Goal: Task Accomplishment & Management: Understand site structure

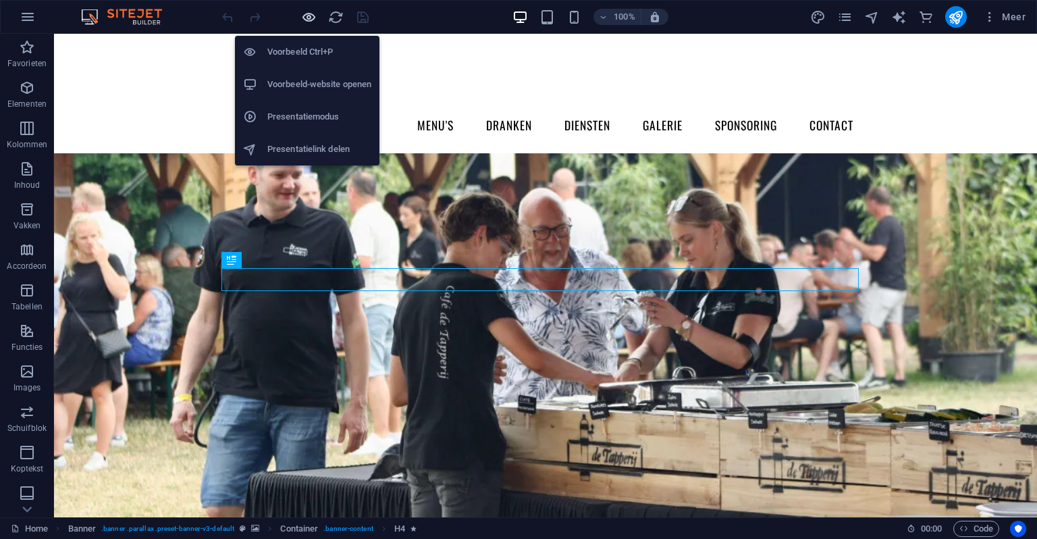
drag, startPoint x: 300, startPoint y: 20, endPoint x: 396, endPoint y: 4, distance: 97.2
click at [301, 20] on icon "button" at bounding box center [309, 17] width 16 height 16
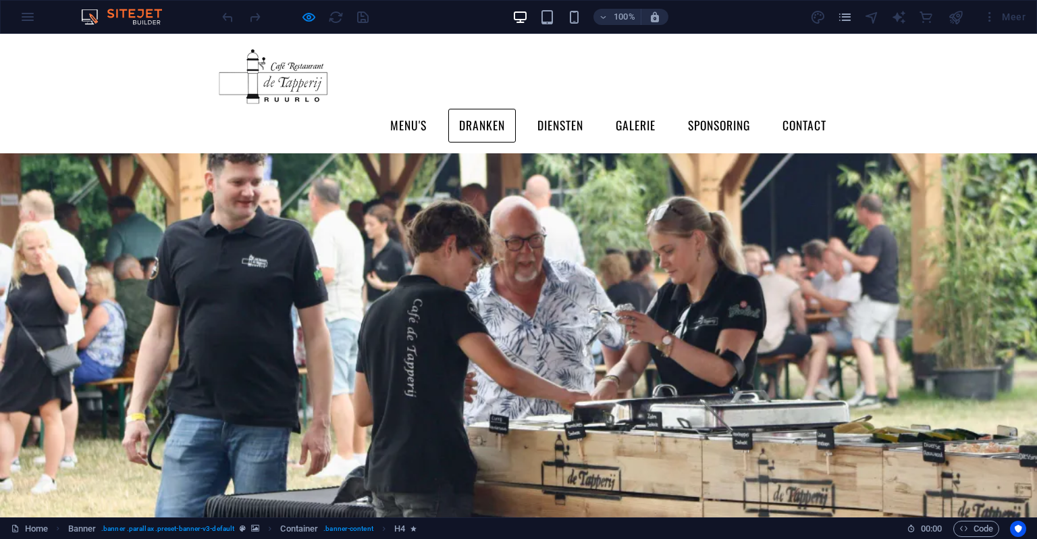
click at [497, 109] on link "Dranken" at bounding box center [482, 126] width 68 height 34
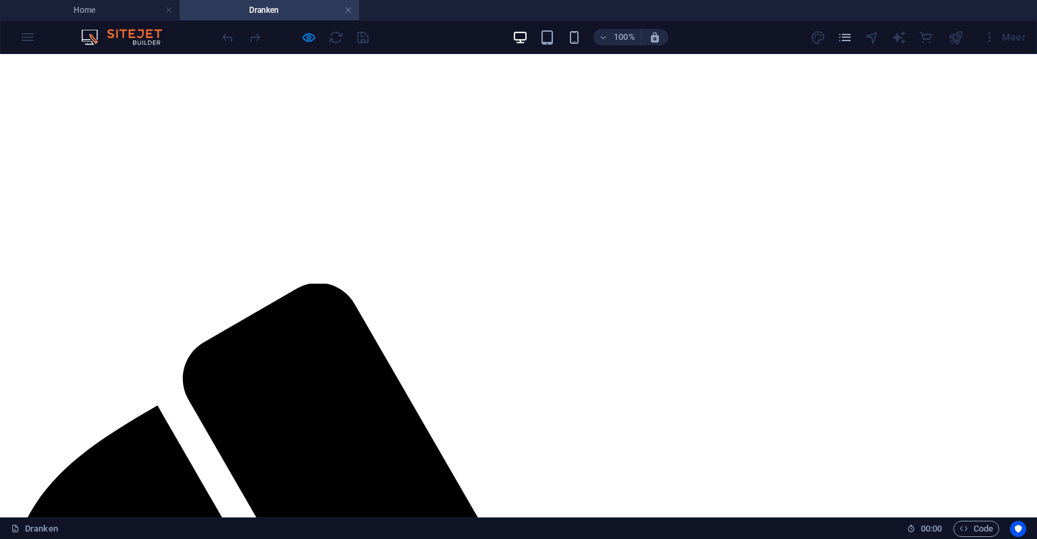
scroll to position [455, 0]
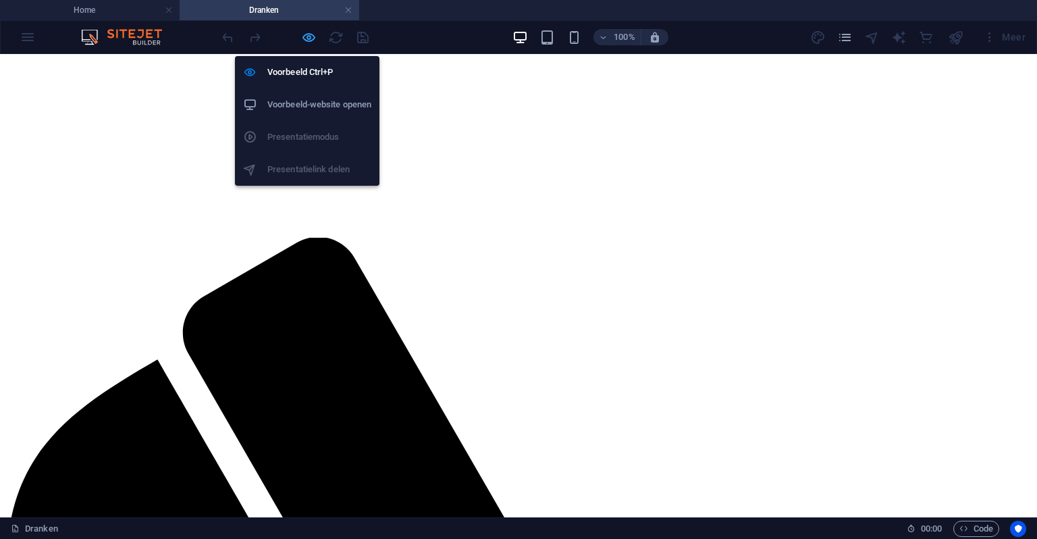
click at [301, 30] on icon "button" at bounding box center [309, 38] width 16 height 16
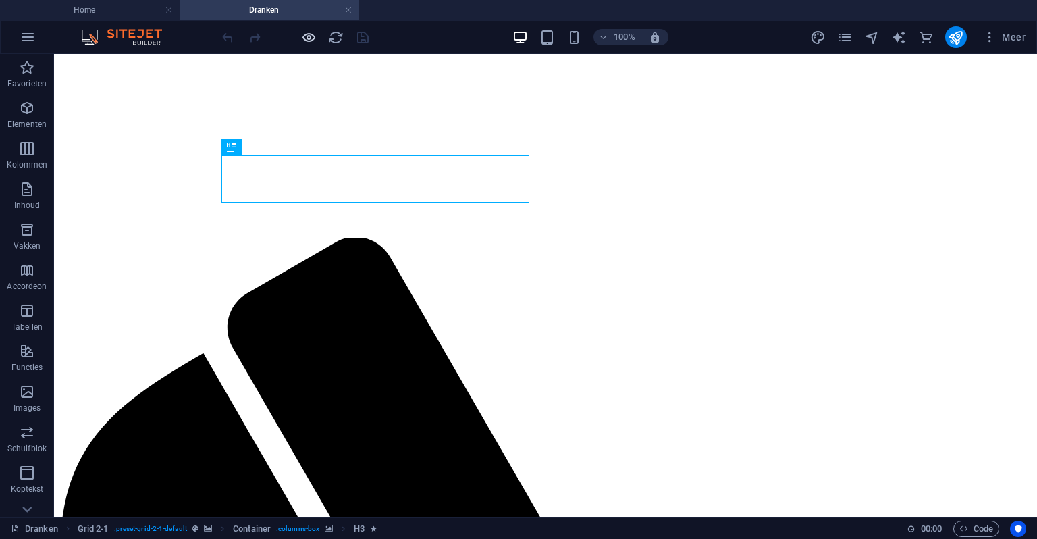
click at [305, 42] on icon "button" at bounding box center [309, 38] width 16 height 16
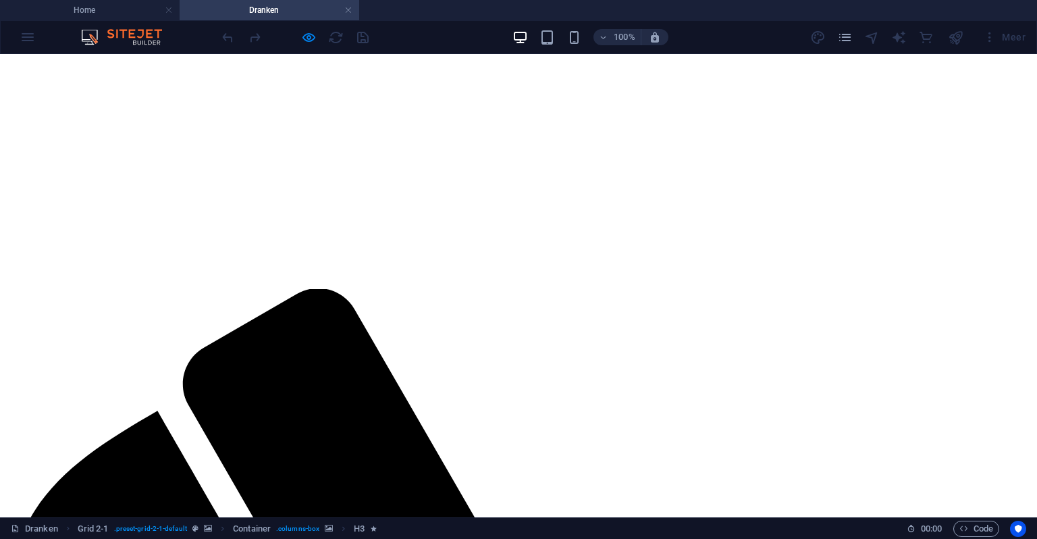
scroll to position [387, 0]
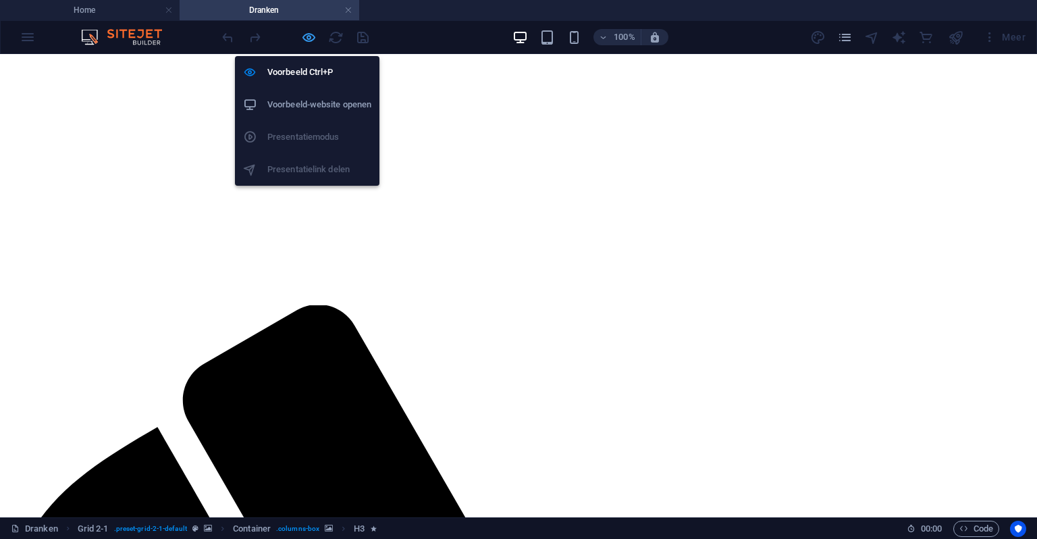
click at [306, 31] on icon "button" at bounding box center [309, 38] width 16 height 16
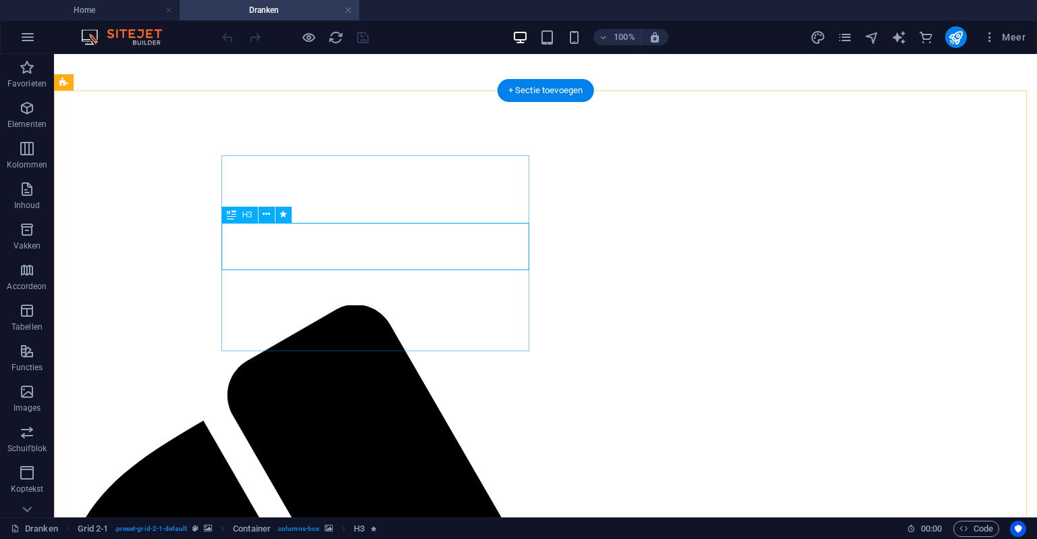
drag, startPoint x: 369, startPoint y: 250, endPoint x: 123, endPoint y: 249, distance: 245.8
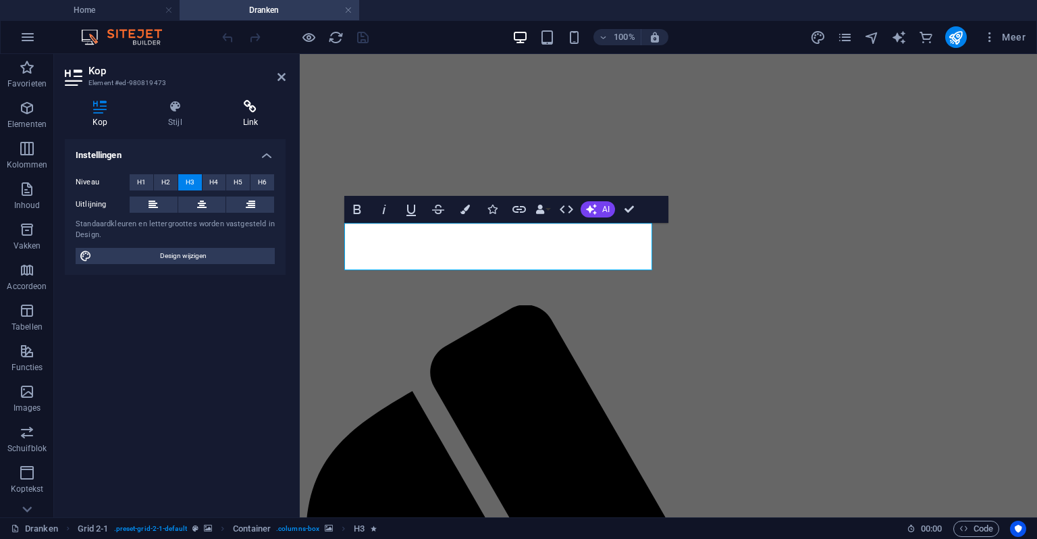
drag, startPoint x: 193, startPoint y: 98, endPoint x: 254, endPoint y: 109, distance: 61.7
click at [199, 99] on div "Kop Stijl Link Instellingen Niveau H1 H2 H3 H4 H5 H6 Uitlijning Standaardkleure…" at bounding box center [175, 303] width 242 height 428
click at [254, 109] on icon at bounding box center [250, 107] width 70 height 14
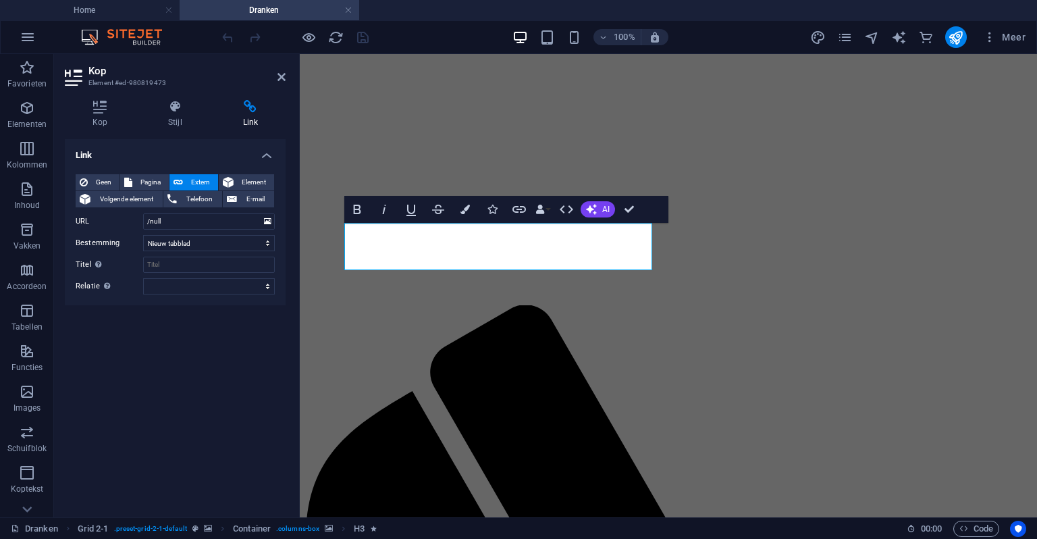
click at [134, 170] on div "Geen Pagina Extern Element Volgende element Telefoon E-mail Pagina Home Menu au…" at bounding box center [175, 234] width 221 height 142
click at [134, 172] on div "Geen Pagina Extern Element Volgende element Telefoon E-mail Pagina Home Menu au…" at bounding box center [175, 234] width 221 height 142
click at [132, 173] on div "Geen Pagina Extern Element Volgende element Telefoon E-mail Pagina Home Menu au…" at bounding box center [175, 234] width 221 height 142
click at [123, 183] on button "Pagina" at bounding box center [144, 182] width 49 height 16
select select
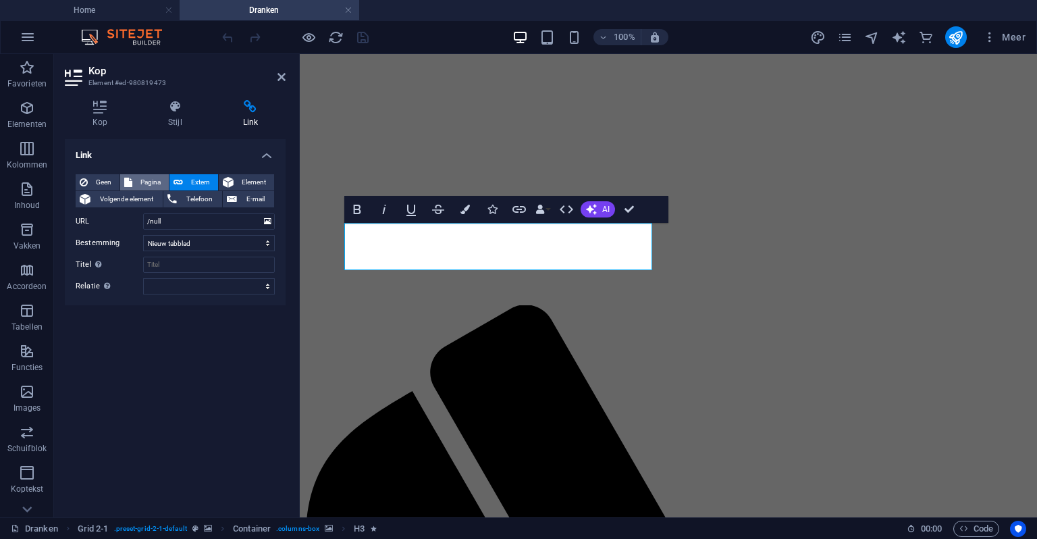
select select
click at [174, 219] on select "Home Menu auteursrechten juridisch Privacybeleid en Cookies menu lunchen menu d…" at bounding box center [209, 221] width 132 height 16
select select "9"
click at [143, 213] on select "Home Menu auteursrechten juridisch Privacybeleid en Cookies menu lunchen menu d…" at bounding box center [209, 221] width 132 height 16
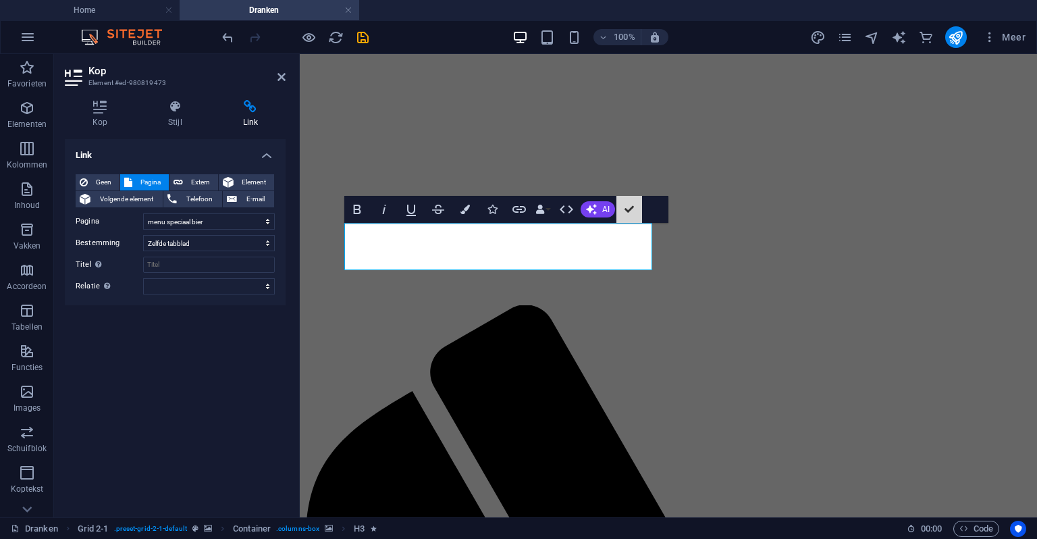
select select "px"
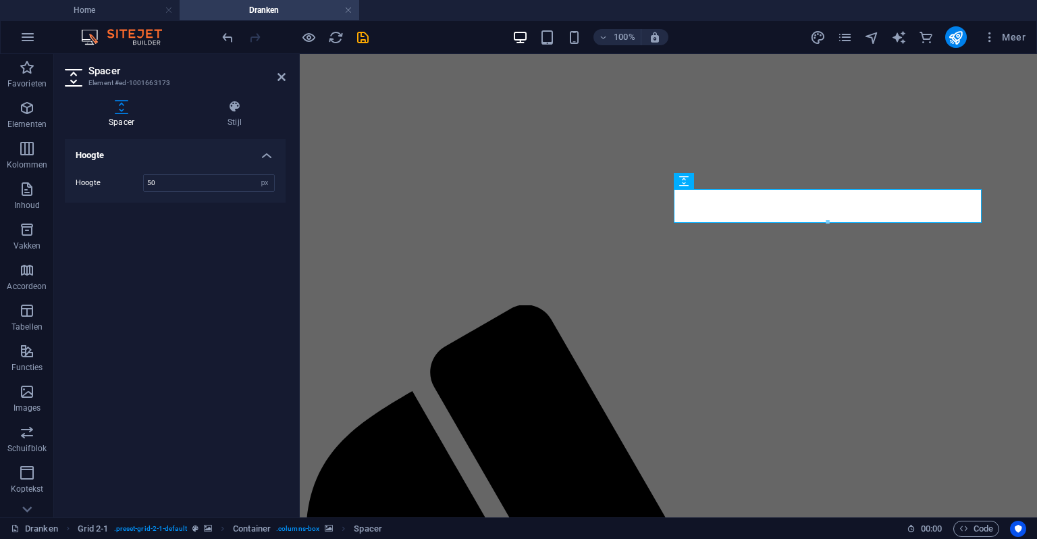
click at [276, 77] on header "Spacer Element #ed-1001663173" at bounding box center [175, 71] width 221 height 35
drag, startPoint x: 281, startPoint y: 76, endPoint x: 239, endPoint y: 16, distance: 73.3
click at [281, 76] on icon at bounding box center [282, 77] width 8 height 11
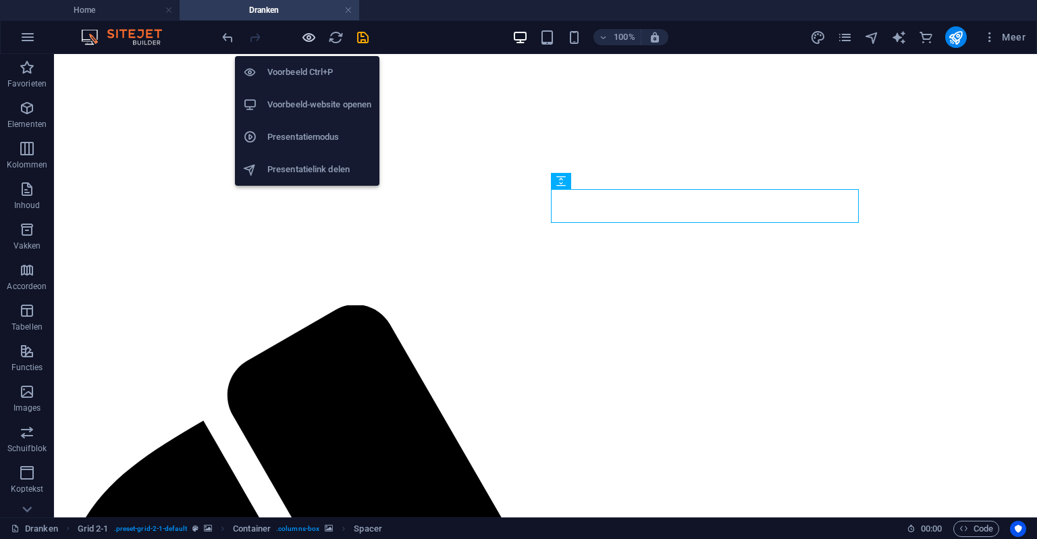
click at [316, 34] on icon "button" at bounding box center [309, 38] width 16 height 16
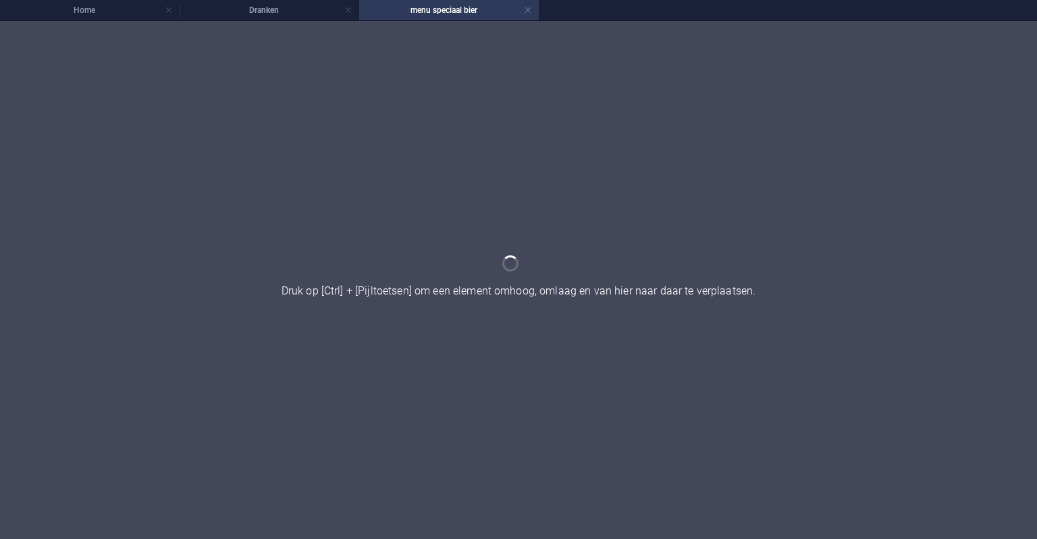
scroll to position [0, 0]
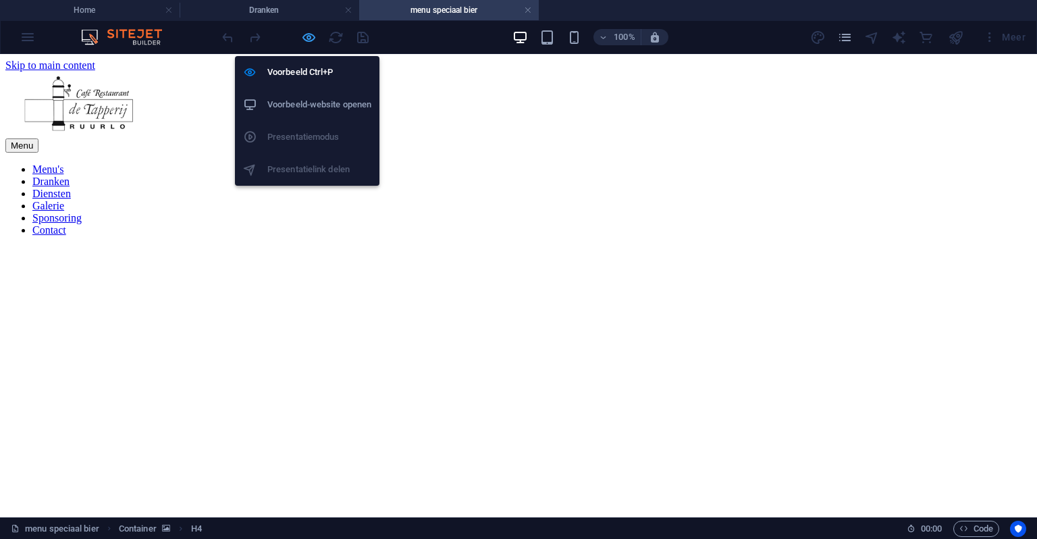
drag, startPoint x: 309, startPoint y: 36, endPoint x: 384, endPoint y: 99, distance: 97.8
click at [309, 36] on icon "button" at bounding box center [309, 38] width 16 height 16
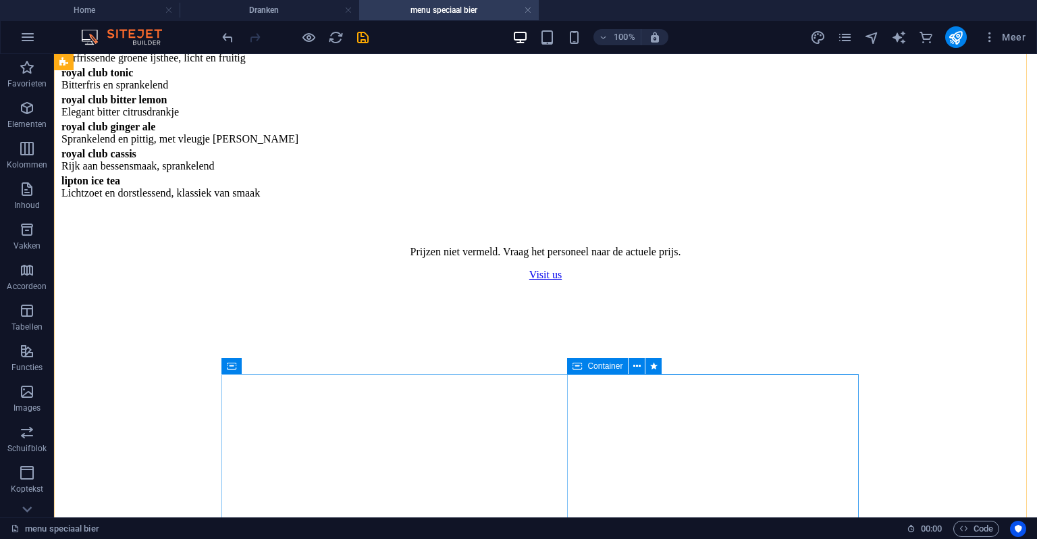
scroll to position [1148, 0]
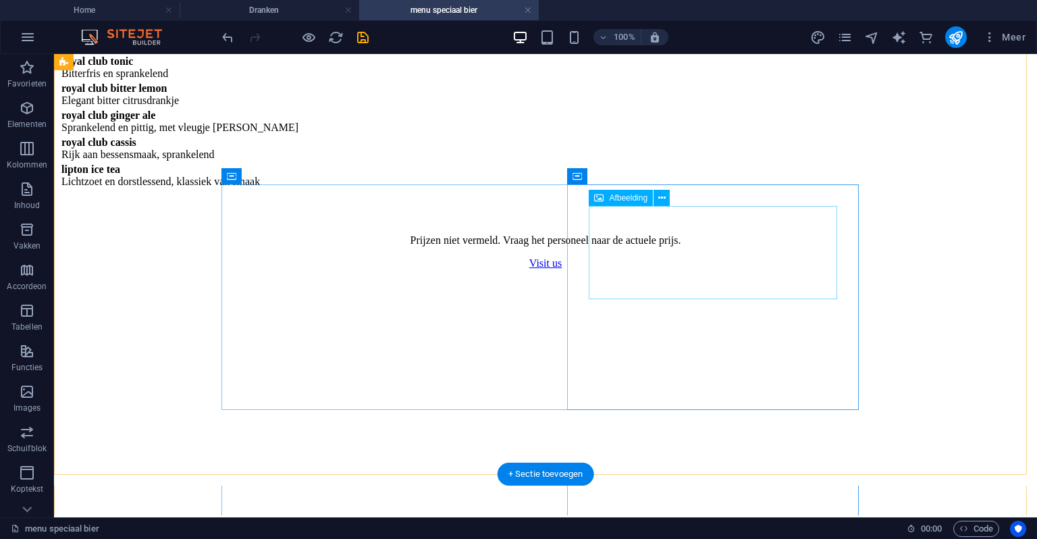
select select "px"
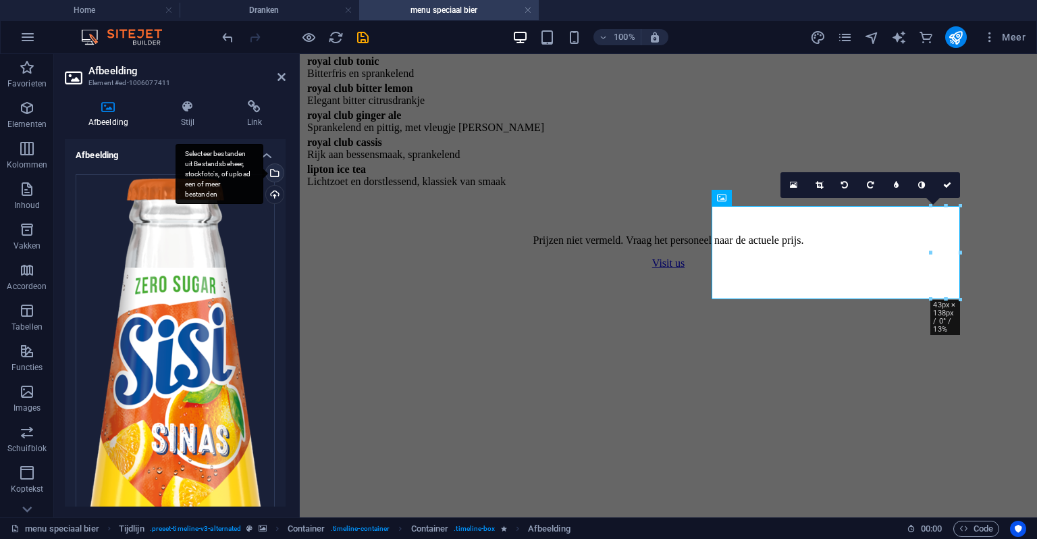
click at [263, 170] on div "Selecteer bestanden uit Bestandsbeheer, stockfoto's, of upload een of meer best…" at bounding box center [220, 174] width 88 height 61
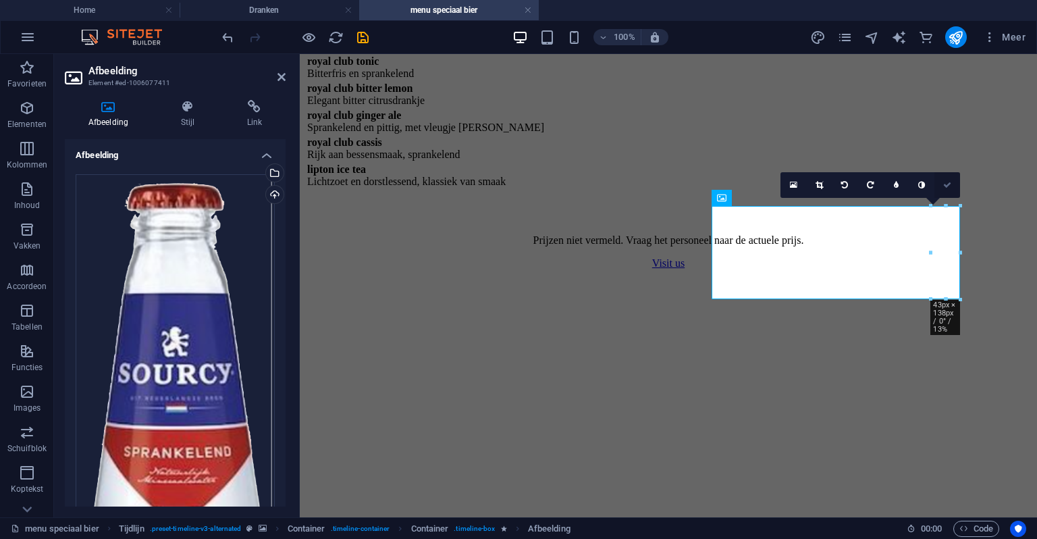
click at [941, 181] on link at bounding box center [948, 185] width 26 height 26
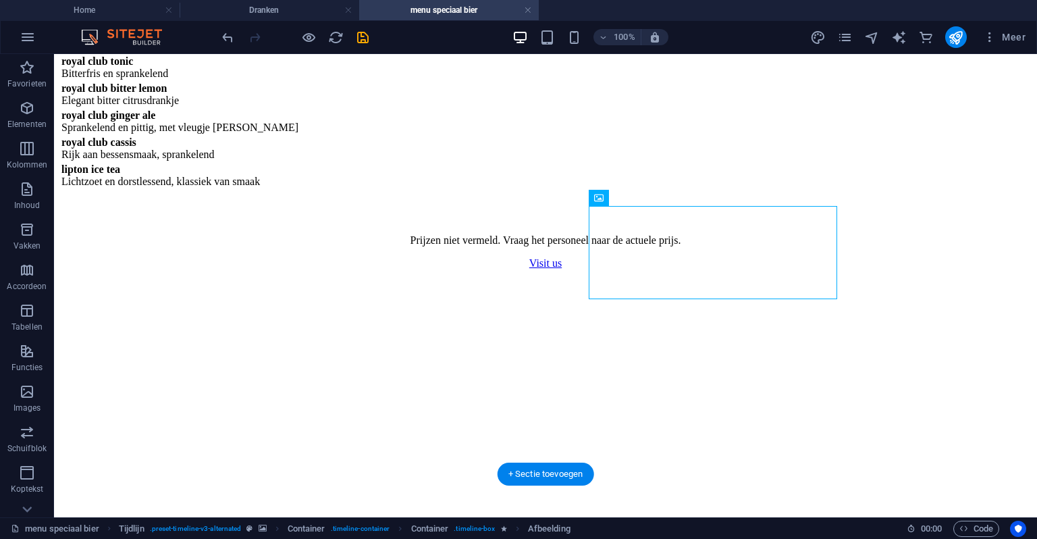
click at [929, 269] on figure at bounding box center [545, 269] width 973 height 0
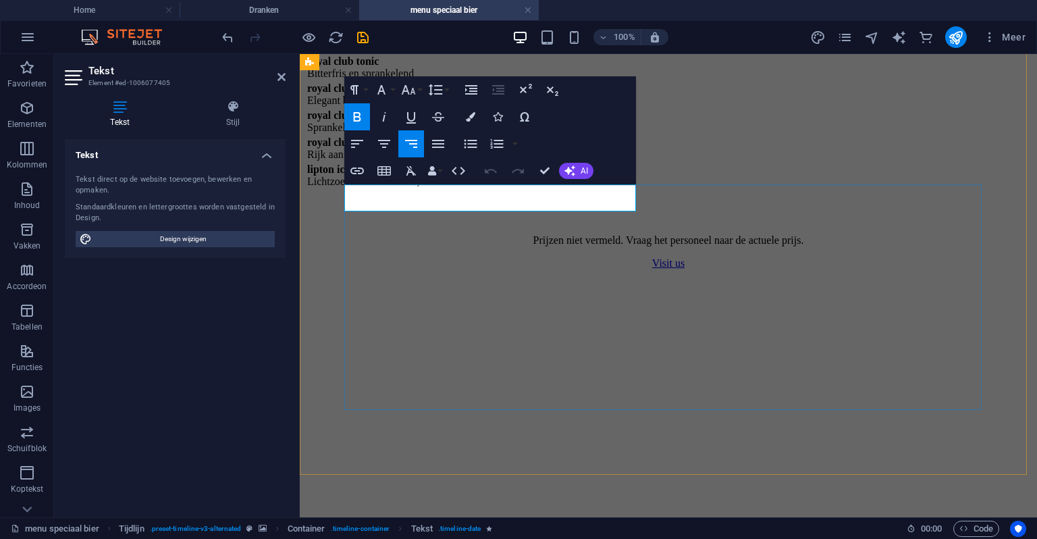
drag, startPoint x: 450, startPoint y: 207, endPoint x: 463, endPoint y: 203, distance: 13.5
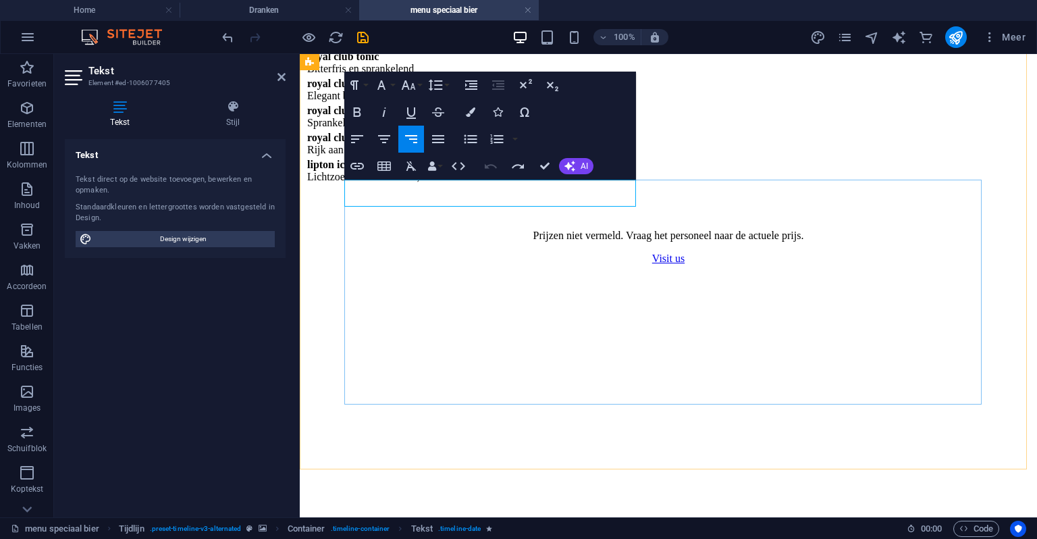
drag, startPoint x: 467, startPoint y: 336, endPoint x: 706, endPoint y: 255, distance: 252.5
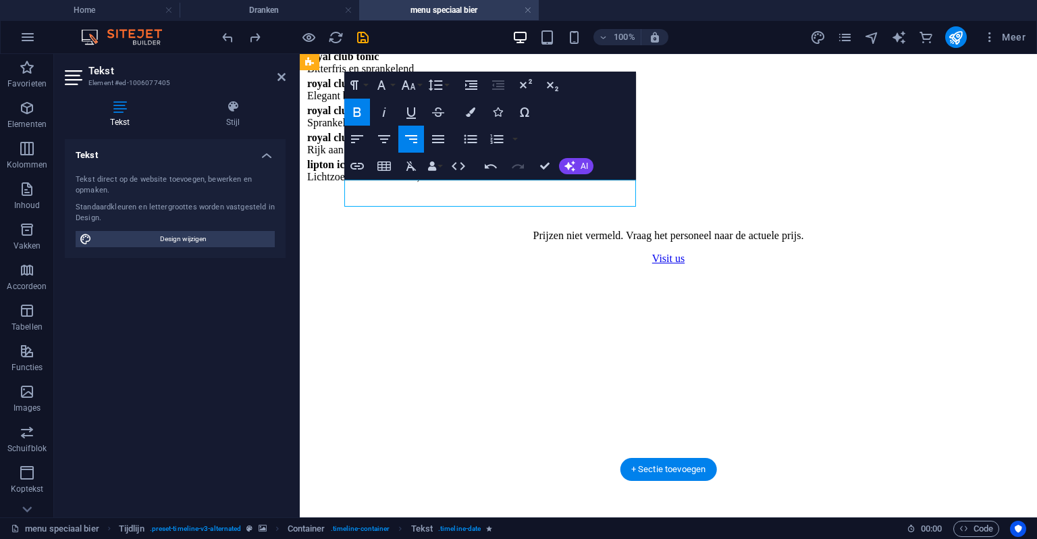
drag, startPoint x: 559, startPoint y: 190, endPoint x: 519, endPoint y: 194, distance: 40.1
drag, startPoint x: 433, startPoint y: 193, endPoint x: 552, endPoint y: 195, distance: 119.6
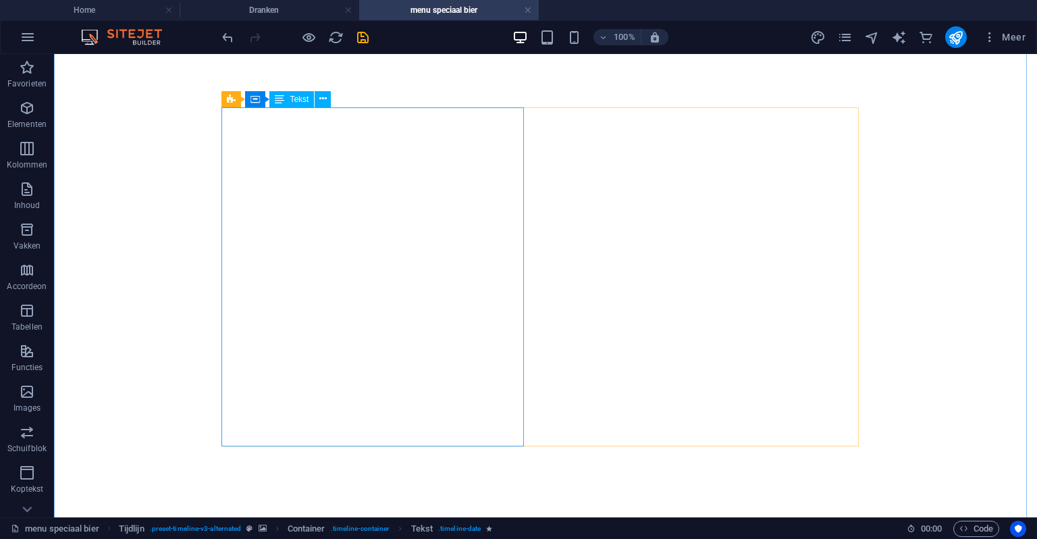
scroll to position [207, 0]
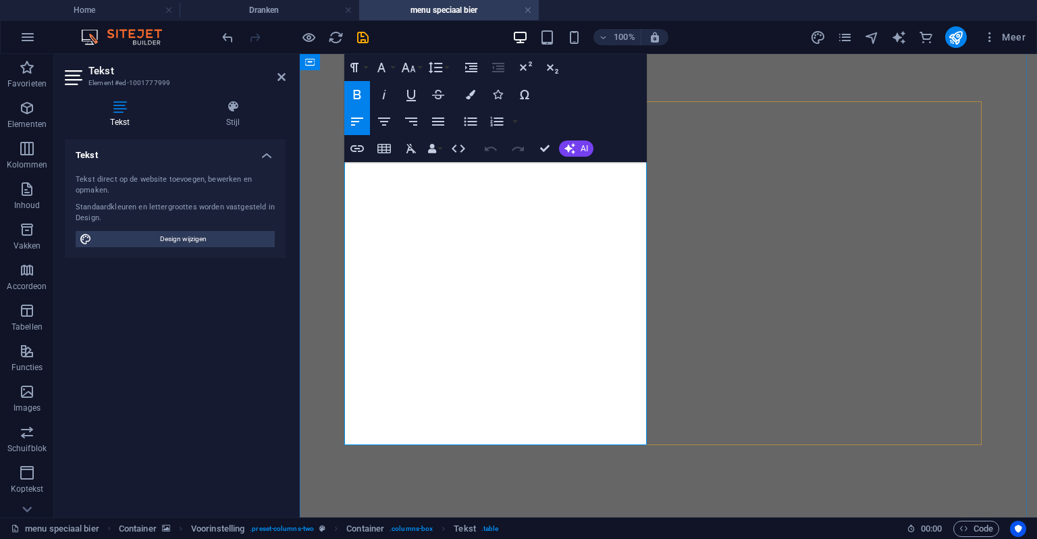
drag, startPoint x: 571, startPoint y: 256, endPoint x: 348, endPoint y: 263, distance: 223.0
copy td "Verkrijgbaar in spablauw en sparood of 0.75L fles"
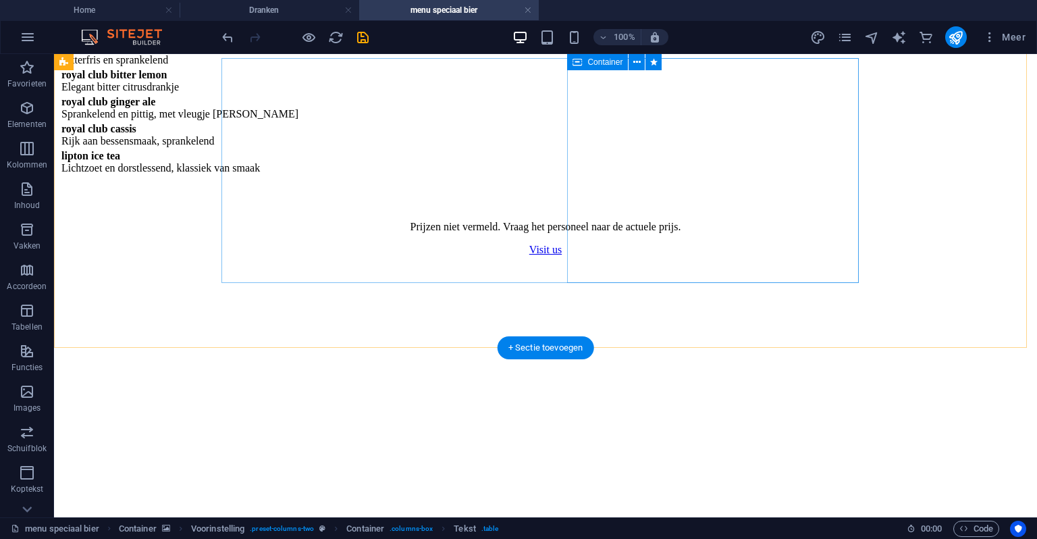
scroll to position [1153, 0]
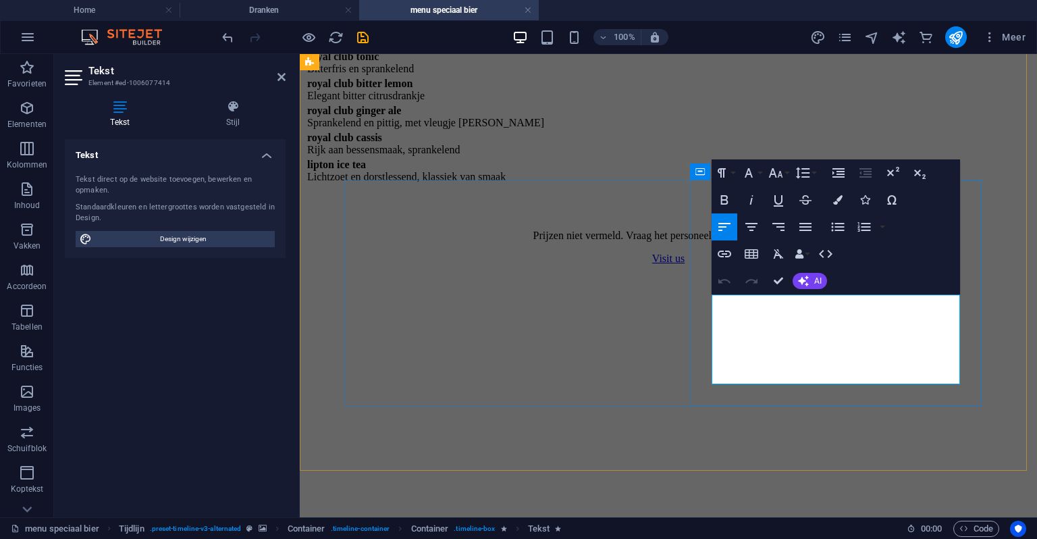
drag, startPoint x: 800, startPoint y: 326, endPoint x: 908, endPoint y: 355, distance: 111.9
drag, startPoint x: 790, startPoint y: 319, endPoint x: 958, endPoint y: 387, distance: 181.2
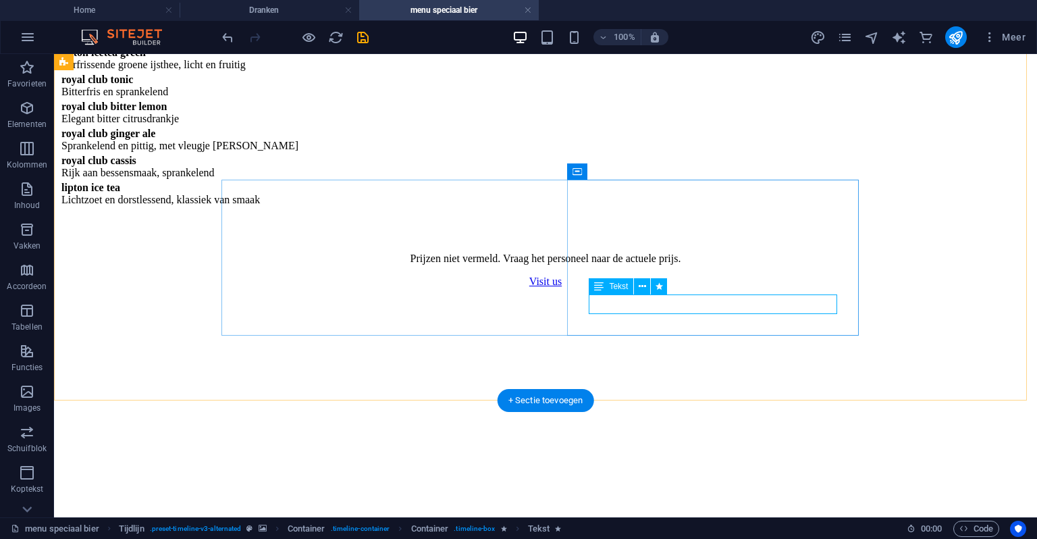
scroll to position [1085, 0]
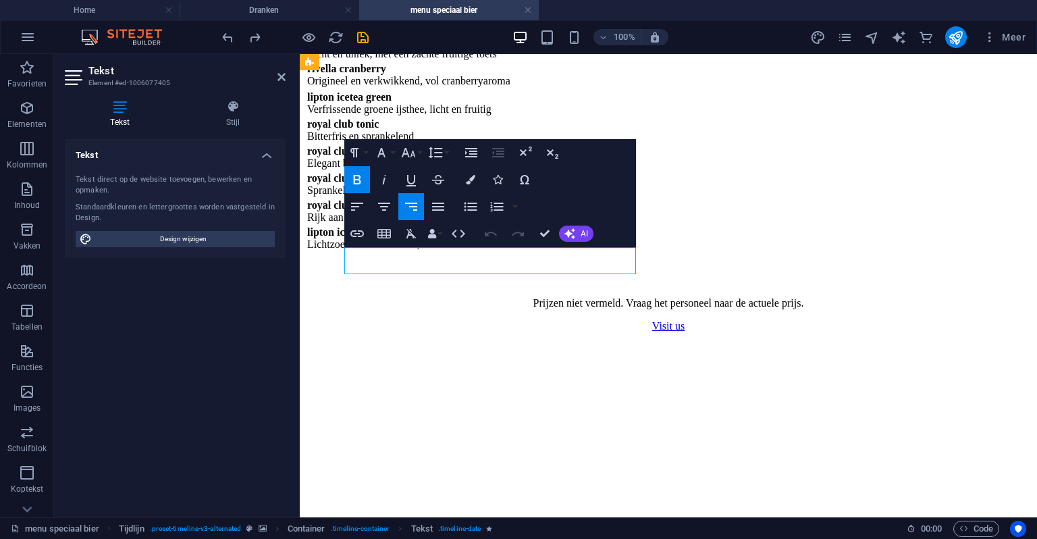
drag, startPoint x: 510, startPoint y: 259, endPoint x: 486, endPoint y: 258, distance: 24.3
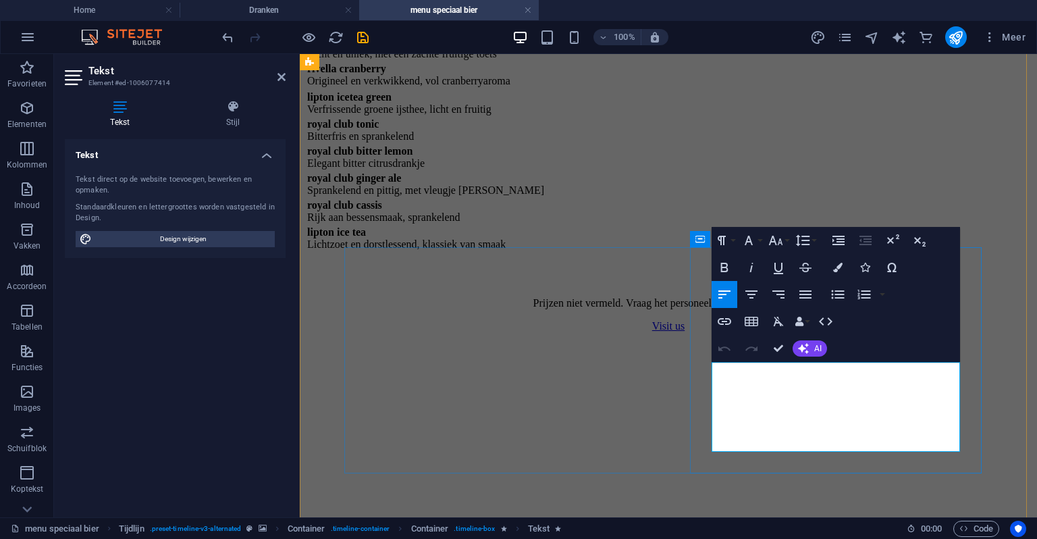
drag, startPoint x: 788, startPoint y: 402, endPoint x: 940, endPoint y: 426, distance: 154.6
drag, startPoint x: 792, startPoint y: 406, endPoint x: 978, endPoint y: 425, distance: 187.4
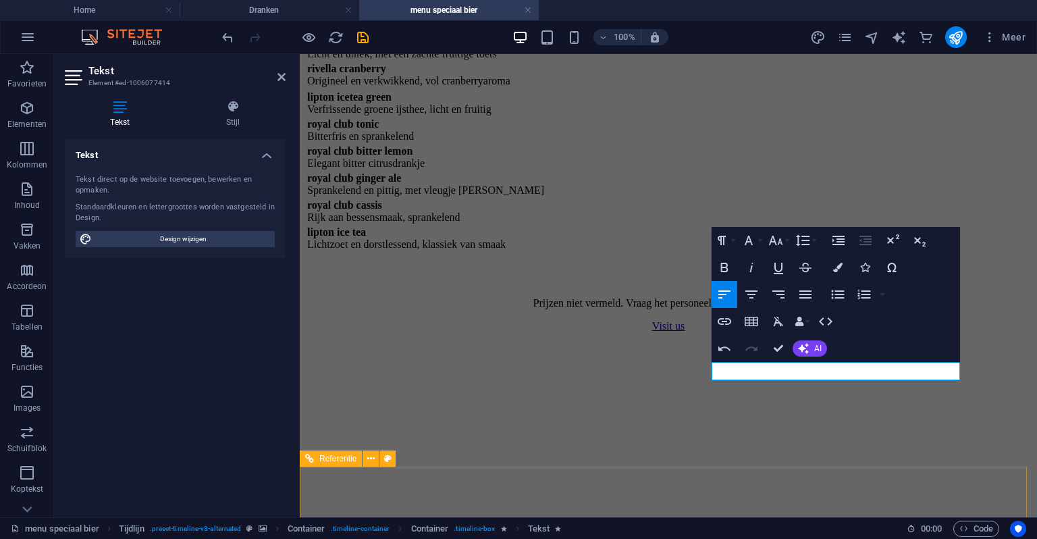
scroll to position [172, 4]
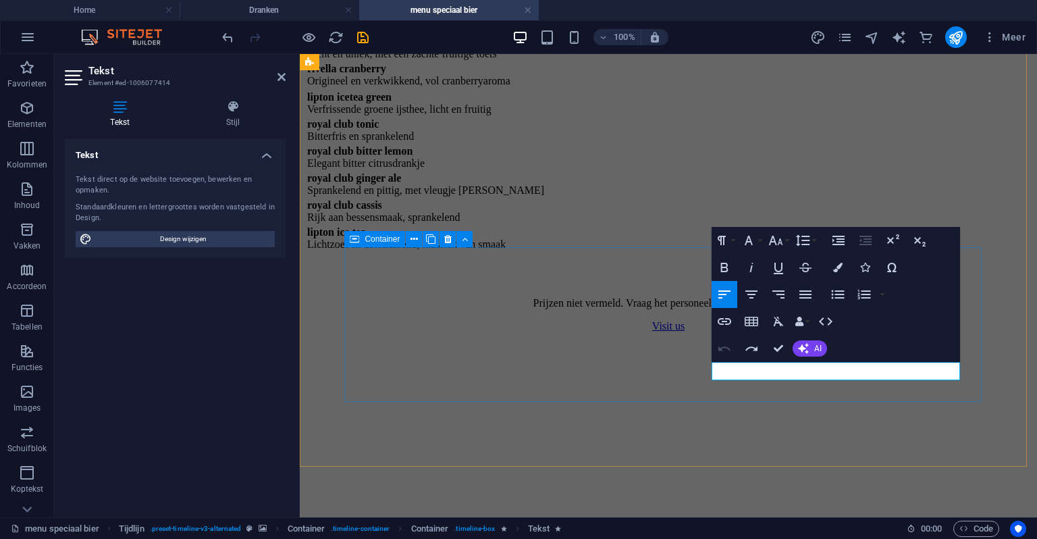
drag, startPoint x: 563, startPoint y: 346, endPoint x: 808, endPoint y: 346, distance: 245.2
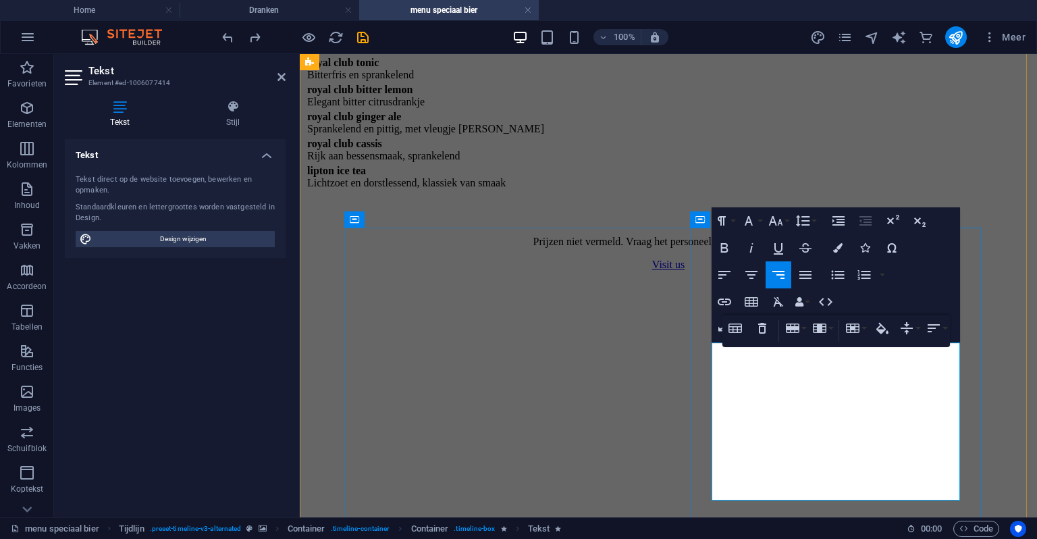
scroll to position [1153, 0]
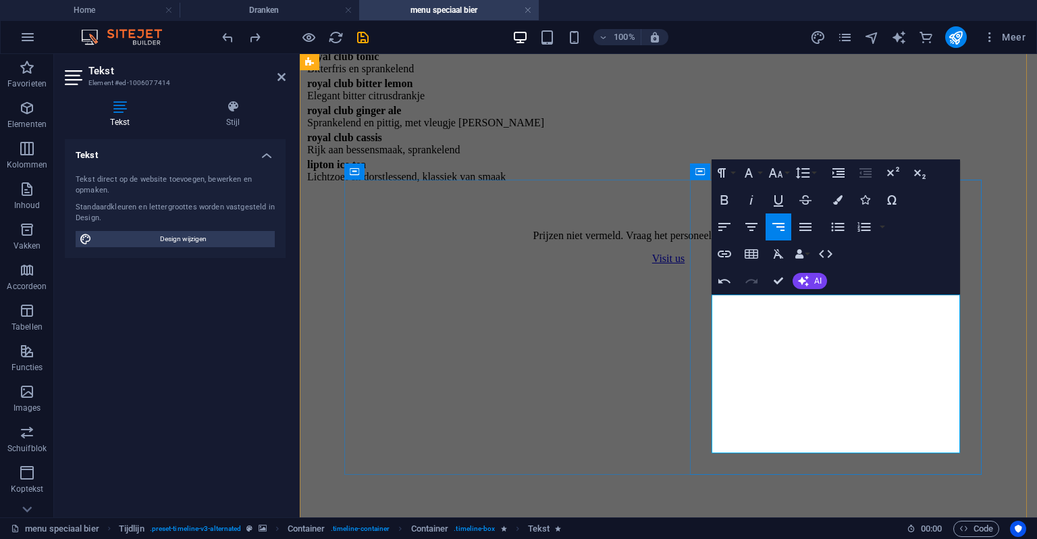
drag, startPoint x: 794, startPoint y: 402, endPoint x: 956, endPoint y: 433, distance: 165.0
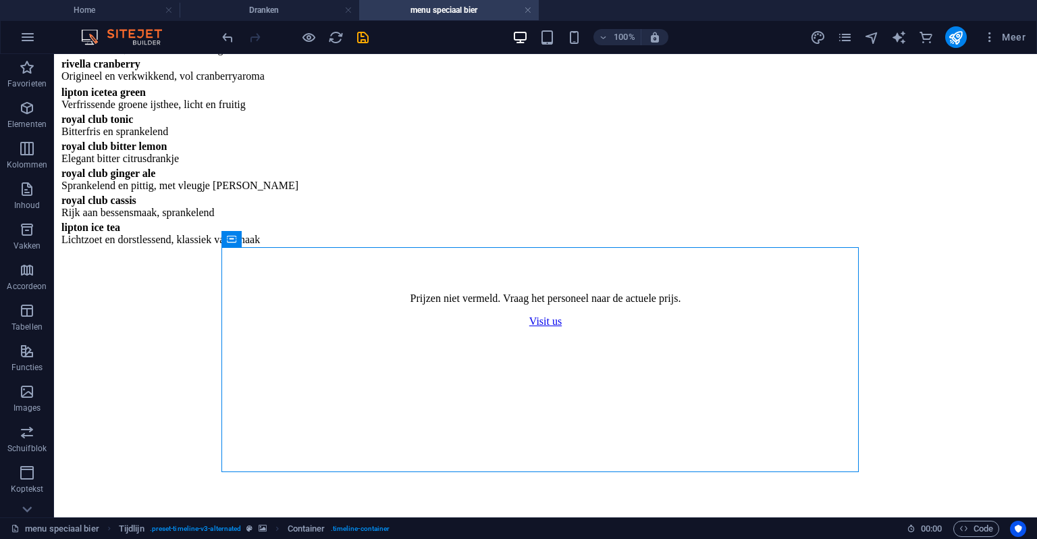
scroll to position [1085, 0]
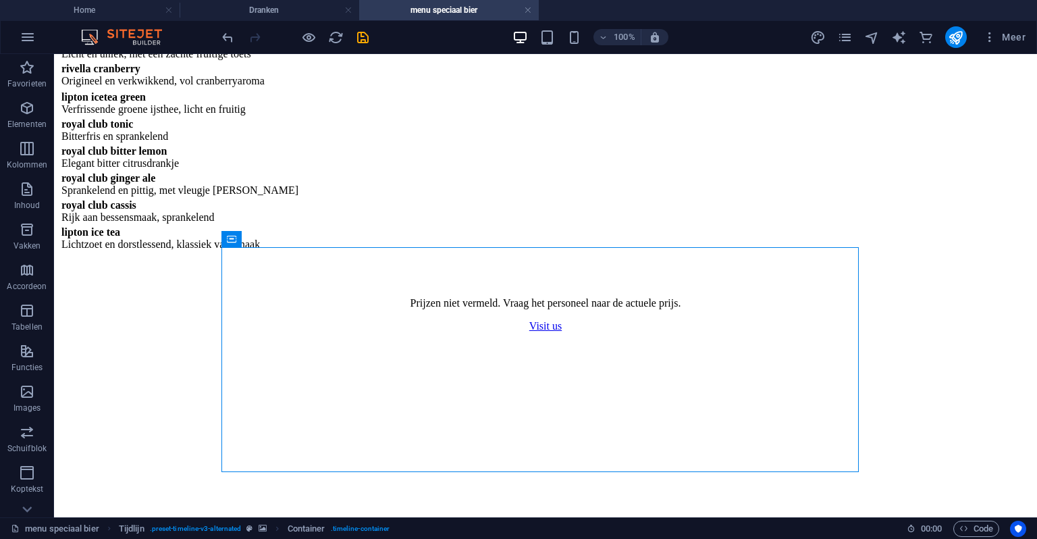
click at [163, 332] on figure at bounding box center [545, 332] width 973 height 0
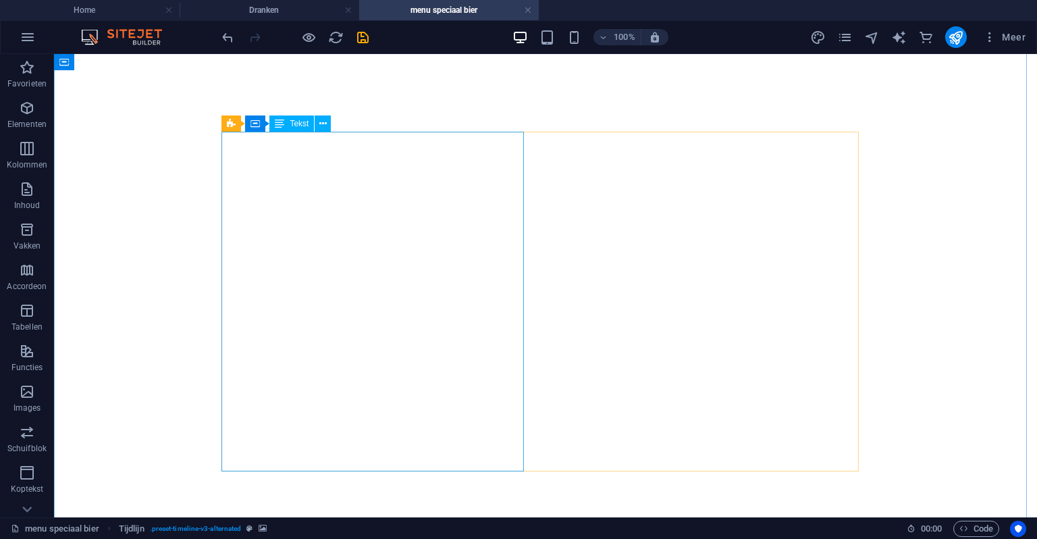
scroll to position [207, 0]
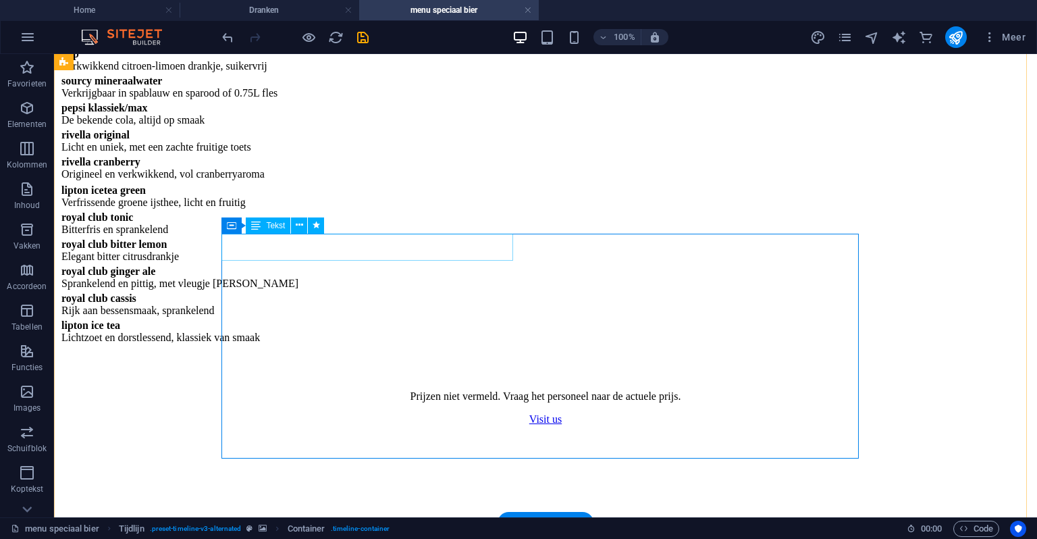
scroll to position [950, 0]
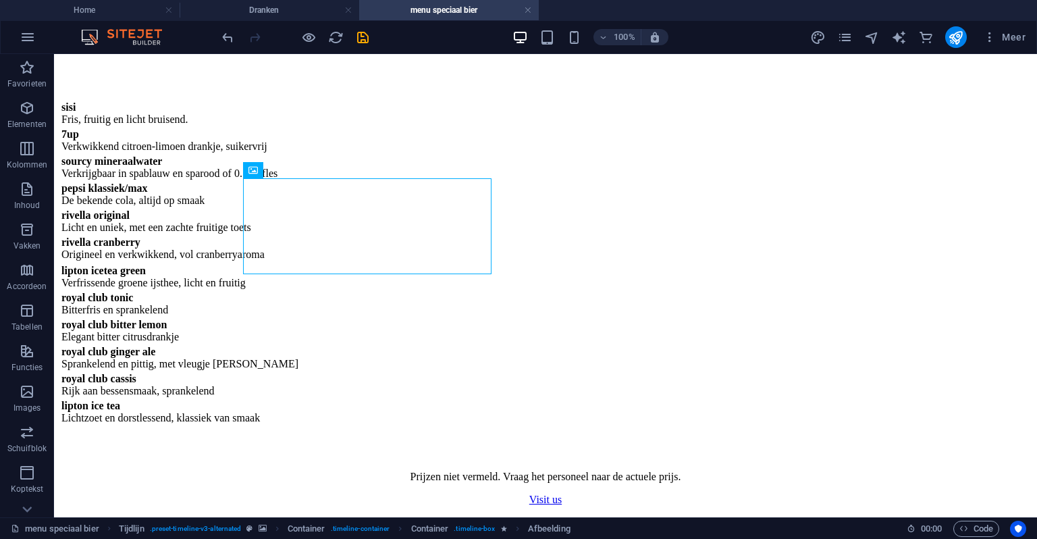
scroll to position [1018, 0]
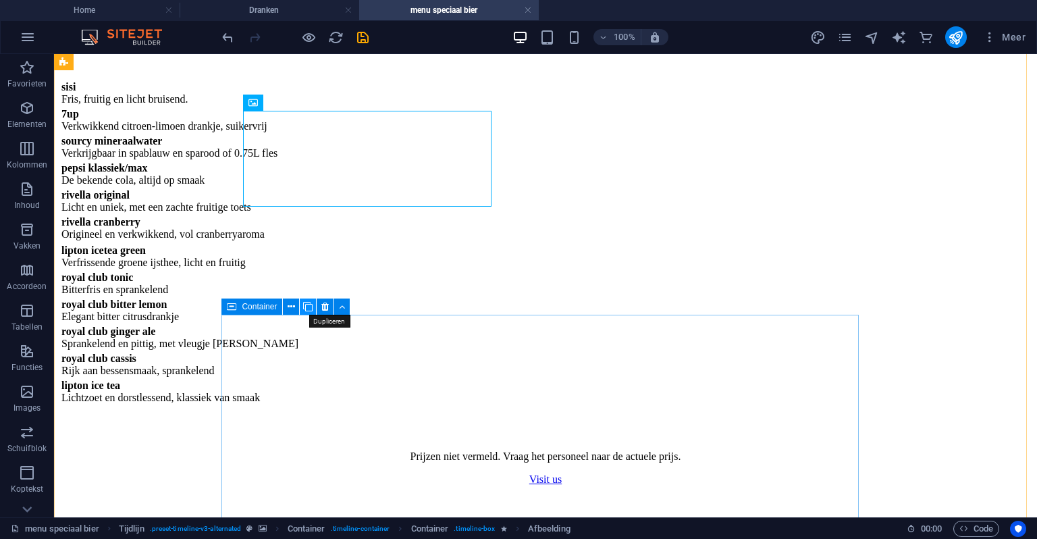
drag, startPoint x: 307, startPoint y: 307, endPoint x: 253, endPoint y: 252, distance: 76.9
click at [307, 307] on icon at bounding box center [307, 307] width 9 height 14
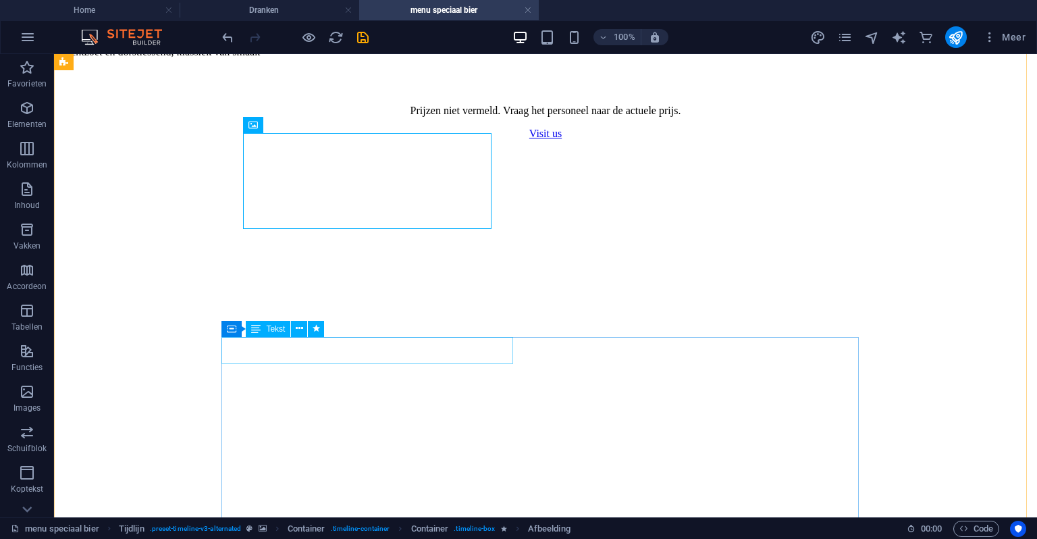
scroll to position [1333, 0]
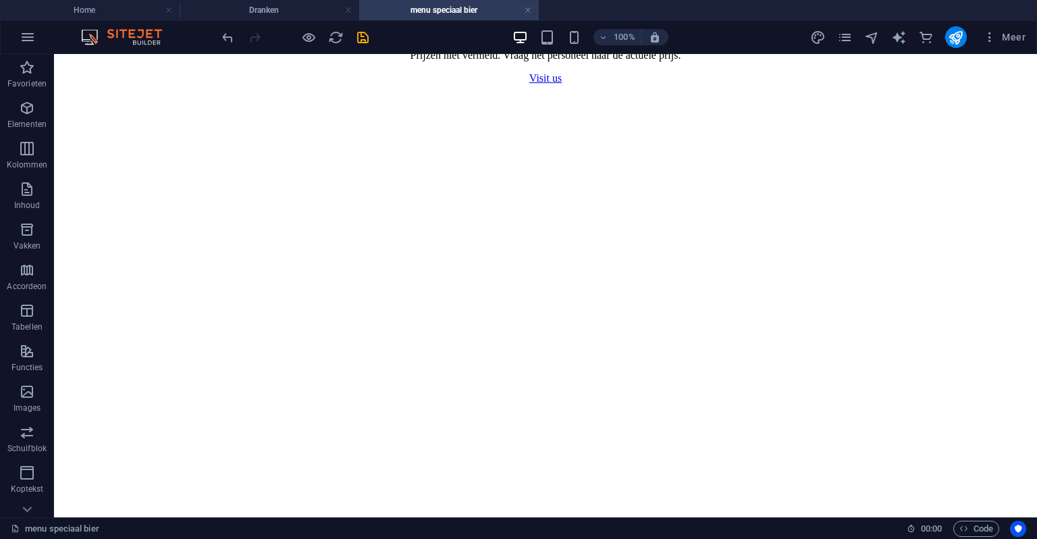
click at [585, 41] on div "100%" at bounding box center [591, 37] width 156 height 22
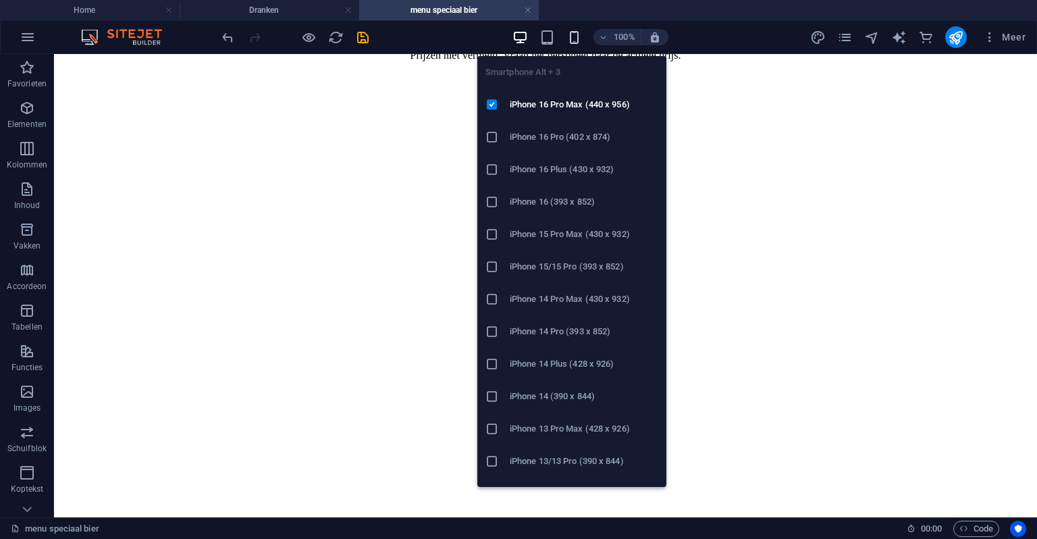
click at [575, 41] on icon "button" at bounding box center [575, 38] width 16 height 16
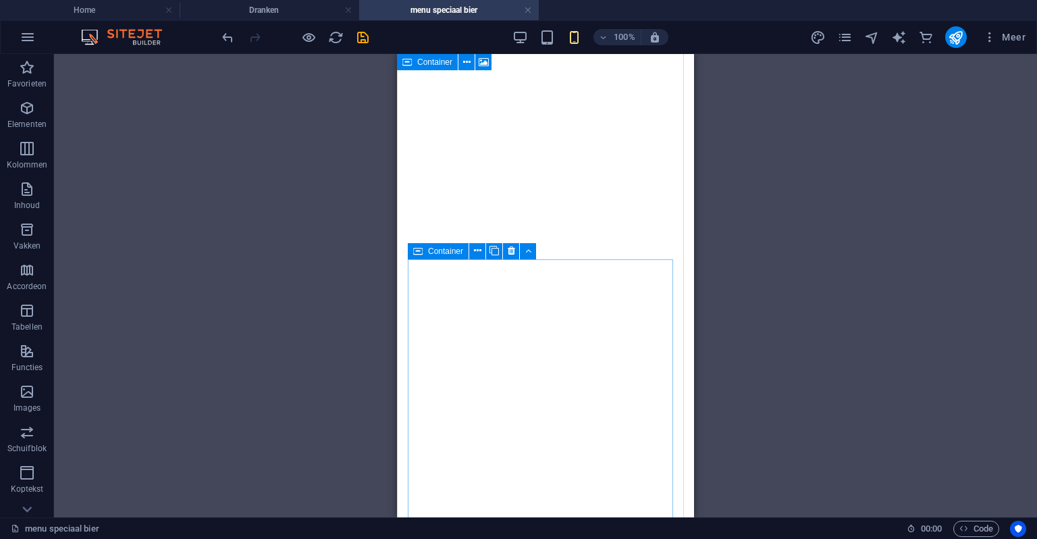
scroll to position [1941, 0]
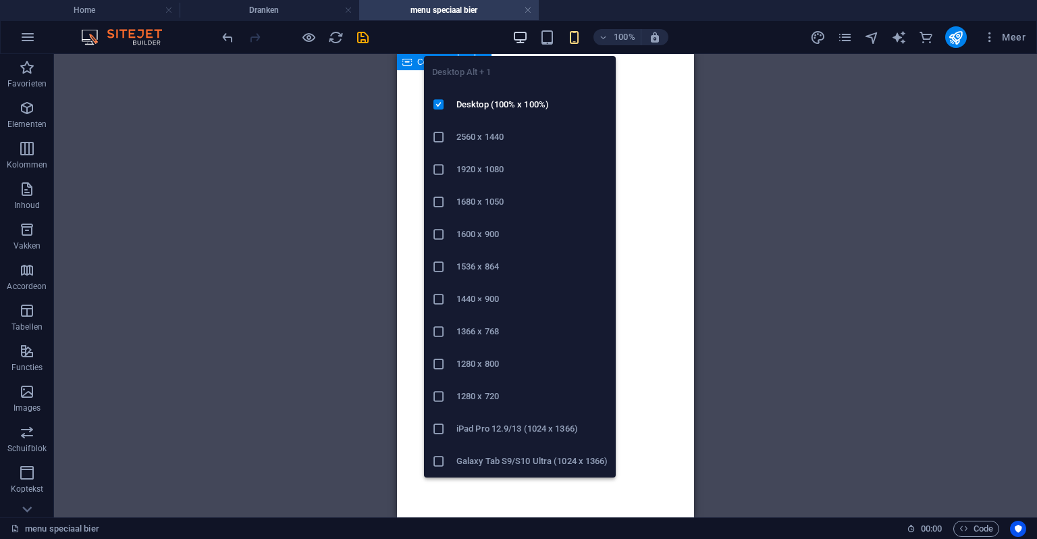
click at [519, 36] on icon "button" at bounding box center [521, 38] width 16 height 16
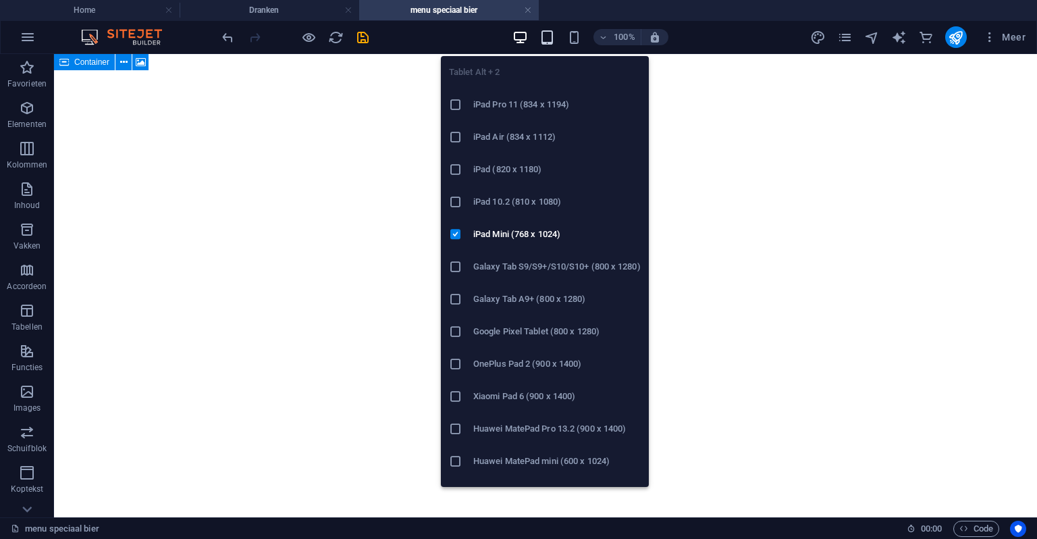
click at [549, 38] on icon "button" at bounding box center [548, 38] width 16 height 16
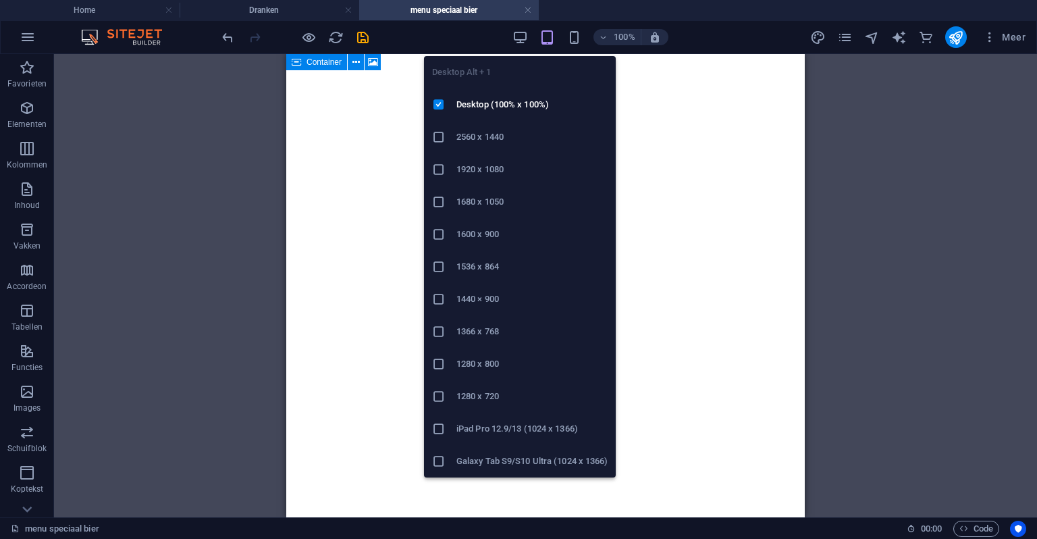
click at [532, 28] on div "100%" at bounding box center [591, 37] width 156 height 22
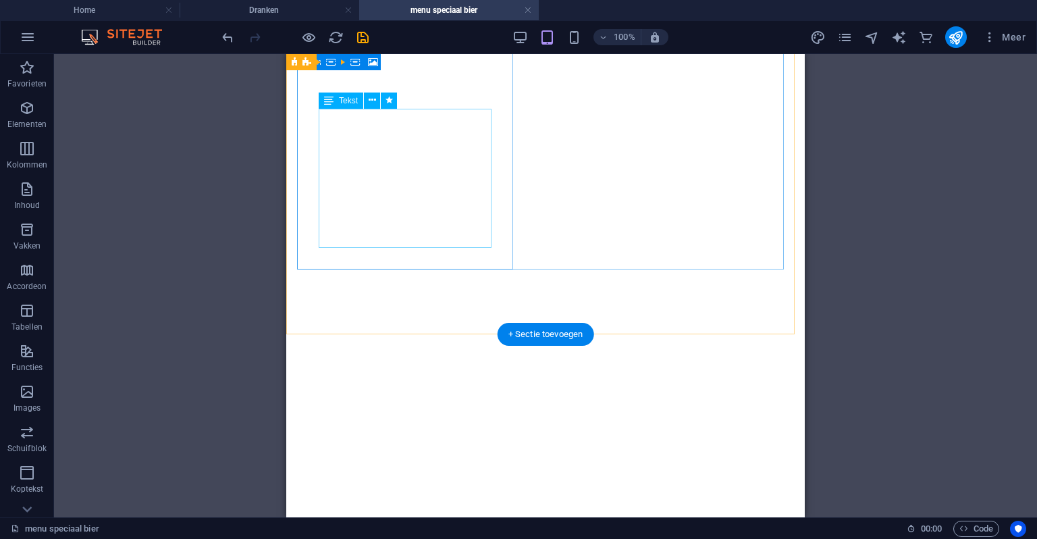
scroll to position [1530, 0]
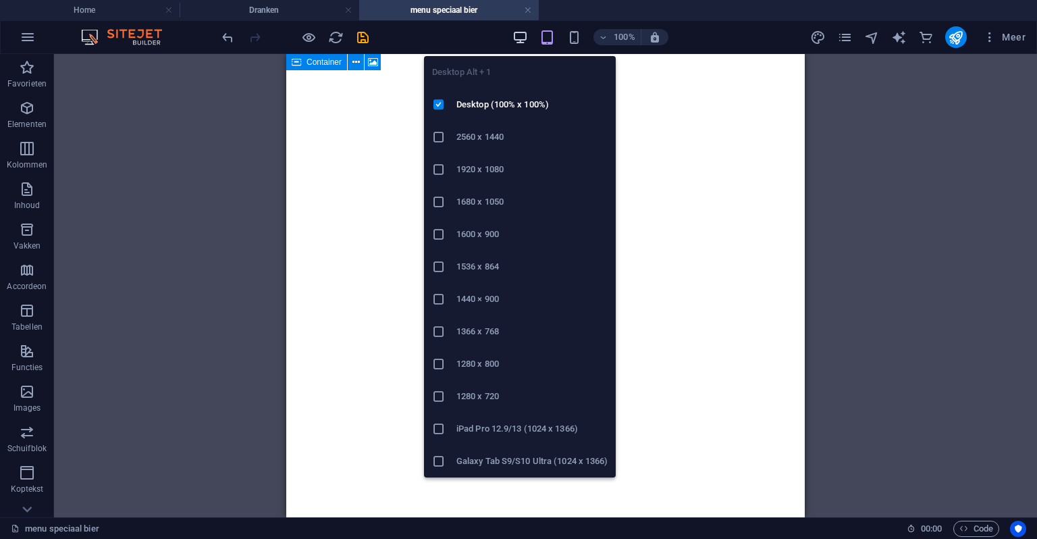
drag, startPoint x: 521, startPoint y: 33, endPoint x: 421, endPoint y: 0, distance: 105.3
click at [521, 33] on icon "button" at bounding box center [521, 38] width 16 height 16
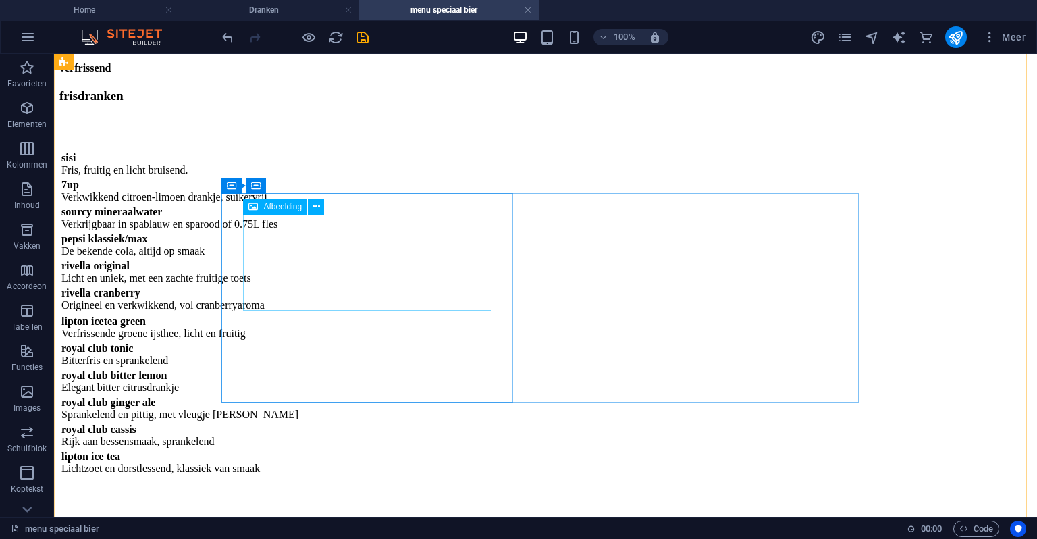
scroll to position [854, 0]
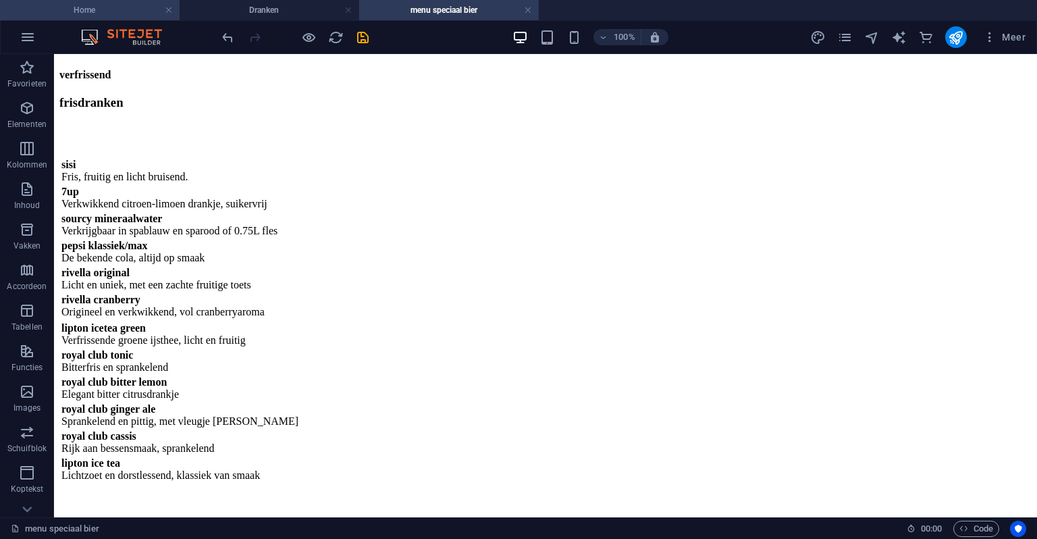
click at [124, 16] on h4 "Home" at bounding box center [90, 10] width 180 height 15
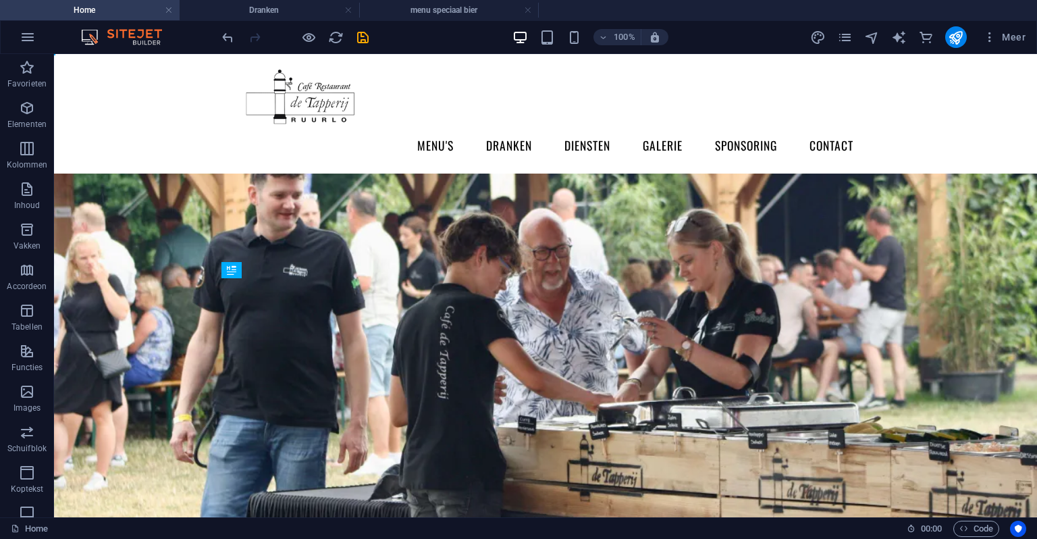
scroll to position [0, 0]
click at [124, 16] on h4 "Home" at bounding box center [90, 10] width 180 height 15
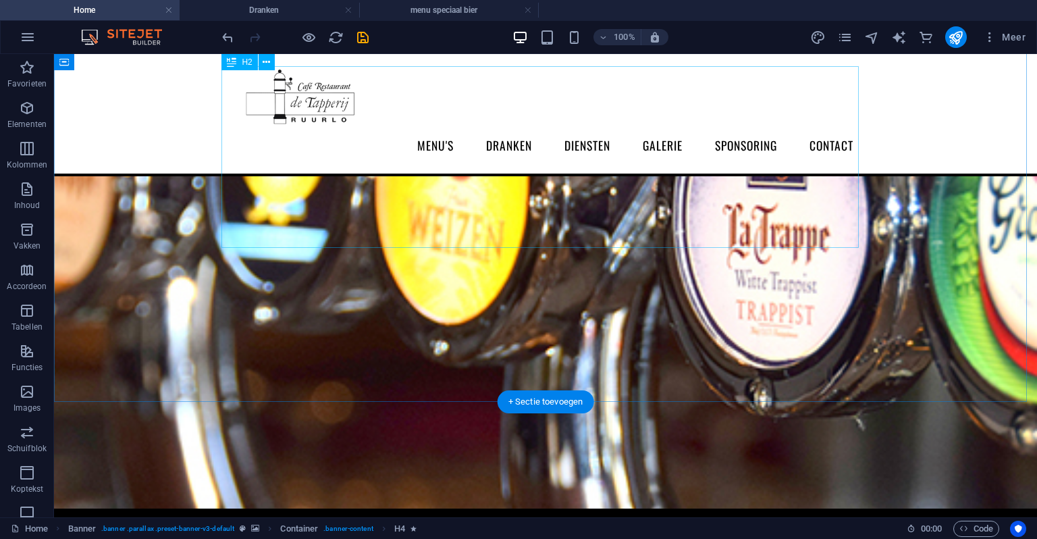
scroll to position [533, 0]
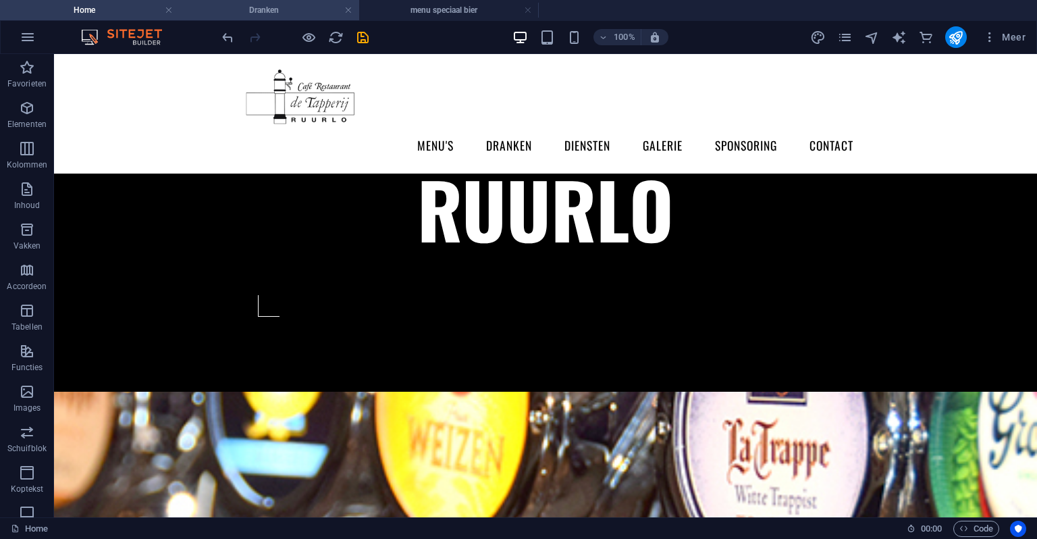
click at [249, 6] on h4 "Dranken" at bounding box center [270, 10] width 180 height 15
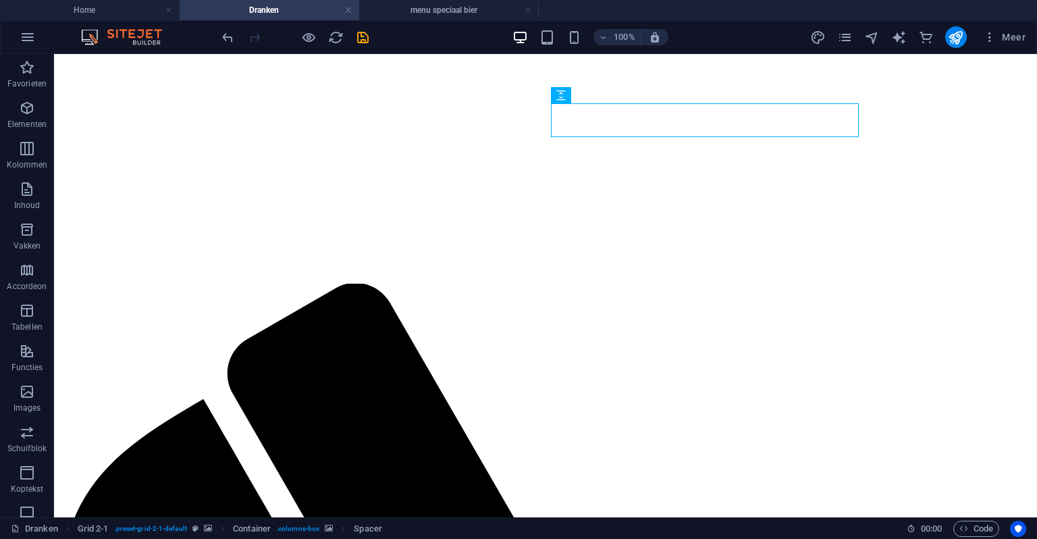
scroll to position [405, 0]
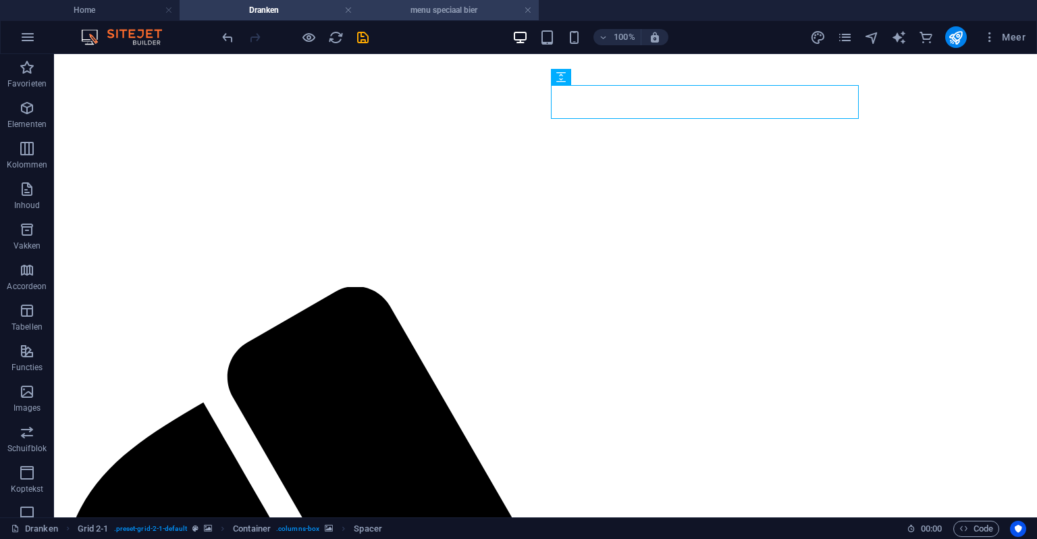
click at [451, 14] on h4 "menu speciaal bier" at bounding box center [449, 10] width 180 height 15
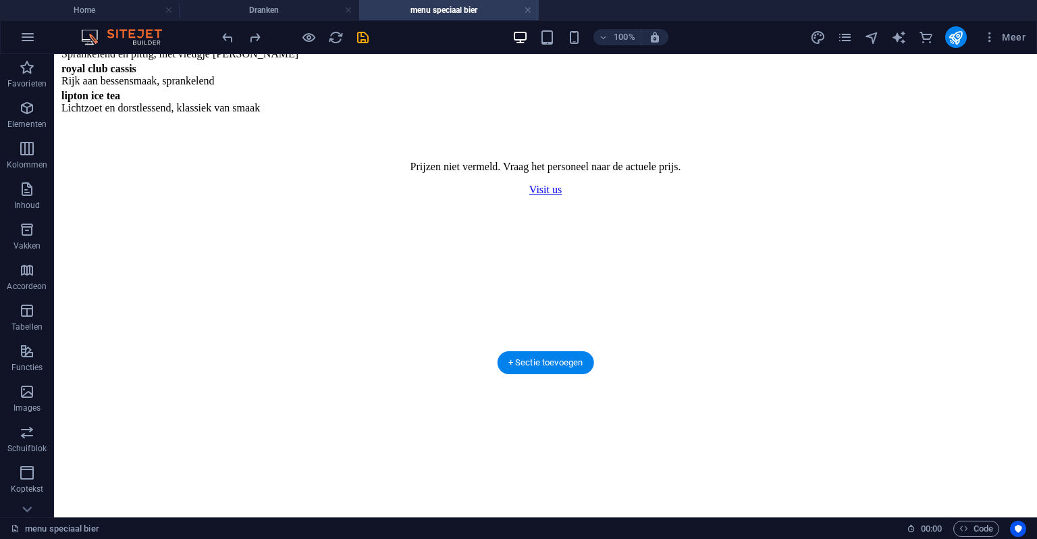
scroll to position [1192, 0]
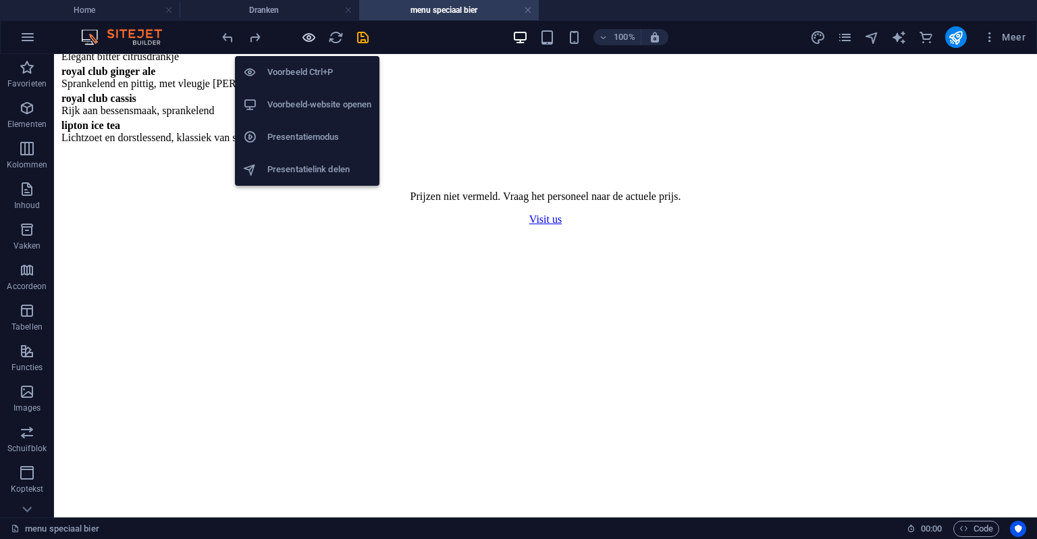
click at [308, 30] on icon "button" at bounding box center [309, 38] width 16 height 16
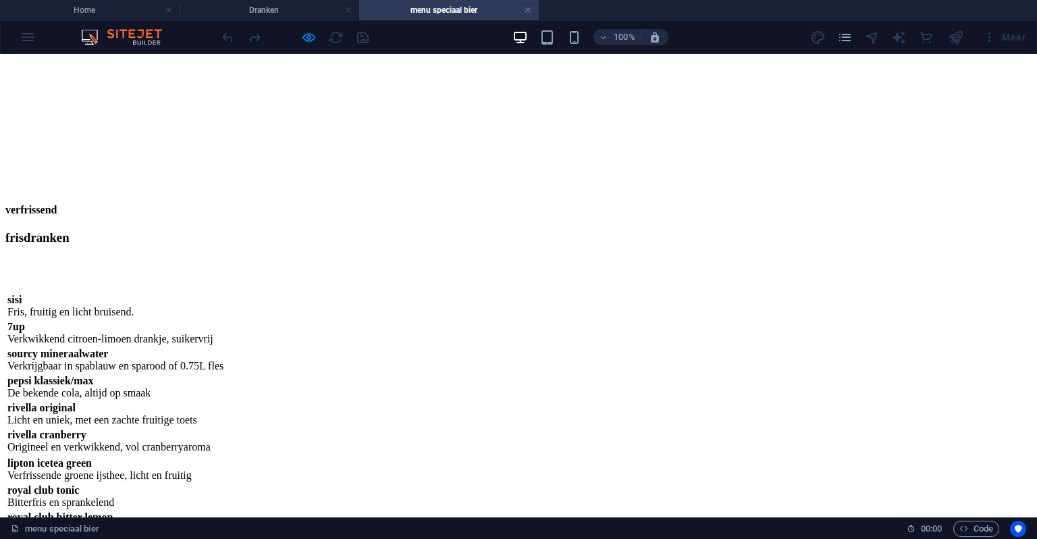
scroll to position [584, 0]
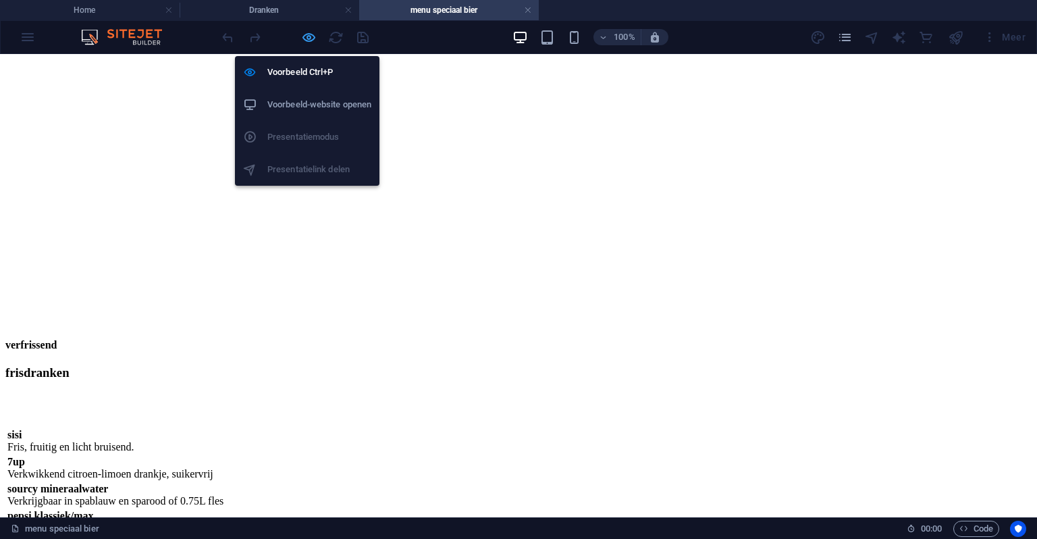
click at [308, 36] on icon "button" at bounding box center [309, 38] width 16 height 16
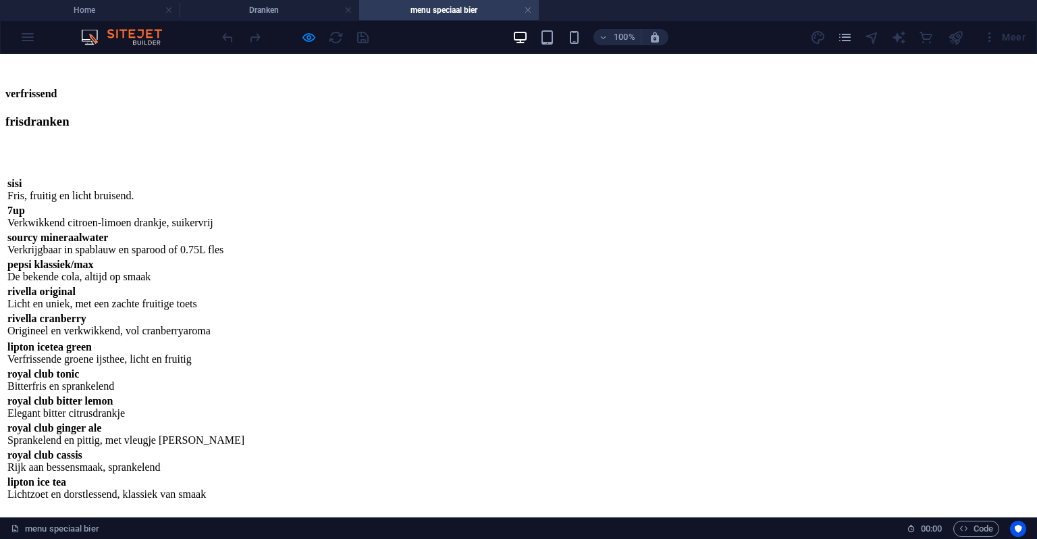
scroll to position [922, 0]
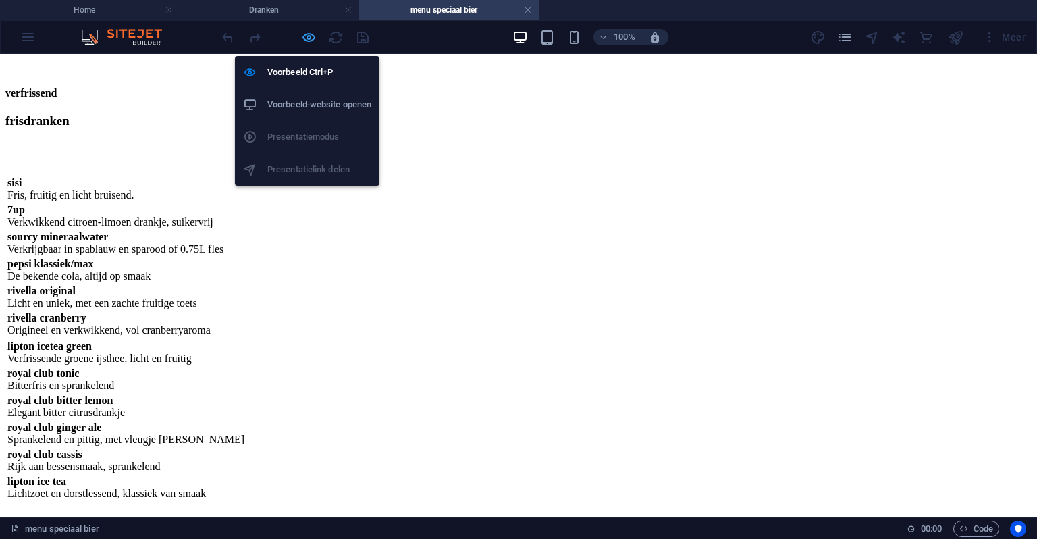
click at [313, 36] on icon "button" at bounding box center [309, 38] width 16 height 16
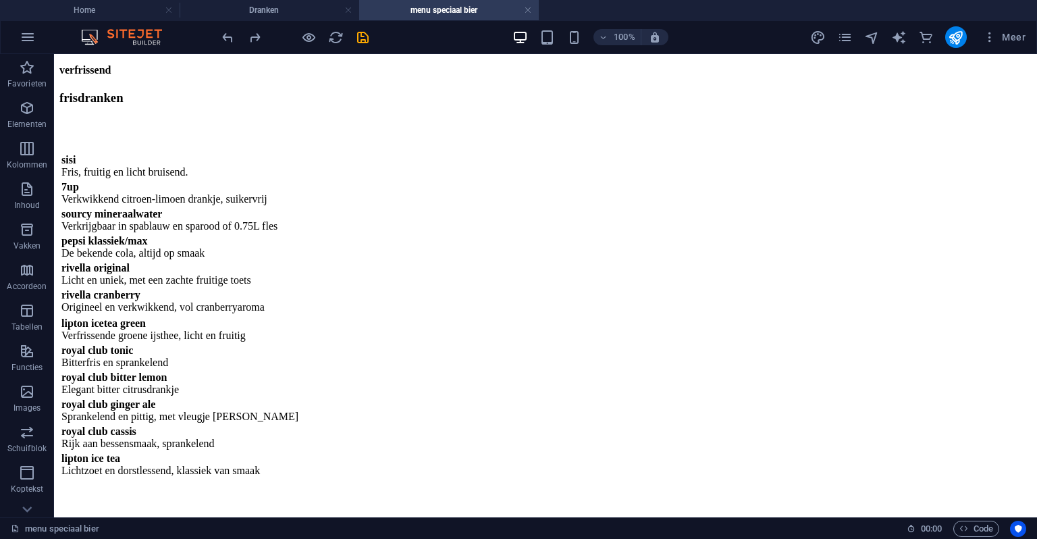
scroll to position [989, 0]
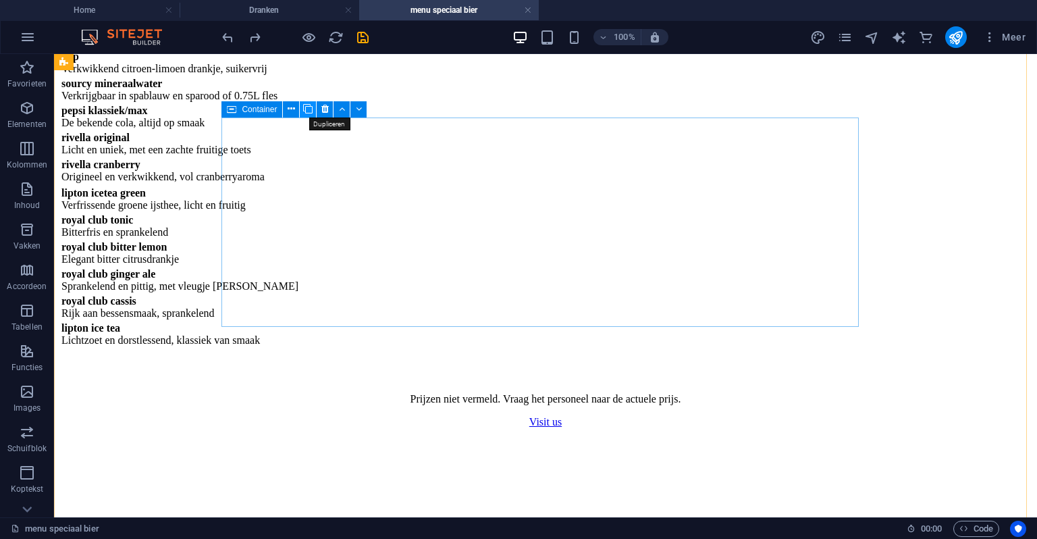
click at [308, 114] on icon at bounding box center [307, 109] width 9 height 14
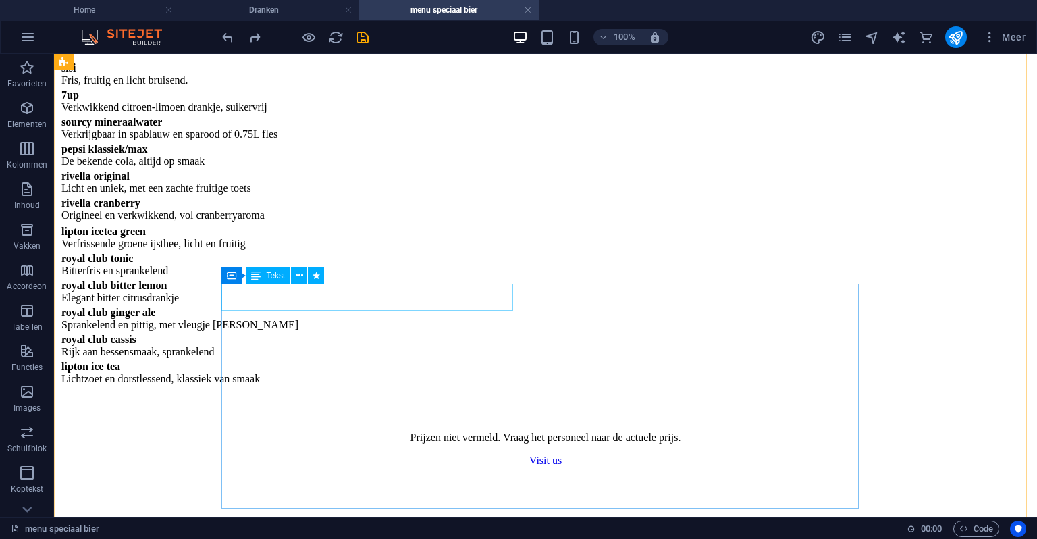
scroll to position [922, 0]
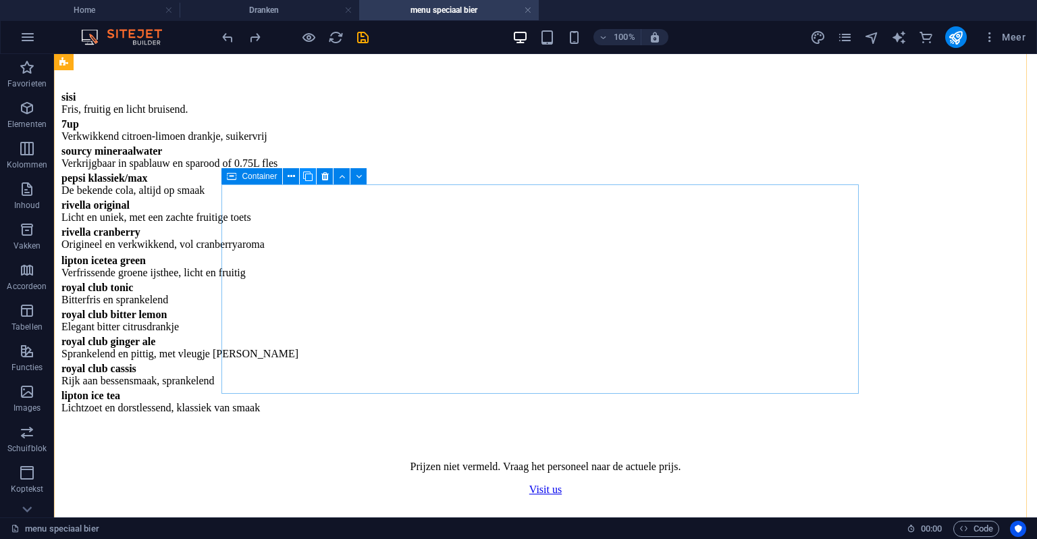
click at [306, 178] on icon at bounding box center [307, 177] width 9 height 14
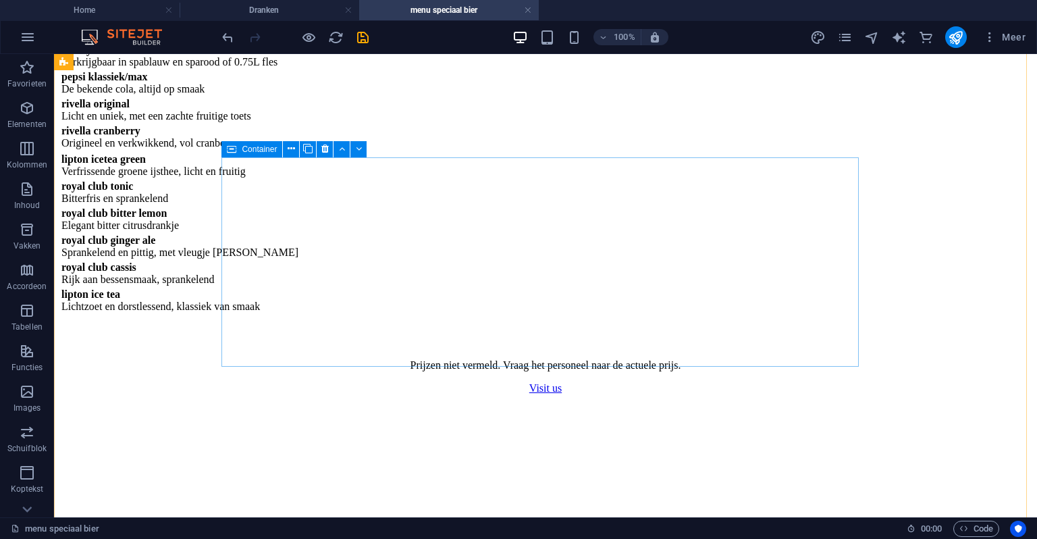
scroll to position [1125, 0]
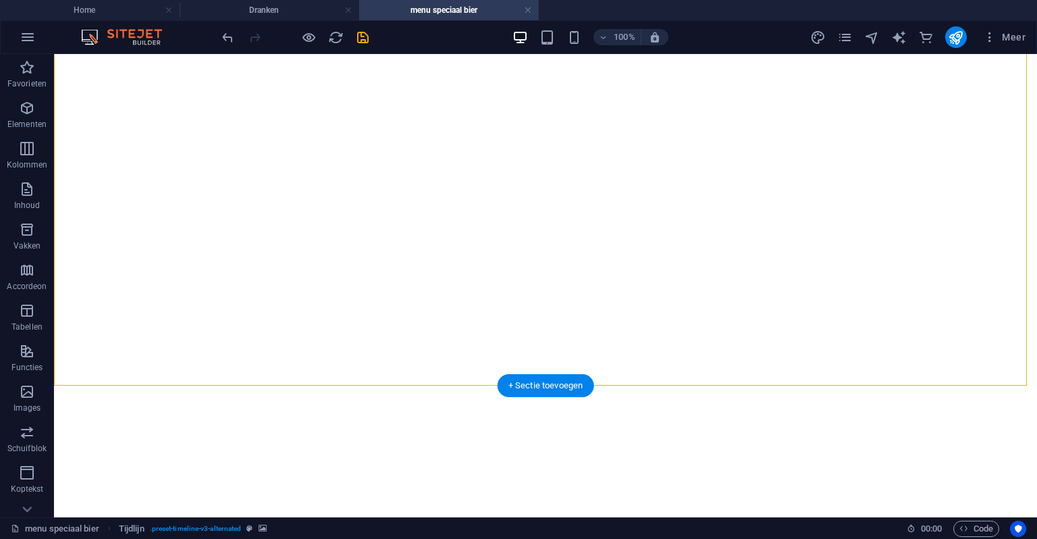
drag, startPoint x: 631, startPoint y: 253, endPoint x: 387, endPoint y: 308, distance: 249.9
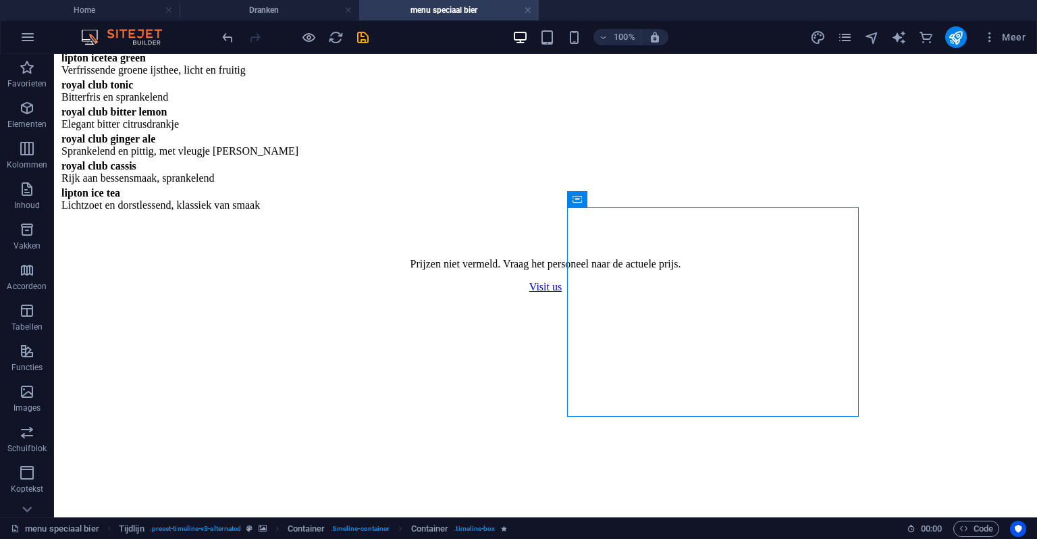
drag, startPoint x: 629, startPoint y: 257, endPoint x: 871, endPoint y: 320, distance: 249.2
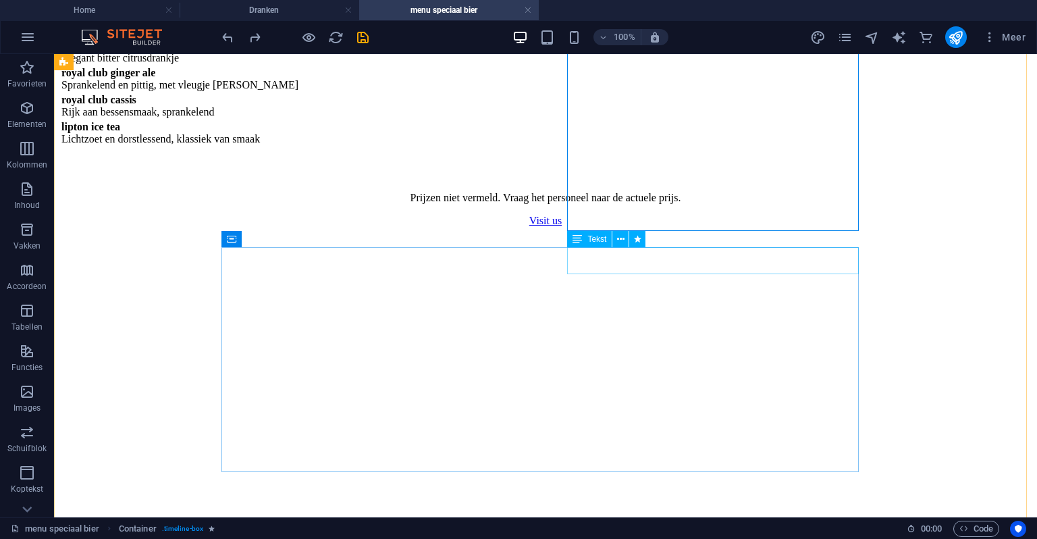
scroll to position [1108, 0]
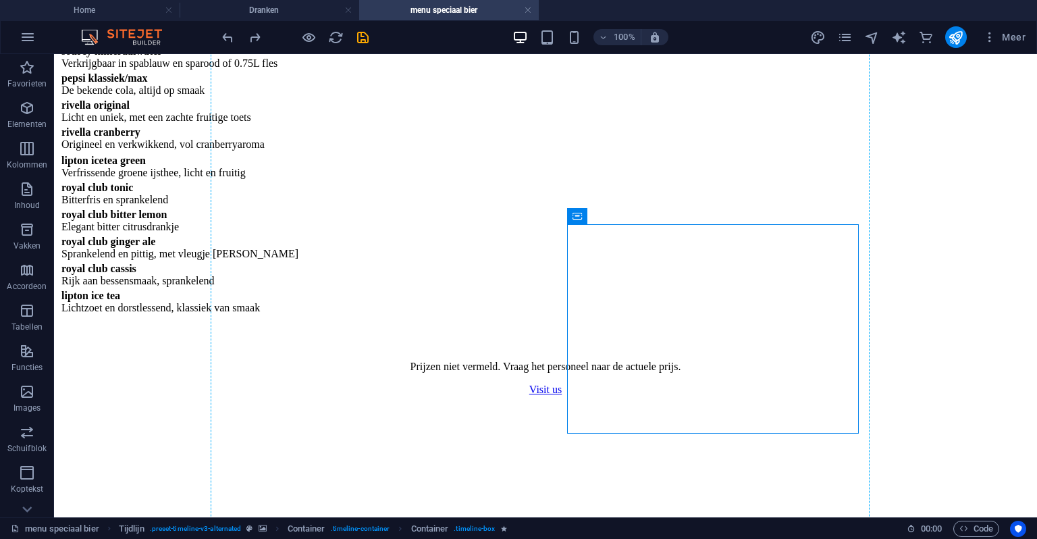
drag, startPoint x: 530, startPoint y: 221, endPoint x: 230, endPoint y: 363, distance: 332.0
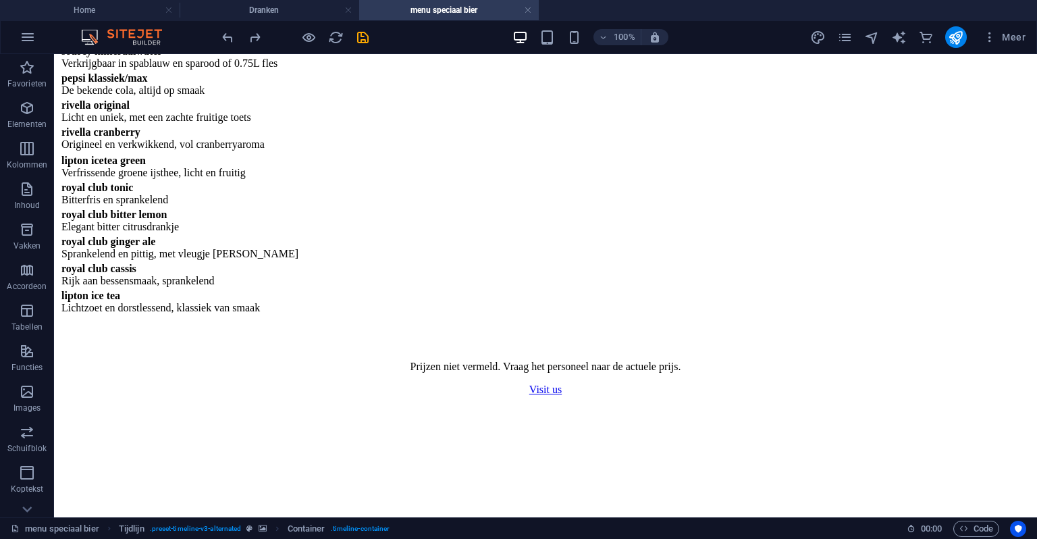
drag, startPoint x: 284, startPoint y: 493, endPoint x: 541, endPoint y: 275, distance: 337.4
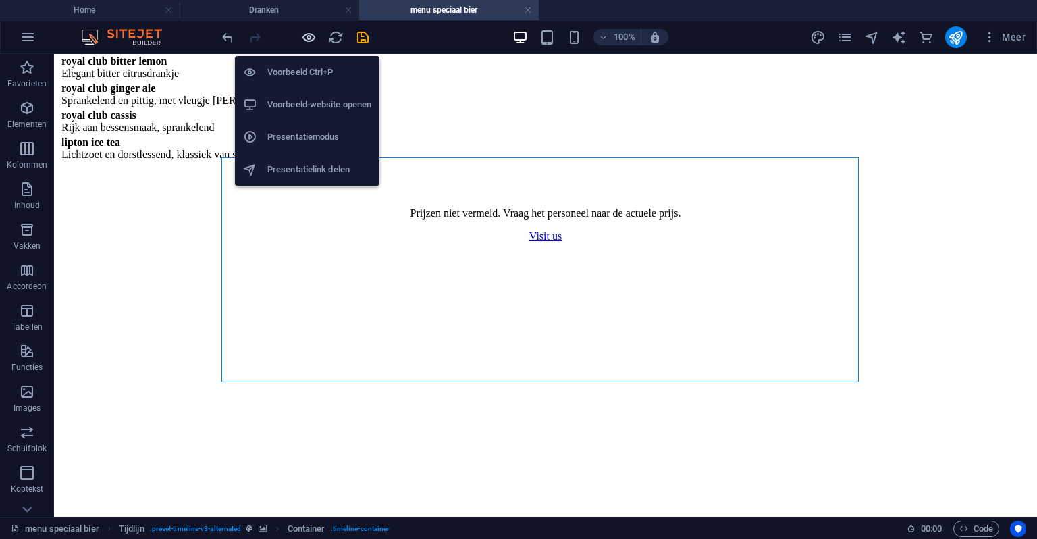
click at [311, 35] on icon "button" at bounding box center [309, 38] width 16 height 16
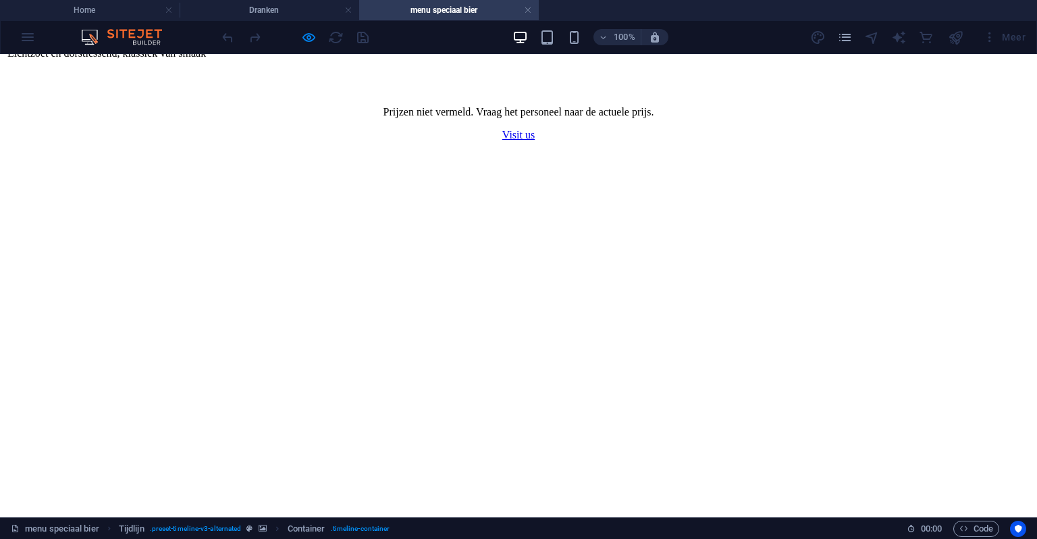
scroll to position [1310, 0]
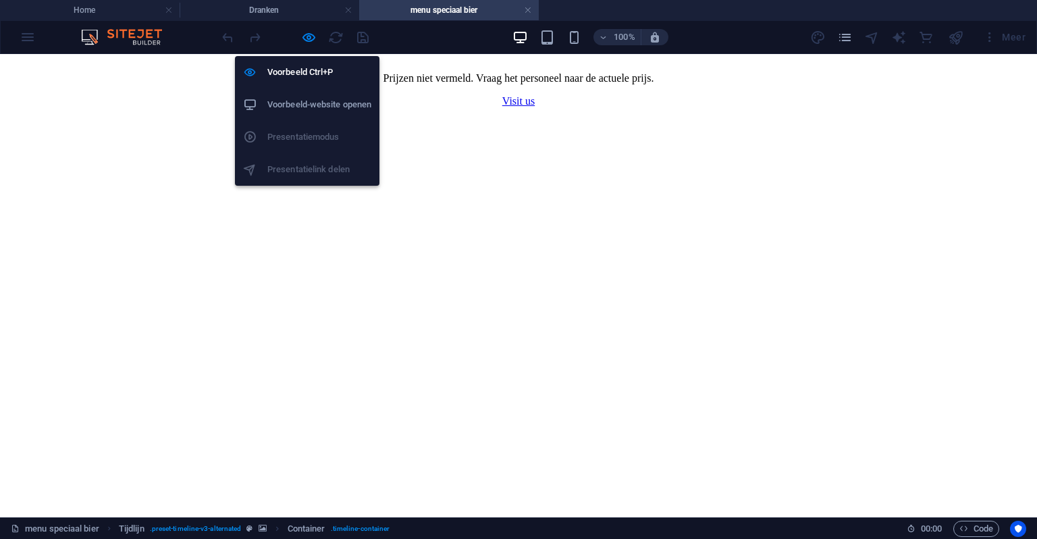
click at [299, 30] on div at bounding box center [295, 37] width 151 height 22
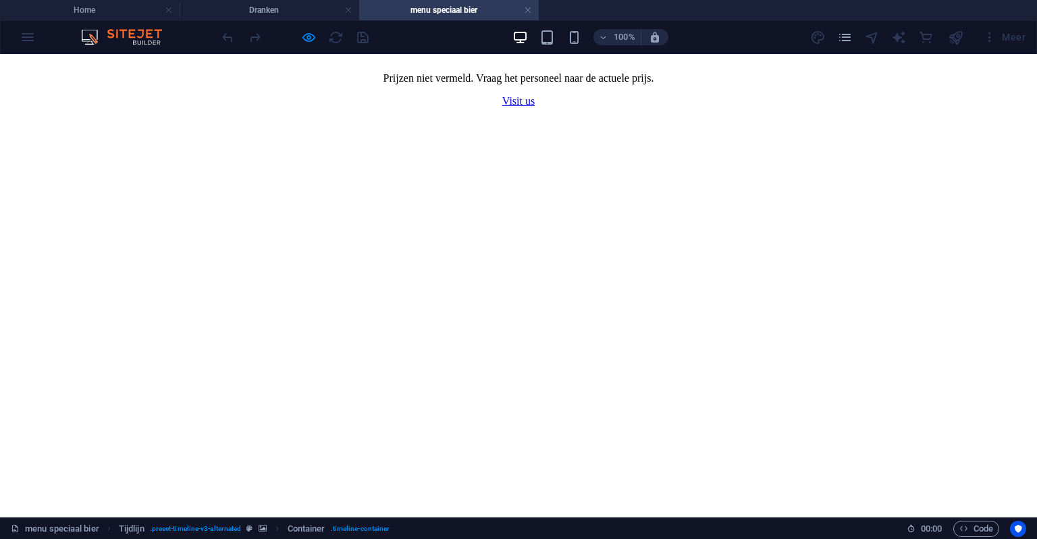
click at [311, 28] on div at bounding box center [295, 37] width 151 height 22
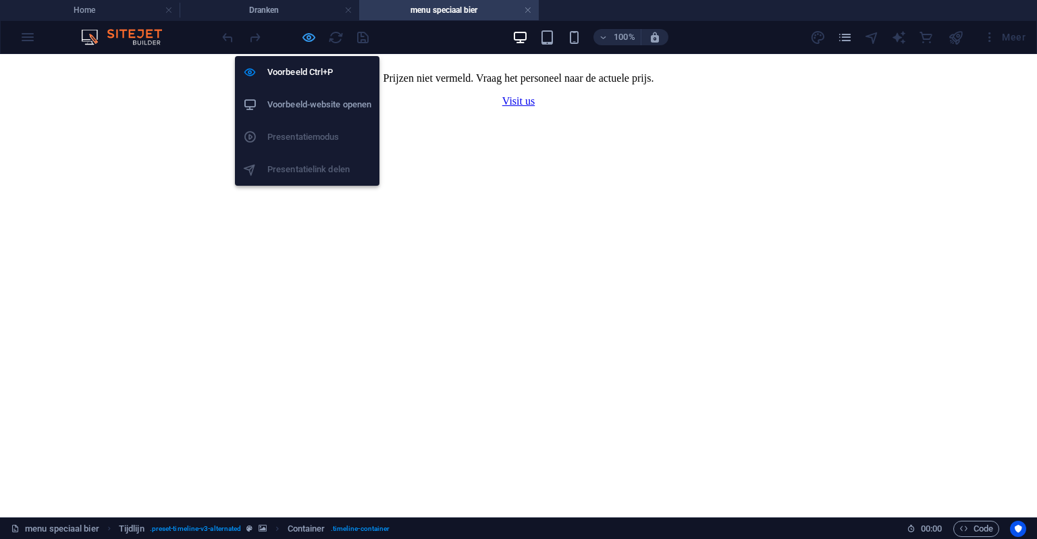
click at [311, 30] on icon "button" at bounding box center [309, 38] width 16 height 16
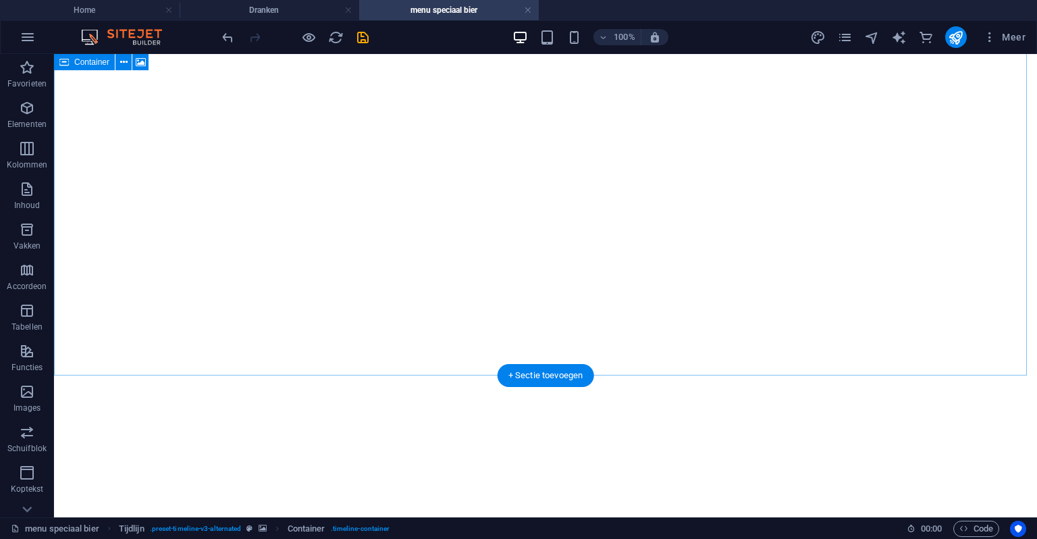
scroll to position [162, 0]
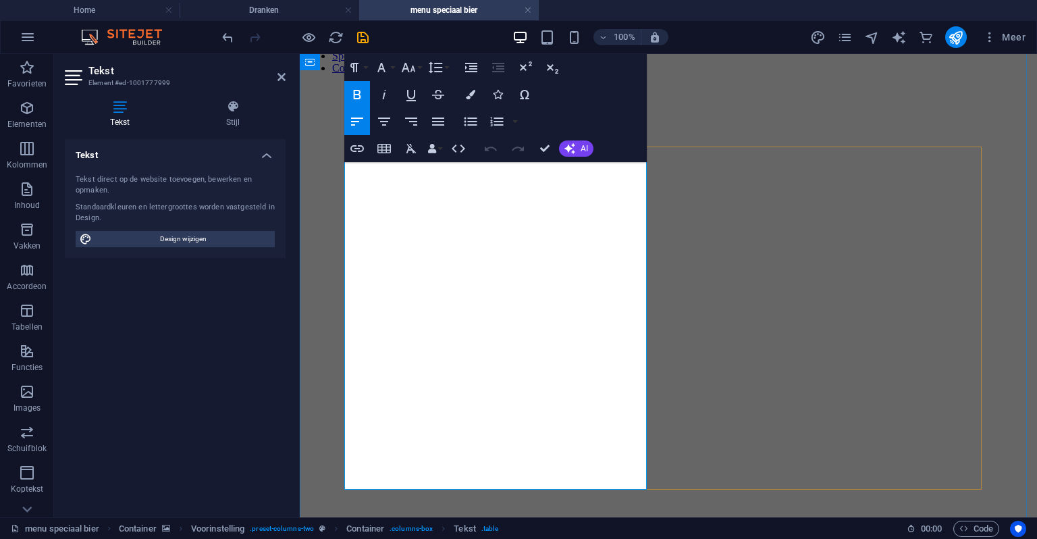
drag, startPoint x: 513, startPoint y: 342, endPoint x: 349, endPoint y: 338, distance: 164.2
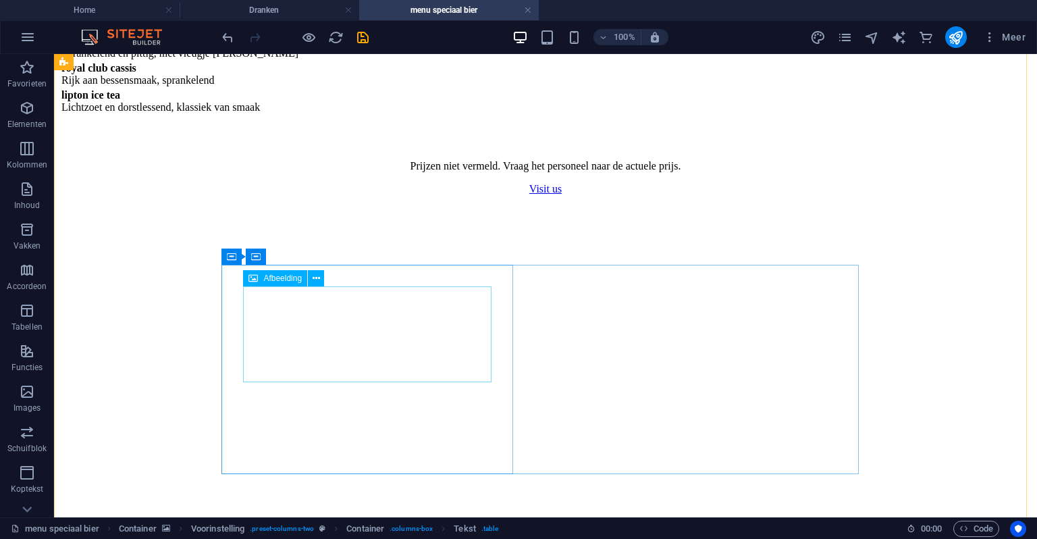
scroll to position [1310, 0]
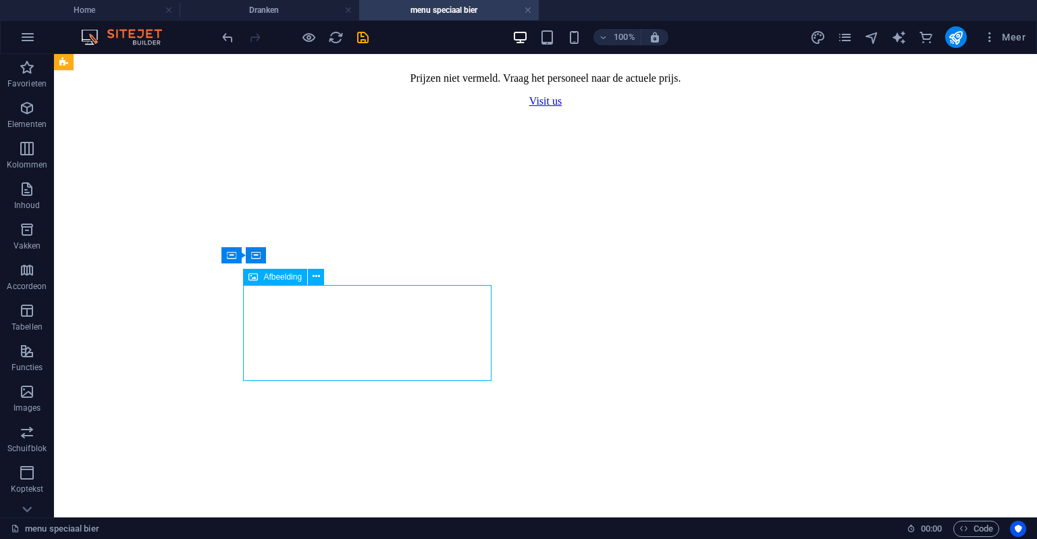
select select "px"
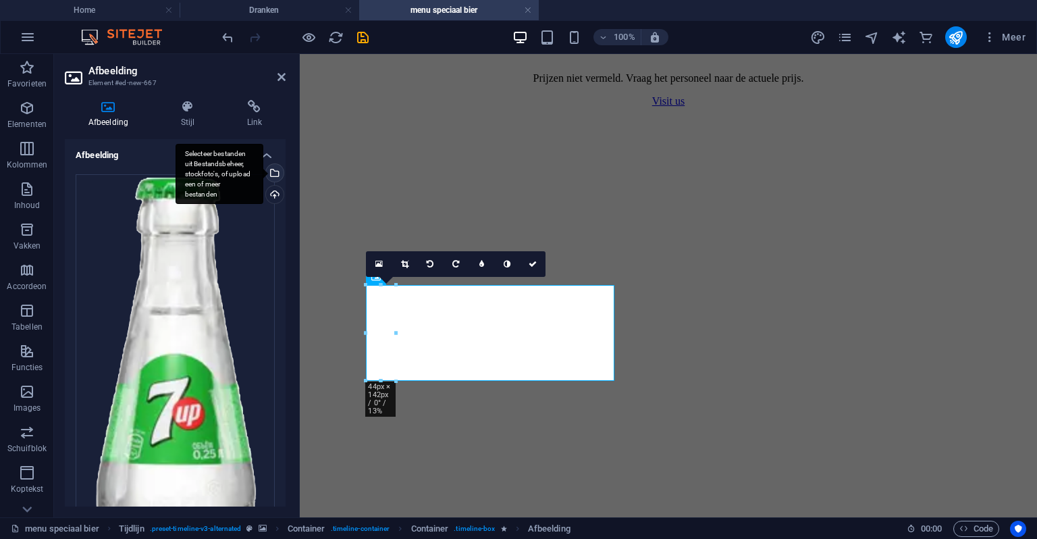
click at [278, 172] on div "Selecteer bestanden uit Bestandsbeheer, stockfoto's, of upload een of meer best…" at bounding box center [273, 174] width 20 height 20
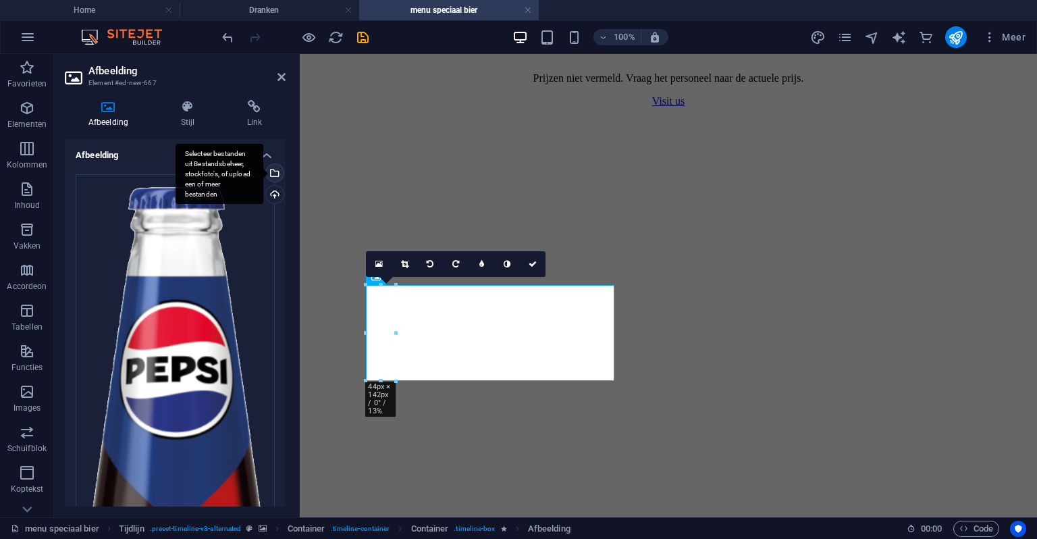
click at [277, 167] on div "Selecteer bestanden uit Bestandsbeheer, stockfoto's, of upload een of meer best…" at bounding box center [273, 174] width 20 height 20
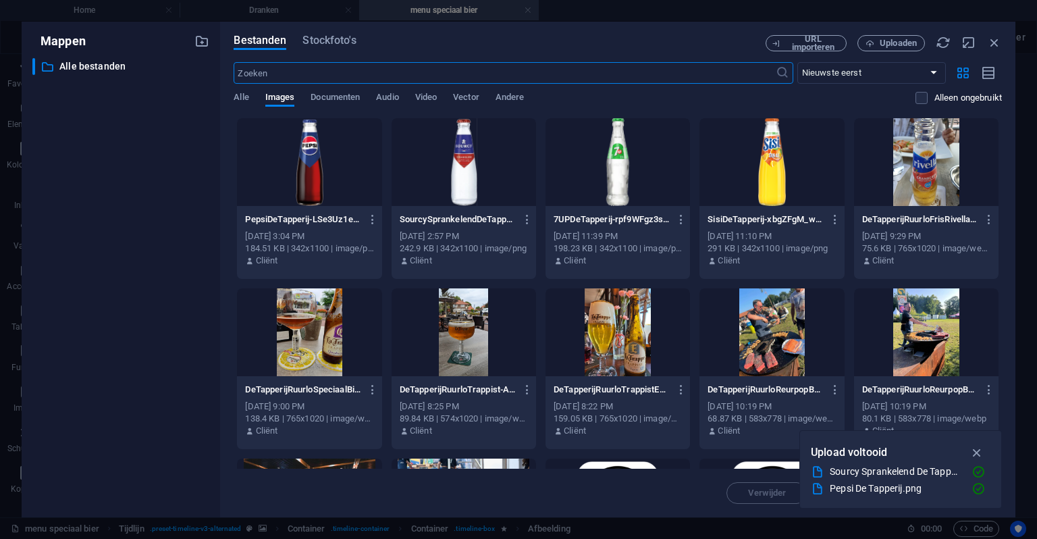
click at [291, 149] on div at bounding box center [309, 162] width 145 height 88
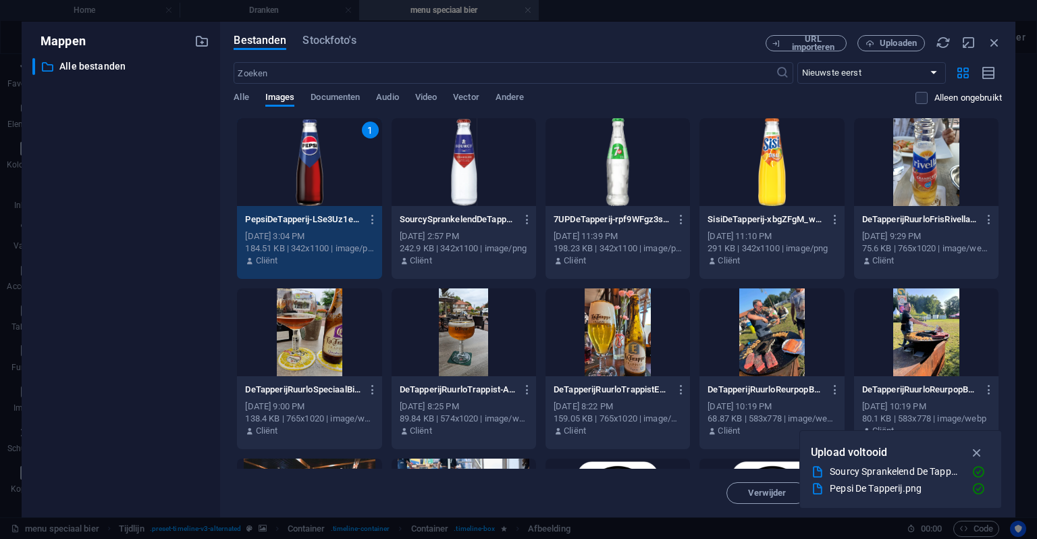
click at [291, 149] on div "1" at bounding box center [309, 162] width 145 height 88
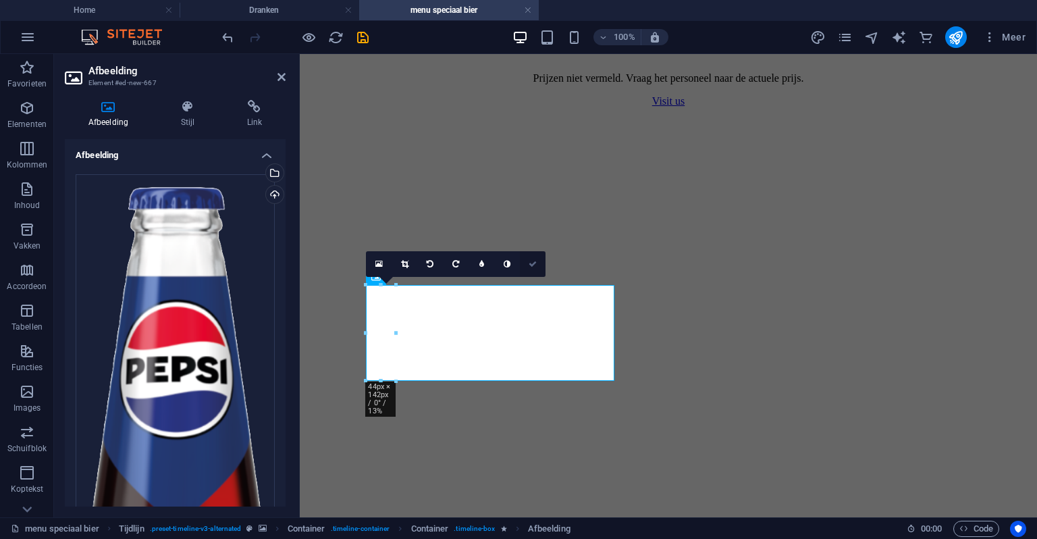
drag, startPoint x: 536, startPoint y: 263, endPoint x: 480, endPoint y: 217, distance: 72.5
click at [536, 263] on icon at bounding box center [533, 264] width 8 height 8
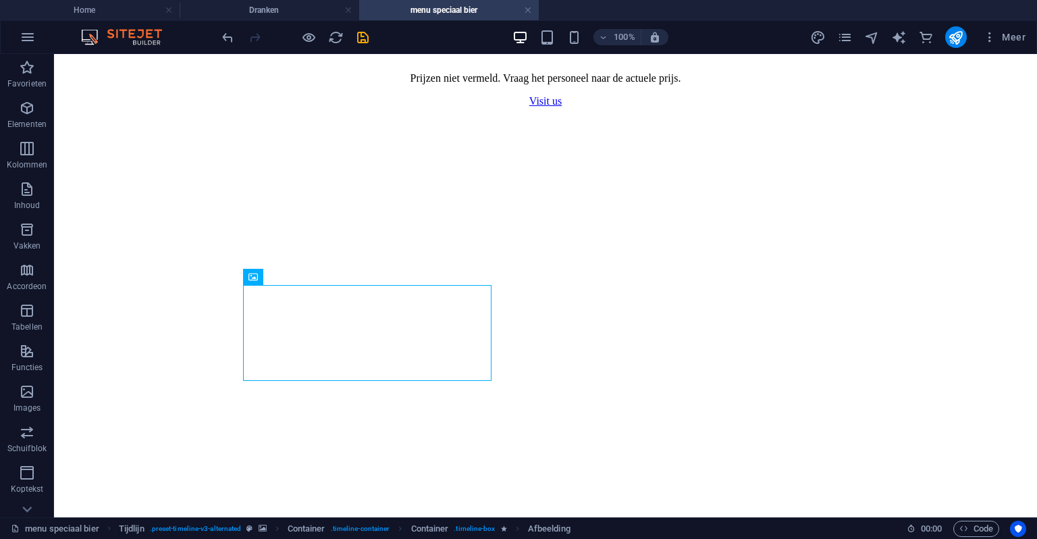
click at [521, 107] on figure at bounding box center [545, 107] width 973 height 0
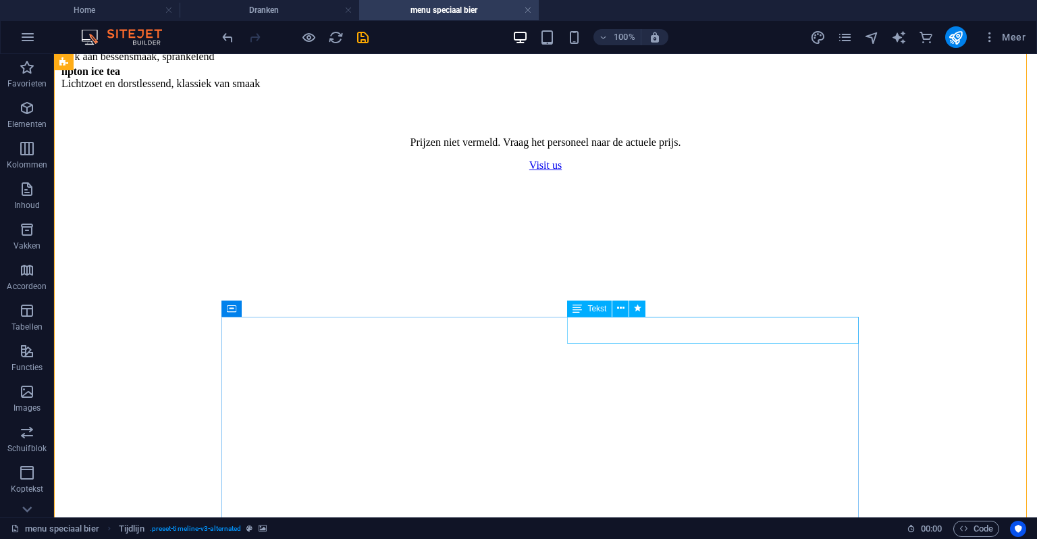
scroll to position [1243, 0]
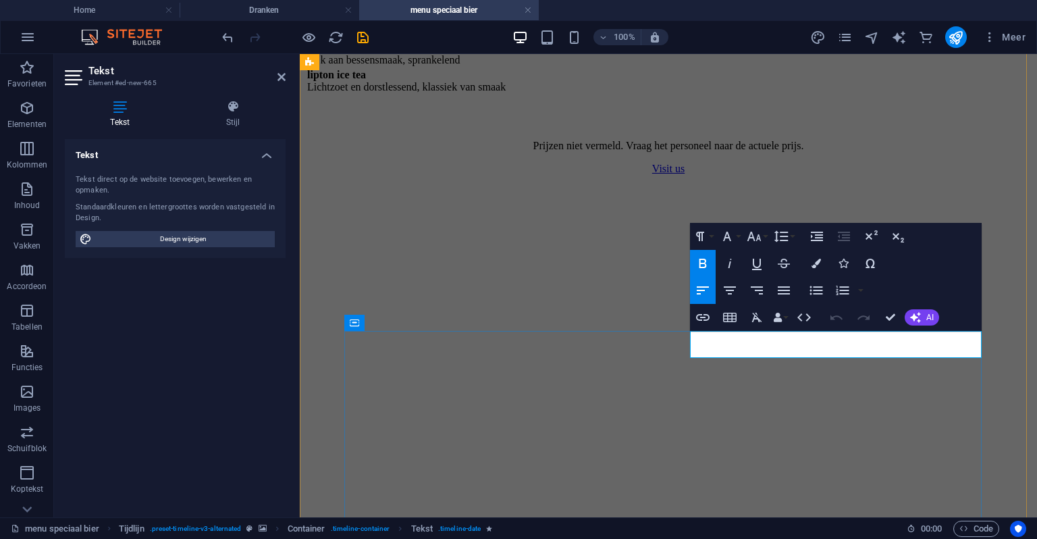
drag, startPoint x: 727, startPoint y: 340, endPoint x: 710, endPoint y: 342, distance: 17.0
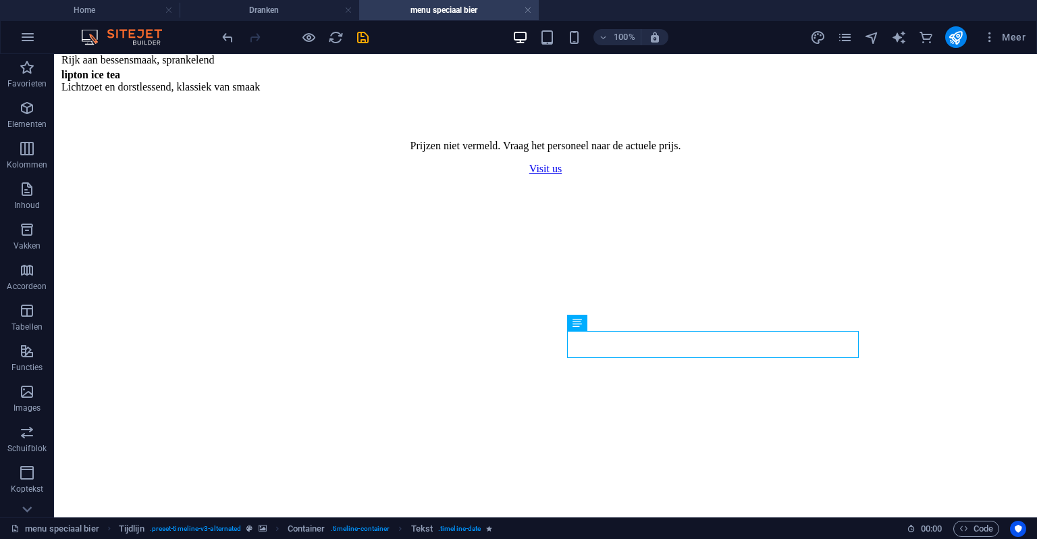
click at [902, 175] on figure at bounding box center [545, 175] width 973 height 0
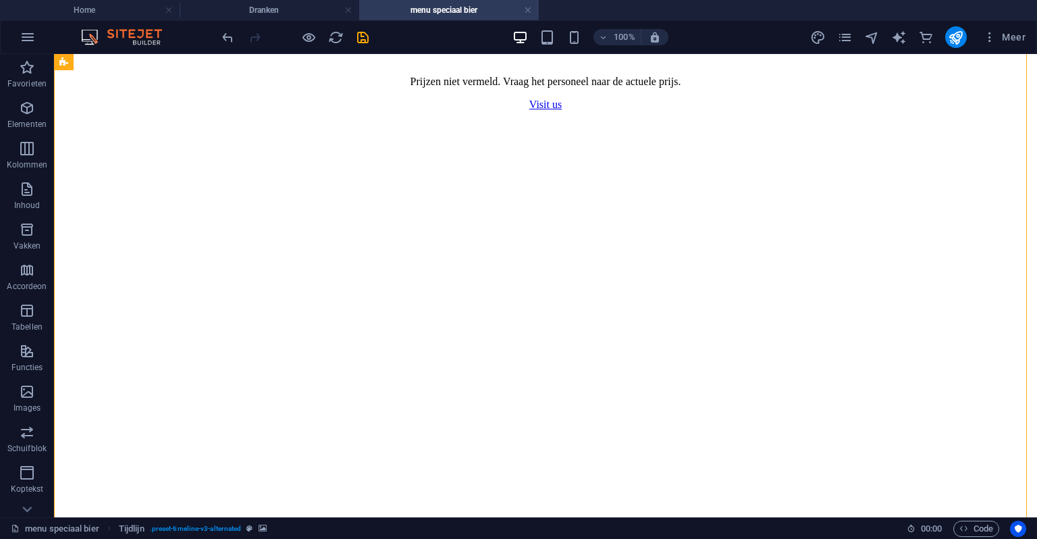
scroll to position [1310, 0]
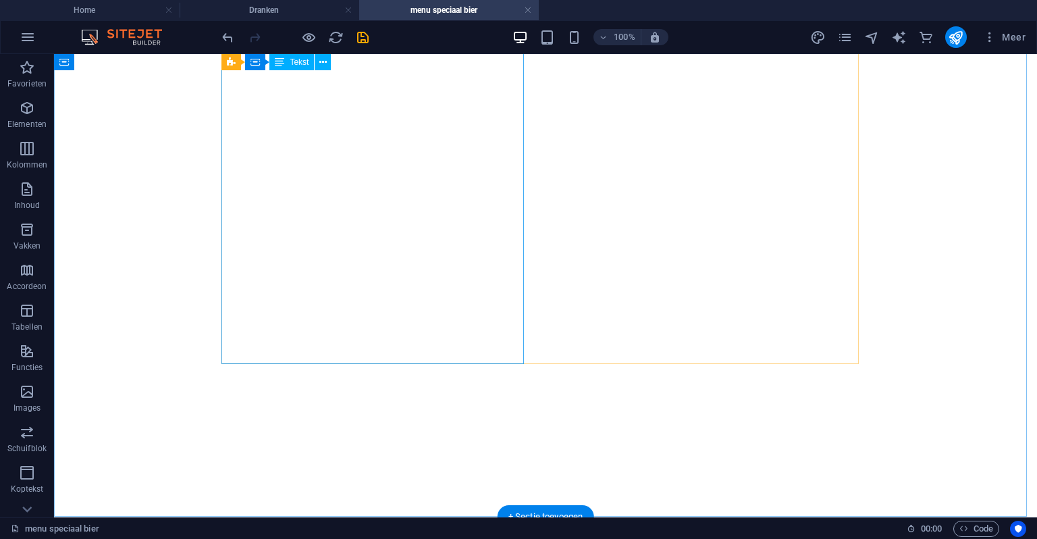
scroll to position [230, 0]
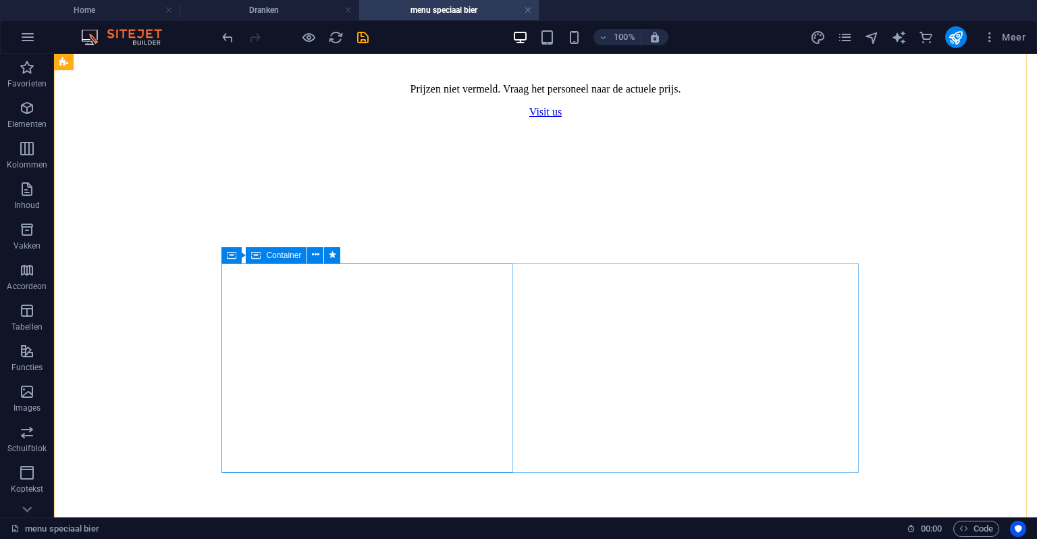
scroll to position [1310, 0]
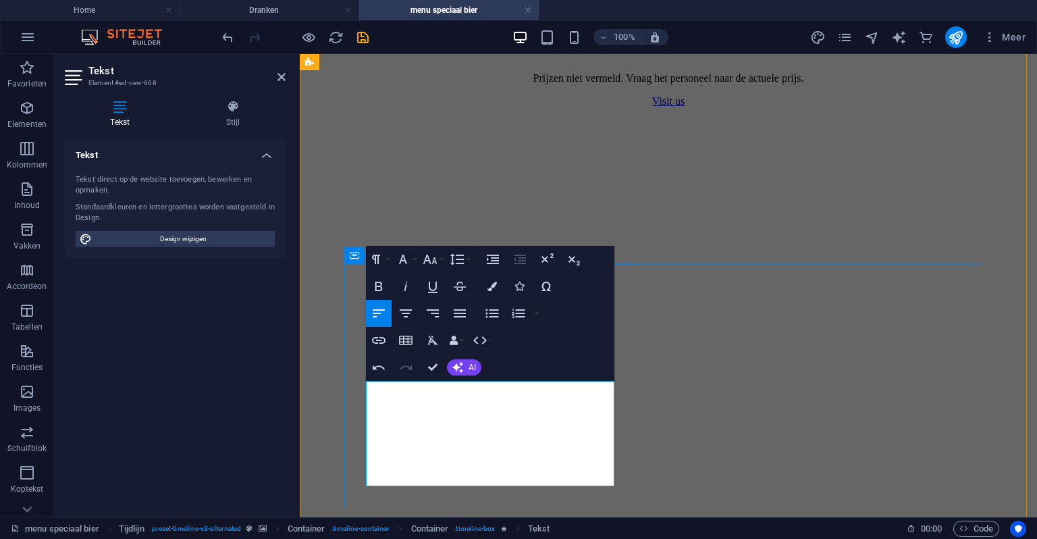
drag, startPoint x: 442, startPoint y: 436, endPoint x: 429, endPoint y: 431, distance: 14.3
drag, startPoint x: 434, startPoint y: 432, endPoint x: 351, endPoint y: 392, distance: 92.7
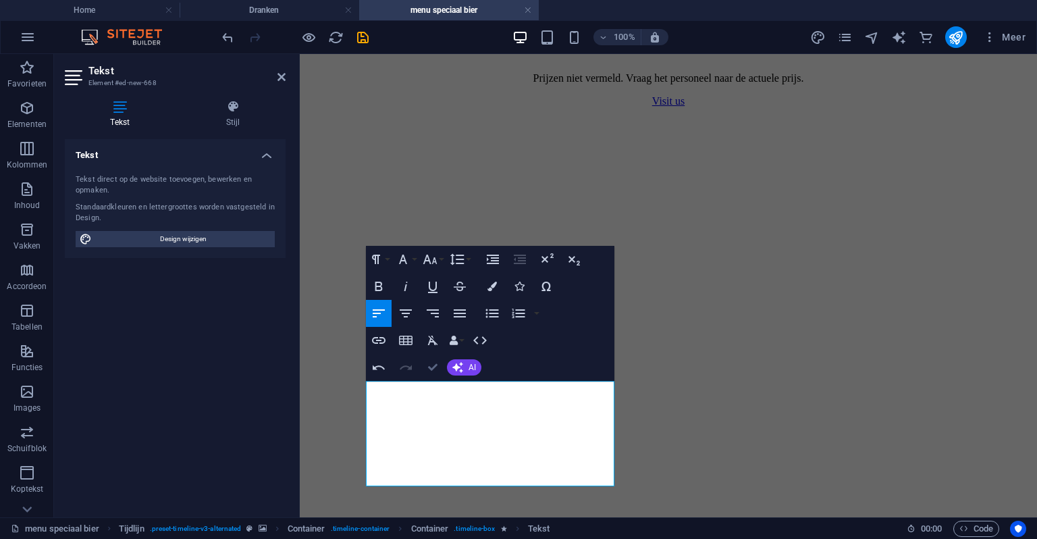
drag, startPoint x: 434, startPoint y: 369, endPoint x: 384, endPoint y: 316, distance: 72.6
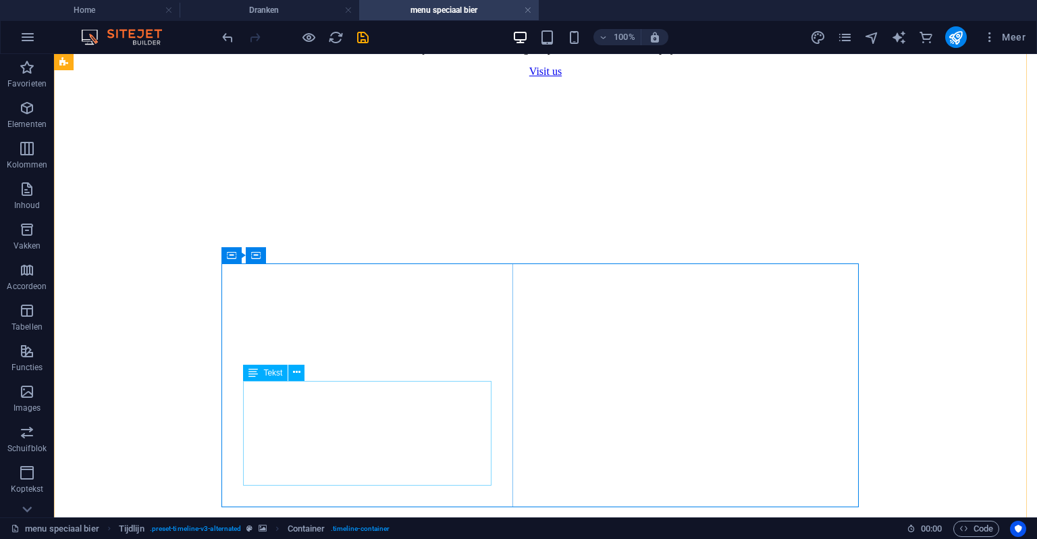
scroll to position [1378, 0]
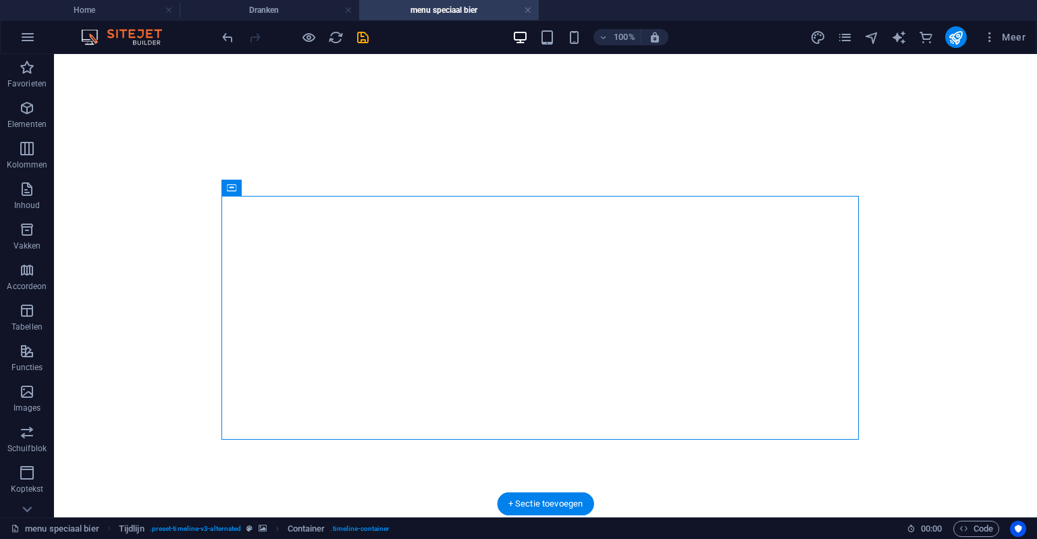
click at [940, 40] on figure at bounding box center [545, 40] width 973 height 0
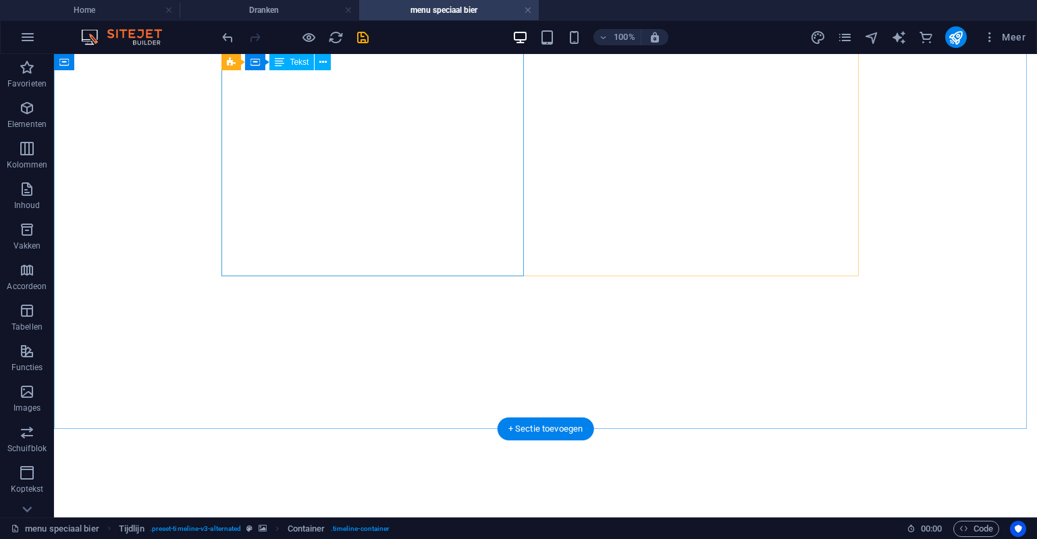
scroll to position [230, 0]
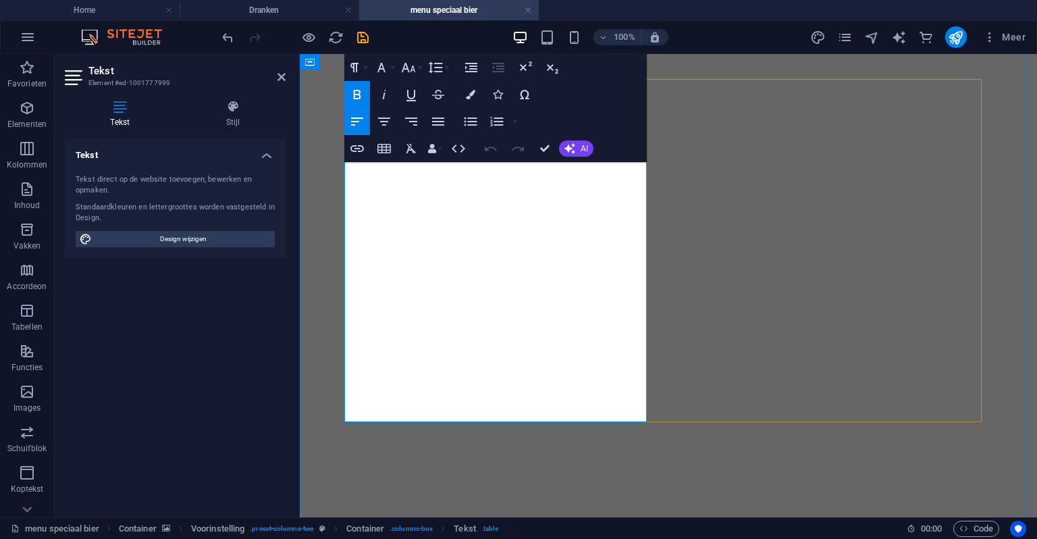
drag, startPoint x: 397, startPoint y: 325, endPoint x: 344, endPoint y: 322, distance: 52.8
copy strong "rivella"
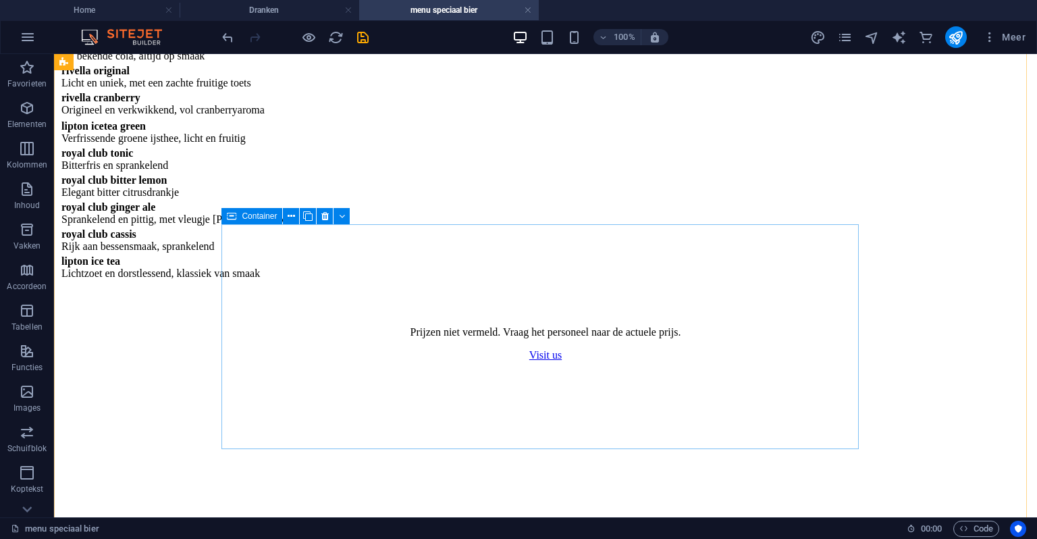
scroll to position [973, 0]
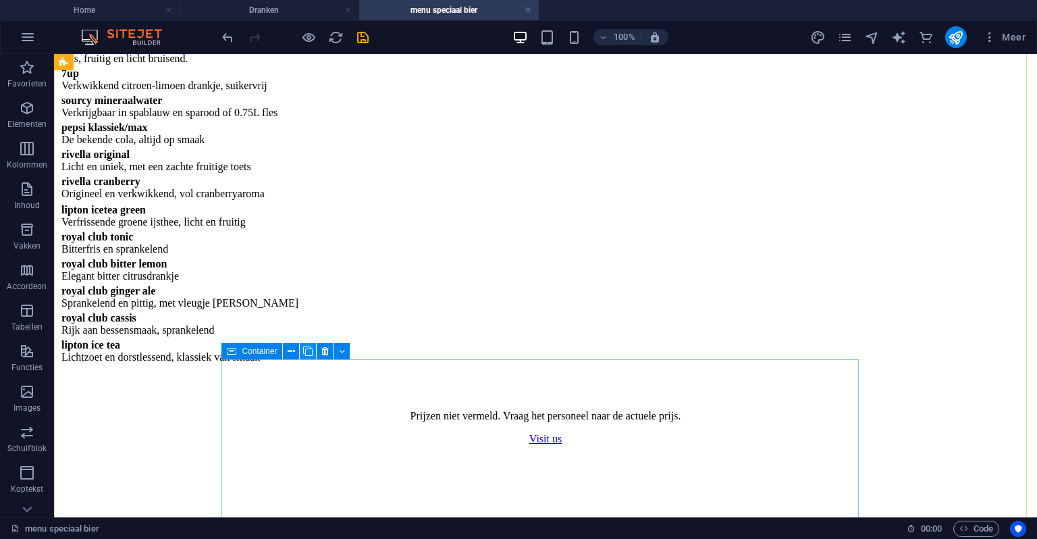
click at [305, 351] on icon at bounding box center [307, 351] width 9 height 14
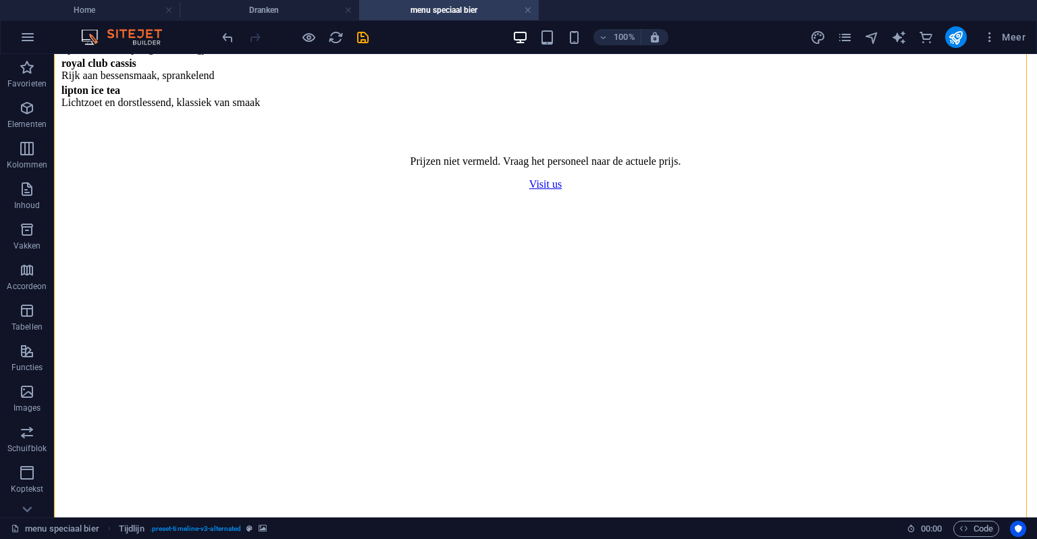
scroll to position [1305, 0]
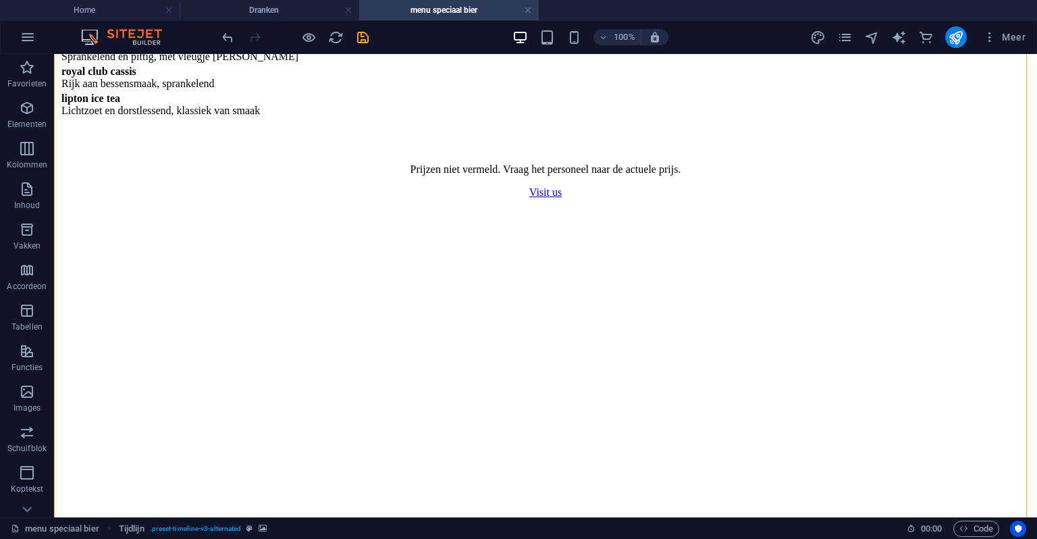
drag, startPoint x: 307, startPoint y: 424, endPoint x: 578, endPoint y: 249, distance: 322.4
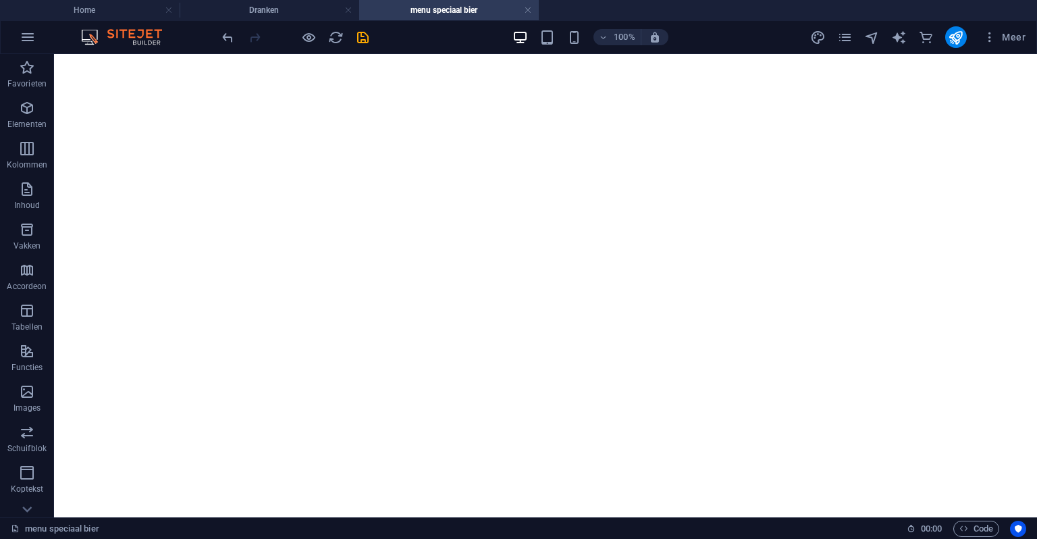
scroll to position [1607, 0]
drag, startPoint x: 275, startPoint y: 276, endPoint x: 750, endPoint y: 327, distance: 478.2
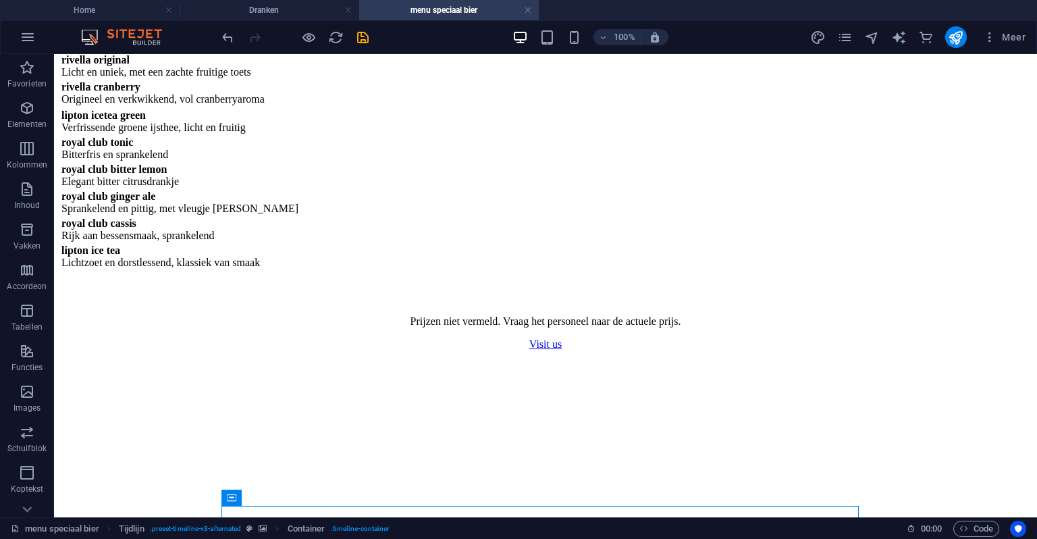
click at [935, 351] on figure at bounding box center [545, 351] width 973 height 0
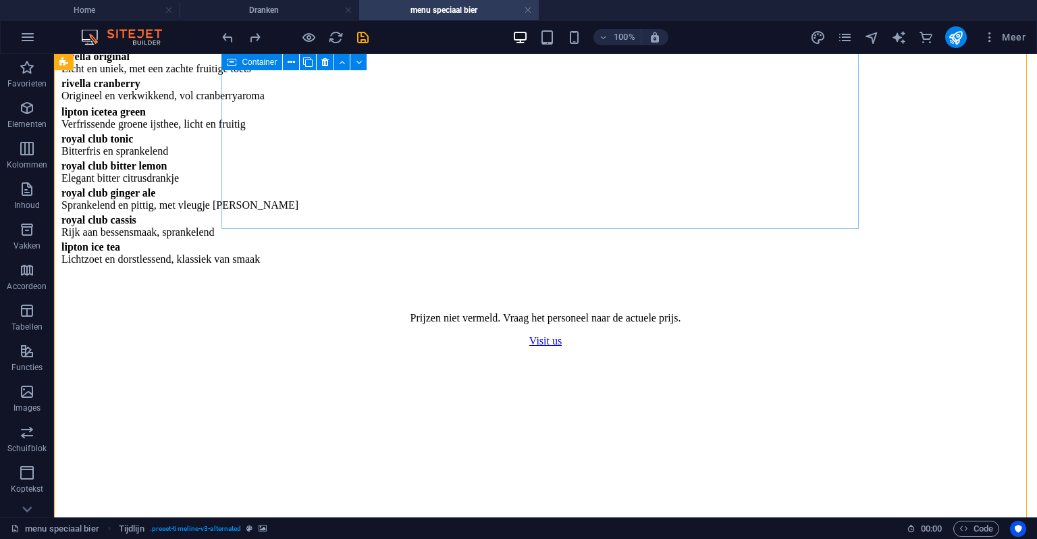
scroll to position [1067, 0]
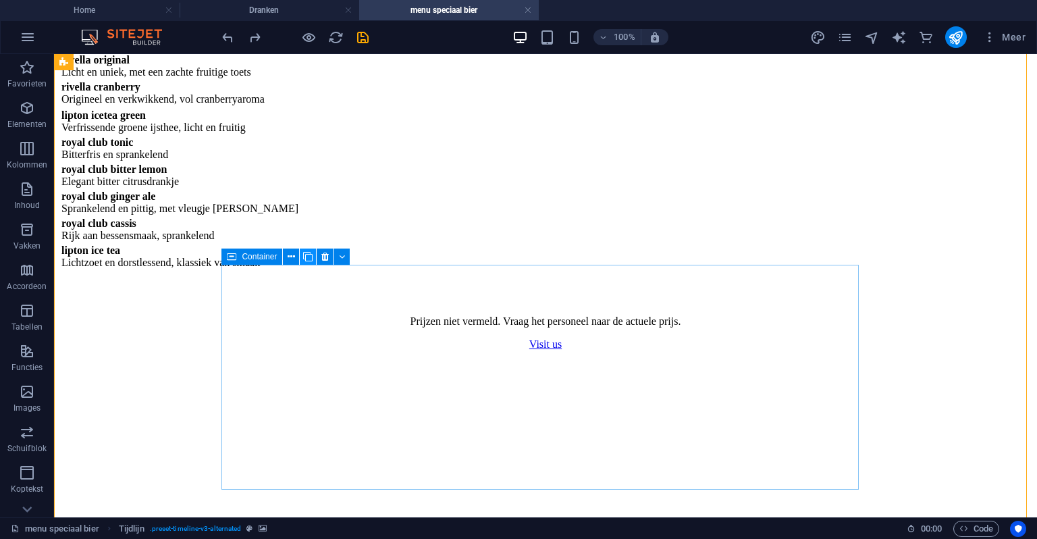
click at [305, 257] on icon at bounding box center [307, 257] width 9 height 14
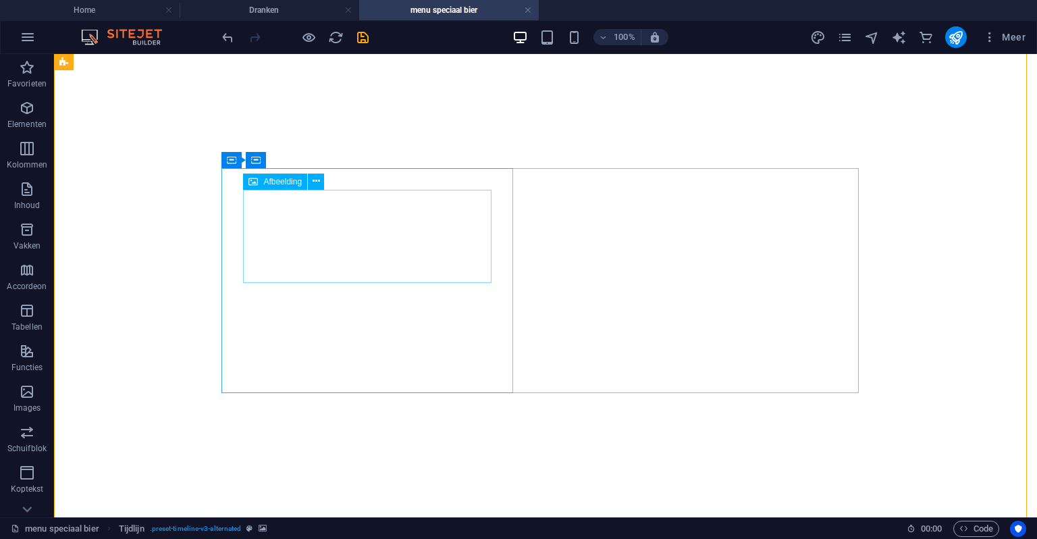
scroll to position [1472, 0]
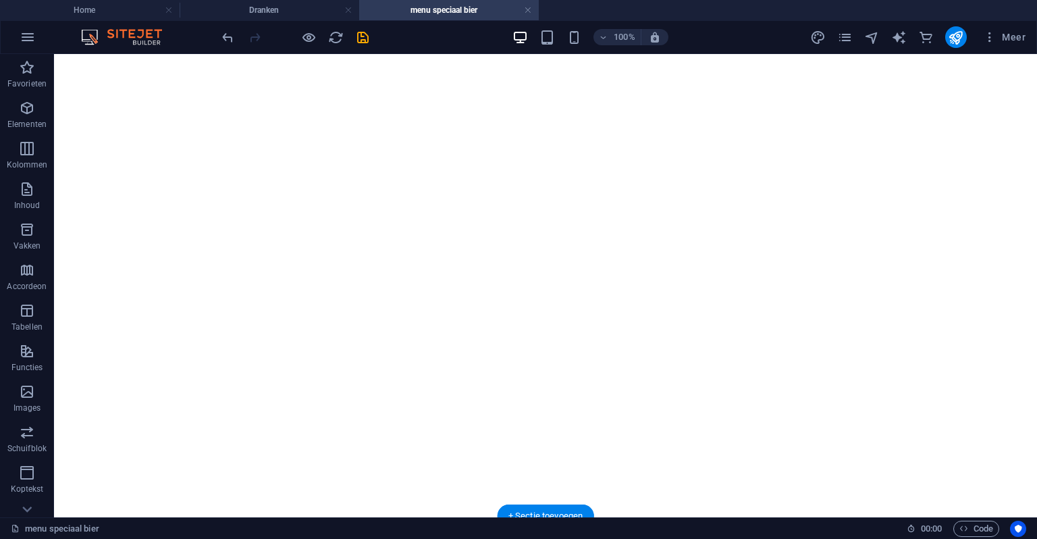
drag, startPoint x: 286, startPoint y: 142, endPoint x: 588, endPoint y: 335, distance: 358.4
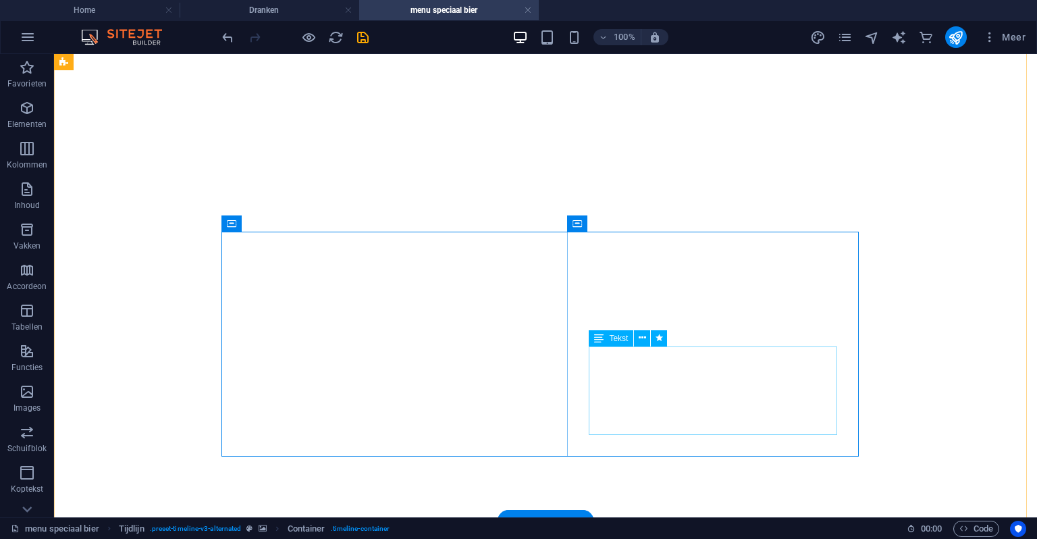
scroll to position [1607, 0]
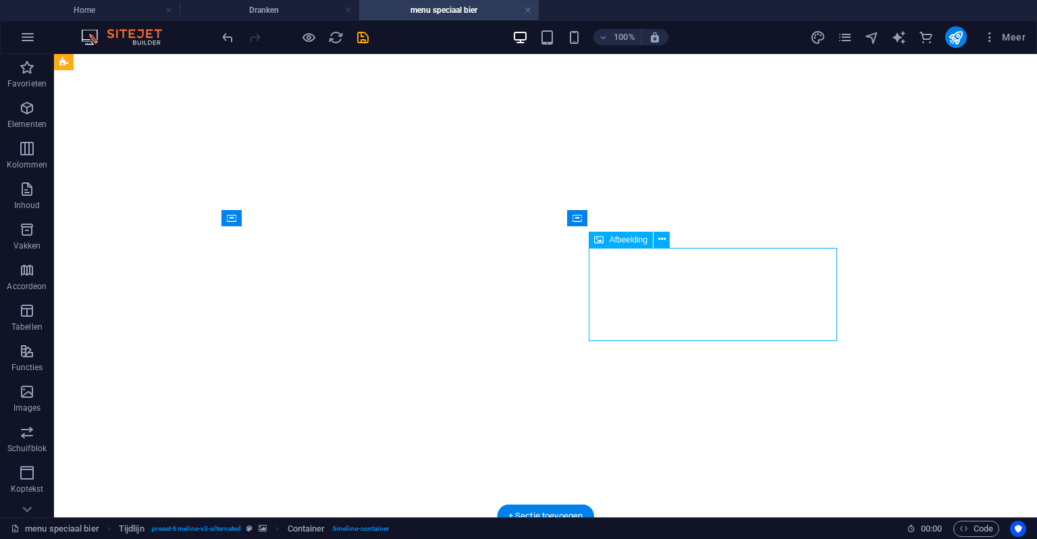
select select "px"
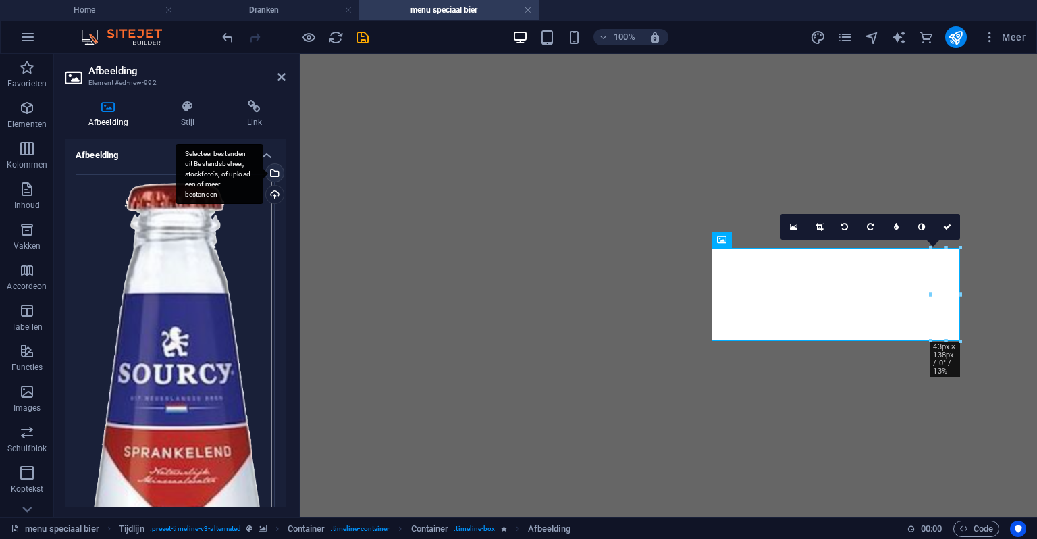
click at [263, 170] on div "Selecteer bestanden uit Bestandsbeheer, stockfoto's, of upload een of meer best…" at bounding box center [220, 174] width 88 height 61
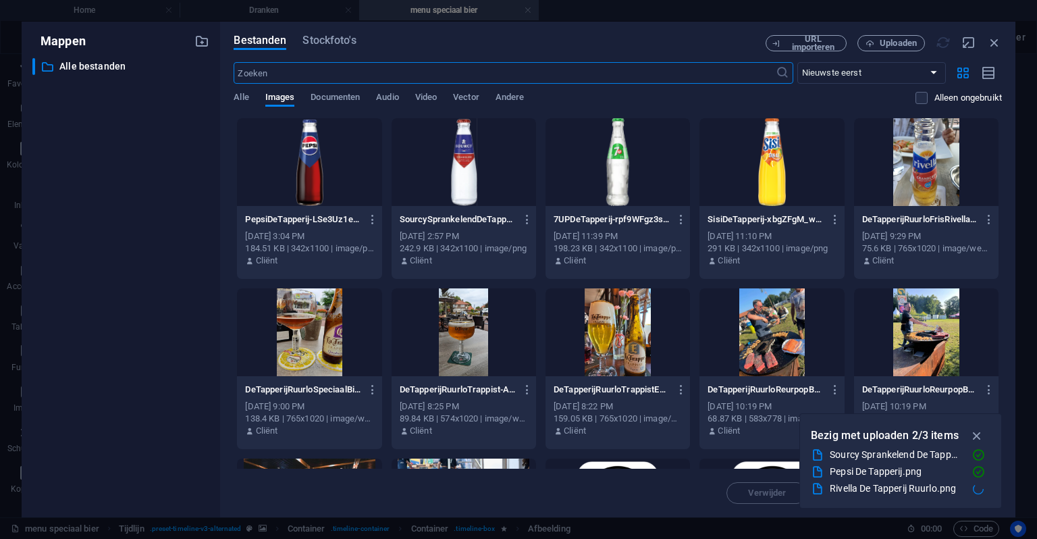
scroll to position [1616, 0]
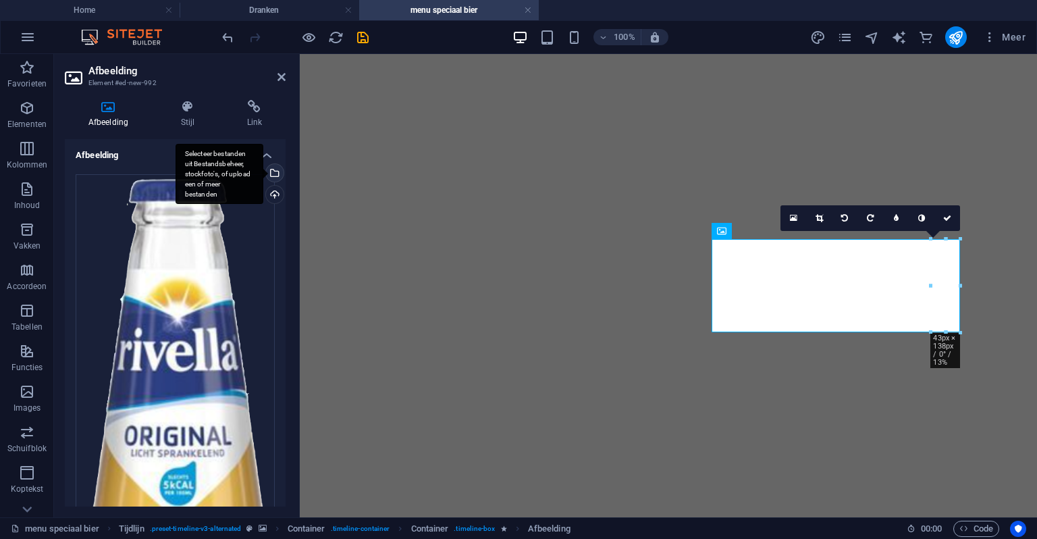
click at [272, 168] on div "Selecteer bestanden uit Bestandsbeheer, stockfoto's, of upload een of meer best…" at bounding box center [273, 174] width 20 height 20
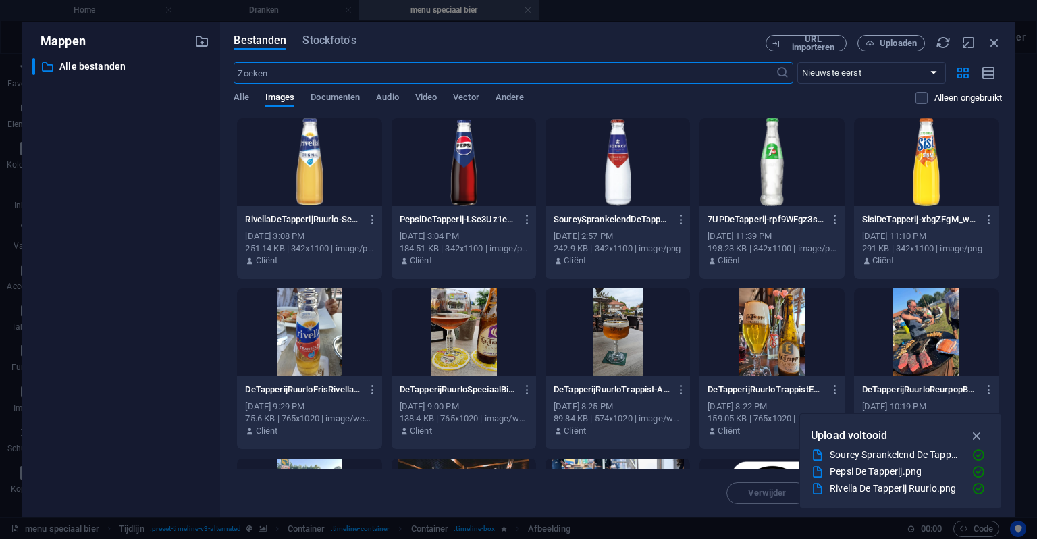
click at [273, 168] on div at bounding box center [309, 162] width 145 height 88
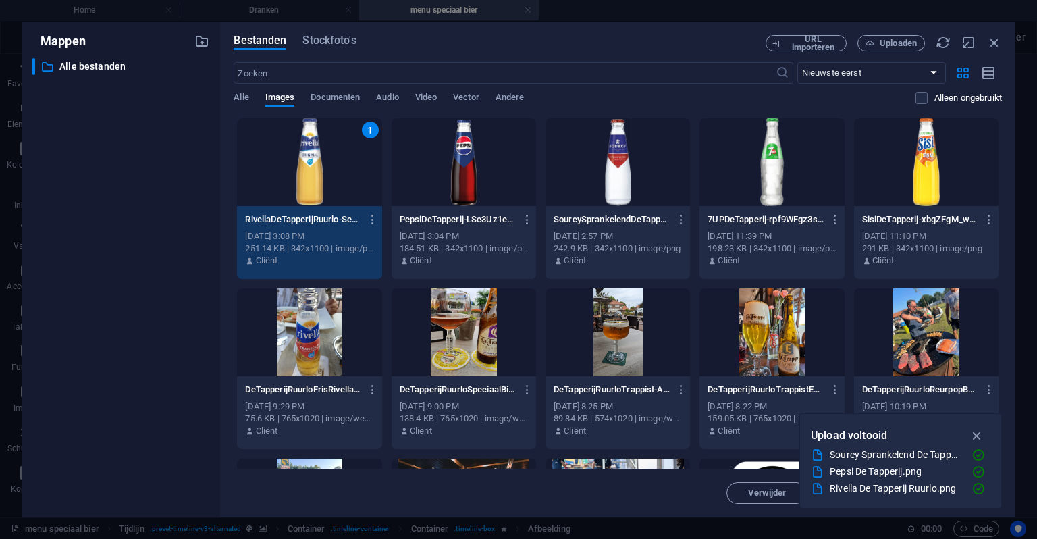
click at [273, 168] on div "1" at bounding box center [309, 162] width 145 height 88
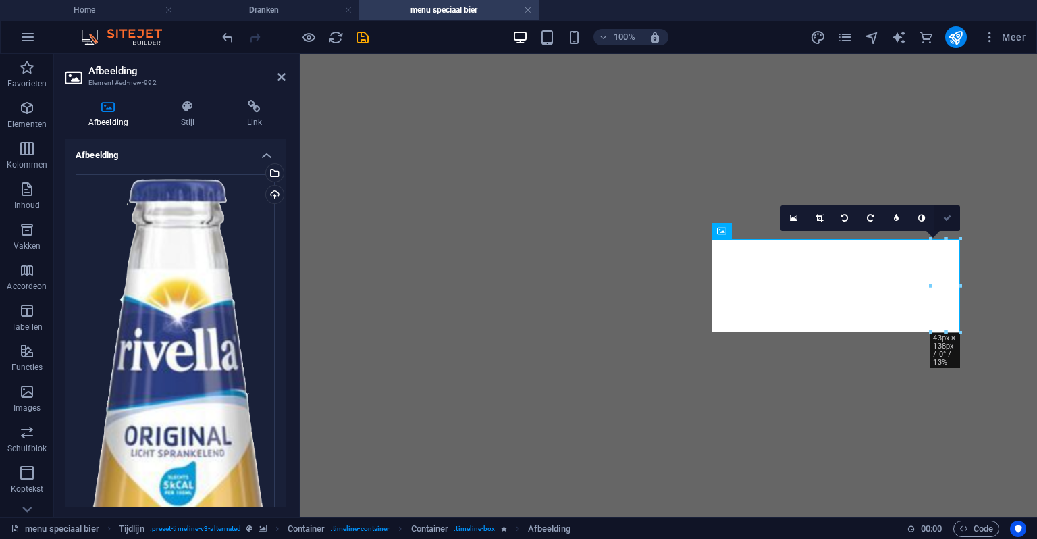
click at [943, 216] on link at bounding box center [948, 218] width 26 height 26
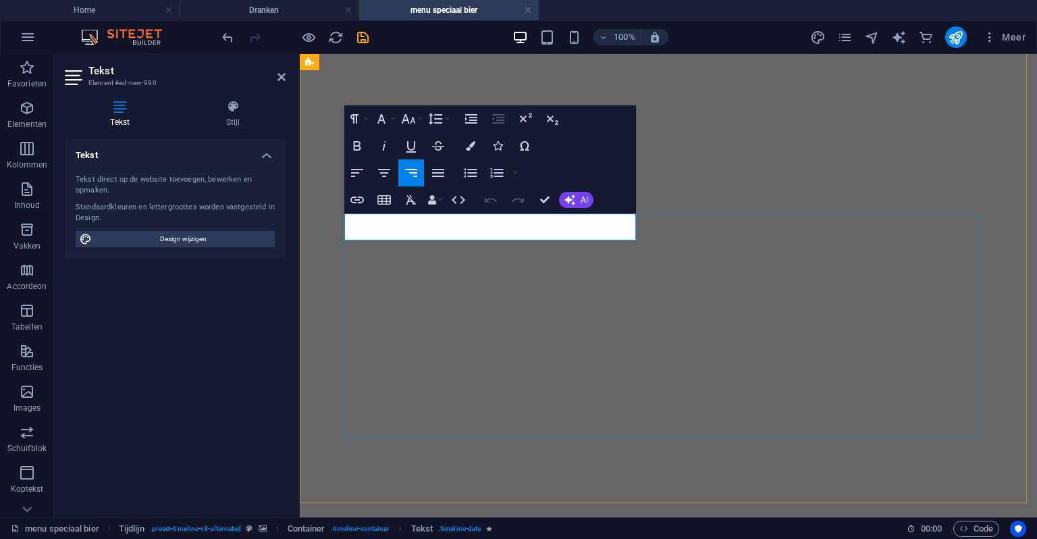
scroll to position [1621, 0]
drag, startPoint x: 308, startPoint y: 310, endPoint x: 333, endPoint y: 304, distance: 25.7
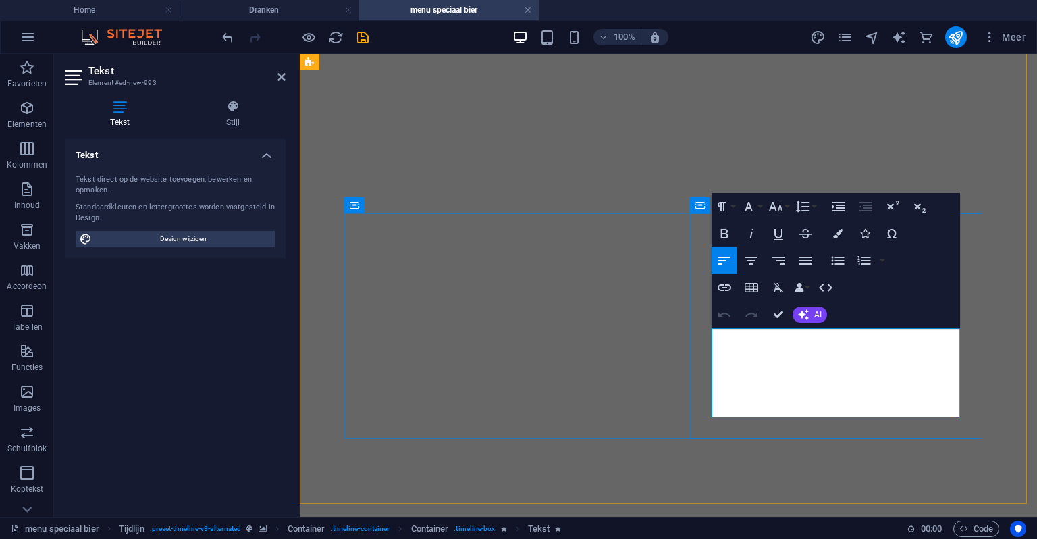
drag, startPoint x: 740, startPoint y: 368, endPoint x: 958, endPoint y: 409, distance: 221.9
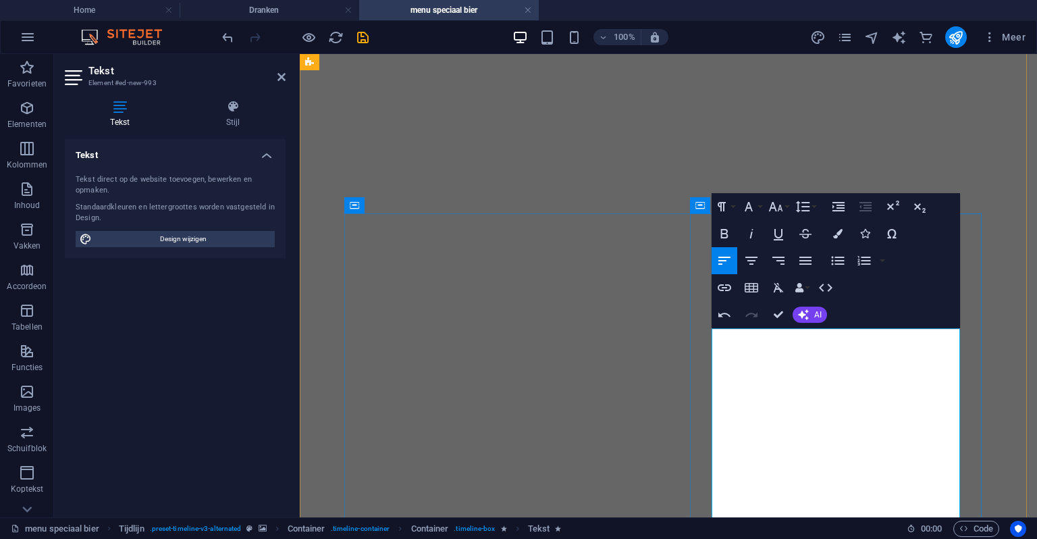
scroll to position [0, 187]
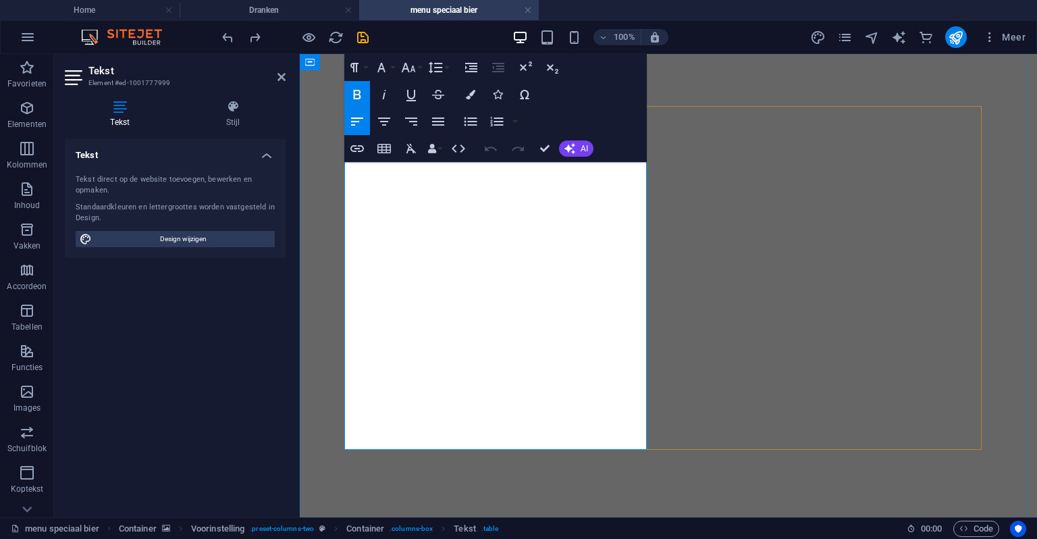
scroll to position [203, 0]
drag, startPoint x: 569, startPoint y: 385, endPoint x: 303, endPoint y: 425, distance: 269.7
copy td "Licht en uniek, met een zachte fruitige toets"
drag, startPoint x: 554, startPoint y: 147, endPoint x: 507, endPoint y: 127, distance: 51.2
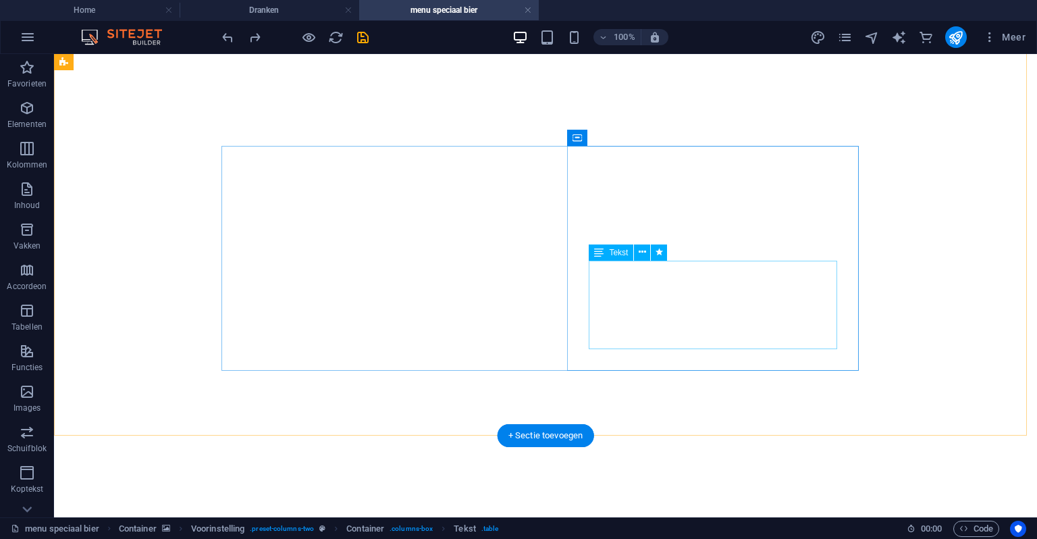
scroll to position [1689, 0]
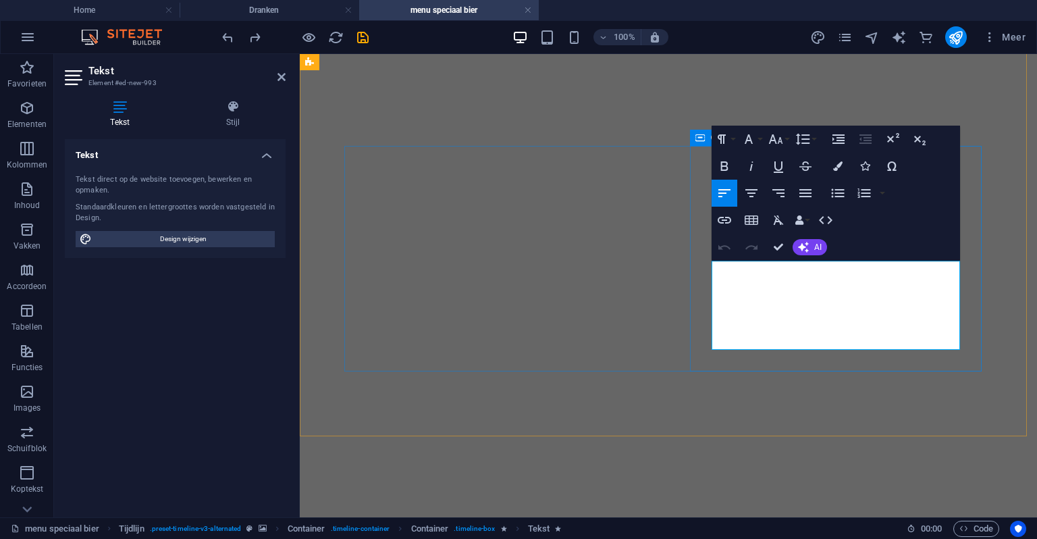
drag, startPoint x: 741, startPoint y: 294, endPoint x: 925, endPoint y: 351, distance: 192.7
drag, startPoint x: 958, startPoint y: 310, endPoint x: 756, endPoint y: 283, distance: 203.7
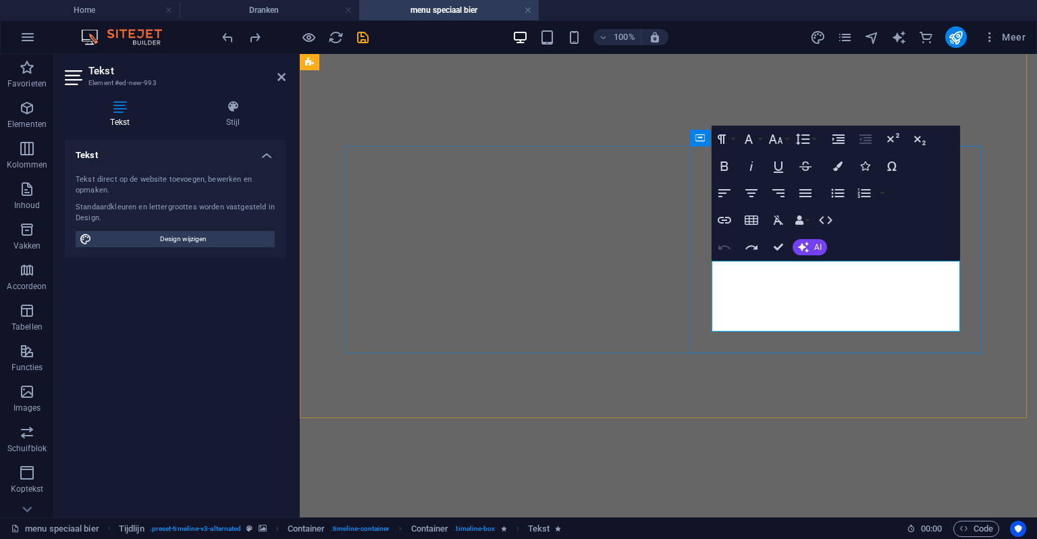
drag, startPoint x: 744, startPoint y: 272, endPoint x: 765, endPoint y: 274, distance: 21.0
drag, startPoint x: 732, startPoint y: 268, endPoint x: 960, endPoint y: 301, distance: 230.7
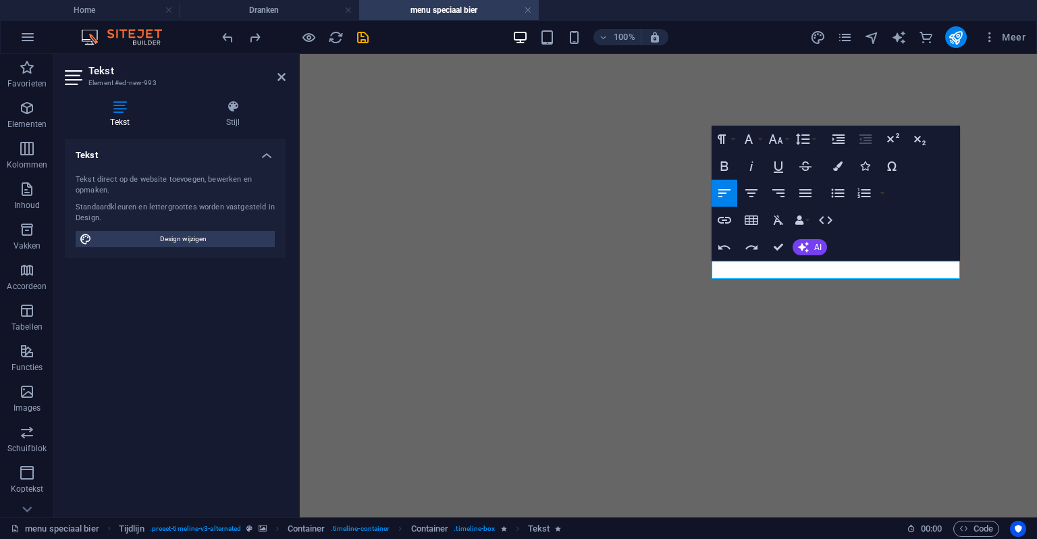
scroll to position [111, 4]
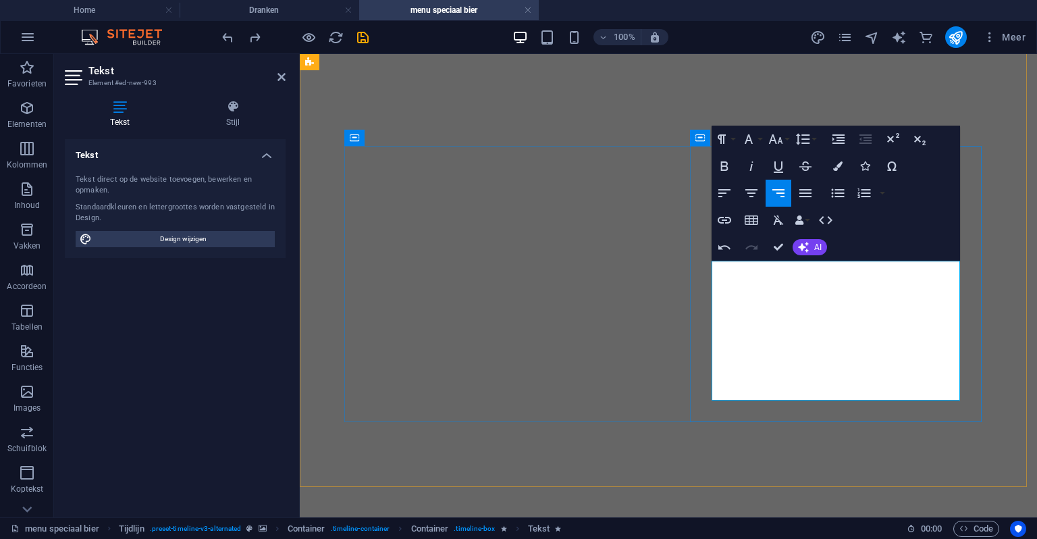
drag, startPoint x: 910, startPoint y: 311, endPoint x: 750, endPoint y: 285, distance: 162.9
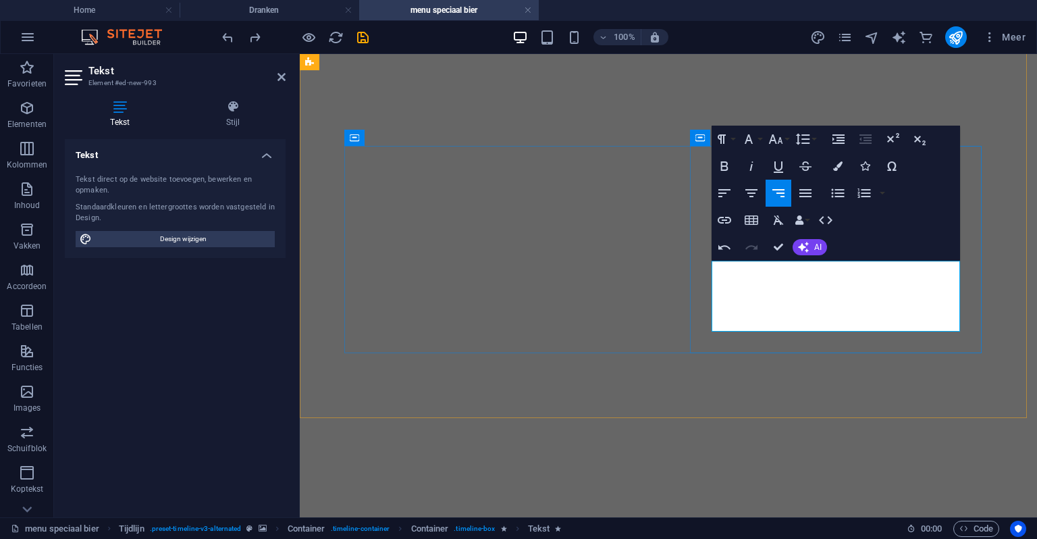
scroll to position [1621, 0]
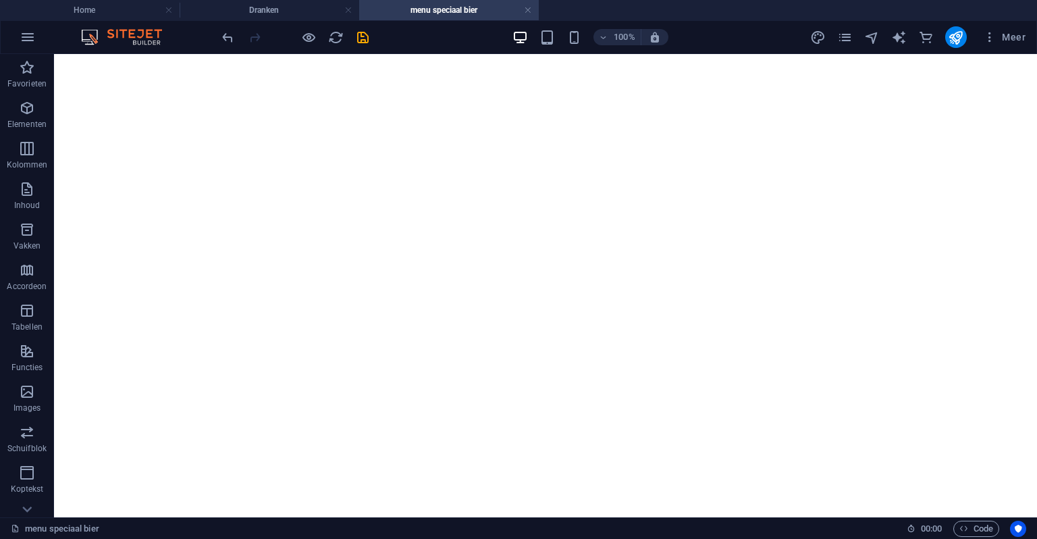
scroll to position [1467, 0]
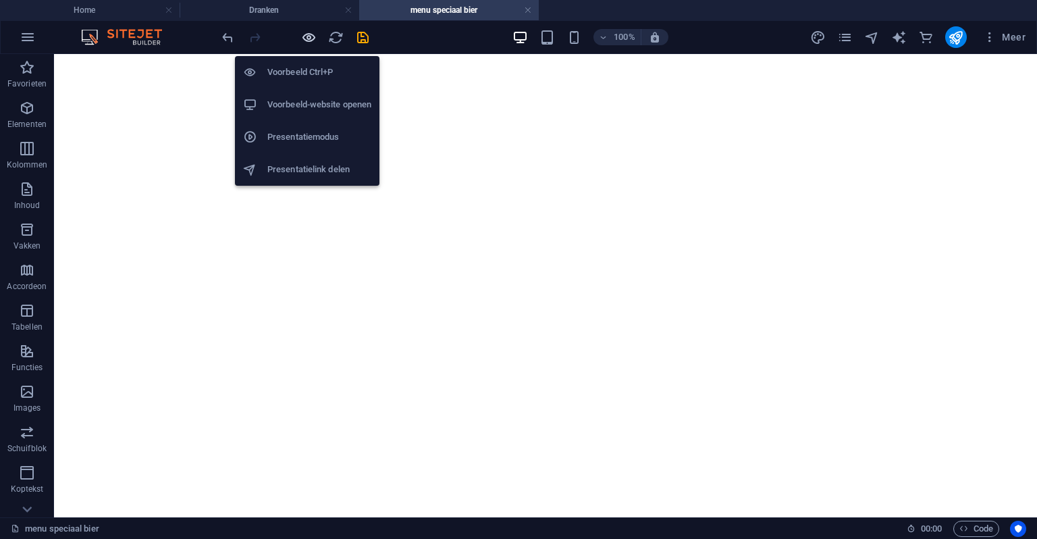
click at [313, 33] on icon "button" at bounding box center [309, 38] width 16 height 16
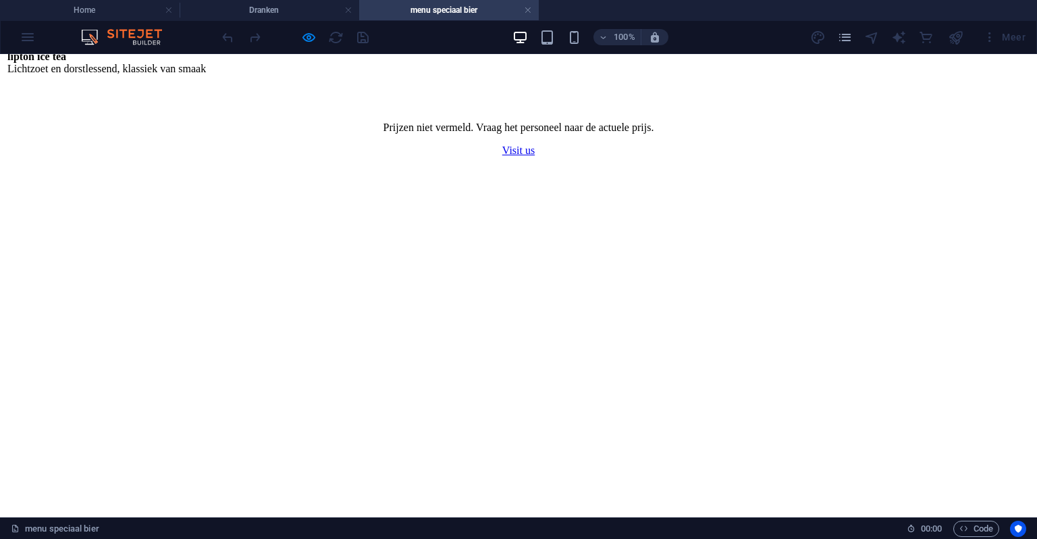
scroll to position [1264, 0]
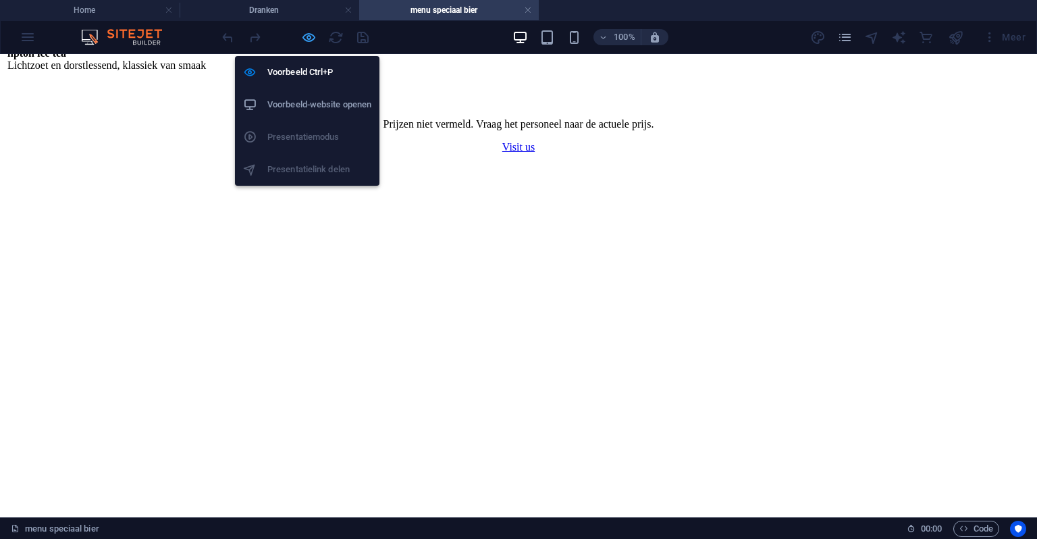
click at [301, 30] on icon "button" at bounding box center [309, 38] width 16 height 16
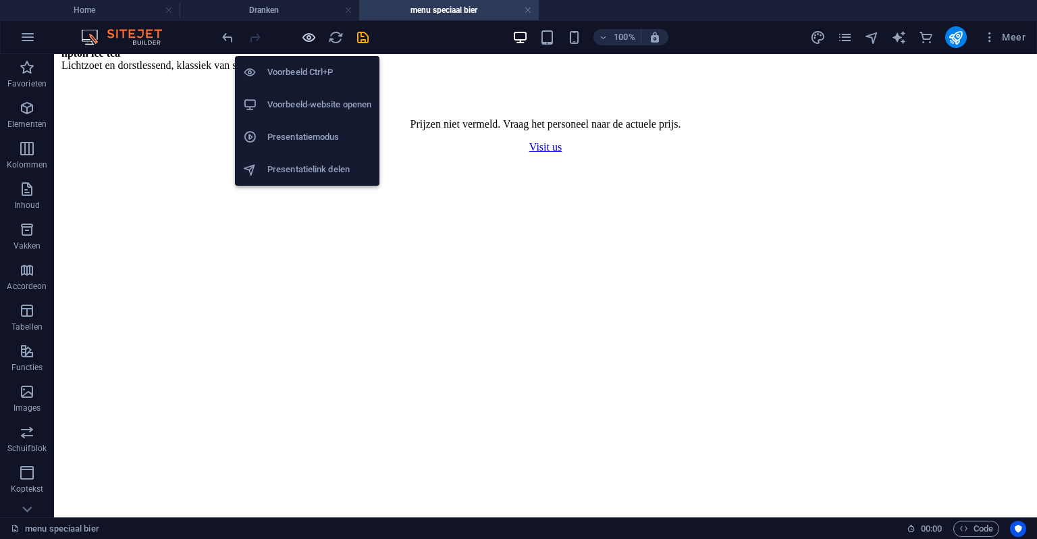
click at [301, 30] on icon "button" at bounding box center [309, 38] width 16 height 16
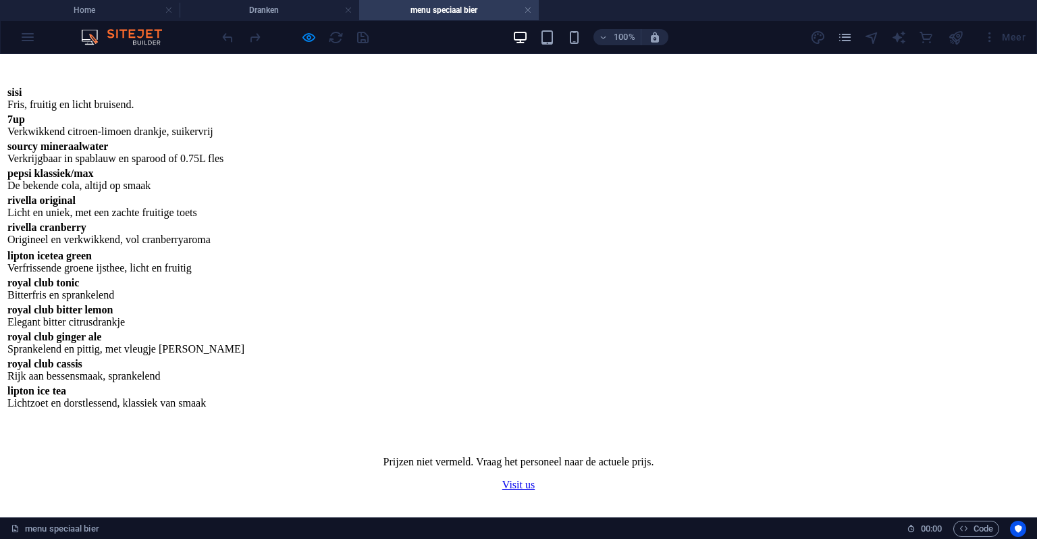
scroll to position [656, 0]
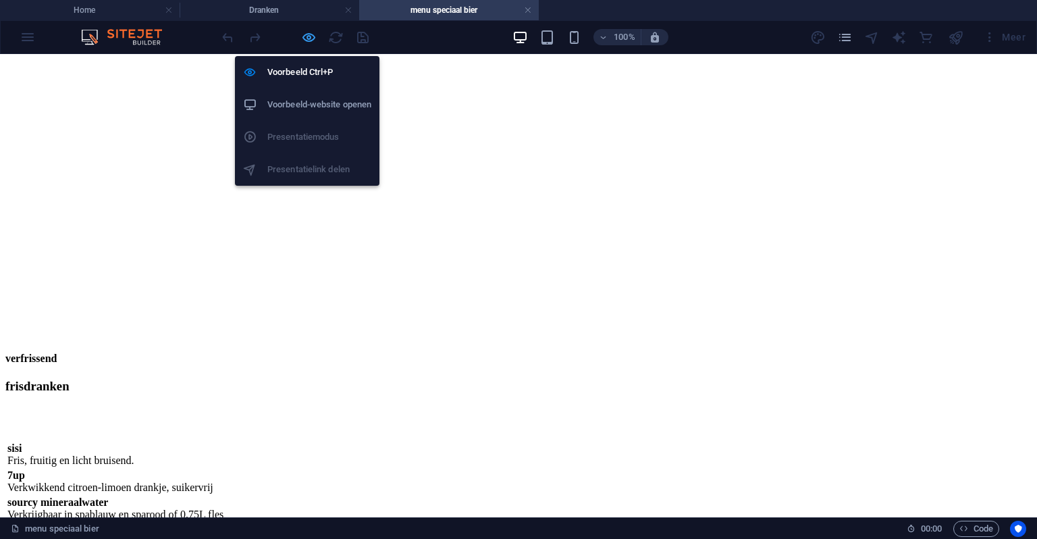
click at [305, 30] on icon "button" at bounding box center [309, 38] width 16 height 16
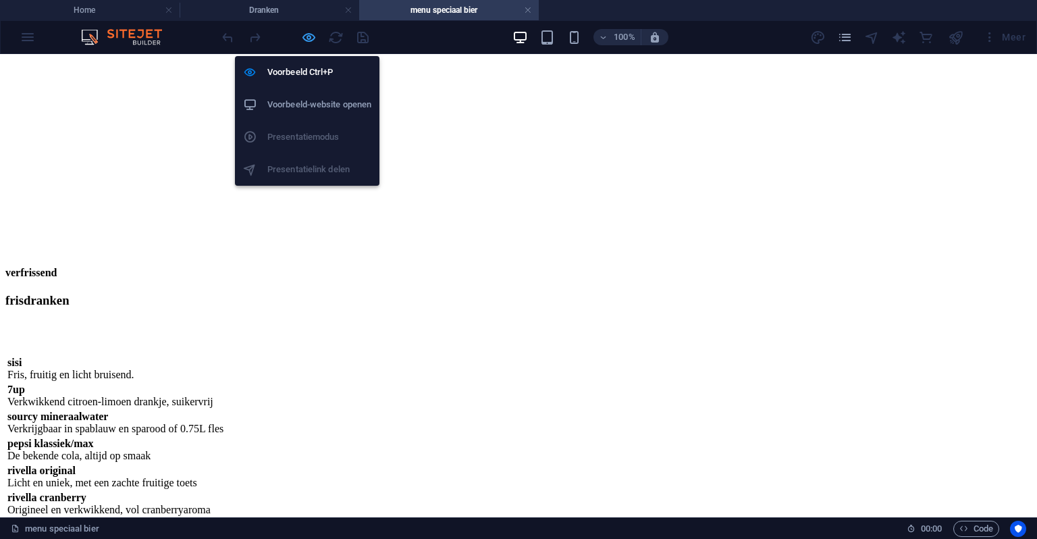
click at [305, 30] on icon "button" at bounding box center [309, 38] width 16 height 16
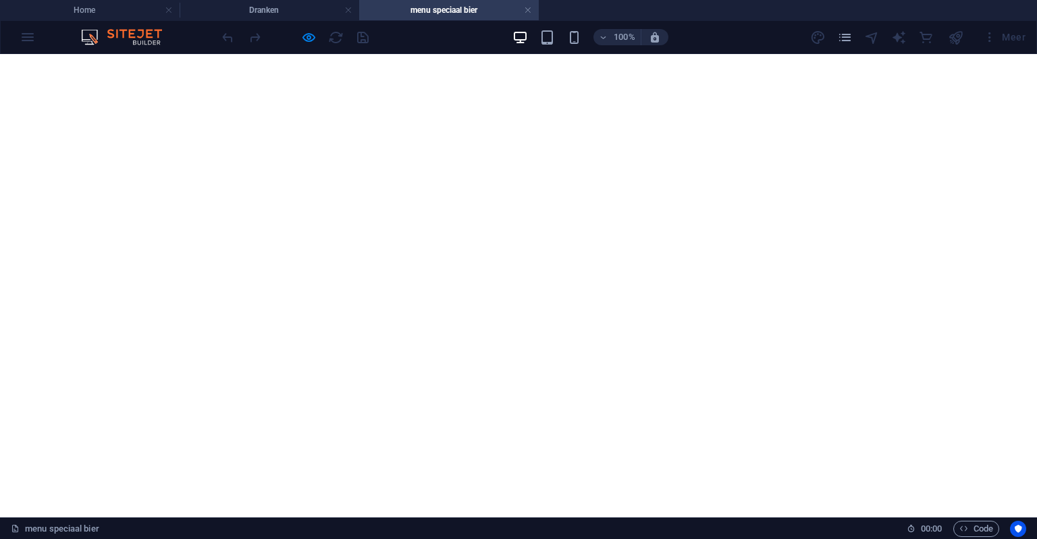
scroll to position [1689, 0]
drag, startPoint x: 567, startPoint y: 174, endPoint x: 548, endPoint y: 173, distance: 18.2
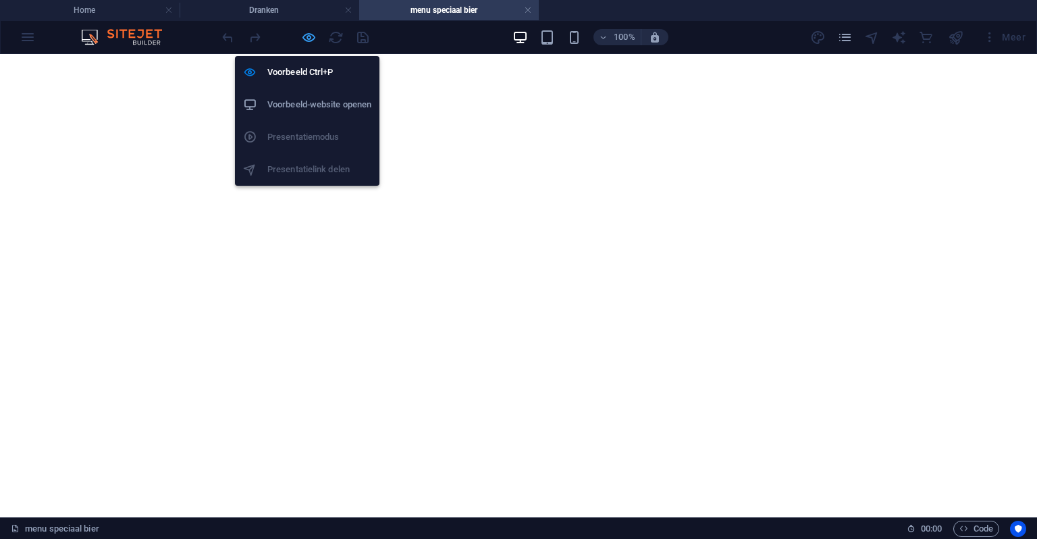
click at [305, 39] on icon "button" at bounding box center [309, 38] width 16 height 16
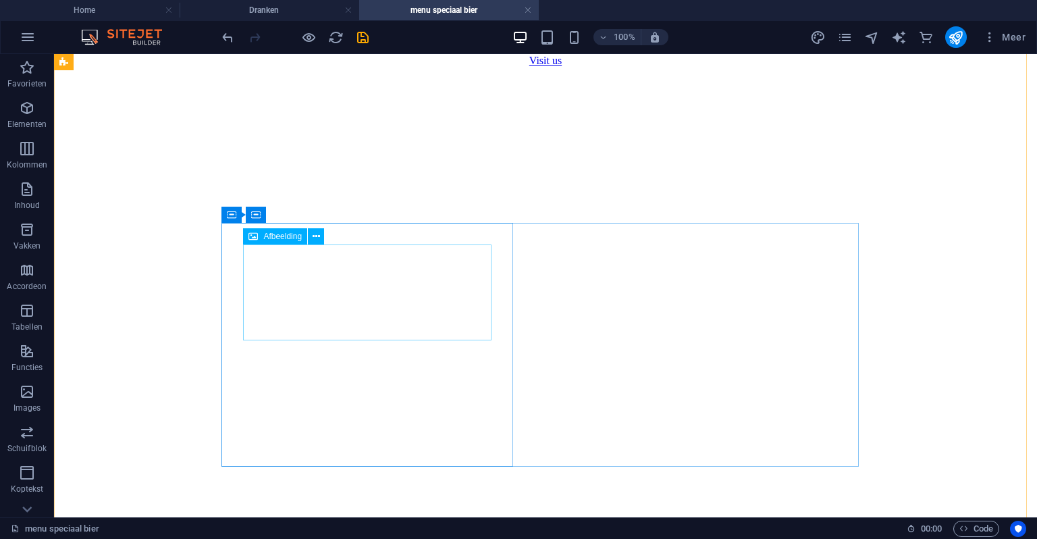
scroll to position [1351, 0]
click at [305, 209] on icon at bounding box center [307, 215] width 9 height 14
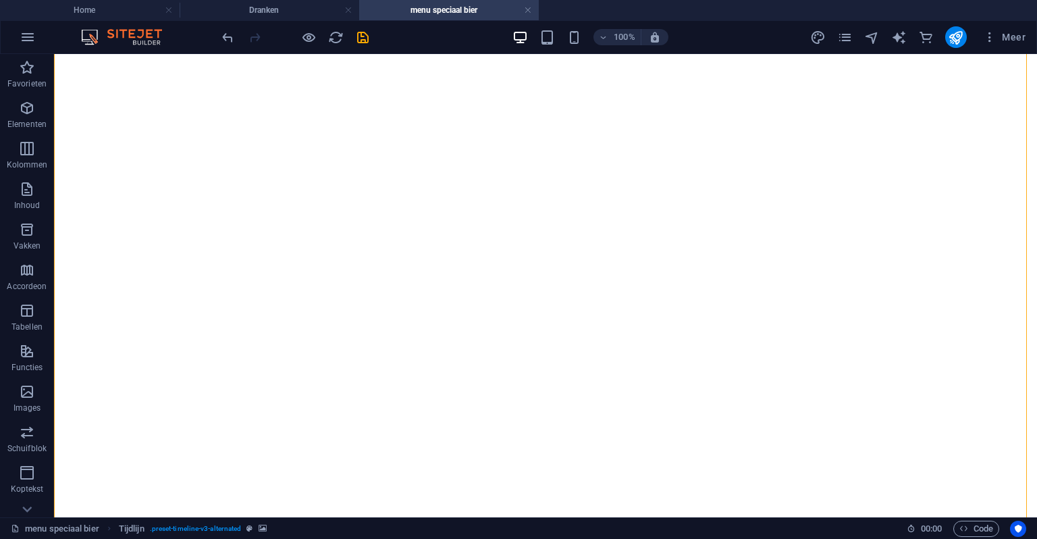
drag, startPoint x: 297, startPoint y: 197, endPoint x: 402, endPoint y: 444, distance: 267.8
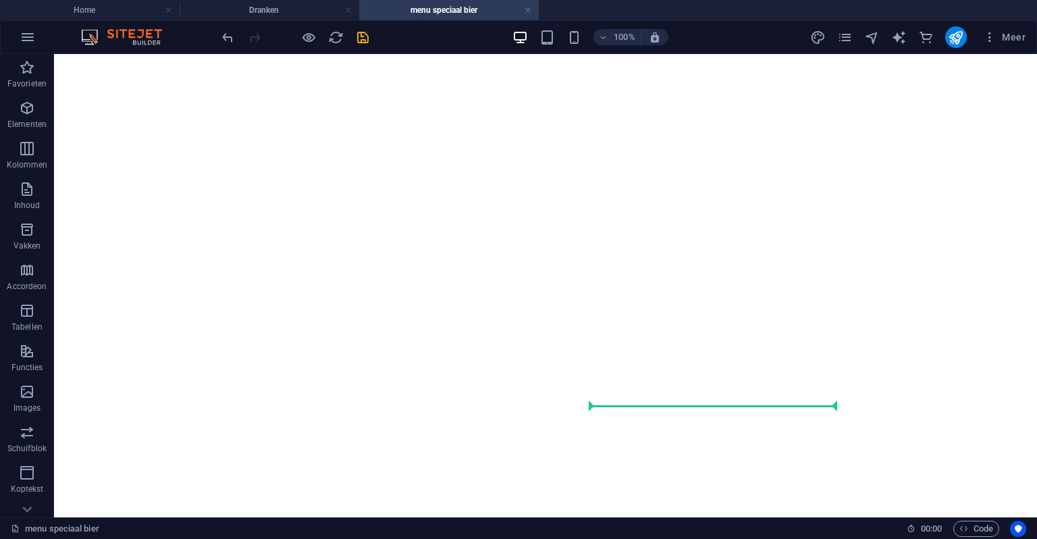
scroll to position [1807, 0]
drag, startPoint x: 289, startPoint y: 265, endPoint x: 494, endPoint y: 406, distance: 249.2
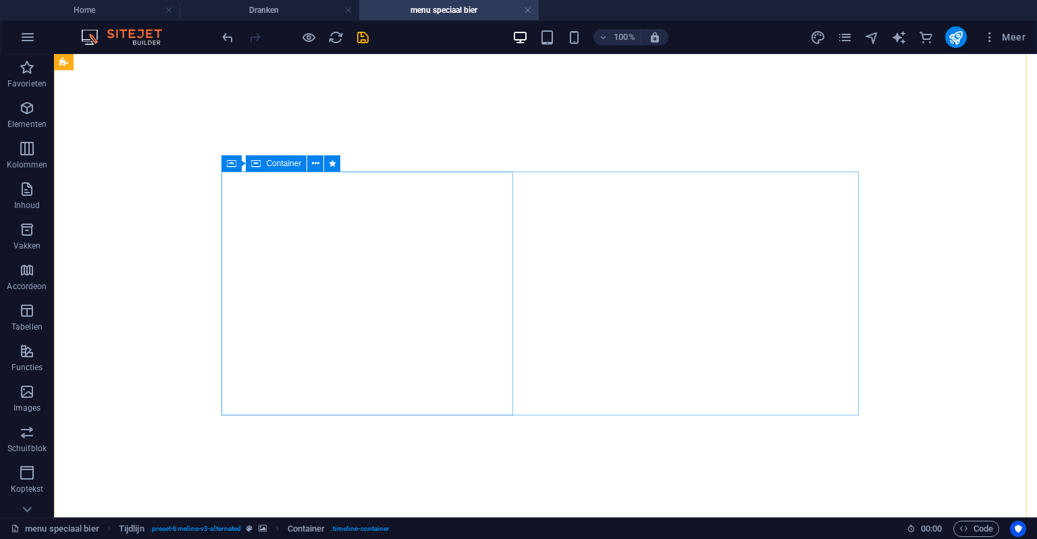
scroll to position [1875, 0]
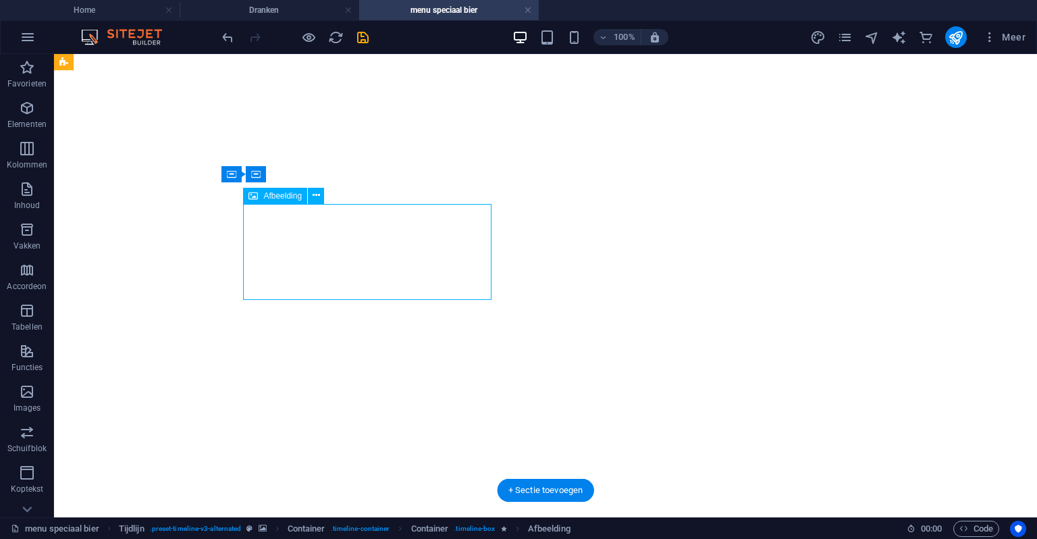
select select "px"
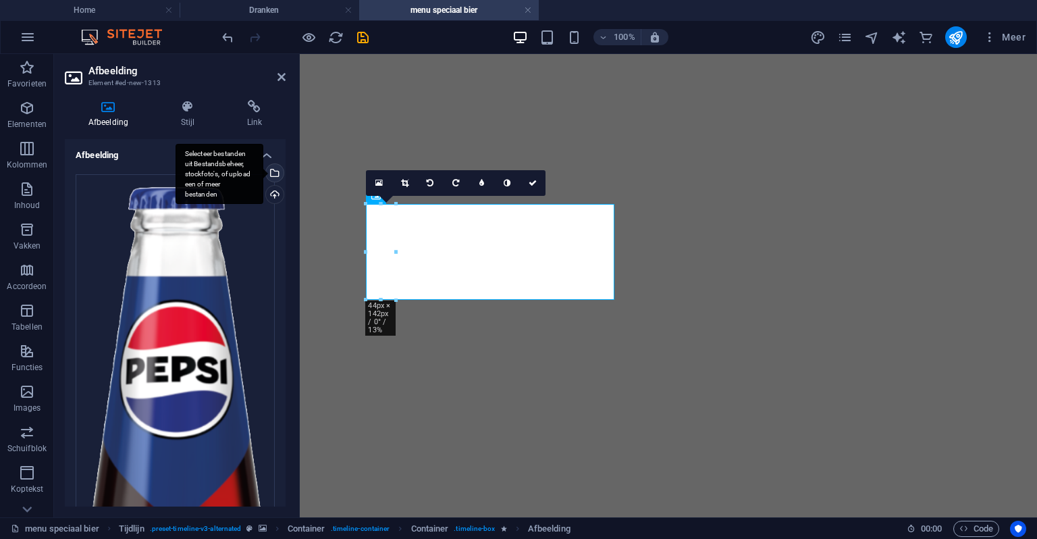
click at [272, 174] on div "Selecteer bestanden uit Bestandsbeheer, stockfoto's, of upload een of meer best…" at bounding box center [273, 174] width 20 height 20
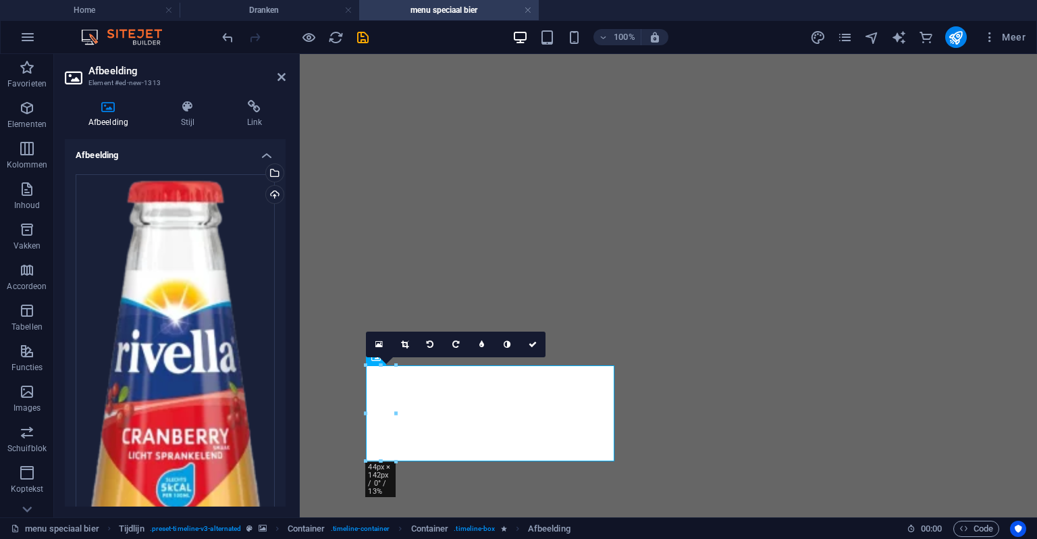
scroll to position [1840, 0]
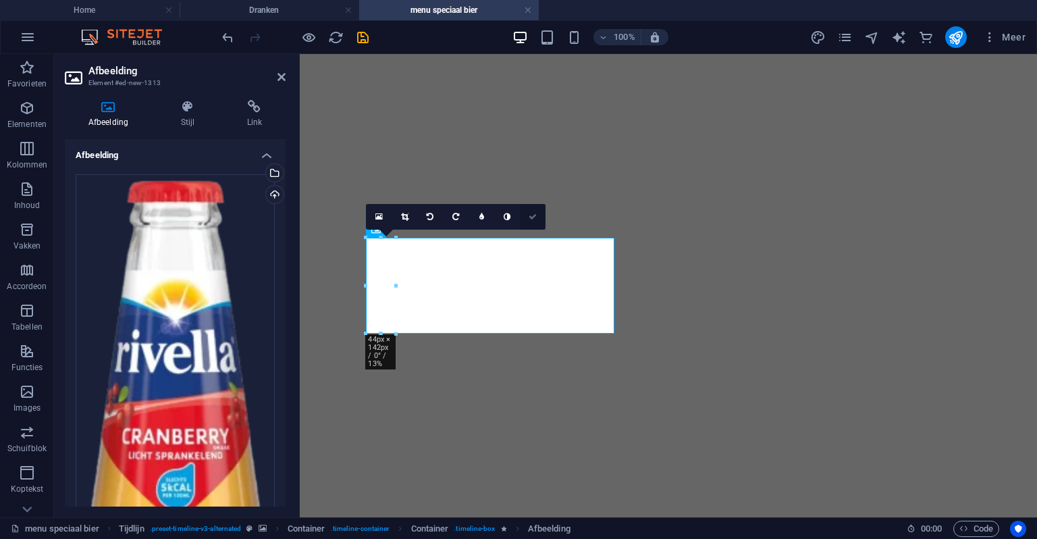
click at [534, 217] on icon at bounding box center [533, 217] width 8 height 8
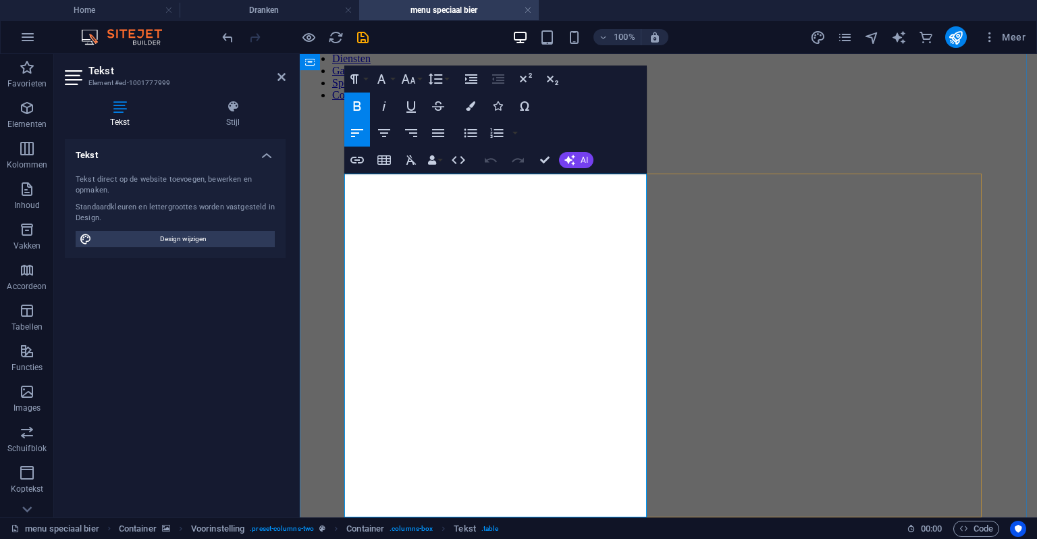
scroll to position [270, 0]
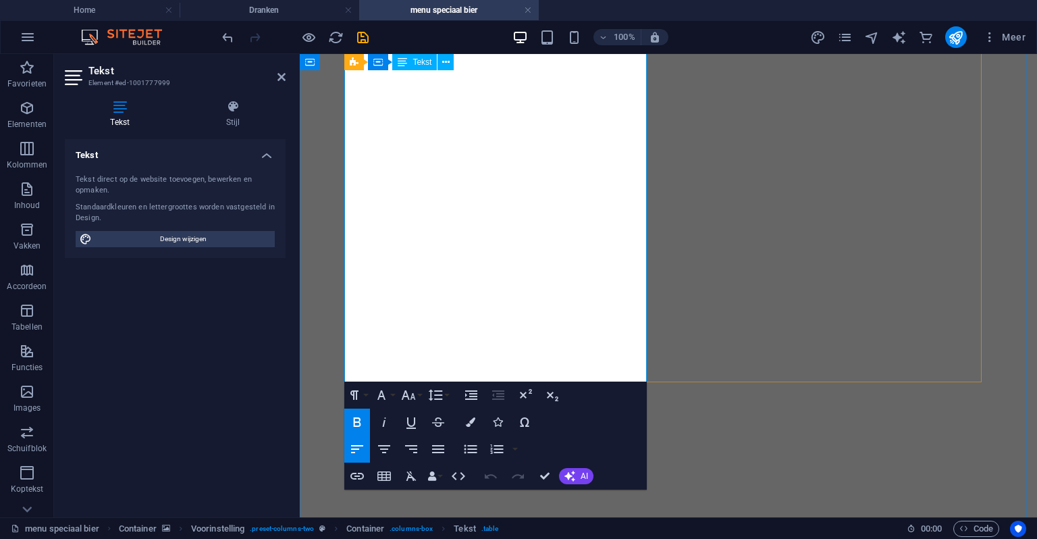
drag, startPoint x: 584, startPoint y: 372, endPoint x: 344, endPoint y: 368, distance: 239.1
copy td "Origineel en verkwikkend, vol cranberryaroma"
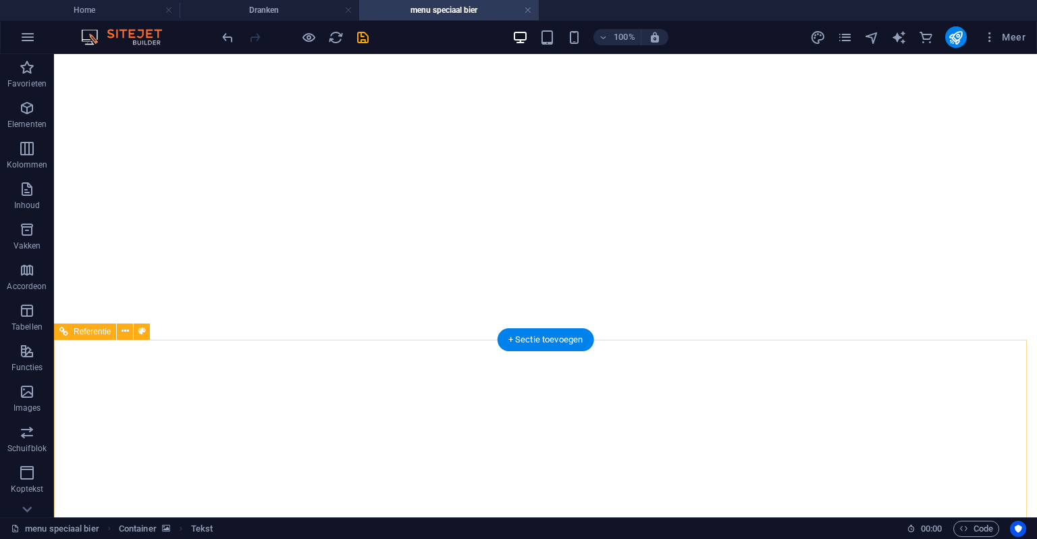
scroll to position [1959, 0]
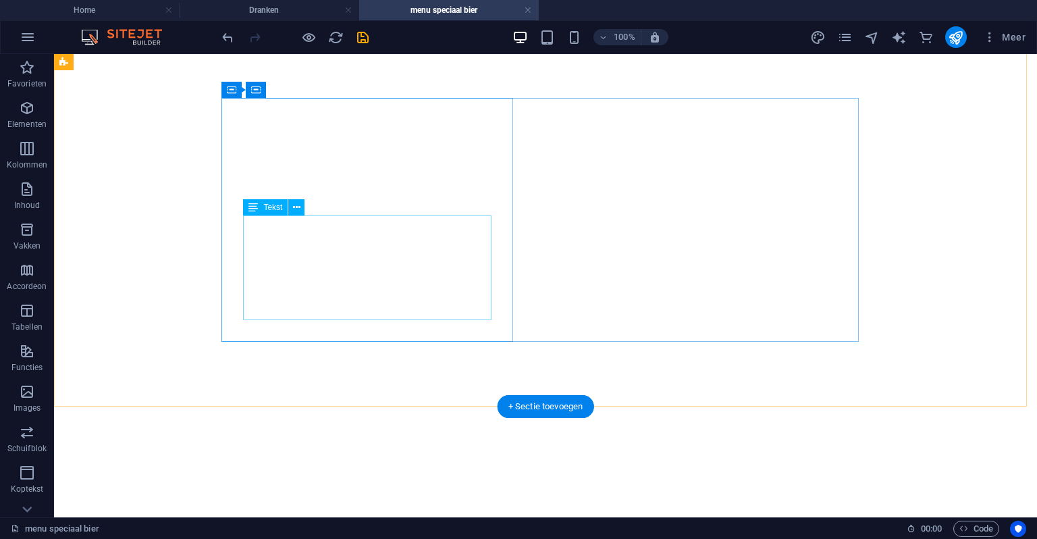
drag, startPoint x: 335, startPoint y: 315, endPoint x: 345, endPoint y: 311, distance: 10.9
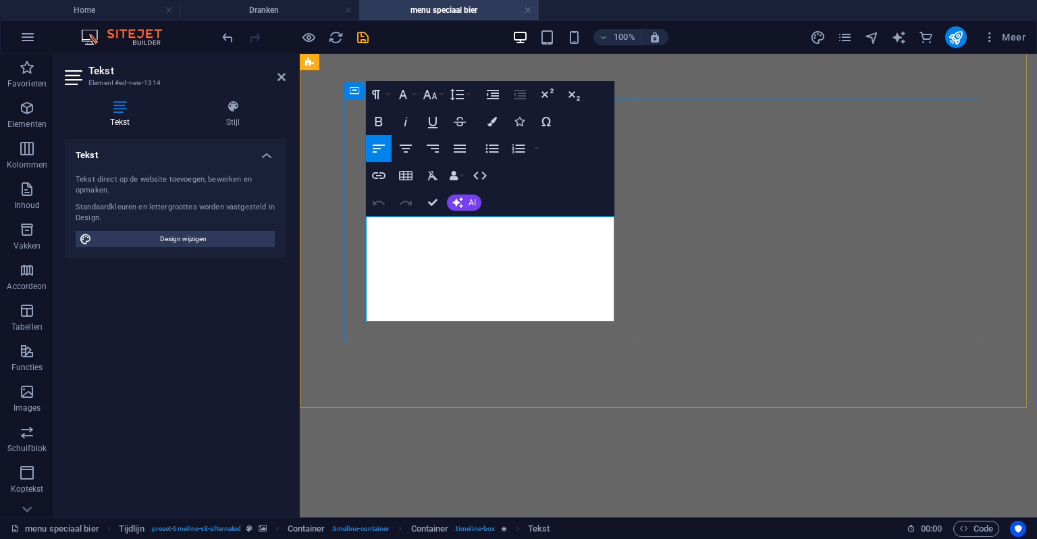
drag, startPoint x: 480, startPoint y: 282, endPoint x: 401, endPoint y: 235, distance: 92.3
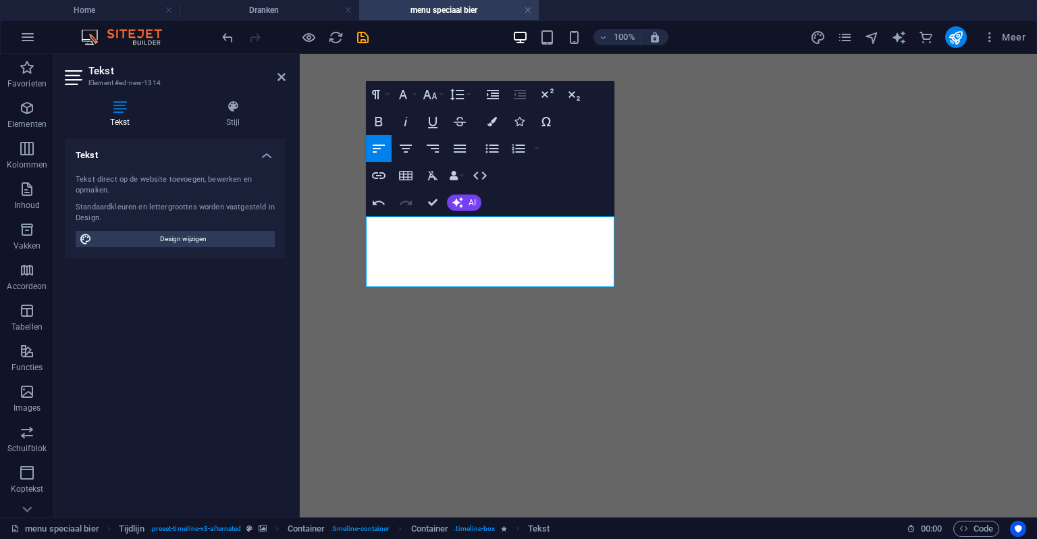
scroll to position [141, 5]
drag, startPoint x: 440, startPoint y: 203, endPoint x: 405, endPoint y: 157, distance: 57.8
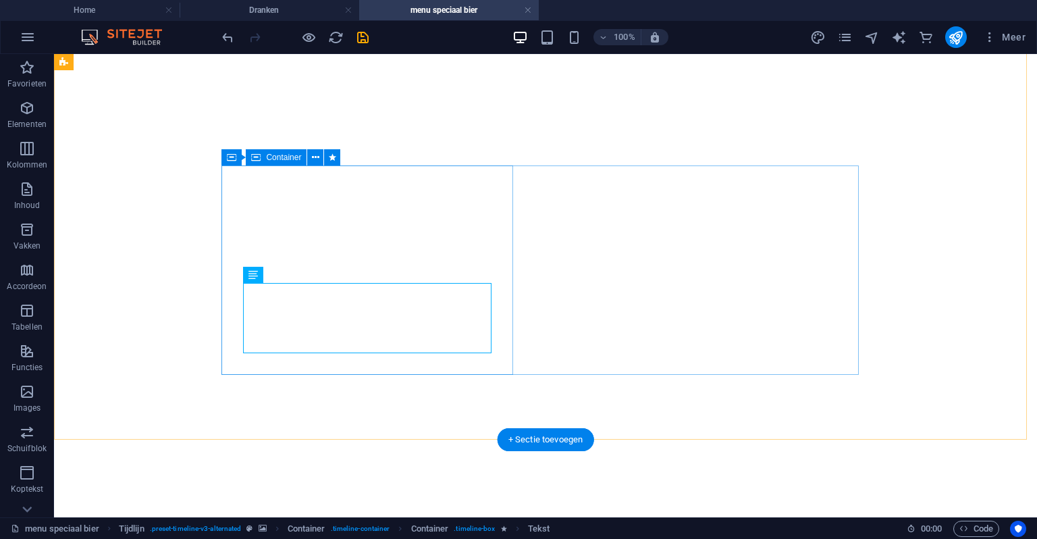
scroll to position [1824, 0]
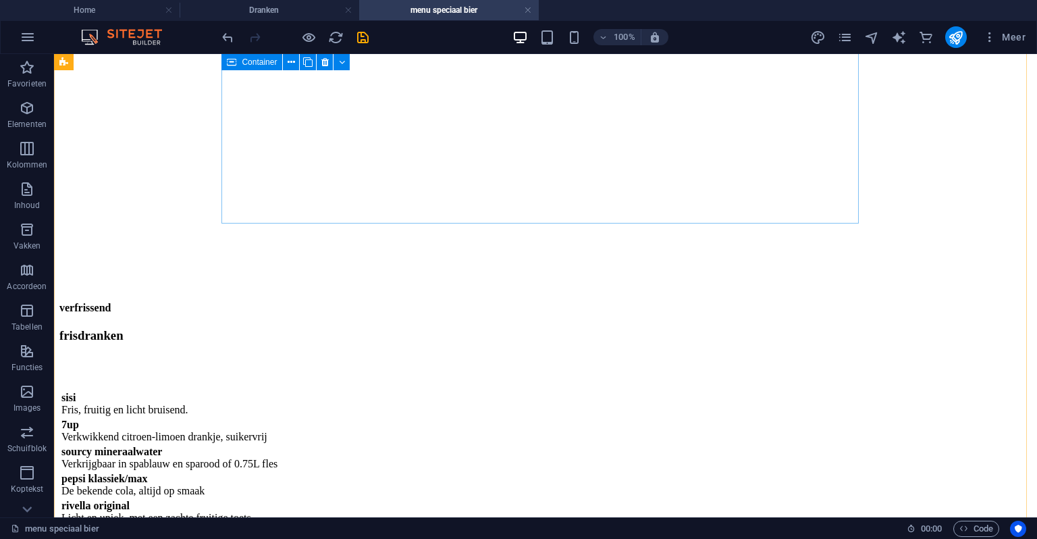
scroll to position [608, 0]
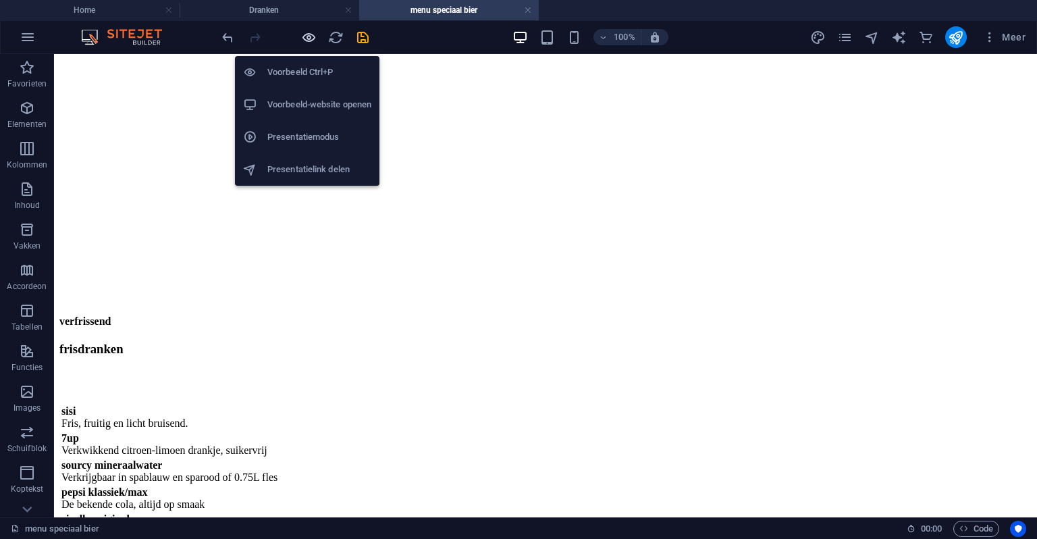
click at [307, 41] on icon "button" at bounding box center [309, 38] width 16 height 16
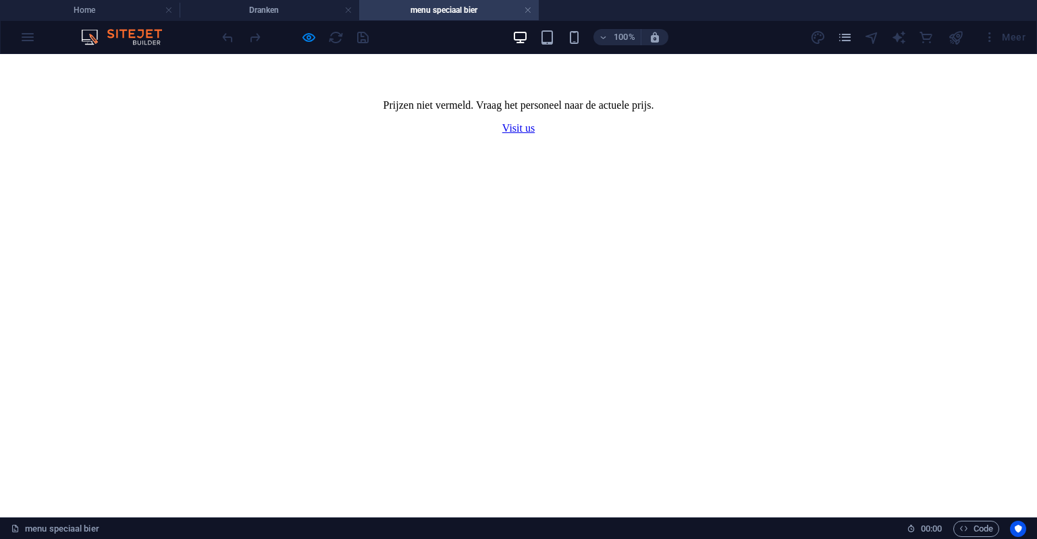
scroll to position [2335, 0]
drag, startPoint x: 1037, startPoint y: 323, endPoint x: 952, endPoint y: 572, distance: 263.4
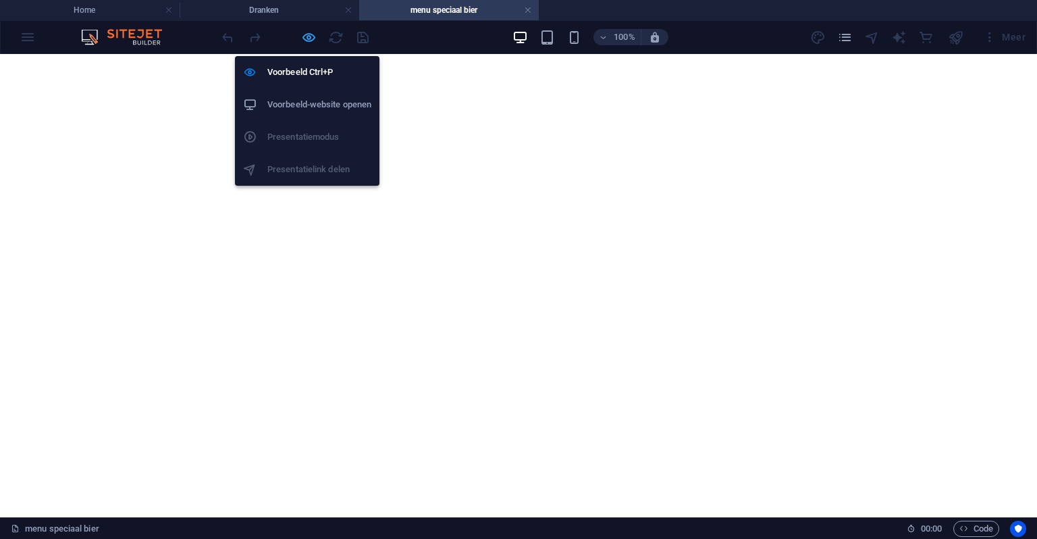
click at [310, 34] on icon "button" at bounding box center [309, 38] width 16 height 16
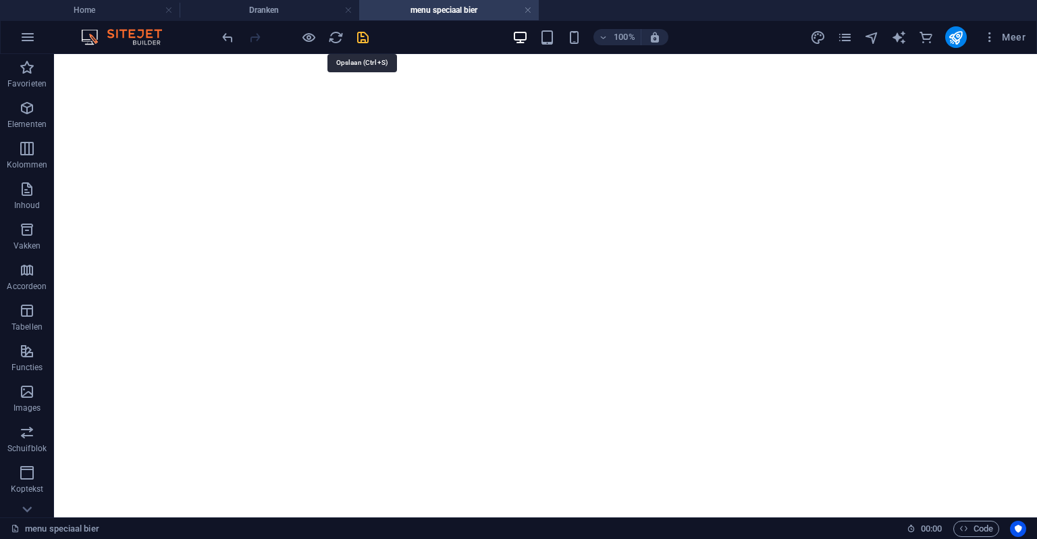
drag, startPoint x: 365, startPoint y: 32, endPoint x: 327, endPoint y: 8, distance: 44.6
click at [365, 32] on icon "save" at bounding box center [363, 38] width 16 height 16
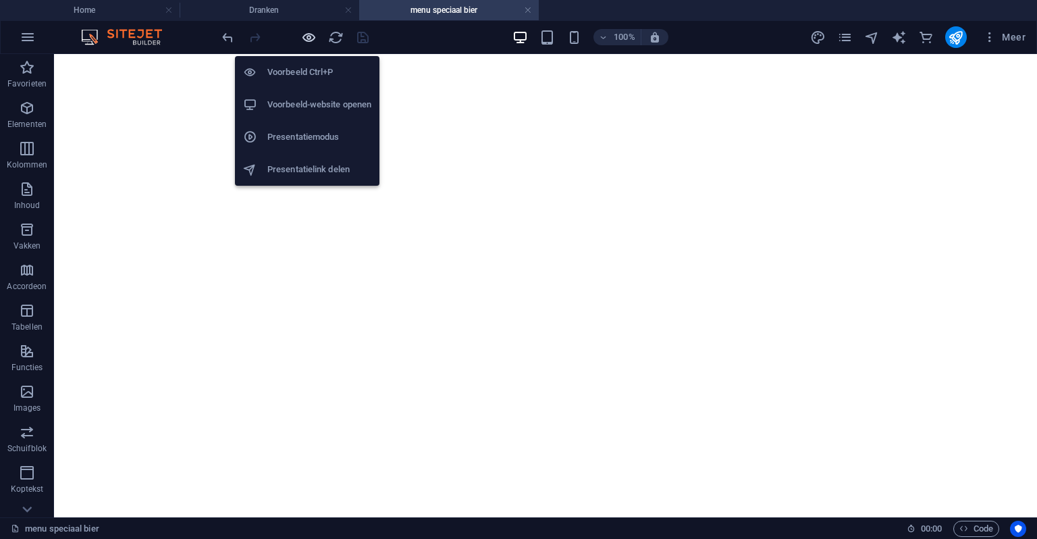
click at [305, 34] on icon "button" at bounding box center [309, 38] width 16 height 16
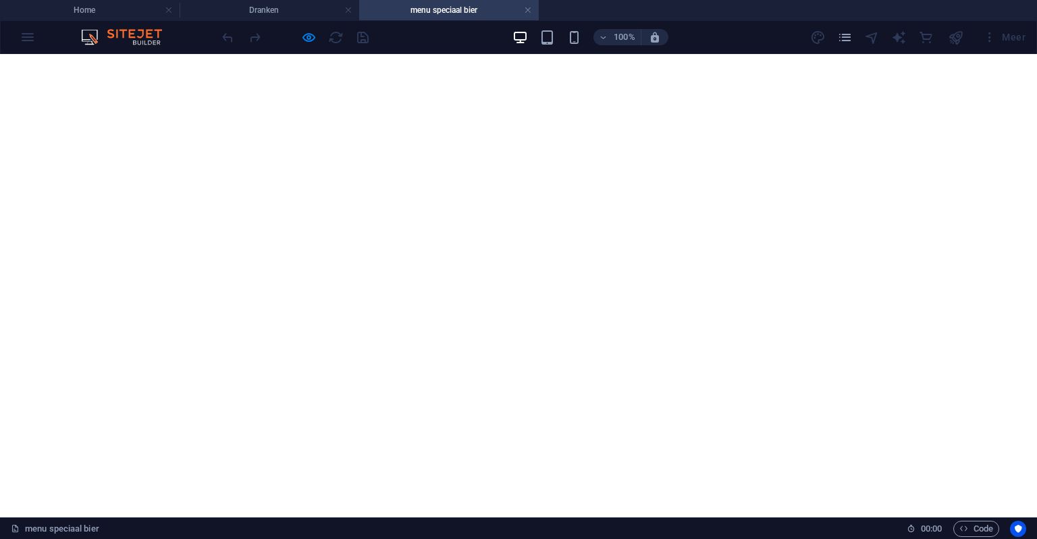
scroll to position [2267, 0]
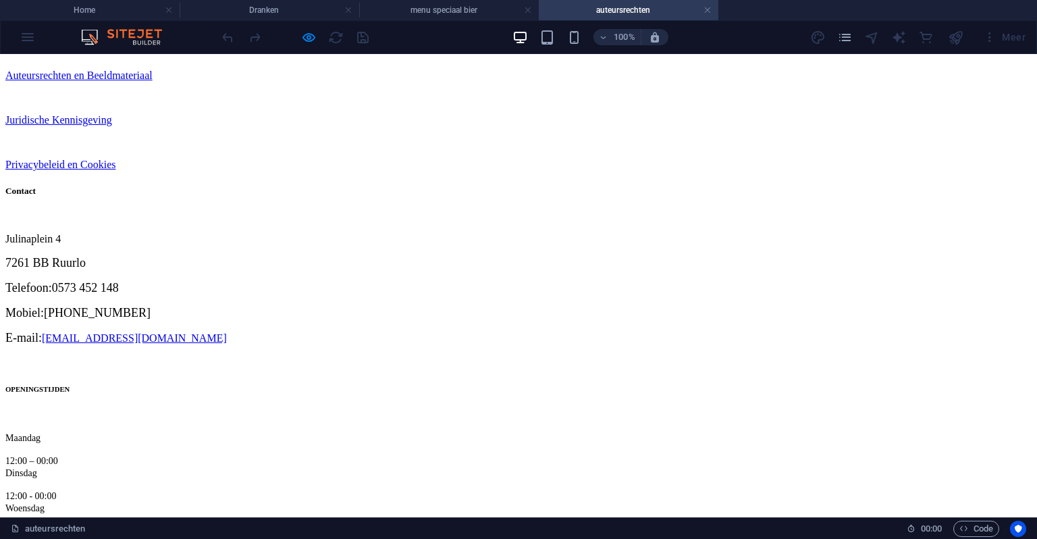
scroll to position [1418, 0]
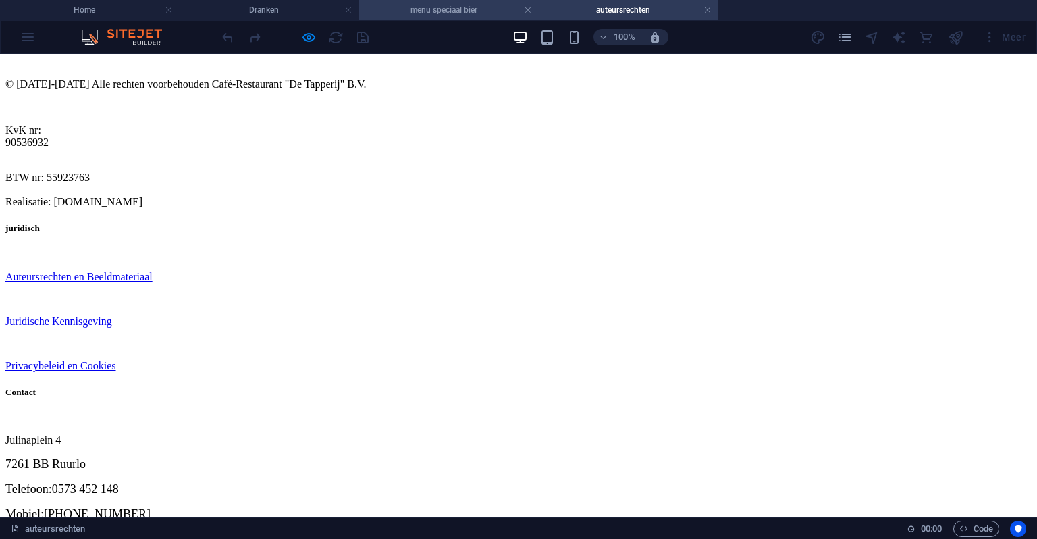
click at [466, 7] on h4 "menu speciaal bier" at bounding box center [449, 10] width 180 height 15
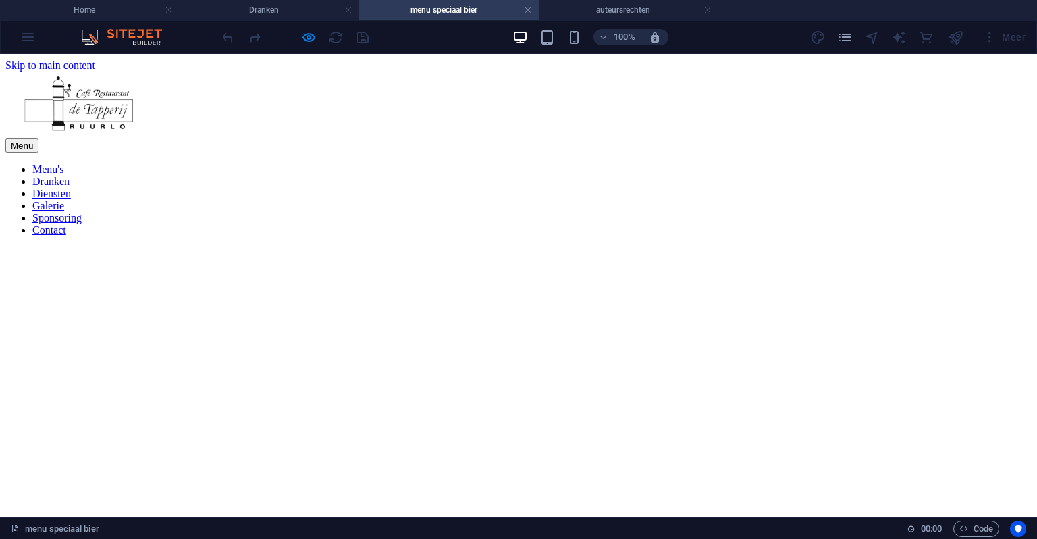
scroll to position [2267, 0]
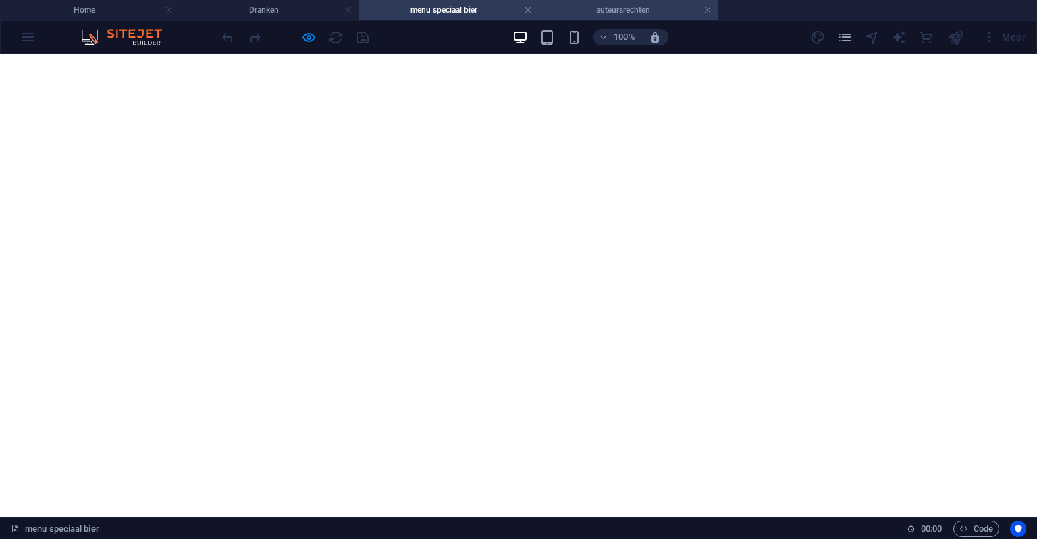
drag, startPoint x: 706, startPoint y: 14, endPoint x: 698, endPoint y: 19, distance: 10.0
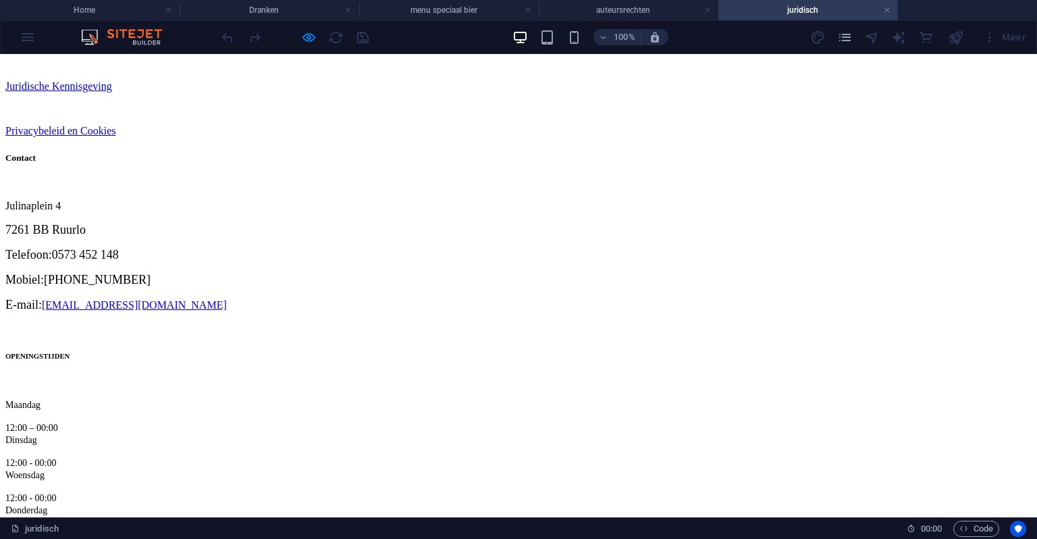
scroll to position [705, 0]
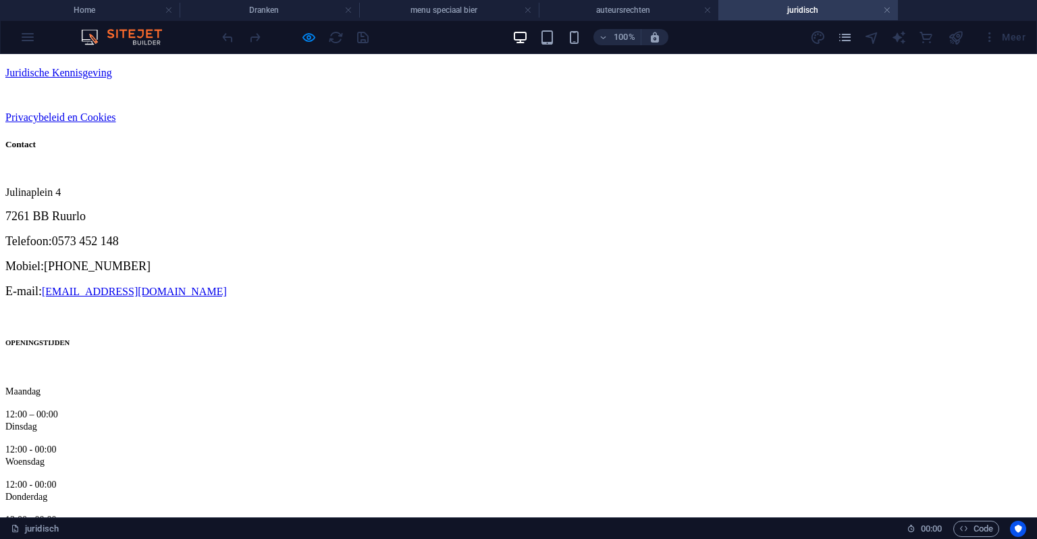
click at [344, 124] on div "Privacybeleid en Cookies" at bounding box center [518, 117] width 1027 height 12
click at [350, 124] on div "Privacybeleid en Cookies" at bounding box center [518, 117] width 1027 height 12
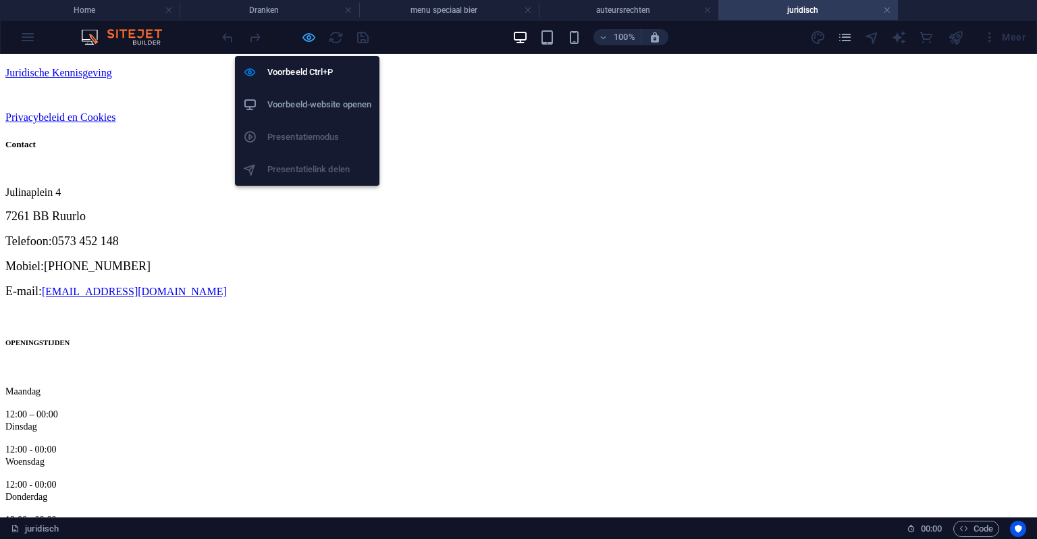
click at [305, 36] on icon "button" at bounding box center [309, 38] width 16 height 16
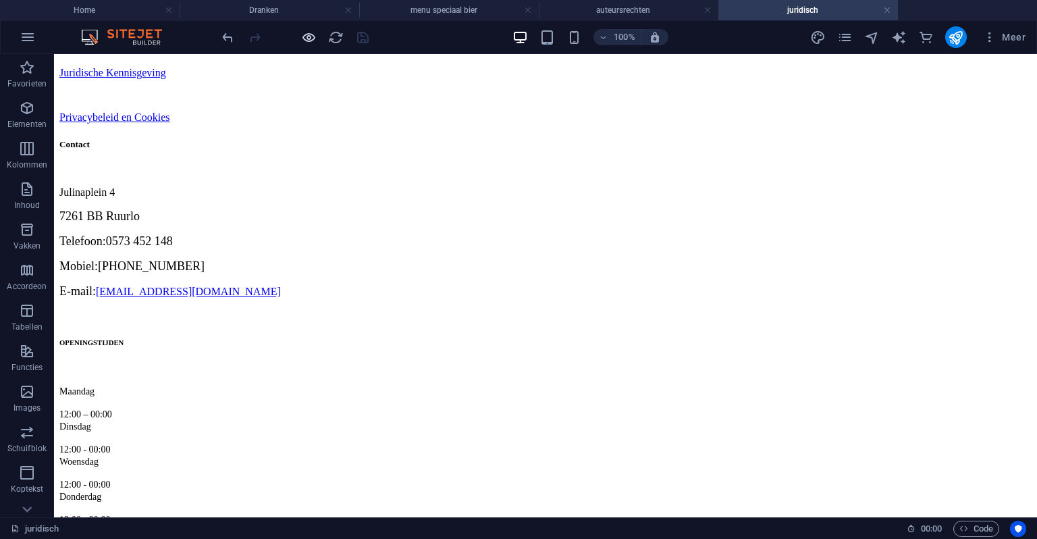
click at [311, 33] on icon "button" at bounding box center [309, 38] width 16 height 16
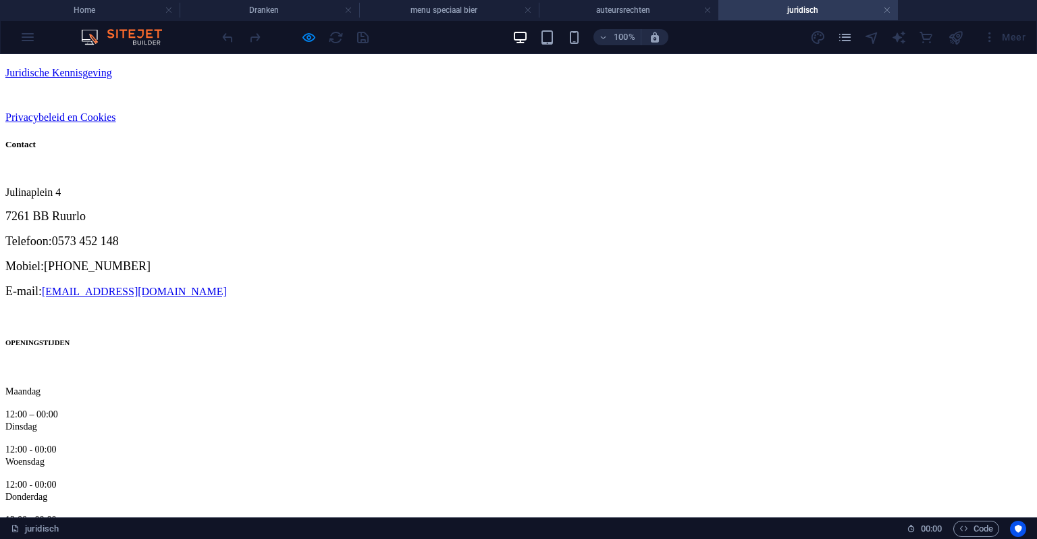
click at [116, 123] on link "Privacybeleid en Cookies" at bounding box center [60, 116] width 111 height 11
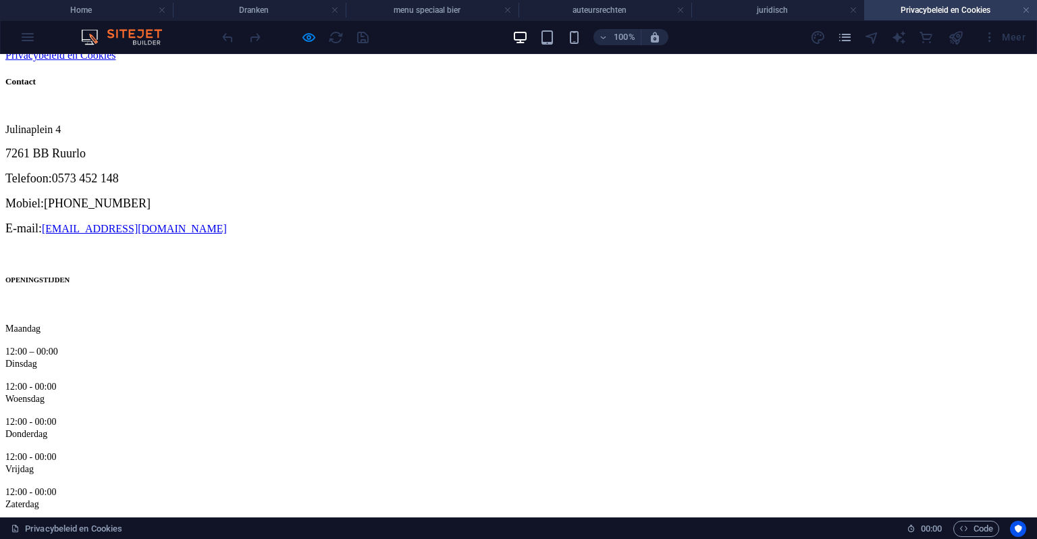
scroll to position [1148, 0]
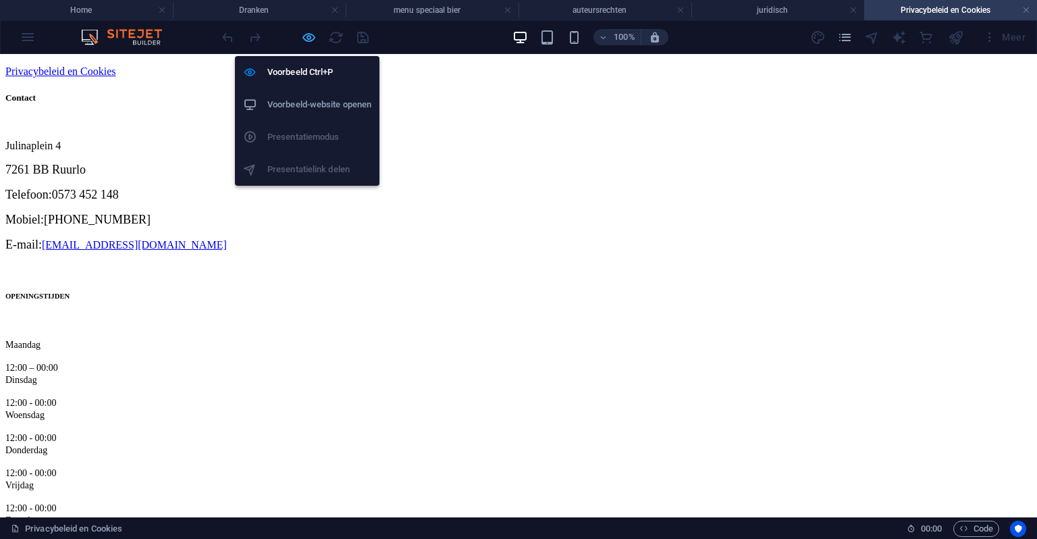
click at [301, 31] on icon "button" at bounding box center [309, 38] width 16 height 16
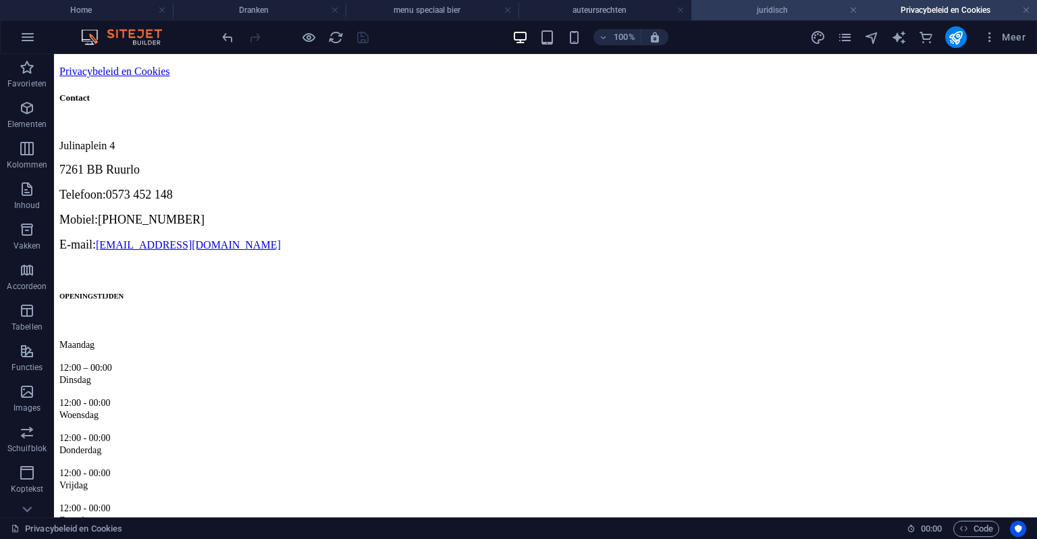
click at [751, 1] on li "juridisch" at bounding box center [778, 10] width 173 height 20
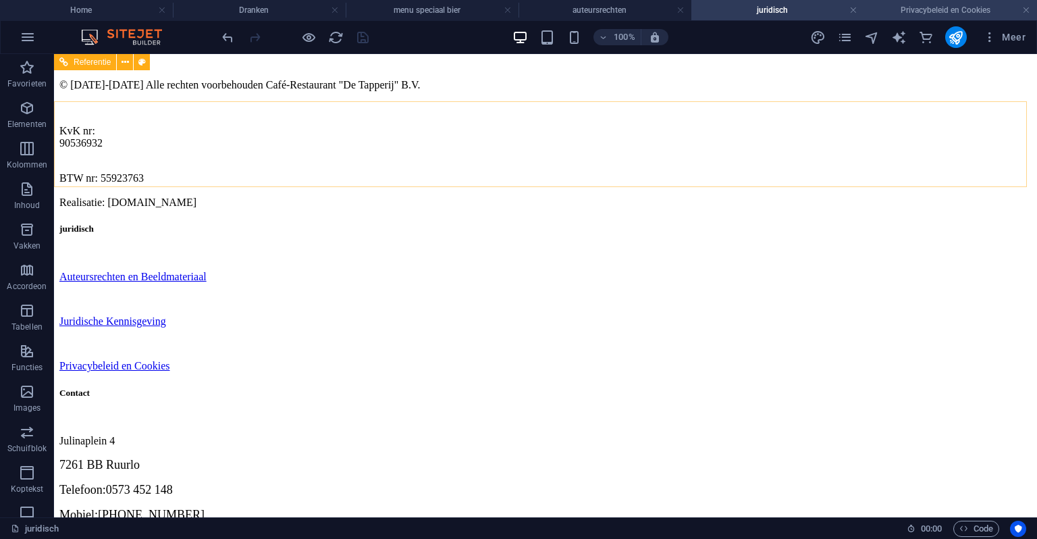
scroll to position [447, 0]
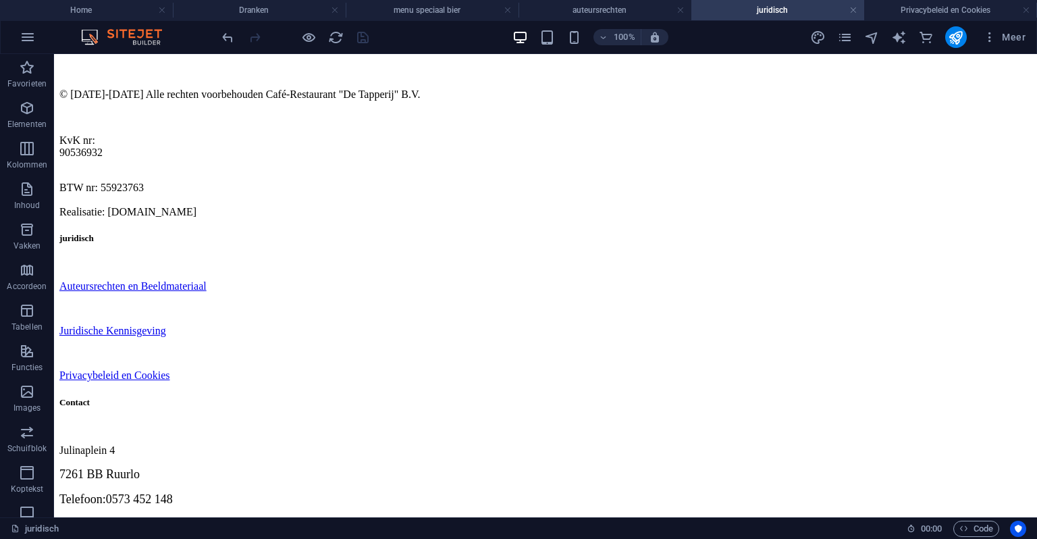
click at [848, 14] on h4 "juridisch" at bounding box center [778, 10] width 173 height 15
click at [687, 10] on h4 "auteursrechten" at bounding box center [605, 10] width 173 height 15
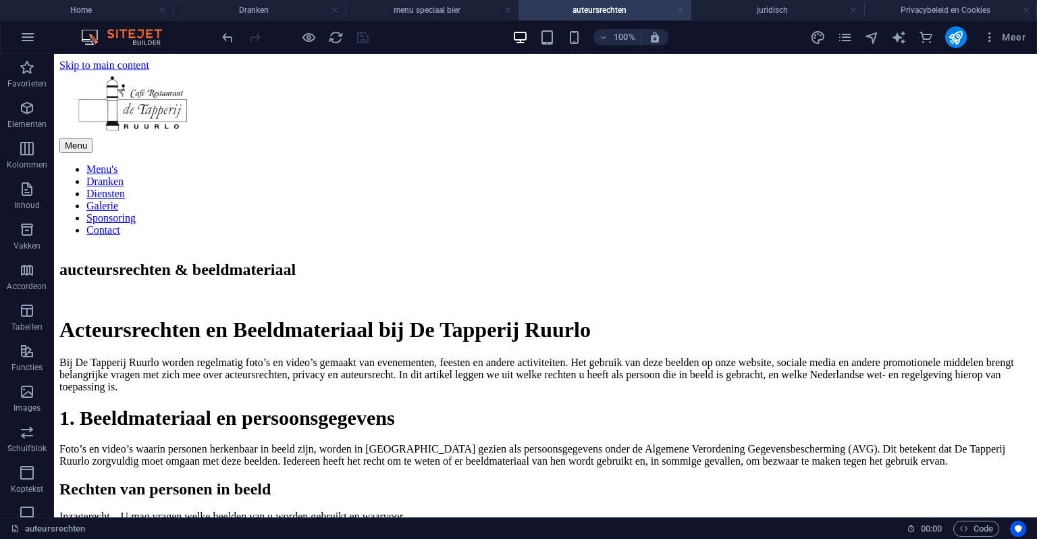
scroll to position [1418, 0]
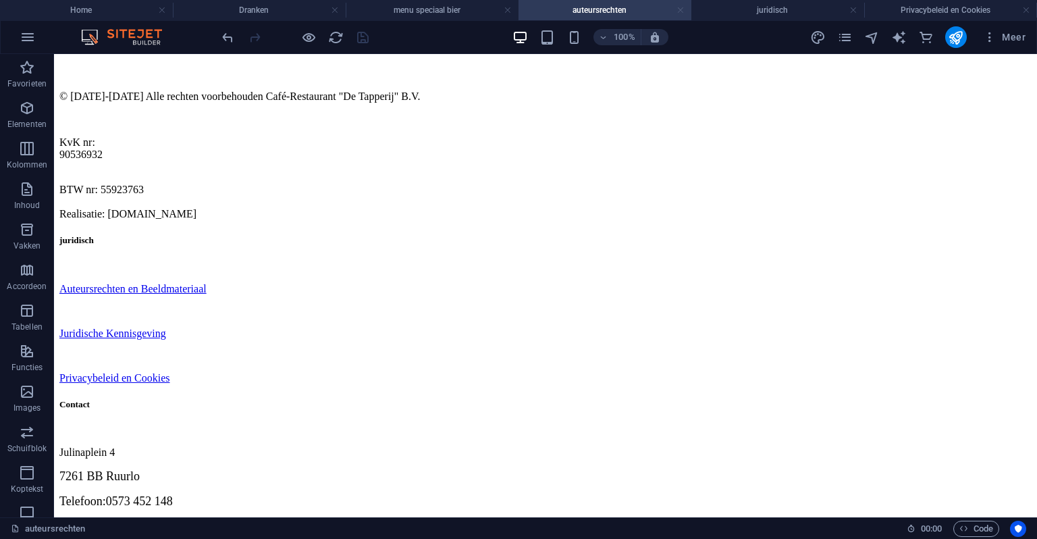
click at [677, 13] on link at bounding box center [681, 10] width 8 height 13
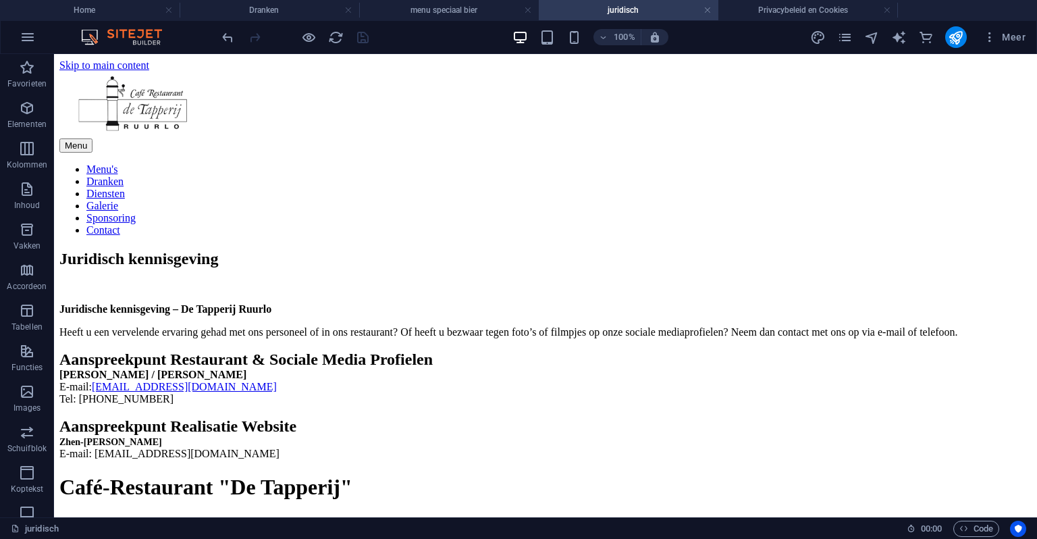
scroll to position [447, 0]
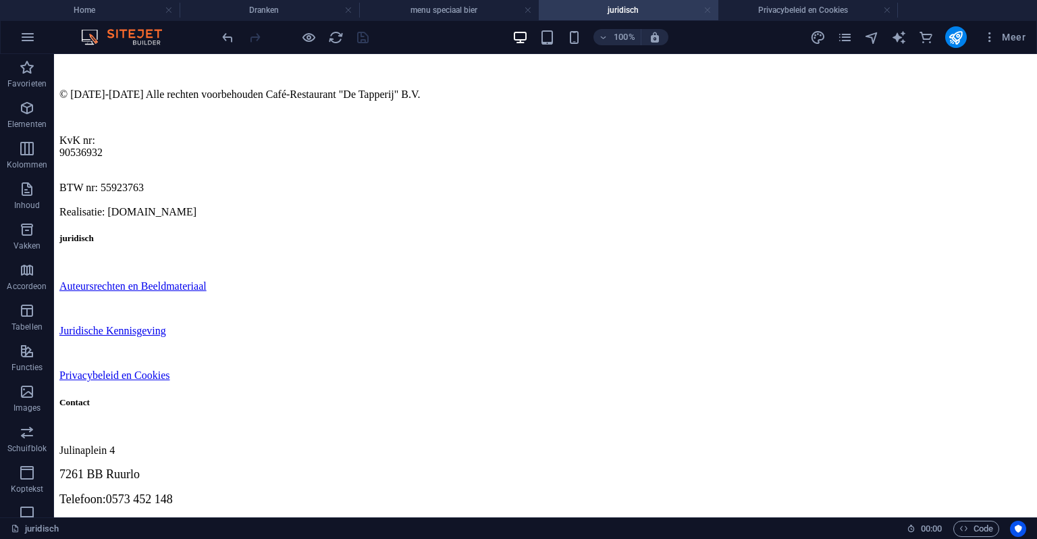
click at [711, 8] on link at bounding box center [708, 10] width 8 height 13
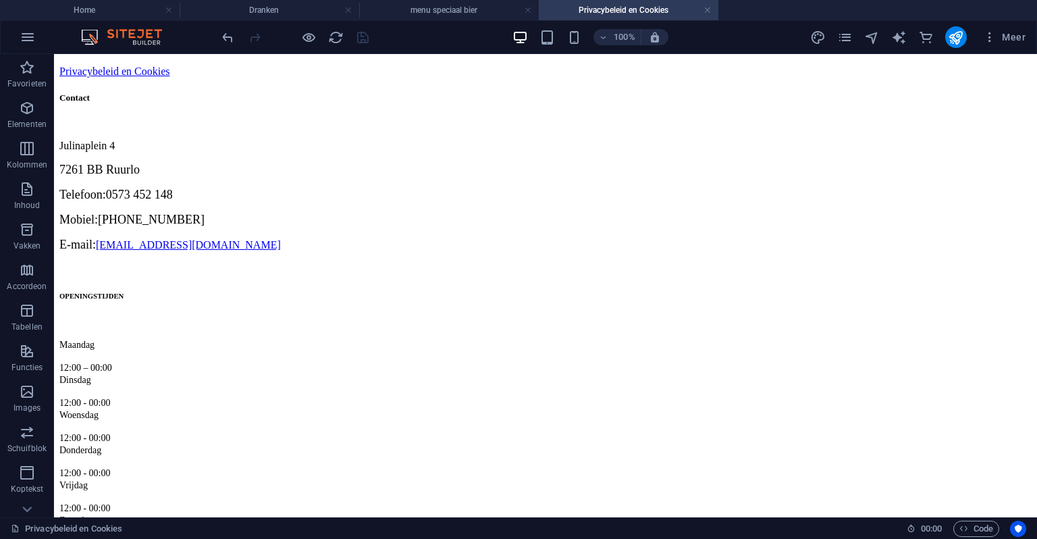
click at [712, 8] on h4 "Privacybeleid en Cookies" at bounding box center [629, 10] width 180 height 15
click at [708, 9] on link at bounding box center [708, 10] width 8 height 13
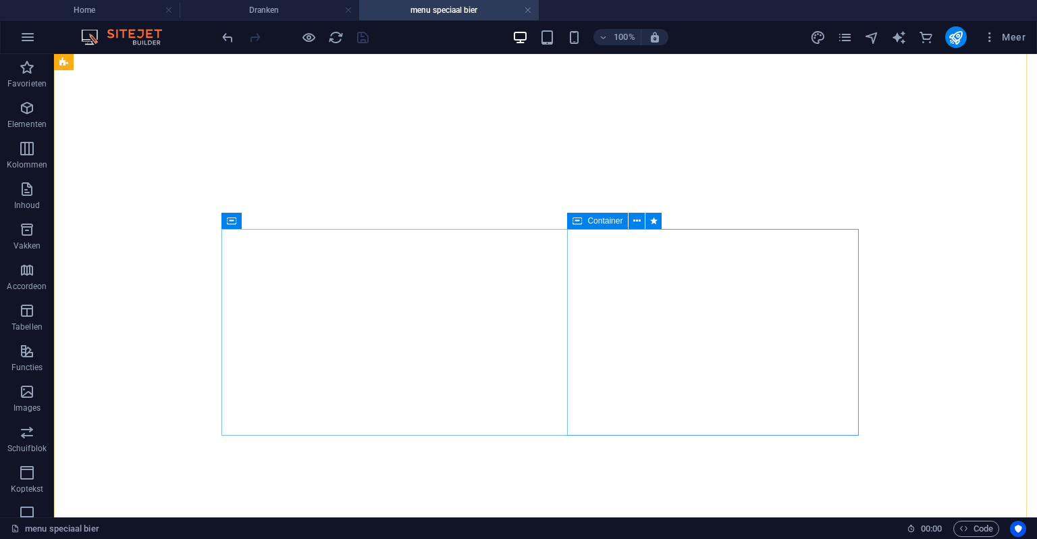
scroll to position [1605, 0]
click at [307, 223] on icon at bounding box center [307, 221] width 9 height 14
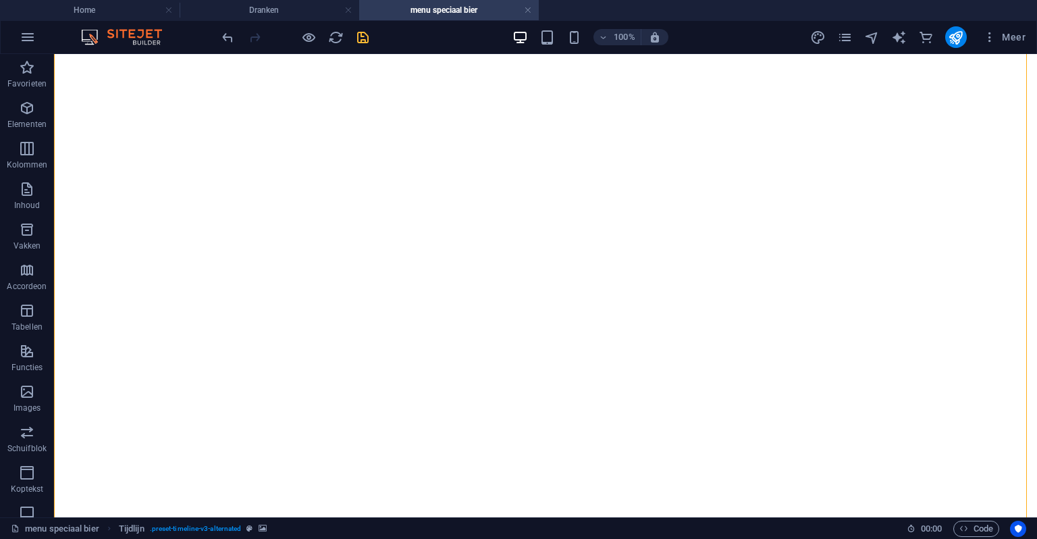
scroll to position [2078, 0]
drag, startPoint x: 288, startPoint y: 228, endPoint x: 659, endPoint y: 340, distance: 387.4
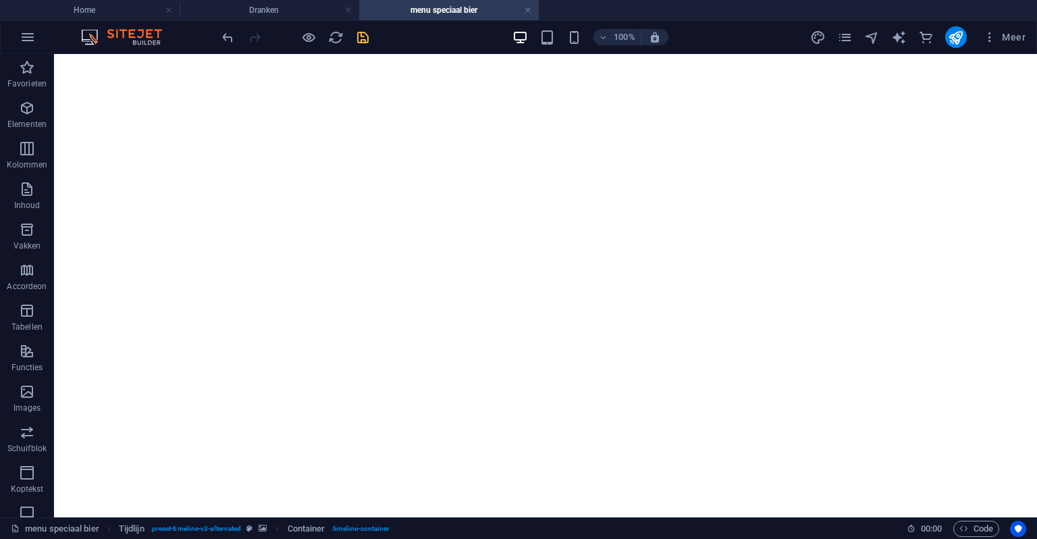
scroll to position [1942, 0]
drag, startPoint x: 280, startPoint y: 232, endPoint x: 613, endPoint y: 433, distance: 389.1
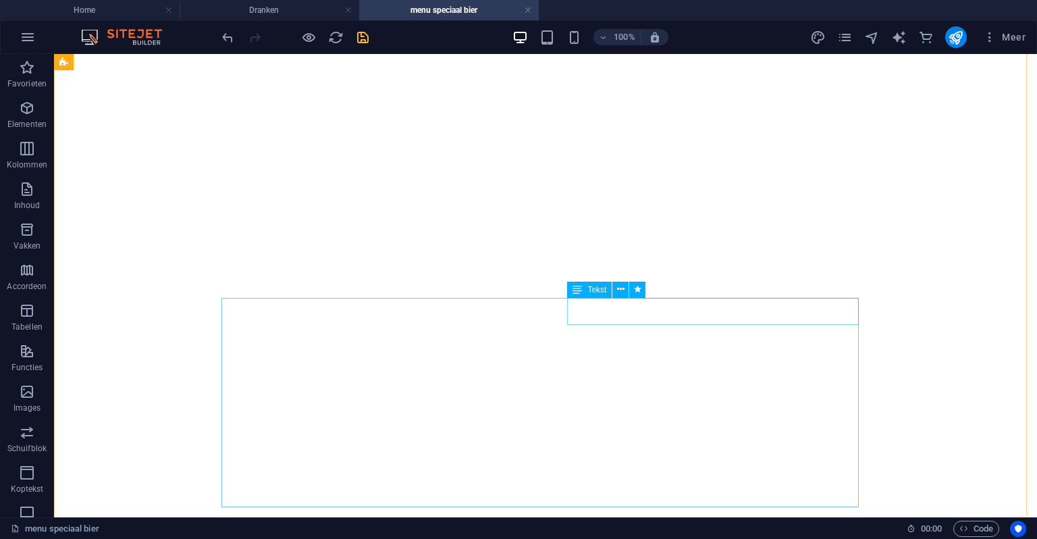
scroll to position [2026, 0]
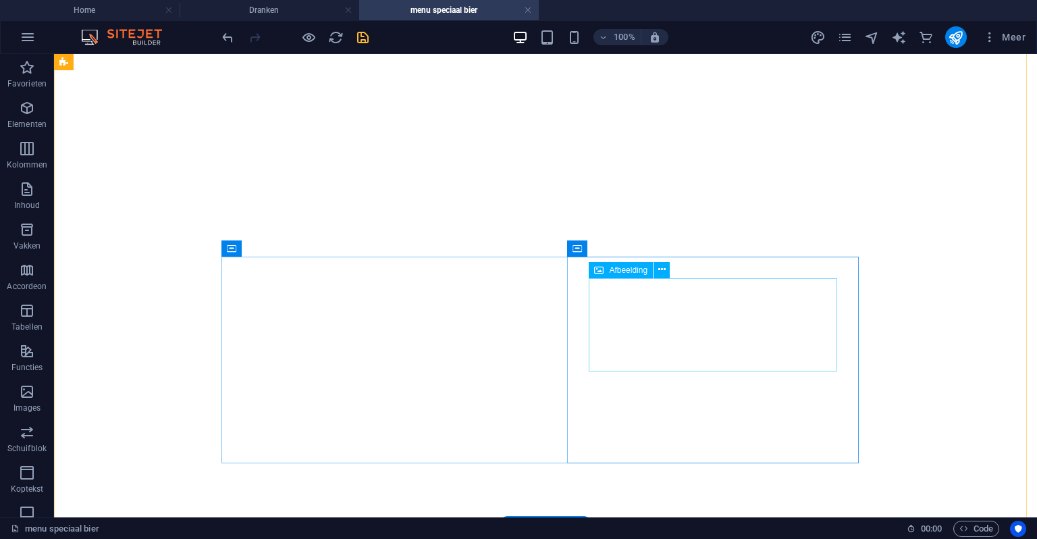
select select "px"
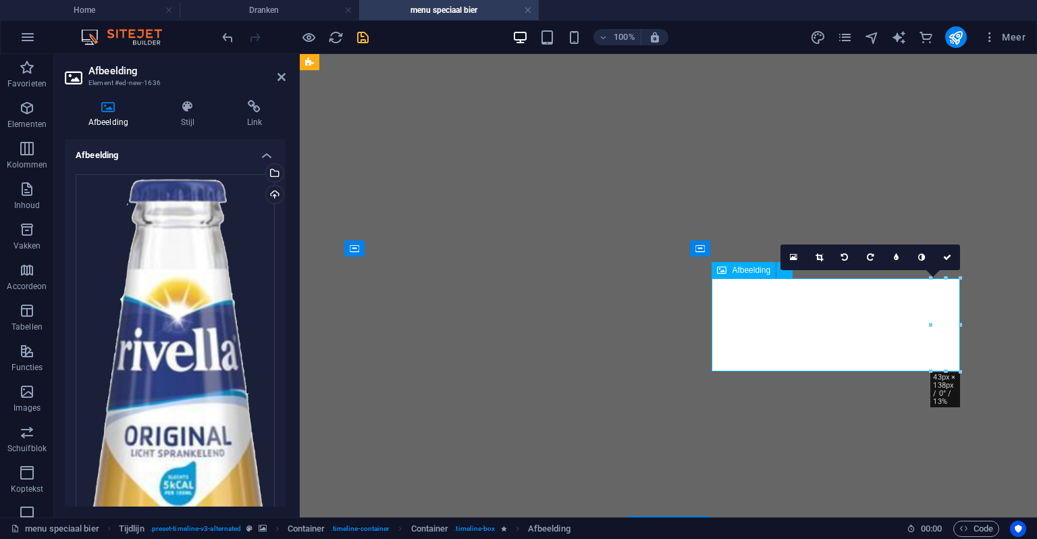
scroll to position [2161, 0]
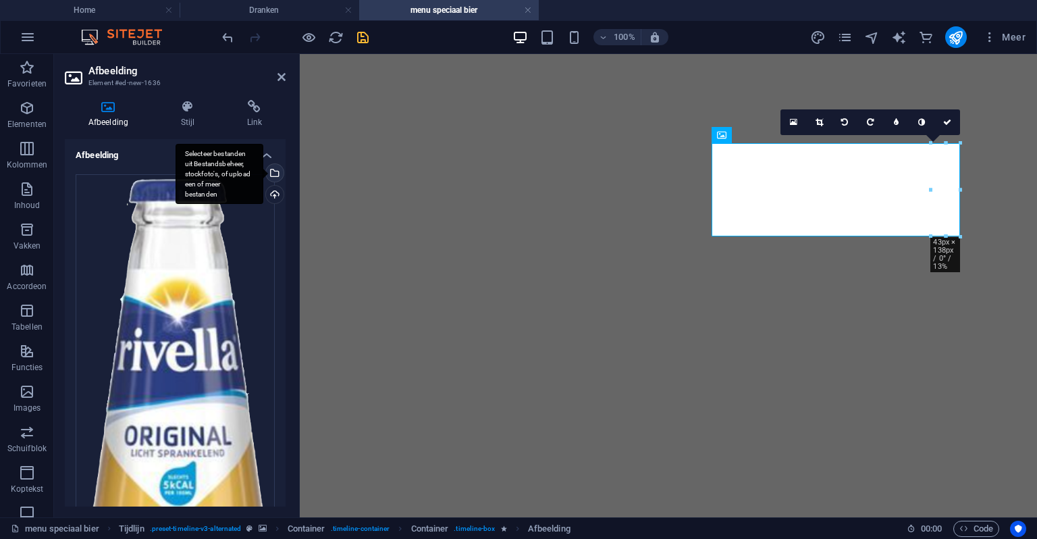
click at [280, 169] on div "Selecteer bestanden uit Bestandsbeheer, stockfoto's, of upload een of meer best…" at bounding box center [273, 174] width 20 height 20
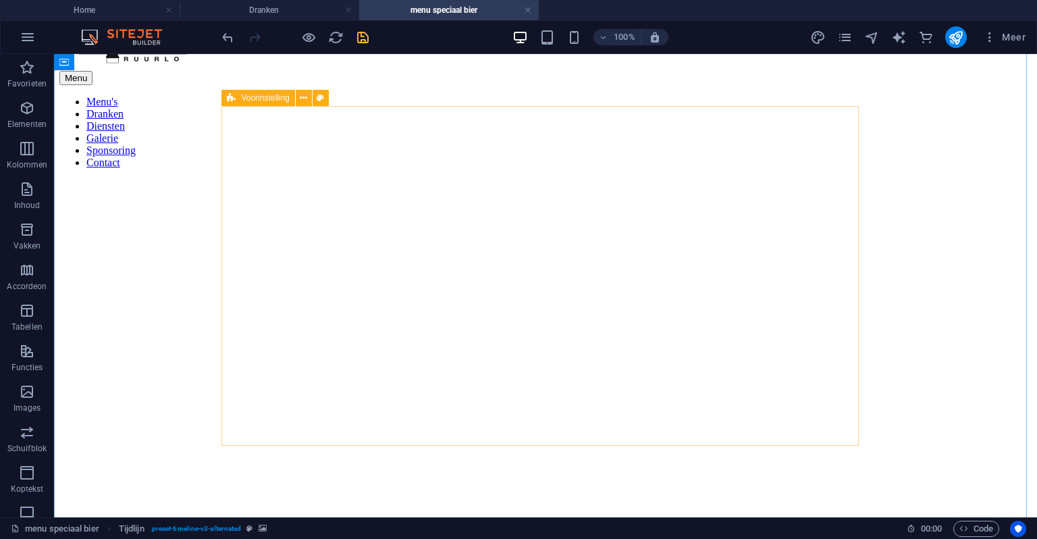
scroll to position [0, 0]
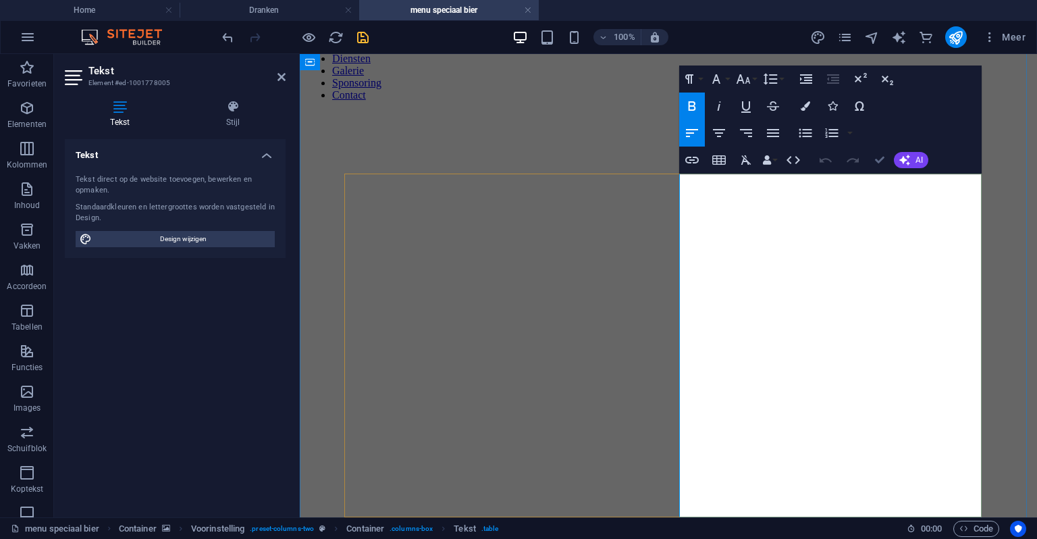
scroll to position [68, 0]
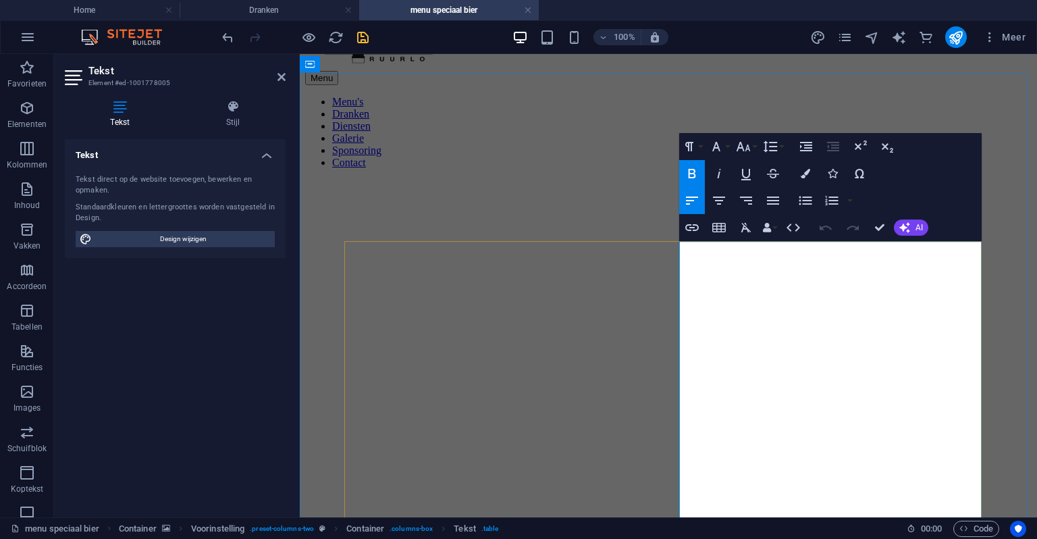
drag, startPoint x: 850, startPoint y: 279, endPoint x: 692, endPoint y: 310, distance: 160.4
copy td "Verfrissende groene ijsthee, licht en fruitig"
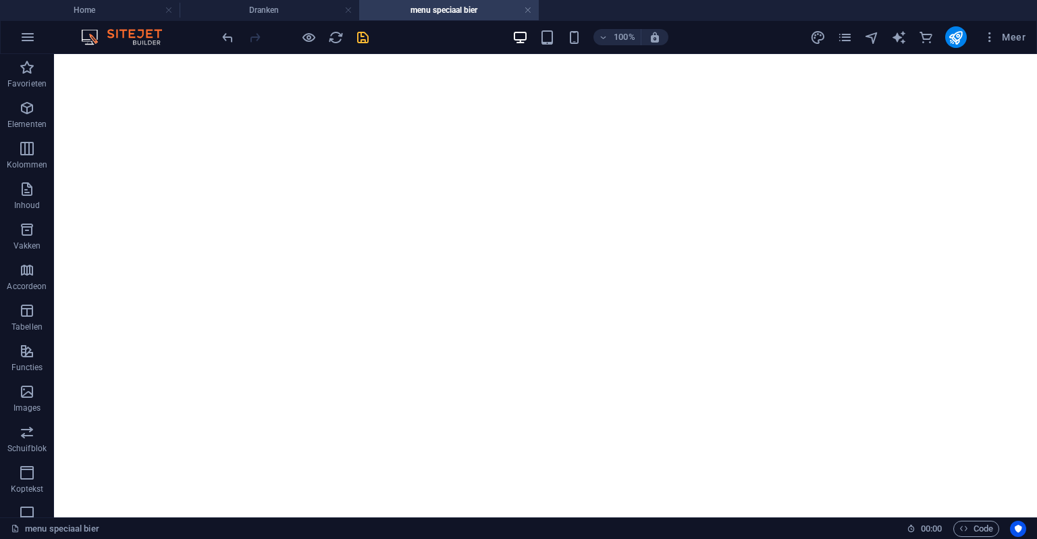
scroll to position [2084, 0]
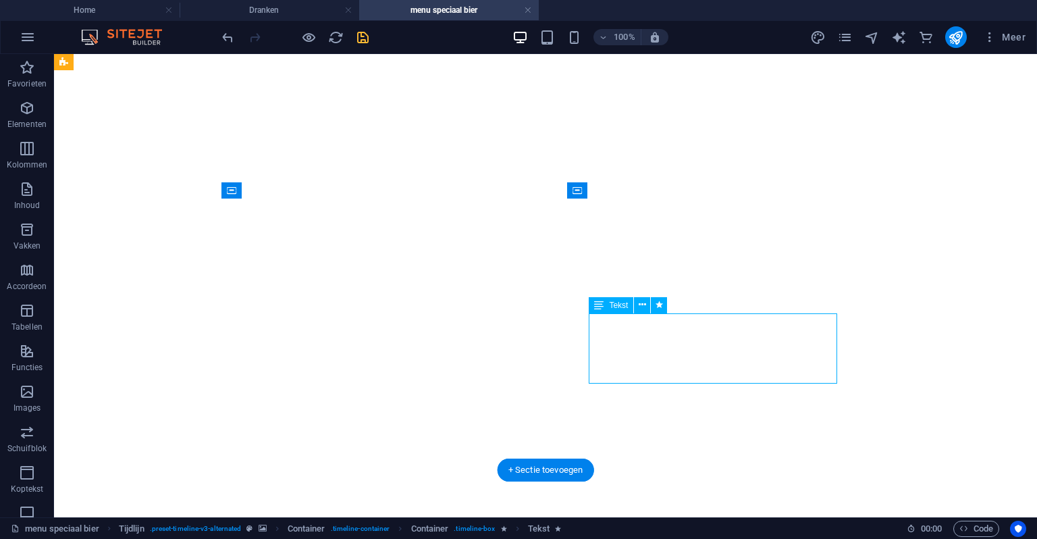
drag, startPoint x: 822, startPoint y: 357, endPoint x: 576, endPoint y: 358, distance: 245.8
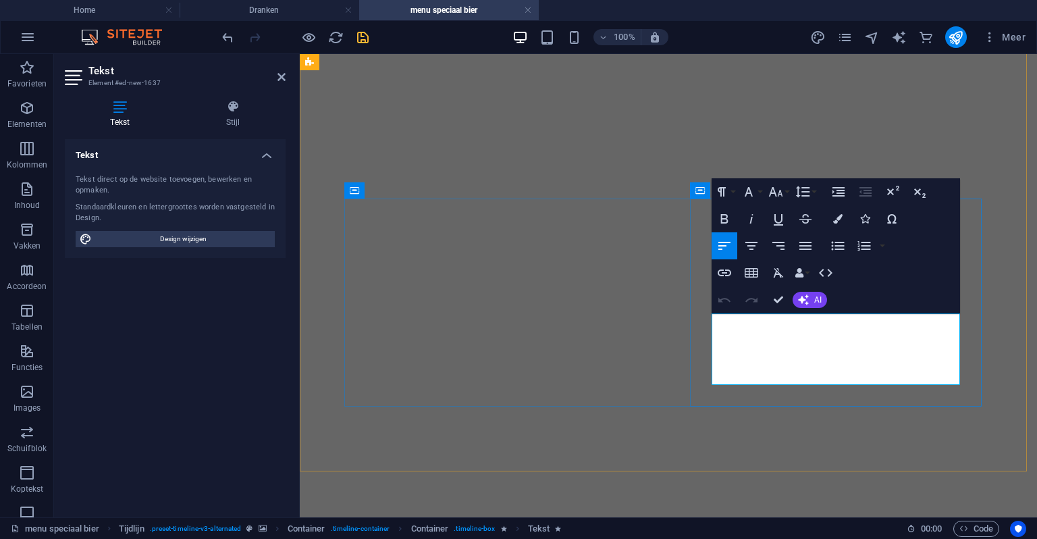
drag, startPoint x: 747, startPoint y: 330, endPoint x: 925, endPoint y: 370, distance: 182.0
drag, startPoint x: 810, startPoint y: 339, endPoint x: 797, endPoint y: 338, distance: 13.5
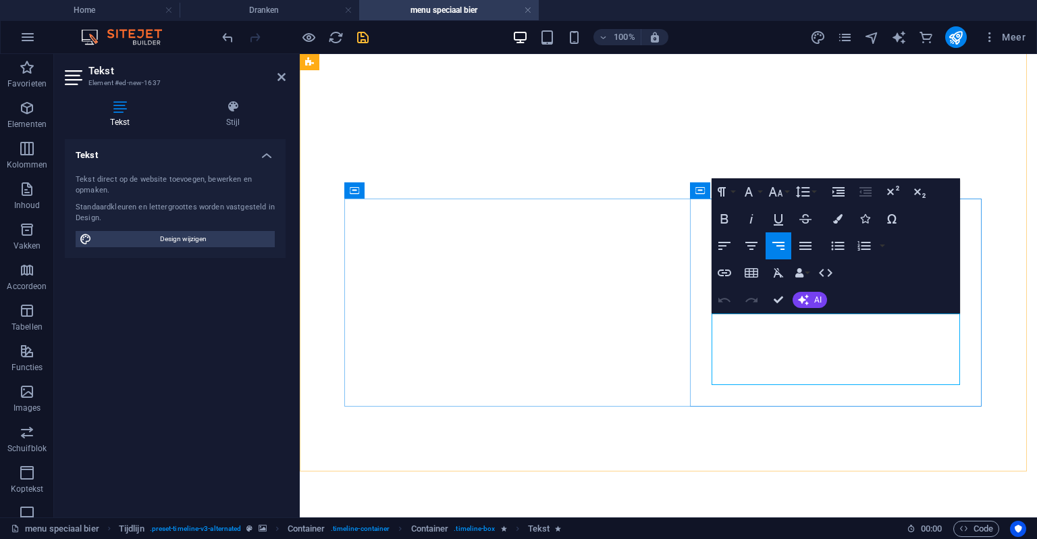
drag, startPoint x: 743, startPoint y: 330, endPoint x: 951, endPoint y: 367, distance: 211.2
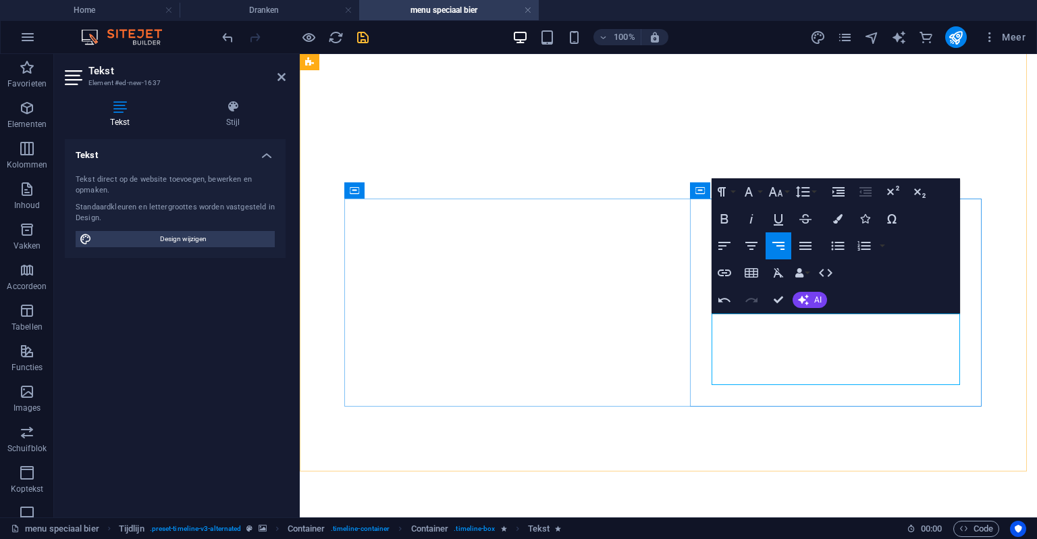
scroll to position [141, 5]
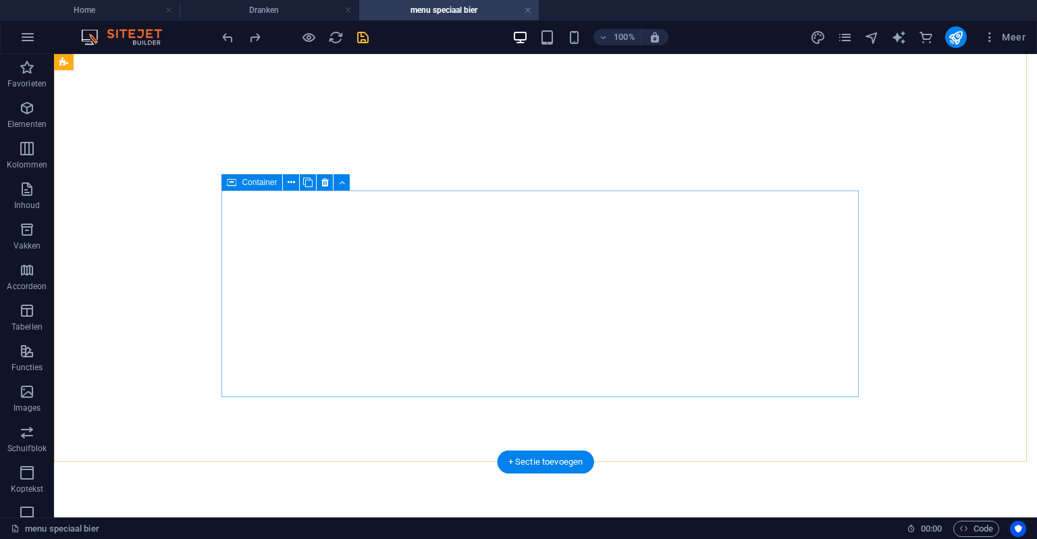
scroll to position [2026, 0]
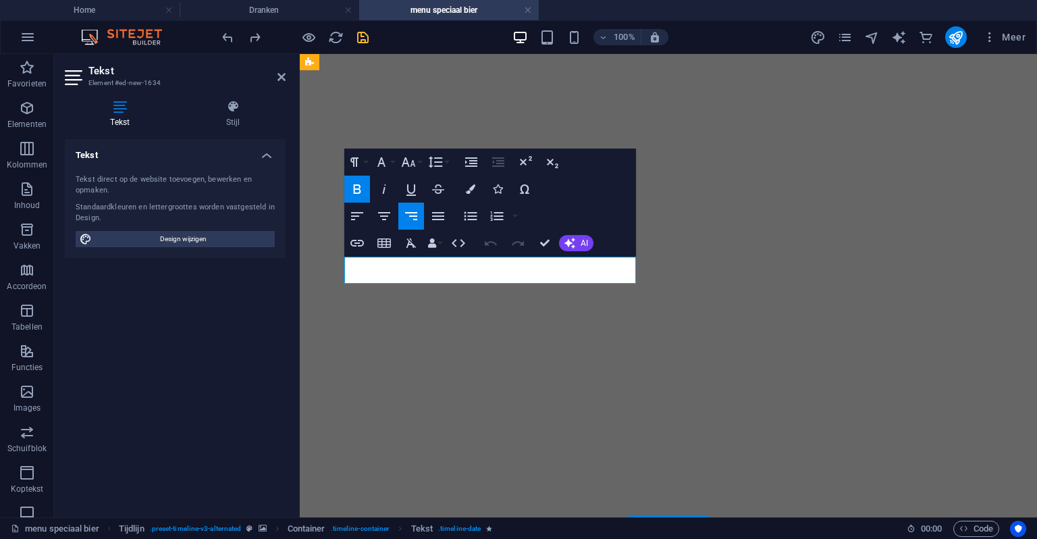
drag, startPoint x: 426, startPoint y: 272, endPoint x: 376, endPoint y: 271, distance: 50.0
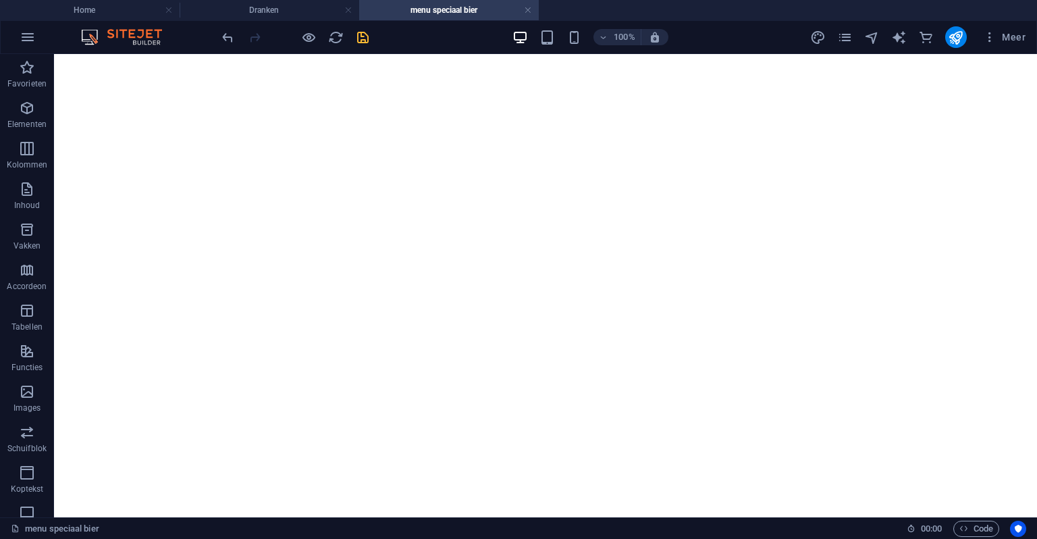
scroll to position [2053, 0]
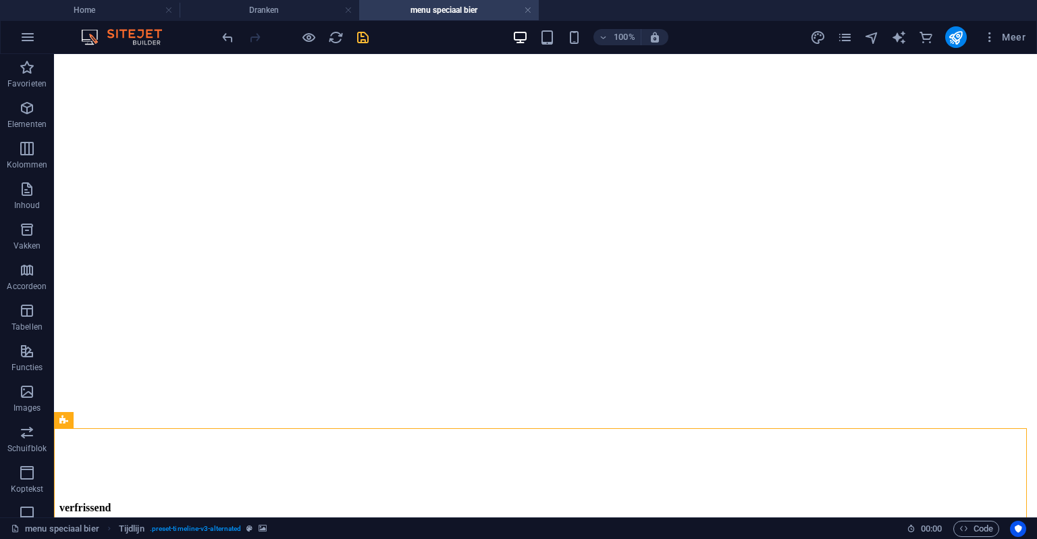
scroll to position [358, 0]
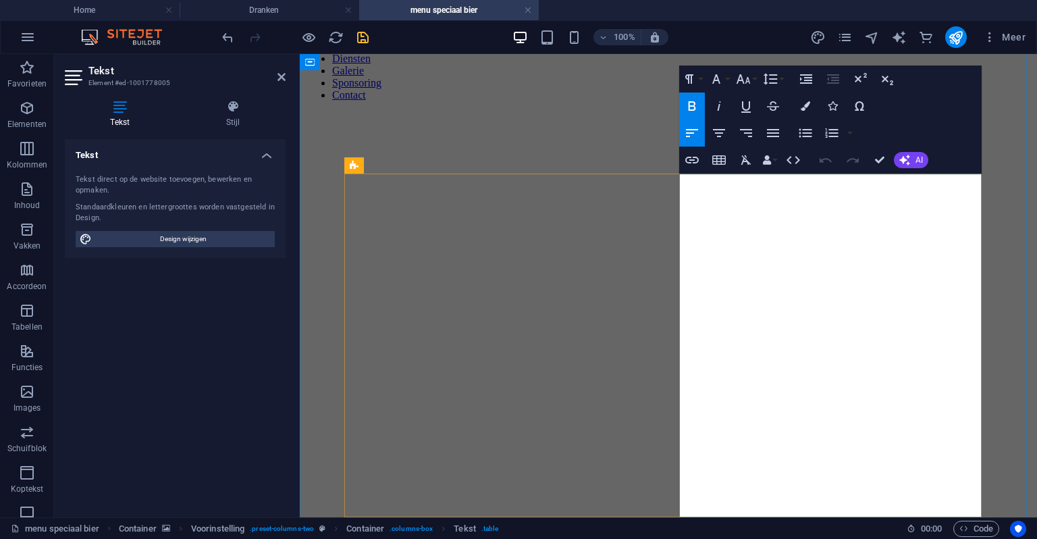
scroll to position [405, 0]
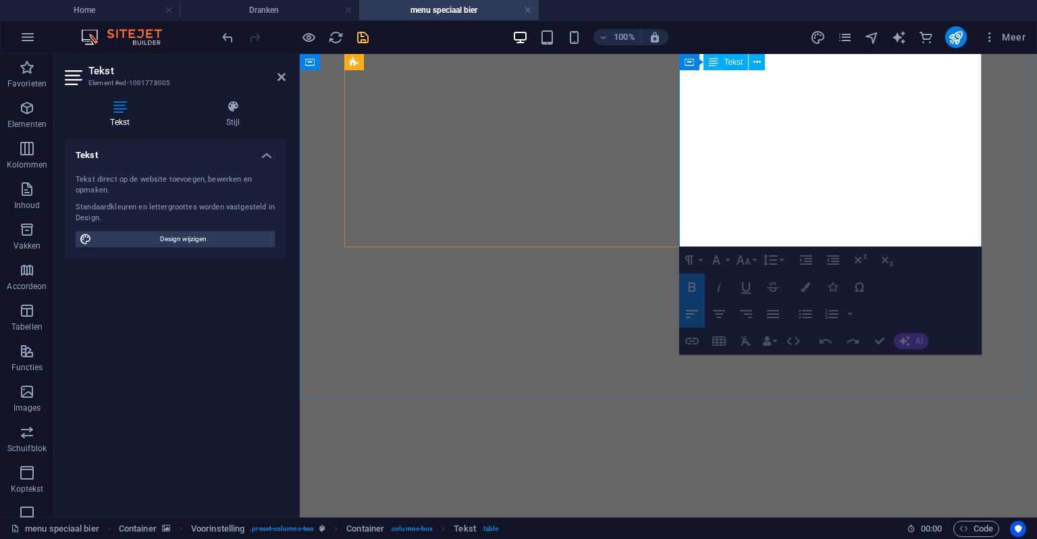
drag, startPoint x: 902, startPoint y: 233, endPoint x: 895, endPoint y: 236, distance: 8.2
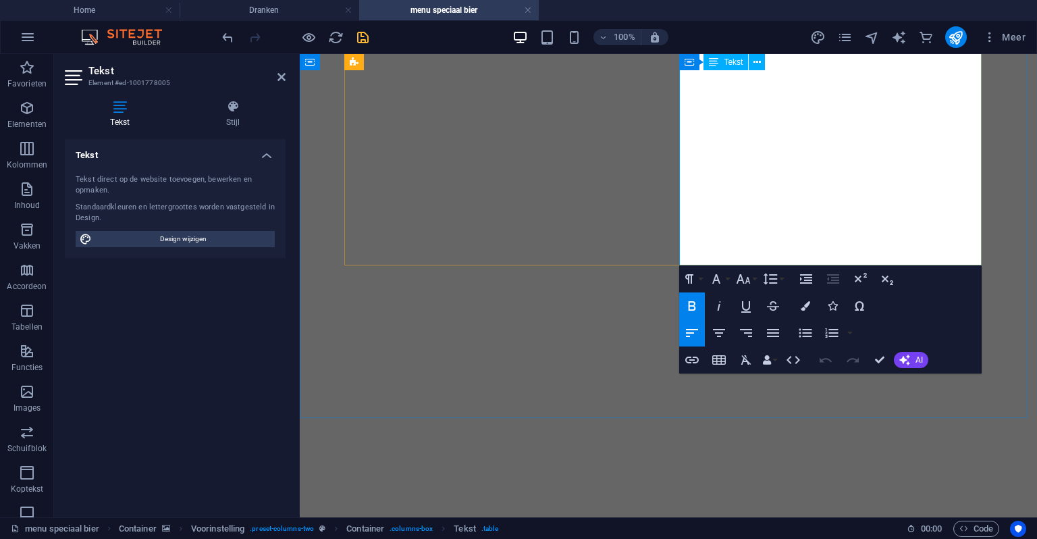
drag, startPoint x: 684, startPoint y: 255, endPoint x: 902, endPoint y: 249, distance: 218.9
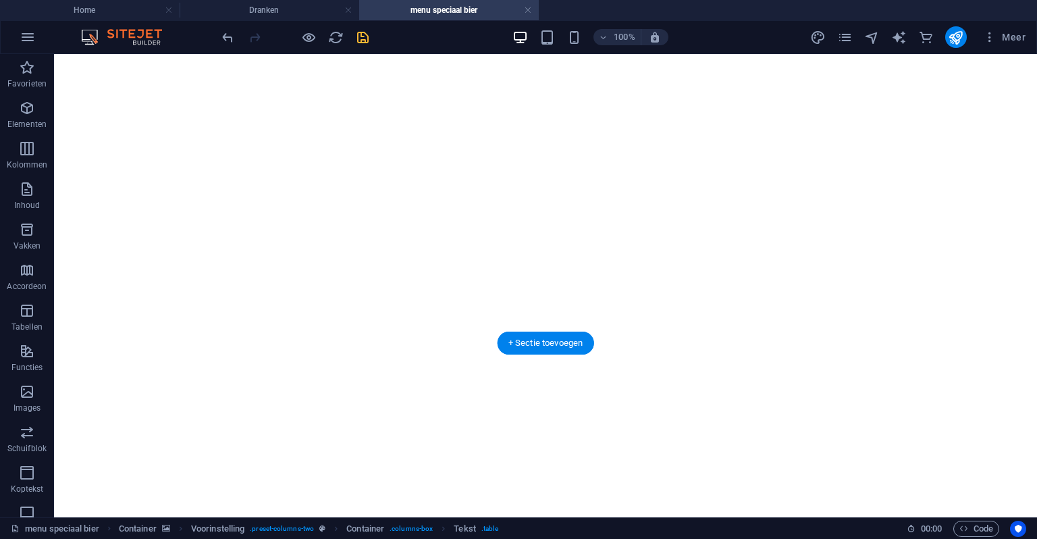
scroll to position [2210, 0]
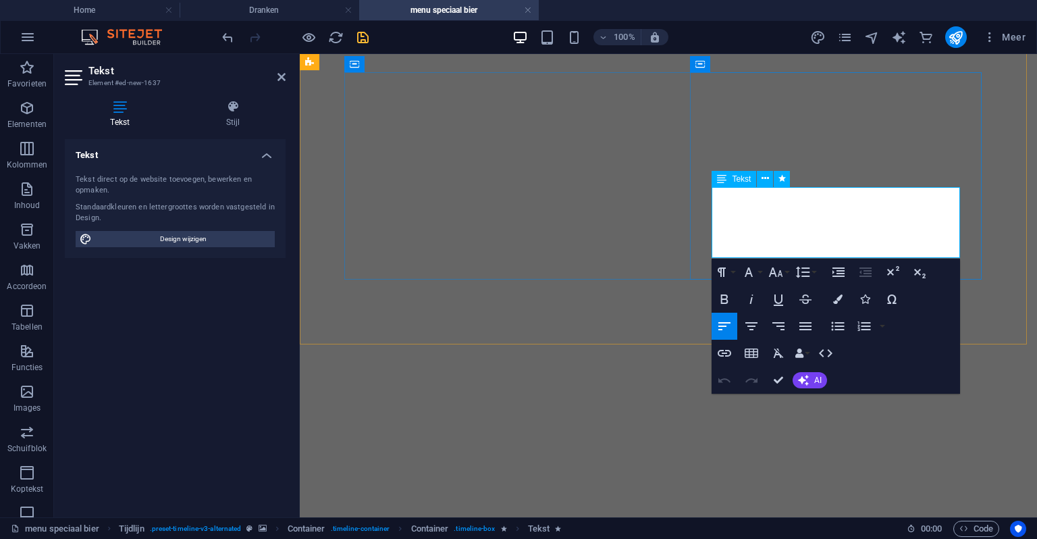
drag, startPoint x: 775, startPoint y: 211, endPoint x: 962, endPoint y: 250, distance: 190.3
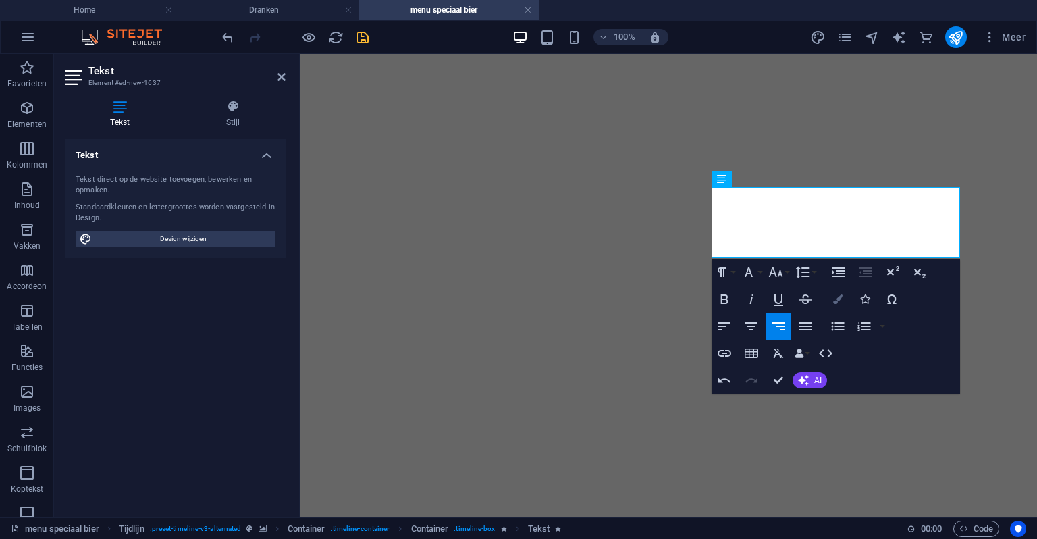
click at [840, 309] on button "Colors" at bounding box center [838, 299] width 26 height 27
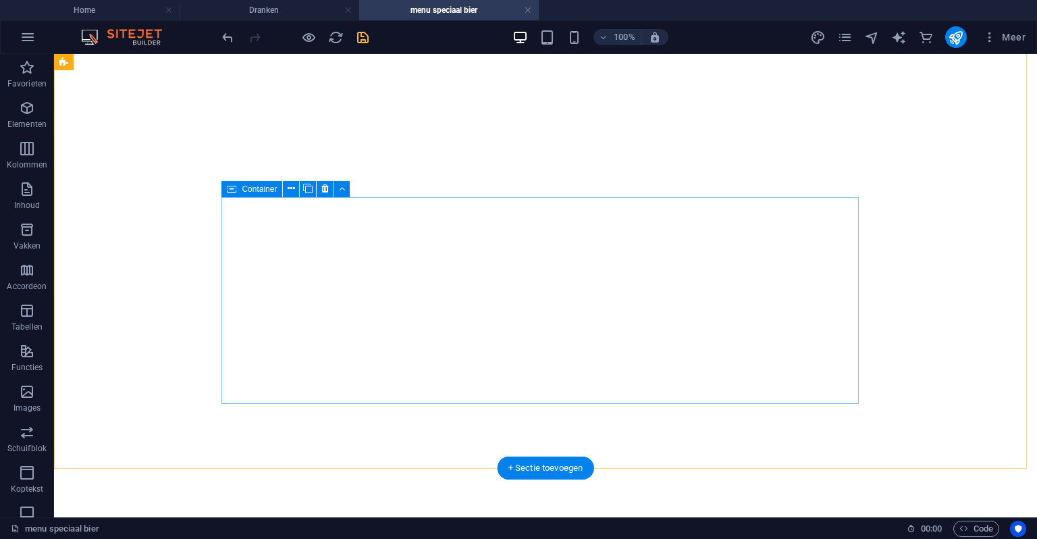
scroll to position [1883, 0]
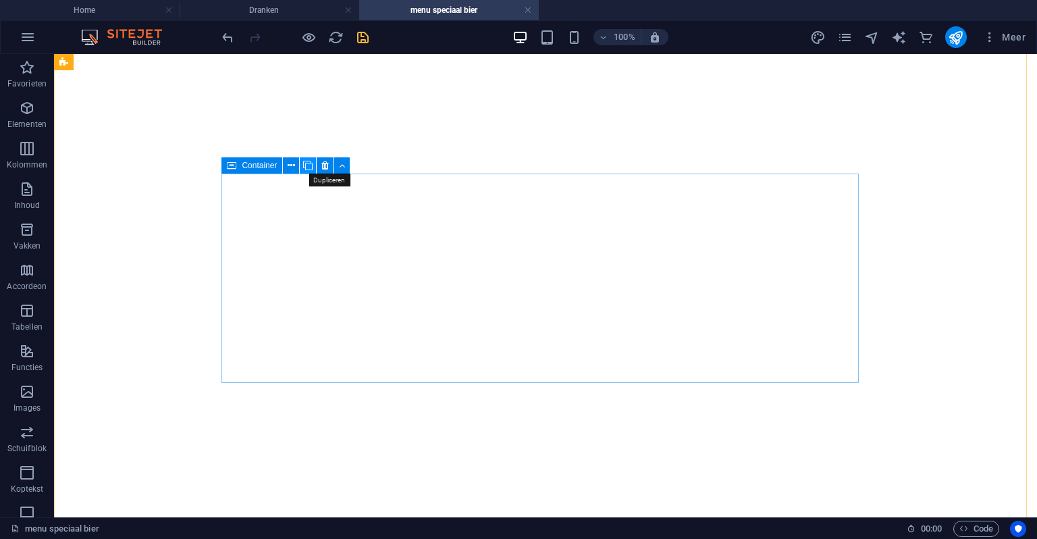
click at [306, 165] on icon at bounding box center [307, 166] width 9 height 14
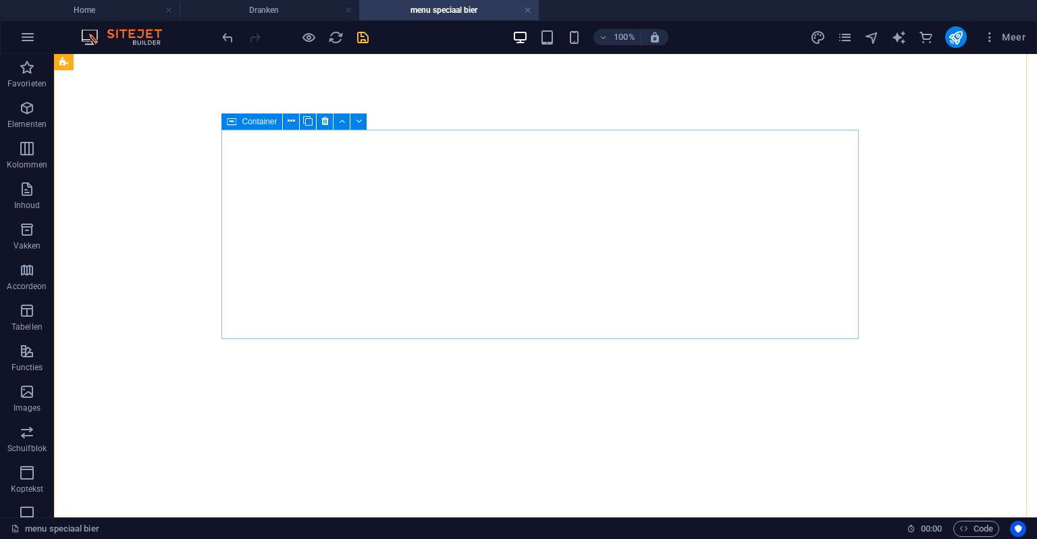
scroll to position [2288, 0]
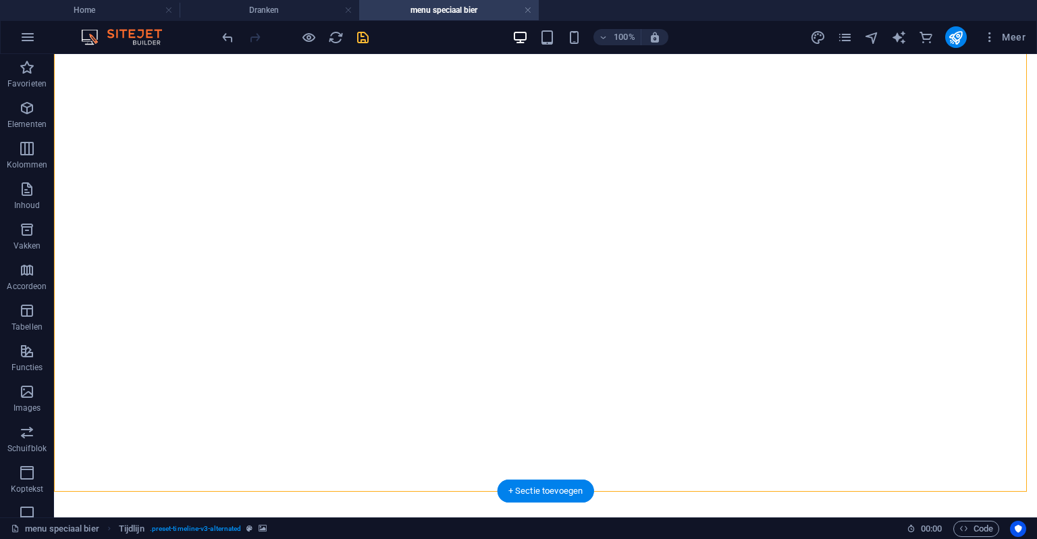
drag, startPoint x: 286, startPoint y: 176, endPoint x: 644, endPoint y: 390, distance: 417.7
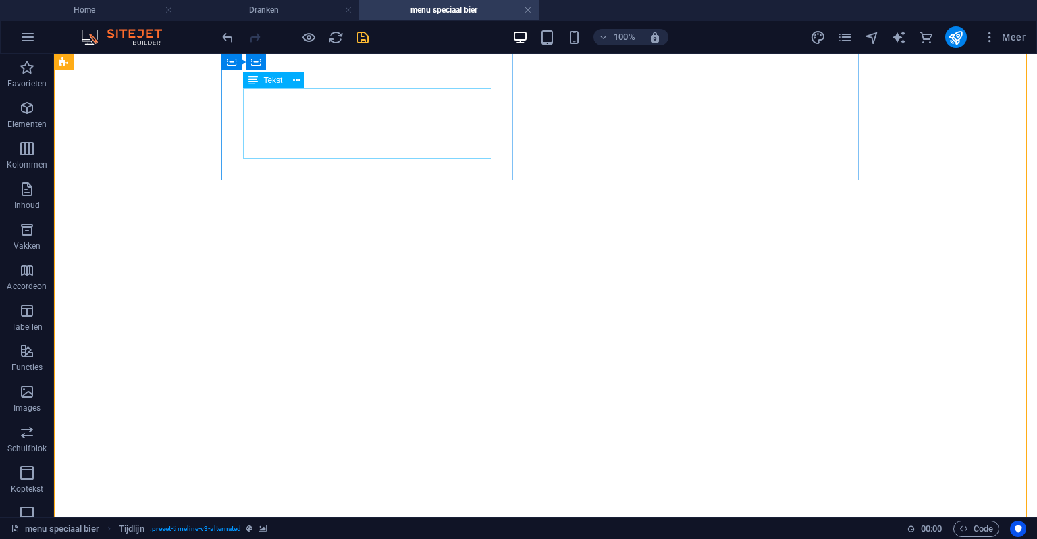
scroll to position [2086, 0]
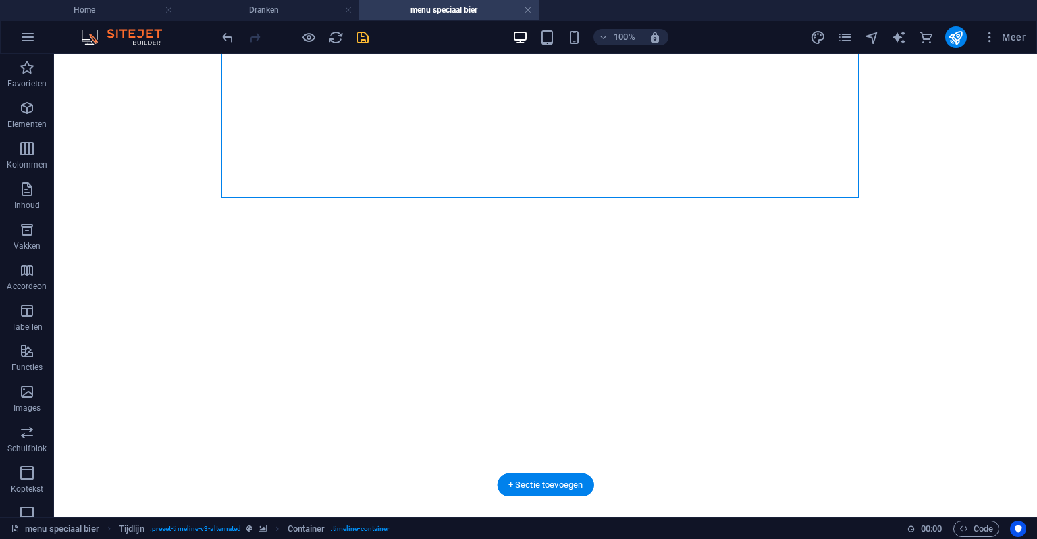
drag, startPoint x: 288, startPoint y: 247, endPoint x: 455, endPoint y: 444, distance: 259.3
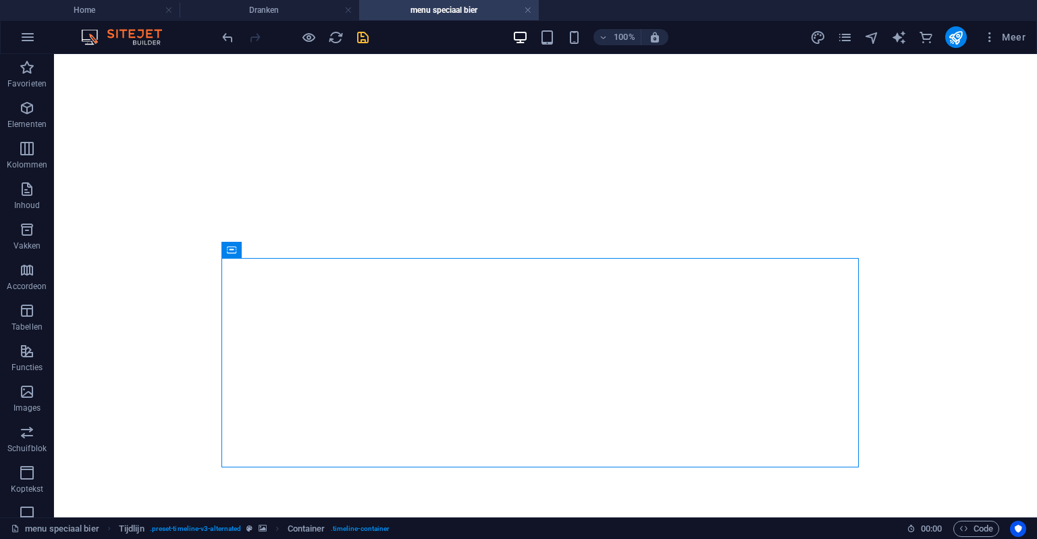
scroll to position [2226, 0]
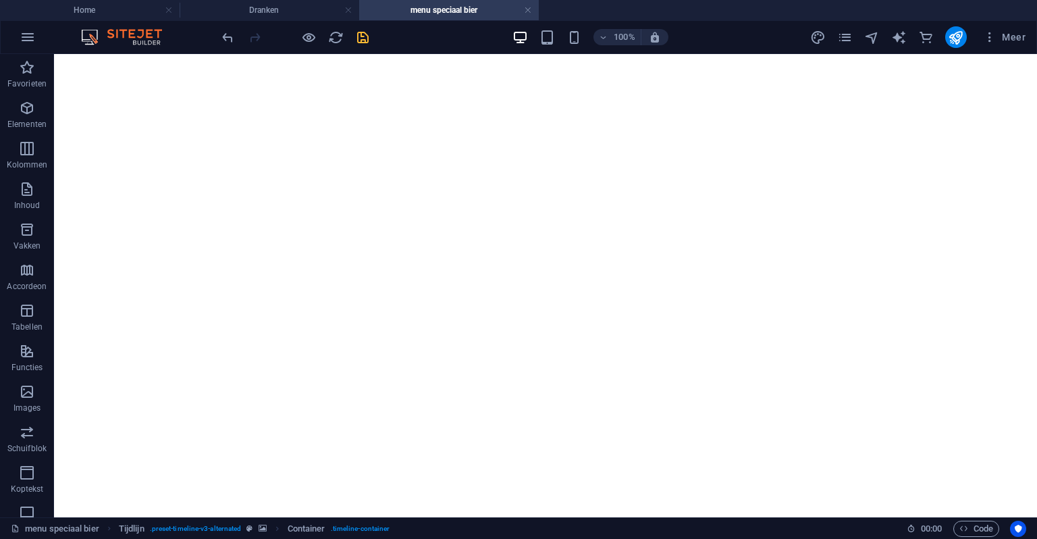
drag, startPoint x: 292, startPoint y: 311, endPoint x: 794, endPoint y: 411, distance: 511.7
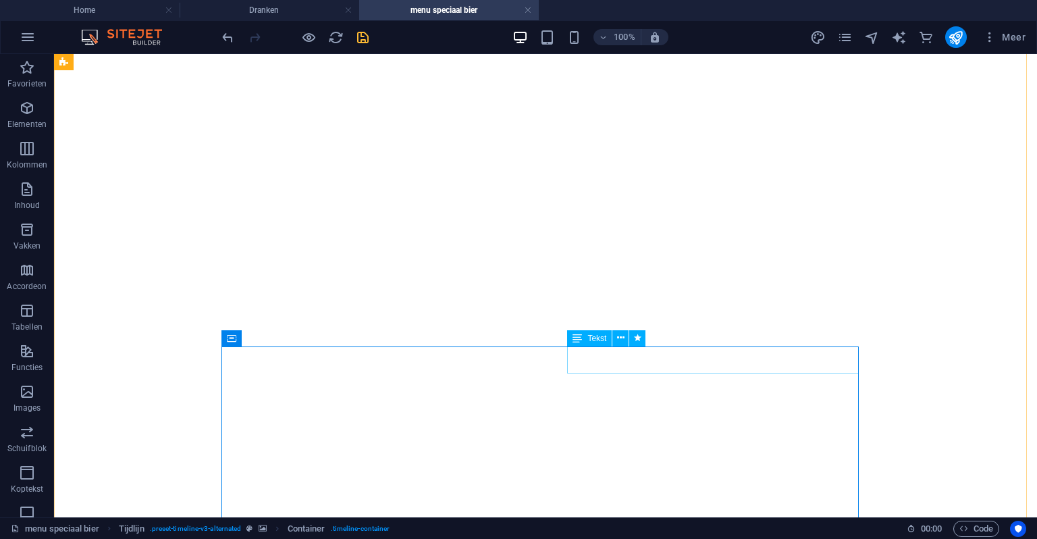
drag, startPoint x: 624, startPoint y: 355, endPoint x: 381, endPoint y: 353, distance: 243.2
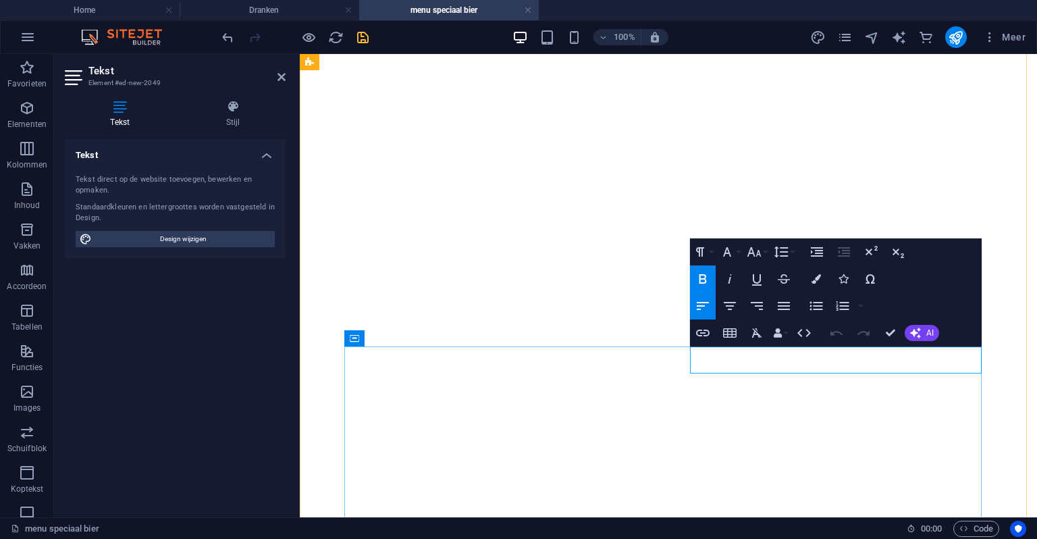
drag, startPoint x: 899, startPoint y: 360, endPoint x: 870, endPoint y: 363, distance: 29.2
drag, startPoint x: 893, startPoint y: 363, endPoint x: 721, endPoint y: 368, distance: 172.3
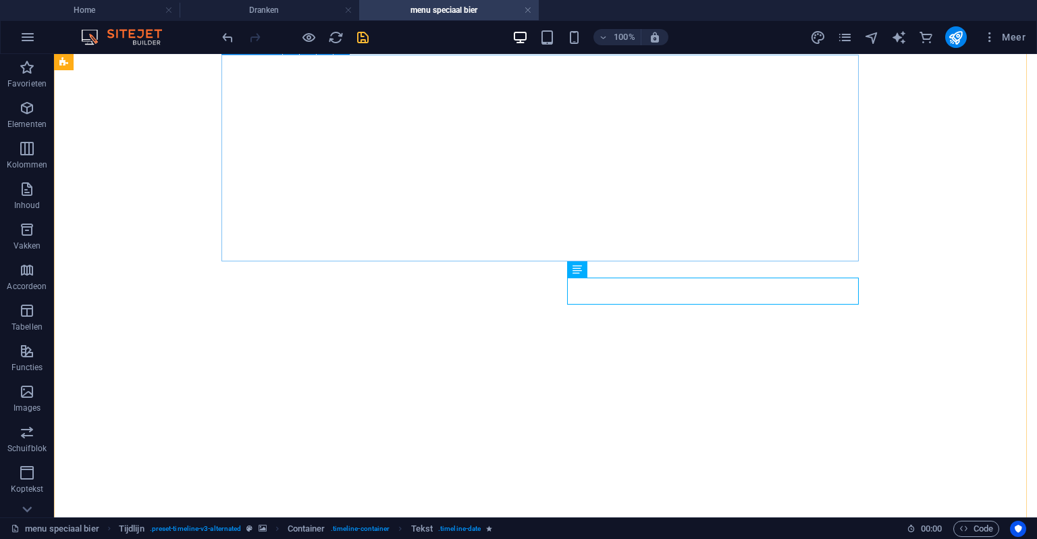
scroll to position [2294, 0]
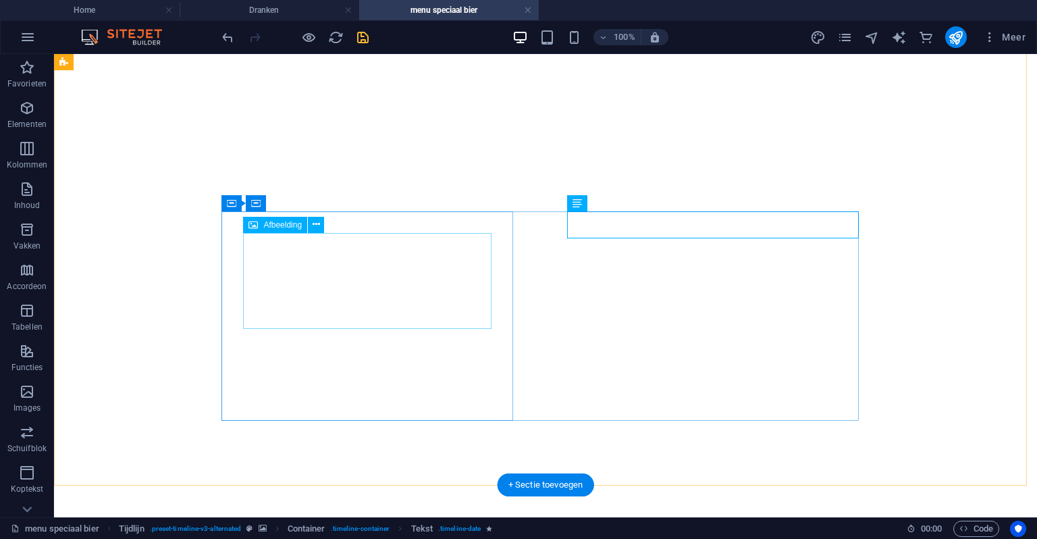
drag, startPoint x: 265, startPoint y: 271, endPoint x: 338, endPoint y: 282, distance: 73.7
select select "px"
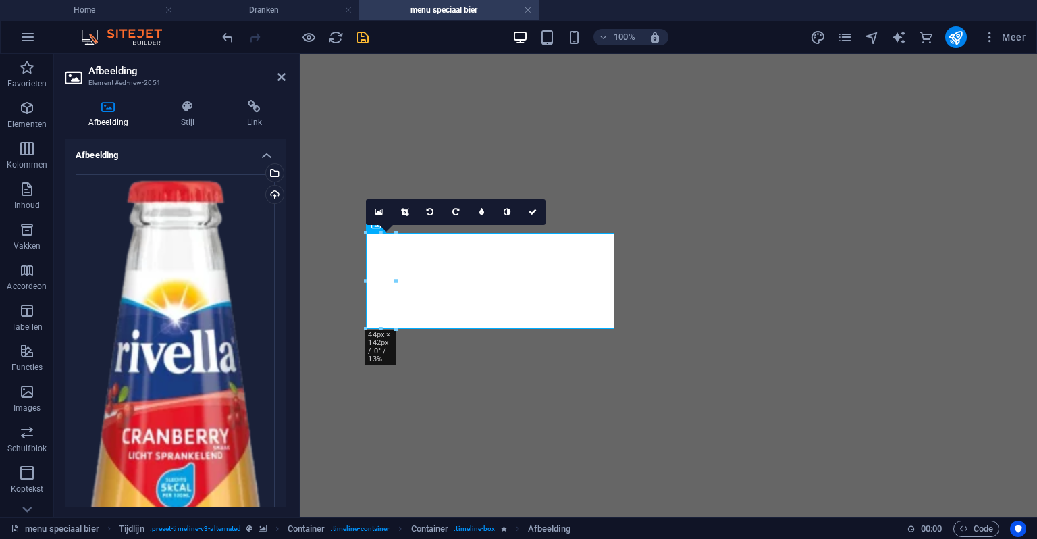
drag, startPoint x: 290, startPoint y: 163, endPoint x: 281, endPoint y: 165, distance: 9.7
click at [289, 163] on div "Afbeelding Stijl Link Afbeelding Sleep bestanden hierheen, klik om bestanden te…" at bounding box center [175, 303] width 242 height 428
click at [263, 168] on div "Selecteer bestanden uit Bestandsbeheer, stockfoto's, of upload een of meer best…" at bounding box center [220, 174] width 88 height 61
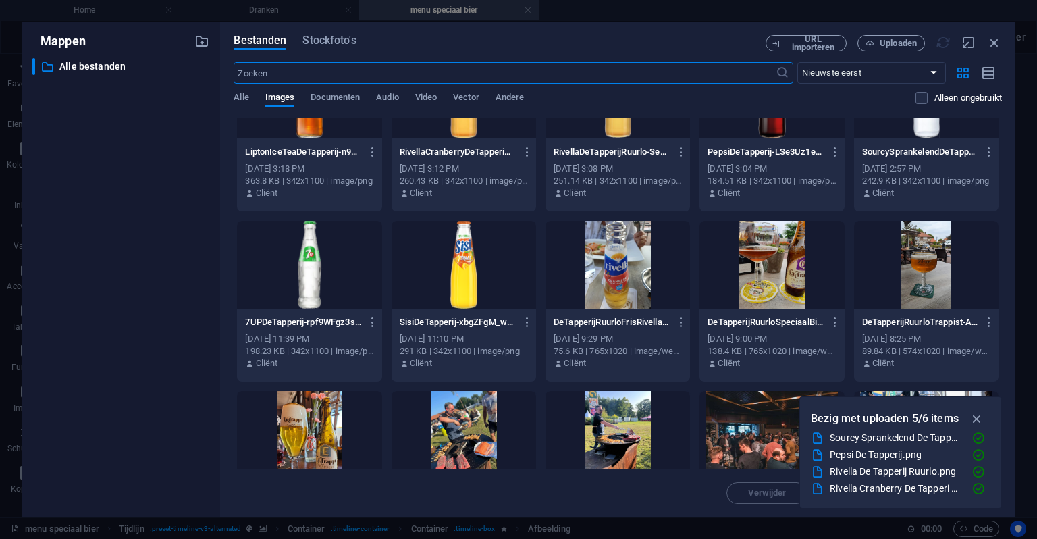
scroll to position [0, 0]
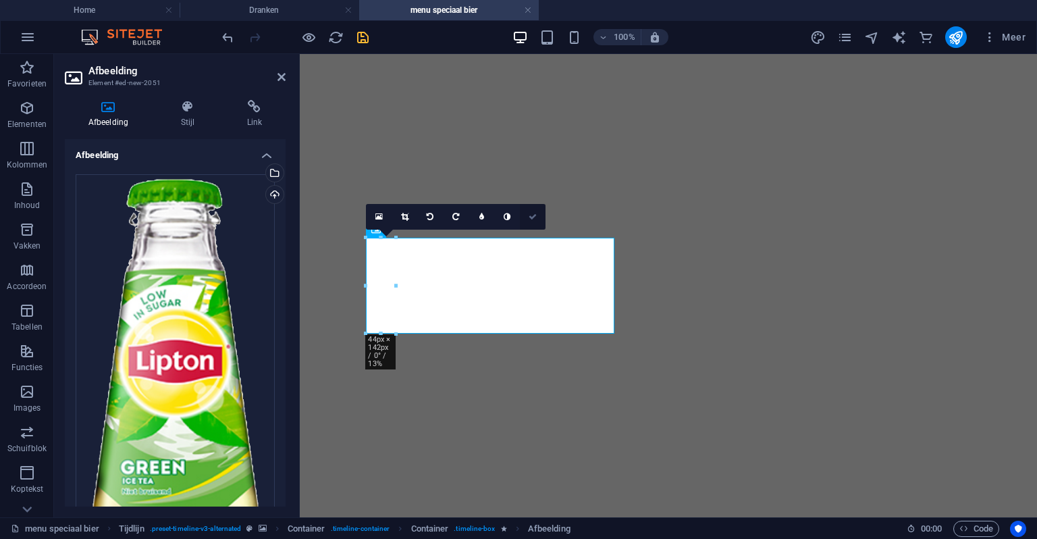
click at [528, 213] on link at bounding box center [533, 217] width 26 height 26
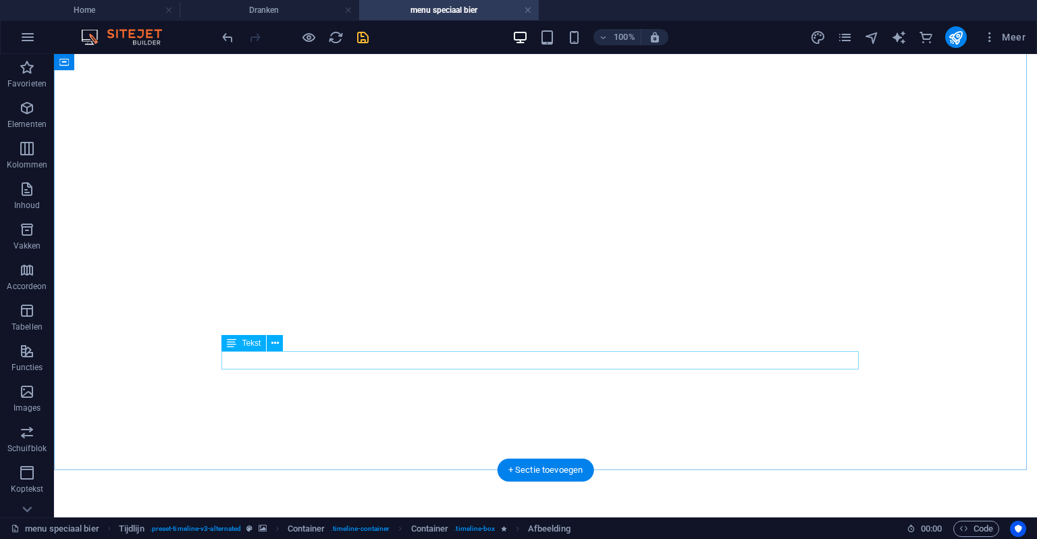
scroll to position [60, 0]
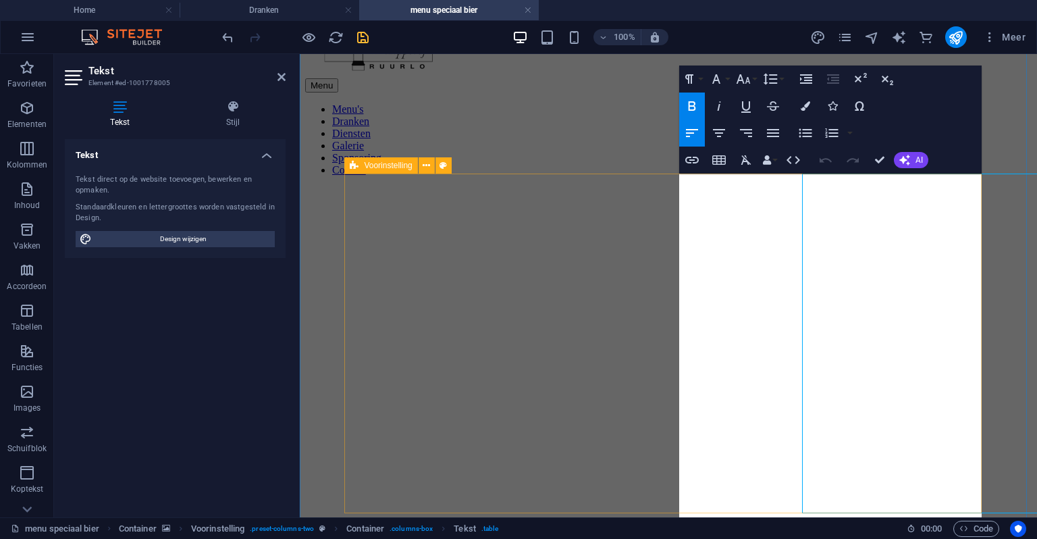
scroll to position [135, 0]
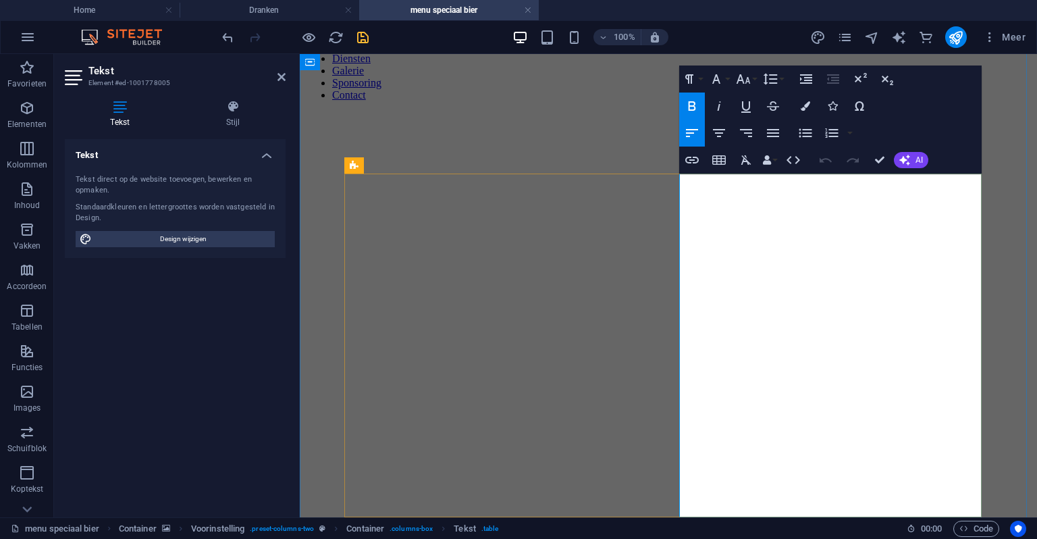
drag, startPoint x: 884, startPoint y: 220, endPoint x: 684, endPoint y: 218, distance: 200.6
copy td "Verfrissende groene ijsthee, licht en fruitig"
drag, startPoint x: 883, startPoint y: 168, endPoint x: 443, endPoint y: 3, distance: 469.3
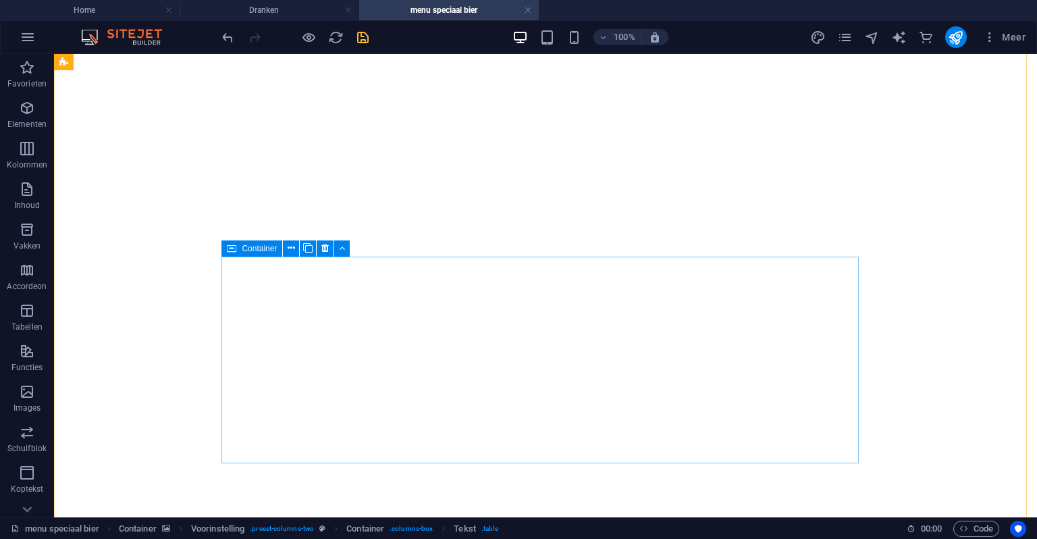
scroll to position [2364, 0]
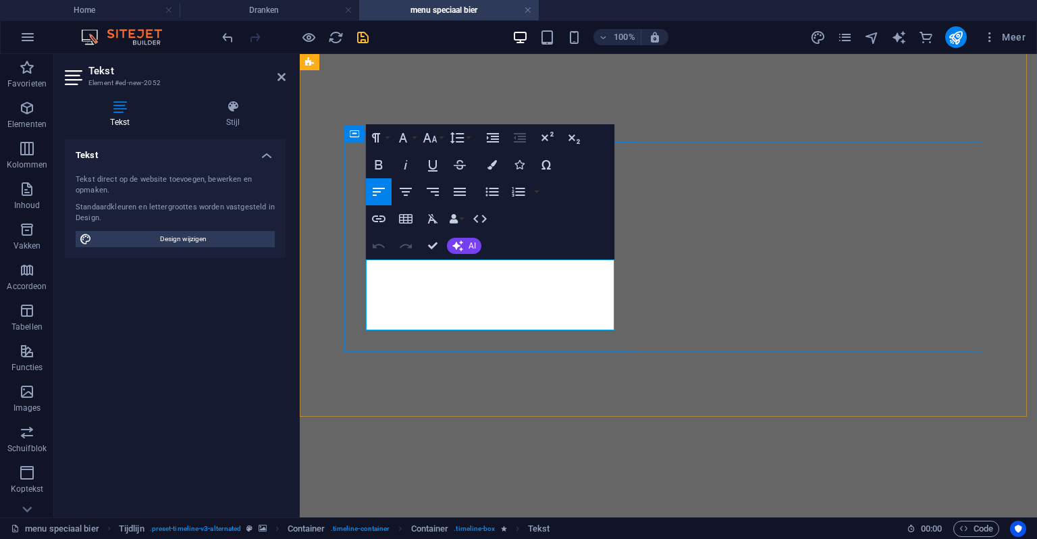
drag, startPoint x: 551, startPoint y: 321, endPoint x: 377, endPoint y: 286, distance: 177.8
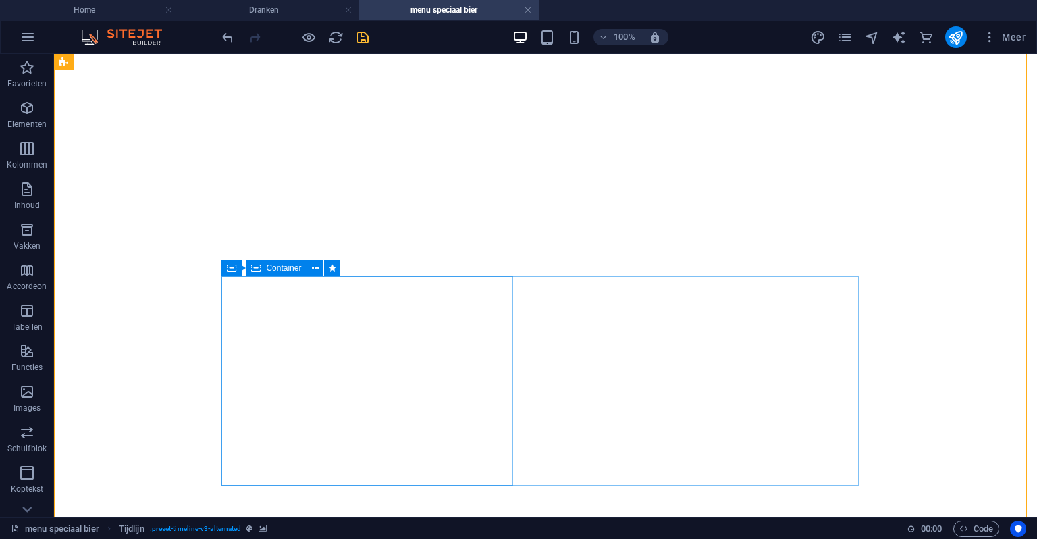
scroll to position [2026, 0]
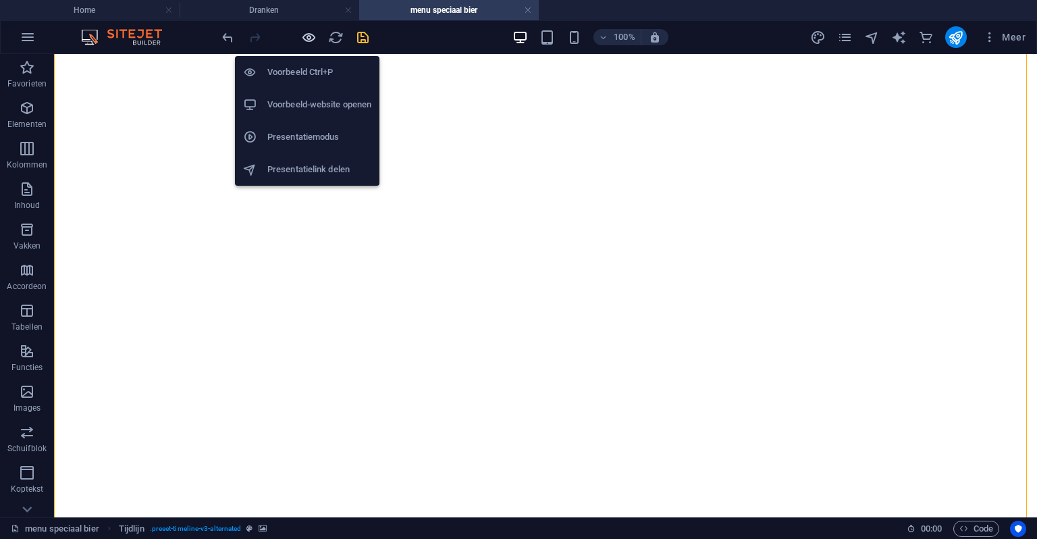
click at [315, 33] on icon "button" at bounding box center [309, 38] width 16 height 16
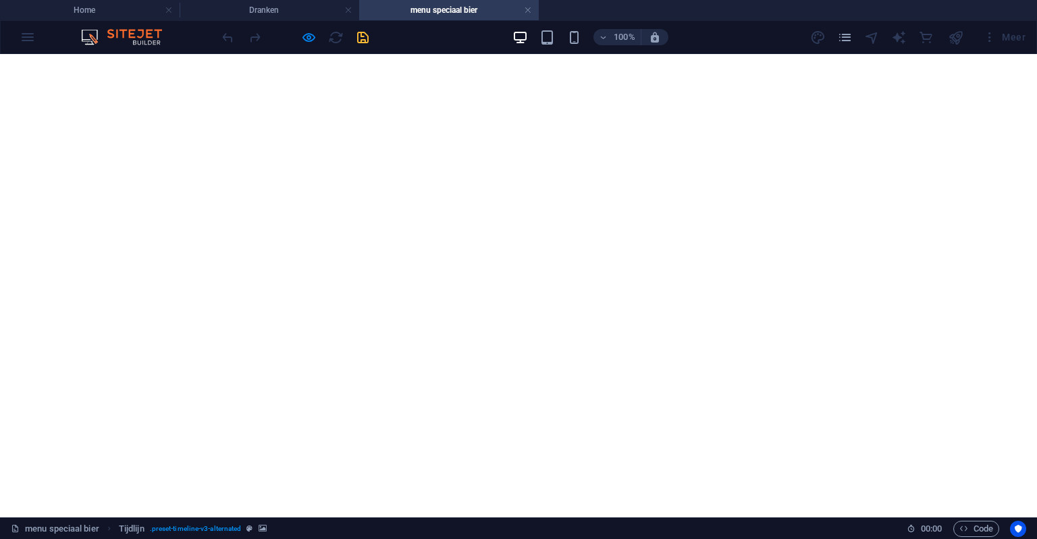
scroll to position [2161, 0]
click at [300, 34] on div at bounding box center [295, 37] width 151 height 22
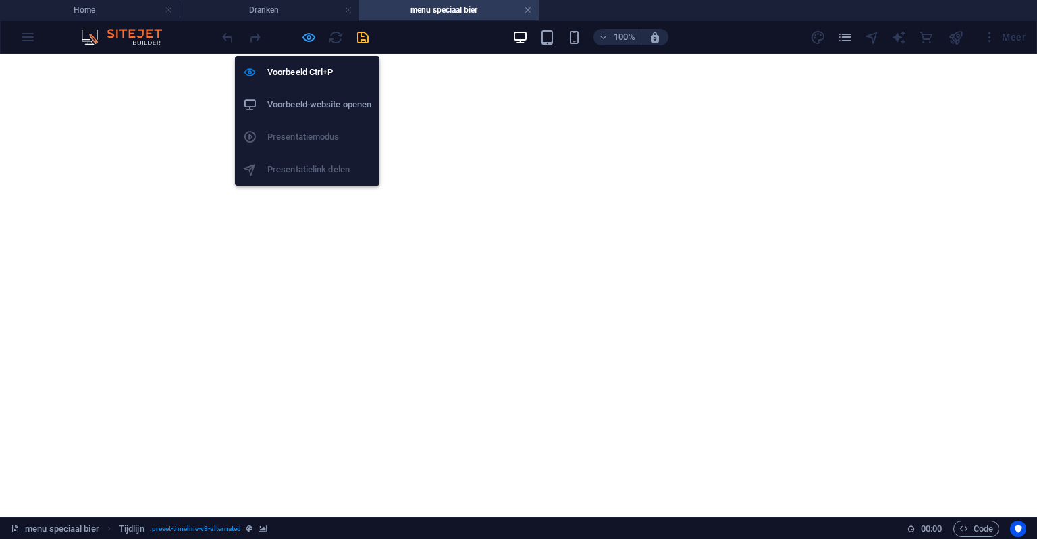
click at [305, 34] on icon "button" at bounding box center [309, 38] width 16 height 16
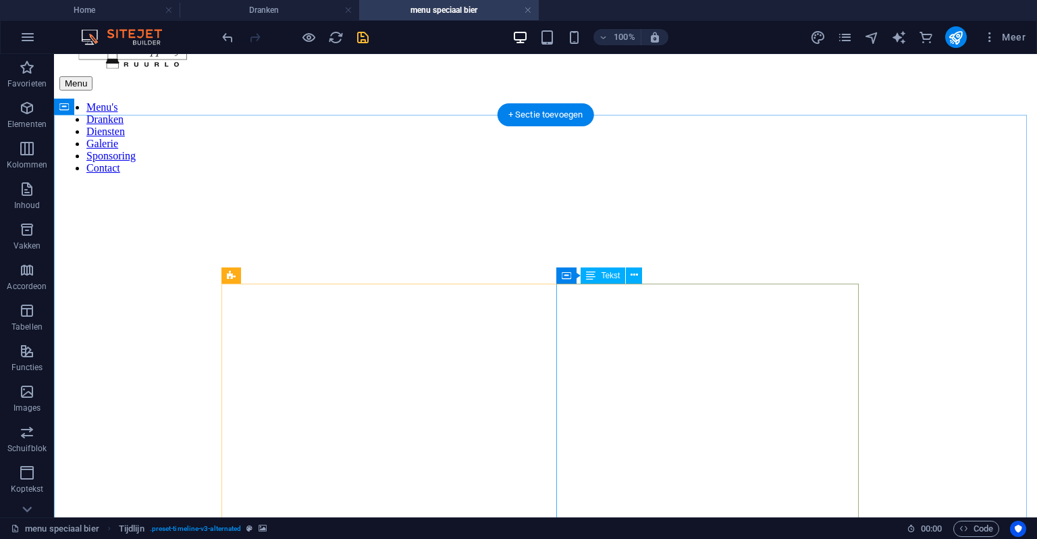
scroll to position [135, 0]
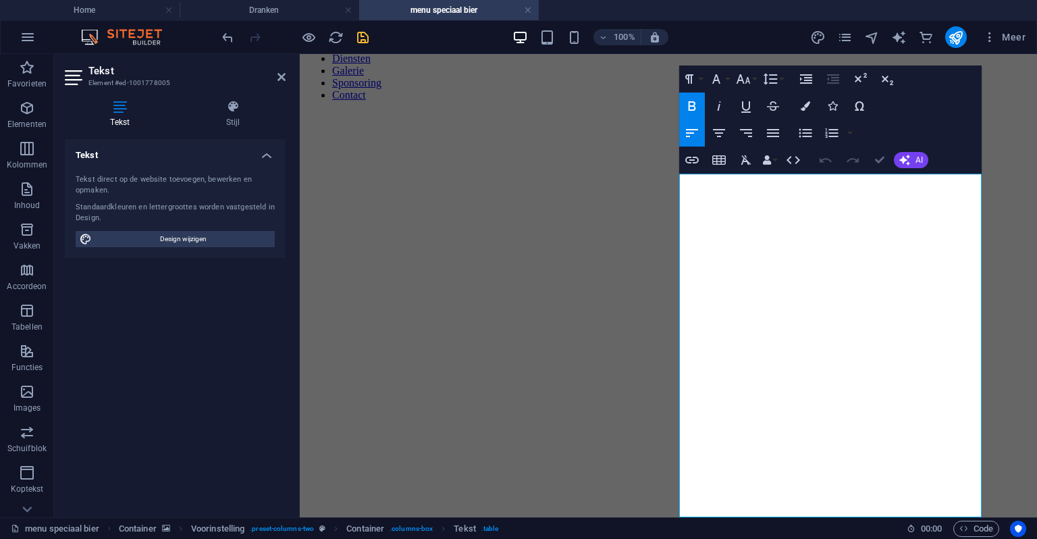
drag, startPoint x: 875, startPoint y: 158, endPoint x: 816, endPoint y: 112, distance: 75.1
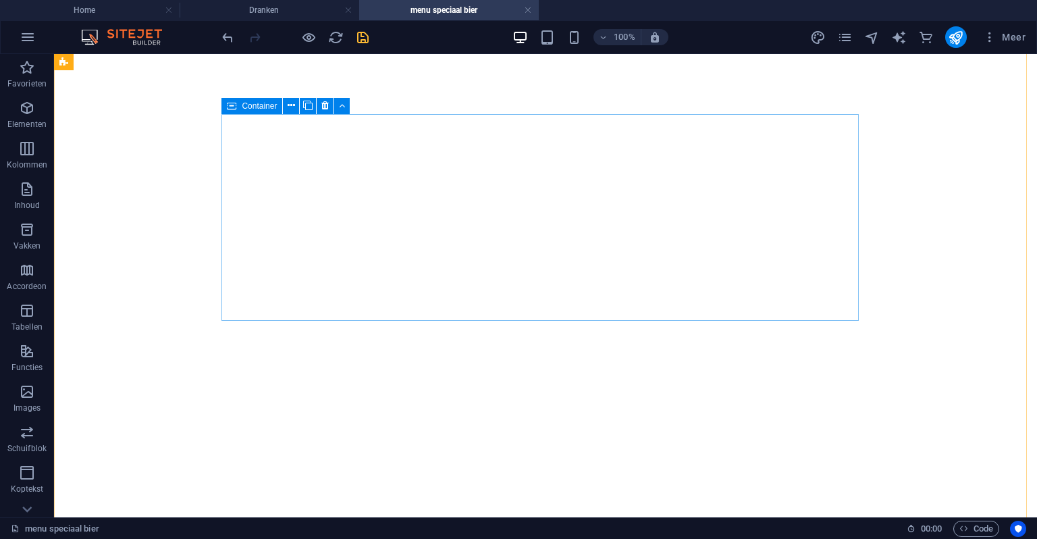
scroll to position [2094, 0]
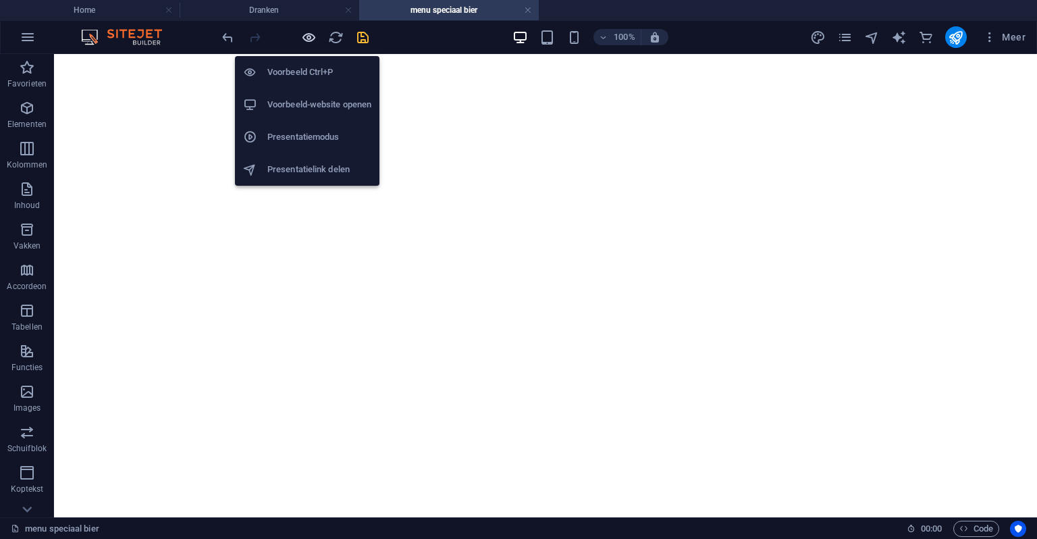
click at [302, 32] on icon "button" at bounding box center [309, 38] width 16 height 16
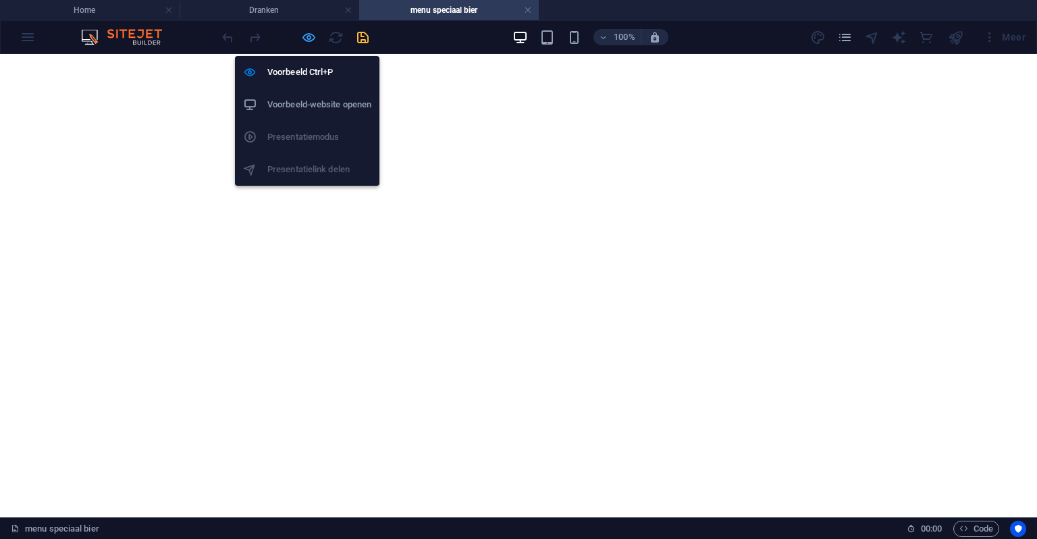
click at [301, 30] on icon "button" at bounding box center [309, 38] width 16 height 16
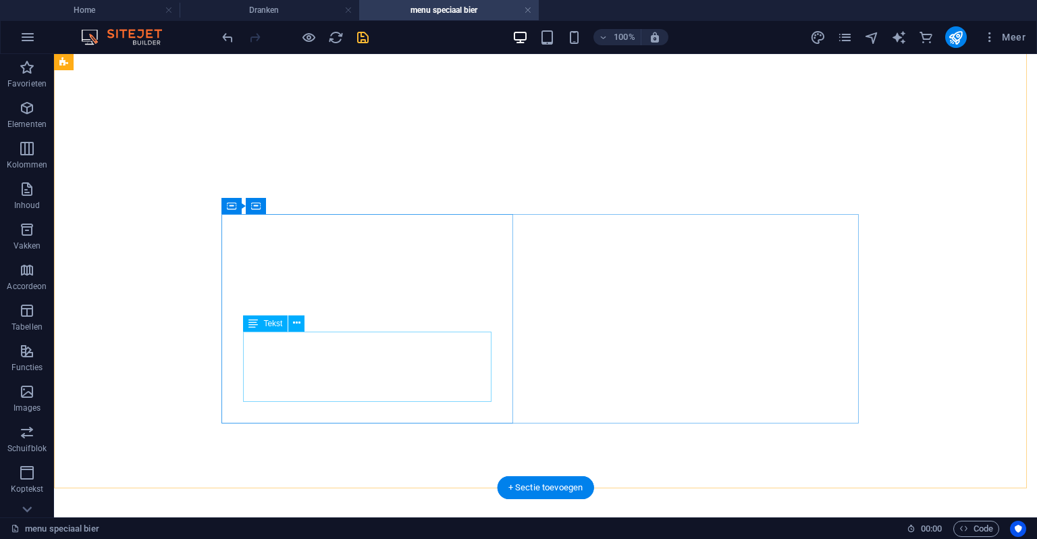
scroll to position [2026, 0]
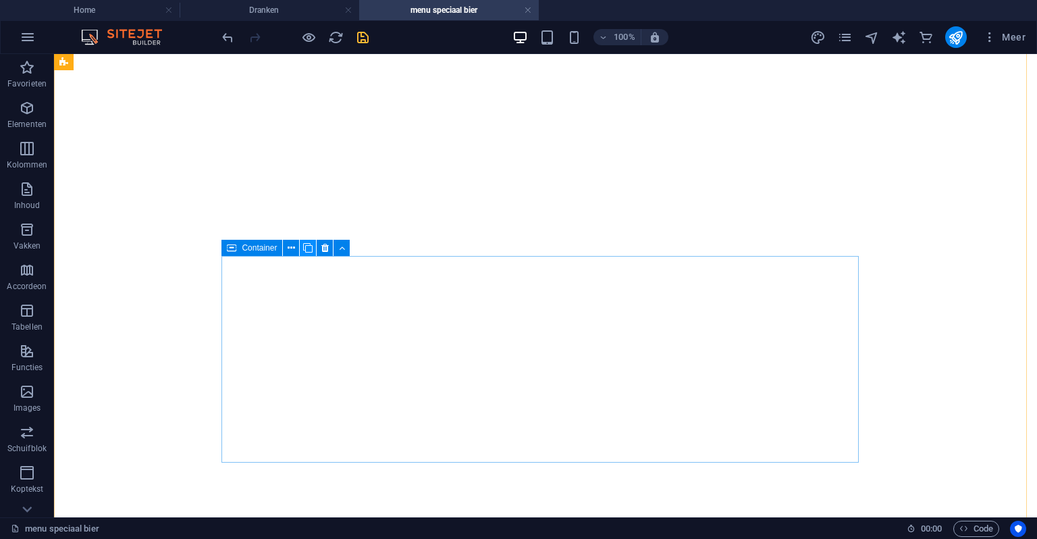
click at [307, 252] on icon at bounding box center [307, 248] width 9 height 14
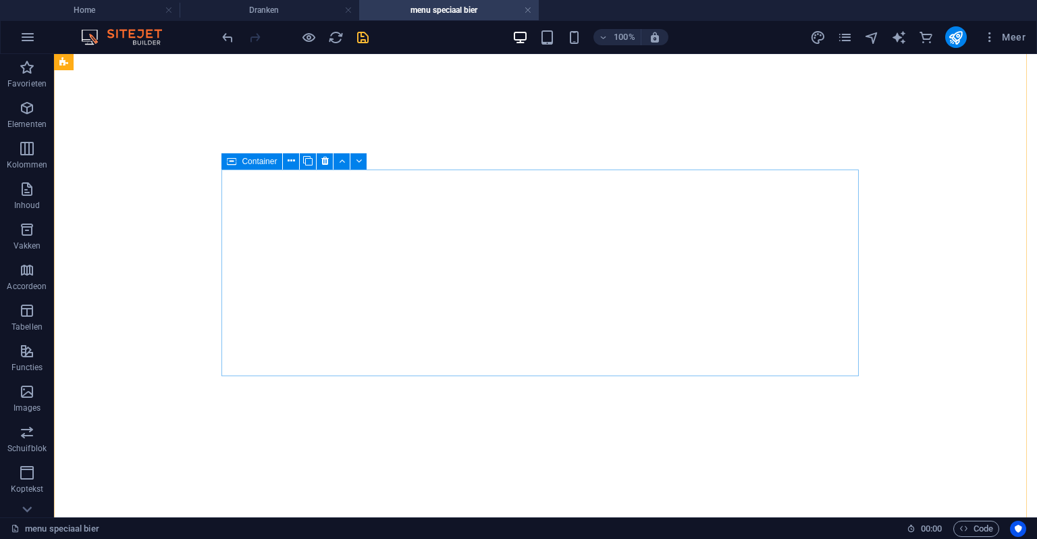
scroll to position [2229, 0]
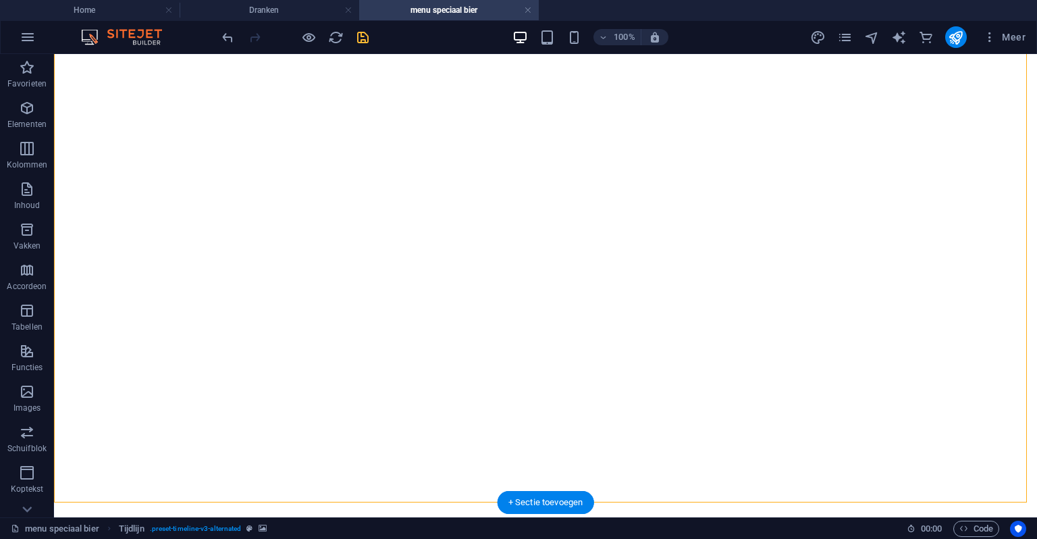
drag, startPoint x: 286, startPoint y: 327, endPoint x: 617, endPoint y: 395, distance: 337.2
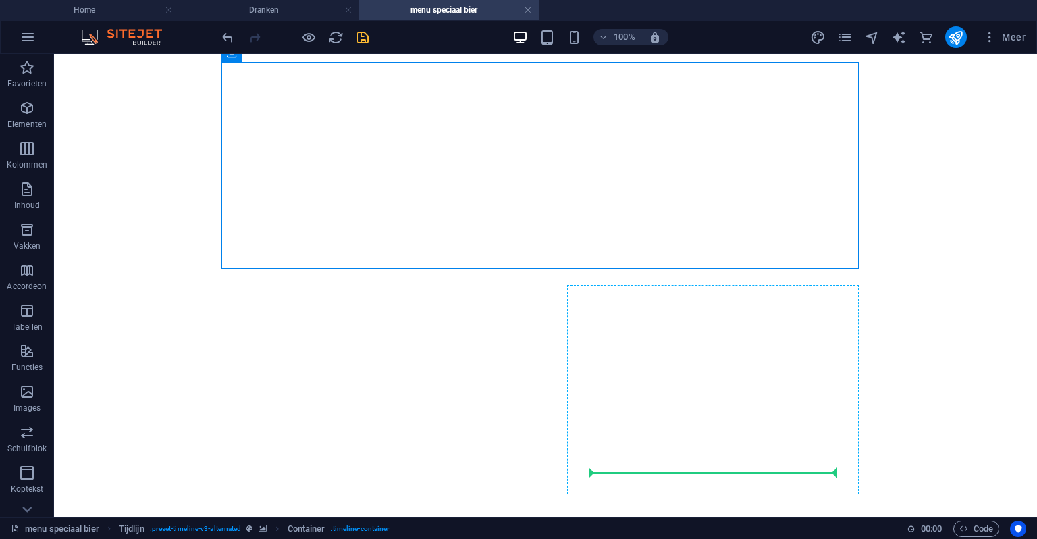
scroll to position [2519, 0]
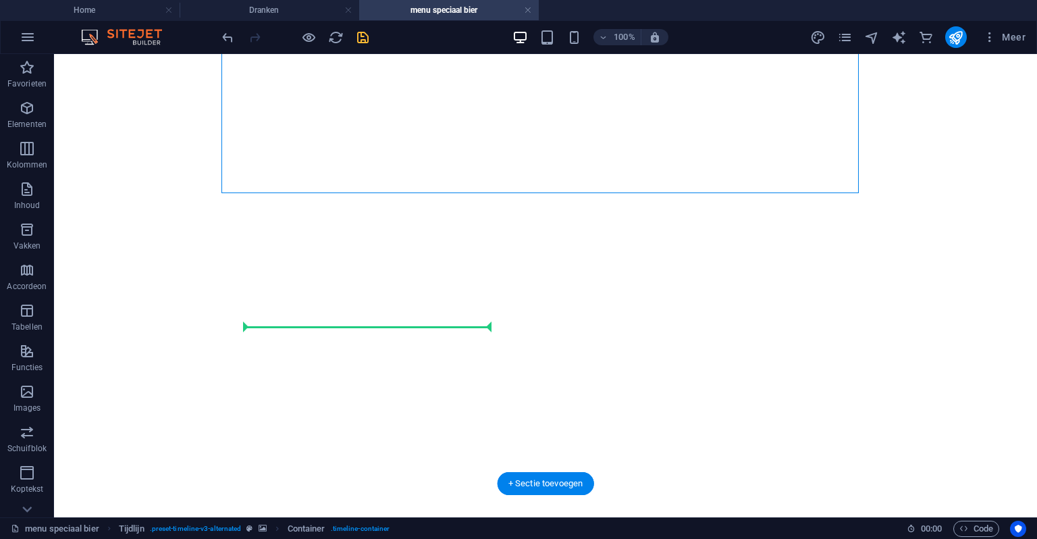
drag, startPoint x: 282, startPoint y: 256, endPoint x: 451, endPoint y: 309, distance: 177.7
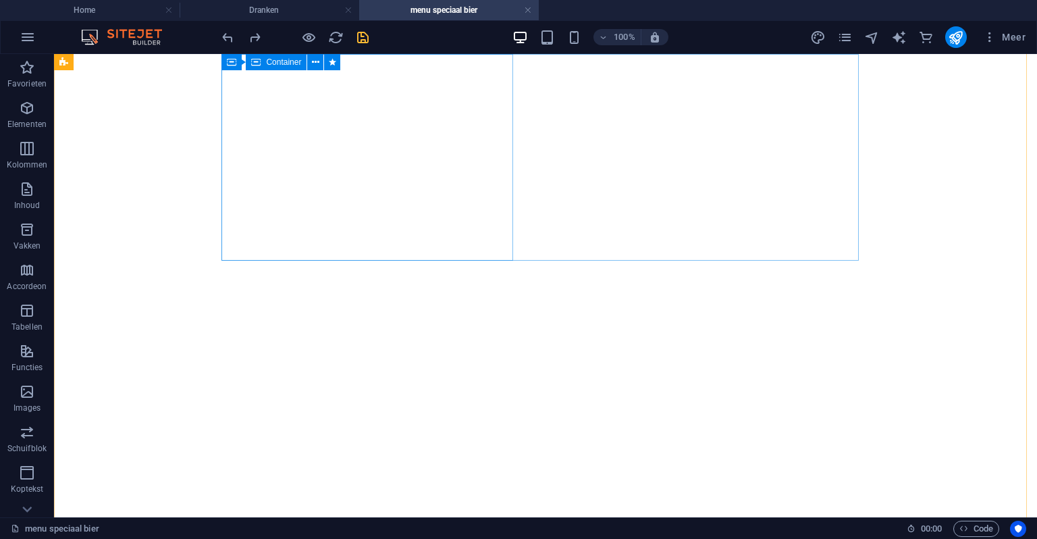
scroll to position [2316, 0]
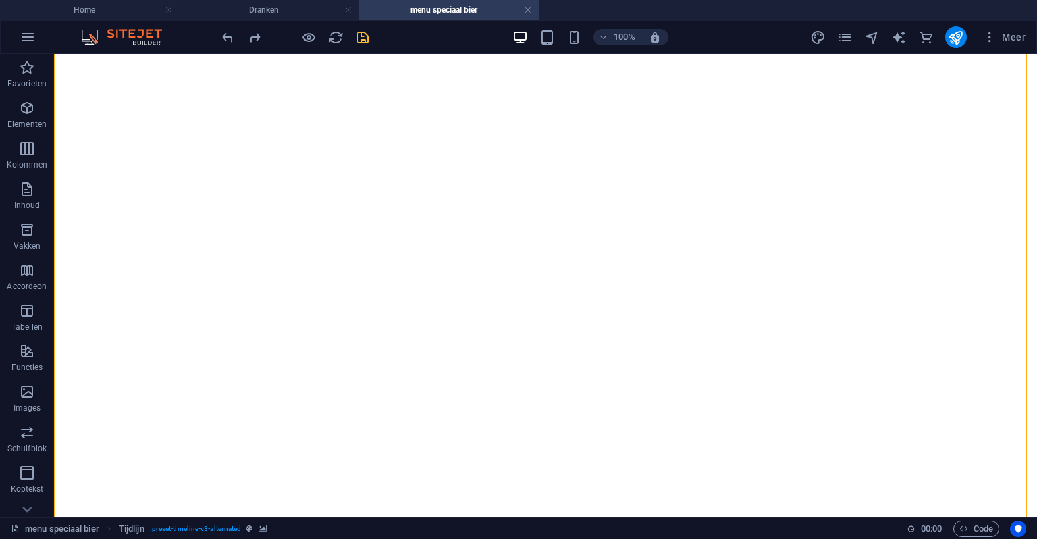
drag, startPoint x: 292, startPoint y: 235, endPoint x: 664, endPoint y: 423, distance: 416.8
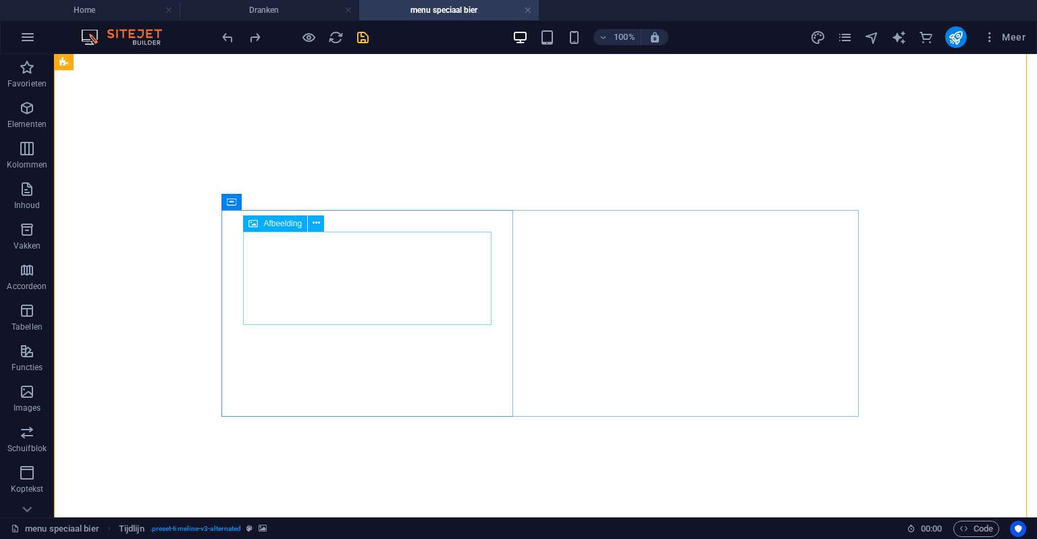
scroll to position [2248, 0]
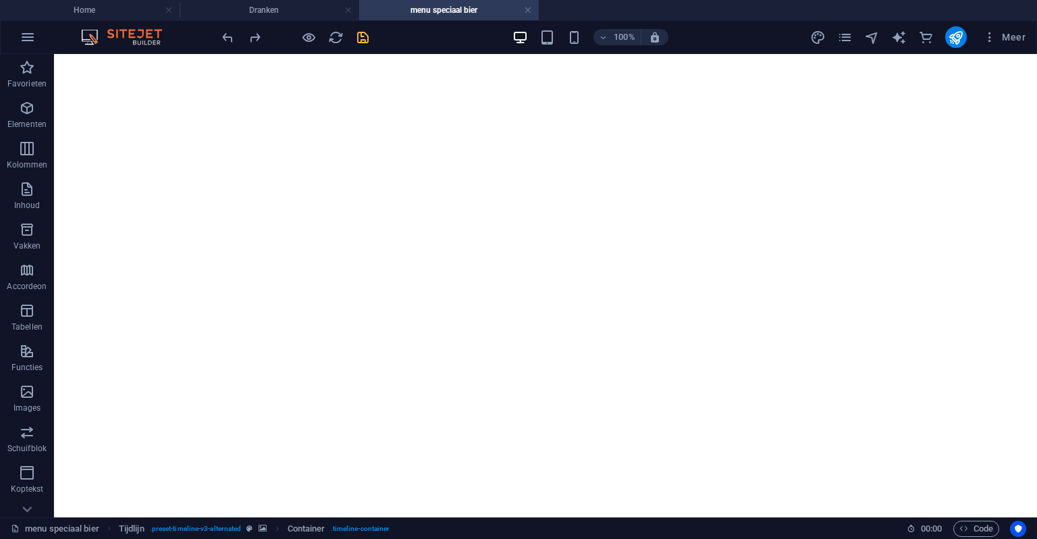
drag, startPoint x: 284, startPoint y: 305, endPoint x: 542, endPoint y: 451, distance: 297.3
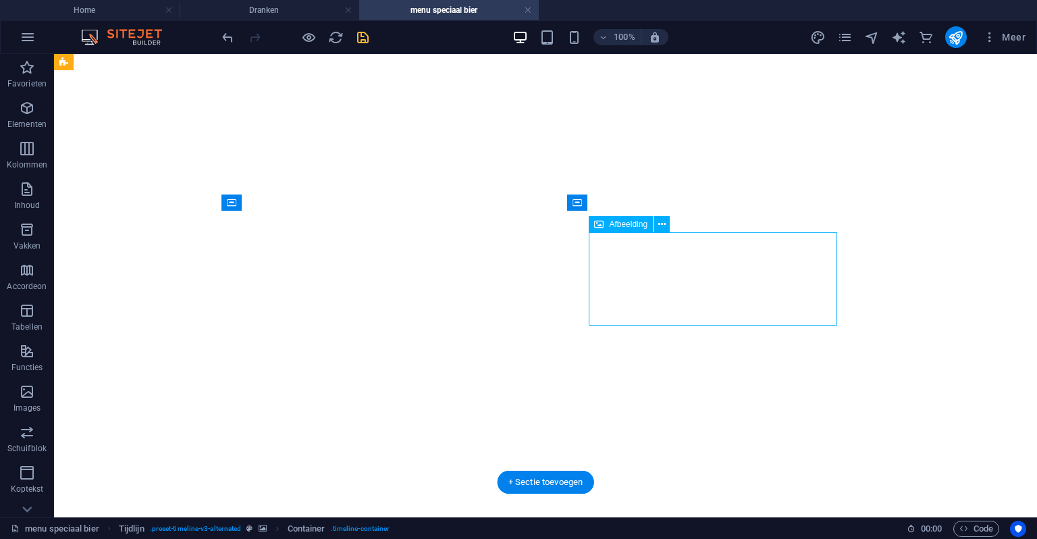
select select "px"
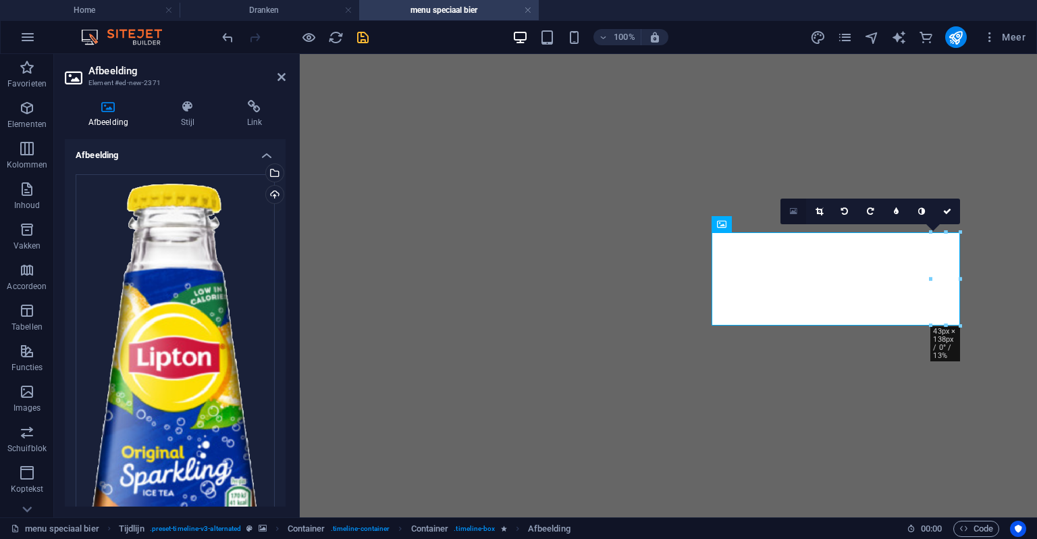
click at [800, 214] on link at bounding box center [794, 212] width 26 height 26
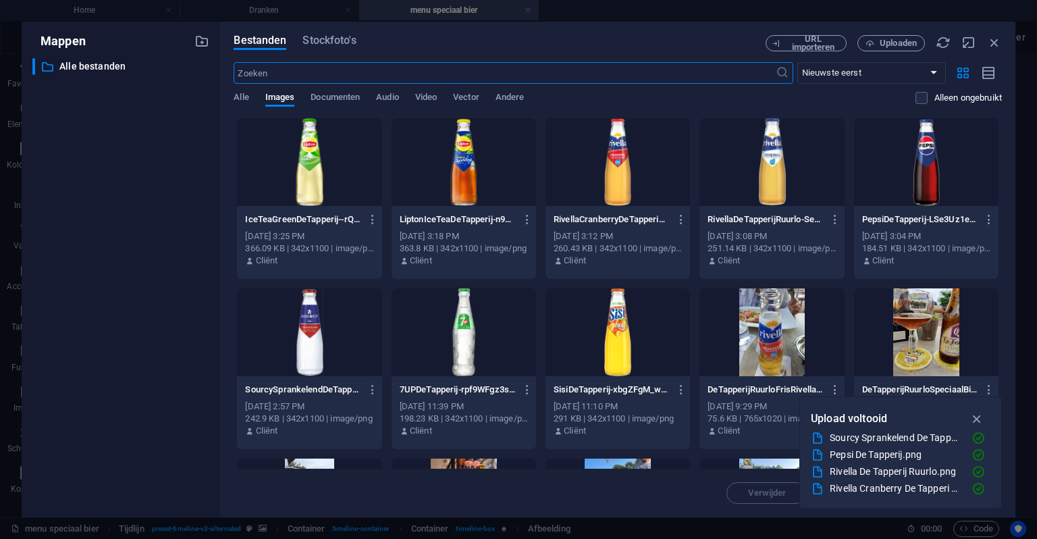
scroll to position [2980, 0]
click at [991, 35] on icon "button" at bounding box center [994, 42] width 15 height 15
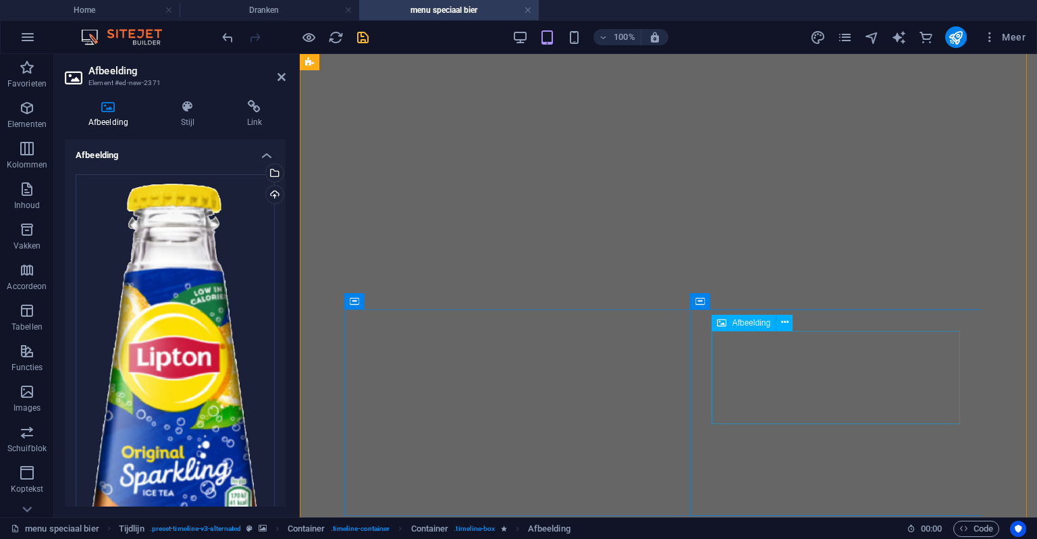
scroll to position [2311, 0]
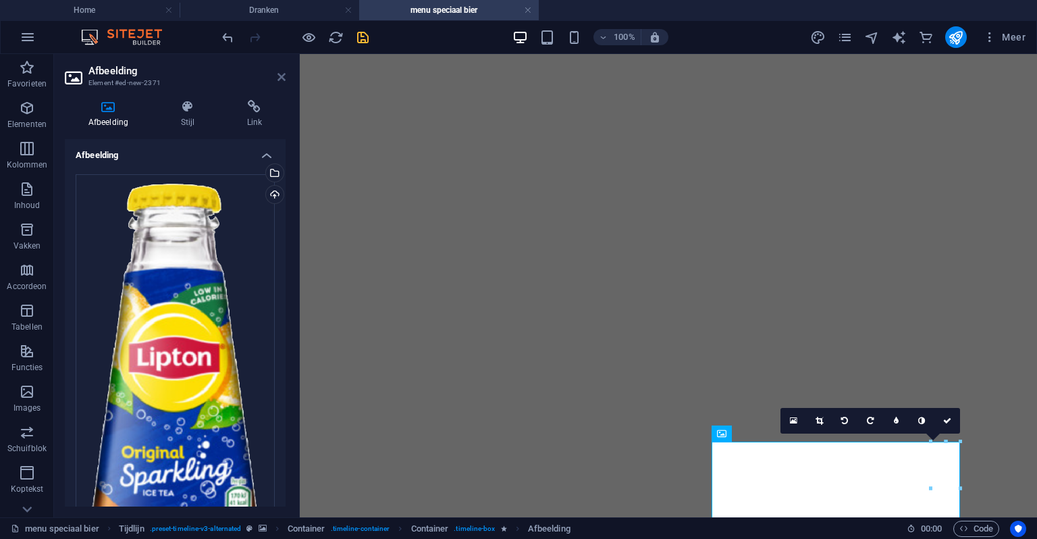
click at [284, 74] on icon at bounding box center [282, 77] width 8 height 11
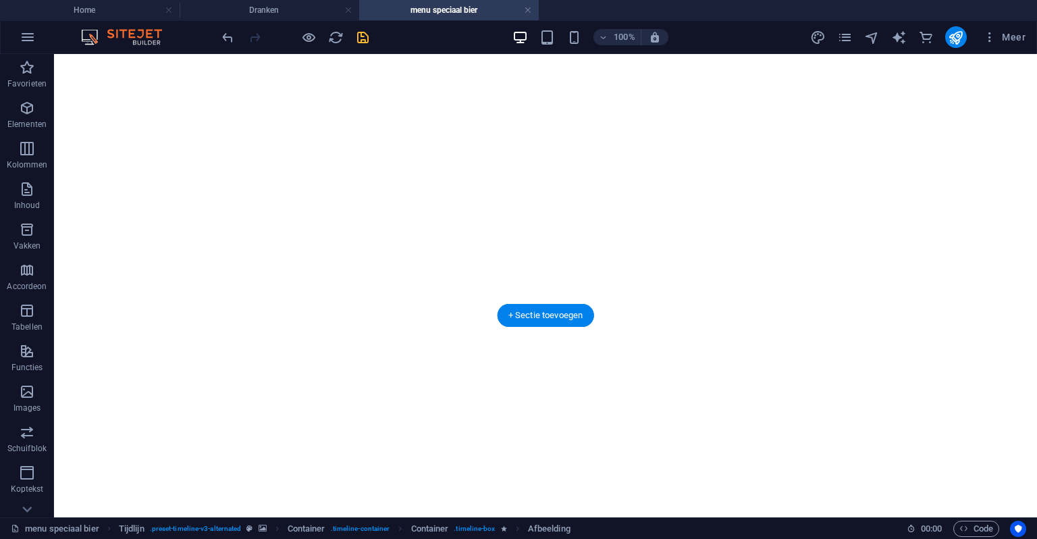
scroll to position [98, 0]
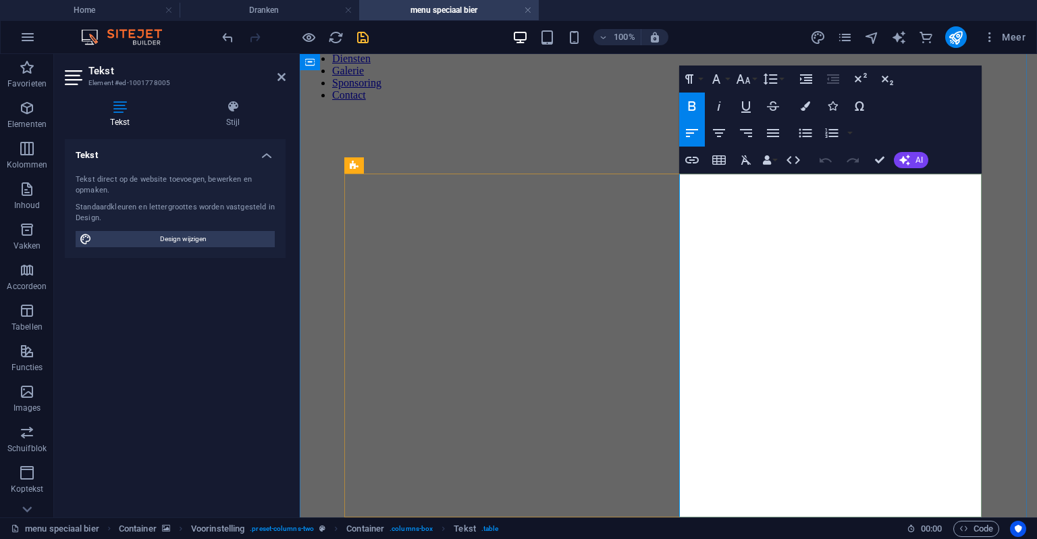
drag, startPoint x: 822, startPoint y: 252, endPoint x: 685, endPoint y: 240, distance: 137.6
copy strong "royal club tonic"
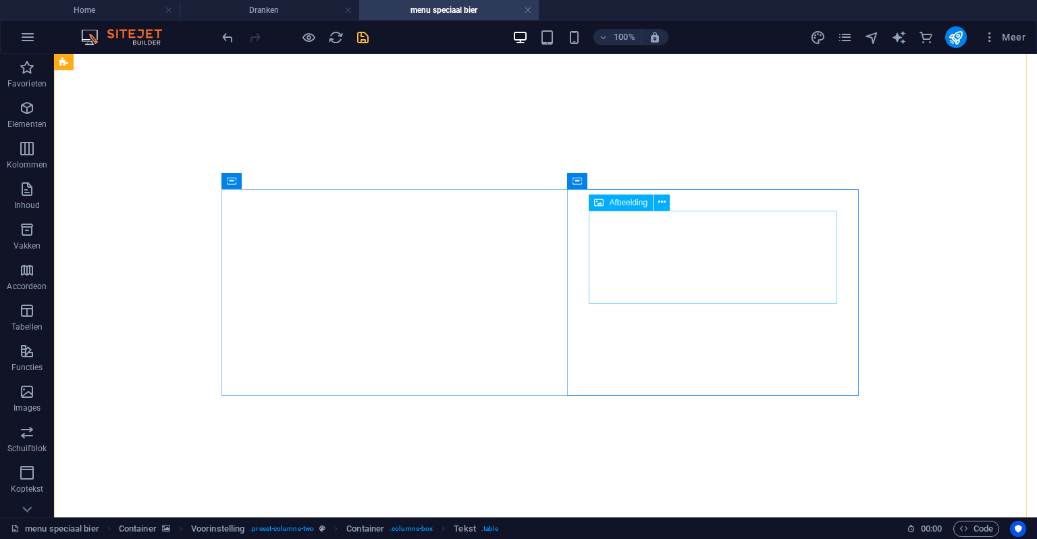
scroll to position [2499, 0]
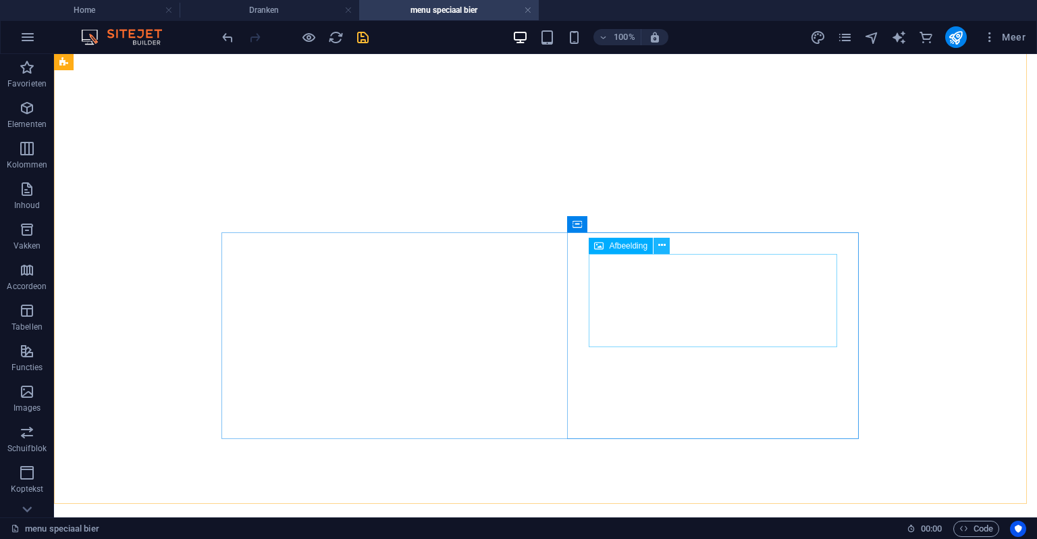
click at [661, 253] on button at bounding box center [662, 246] width 16 height 16
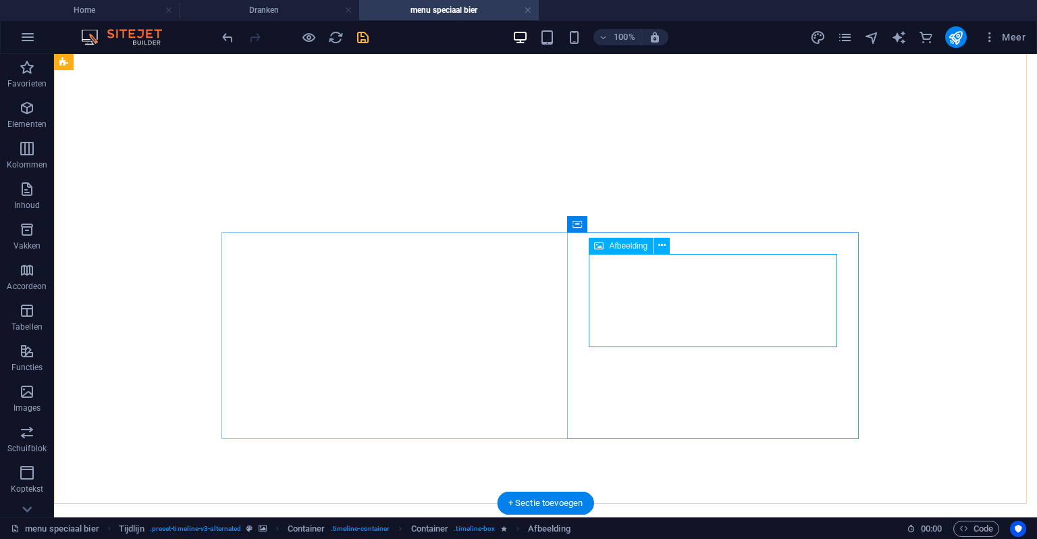
select select "px"
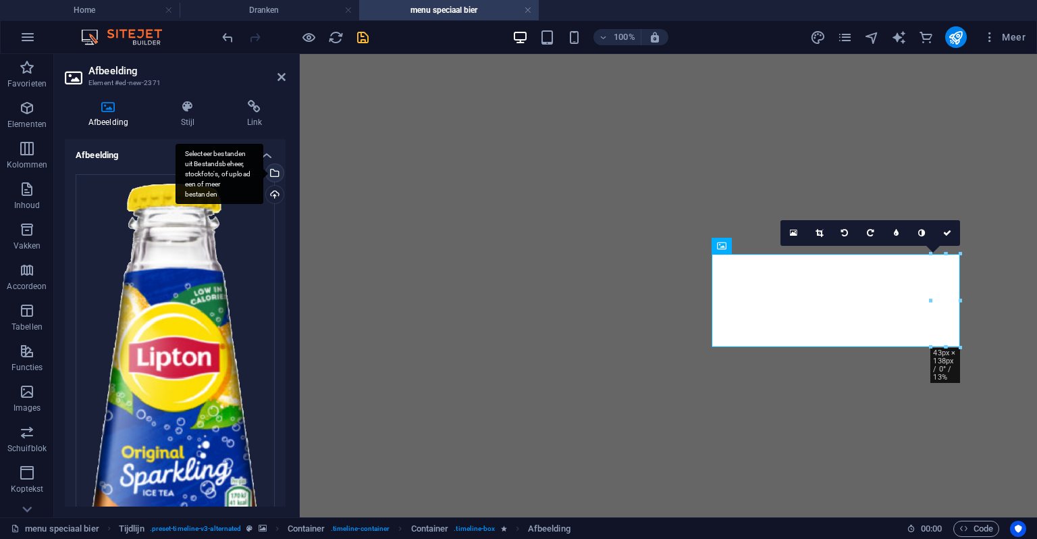
click at [265, 165] on div "Selecteer bestanden uit Bestandsbeheer, stockfoto's, of upload een of meer best…" at bounding box center [273, 174] width 20 height 20
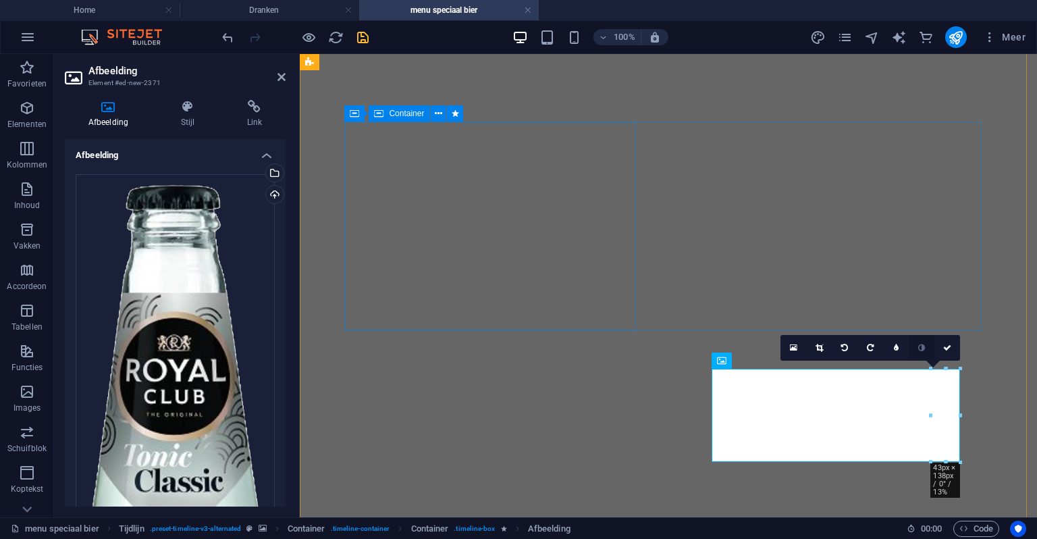
scroll to position [2446, 0]
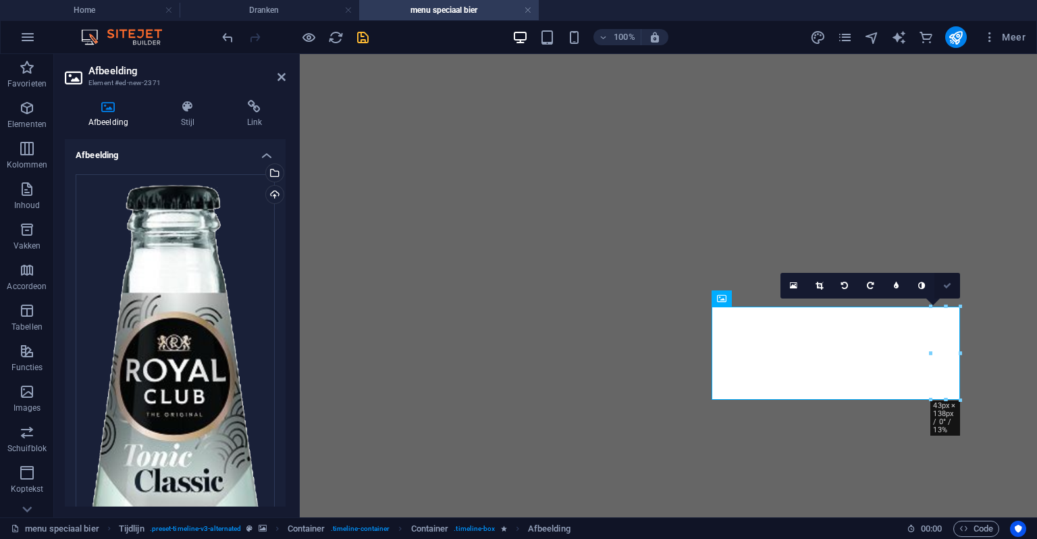
click at [948, 287] on icon at bounding box center [948, 286] width 8 height 8
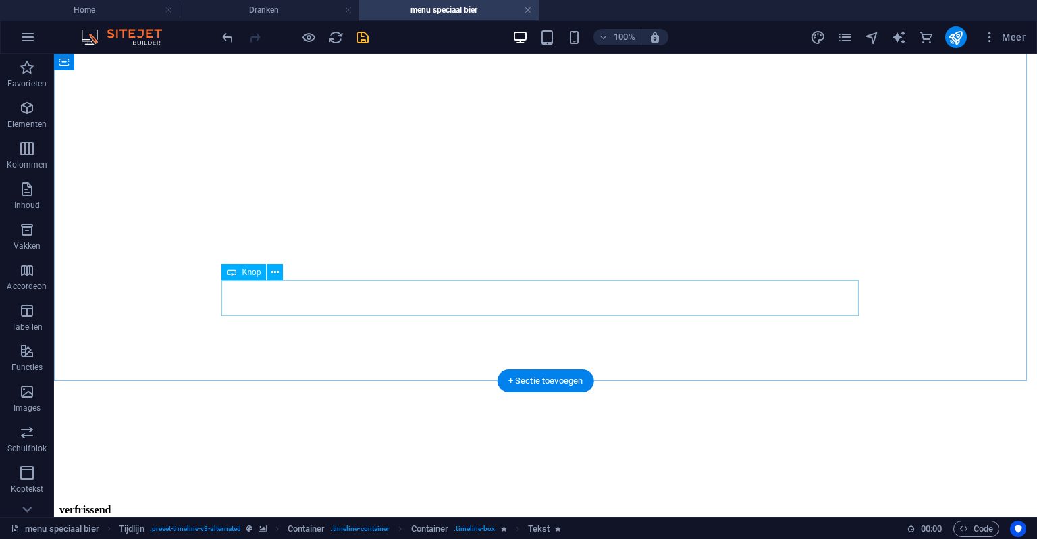
scroll to position [82, 0]
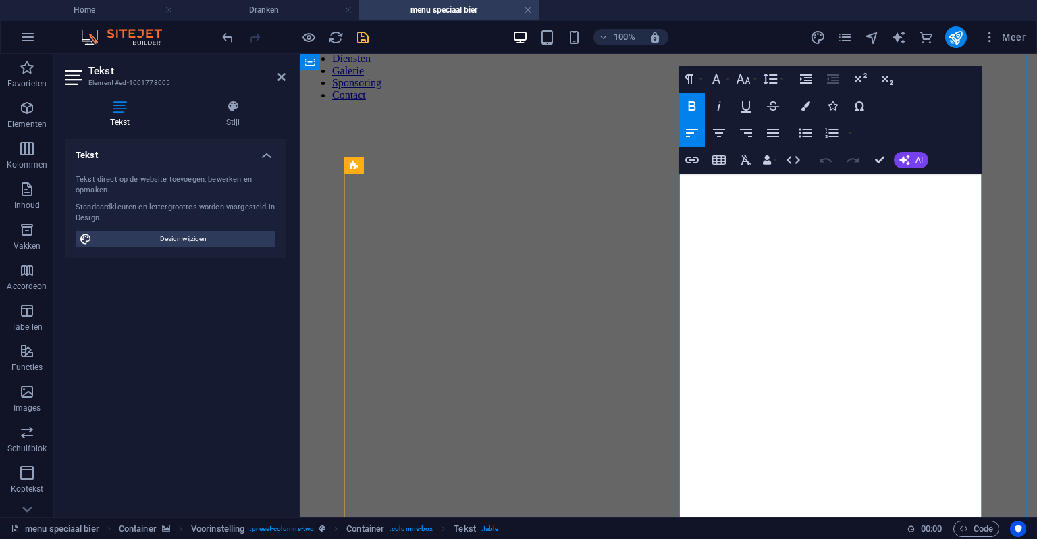
drag, startPoint x: 783, startPoint y: 266, endPoint x: 681, endPoint y: 272, distance: 102.1
copy td "Bitterfris en sprankelend"
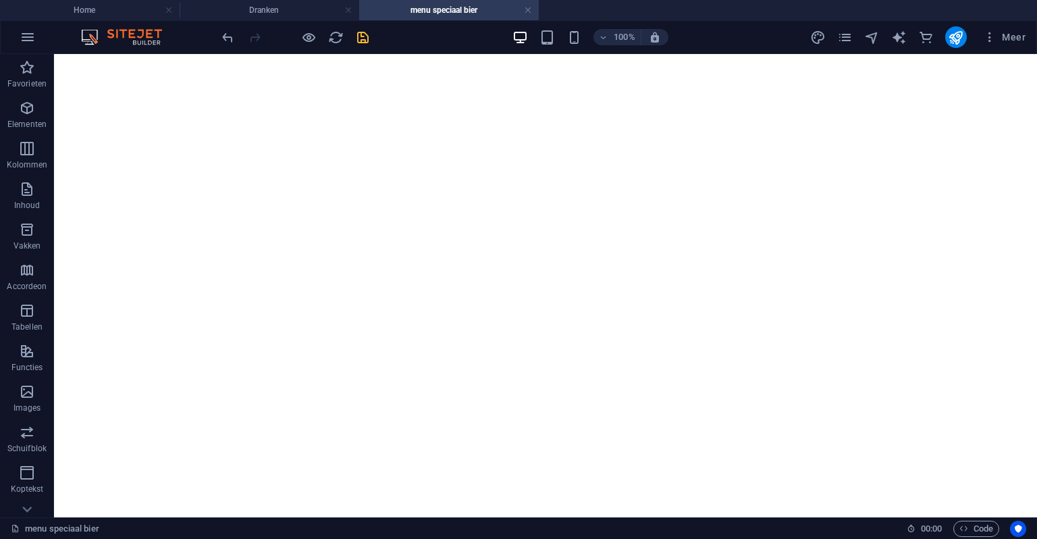
scroll to position [2587, 0]
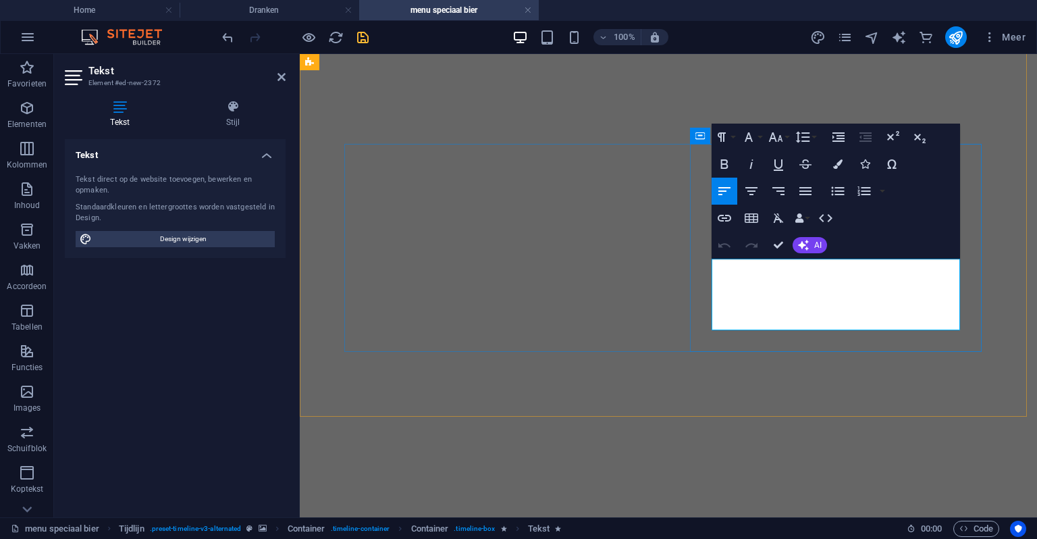
drag, startPoint x: 724, startPoint y: 284, endPoint x: 949, endPoint y: 307, distance: 226.1
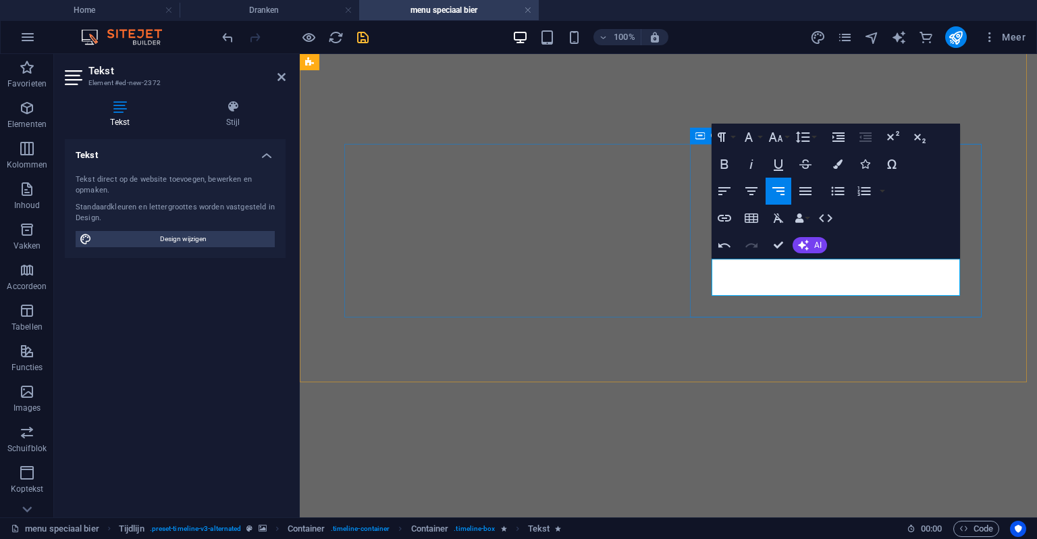
scroll to position [0, 5]
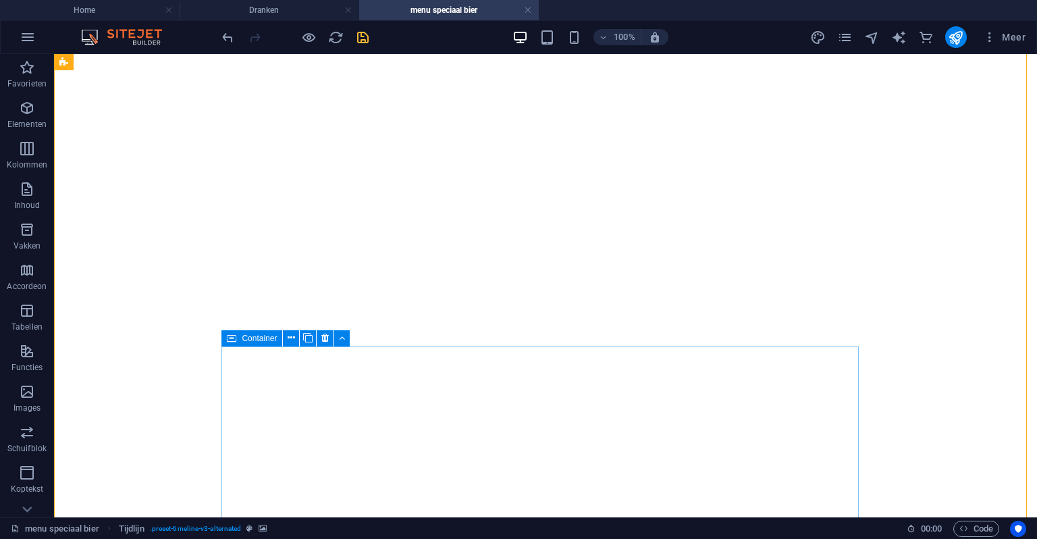
scroll to position [2452, 0]
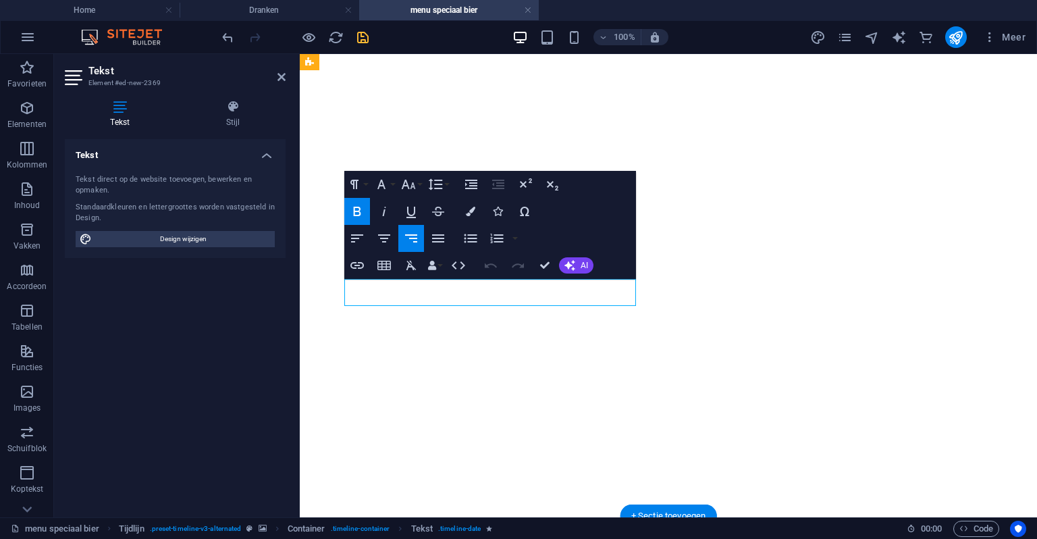
drag, startPoint x: 497, startPoint y: 290, endPoint x: 486, endPoint y: 290, distance: 11.5
drag, startPoint x: 491, startPoint y: 292, endPoint x: 338, endPoint y: 309, distance: 154.2
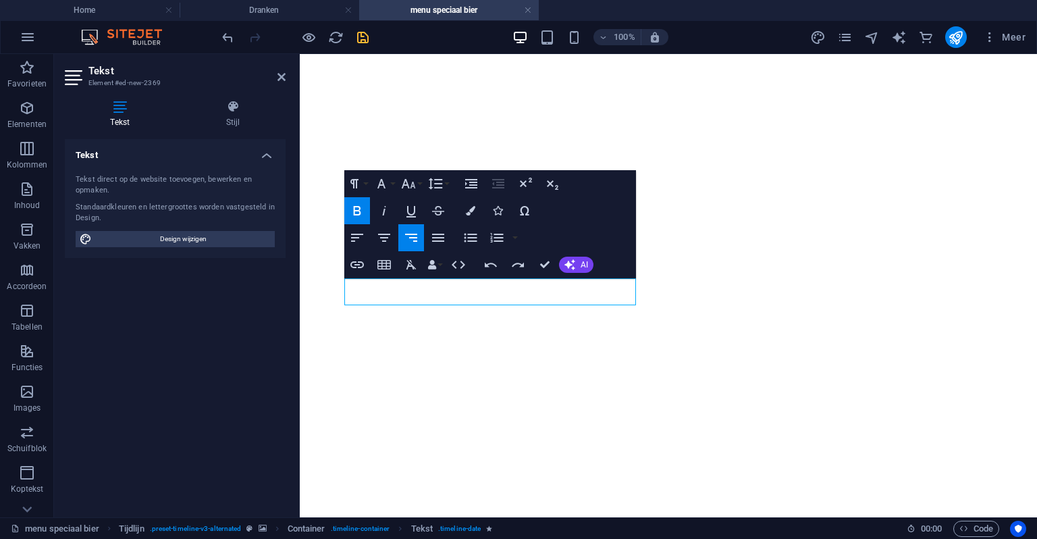
scroll to position [2452, 0]
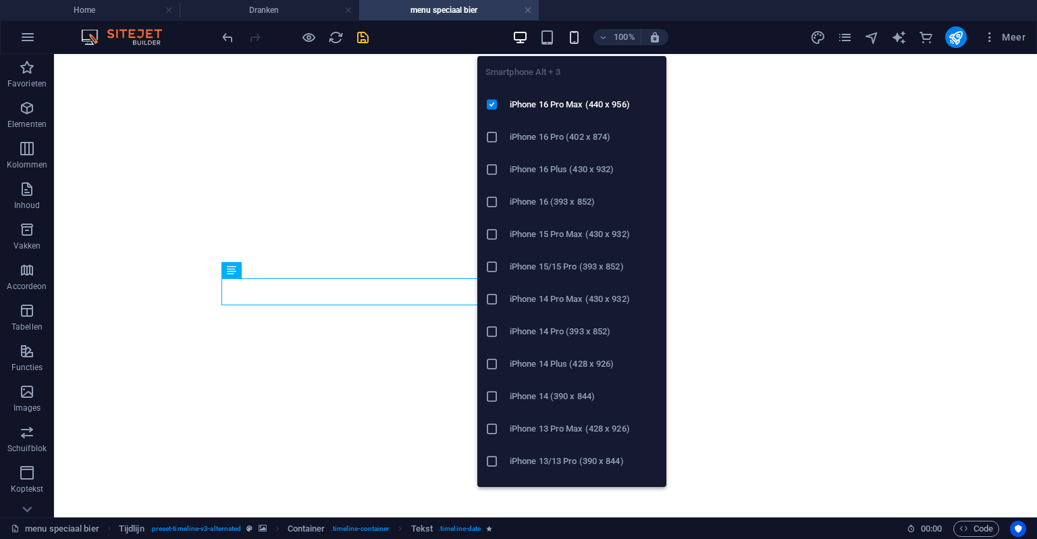
click at [571, 36] on icon "button" at bounding box center [575, 38] width 16 height 16
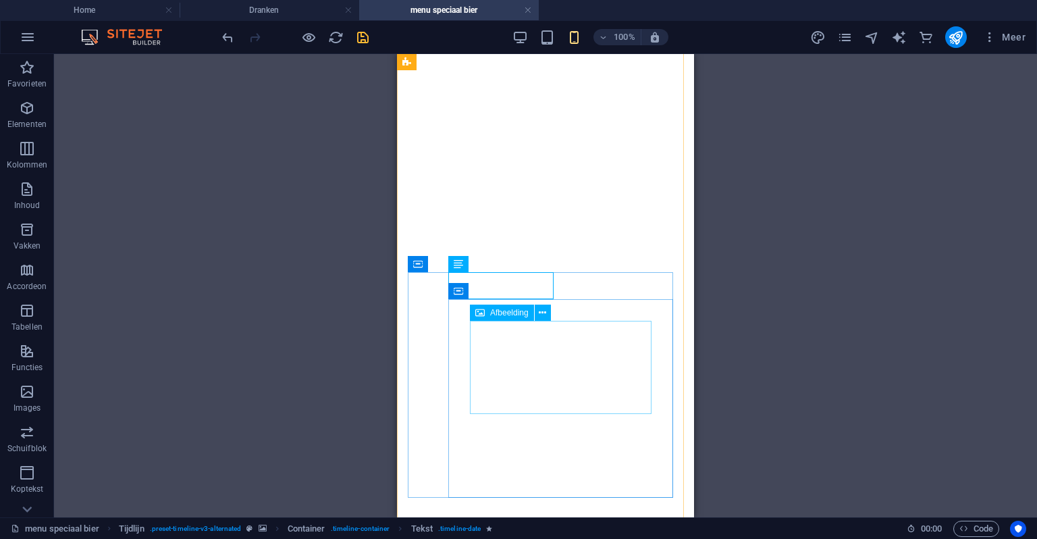
scroll to position [3015, 0]
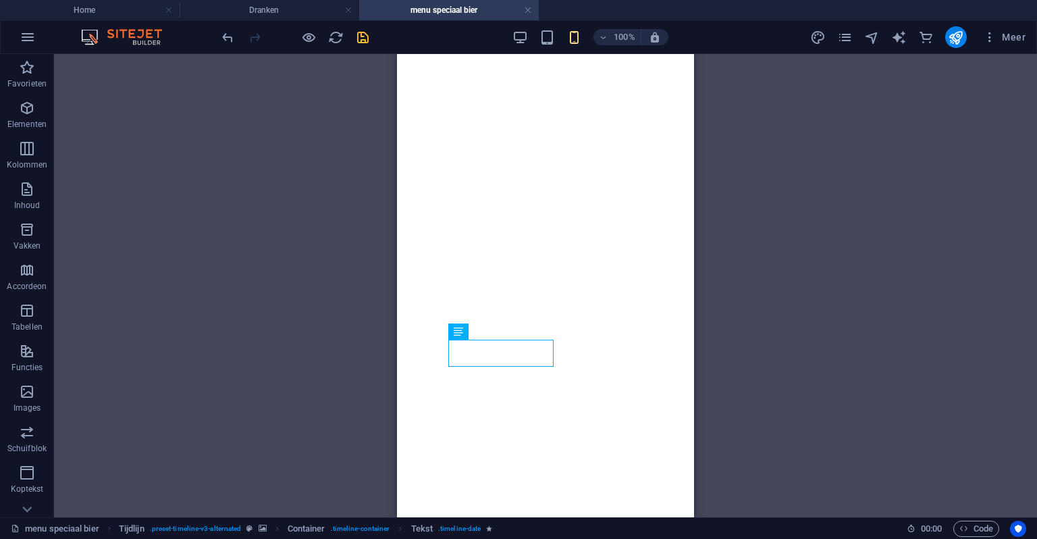
click at [305, 46] on div at bounding box center [295, 37] width 151 height 22
click at [297, 34] on div at bounding box center [295, 37] width 151 height 22
click at [300, 36] on div at bounding box center [295, 37] width 151 height 22
click at [301, 36] on icon "button" at bounding box center [309, 38] width 16 height 16
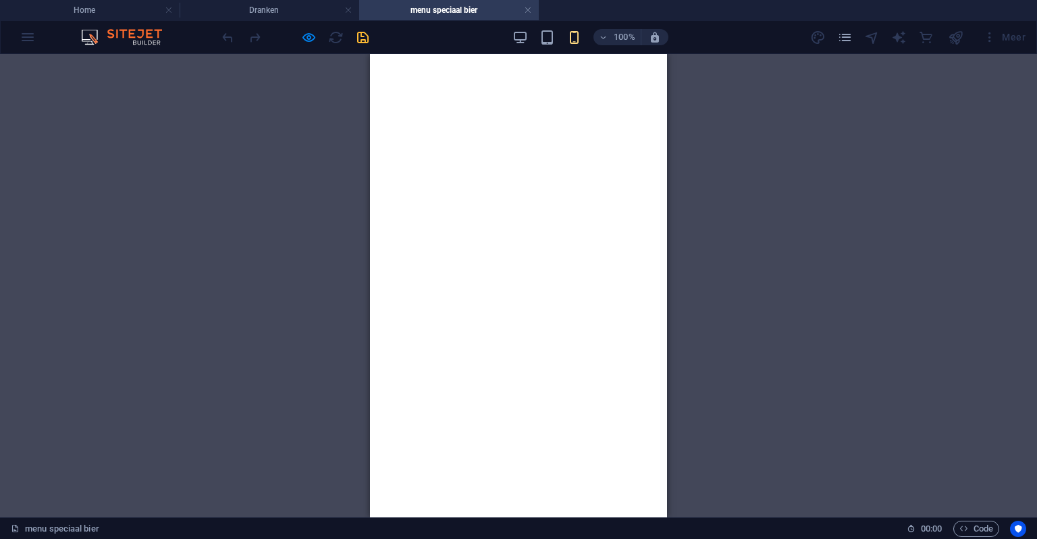
scroll to position [2272, 0]
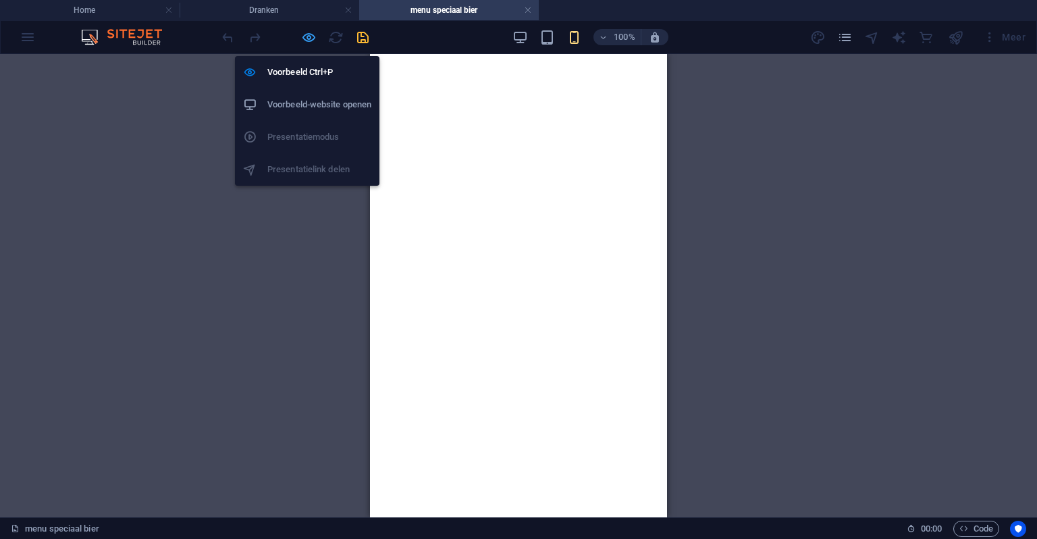
click at [307, 37] on icon "button" at bounding box center [309, 38] width 16 height 16
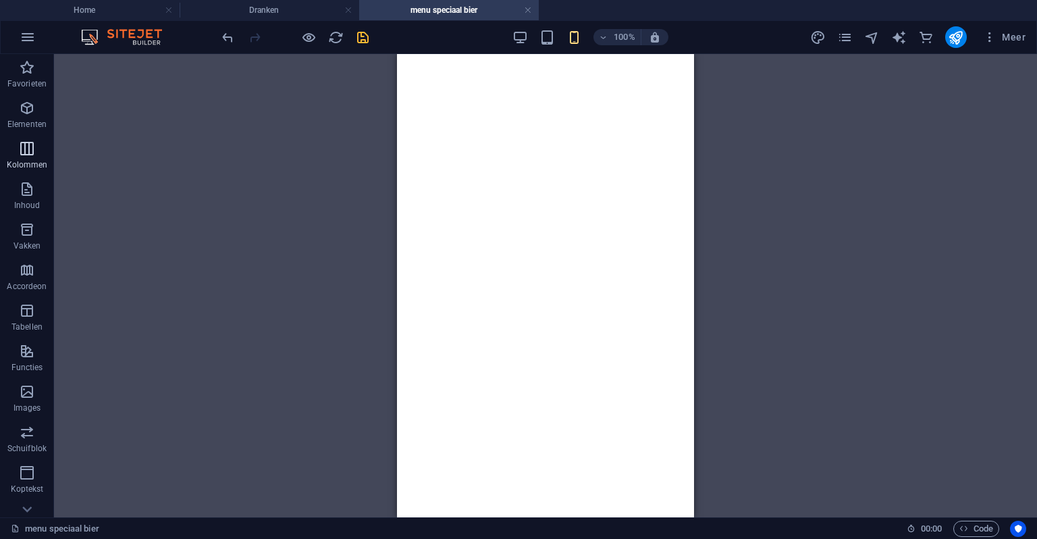
click at [23, 174] on button "Kolommen" at bounding box center [27, 155] width 54 height 41
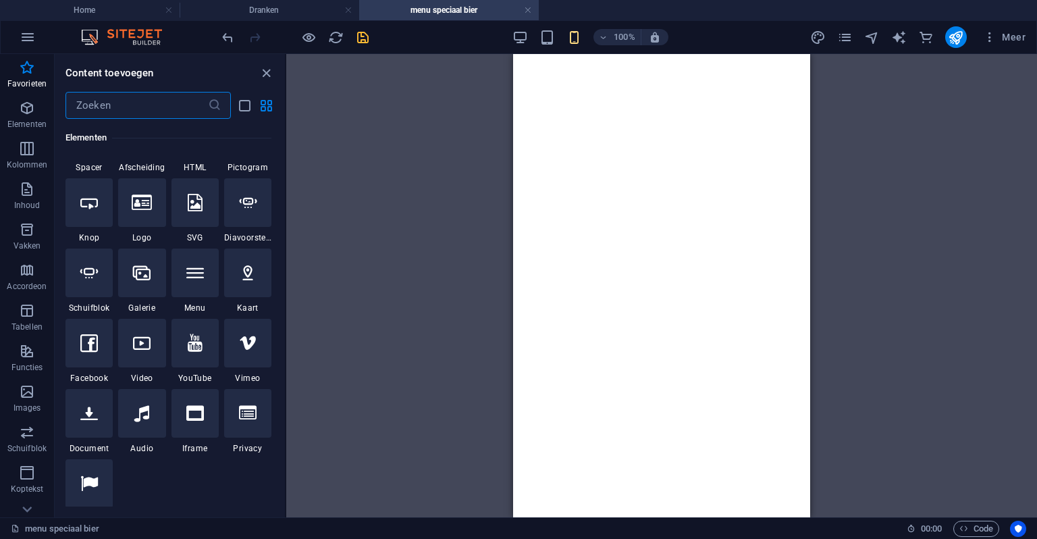
scroll to position [0, 0]
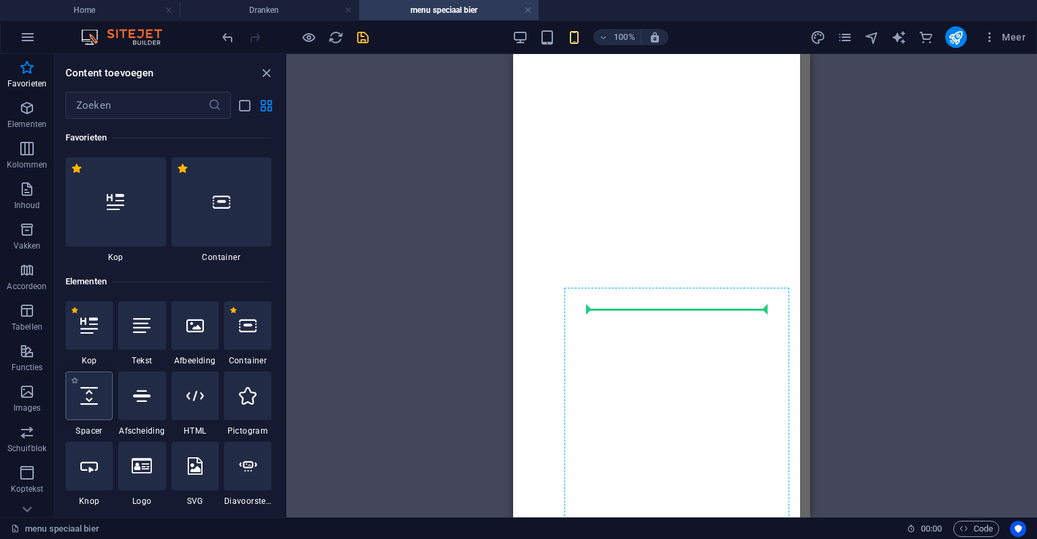
select select "px"
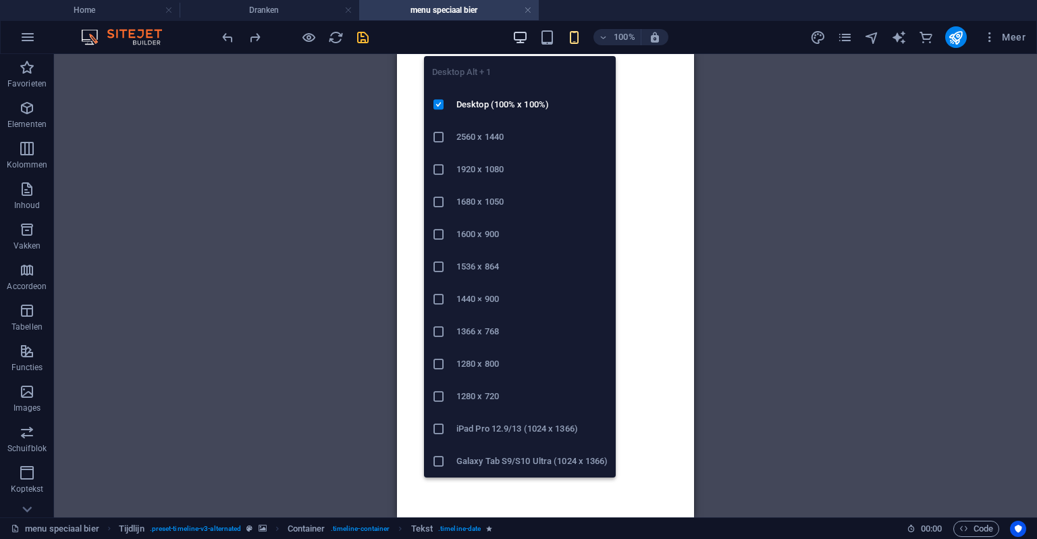
click at [527, 36] on icon "button" at bounding box center [521, 38] width 16 height 16
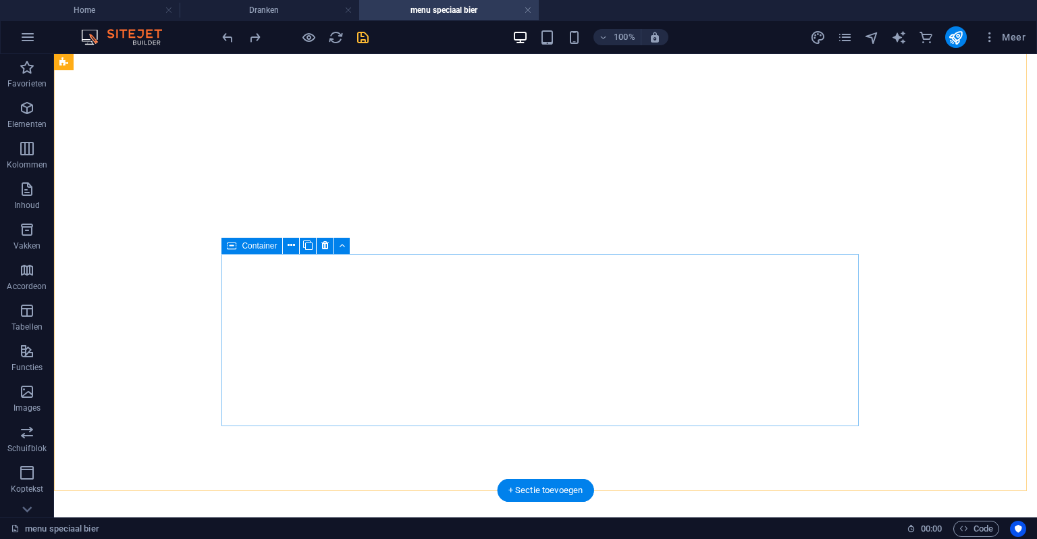
scroll to position [2460, 0]
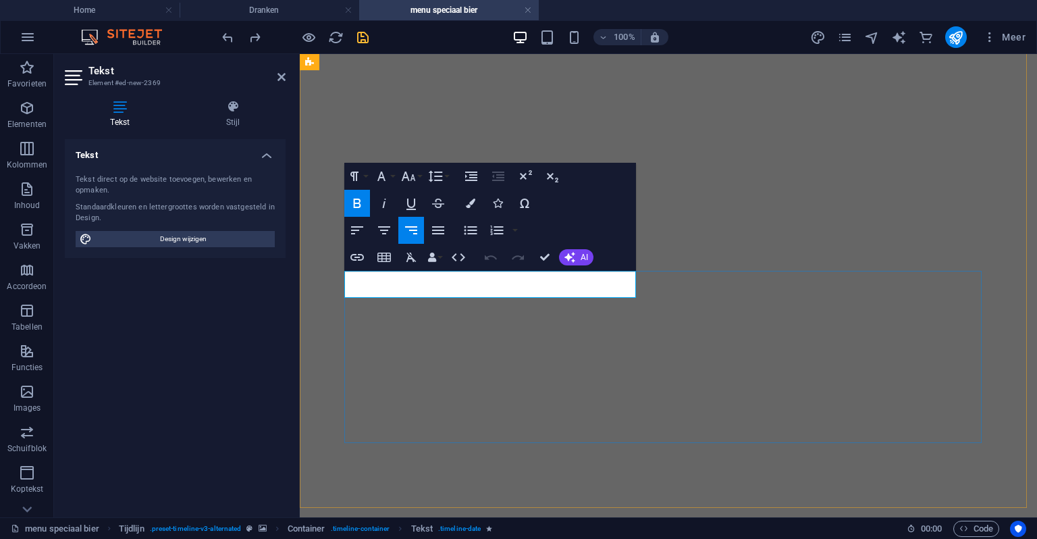
drag, startPoint x: 480, startPoint y: 286, endPoint x: 442, endPoint y: 290, distance: 38.0
drag, startPoint x: 554, startPoint y: 258, endPoint x: 277, endPoint y: 22, distance: 364.1
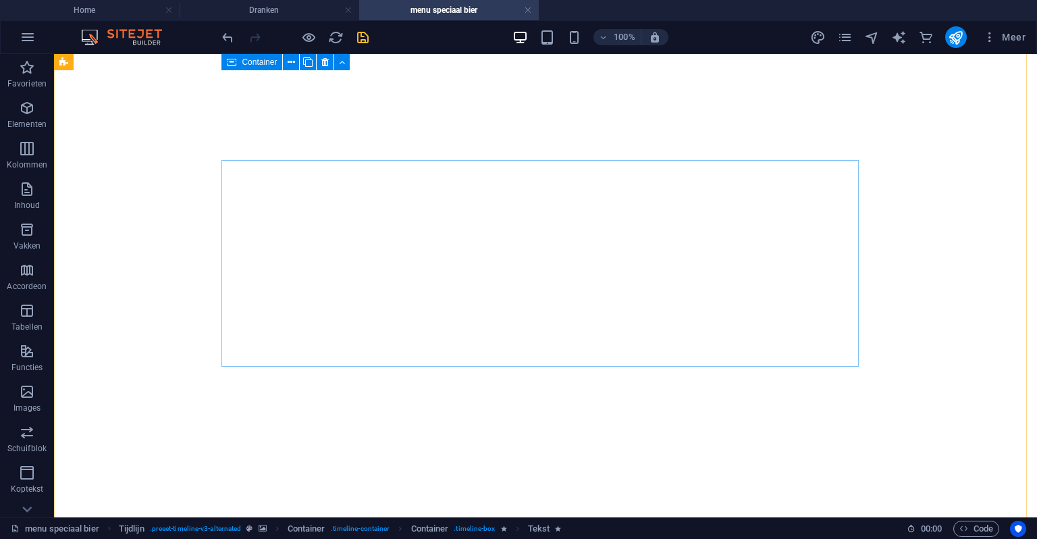
scroll to position [2325, 0]
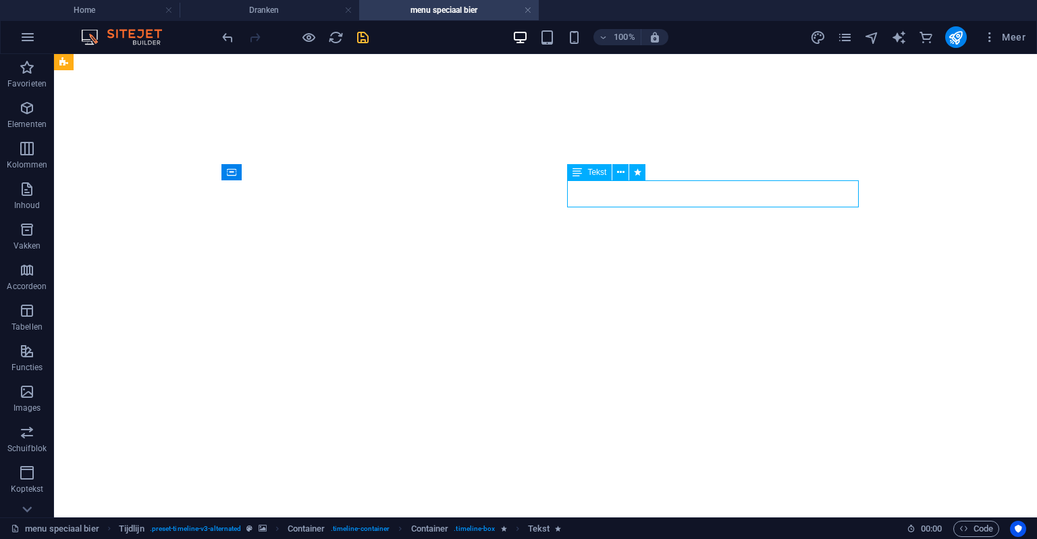
drag, startPoint x: 627, startPoint y: 201, endPoint x: 381, endPoint y: 201, distance: 246.5
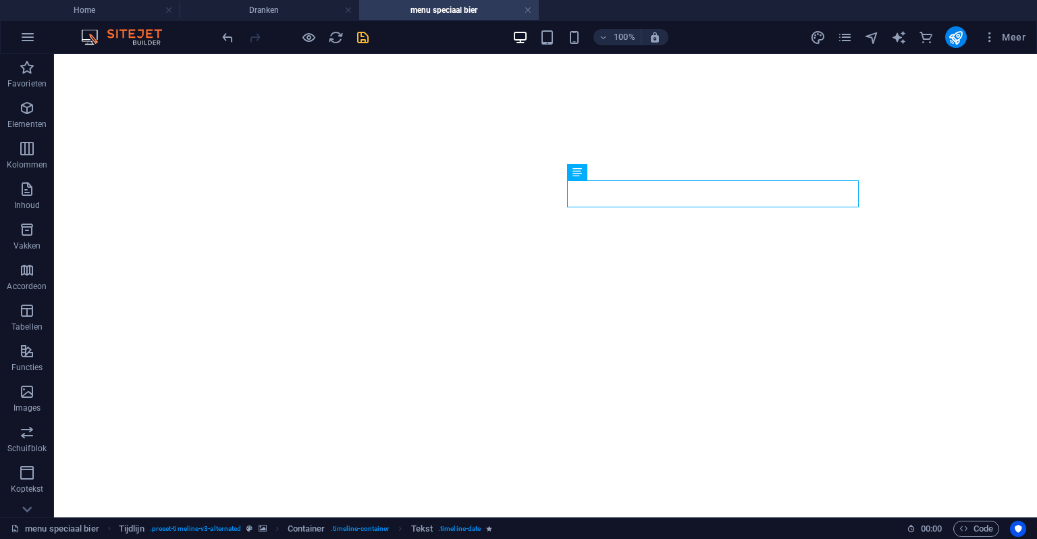
click at [299, 35] on div at bounding box center [295, 37] width 151 height 22
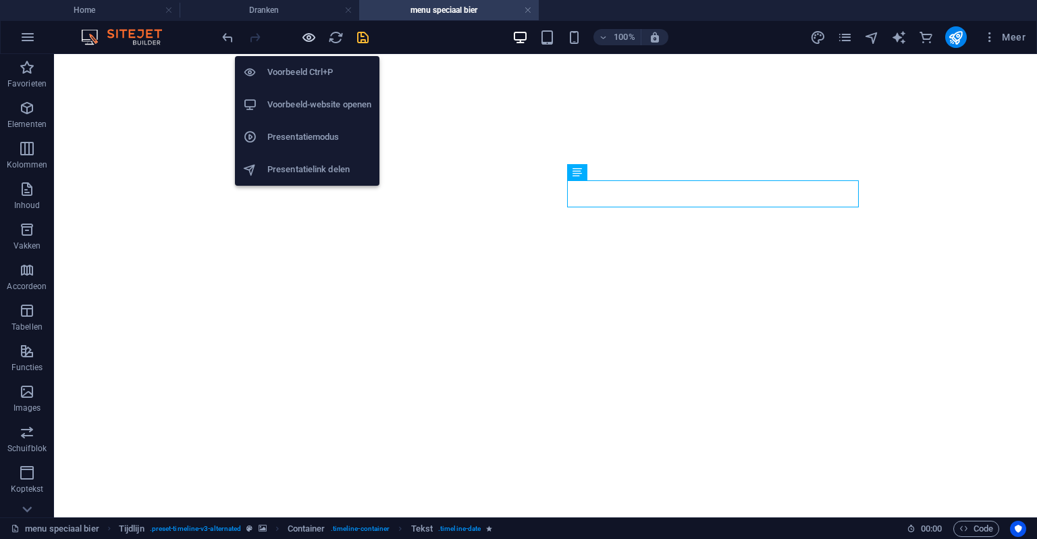
click at [301, 34] on icon "button" at bounding box center [309, 38] width 16 height 16
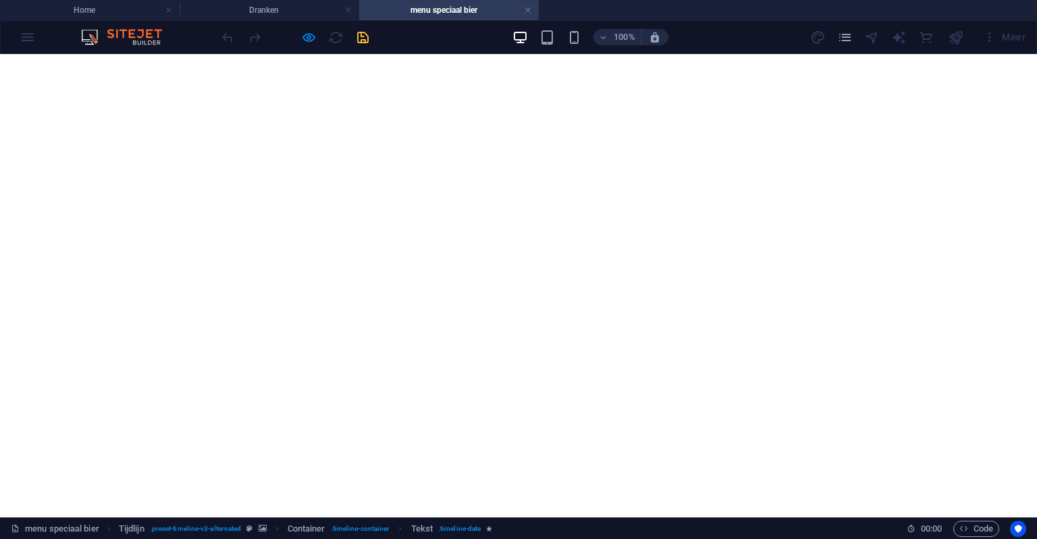
scroll to position [2392, 0]
click at [310, 38] on icon "button" at bounding box center [309, 38] width 16 height 16
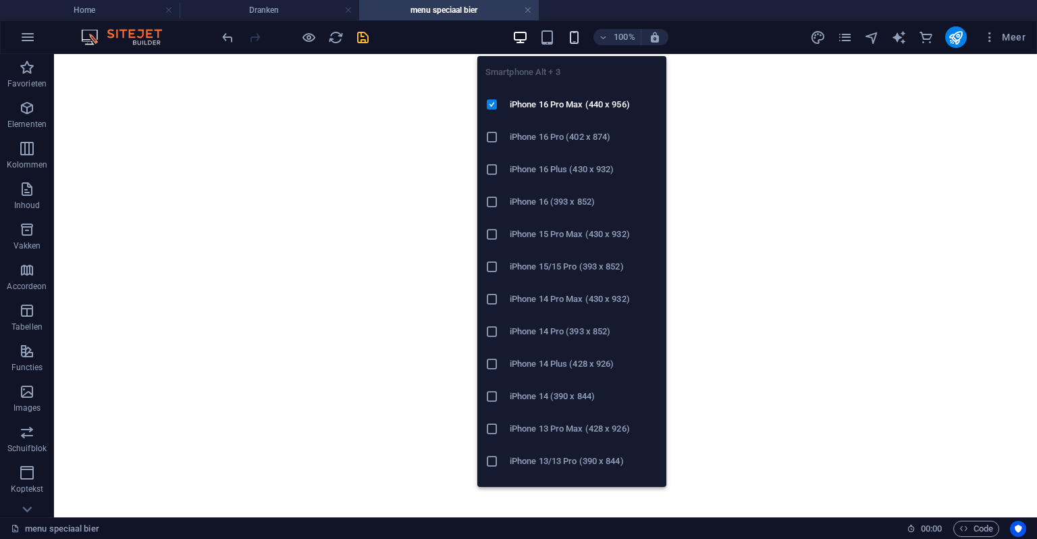
click at [580, 32] on icon "button" at bounding box center [575, 38] width 16 height 16
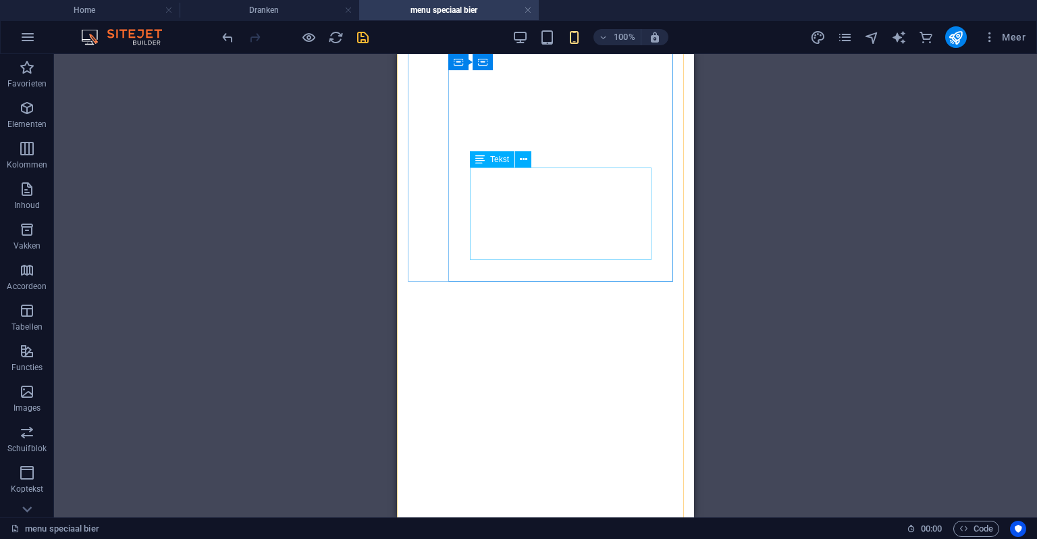
scroll to position [2730, 0]
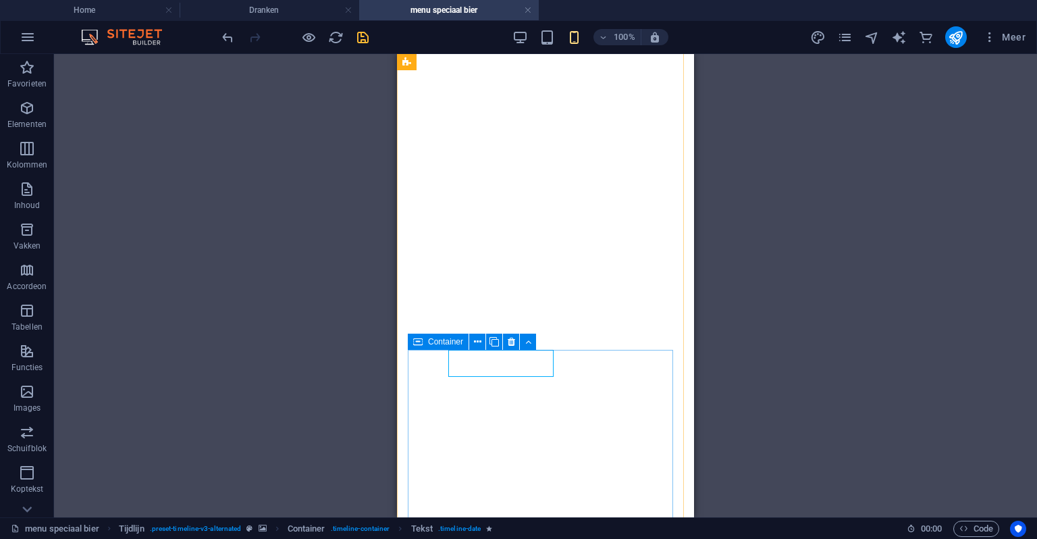
drag, startPoint x: 554, startPoint y: 357, endPoint x: 575, endPoint y: 352, distance: 22.3
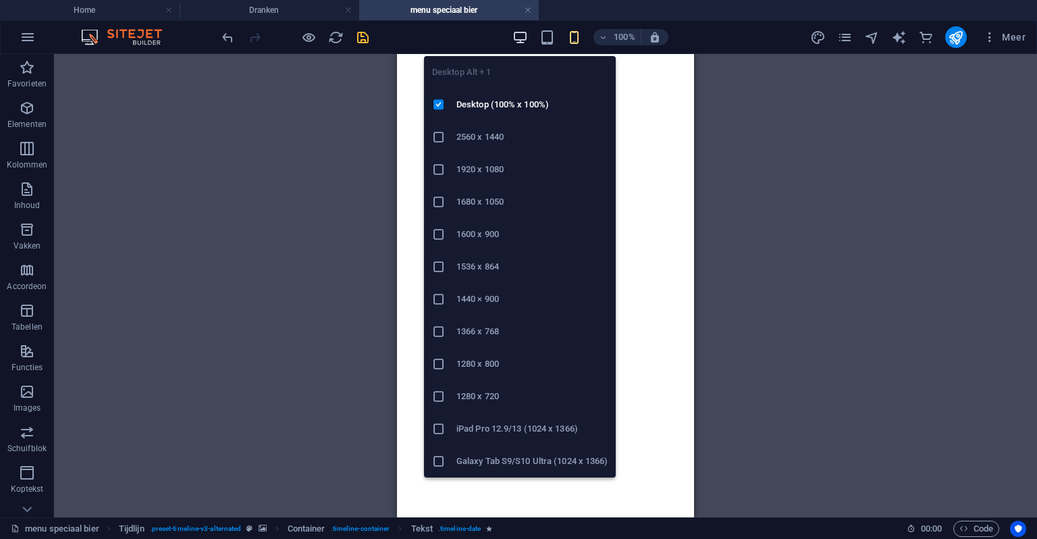
click at [527, 38] on icon "button" at bounding box center [521, 38] width 16 height 16
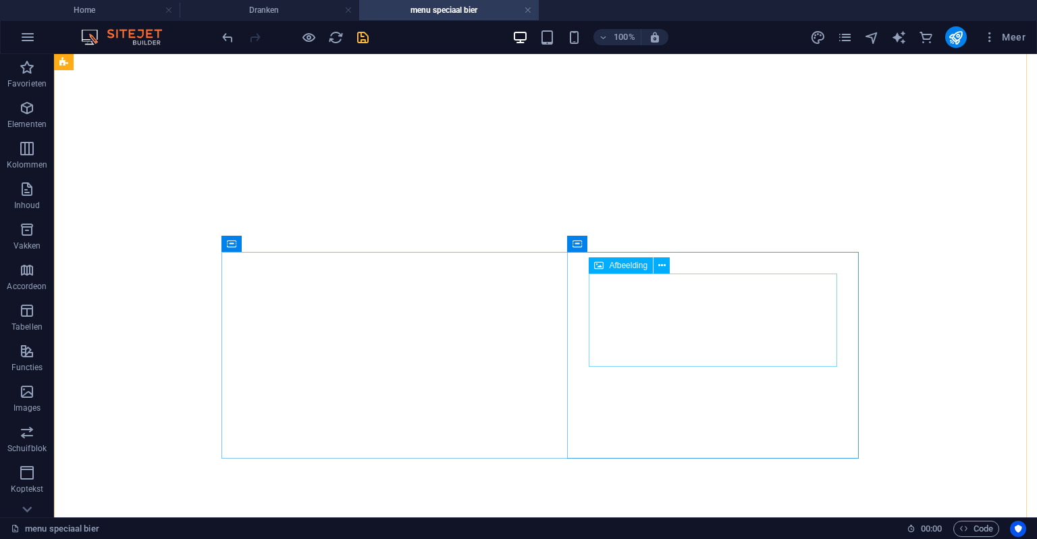
scroll to position [2233, 0]
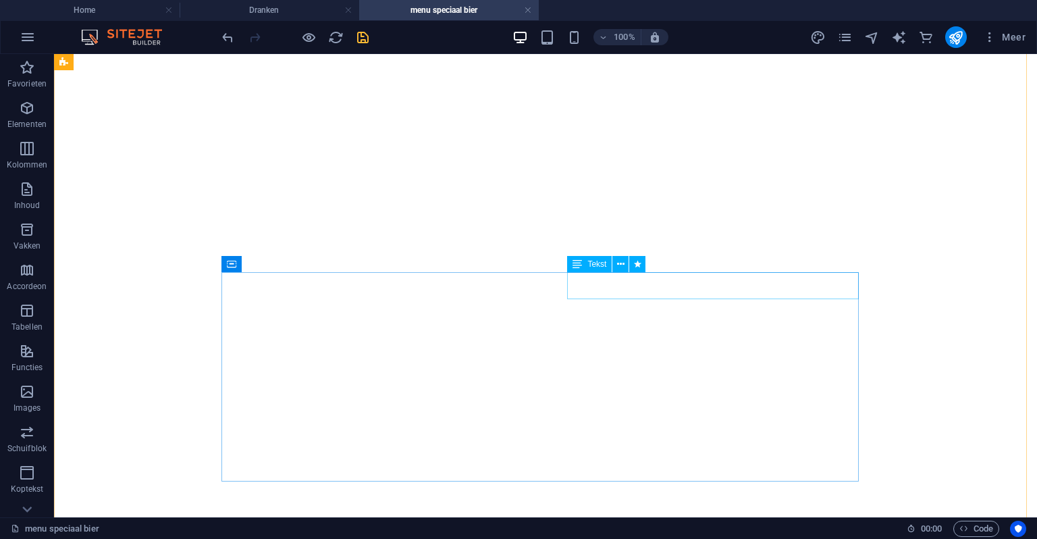
drag, startPoint x: 642, startPoint y: 284, endPoint x: 396, endPoint y: 285, distance: 245.8
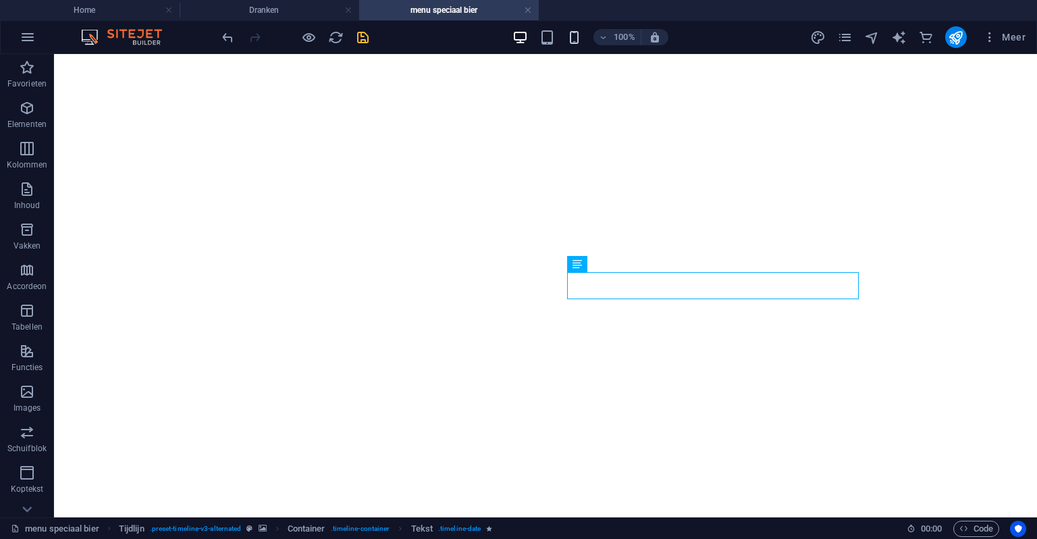
click at [570, 34] on icon "button" at bounding box center [575, 38] width 16 height 16
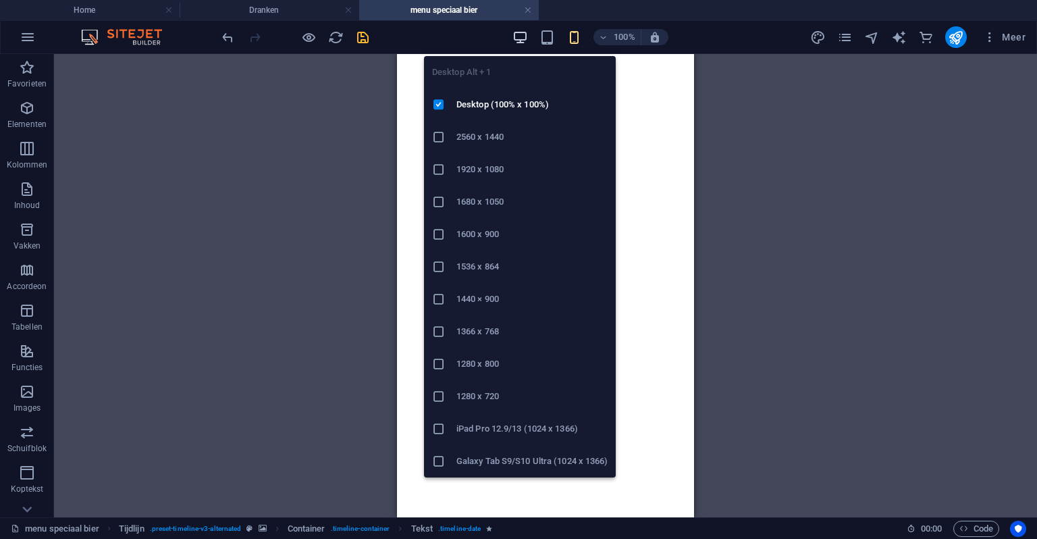
click at [523, 39] on icon "button" at bounding box center [521, 38] width 16 height 16
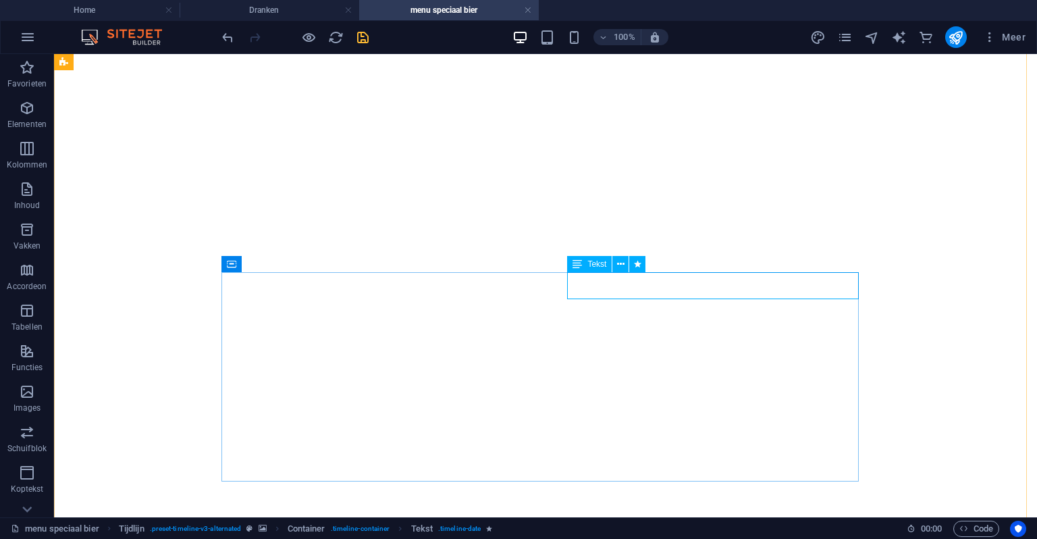
drag, startPoint x: 663, startPoint y: 284, endPoint x: 442, endPoint y: 282, distance: 221.5
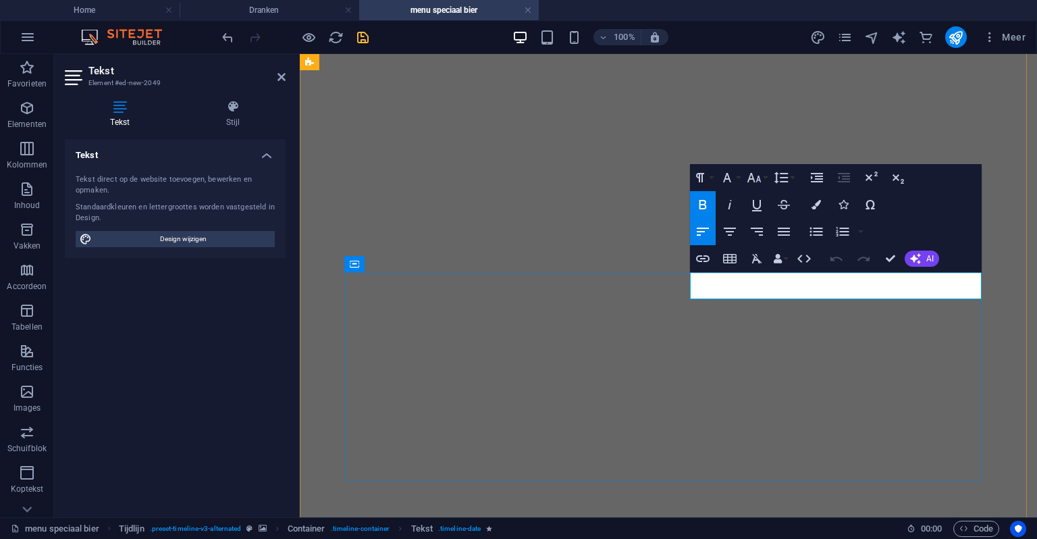
drag, startPoint x: 763, startPoint y: 284, endPoint x: 708, endPoint y: 287, distance: 54.8
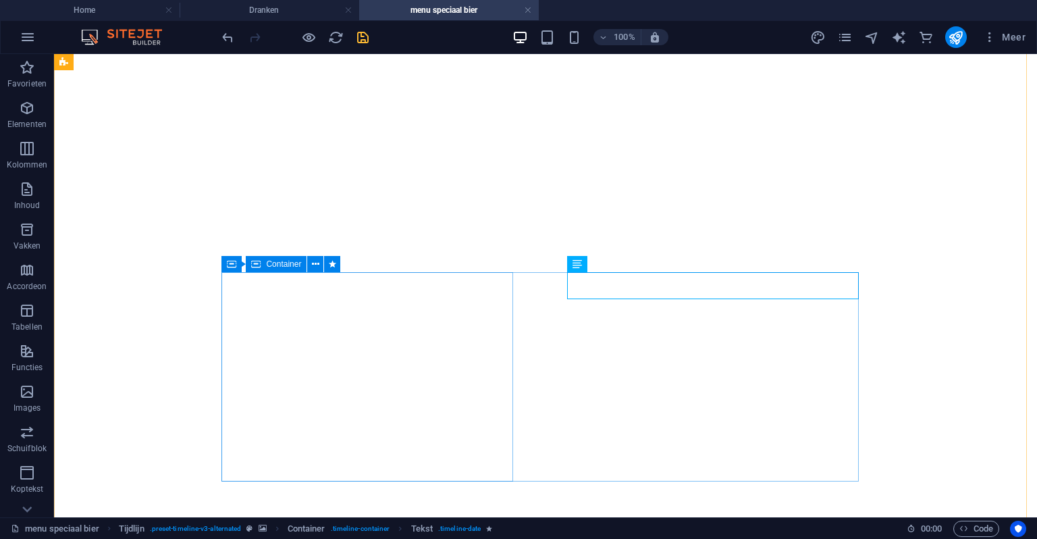
scroll to position [2300, 0]
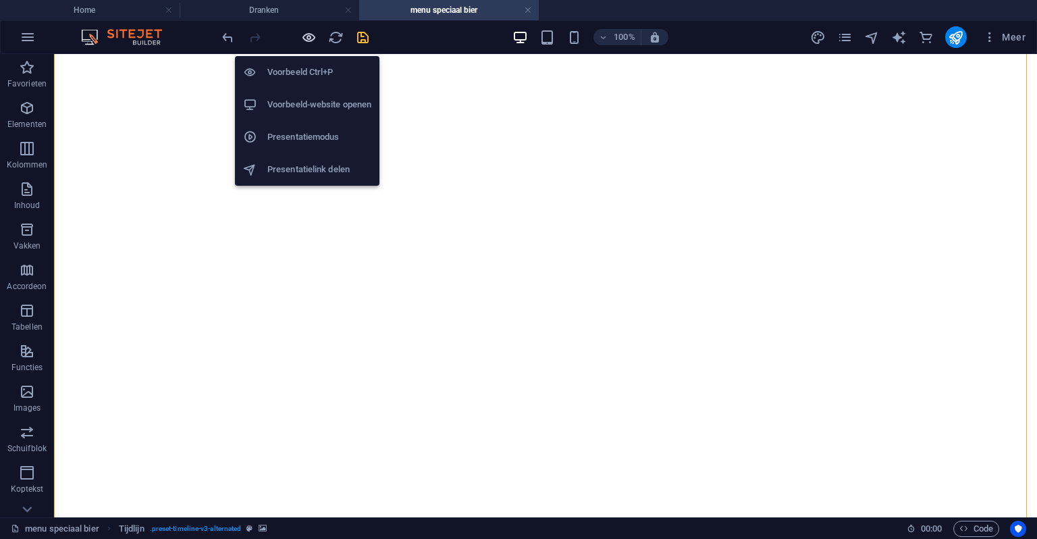
click at [313, 43] on icon "button" at bounding box center [309, 38] width 16 height 16
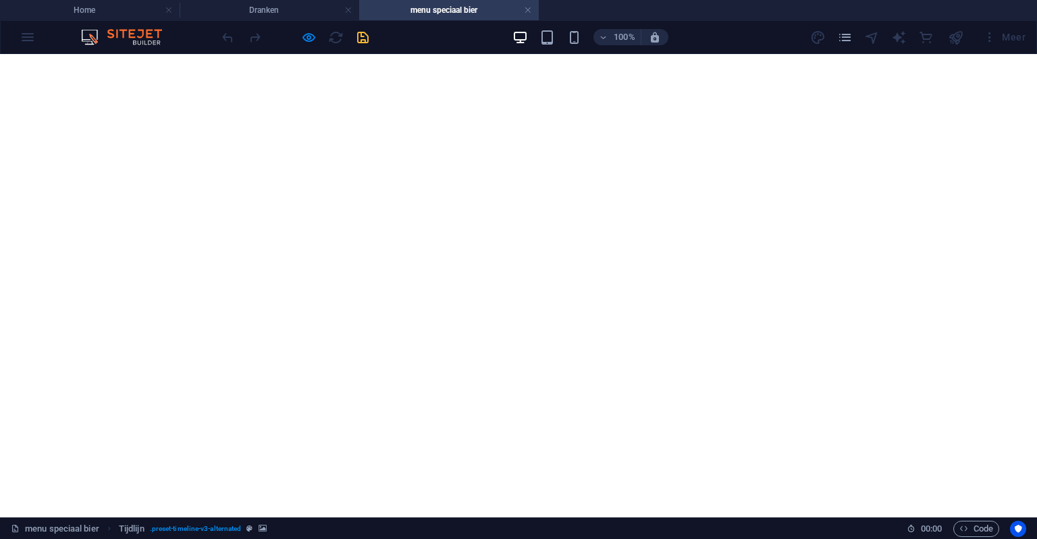
scroll to position [1760, 0]
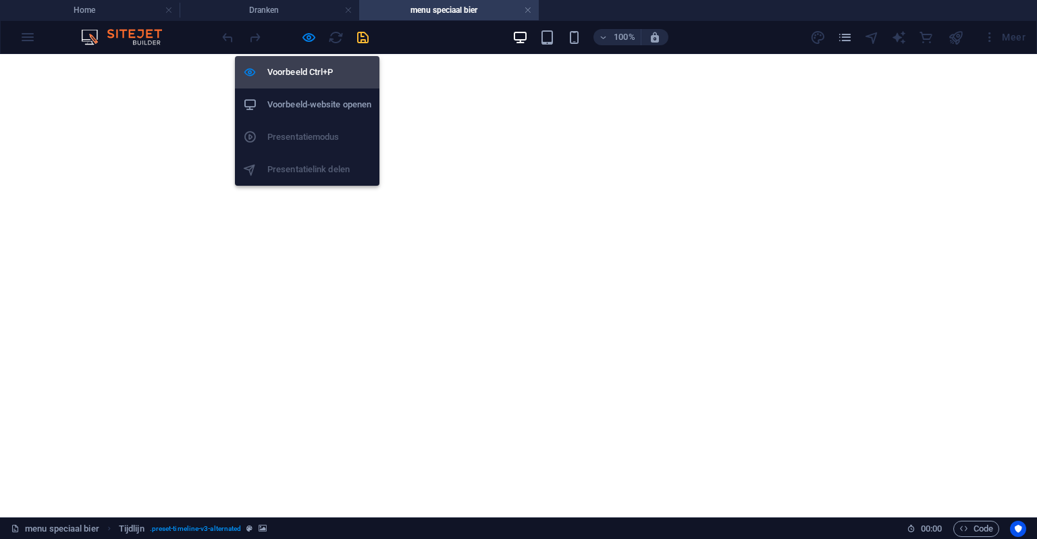
drag, startPoint x: 311, startPoint y: 42, endPoint x: 371, endPoint y: 76, distance: 69.3
click at [311, 42] on icon "button" at bounding box center [309, 38] width 16 height 16
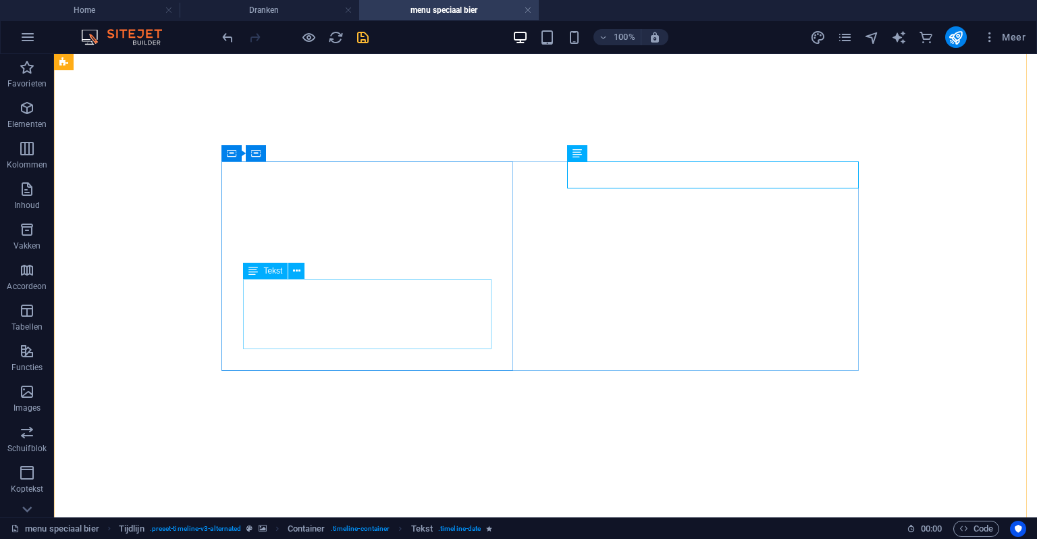
scroll to position [1895, 0]
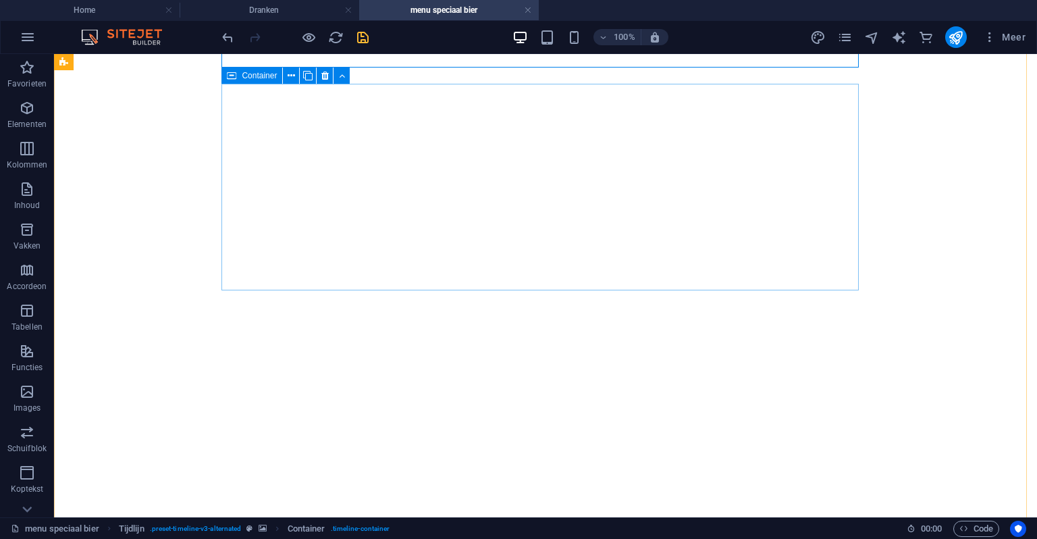
scroll to position [2165, 0]
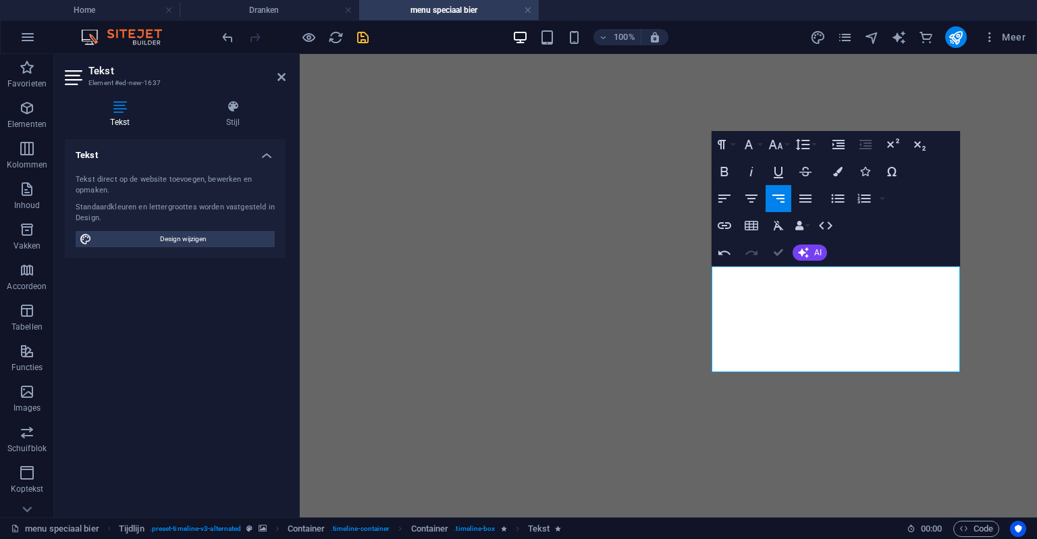
drag, startPoint x: 774, startPoint y: 251, endPoint x: 721, endPoint y: 197, distance: 75.5
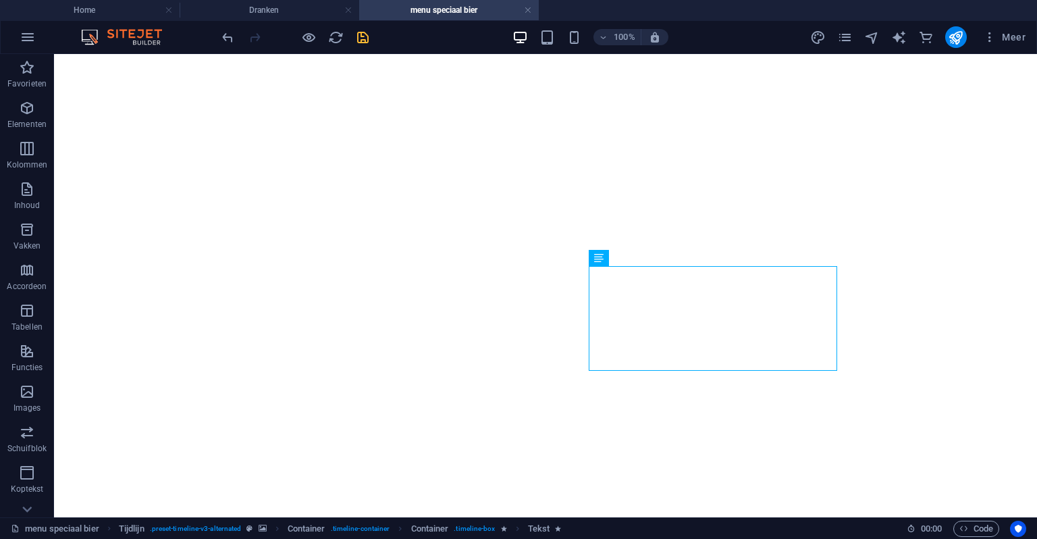
drag, startPoint x: 960, startPoint y: 271, endPoint x: 921, endPoint y: 275, distance: 40.1
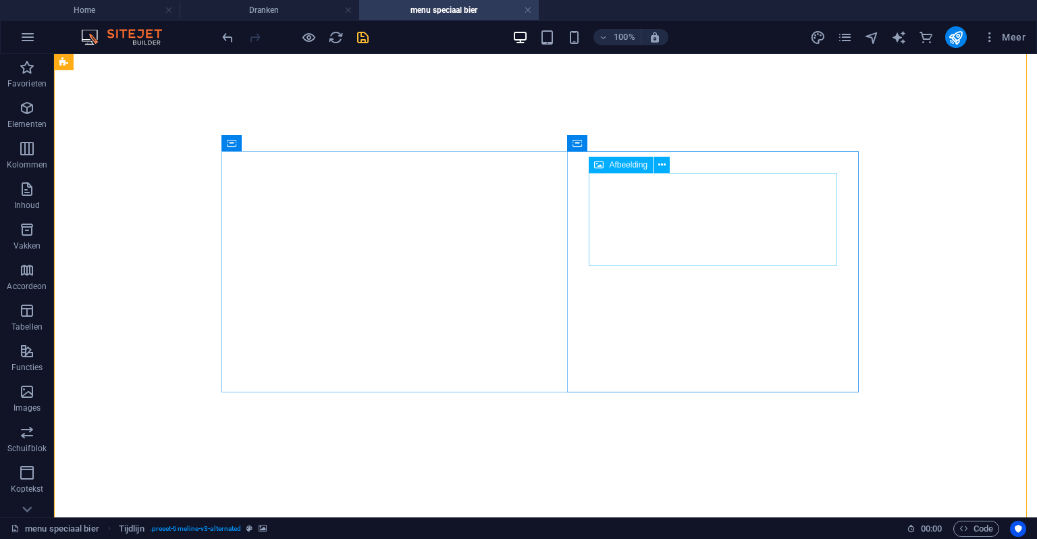
scroll to position [2098, 0]
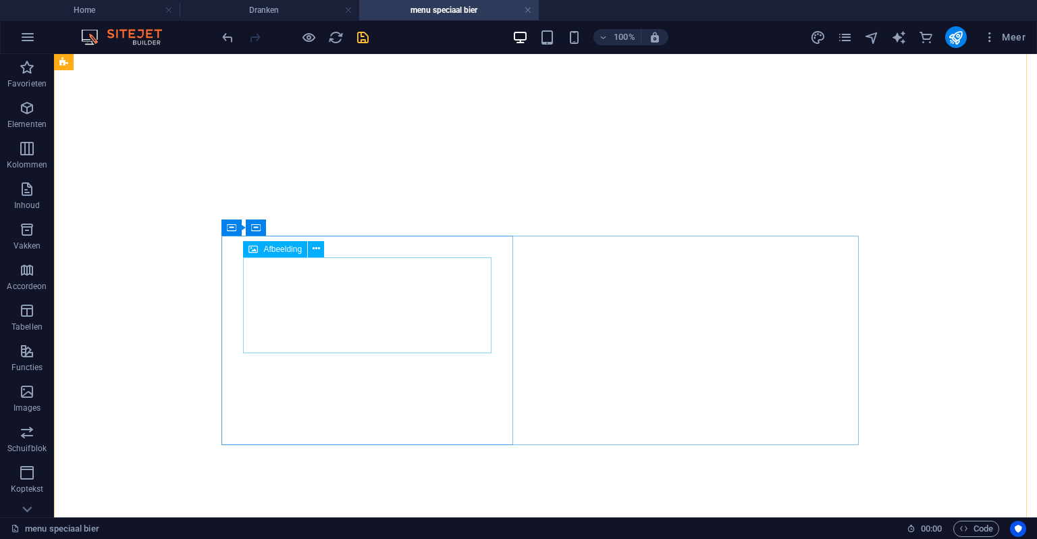
scroll to position [2300, 0]
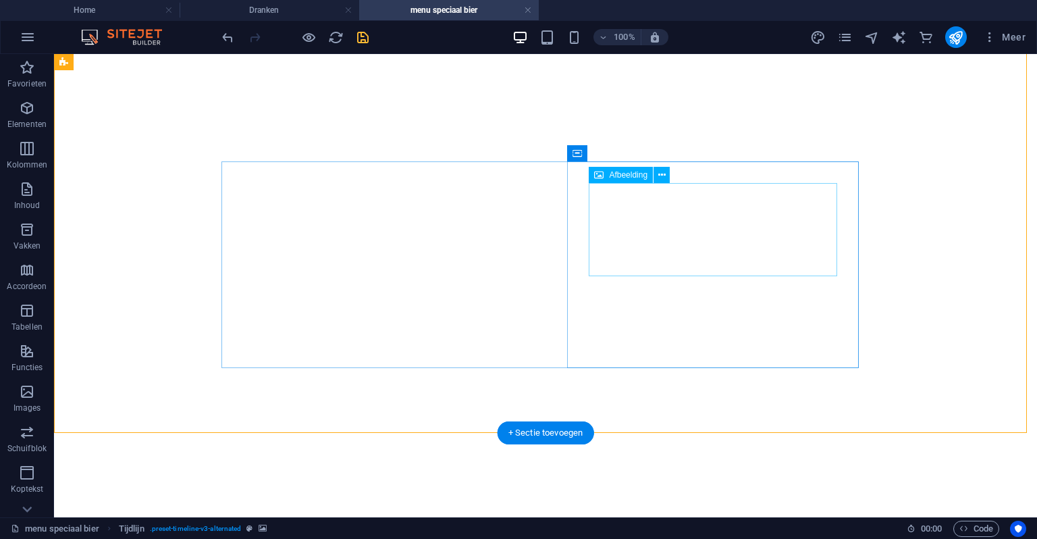
scroll to position [2368, 0]
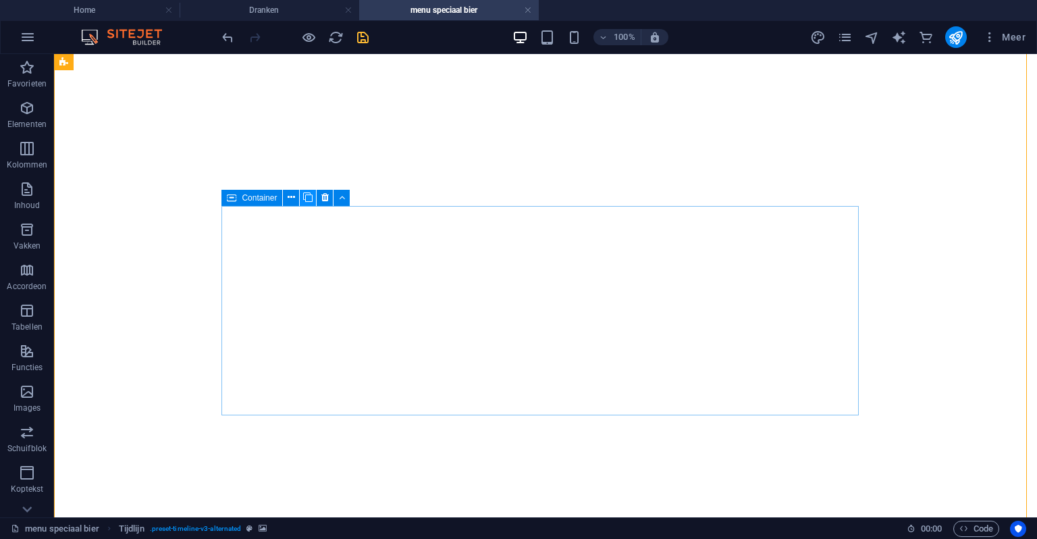
drag, startPoint x: 308, startPoint y: 199, endPoint x: 355, endPoint y: 178, distance: 51.4
click at [308, 199] on icon at bounding box center [307, 197] width 9 height 14
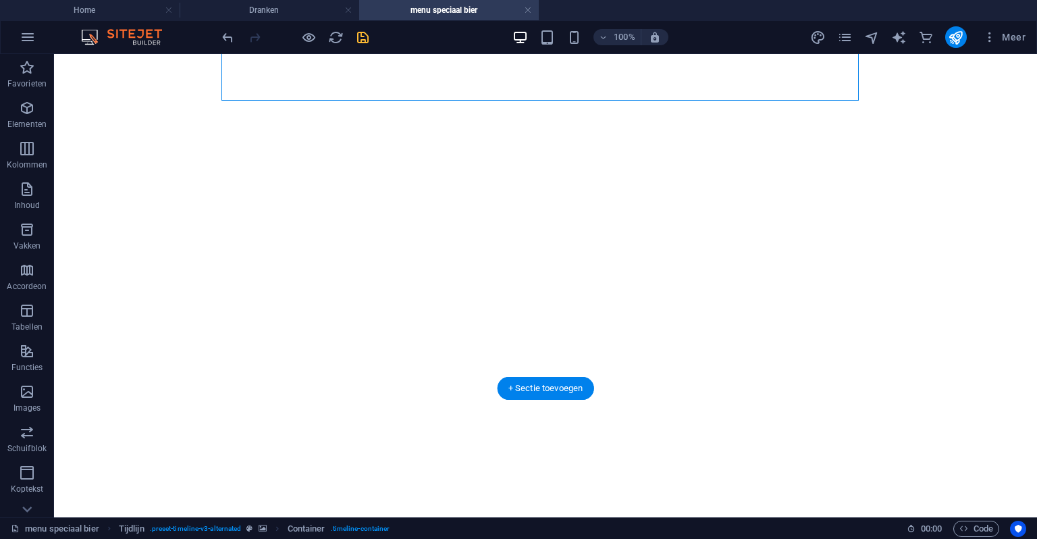
drag, startPoint x: 292, startPoint y: 145, endPoint x: 465, endPoint y: 349, distance: 267.8
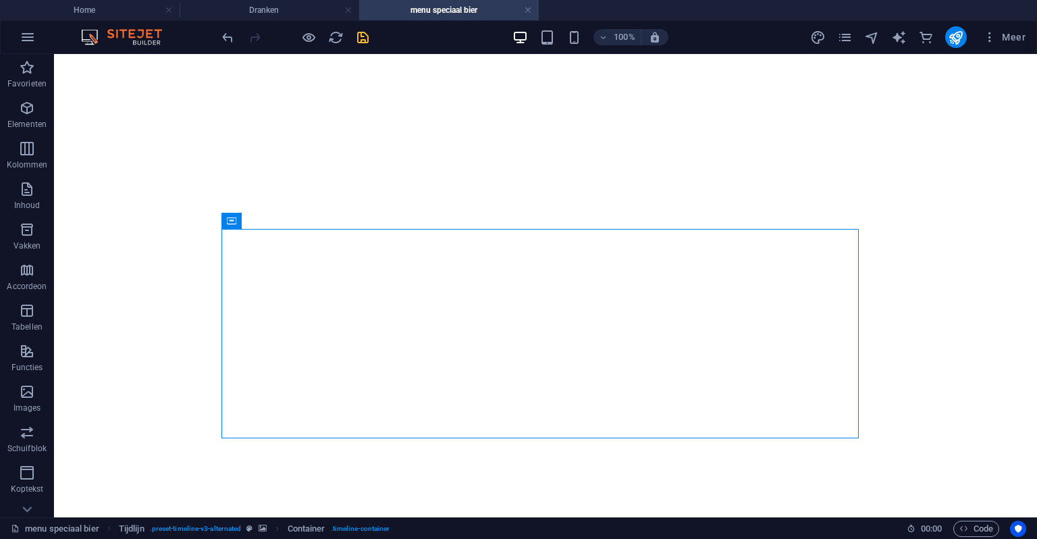
scroll to position [2773, 0]
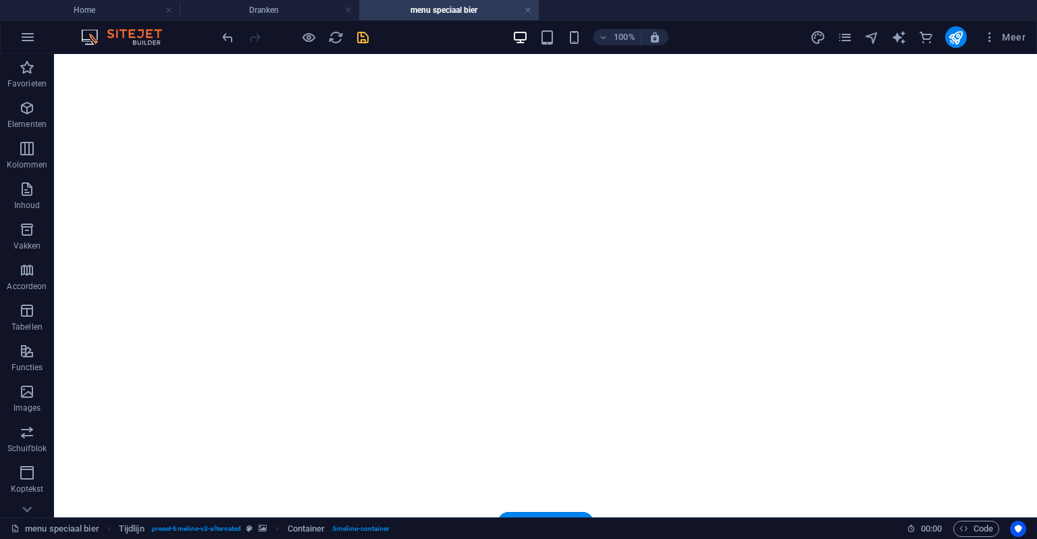
drag, startPoint x: 291, startPoint y: 273, endPoint x: 494, endPoint y: 406, distance: 243.0
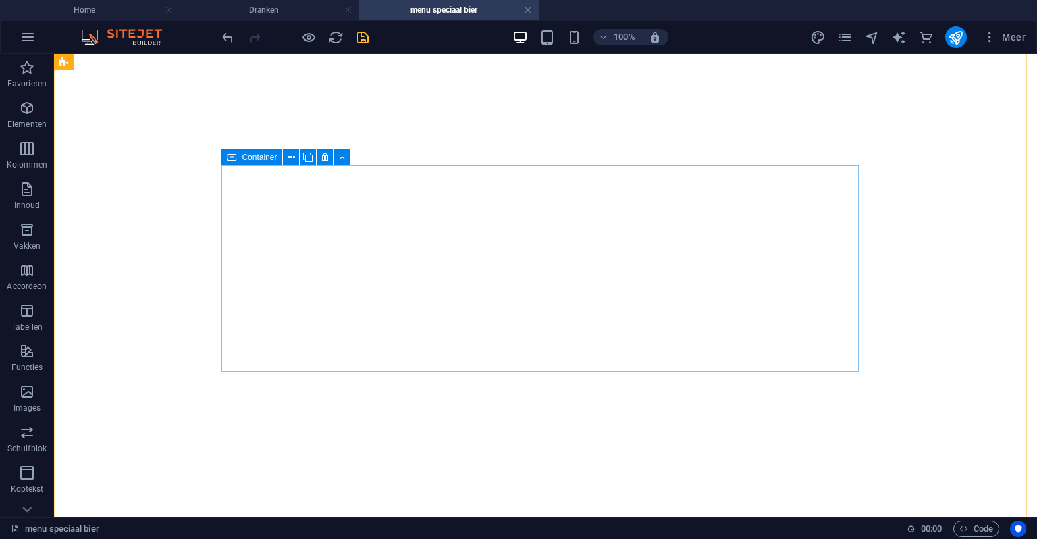
scroll to position [2769, 0]
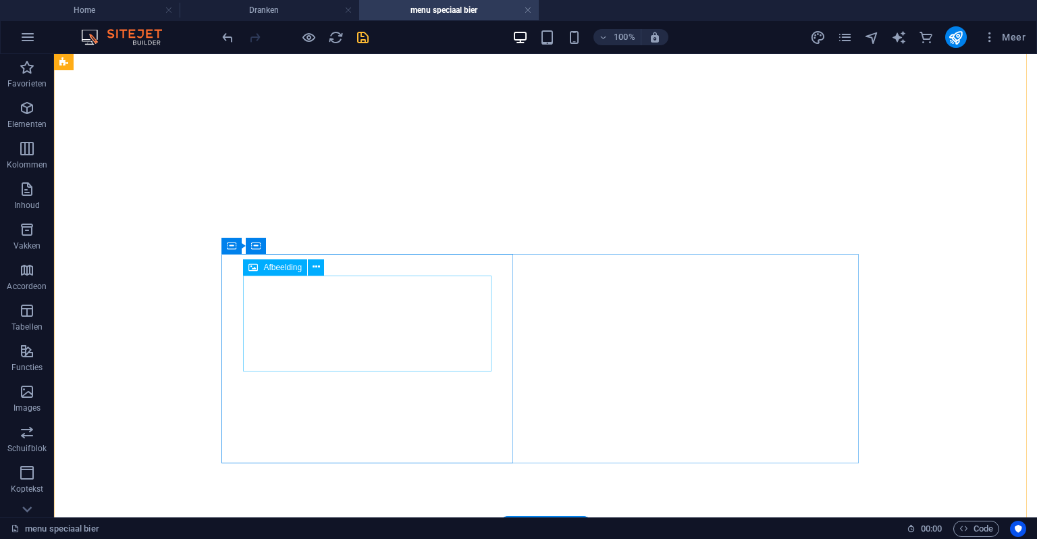
select select "px"
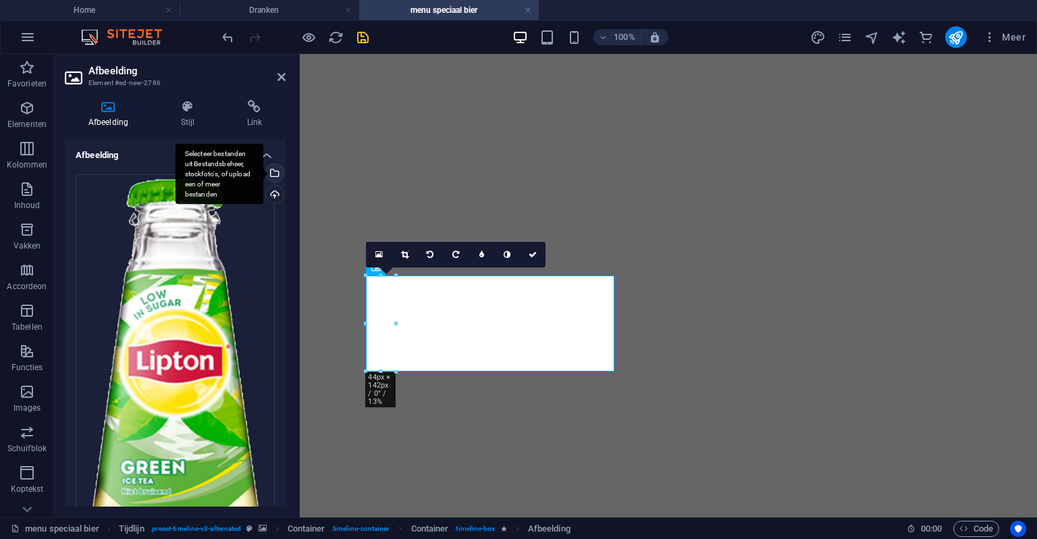
click at [274, 170] on div "Selecteer bestanden uit Bestandsbeheer, stockfoto's, of upload een of meer best…" at bounding box center [273, 174] width 20 height 20
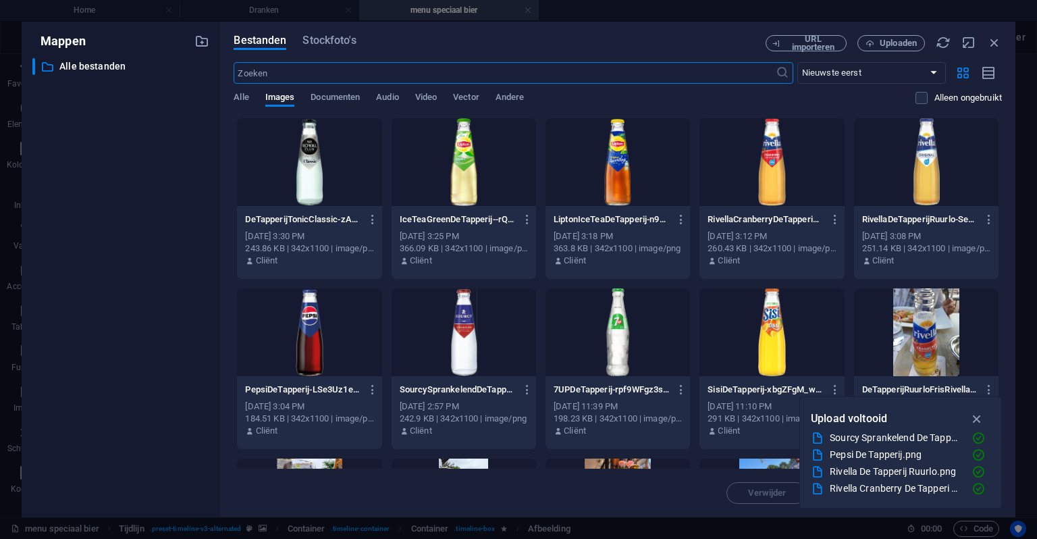
click at [321, 184] on div at bounding box center [309, 162] width 145 height 88
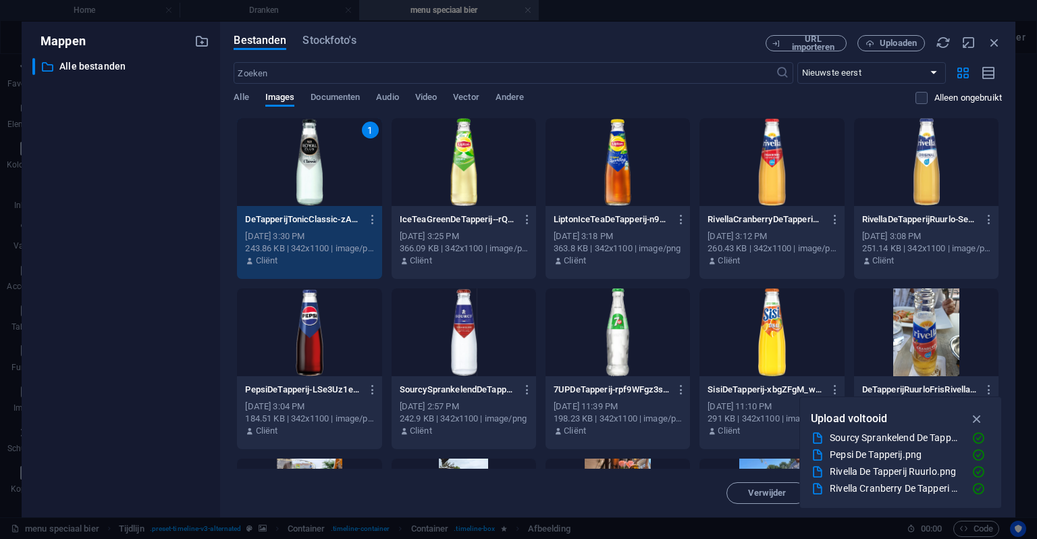
click at [319, 184] on div "1" at bounding box center [309, 162] width 145 height 88
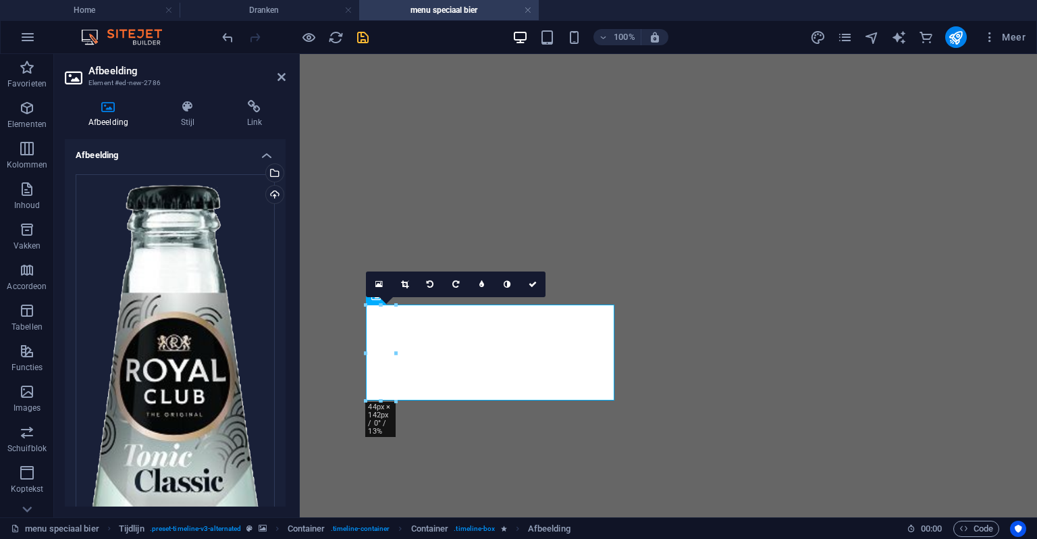
scroll to position [2739, 0]
click at [274, 176] on div "Selecteer bestanden uit Bestandsbeheer, stockfoto's, of upload een of meer best…" at bounding box center [273, 174] width 20 height 20
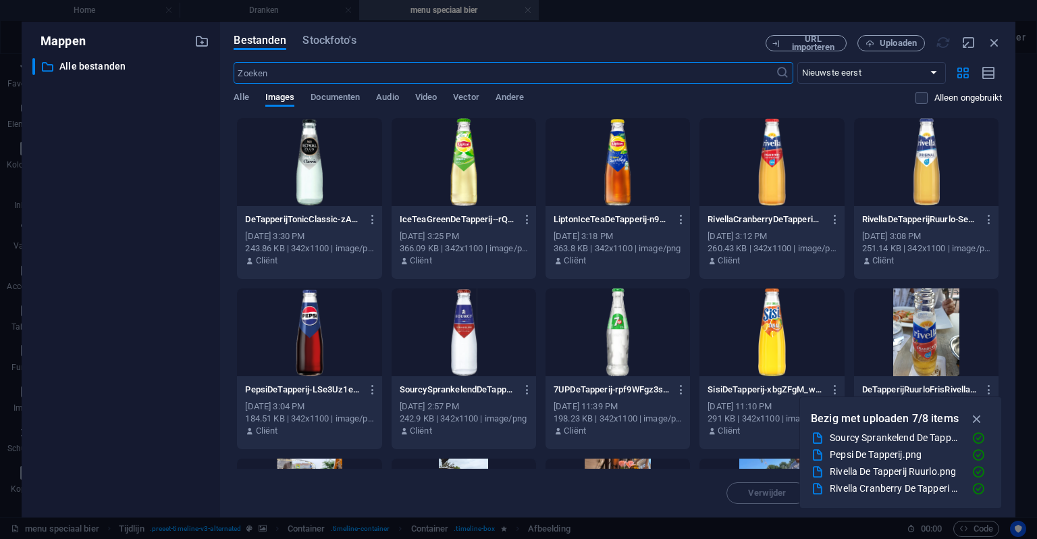
scroll to position [2806, 0]
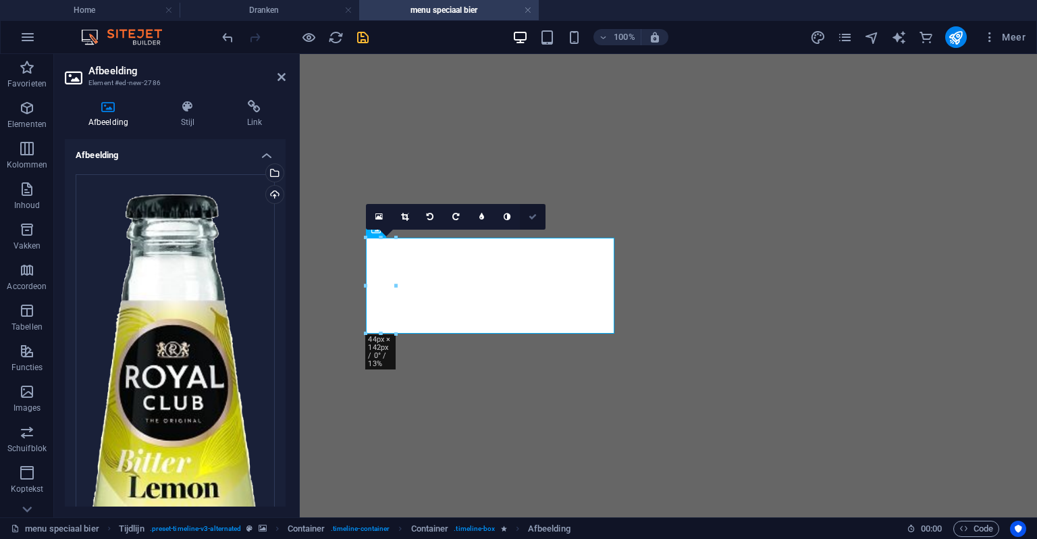
click at [530, 220] on icon at bounding box center [533, 217] width 8 height 8
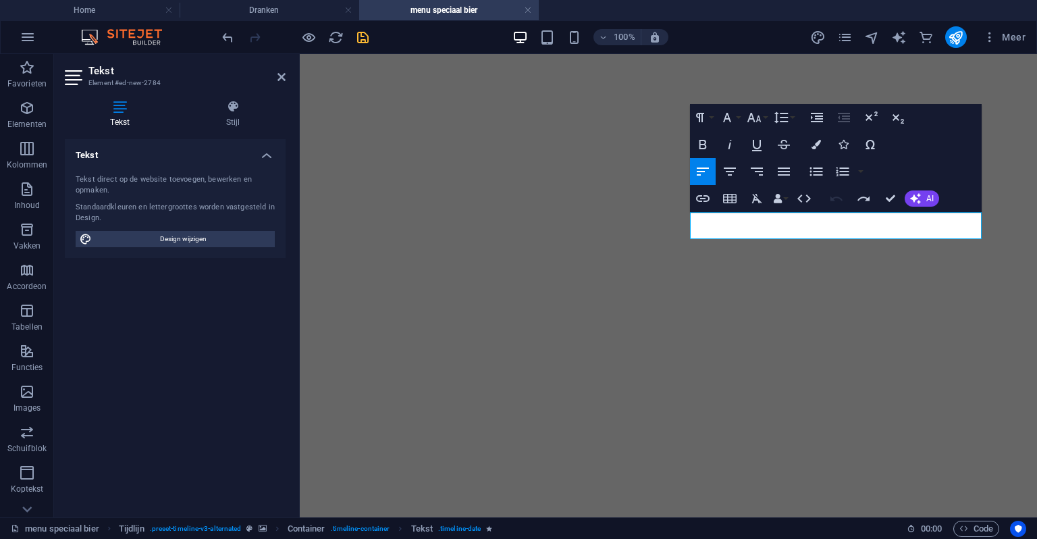
drag, startPoint x: 787, startPoint y: 319, endPoint x: 1146, endPoint y: 265, distance: 363.4
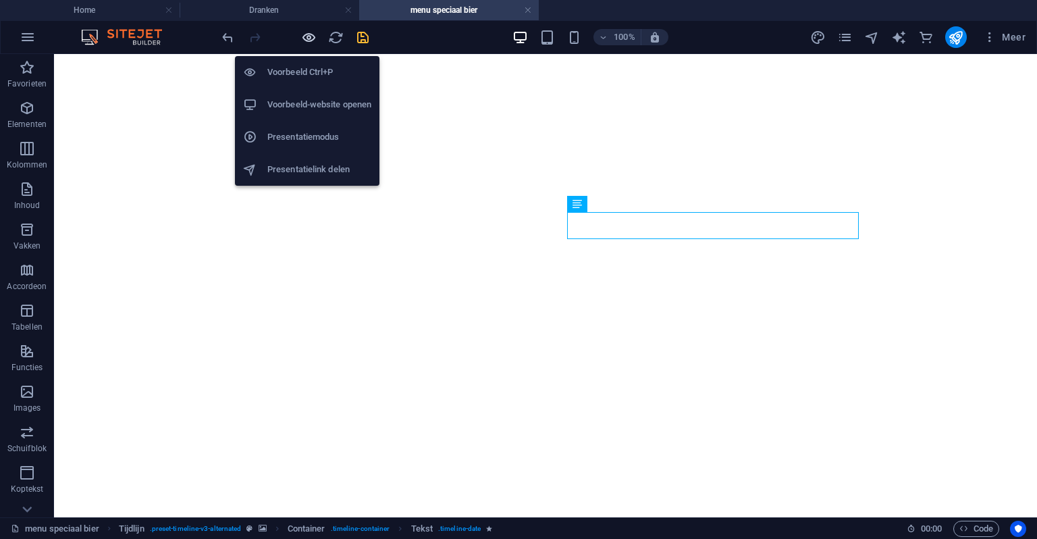
click at [307, 30] on icon "button" at bounding box center [309, 38] width 16 height 16
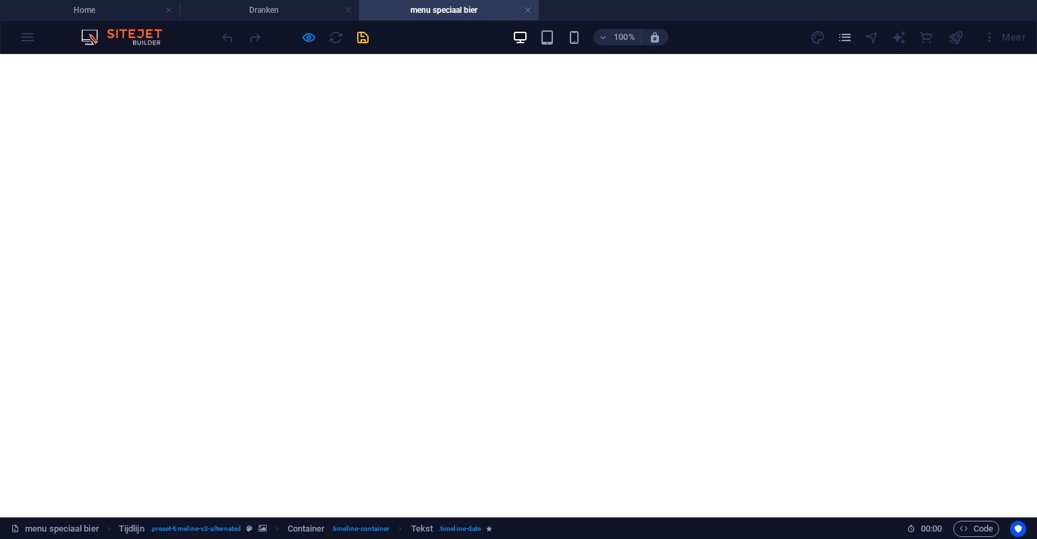
click at [565, 38] on div "100%" at bounding box center [591, 37] width 156 height 22
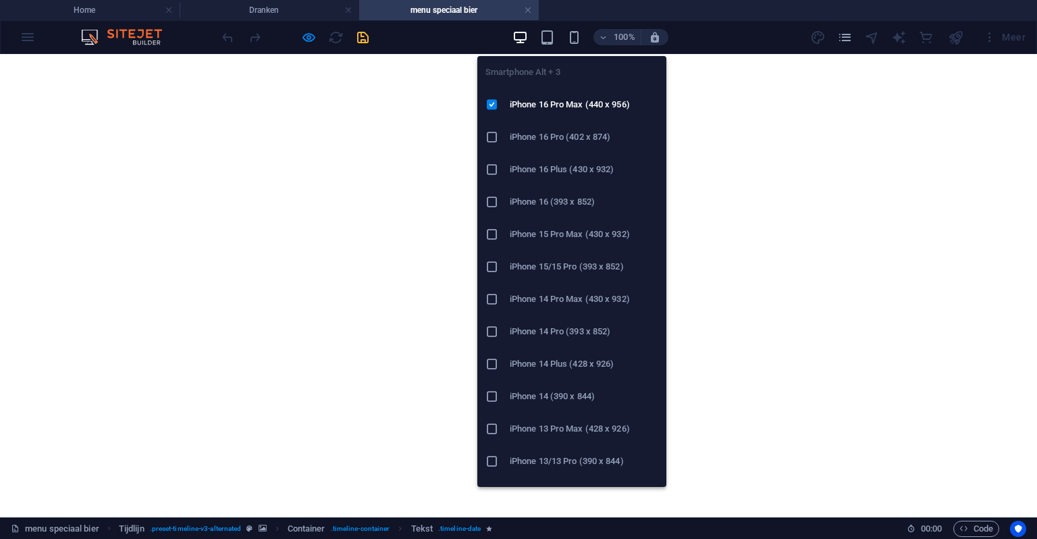
click at [574, 36] on icon "button" at bounding box center [575, 38] width 16 height 16
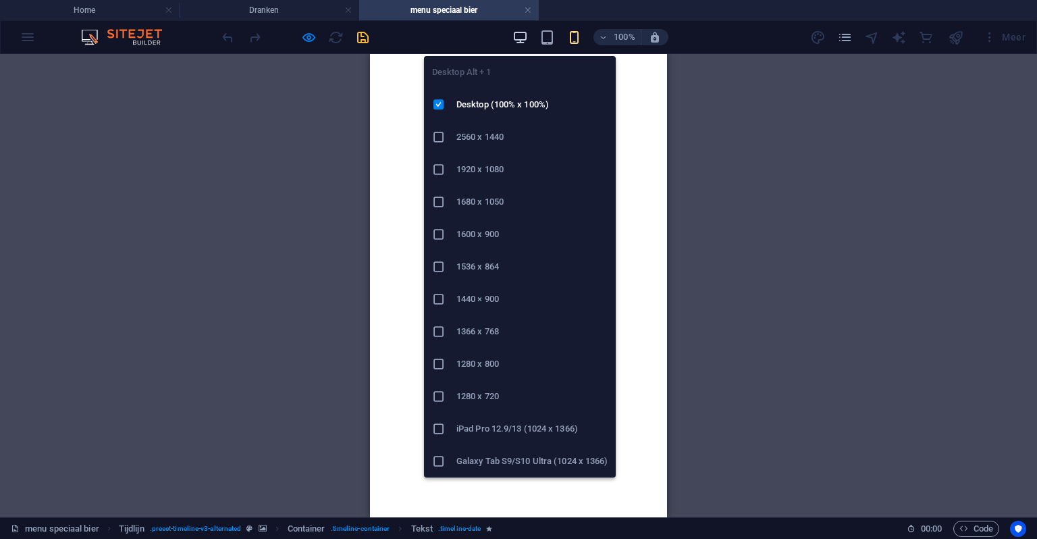
drag, startPoint x: 138, startPoint y: 1, endPoint x: 525, endPoint y: 43, distance: 389.3
click at [525, 43] on icon "button" at bounding box center [521, 38] width 16 height 16
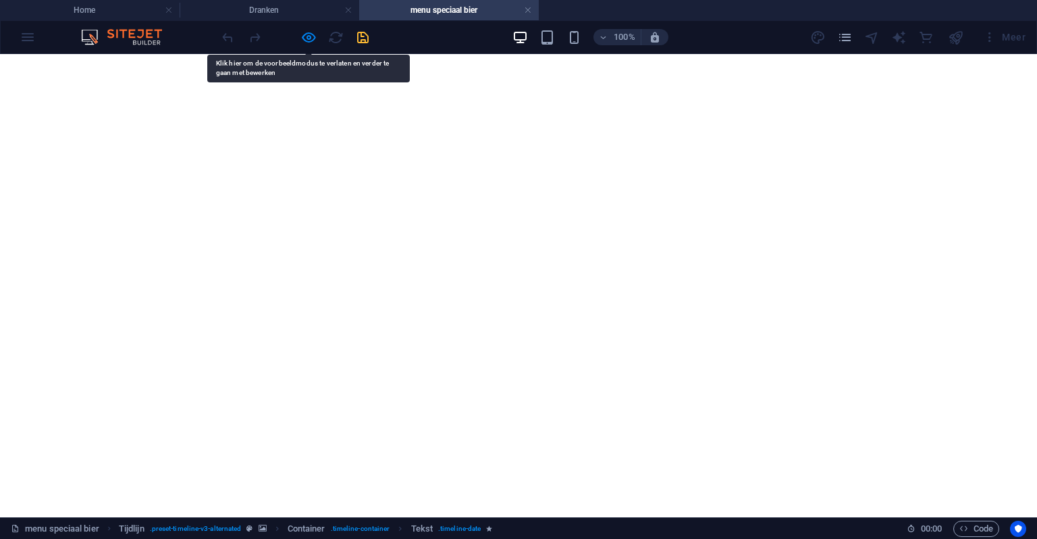
drag, startPoint x: 299, startPoint y: 30, endPoint x: 319, endPoint y: 36, distance: 20.3
click at [300, 30] on div at bounding box center [295, 37] width 151 height 22
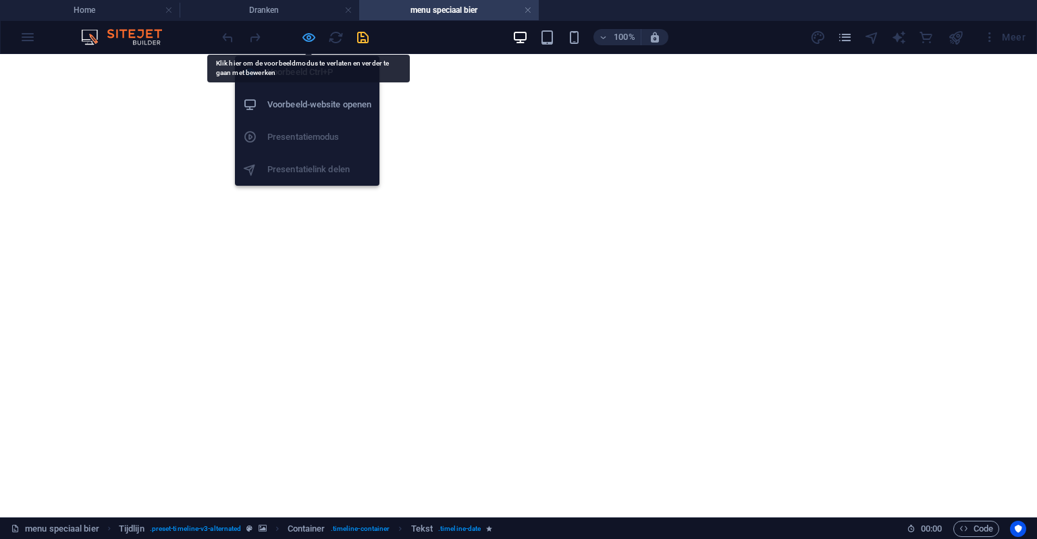
click at [313, 34] on icon "button" at bounding box center [309, 38] width 16 height 16
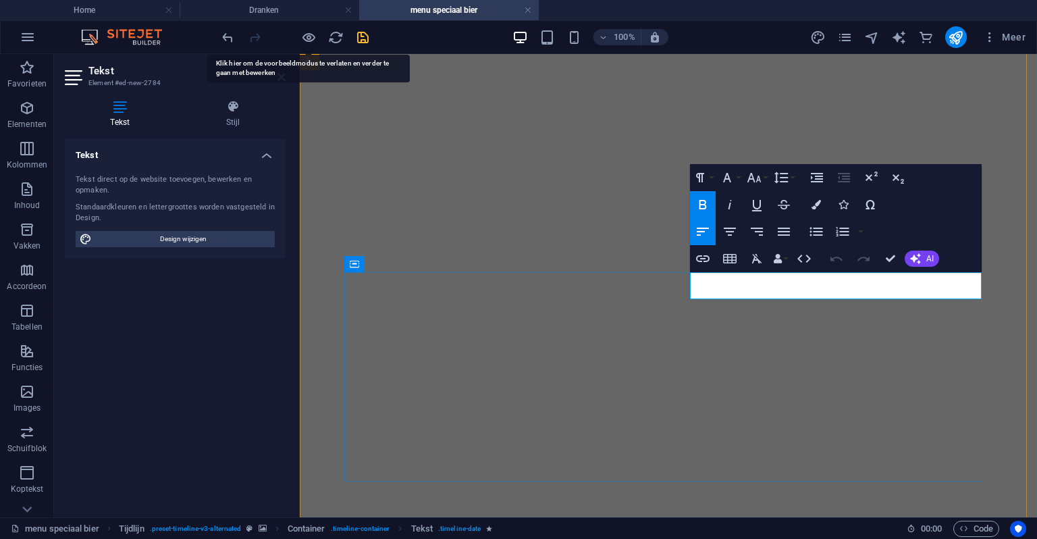
drag, startPoint x: 817, startPoint y: 282, endPoint x: 1011, endPoint y: 312, distance: 196.9
click at [759, 176] on icon "button" at bounding box center [755, 177] width 14 height 9
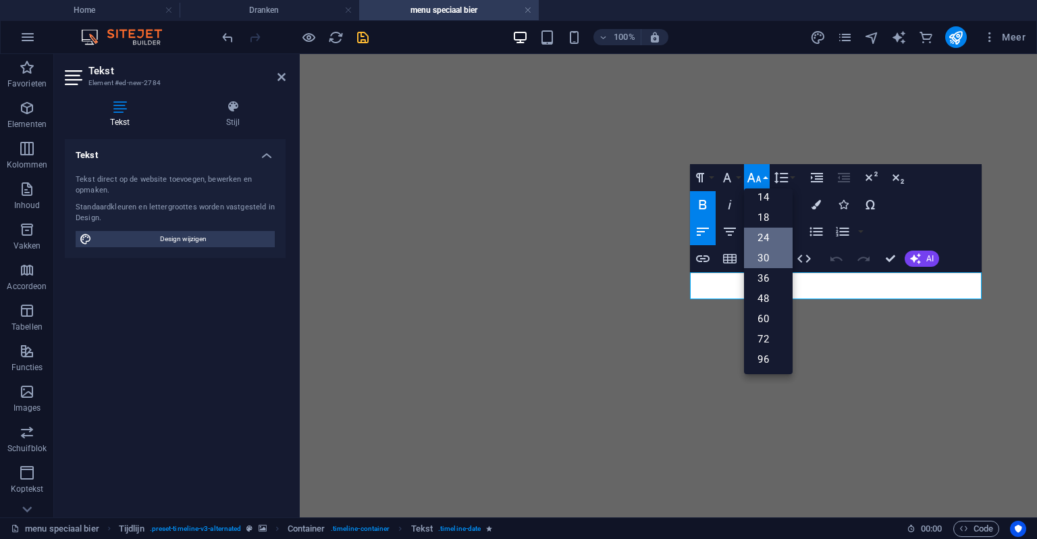
scroll to position [41, 0]
click at [771, 268] on link "14" at bounding box center [768, 265] width 49 height 20
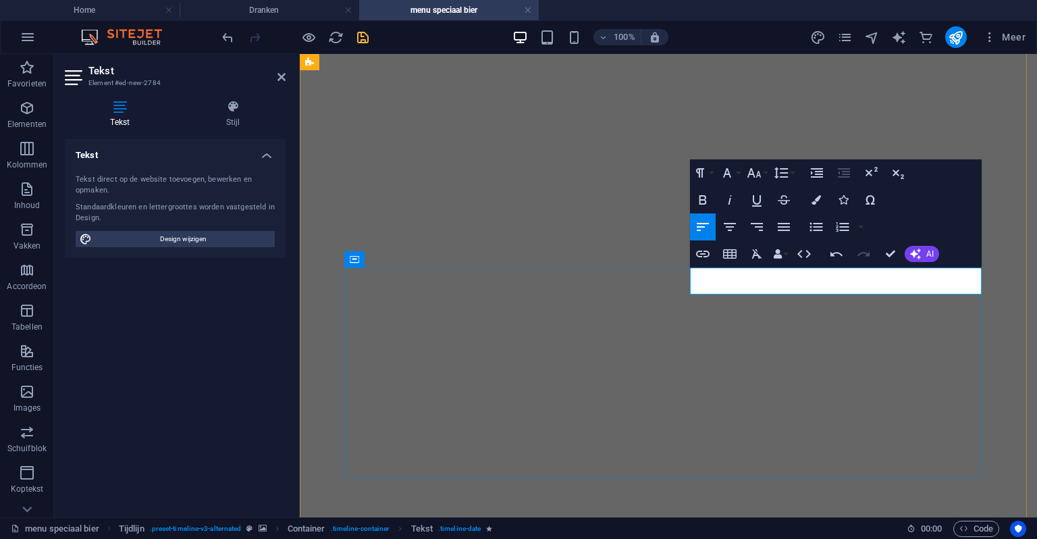
scroll to position [2750, 0]
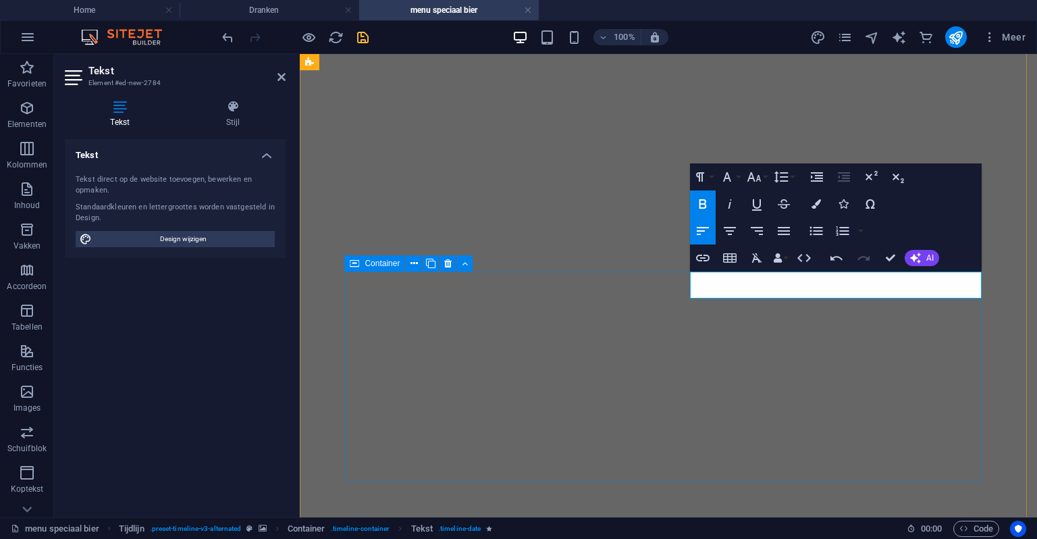
drag, startPoint x: 835, startPoint y: 290, endPoint x: 692, endPoint y: 272, distance: 145.0
click at [764, 174] on button "Font Size" at bounding box center [757, 176] width 26 height 27
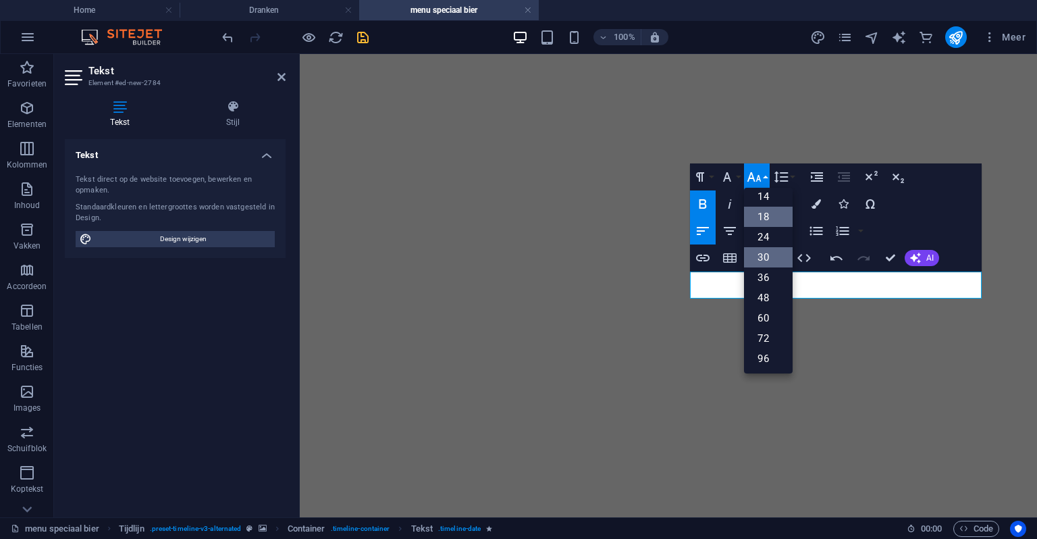
scroll to position [41, 0]
click at [775, 264] on link "14" at bounding box center [768, 264] width 49 height 20
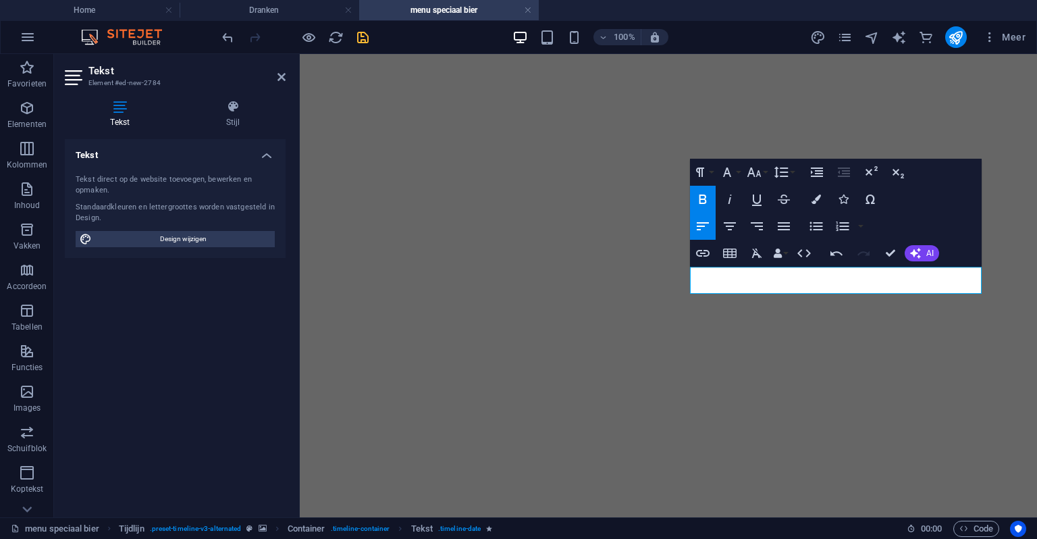
scroll to position [2756, 0]
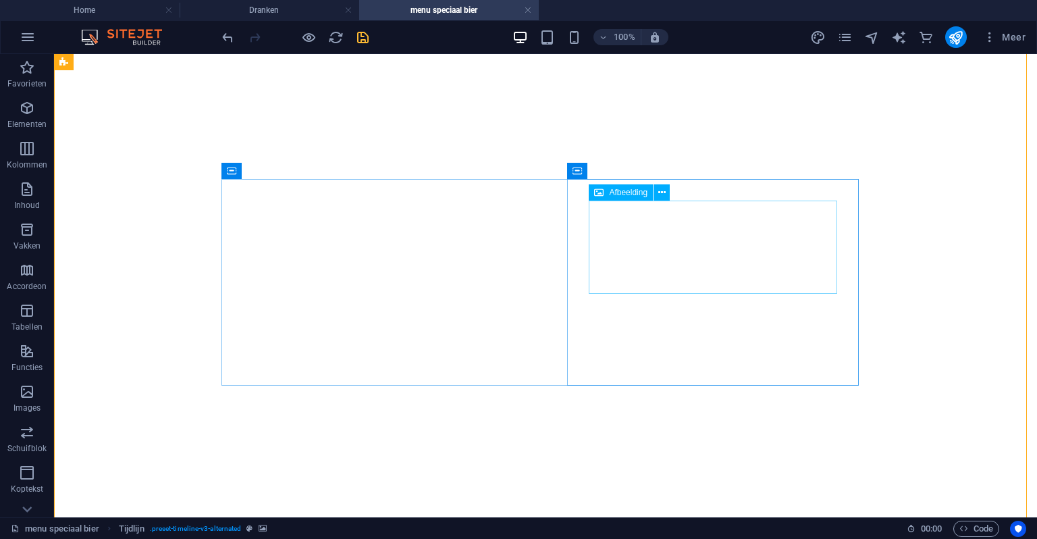
scroll to position [2688, 0]
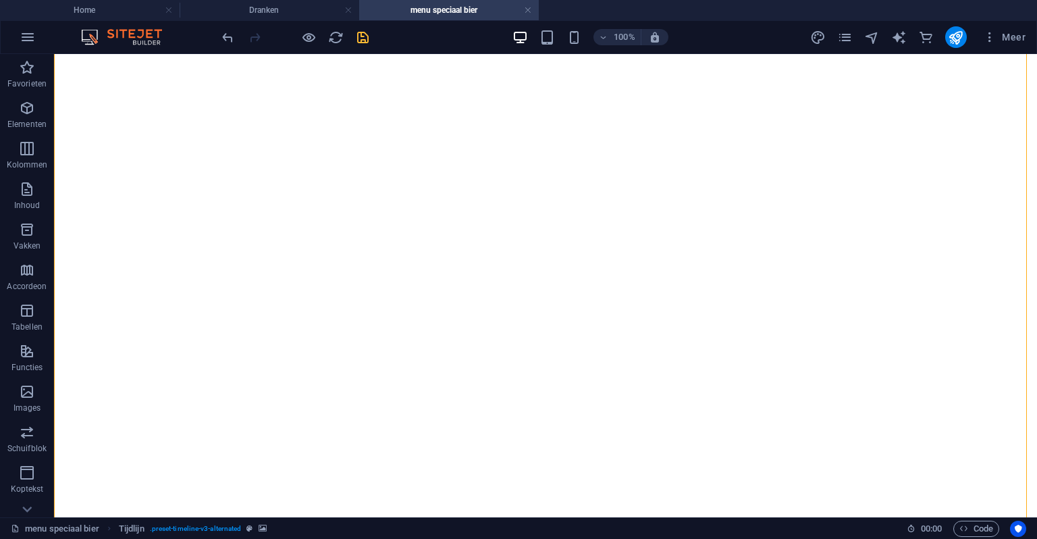
drag, startPoint x: 579, startPoint y: 53, endPoint x: 568, endPoint y: 45, distance: 13.5
click at [577, 51] on div "100% Meer" at bounding box center [519, 37] width 1036 height 32
click at [568, 45] on span at bounding box center [575, 37] width 16 height 16
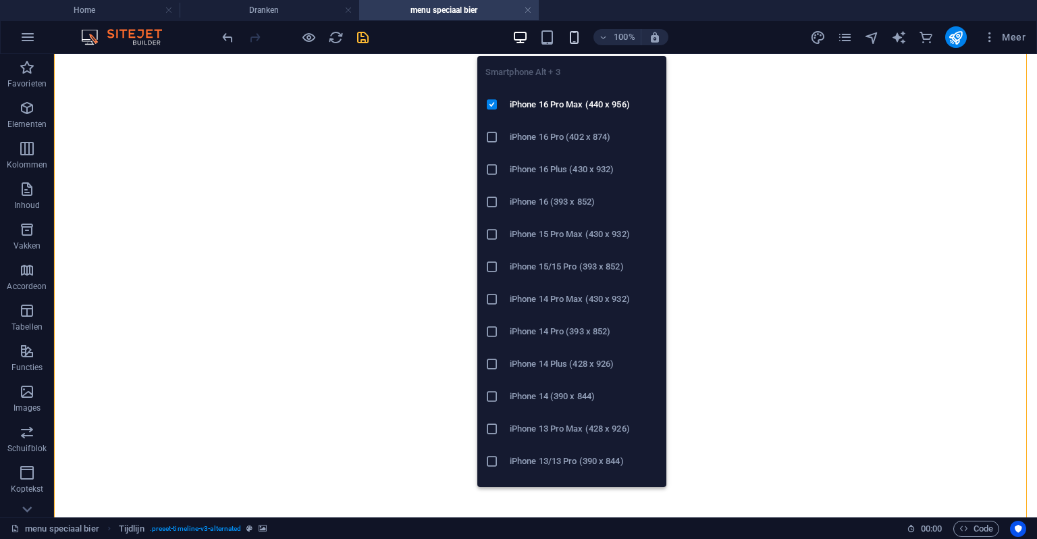
click at [571, 37] on icon "button" at bounding box center [575, 38] width 16 height 16
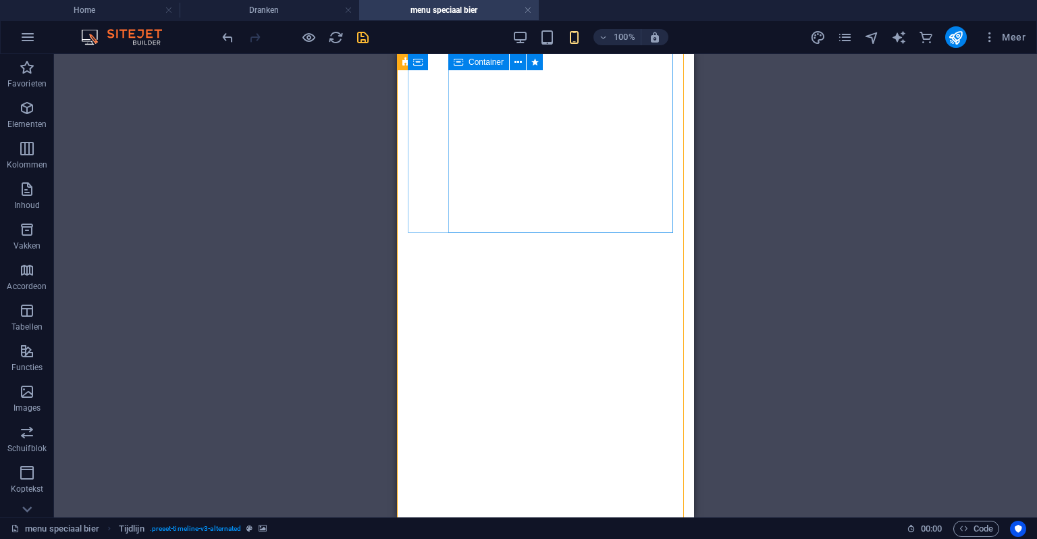
scroll to position [3499, 0]
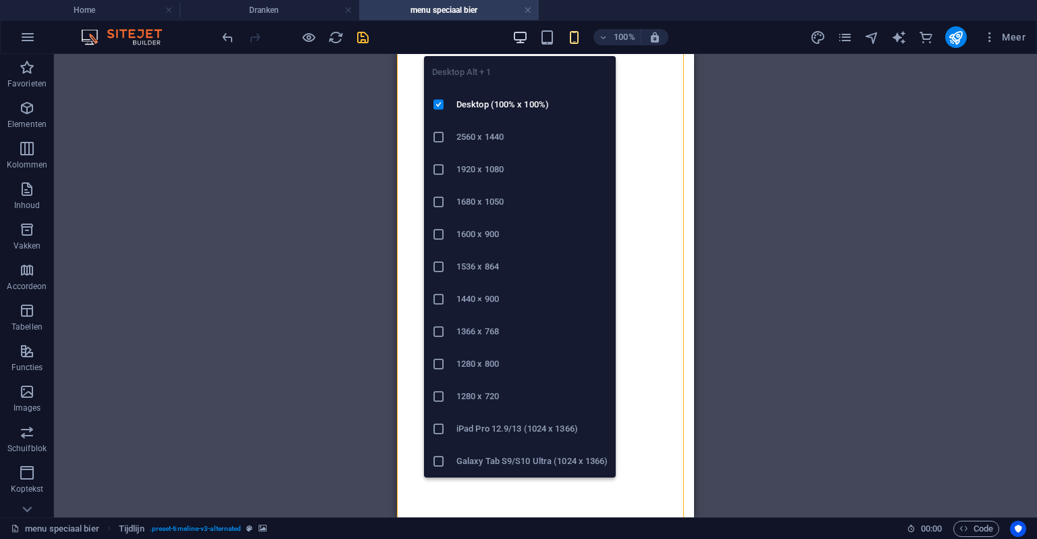
click at [522, 40] on icon "button" at bounding box center [521, 38] width 16 height 16
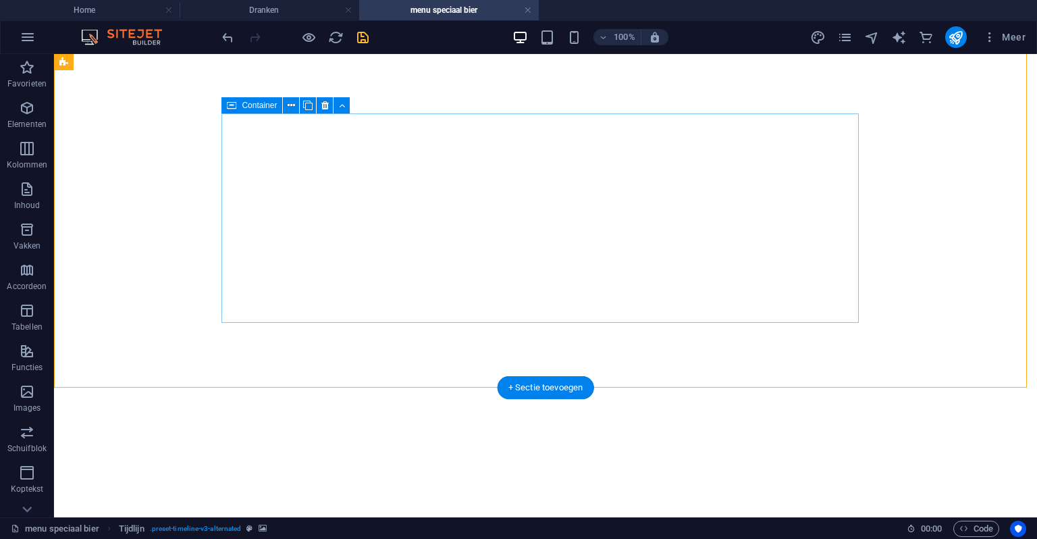
scroll to position [2843, 0]
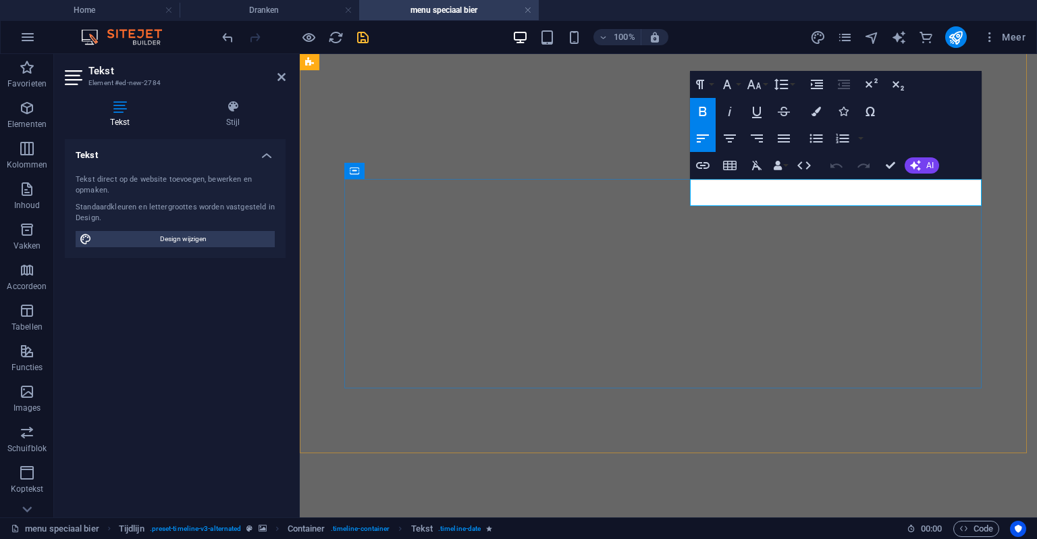
drag, startPoint x: 756, startPoint y: 192, endPoint x: 692, endPoint y: 188, distance: 63.6
click at [767, 75] on button "Font Size" at bounding box center [757, 84] width 26 height 27
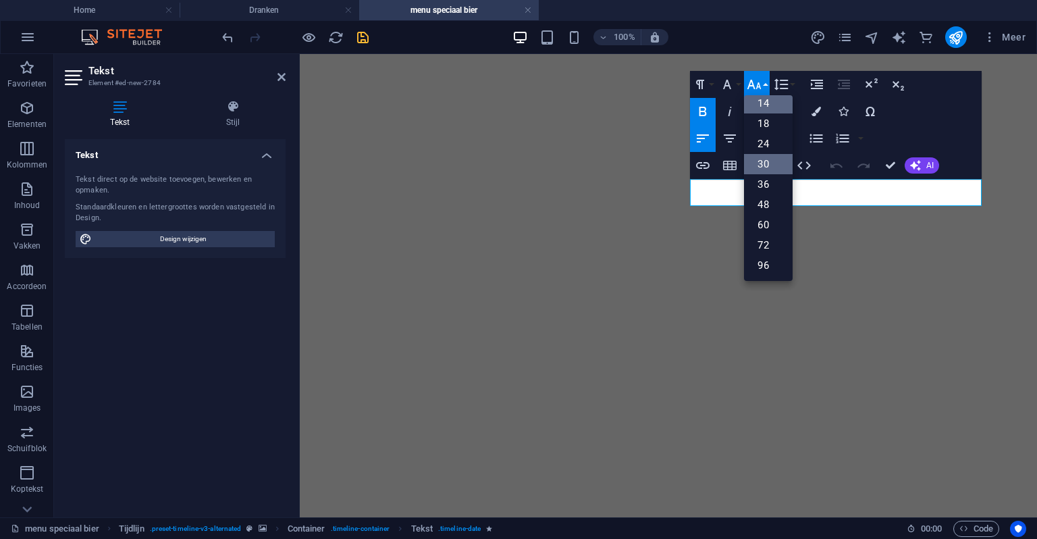
scroll to position [108, 0]
click at [771, 168] on link "30" at bounding box center [768, 165] width 49 height 20
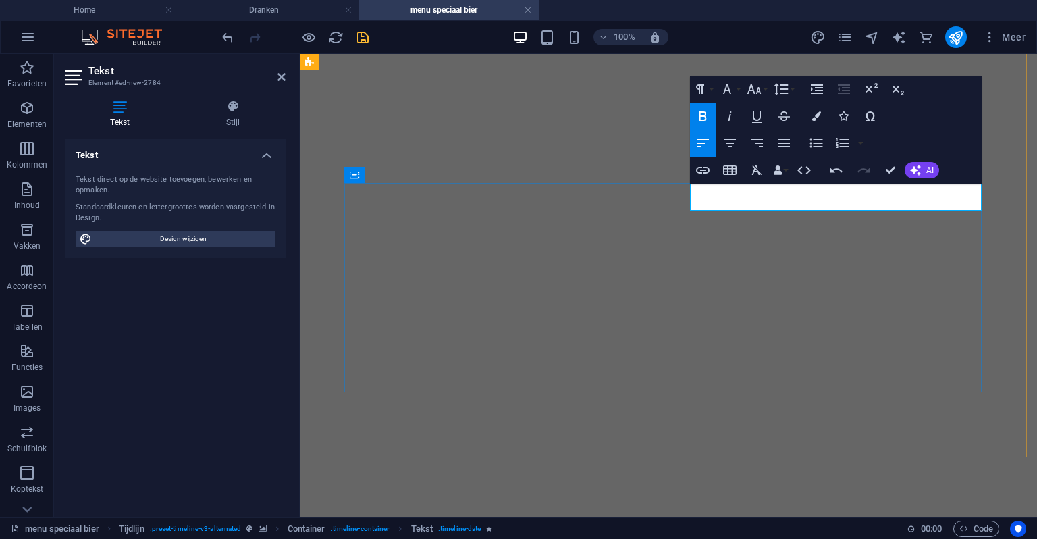
drag, startPoint x: 762, startPoint y: 195, endPoint x: 772, endPoint y: 199, distance: 10.9
drag, startPoint x: 762, startPoint y: 200, endPoint x: 721, endPoint y: 198, distance: 40.6
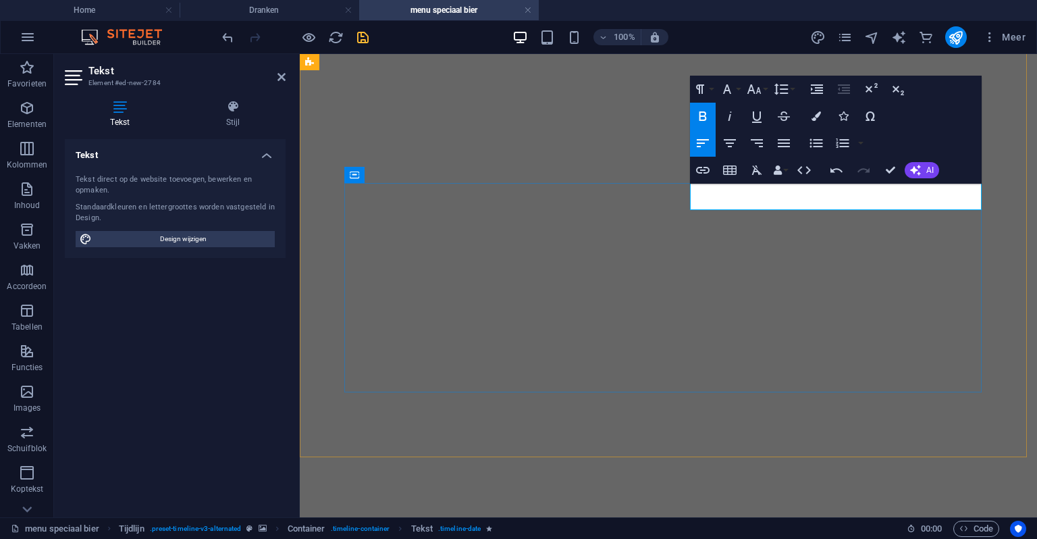
drag, startPoint x: 892, startPoint y: 163, endPoint x: 822, endPoint y: 114, distance: 85.4
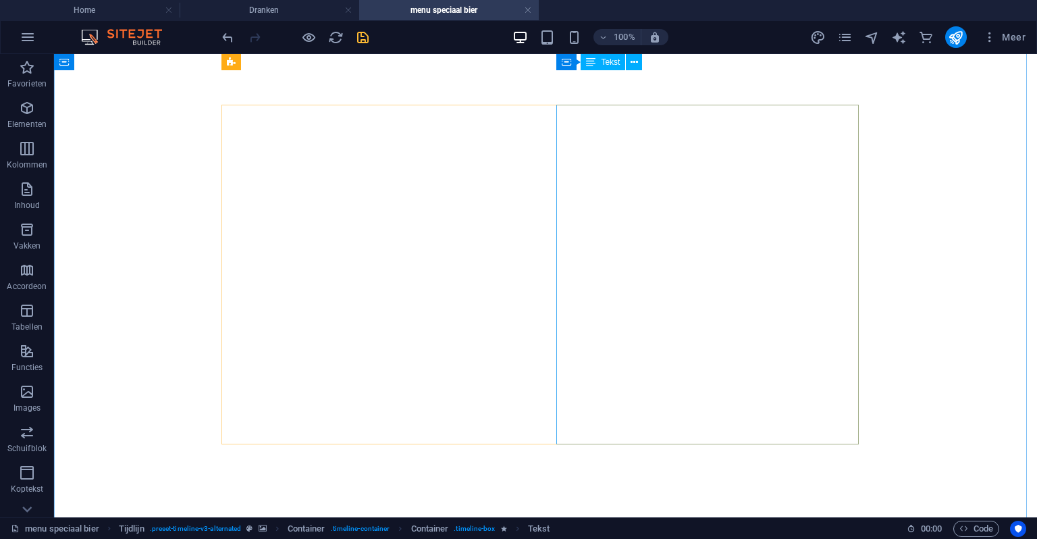
scroll to position [204, 0]
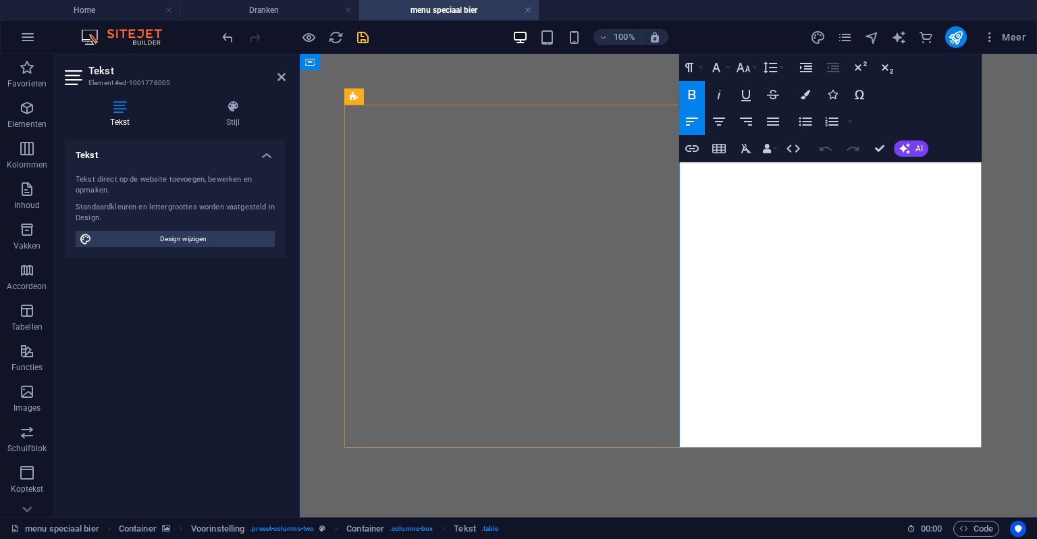
drag, startPoint x: 812, startPoint y: 257, endPoint x: 683, endPoint y: 261, distance: 129.0
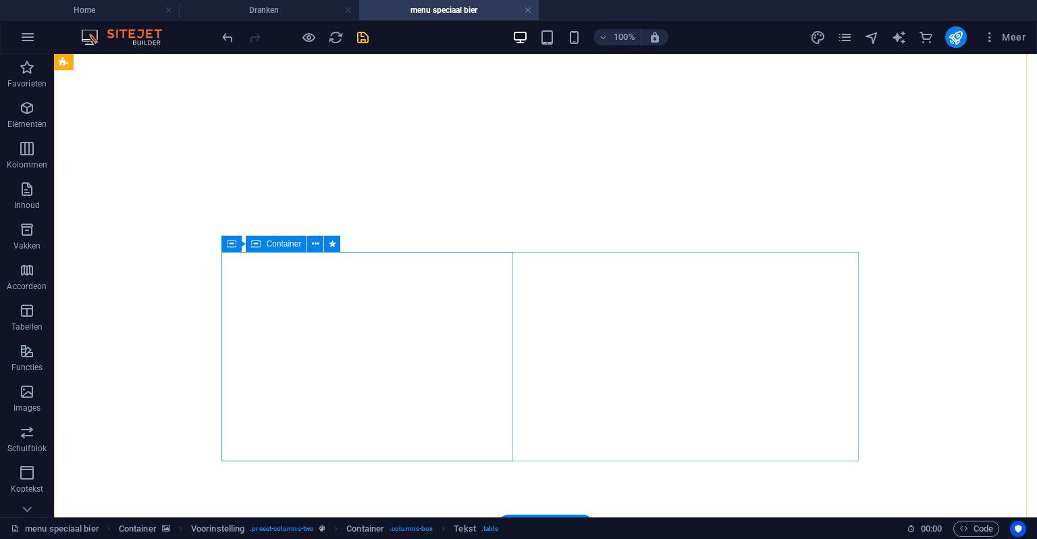
scroll to position [2838, 0]
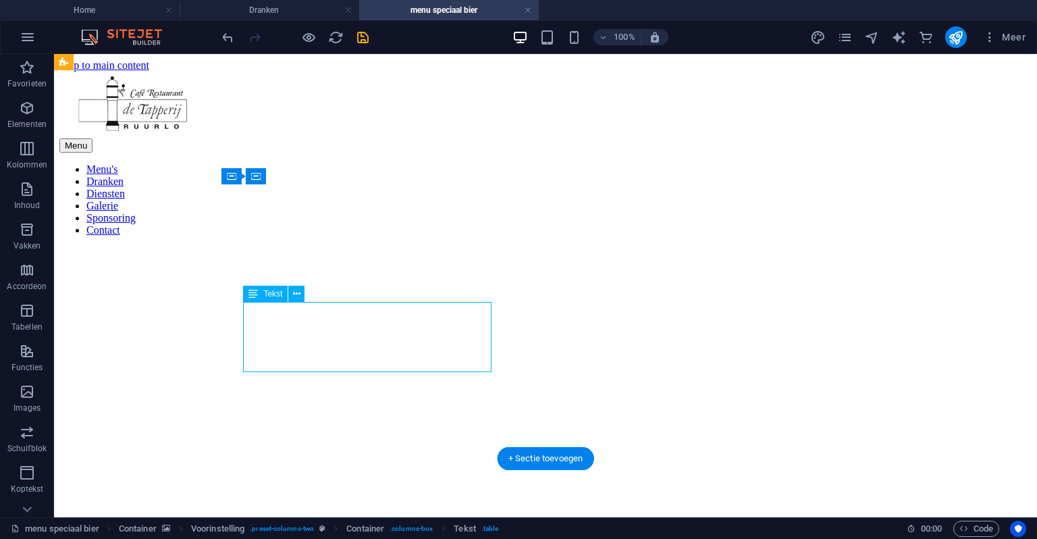
scroll to position [2838, 0]
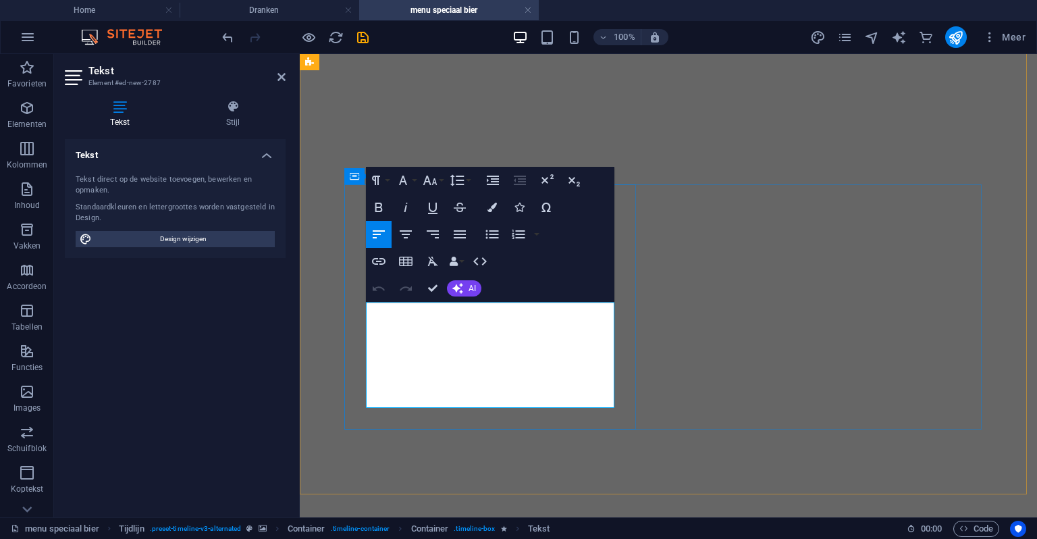
drag, startPoint x: 442, startPoint y: 379, endPoint x: 378, endPoint y: 300, distance: 101.4
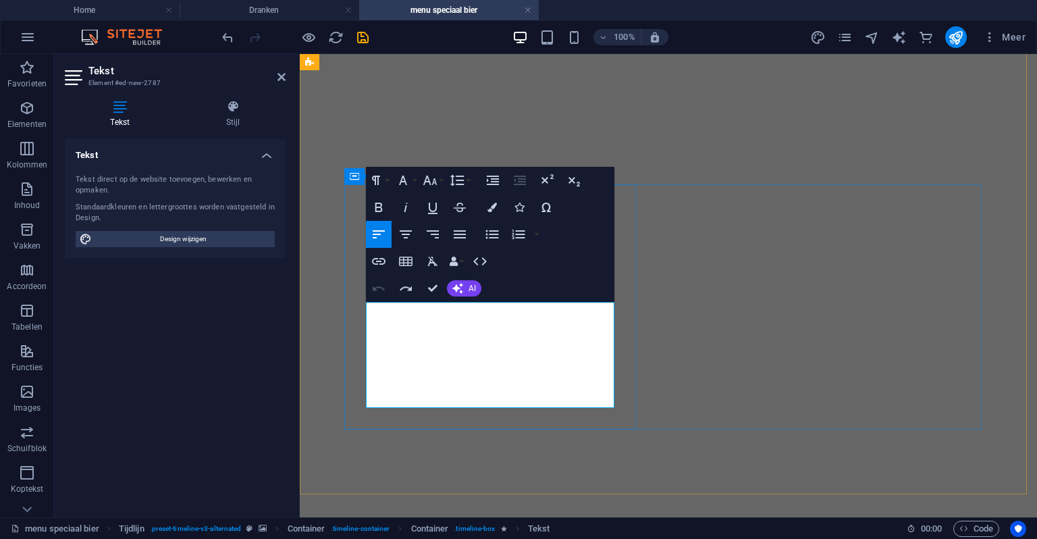
drag, startPoint x: 422, startPoint y: 390, endPoint x: 487, endPoint y: 330, distance: 88.9
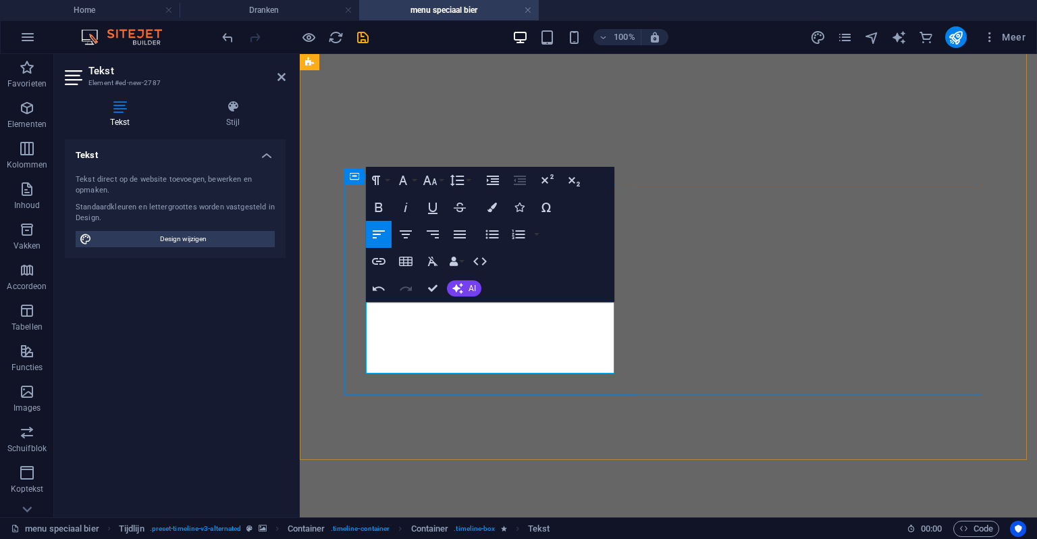
scroll to position [0, 5]
drag, startPoint x: 432, startPoint y: 282, endPoint x: 378, endPoint y: 229, distance: 75.9
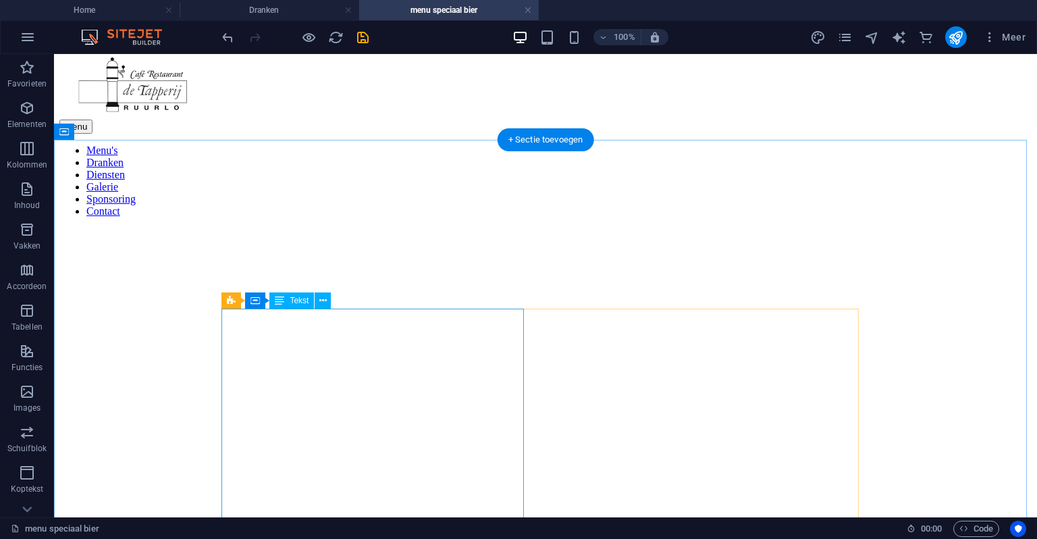
scroll to position [270, 0]
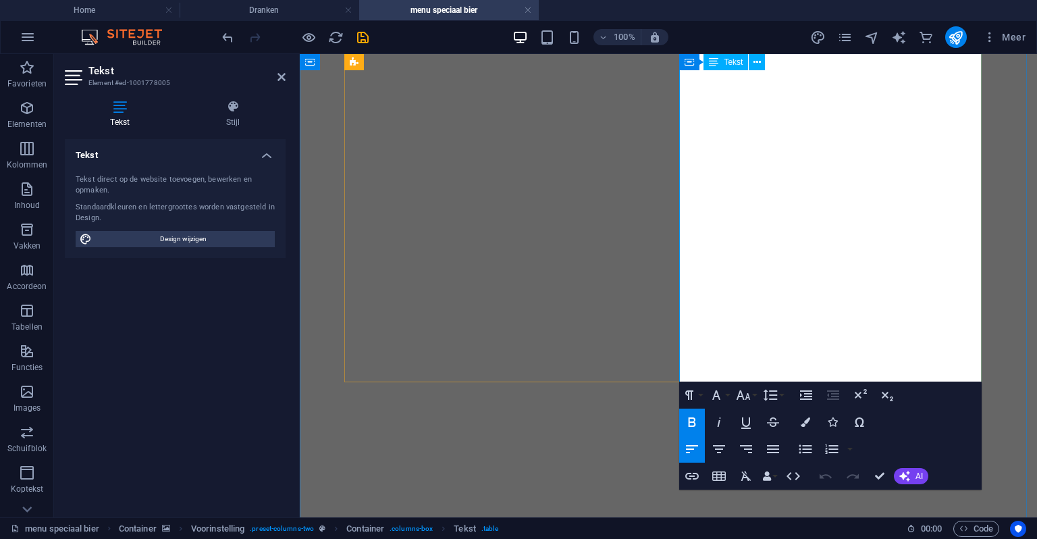
drag, startPoint x: 889, startPoint y: 249, endPoint x: 681, endPoint y: 254, distance: 207.4
copy td "Sprankelend en pittig, met vleugje [PERSON_NAME]"
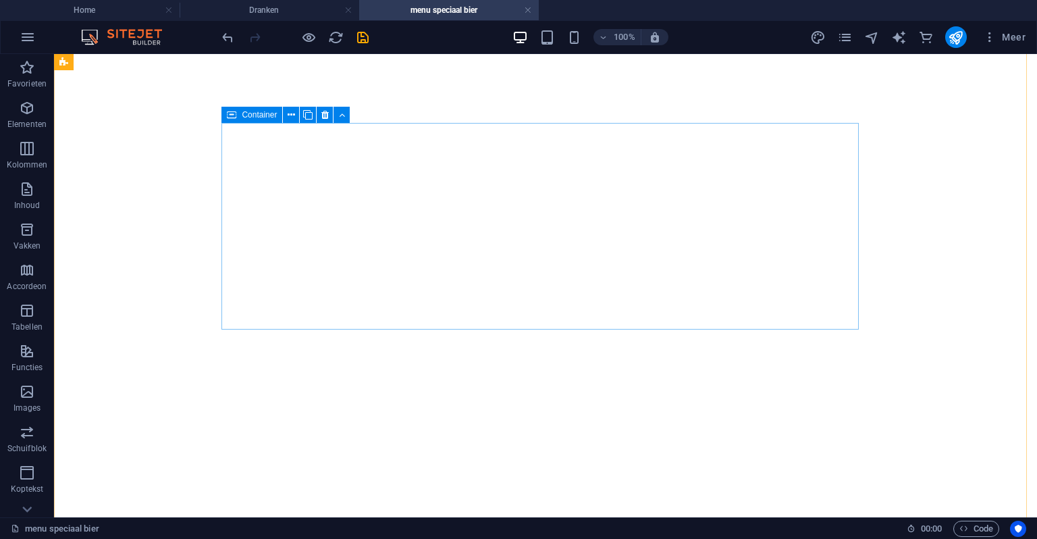
scroll to position [2609, 0]
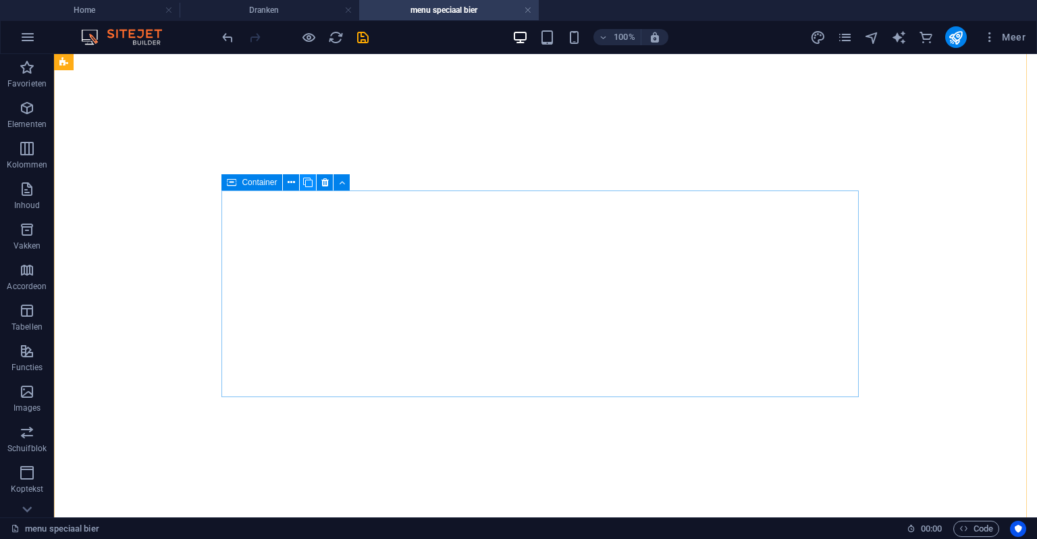
click at [309, 184] on icon at bounding box center [307, 183] width 9 height 14
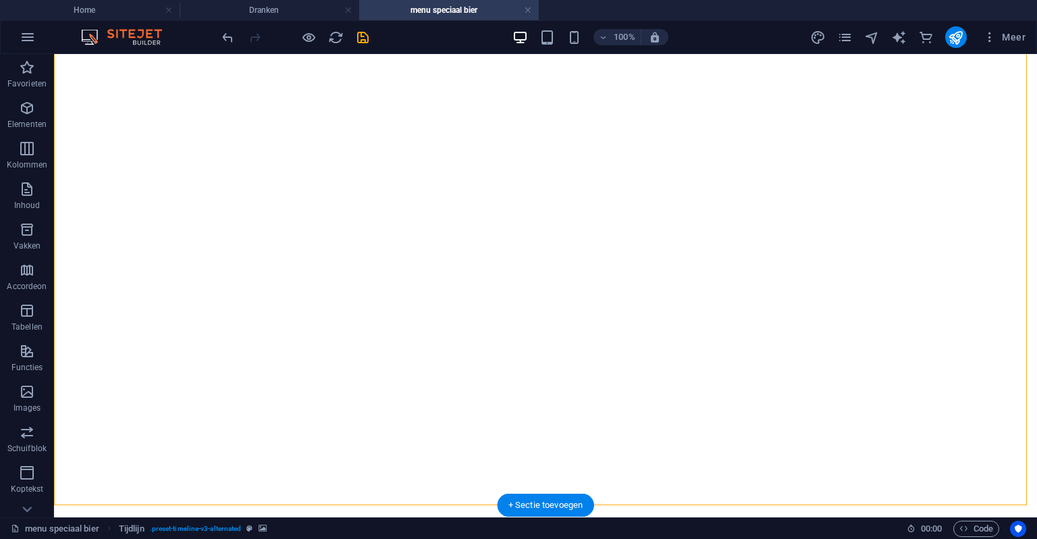
drag, startPoint x: 292, startPoint y: 122, endPoint x: 810, endPoint y: 384, distance: 581.2
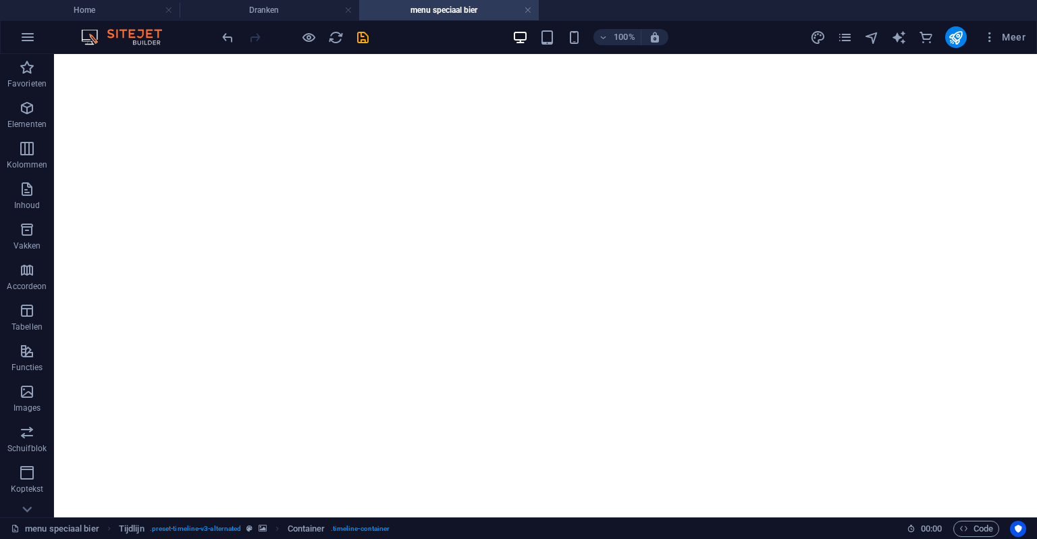
drag, startPoint x: 236, startPoint y: 144, endPoint x: 570, endPoint y: 431, distance: 440.1
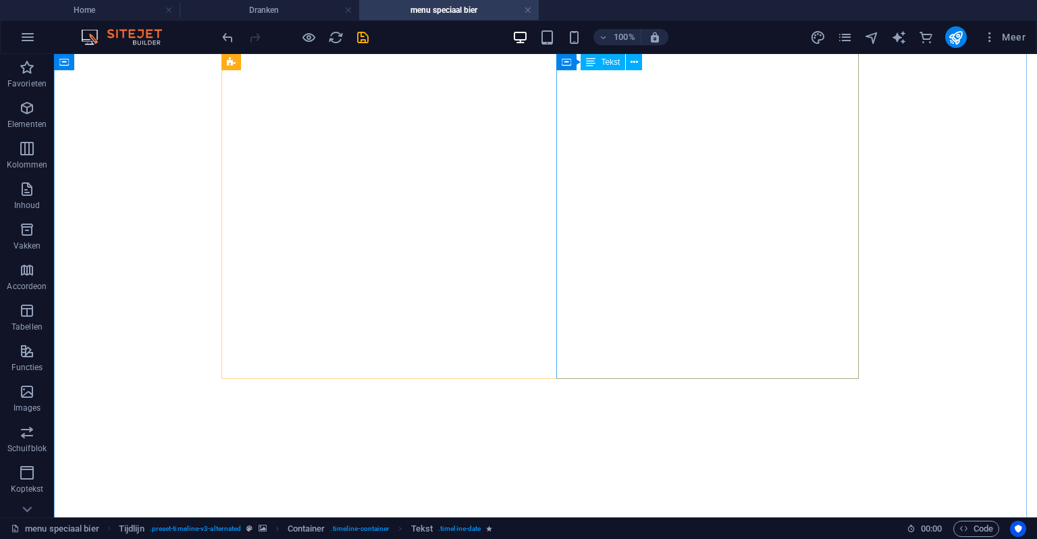
scroll to position [222, 0]
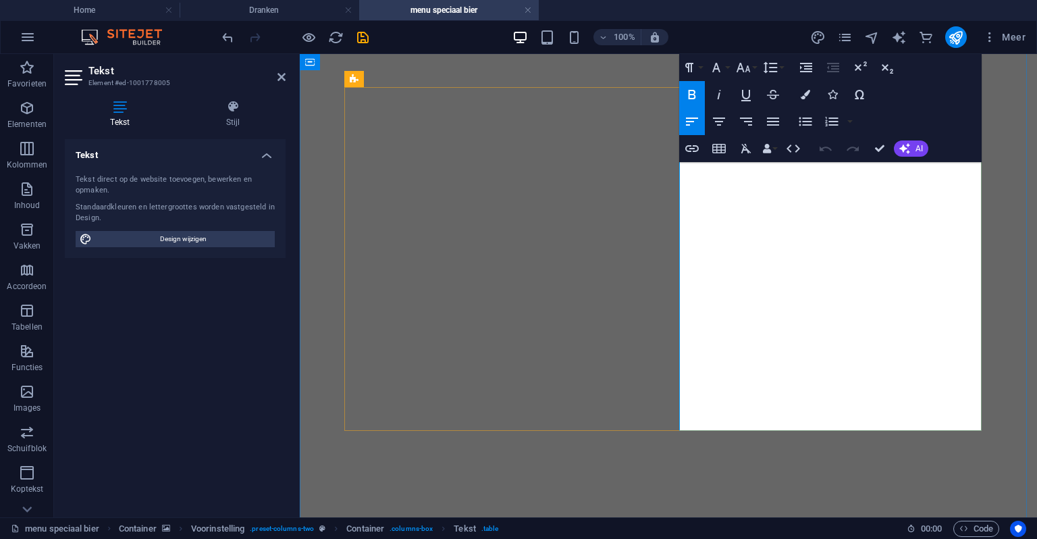
drag, startPoint x: 879, startPoint y: 300, endPoint x: 681, endPoint y: 303, distance: 198.6
copy td "Sprankelend en pittig, met vleugje [PERSON_NAME]"
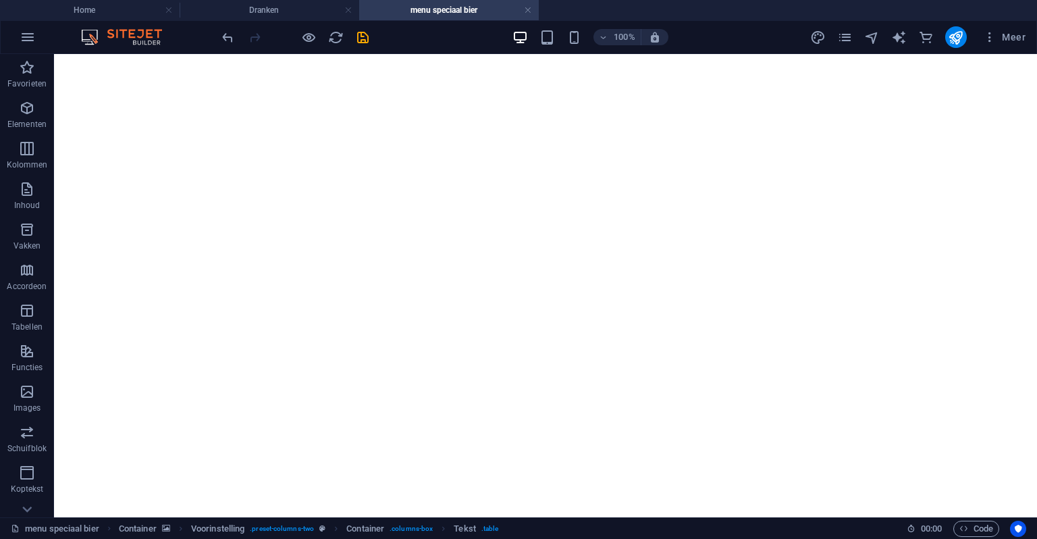
scroll to position [3003, 0]
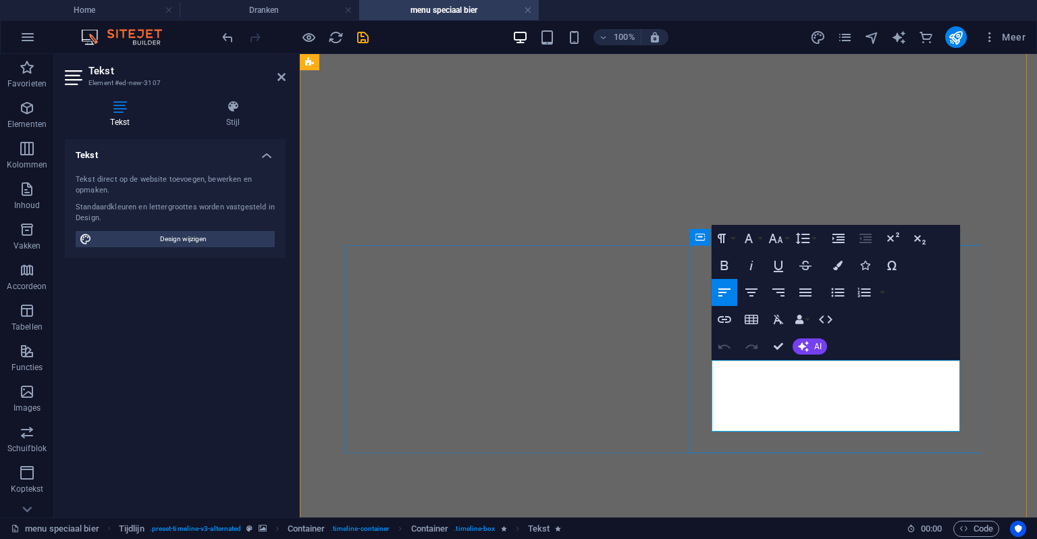
drag, startPoint x: 758, startPoint y: 382, endPoint x: 923, endPoint y: 413, distance: 167.7
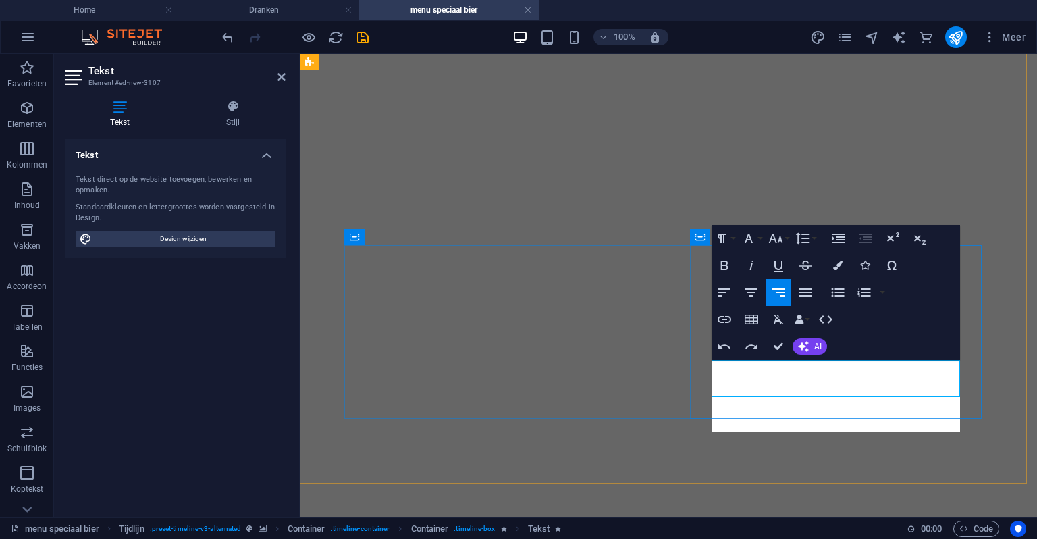
scroll to position [111, 5]
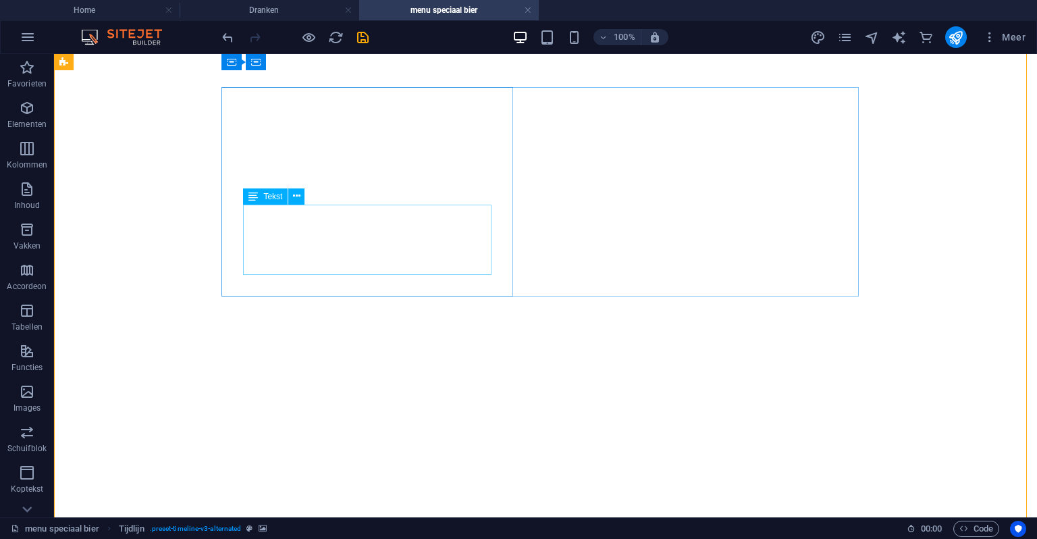
scroll to position [3070, 0]
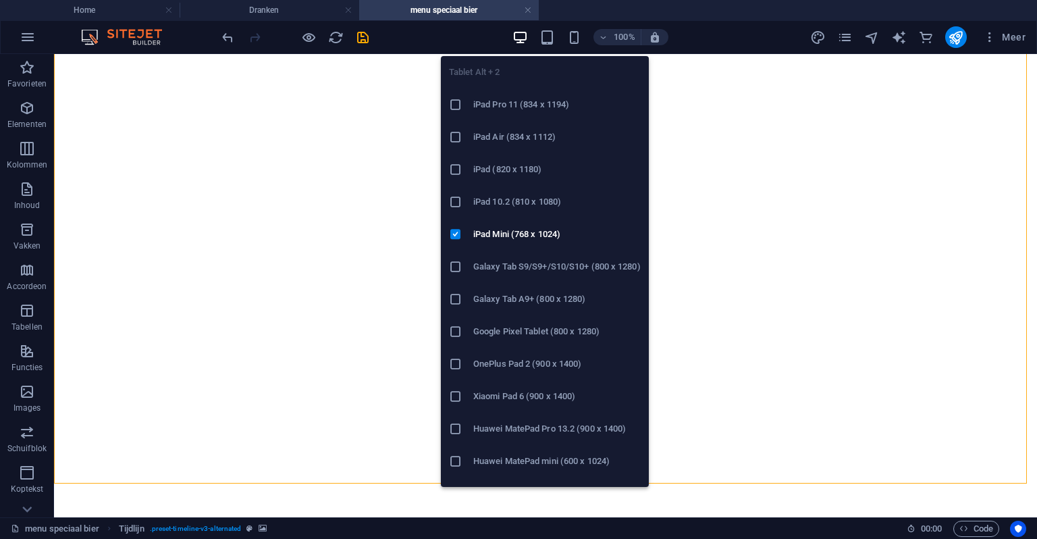
drag, startPoint x: 554, startPoint y: 44, endPoint x: 575, endPoint y: 45, distance: 20.9
click at [575, 45] on div "Tablet Alt + 2 iPad Pro 11 (834 x 1194) iPad Air (834 x 1112) iPad (820 x 1180)…" at bounding box center [545, 266] width 208 height 442
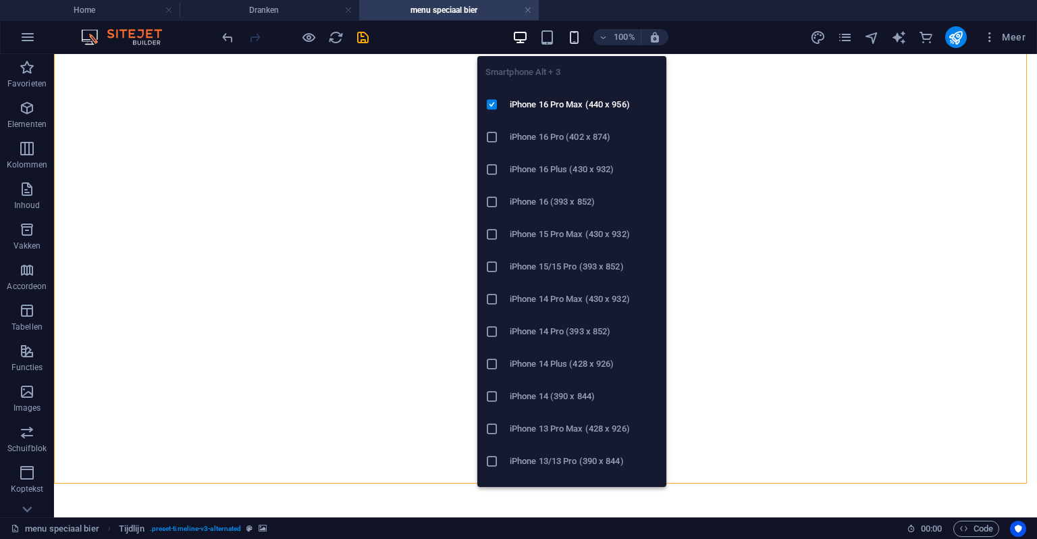
click at [569, 34] on icon "button" at bounding box center [575, 38] width 16 height 16
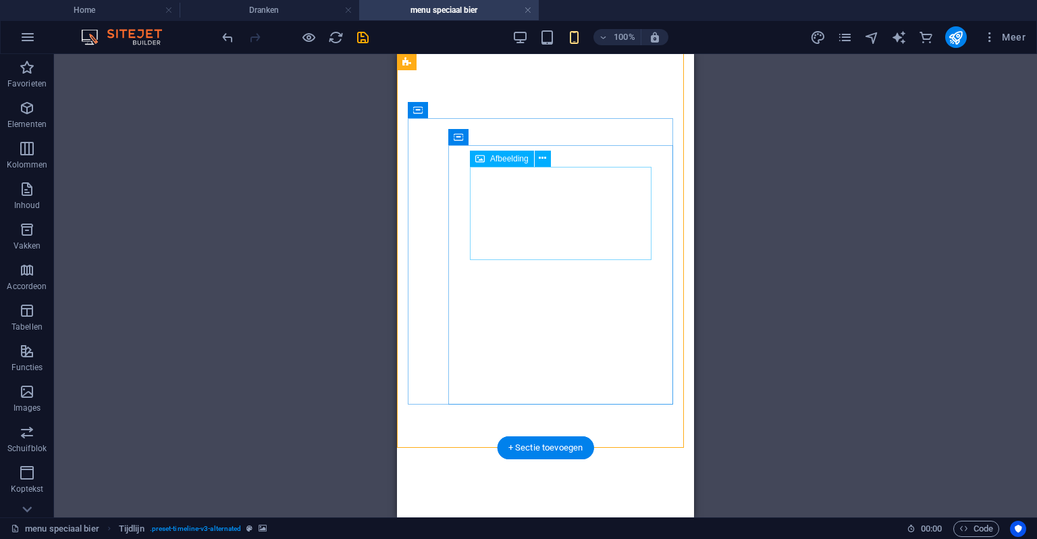
scroll to position [3813, 0]
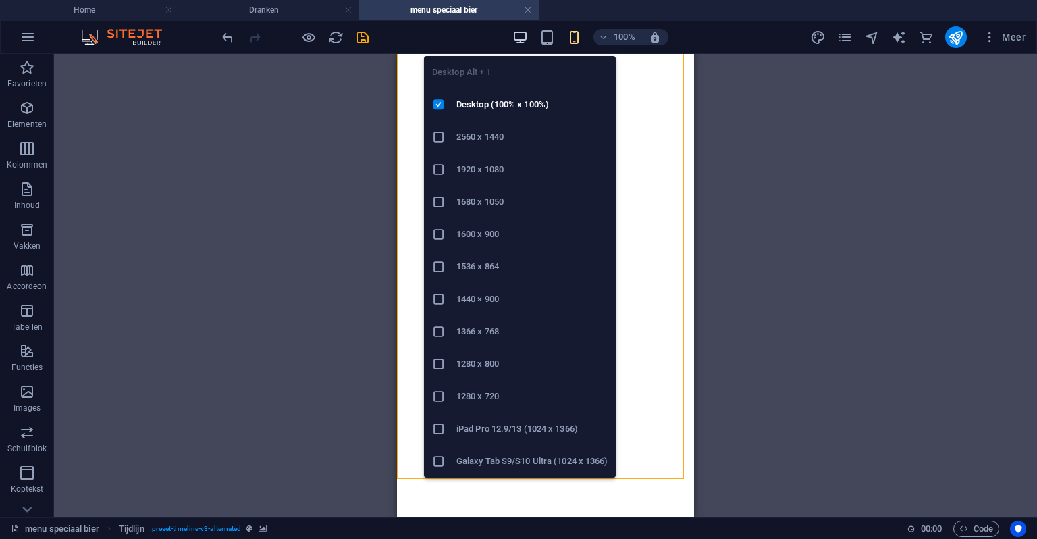
click at [515, 33] on icon "button" at bounding box center [521, 38] width 16 height 16
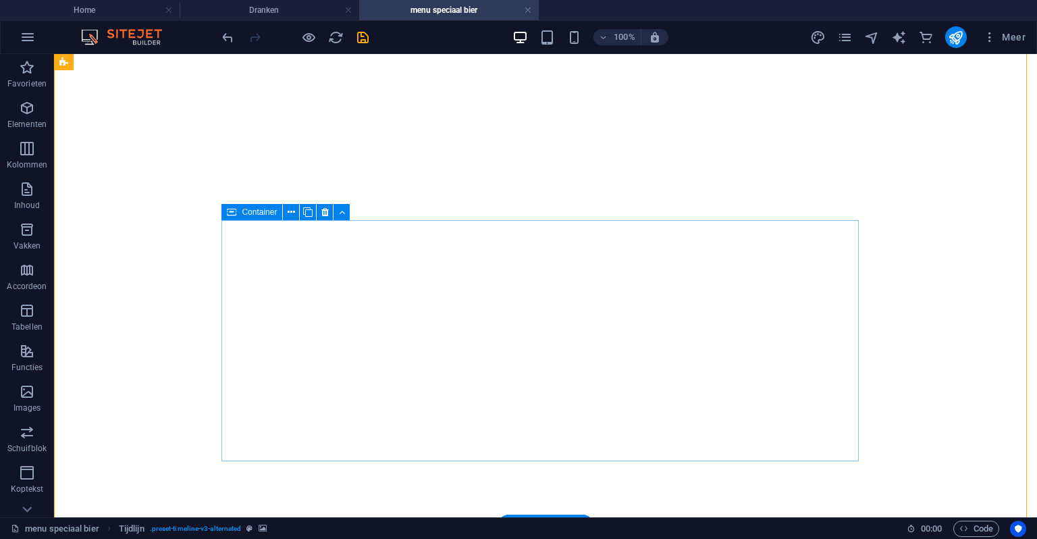
scroll to position [3039, 0]
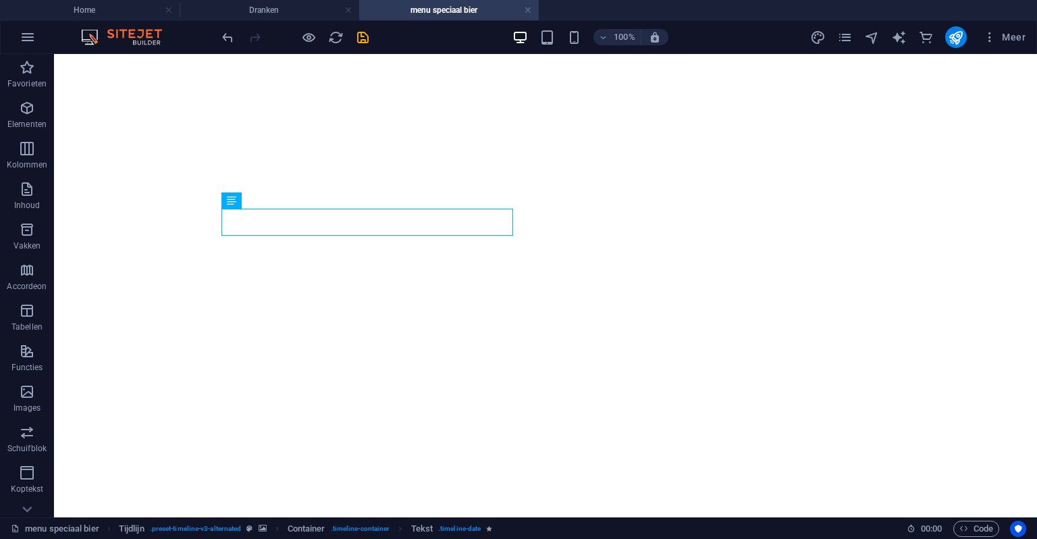
click at [561, 36] on div "100%" at bounding box center [591, 37] width 156 height 22
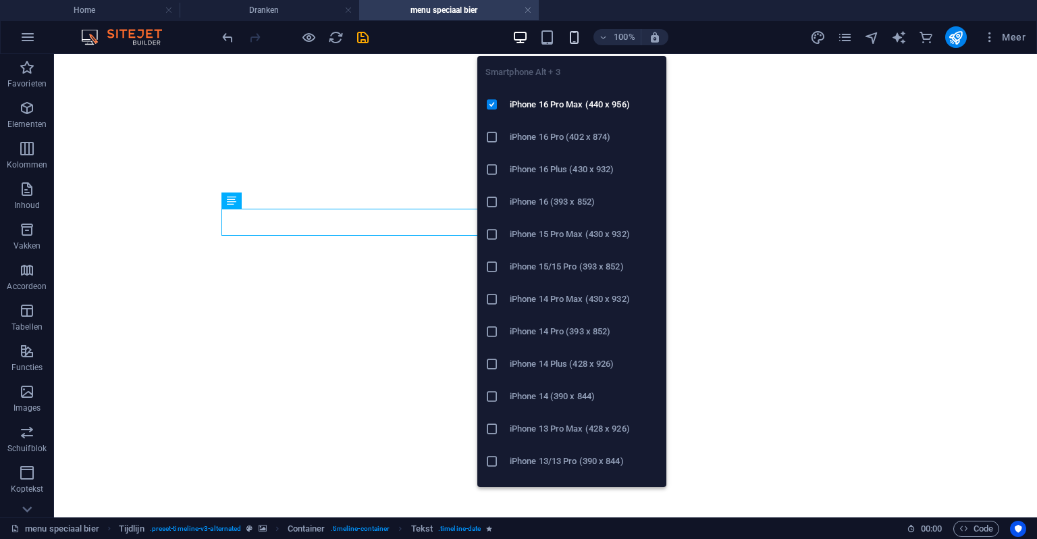
click at [569, 34] on icon "button" at bounding box center [575, 38] width 16 height 16
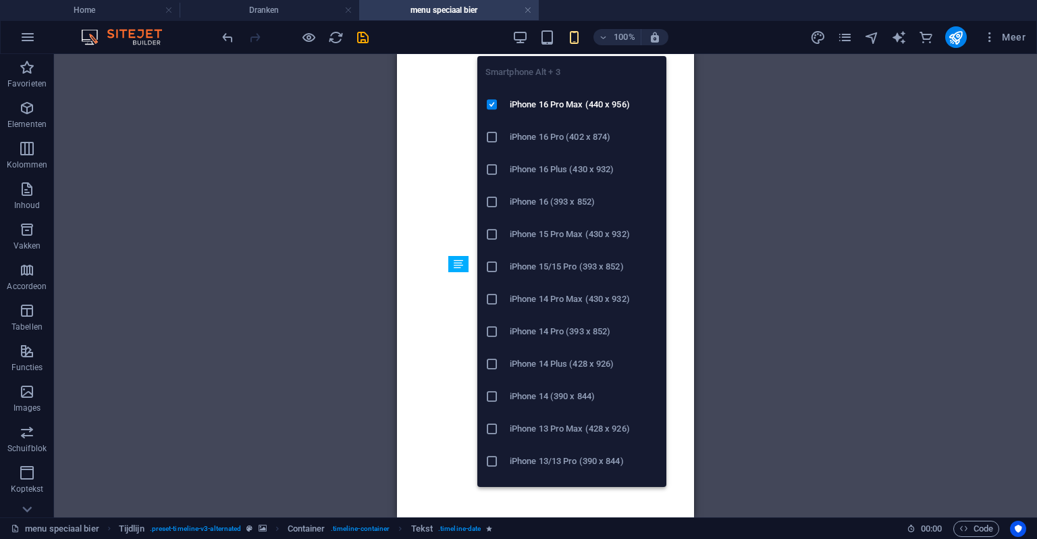
scroll to position [3690, 0]
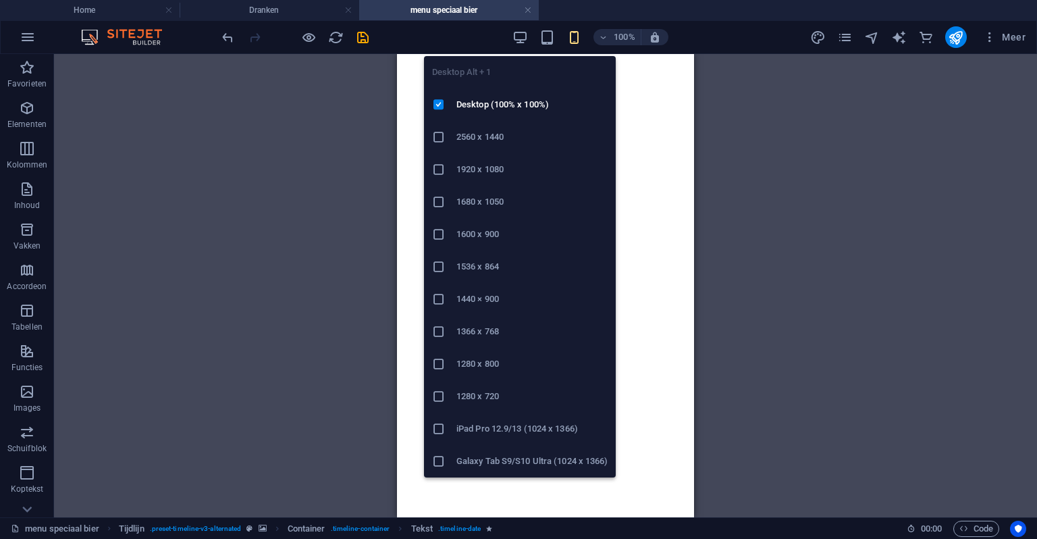
click at [517, 33] on icon "button" at bounding box center [521, 38] width 16 height 16
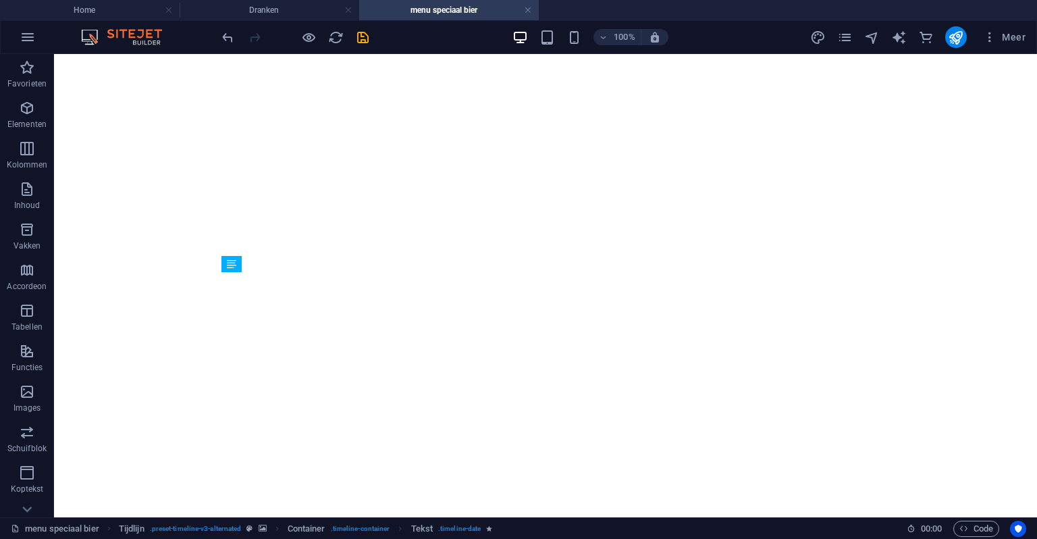
scroll to position [2976, 0]
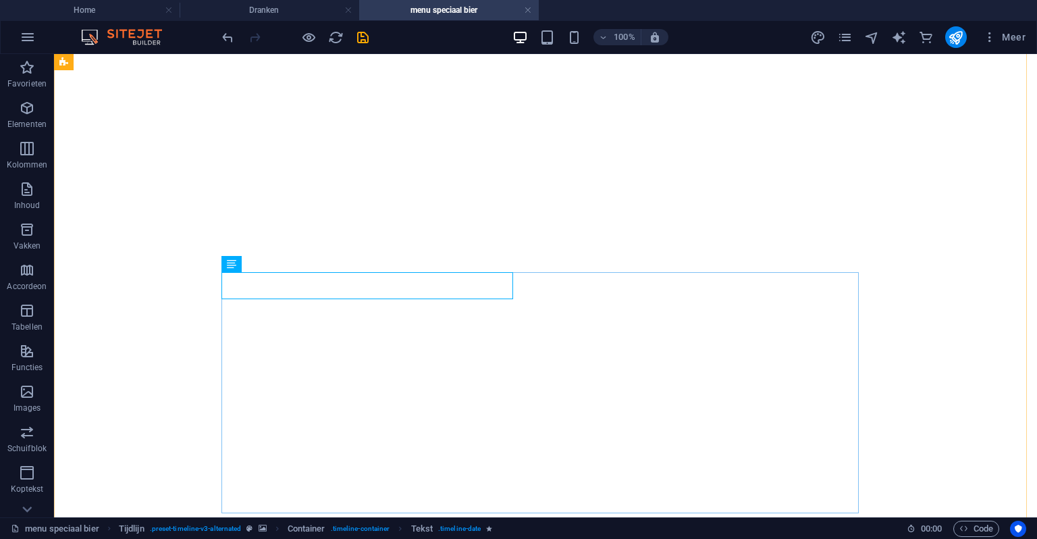
scroll to position [3043, 0]
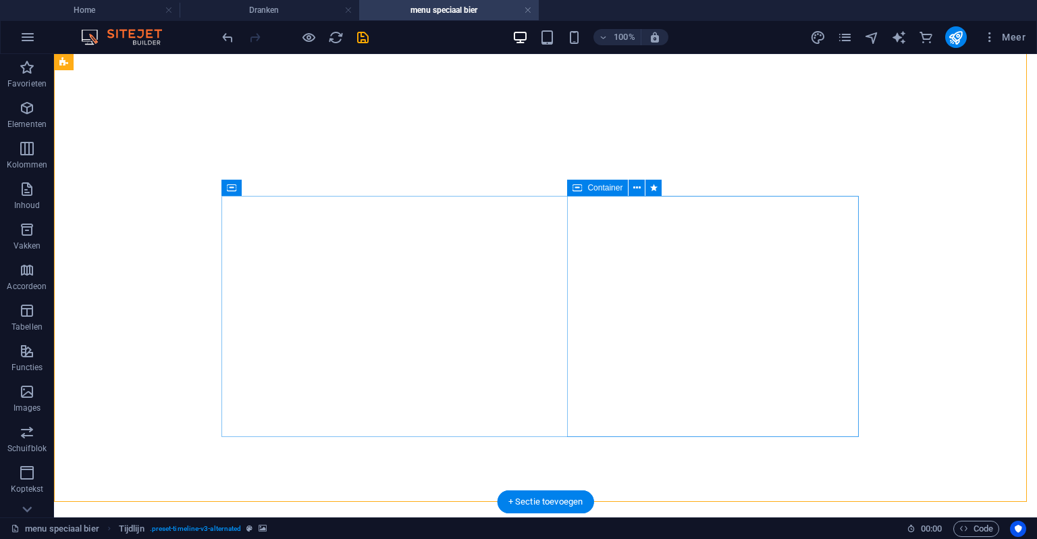
scroll to position [3111, 0]
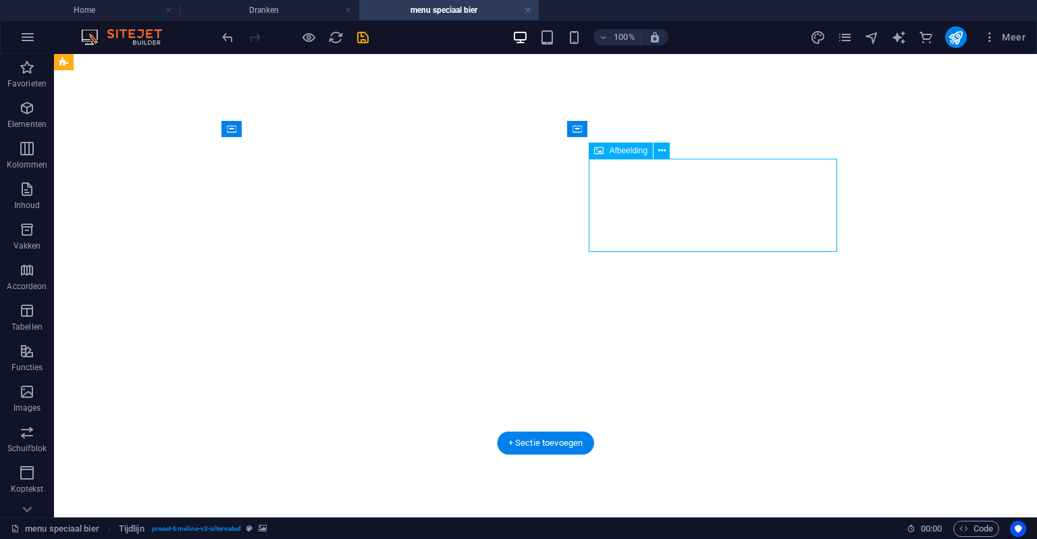
select select "px"
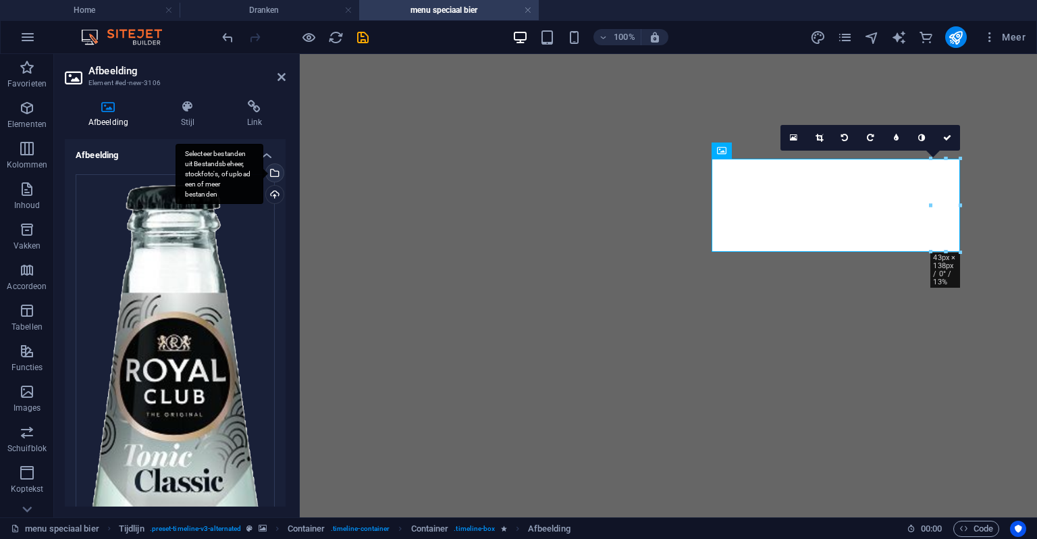
click at [270, 183] on div "Selecteer bestanden uit Bestandsbeheer, stockfoto's, of upload een of meer best…" at bounding box center [273, 174] width 20 height 20
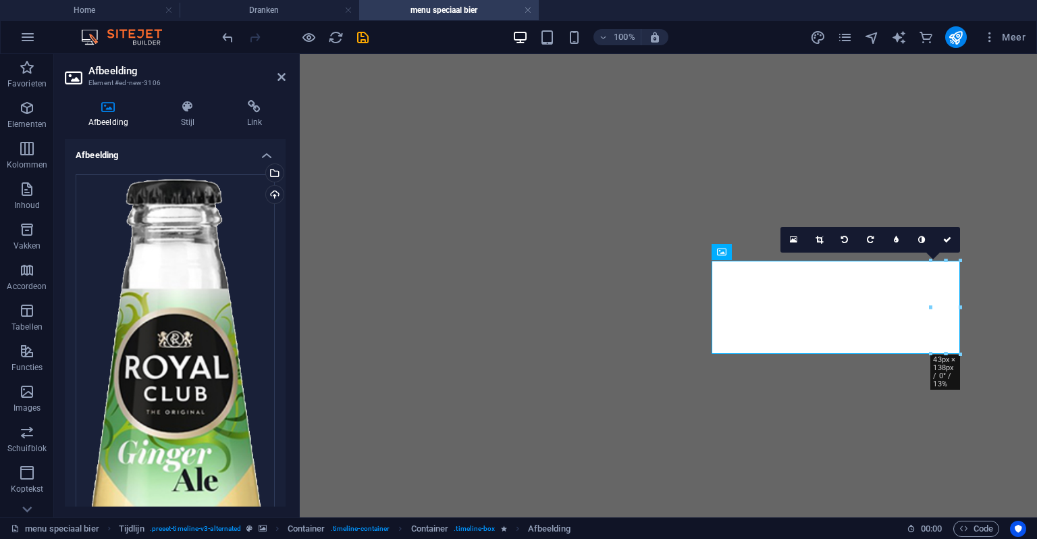
scroll to position [2963, 0]
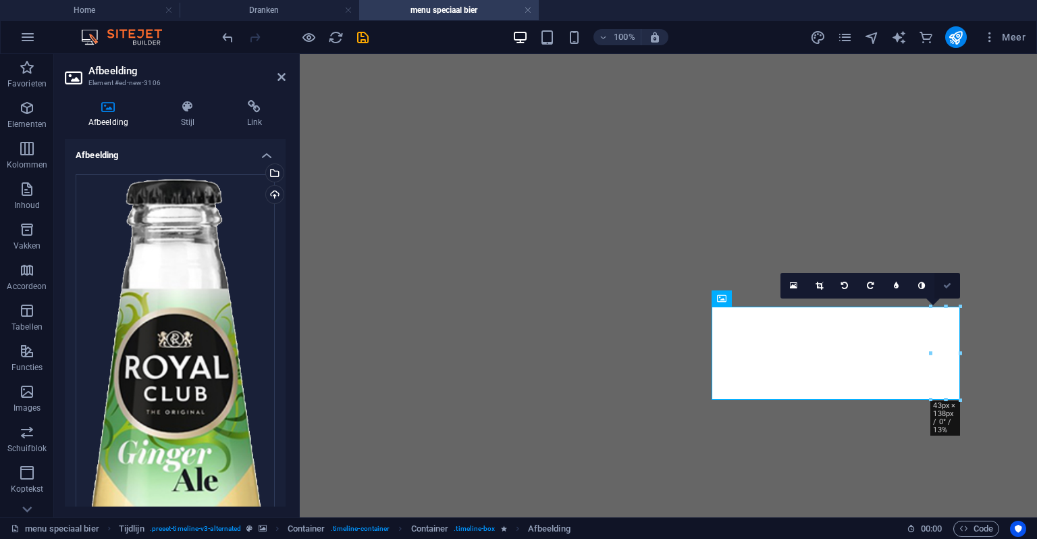
click at [948, 276] on link at bounding box center [948, 286] width 26 height 26
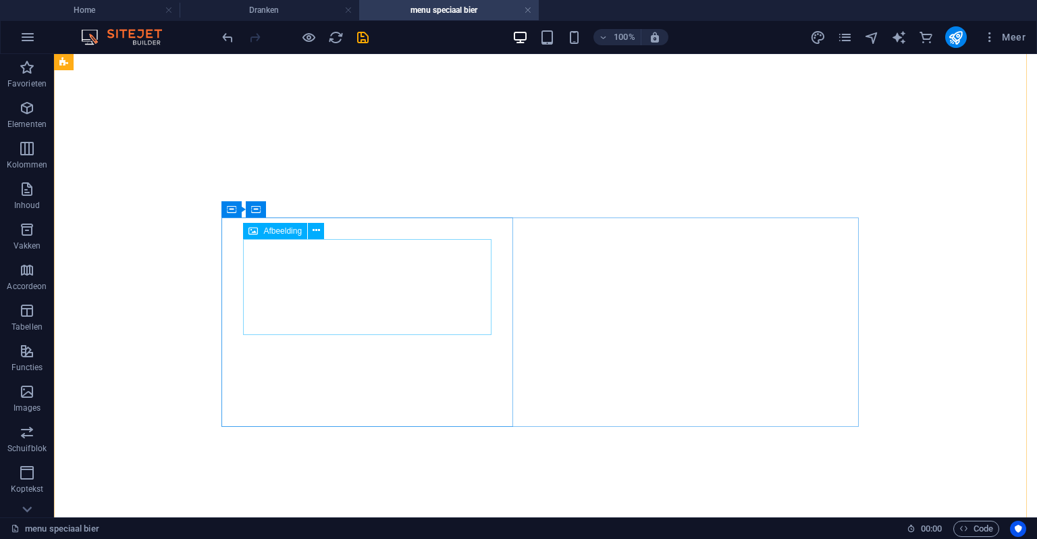
scroll to position [2819, 0]
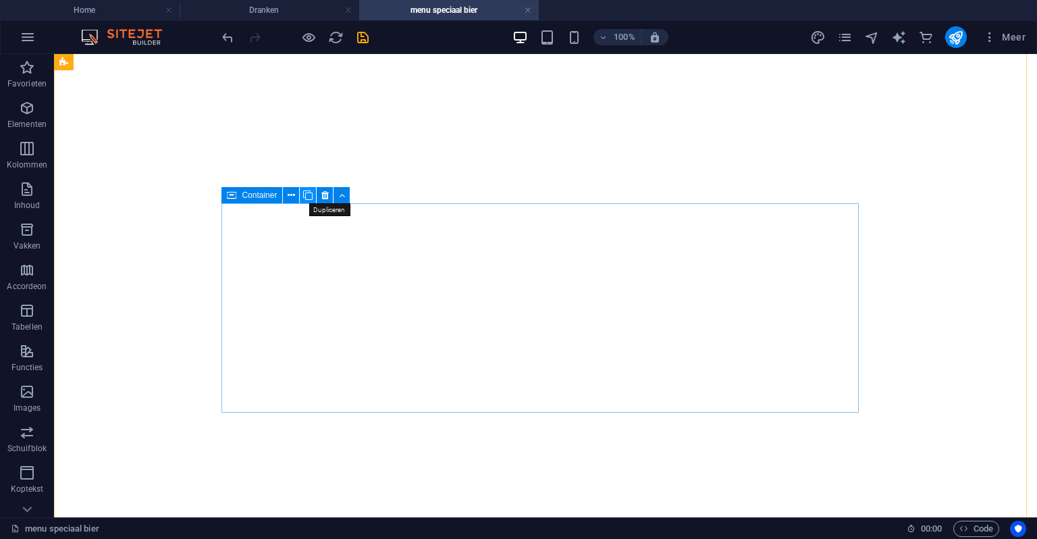
click at [305, 200] on icon at bounding box center [307, 195] width 9 height 14
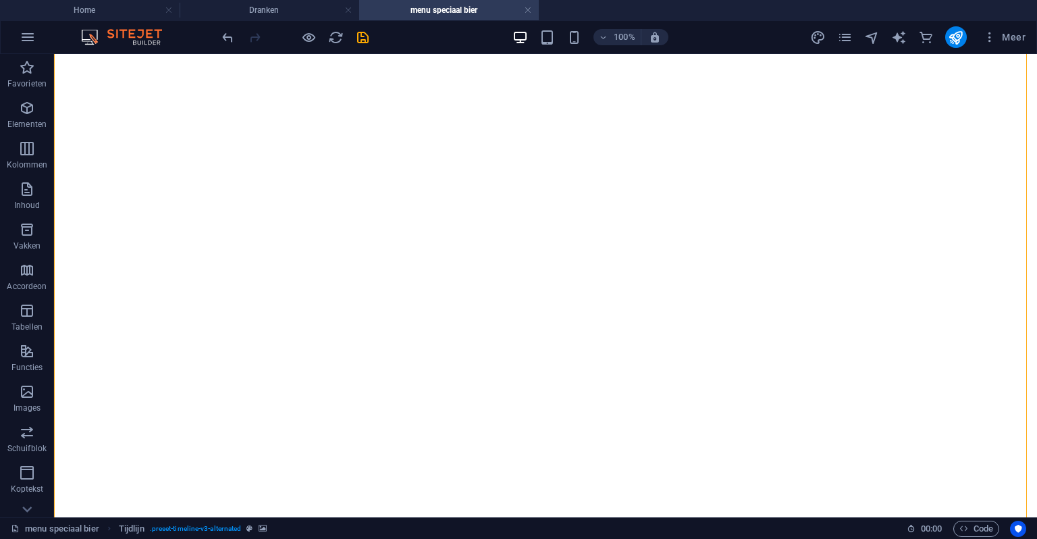
drag, startPoint x: 287, startPoint y: 339, endPoint x: 581, endPoint y: 440, distance: 310.6
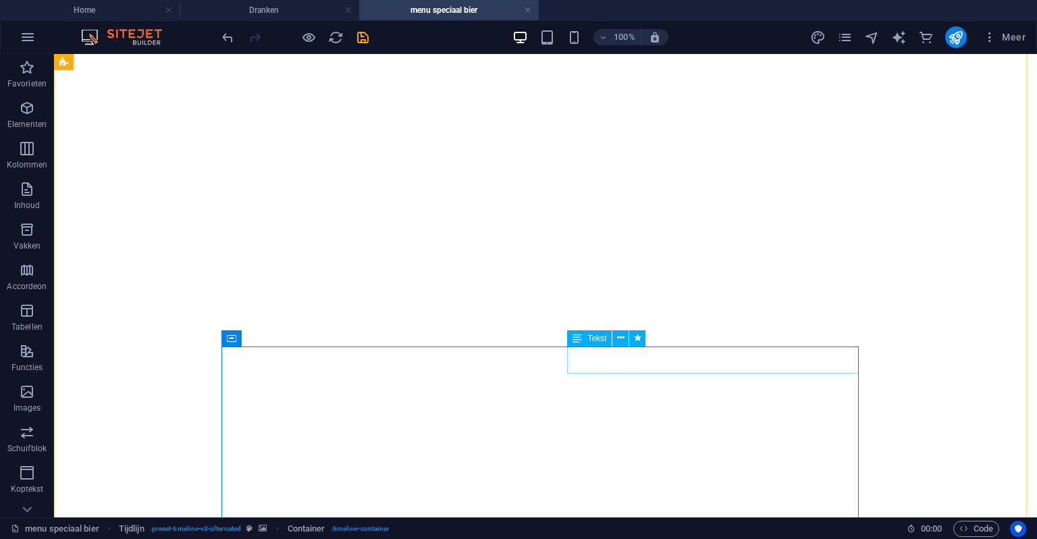
scroll to position [3226, 0]
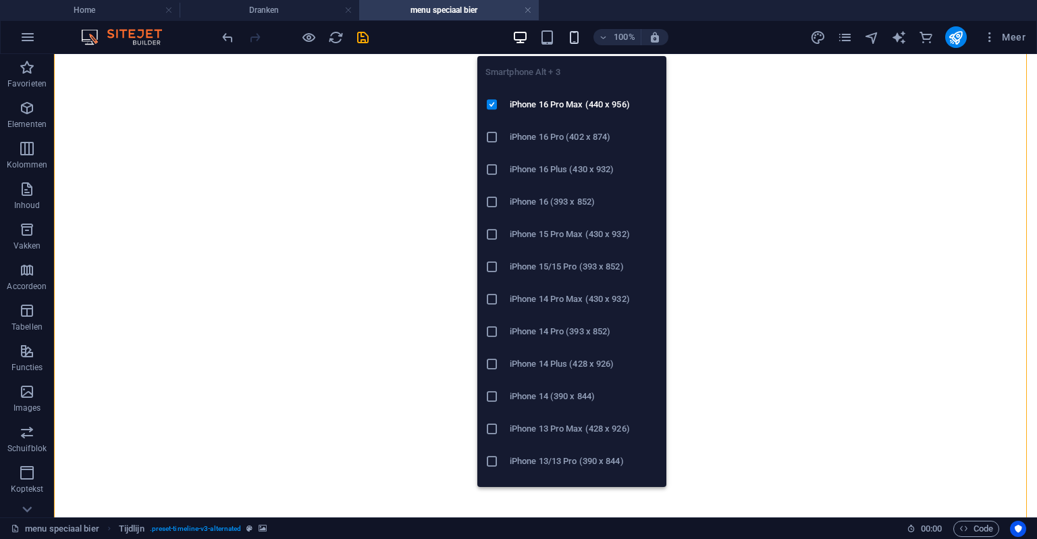
click at [580, 44] on icon "button" at bounding box center [575, 38] width 16 height 16
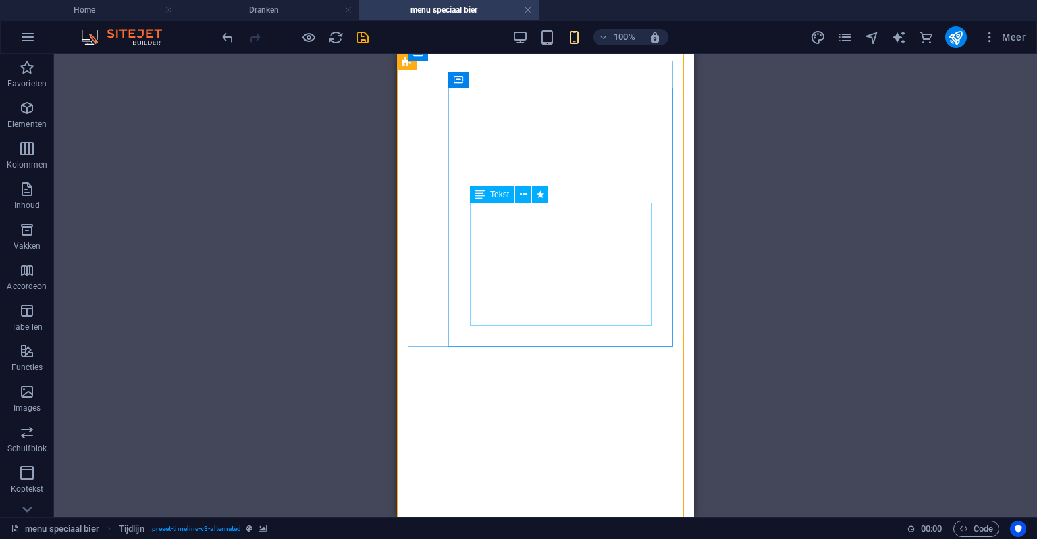
scroll to position [4037, 0]
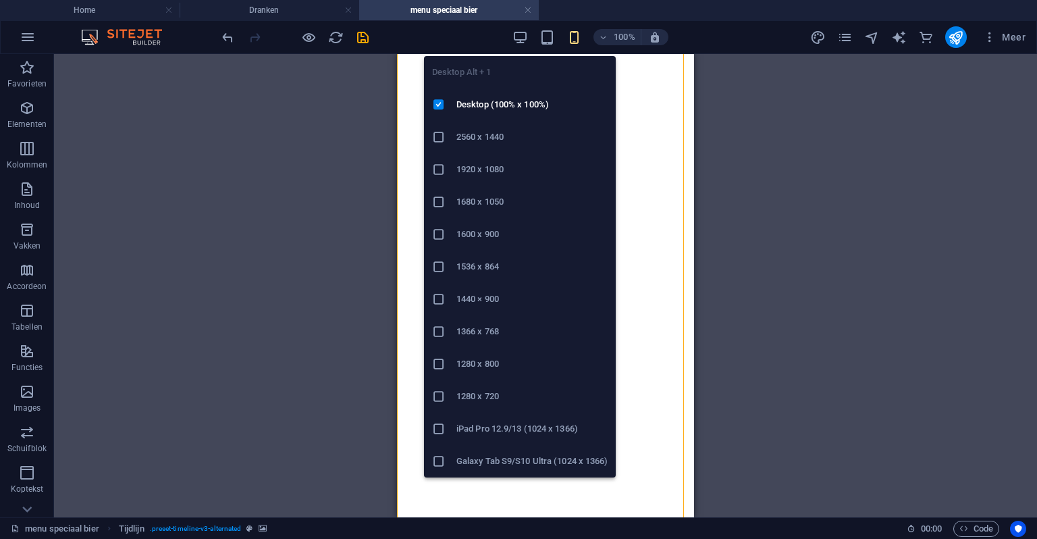
click at [520, 38] on icon "button" at bounding box center [521, 38] width 16 height 16
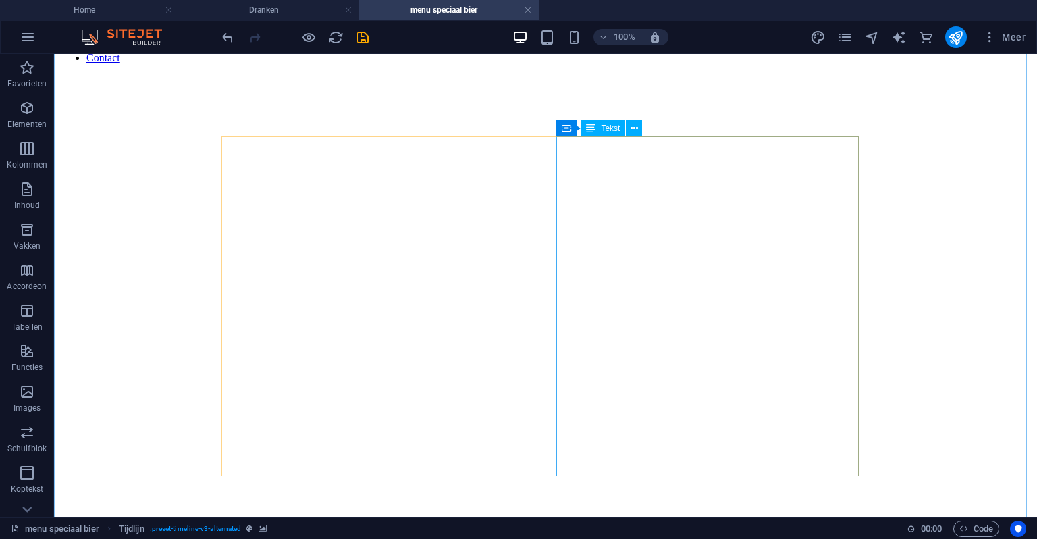
scroll to position [240, 0]
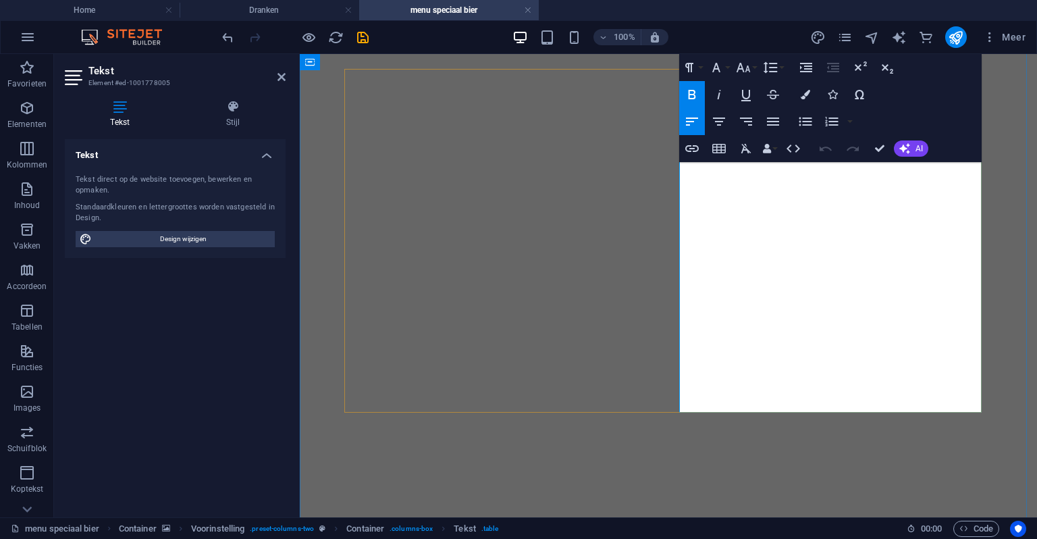
drag, startPoint x: 858, startPoint y: 338, endPoint x: 684, endPoint y: 344, distance: 174.4
copy td "Rijk aan bessensmaak, sprankelend"
drag, startPoint x: 883, startPoint y: 140, endPoint x: 851, endPoint y: 83, distance: 65.0
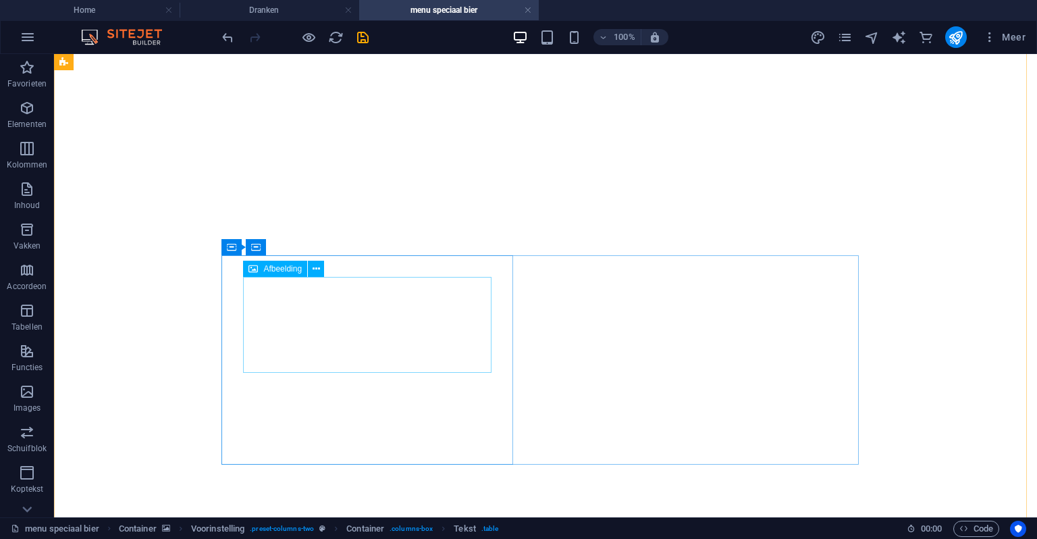
scroll to position [2766, 0]
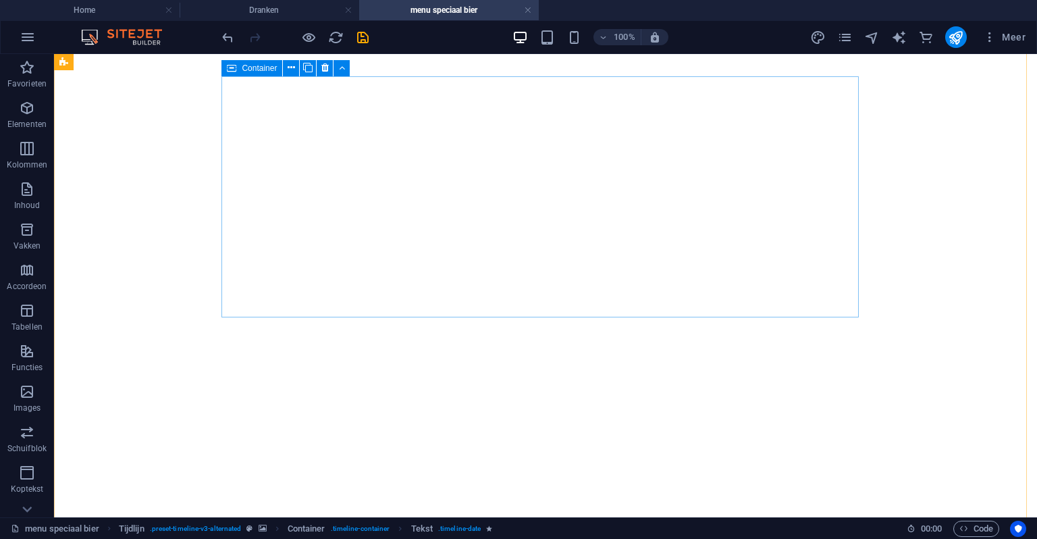
scroll to position [2750, 0]
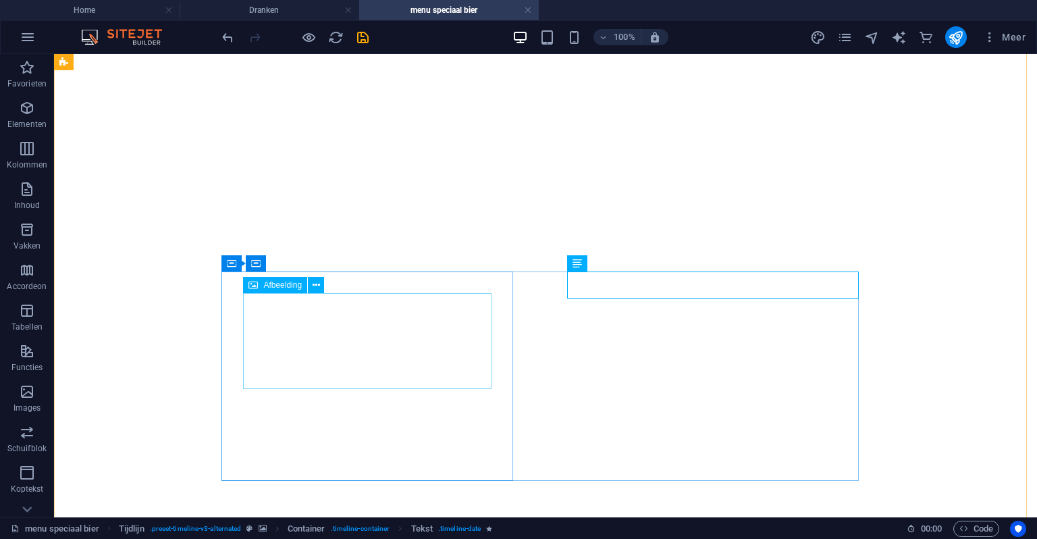
select select "px"
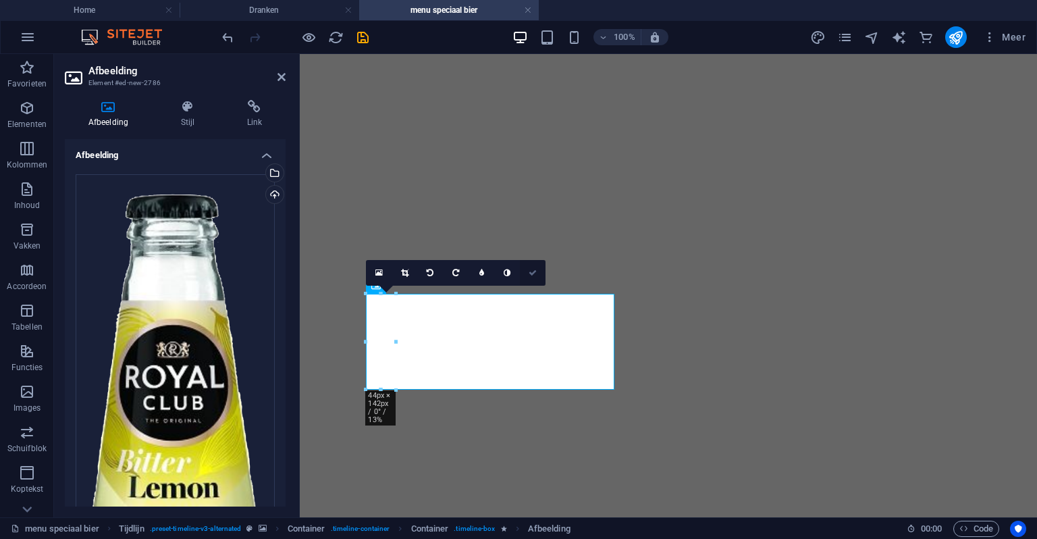
click at [536, 274] on icon at bounding box center [533, 273] width 8 height 8
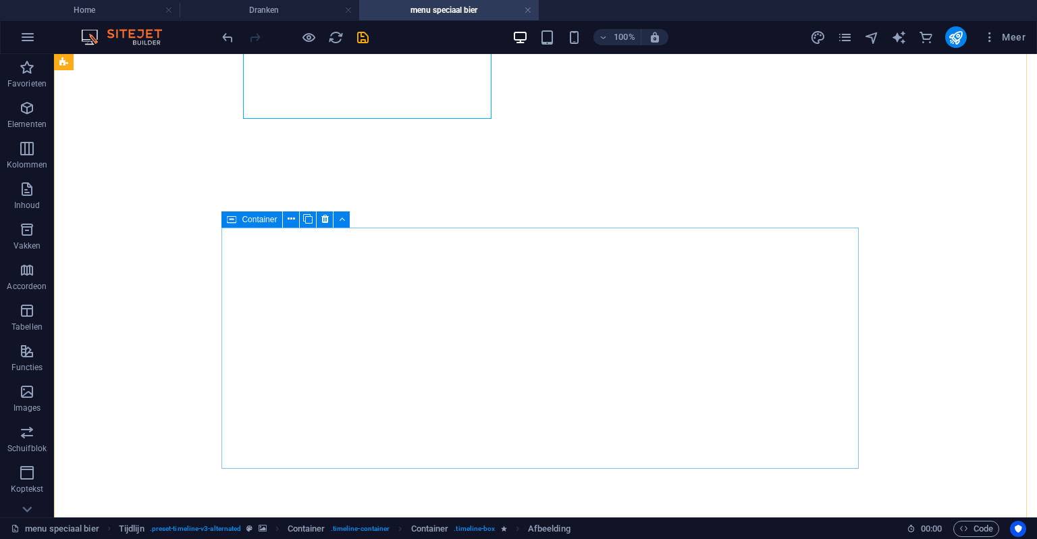
scroll to position [3358, 0]
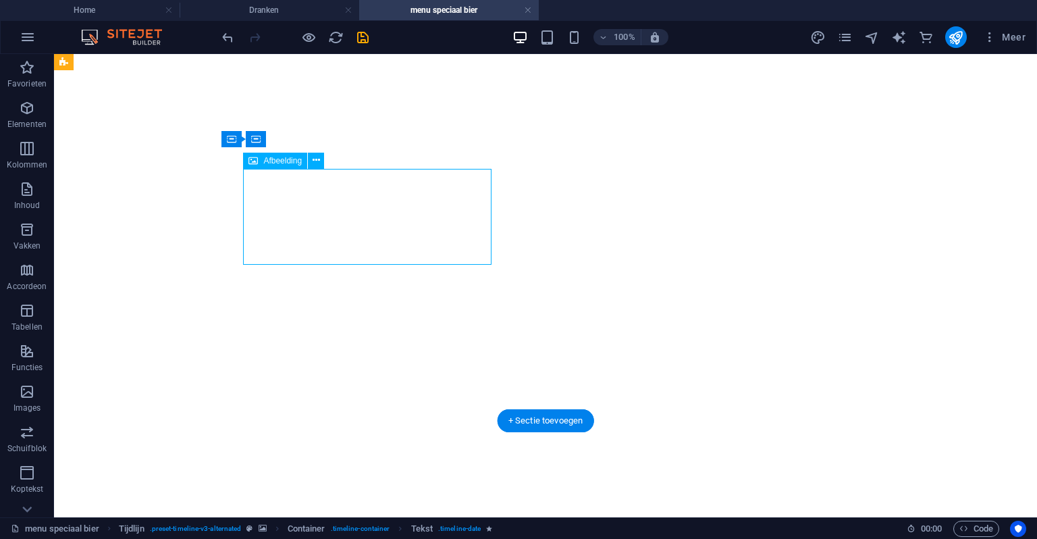
select select "px"
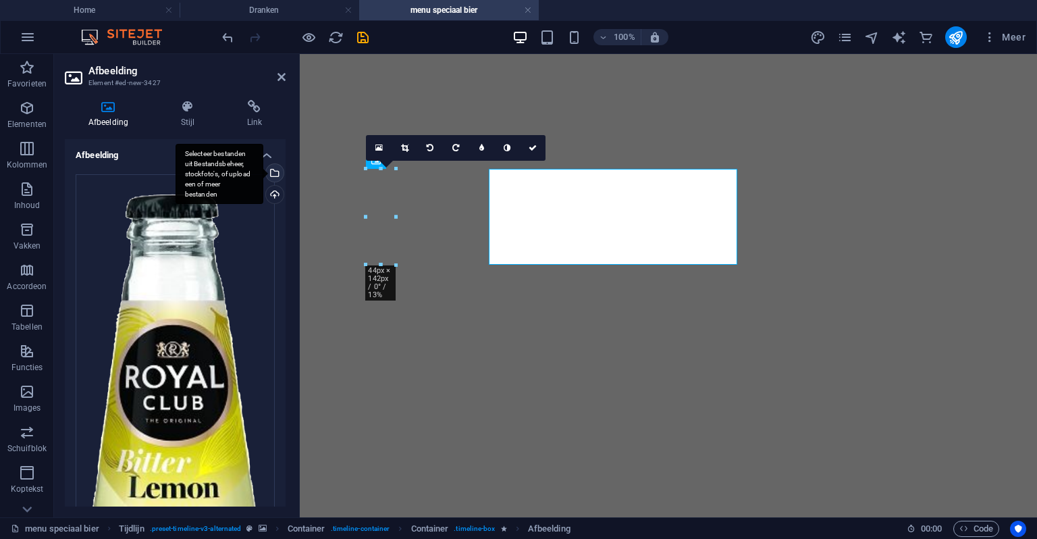
click at [276, 171] on div "Selecteer bestanden uit Bestandsbeheer, stockfoto's, of upload een of meer best…" at bounding box center [273, 174] width 20 height 20
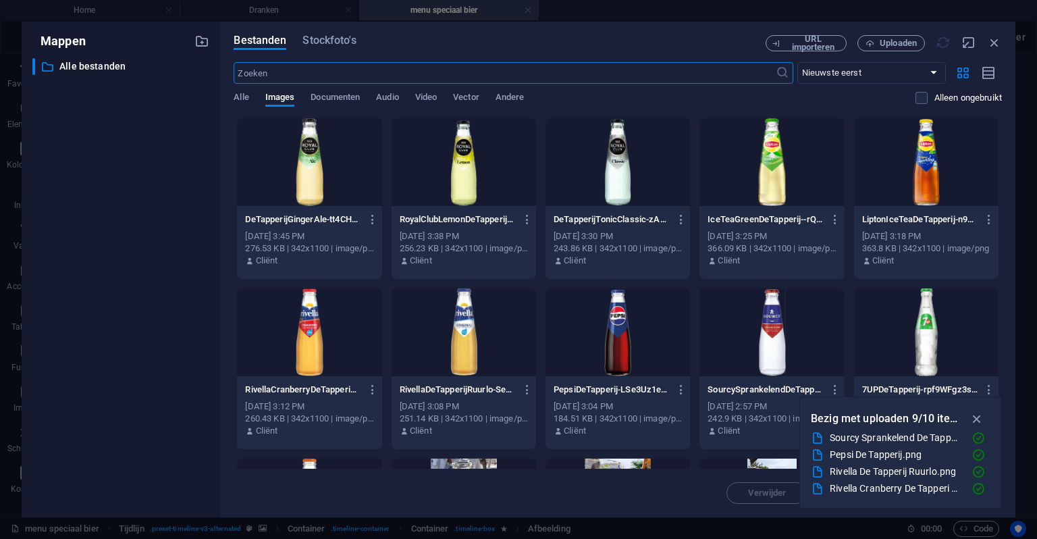
scroll to position [3289, 0]
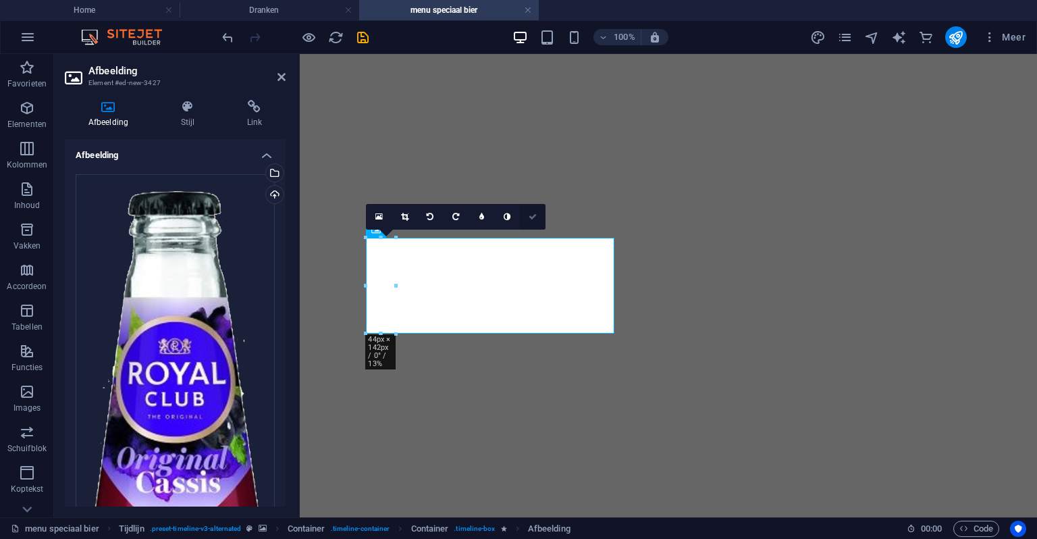
click at [534, 213] on icon at bounding box center [533, 217] width 8 height 8
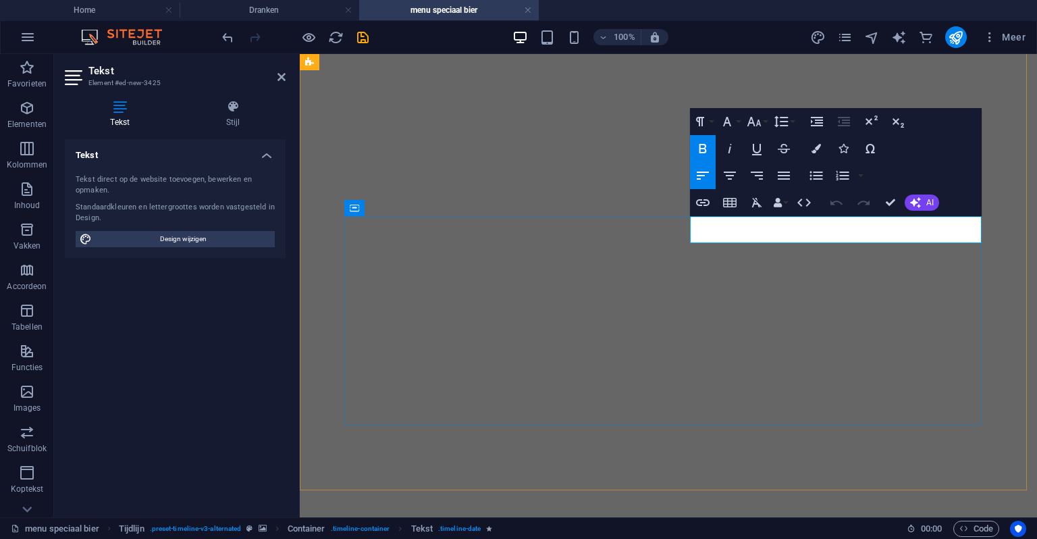
drag, startPoint x: 765, startPoint y: 226, endPoint x: 727, endPoint y: 228, distance: 37.8
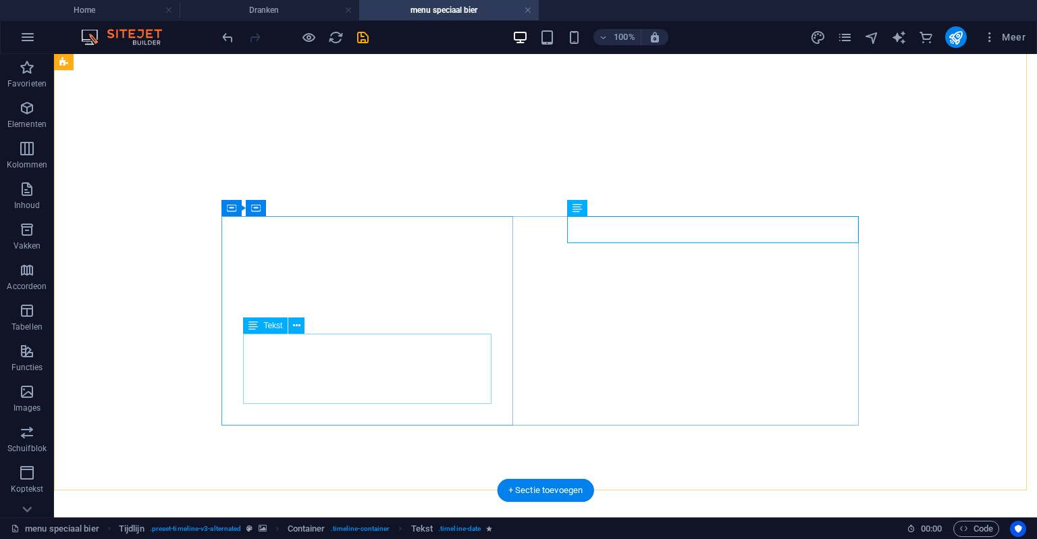
drag, startPoint x: 297, startPoint y: 360, endPoint x: 353, endPoint y: 413, distance: 77.4
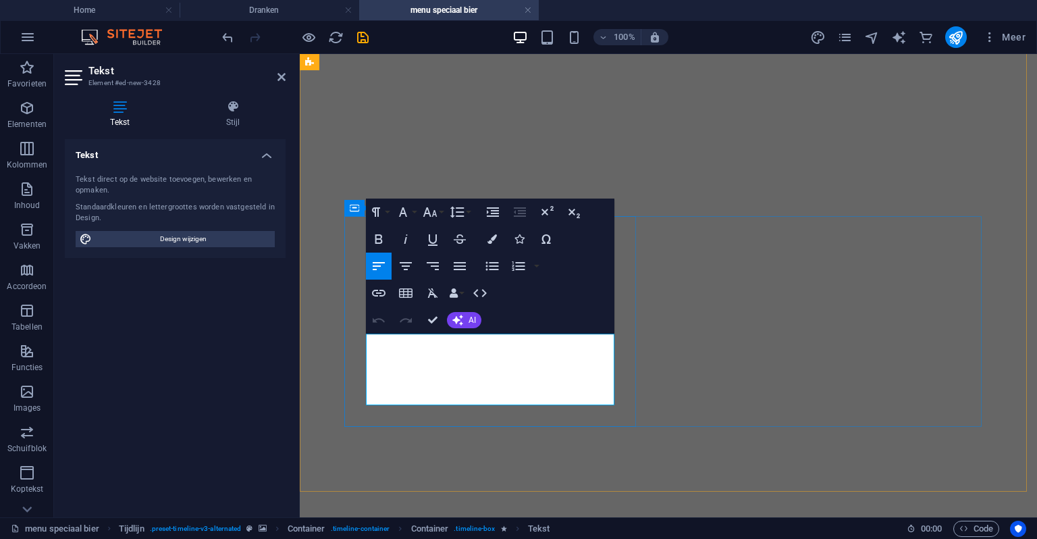
drag, startPoint x: 393, startPoint y: 353, endPoint x: 377, endPoint y: 354, distance: 16.2
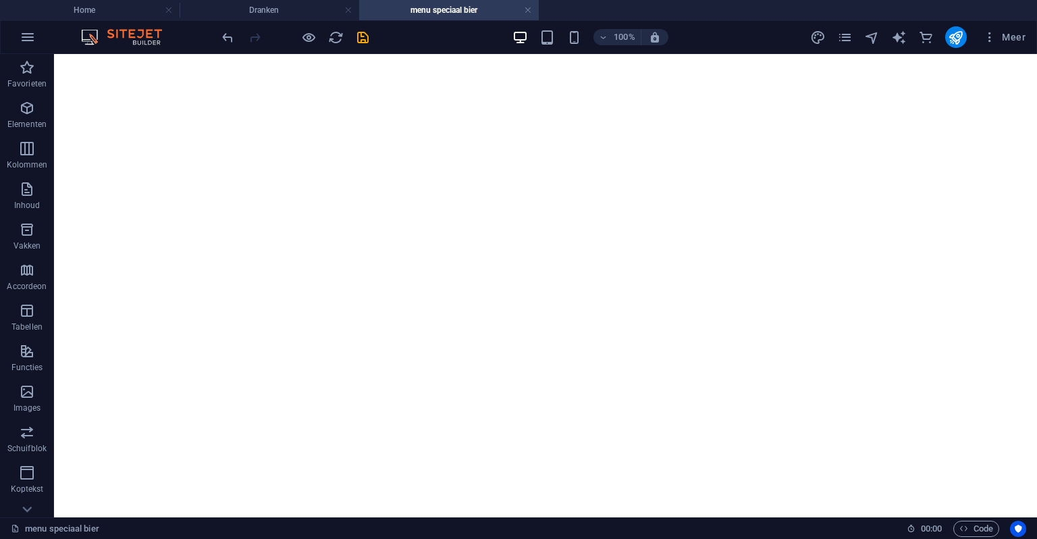
click at [355, 38] on icon "save" at bounding box center [363, 38] width 16 height 16
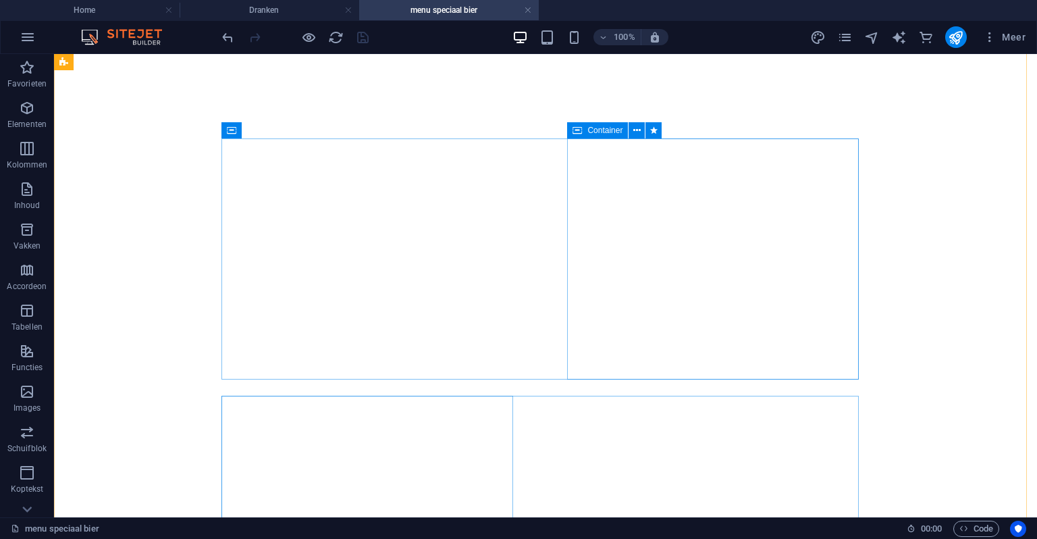
scroll to position [3087, 0]
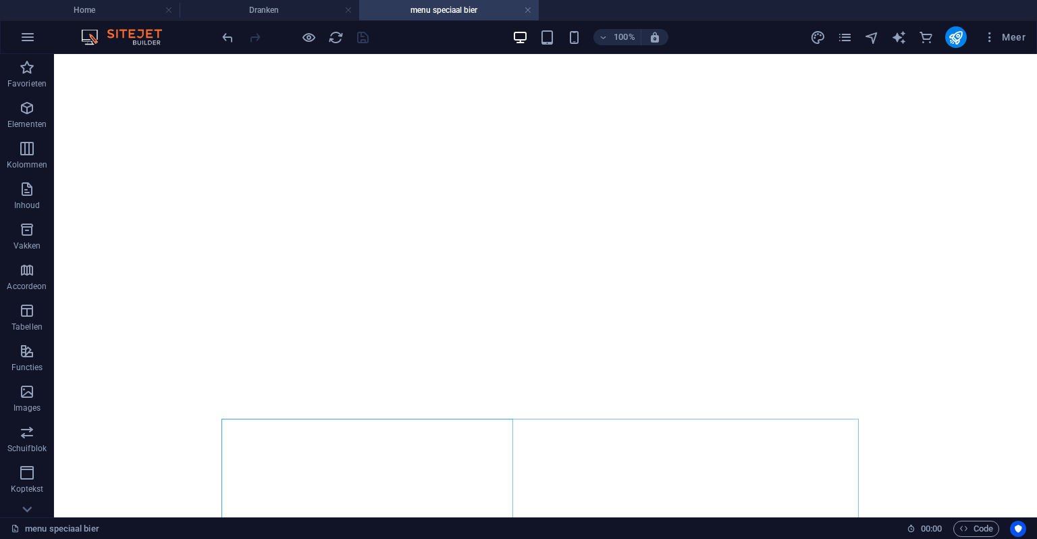
click at [299, 36] on div at bounding box center [295, 37] width 151 height 22
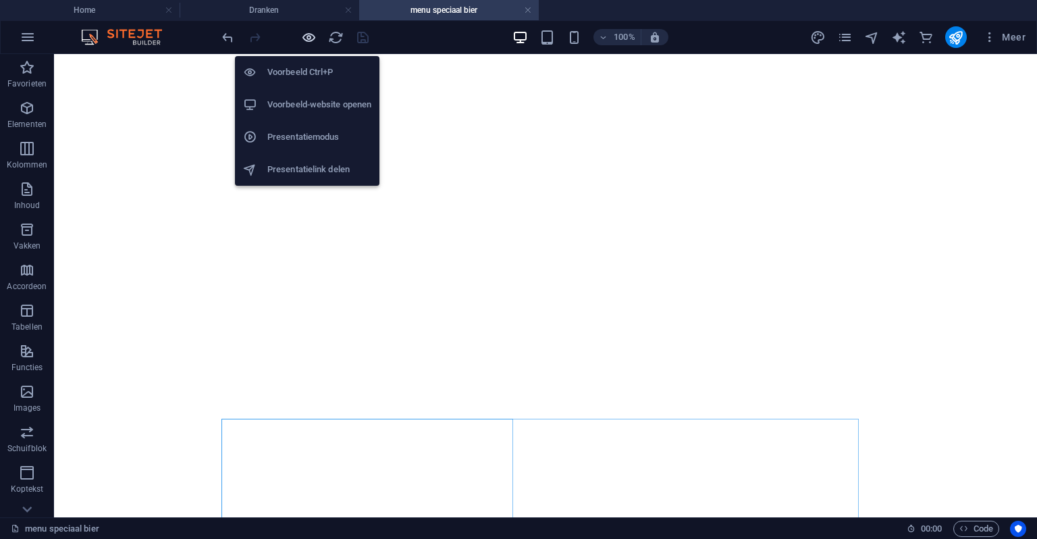
click at [305, 36] on icon "button" at bounding box center [309, 38] width 16 height 16
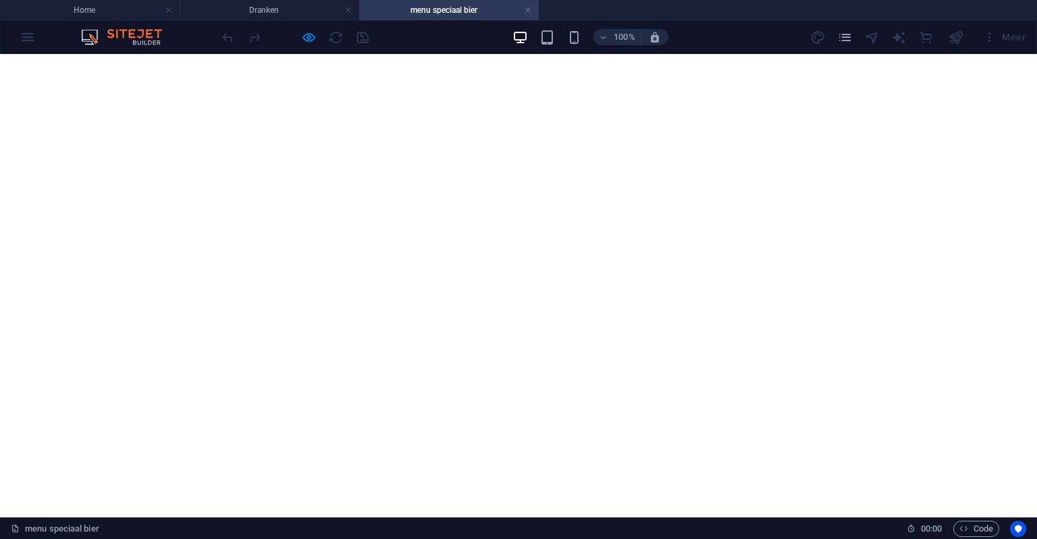
scroll to position [317, 0]
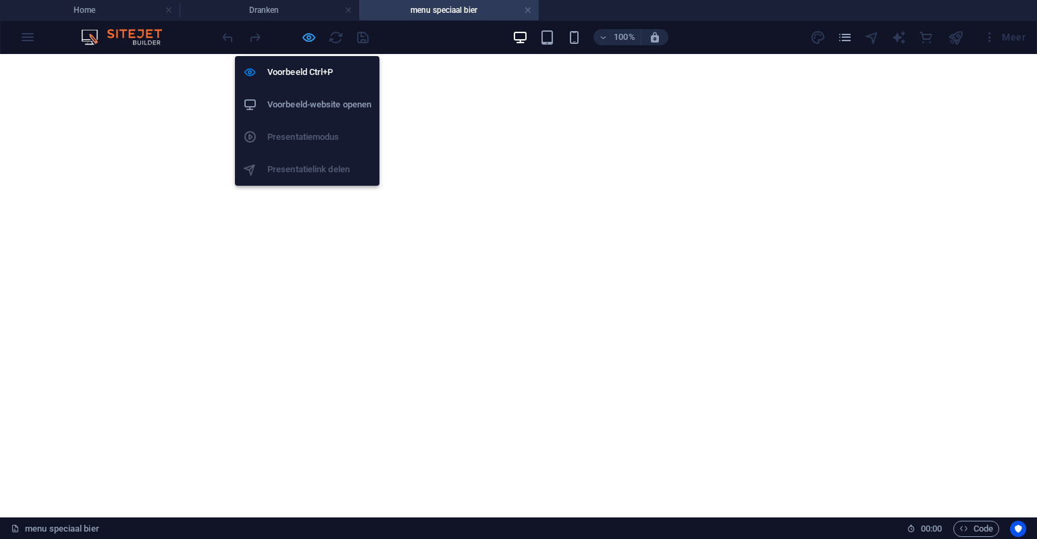
click at [302, 36] on icon "button" at bounding box center [309, 38] width 16 height 16
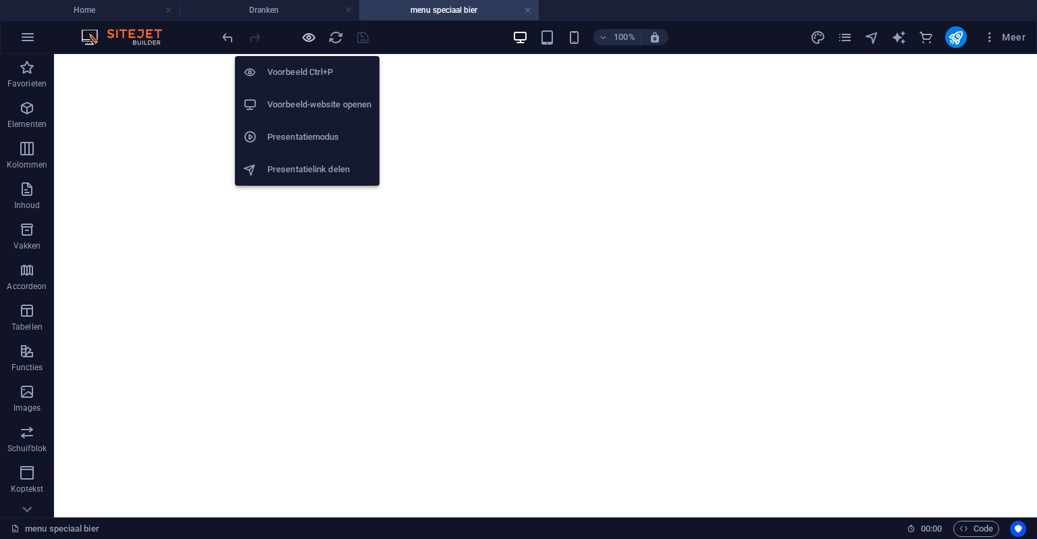
click at [310, 34] on icon "button" at bounding box center [309, 38] width 16 height 16
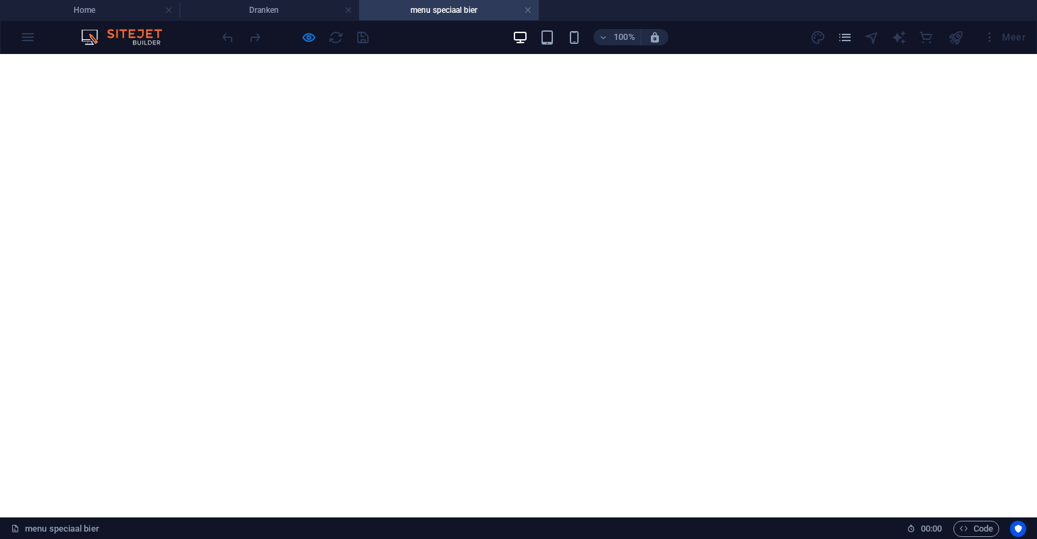
scroll to position [3357, 0]
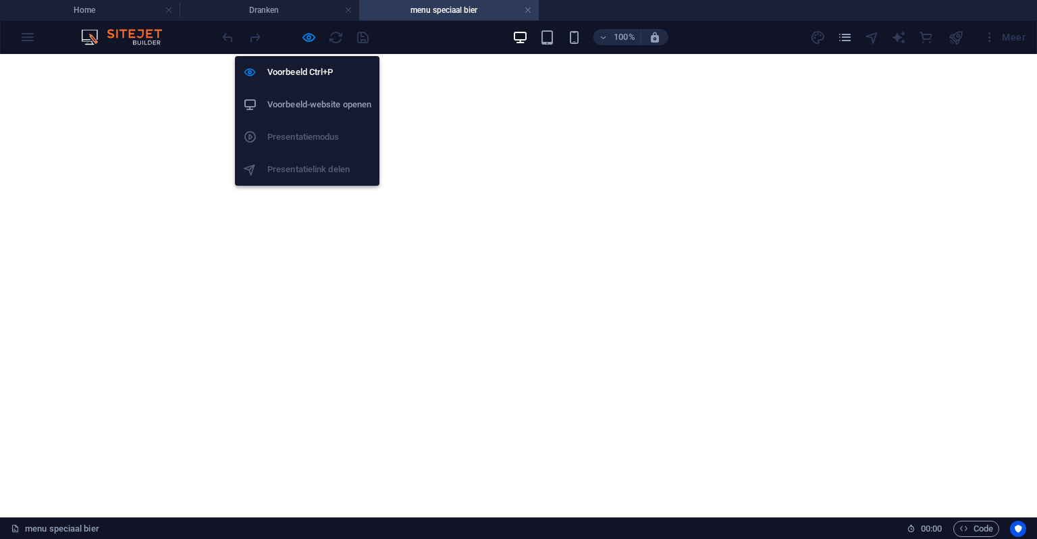
click at [310, 41] on icon "button" at bounding box center [309, 38] width 16 height 16
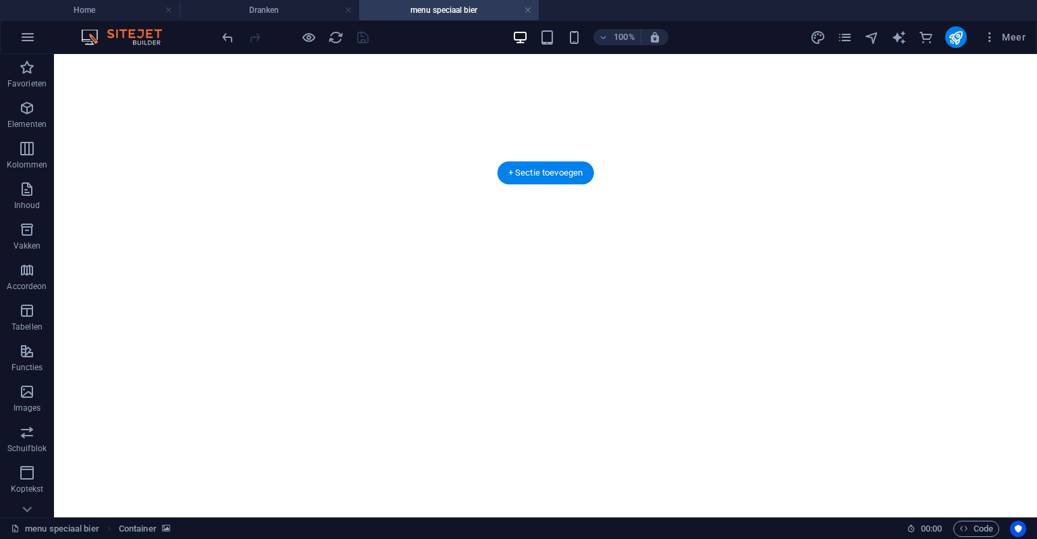
scroll to position [3439, 0]
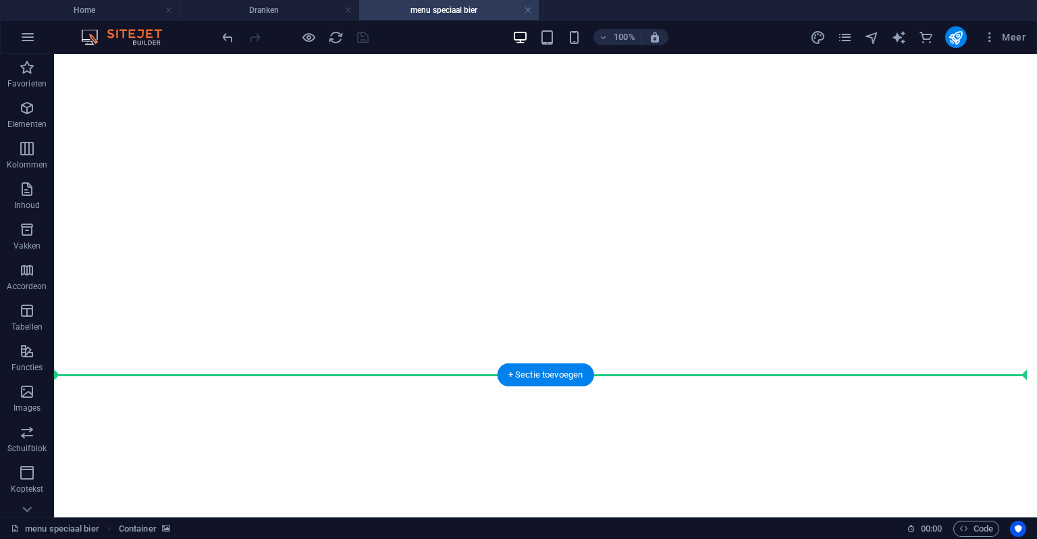
drag, startPoint x: 548, startPoint y: 155, endPoint x: 511, endPoint y: 349, distance: 197.4
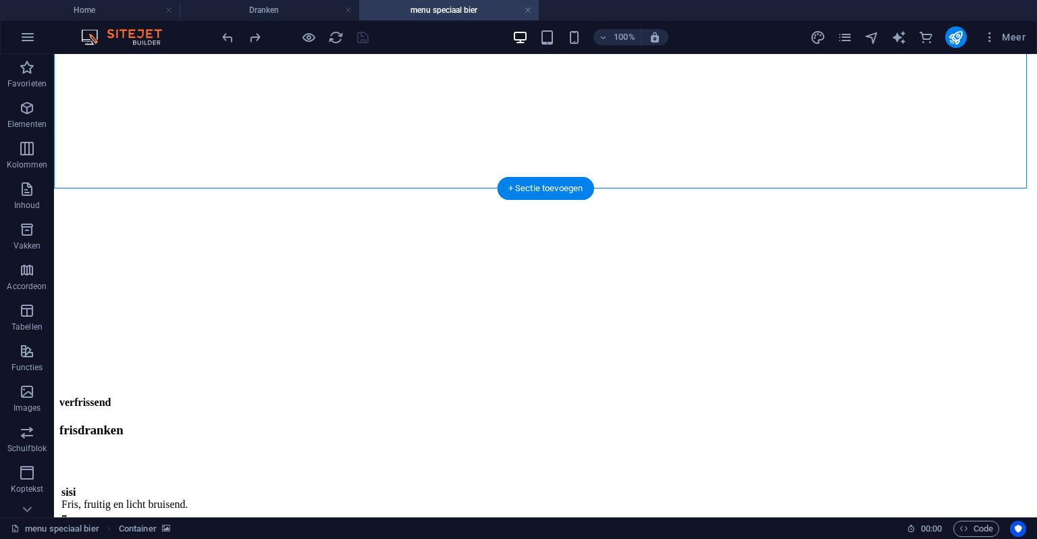
scroll to position [478, 0]
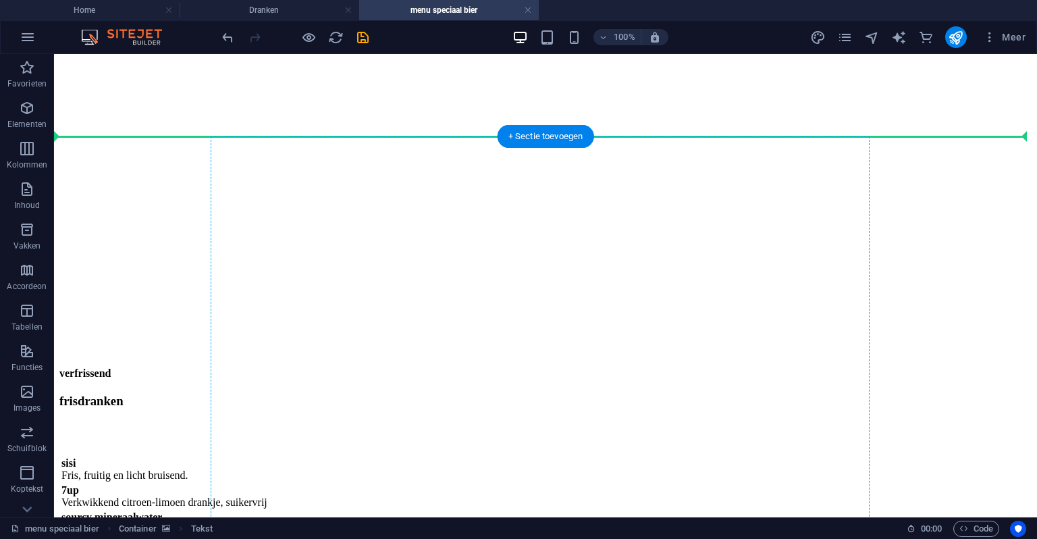
scroll to position [554, 0]
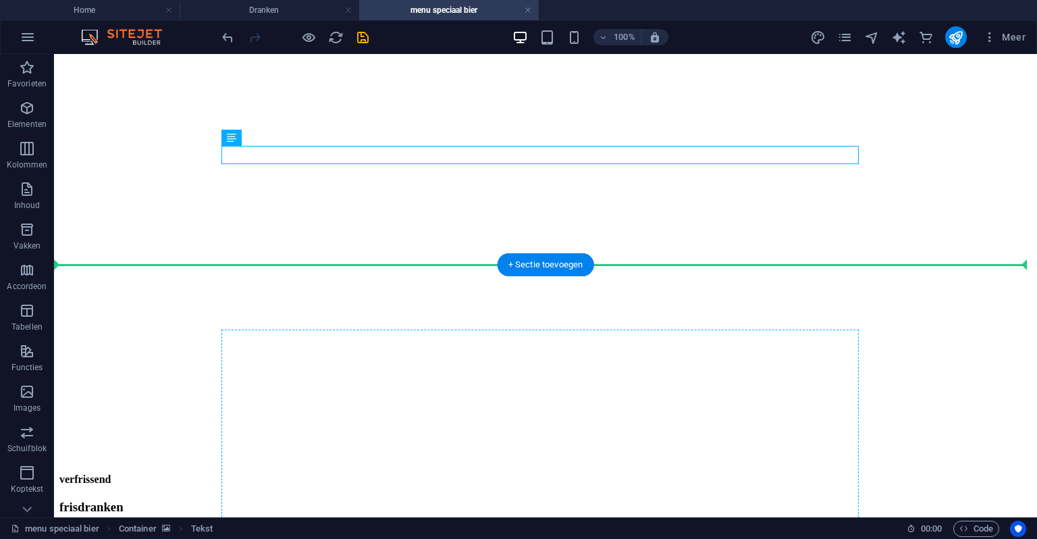
drag, startPoint x: 365, startPoint y: 224, endPoint x: 542, endPoint y: 330, distance: 205.9
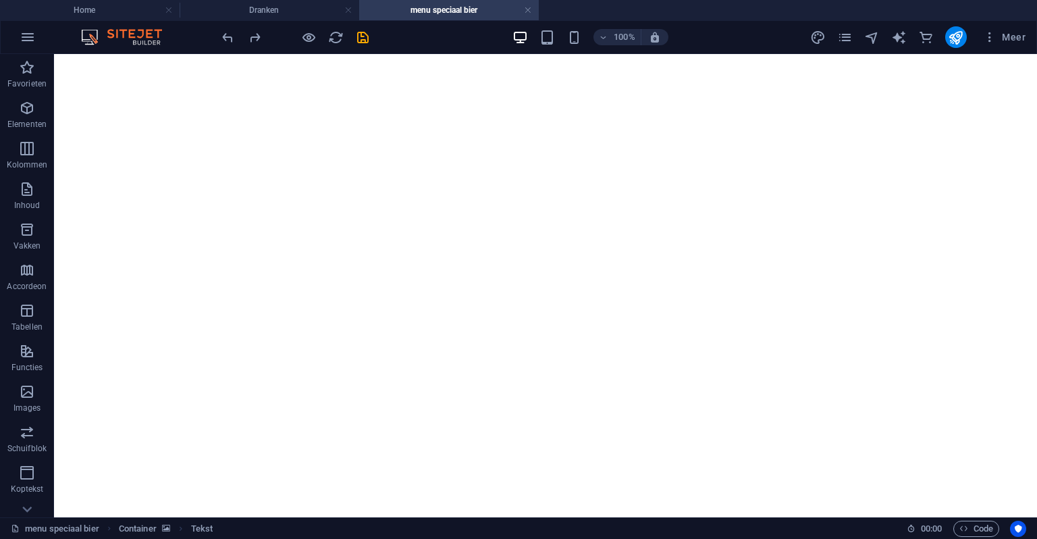
scroll to position [3508, 0]
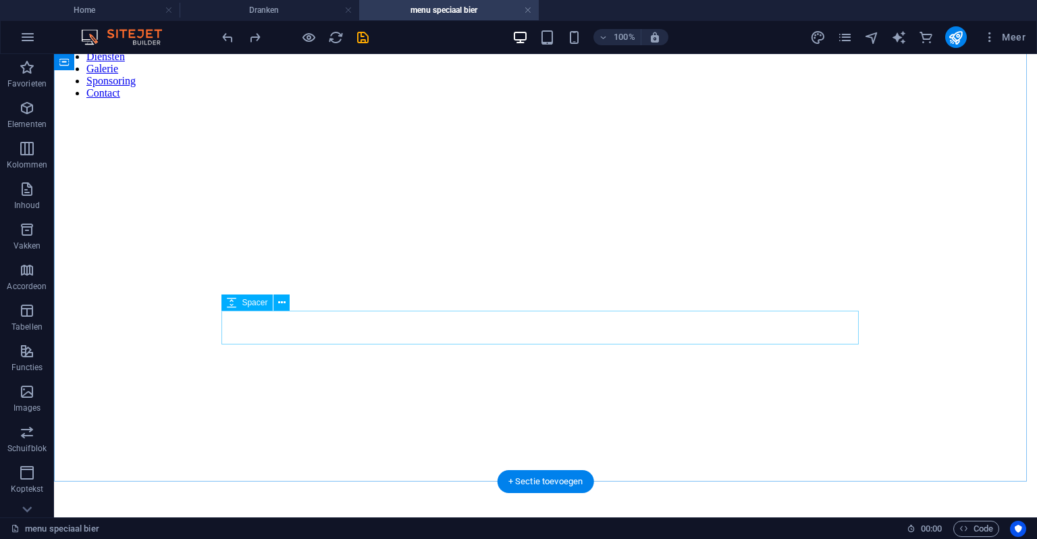
scroll to position [338, 0]
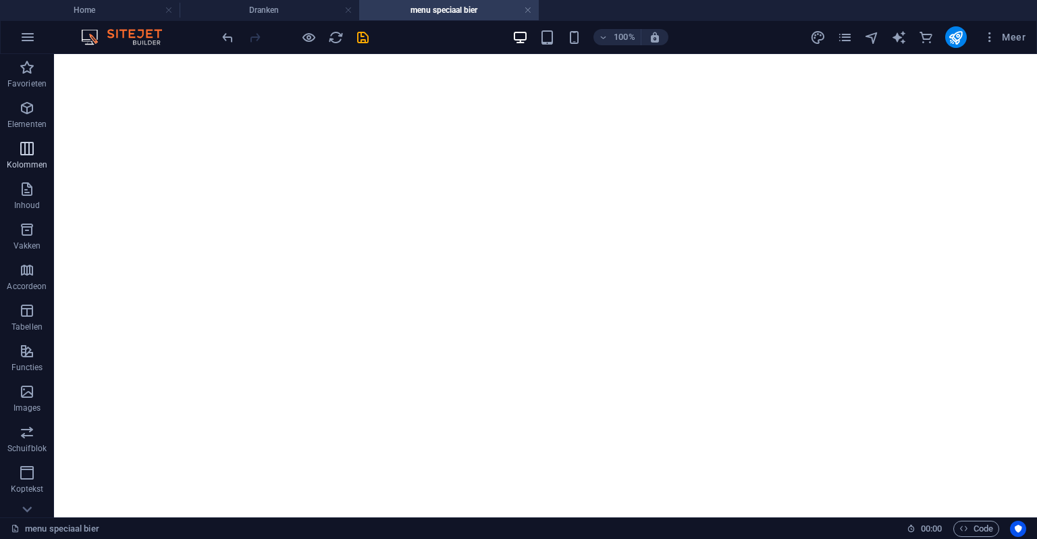
click at [16, 174] on button "Kolommen" at bounding box center [27, 155] width 54 height 41
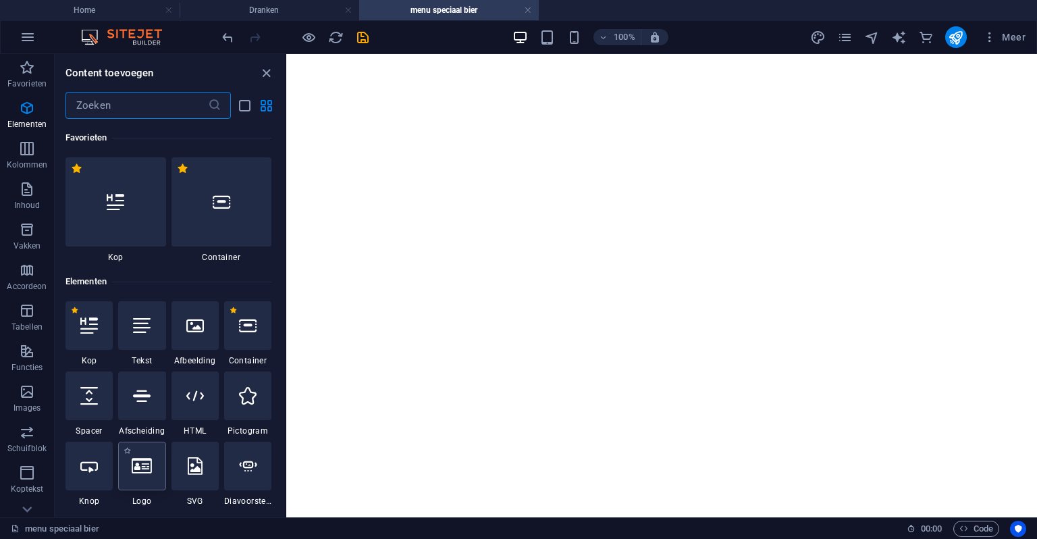
scroll to position [203, 0]
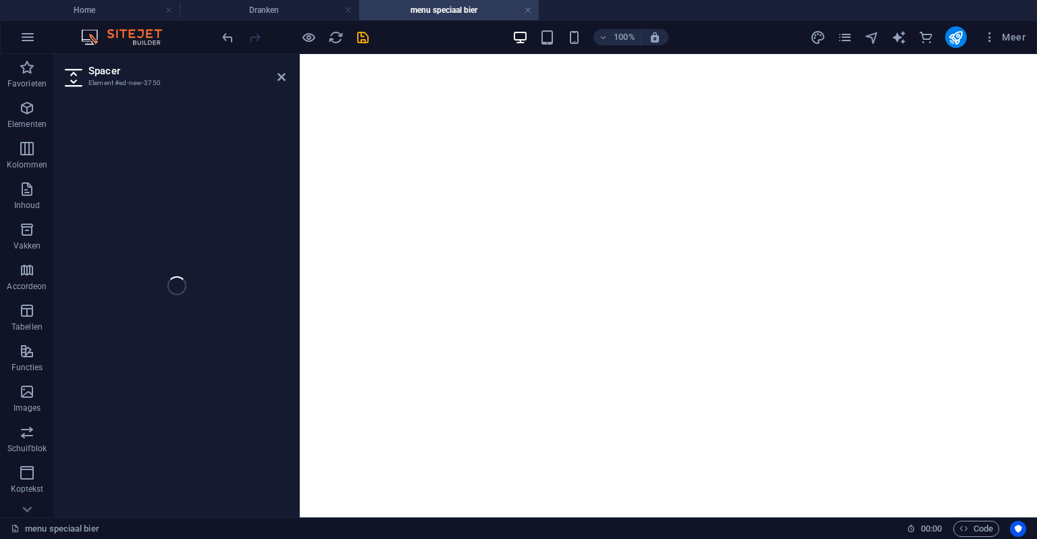
select select "px"
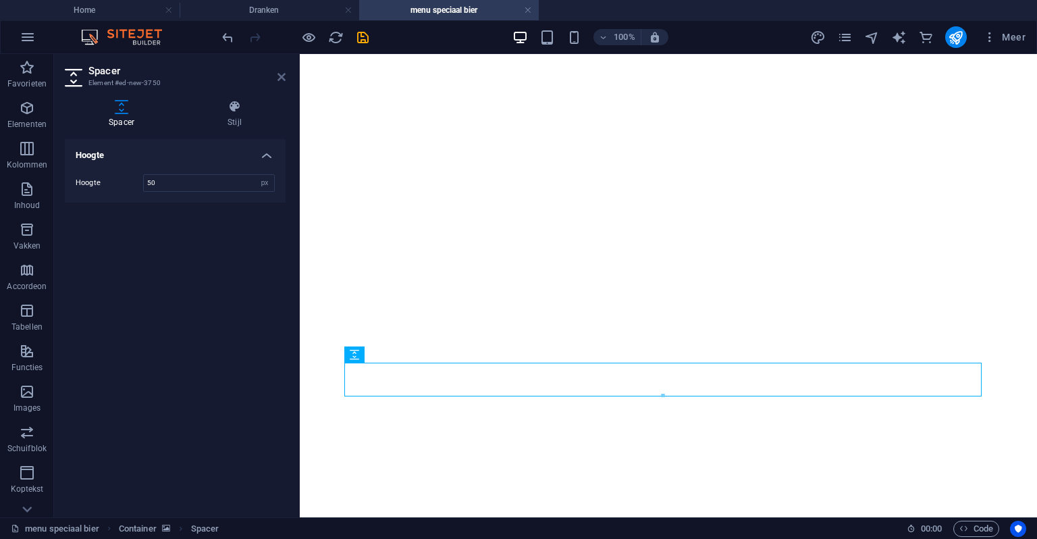
click at [277, 71] on header "Spacer Element #ed-new-3750" at bounding box center [175, 71] width 221 height 35
click at [278, 75] on icon at bounding box center [282, 77] width 8 height 11
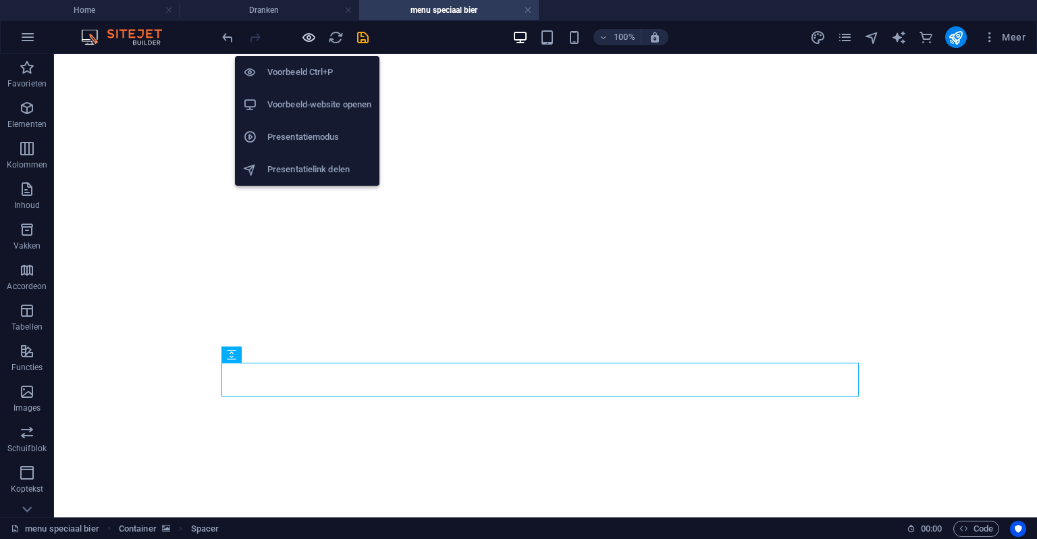
click at [302, 34] on icon "button" at bounding box center [309, 38] width 16 height 16
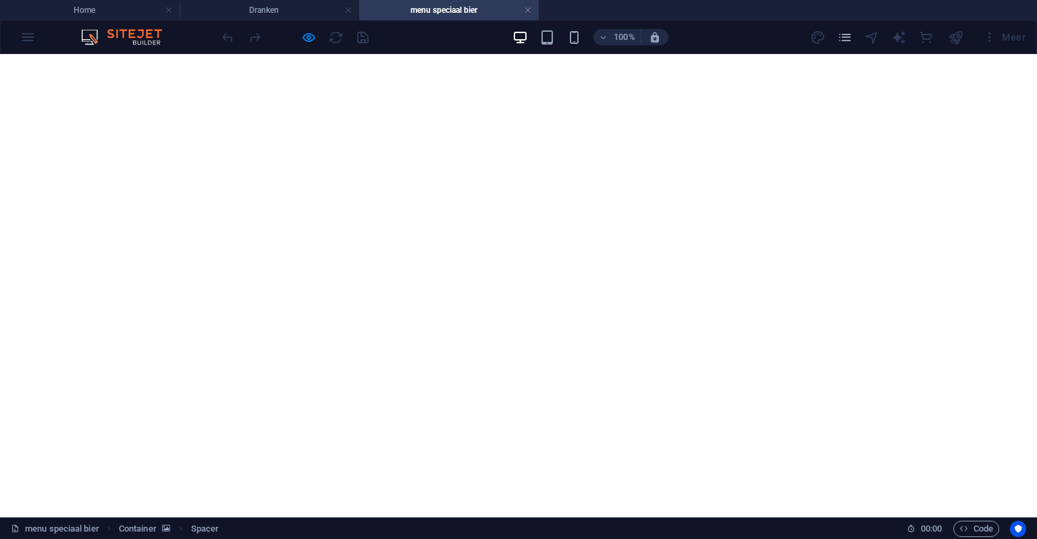
scroll to position [405, 0]
click at [302, 38] on icon "button" at bounding box center [309, 38] width 16 height 16
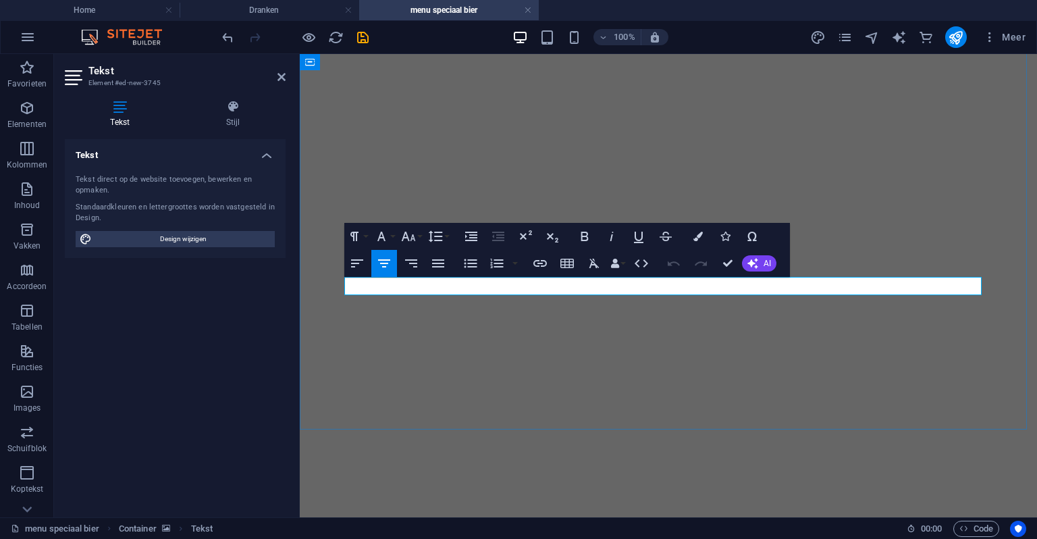
drag, startPoint x: 543, startPoint y: 284, endPoint x: 565, endPoint y: 291, distance: 22.6
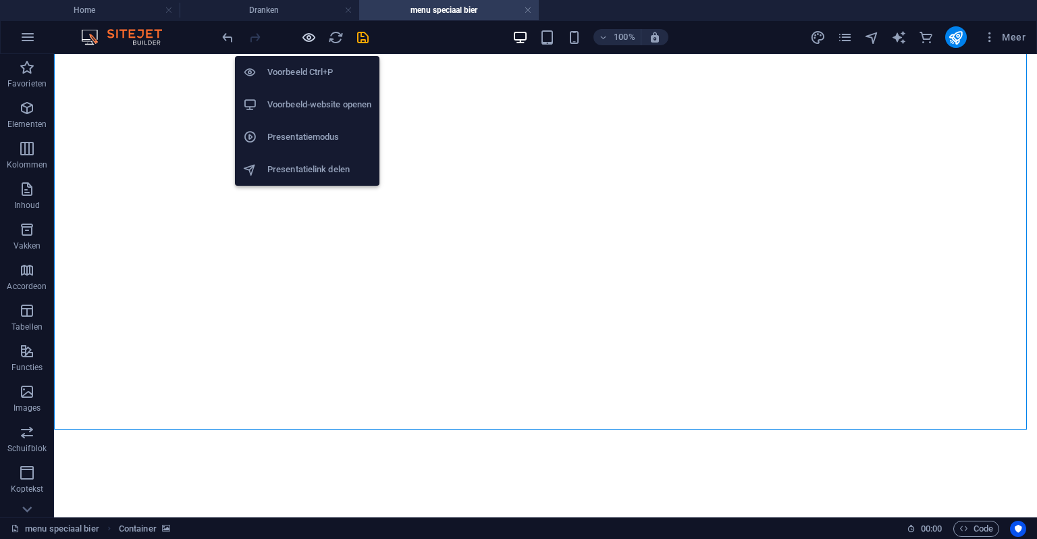
click at [306, 35] on icon "button" at bounding box center [309, 38] width 16 height 16
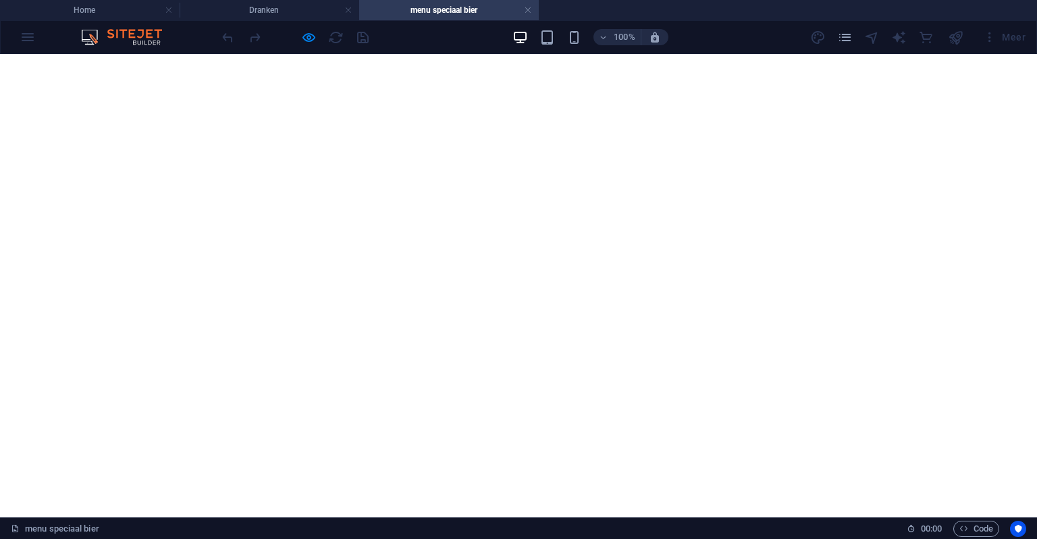
scroll to position [3242, 0]
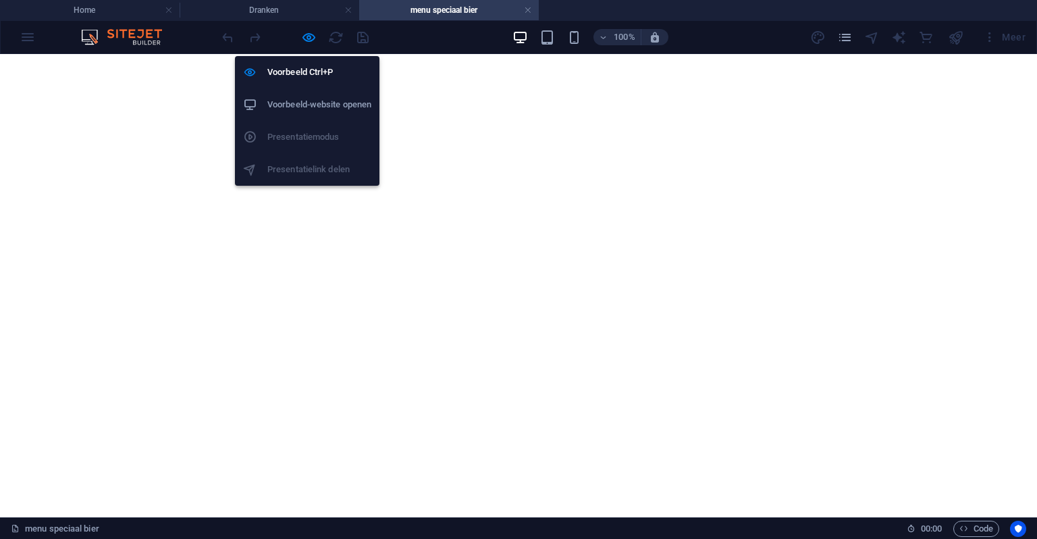
drag, startPoint x: 315, startPoint y: 30, endPoint x: 316, endPoint y: 44, distance: 13.6
click at [315, 30] on icon "button" at bounding box center [309, 38] width 16 height 16
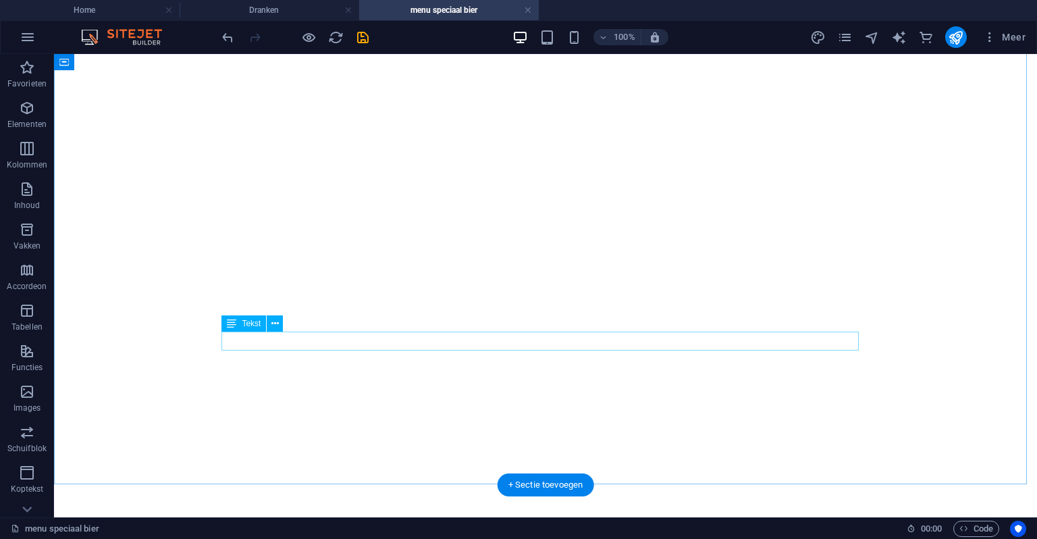
scroll to position [675, 0]
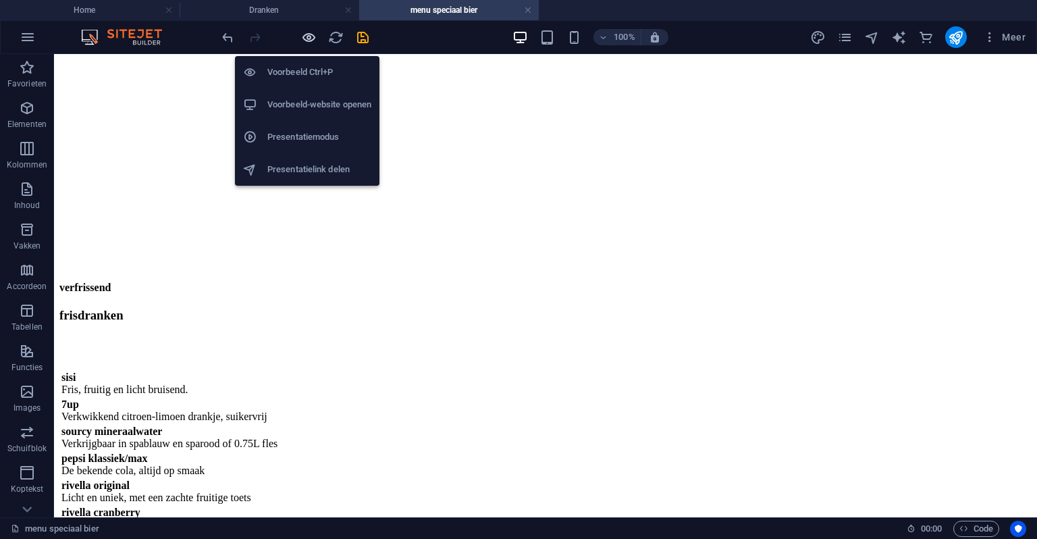
click at [312, 36] on icon "button" at bounding box center [309, 38] width 16 height 16
click at [311, 36] on icon "button" at bounding box center [309, 38] width 16 height 16
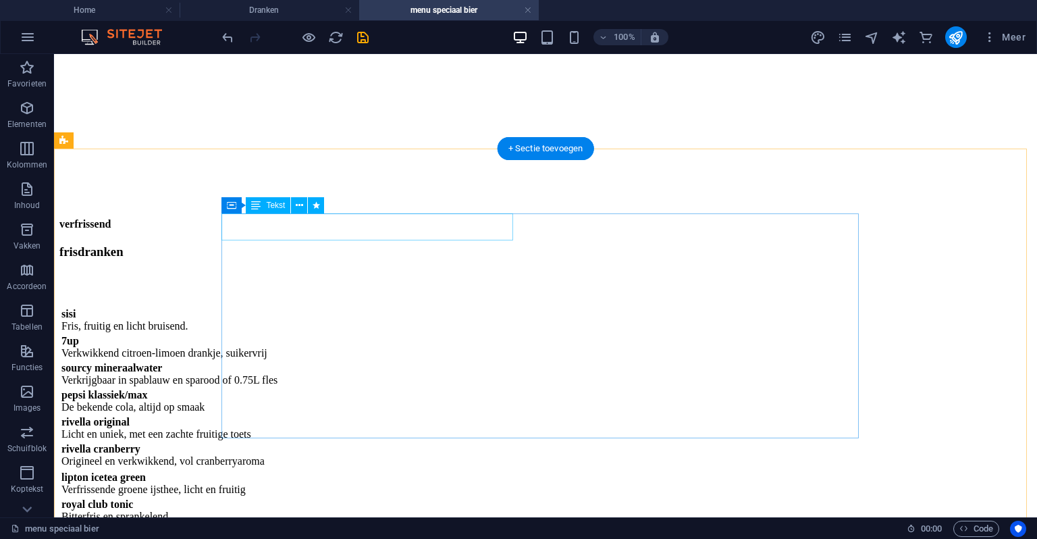
scroll to position [810, 0]
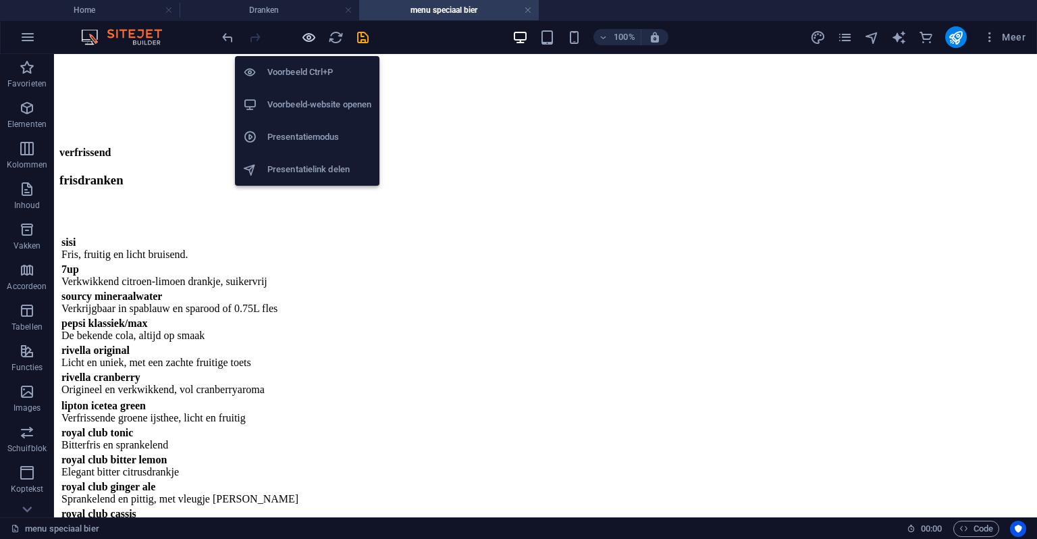
click at [309, 34] on icon "button" at bounding box center [309, 38] width 16 height 16
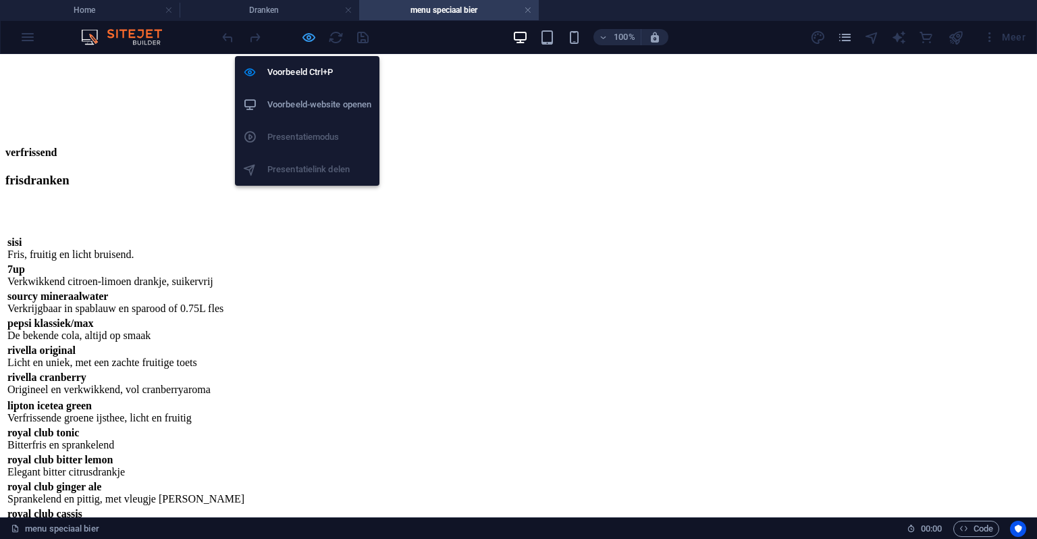
click at [307, 34] on icon "button" at bounding box center [309, 38] width 16 height 16
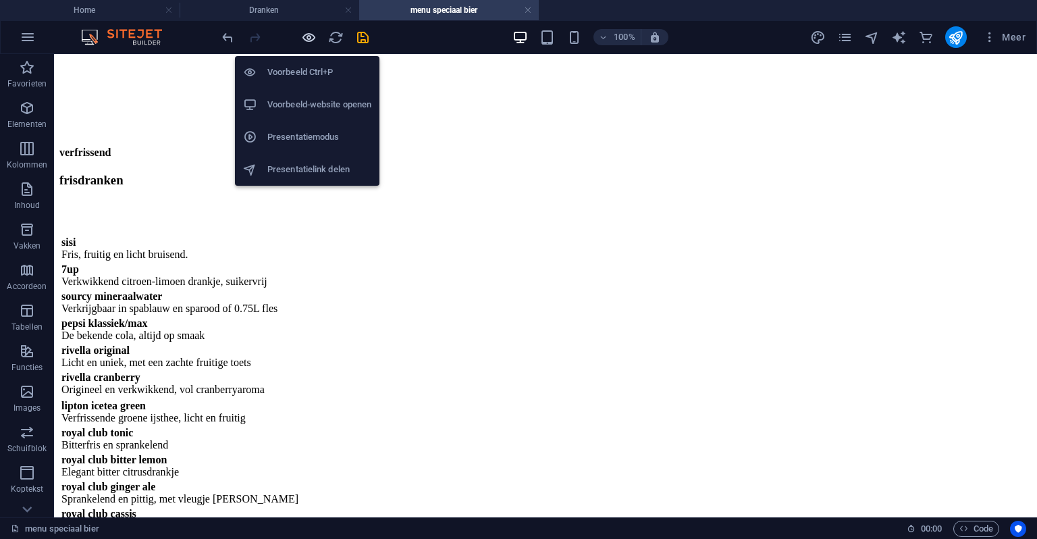
click at [309, 37] on icon "button" at bounding box center [309, 38] width 16 height 16
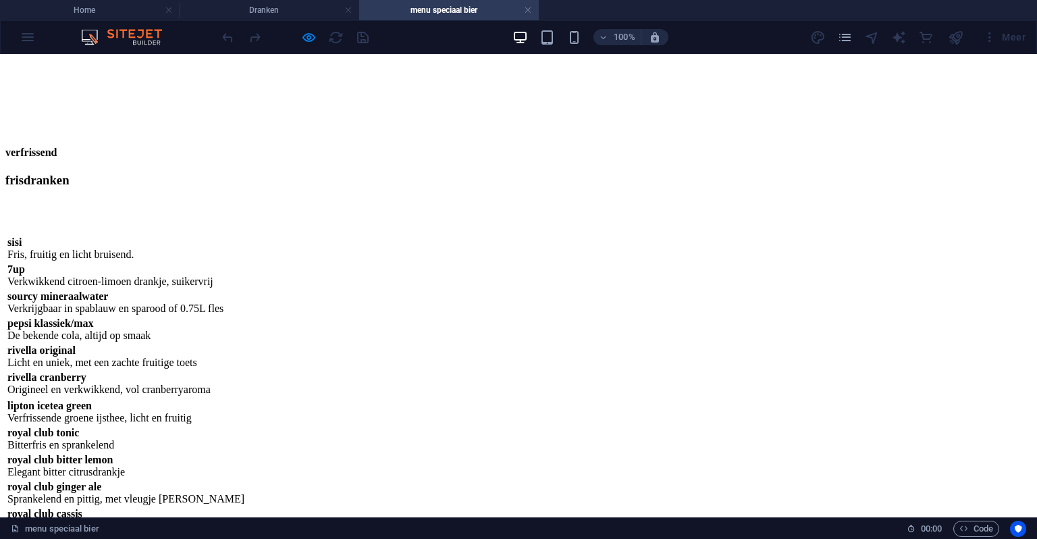
scroll to position [878, 0]
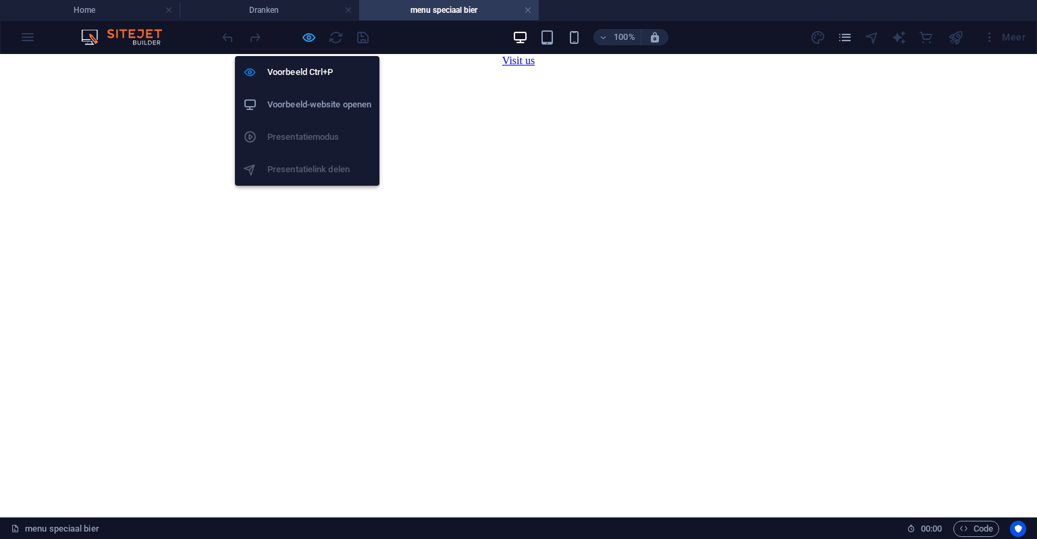
click at [303, 31] on icon "button" at bounding box center [309, 38] width 16 height 16
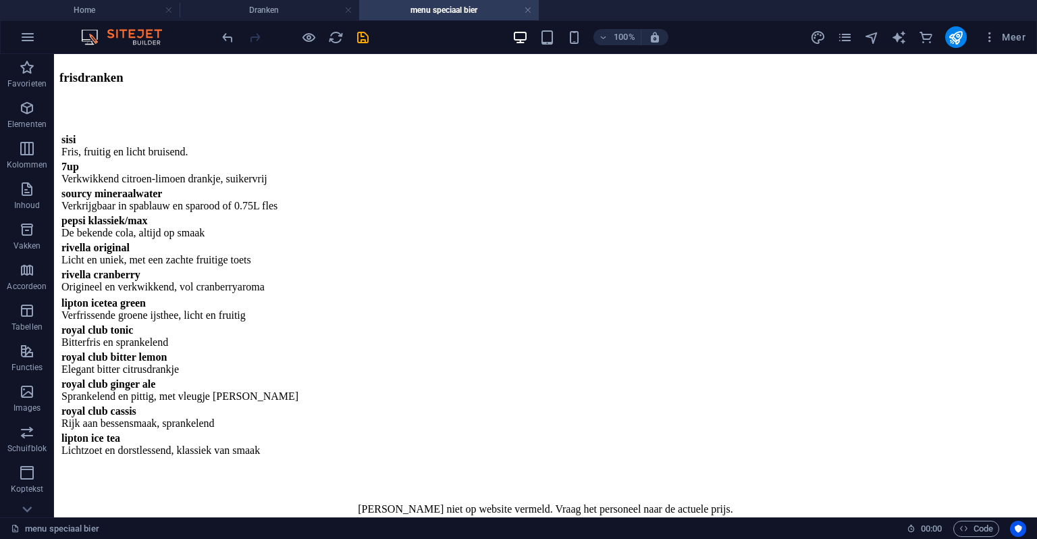
scroll to position [946, 0]
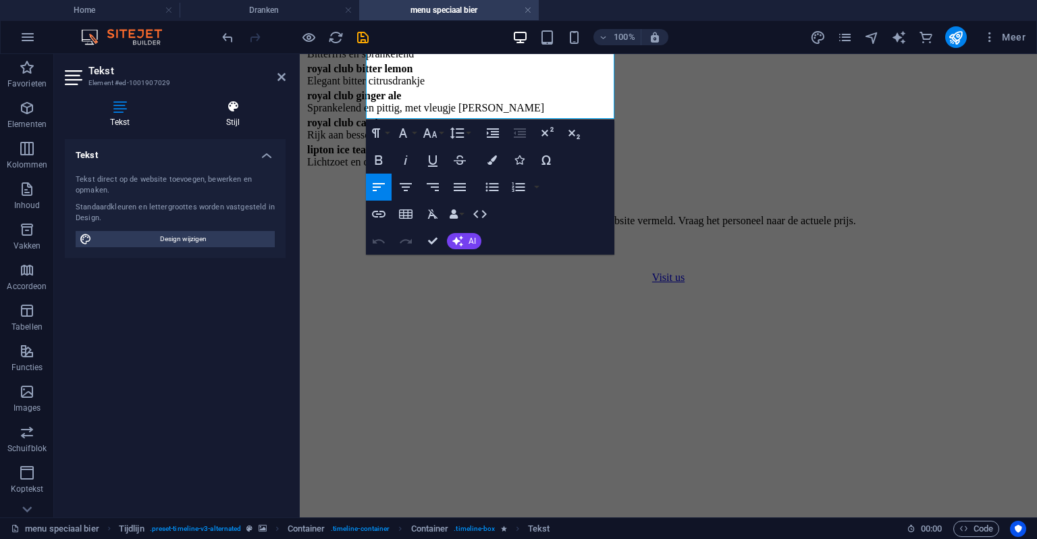
scroll to position [1210, 0]
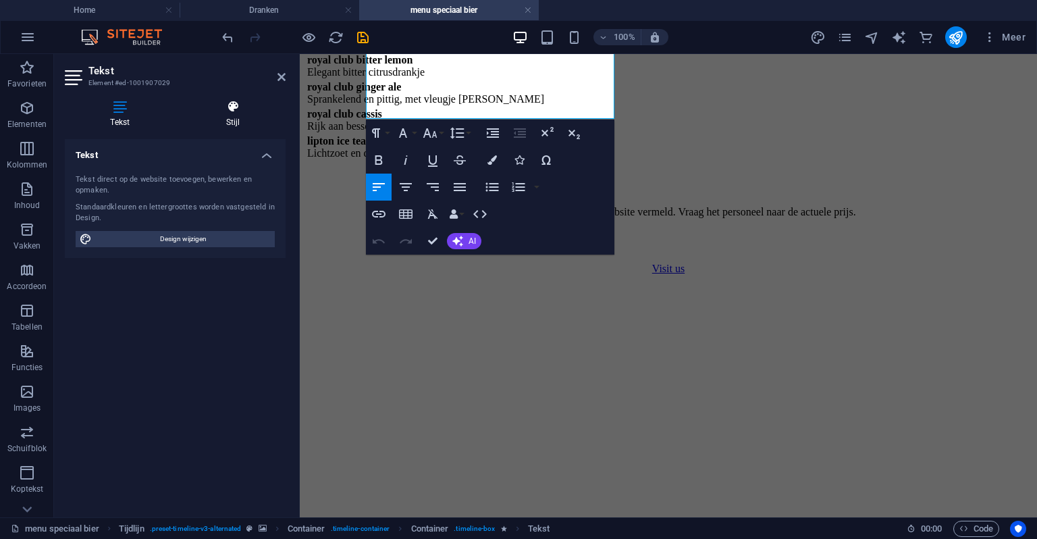
click at [220, 111] on icon at bounding box center [233, 107] width 105 height 14
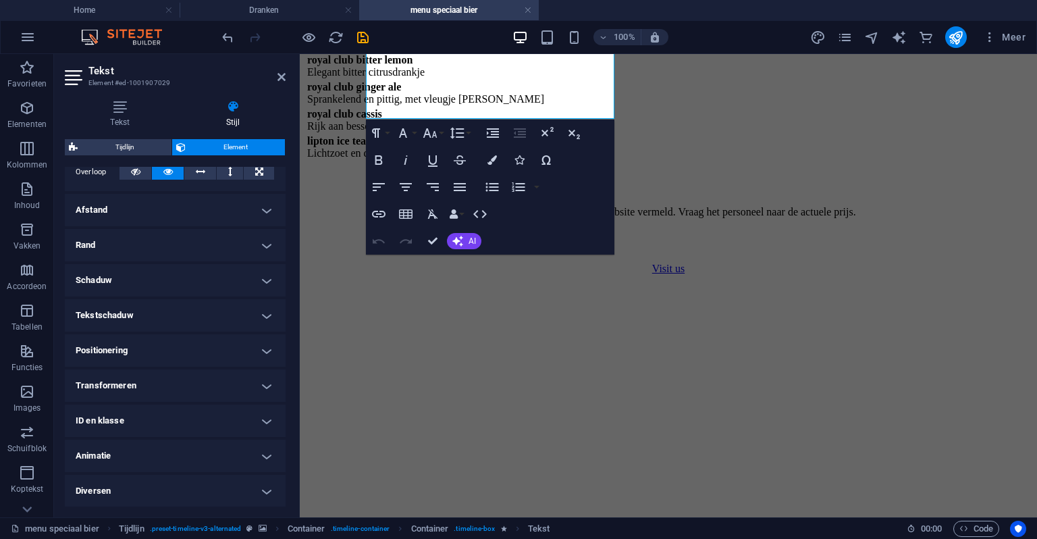
scroll to position [230, 0]
click at [128, 446] on h4 "Animatie" at bounding box center [175, 456] width 221 height 32
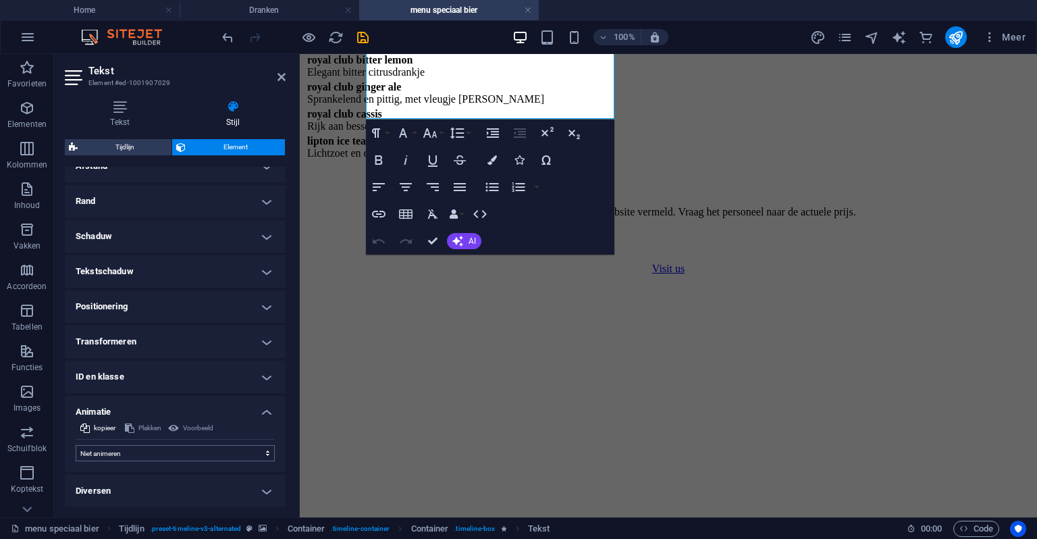
click at [128, 446] on div "kopieer Plakken Voorbeeld Niet animeren Tonen/verbergen Naar boven of beneden s…" at bounding box center [175, 446] width 221 height 52
click at [124, 463] on div "kopieer Plakken Voorbeeld Niet animeren Tonen/verbergen Naar boven of beneden s…" at bounding box center [175, 446] width 221 height 52
click at [137, 453] on select "Niet animeren Tonen/verbergen Naar boven of beneden schuiven In- en uitzoomen V…" at bounding box center [175, 453] width 199 height 16
select select "move-top-to-bottom"
click at [76, 445] on select "Niet animeren Tonen/verbergen Naar boven of beneden schuiven In- en uitzoomen V…" at bounding box center [175, 453] width 199 height 16
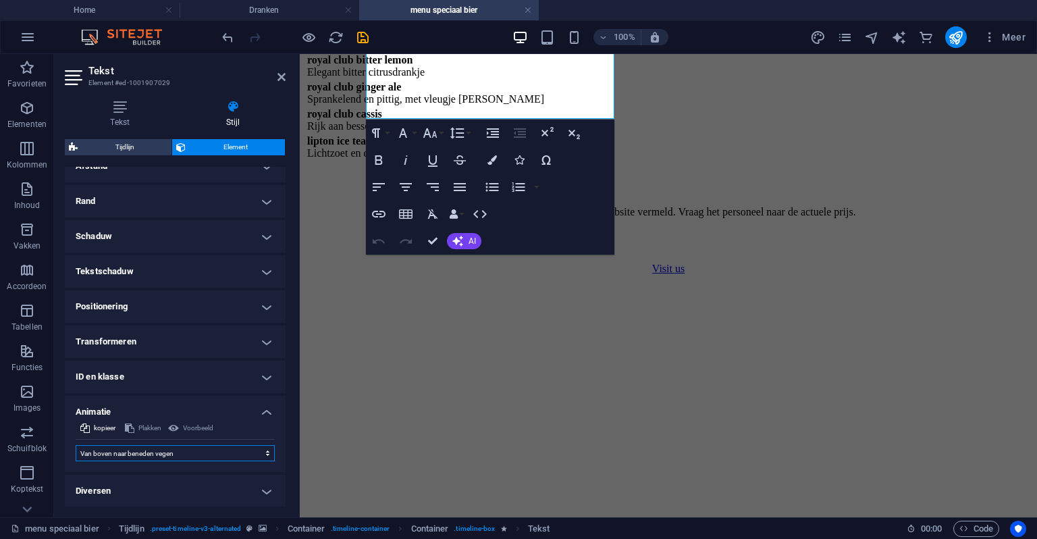
select select "scroll"
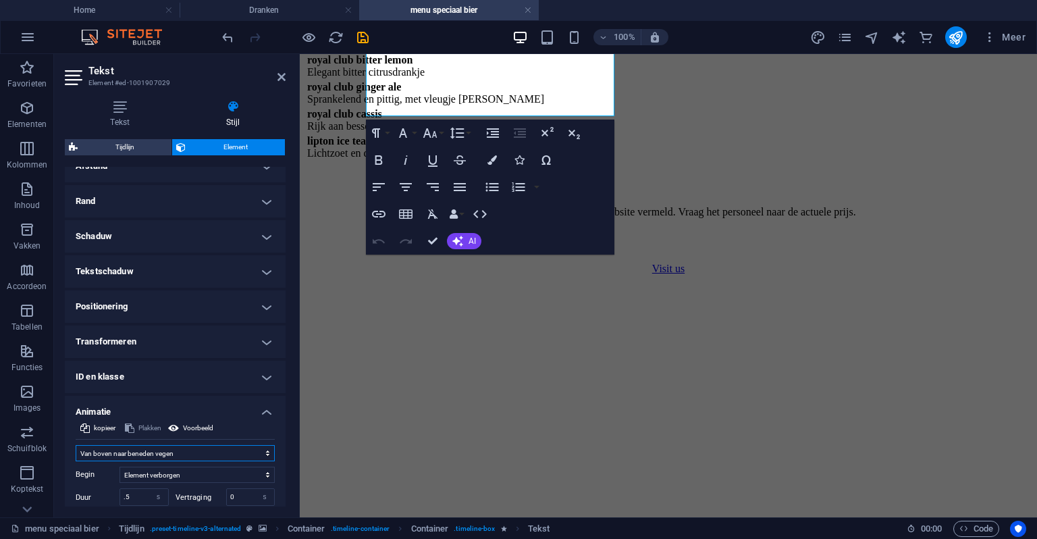
scroll to position [369, 0]
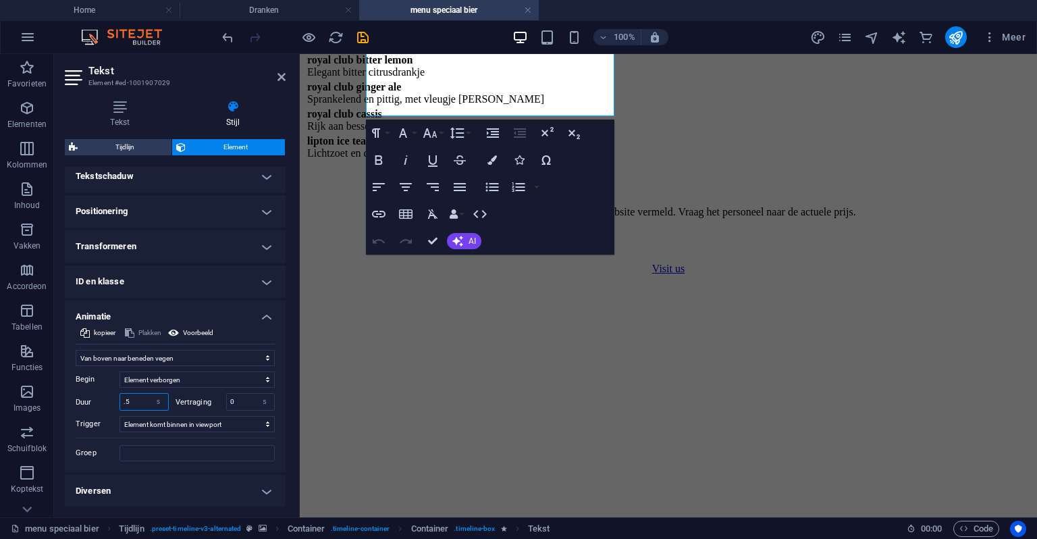
click at [136, 398] on input ".5" at bounding box center [144, 402] width 48 height 16
type input "1"
type input "1.5"
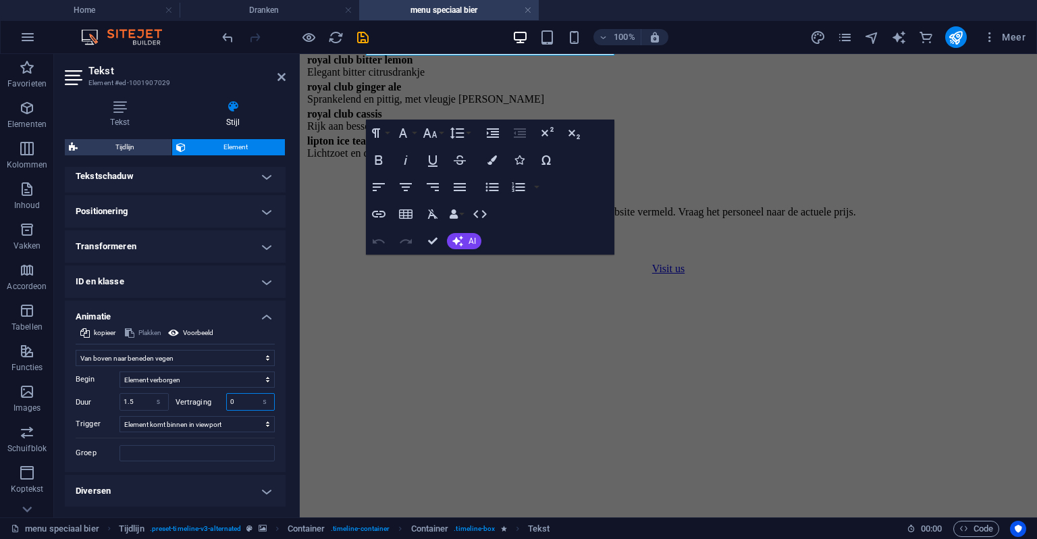
click at [230, 396] on input "0" at bounding box center [251, 402] width 48 height 16
type input "0"
type input "0.5"
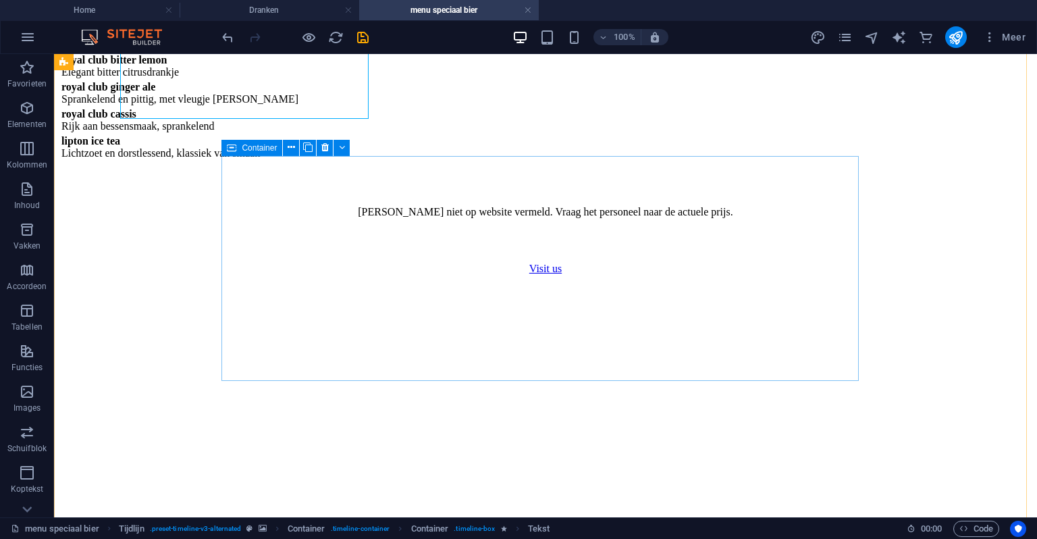
scroll to position [1008, 0]
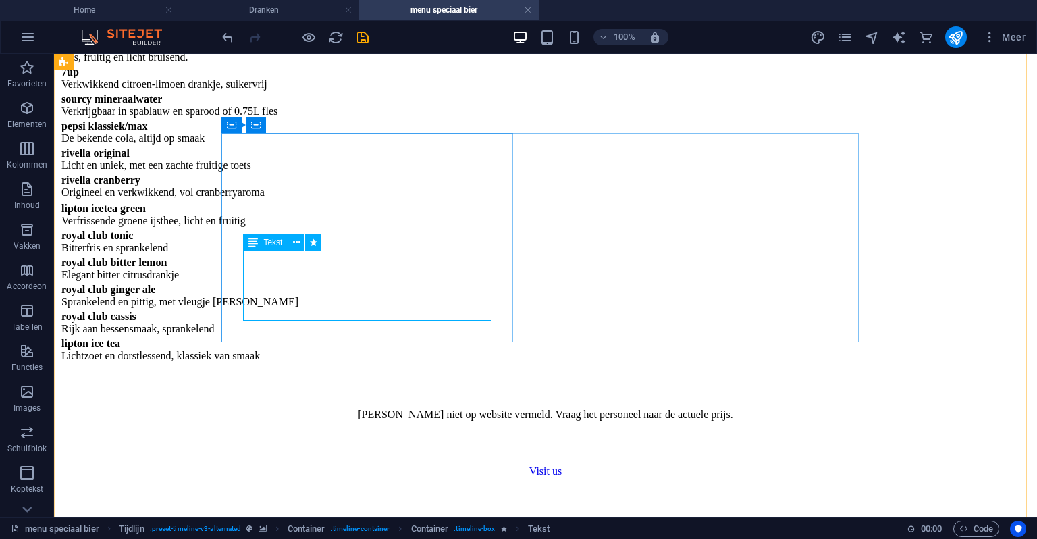
drag, startPoint x: 341, startPoint y: 276, endPoint x: 57, endPoint y: 272, distance: 283.7
select select "move-top-to-bottom"
select select "s"
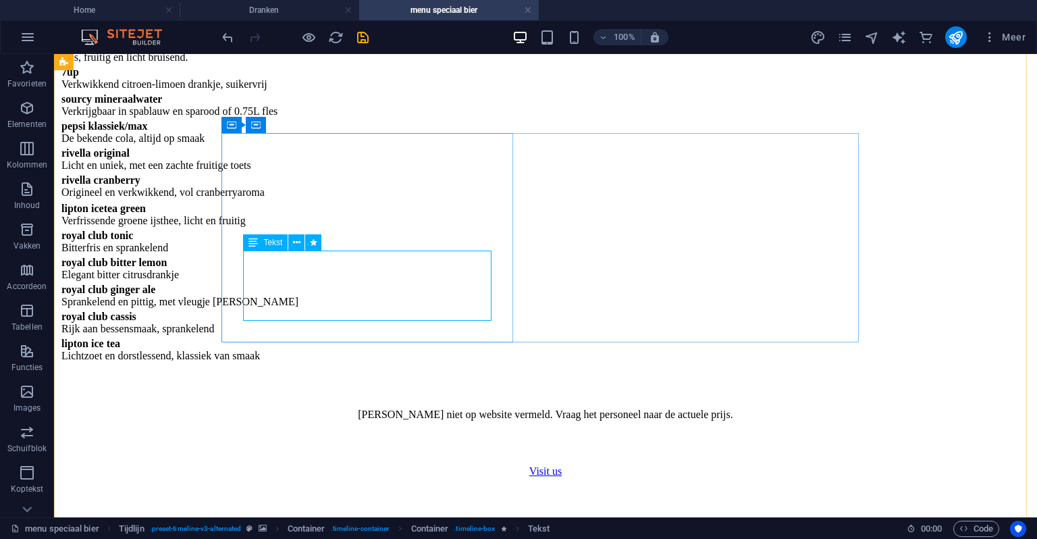
select select "s"
select select "scroll"
select select "move-top-to-bottom"
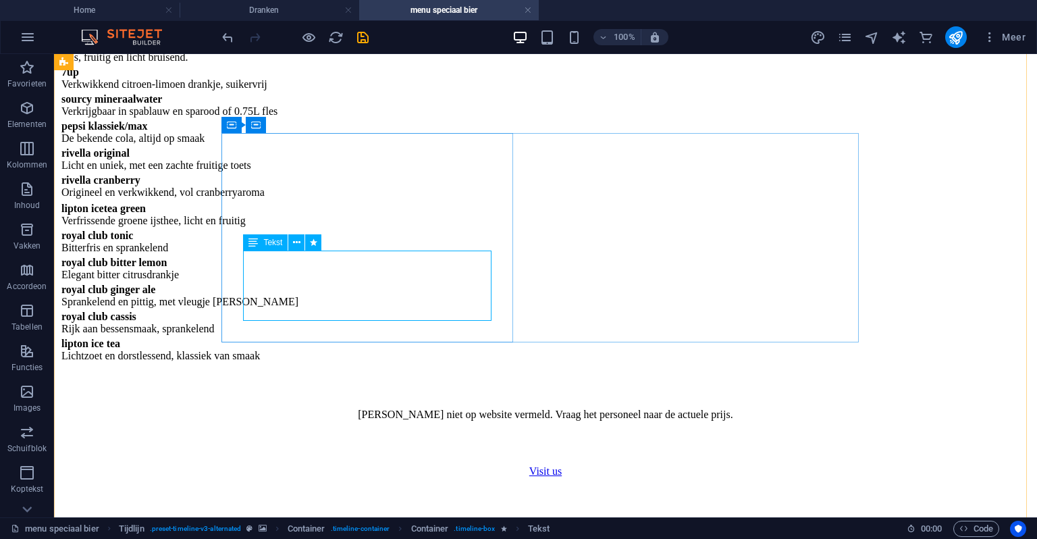
select select "s"
select select "scroll"
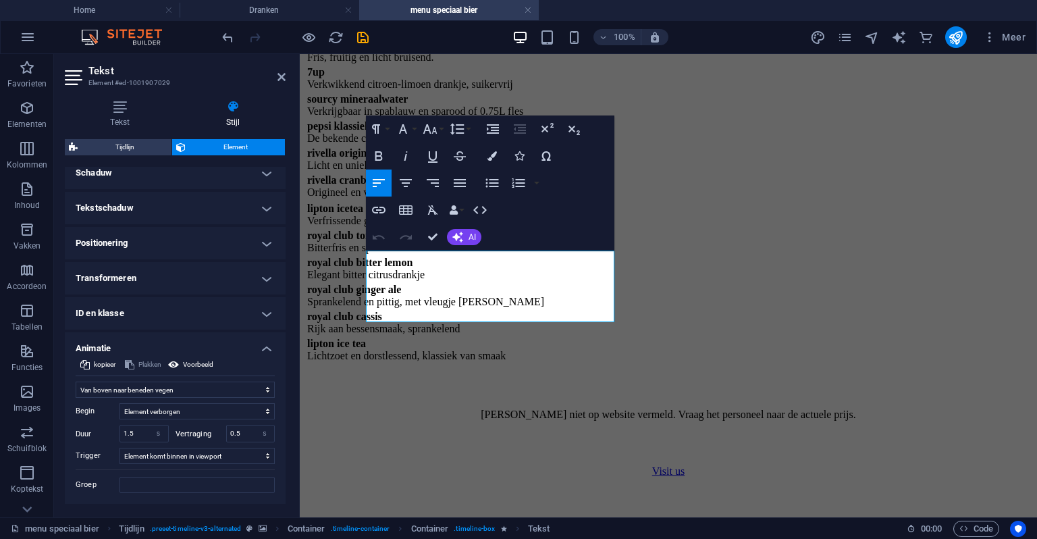
scroll to position [369, 0]
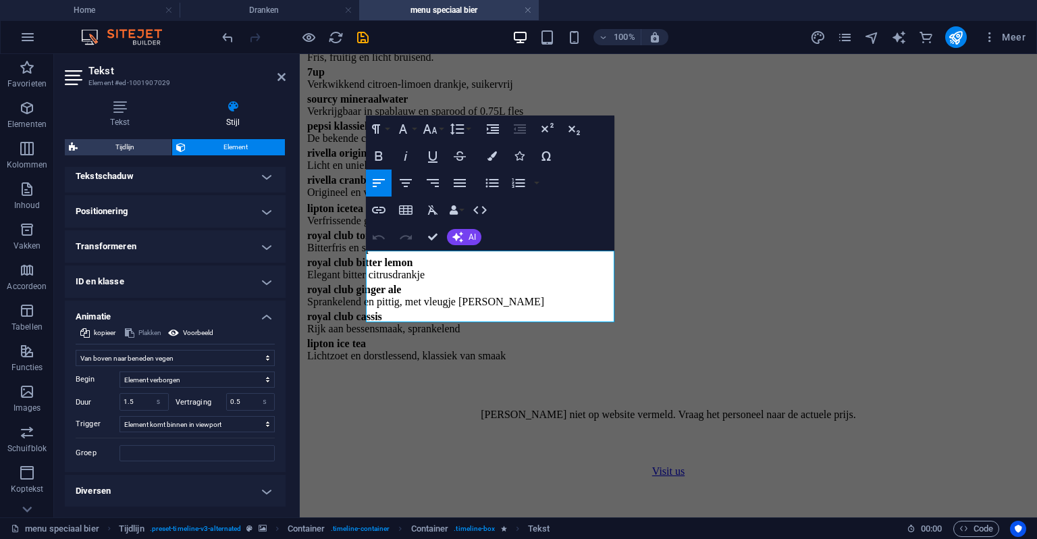
click at [270, 74] on h2 "Tekst" at bounding box center [186, 71] width 197 height 12
click at [276, 74] on h2 "Tekst" at bounding box center [186, 71] width 197 height 12
click at [278, 74] on icon at bounding box center [282, 77] width 8 height 11
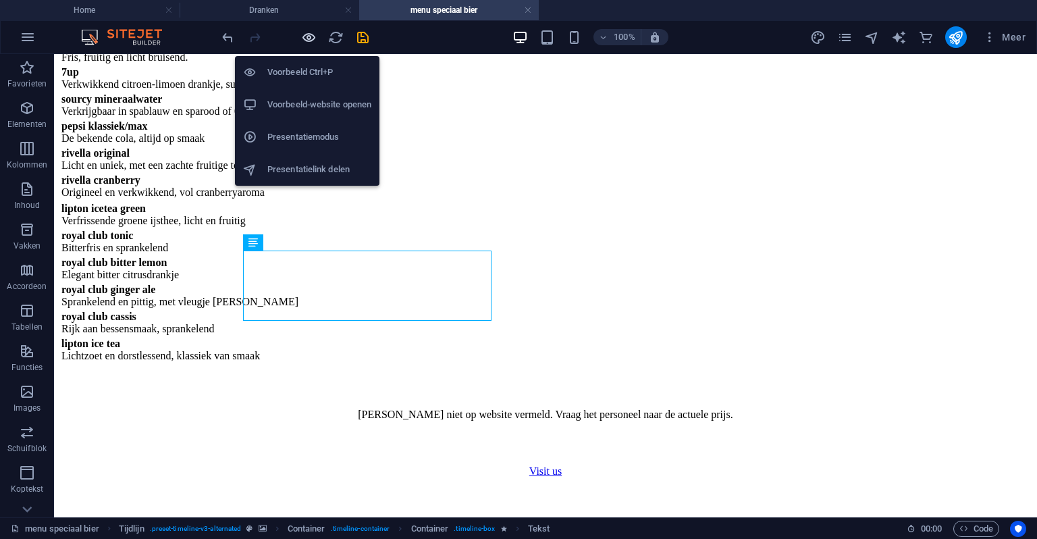
click at [303, 32] on icon "button" at bounding box center [309, 38] width 16 height 16
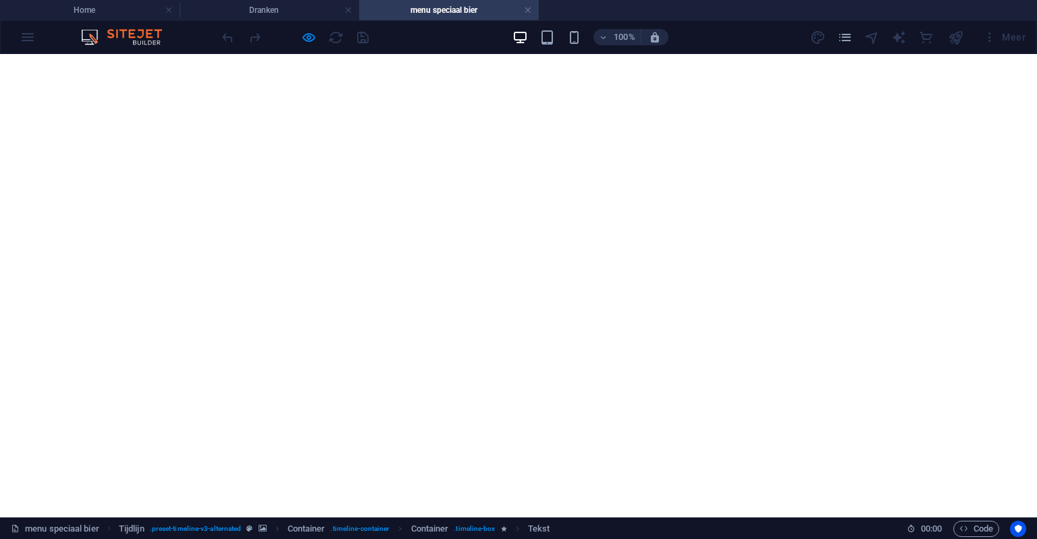
scroll to position [1548, 0]
click at [305, 38] on icon "button" at bounding box center [309, 38] width 16 height 16
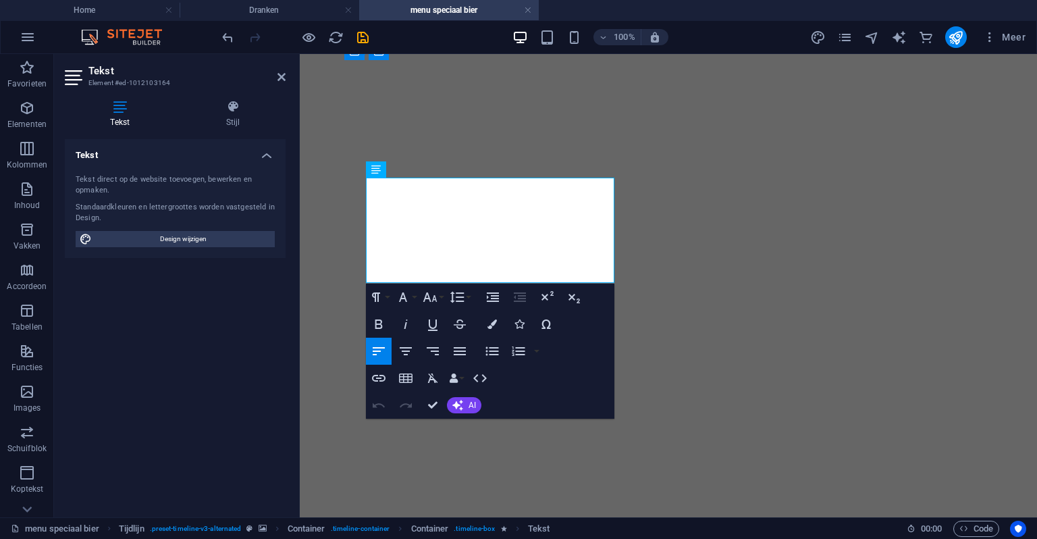
click at [238, 94] on div "Tekst Stijl Tekst Tekst direct op de website toevoegen, bewerken en opmaken. St…" at bounding box center [175, 303] width 242 height 428
click at [231, 103] on icon at bounding box center [233, 107] width 105 height 14
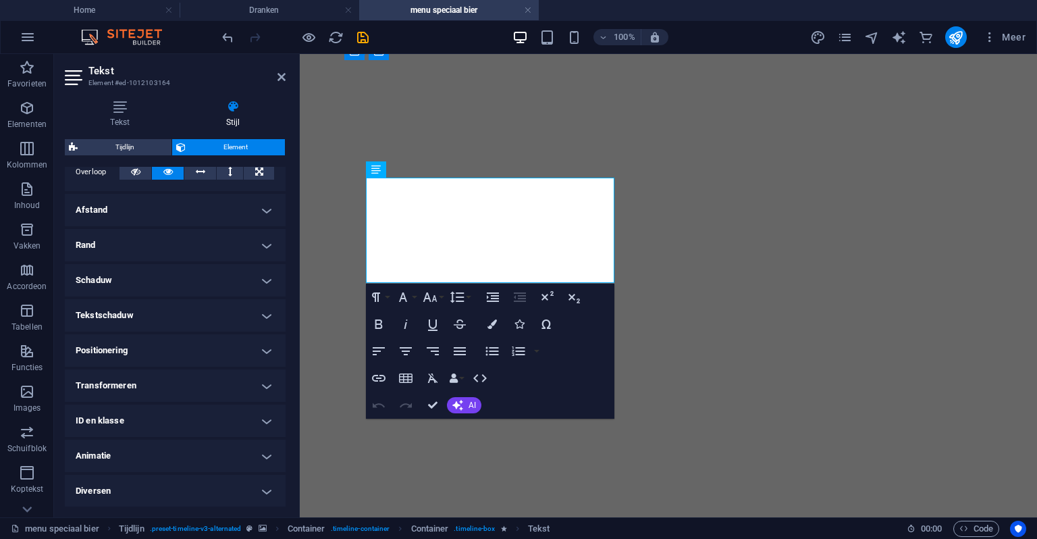
scroll to position [230, 0]
click at [194, 452] on h4 "Animatie" at bounding box center [175, 456] width 221 height 32
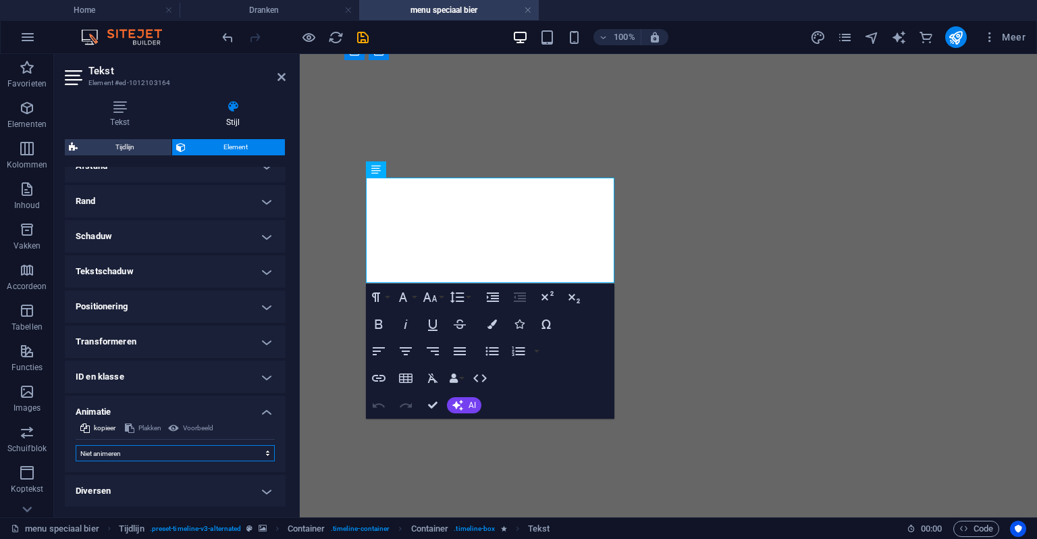
click at [118, 445] on select "Niet animeren Tonen/verbergen Naar boven of beneden schuiven In- en uitzoomen V…" at bounding box center [175, 453] width 199 height 16
select select "move-top-to-bottom"
click at [76, 445] on select "Niet animeren Tonen/verbergen Naar boven of beneden schuiven In- en uitzoomen V…" at bounding box center [175, 453] width 199 height 16
select select "scroll"
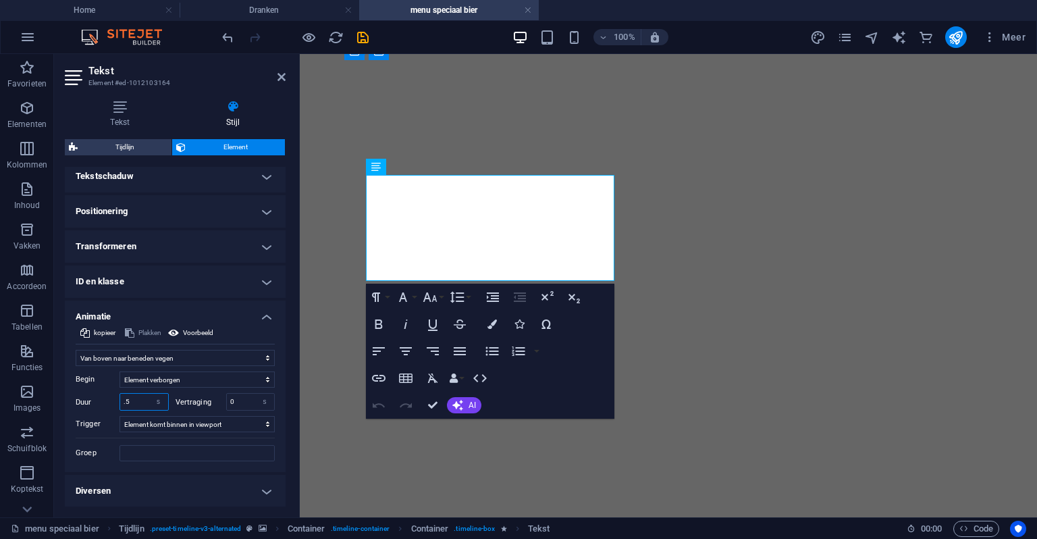
click at [138, 396] on input ".5" at bounding box center [144, 402] width 48 height 16
type input "1"
type input "1.5"
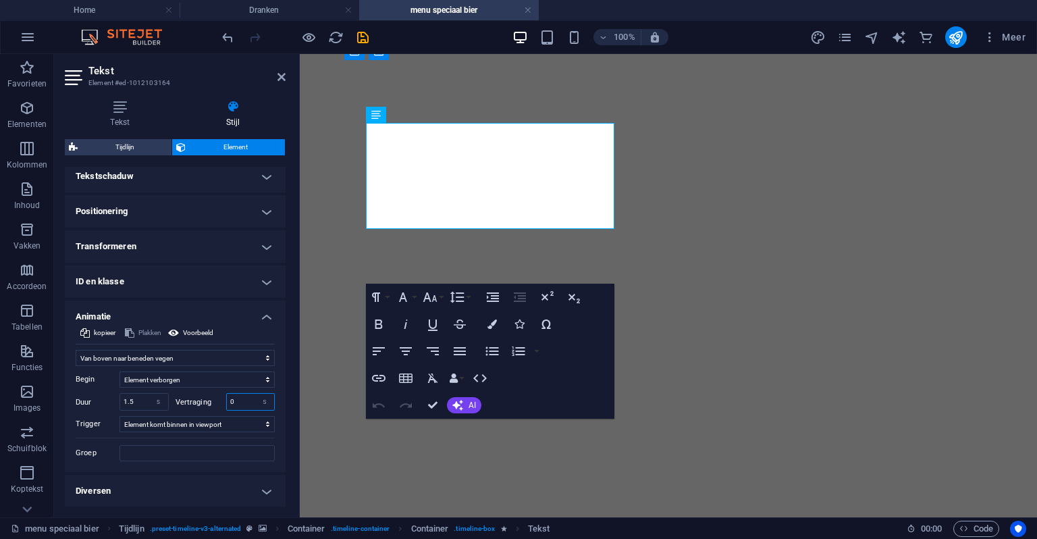
click at [238, 398] on input "0" at bounding box center [251, 402] width 48 height 16
type input "0.5"
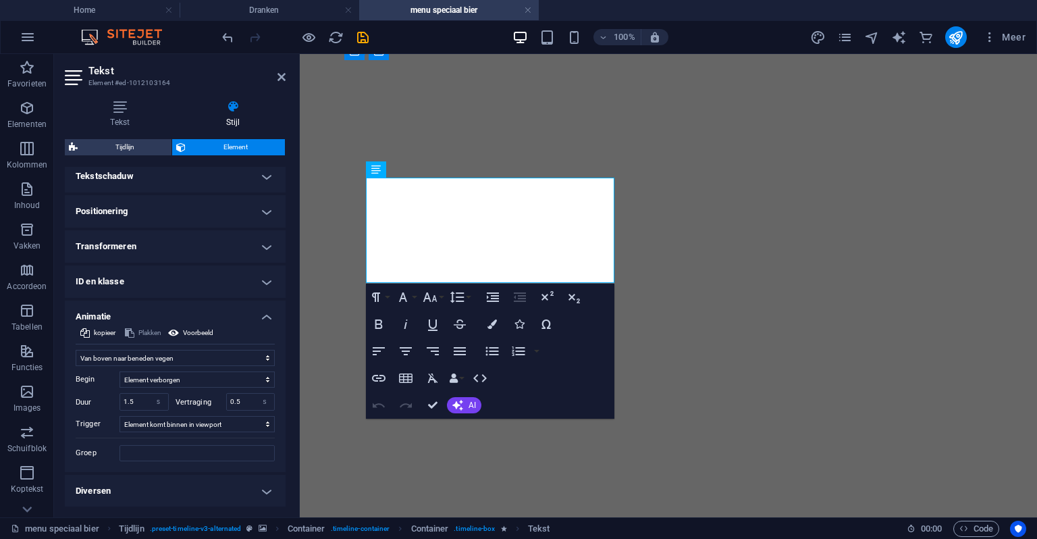
click at [281, 89] on div "Tekst Stijl Tekst Tekst direct op de website toevoegen, bewerken en opmaken. St…" at bounding box center [175, 303] width 242 height 428
click at [281, 83] on header "Tekst Element #ed-1012103164" at bounding box center [175, 71] width 221 height 35
click at [281, 80] on icon at bounding box center [282, 77] width 8 height 11
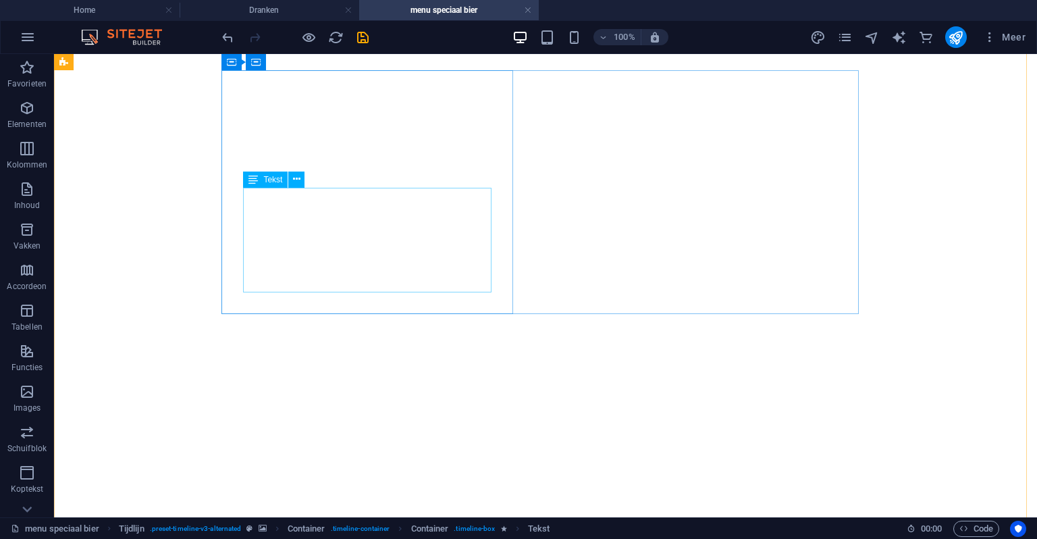
scroll to position [1491, 0]
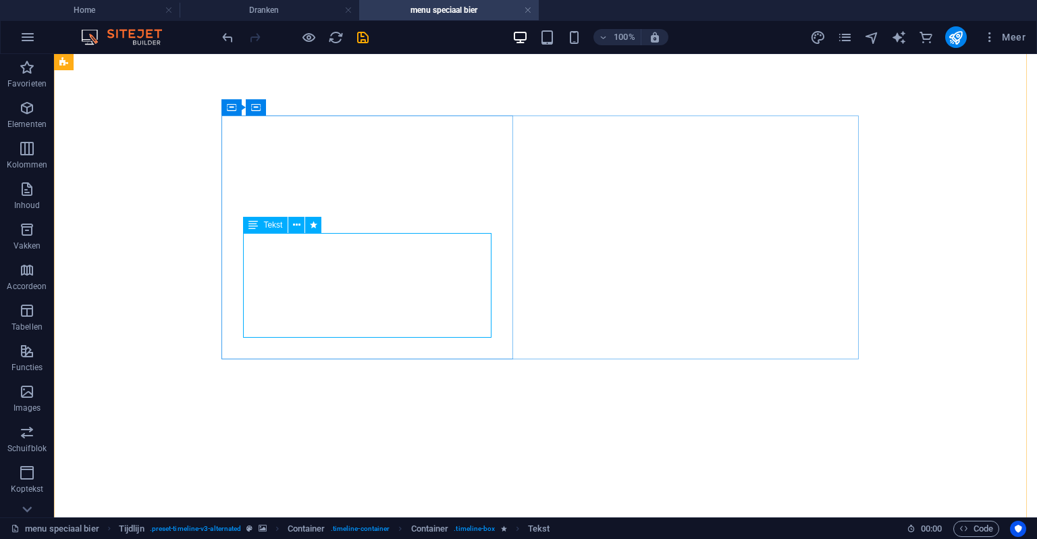
select select "move-top-to-bottom"
select select "s"
select select "scroll"
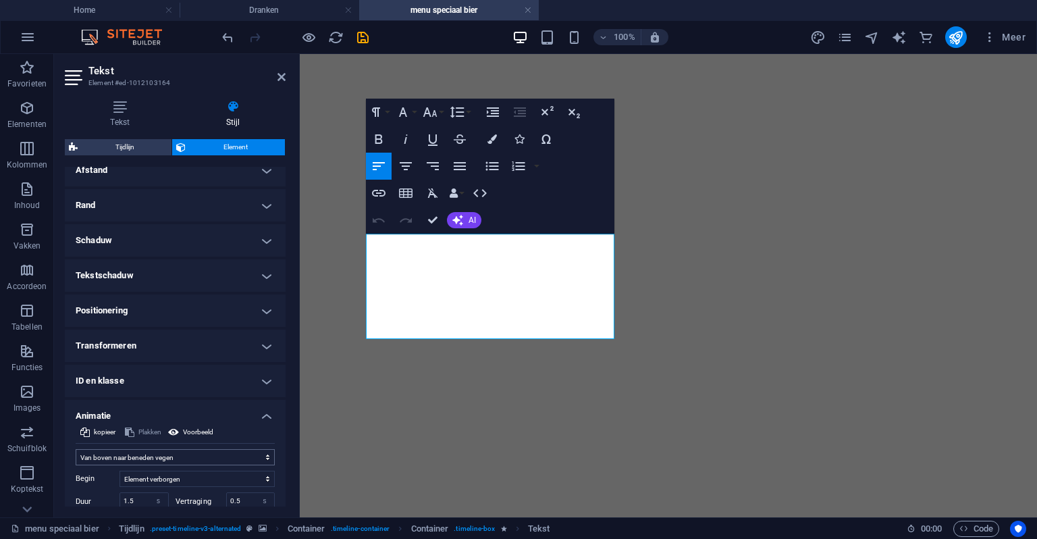
scroll to position [369, 0]
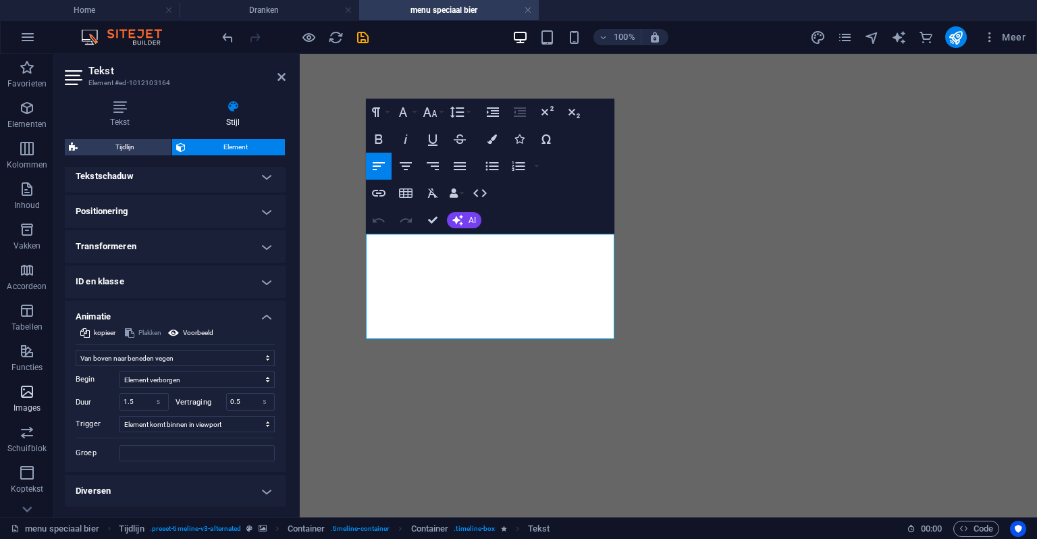
drag, startPoint x: 145, startPoint y: 403, endPoint x: 0, endPoint y: 385, distance: 145.7
click at [10, 396] on section "Favorieten Elementen Kolommen Inhoud Vakken Accordeon Tabellen Functies Images …" at bounding box center [518, 285] width 1037 height 463
type input "1"
type input "1.5"
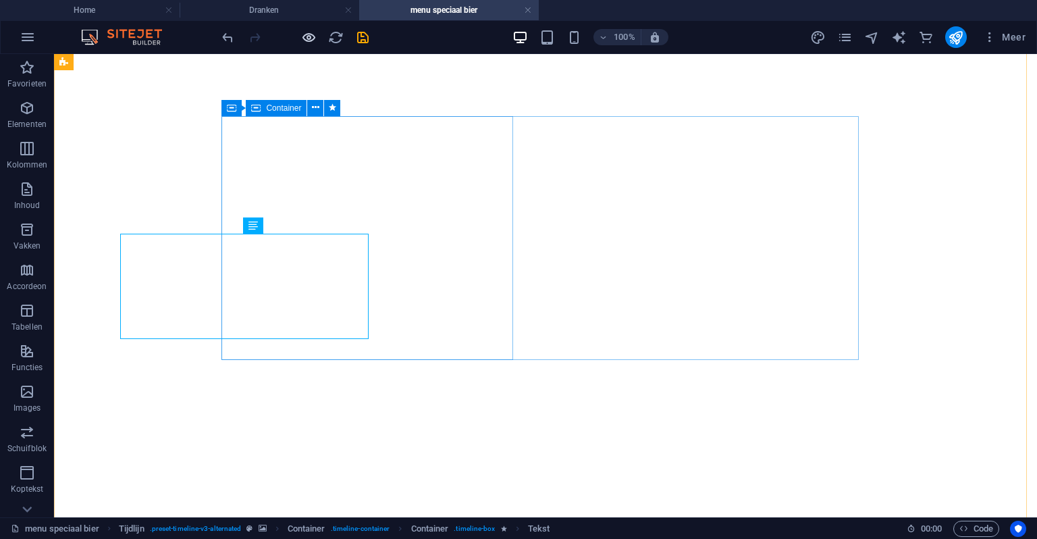
click at [311, 38] on icon "button" at bounding box center [309, 38] width 16 height 16
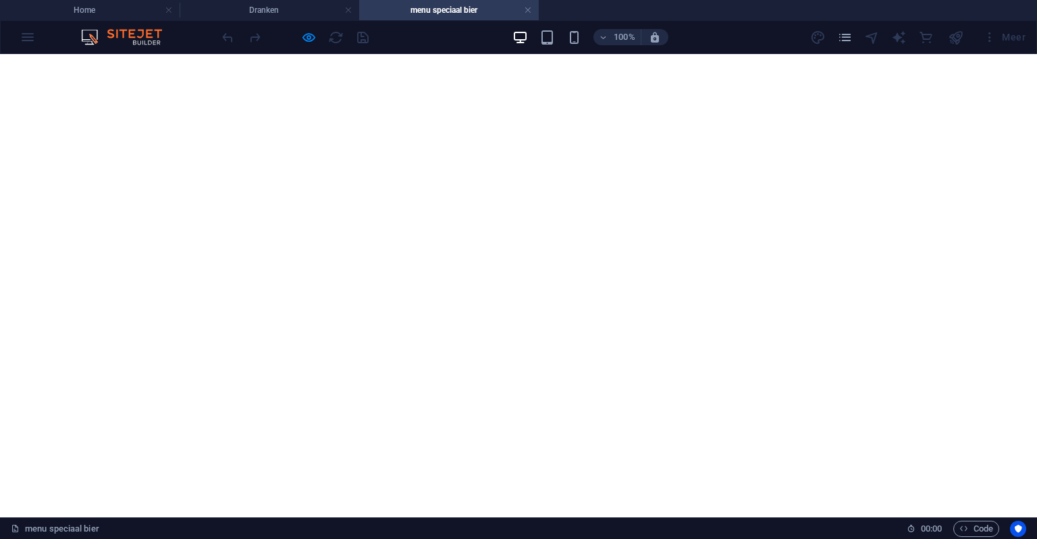
scroll to position [2032, 0]
click at [313, 33] on icon "button" at bounding box center [309, 38] width 16 height 16
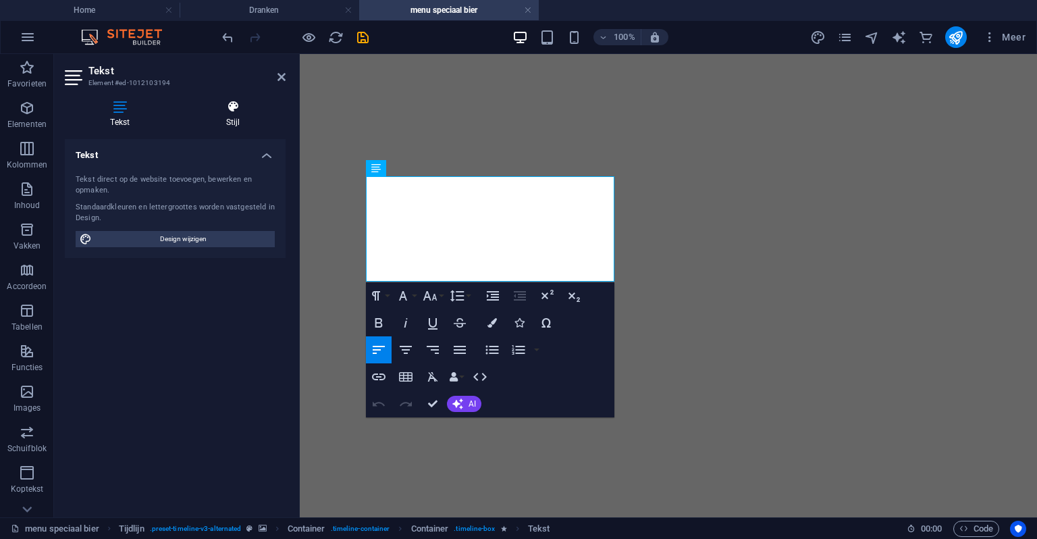
click at [238, 114] on h4 "Stijl" at bounding box center [233, 114] width 105 height 28
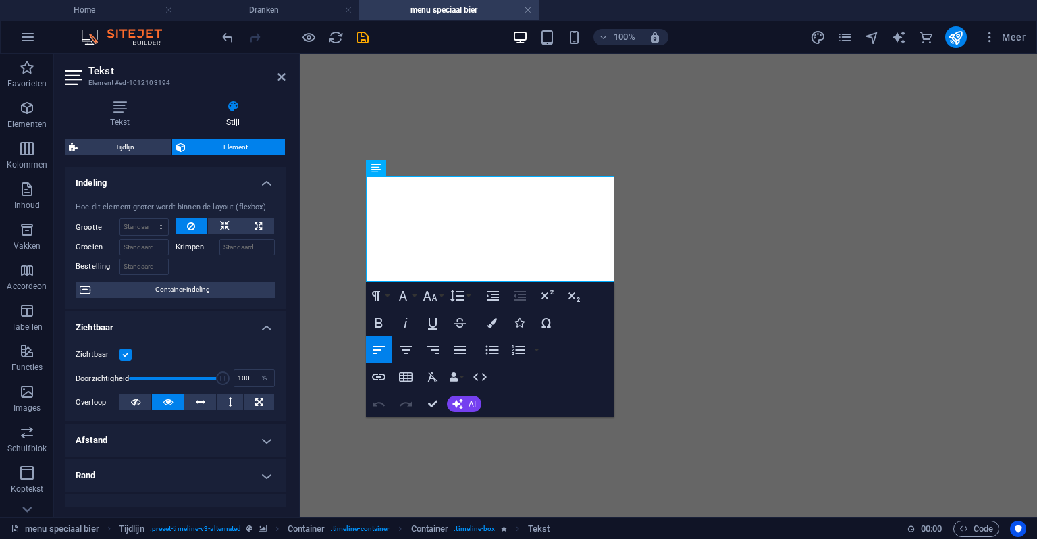
scroll to position [230, 0]
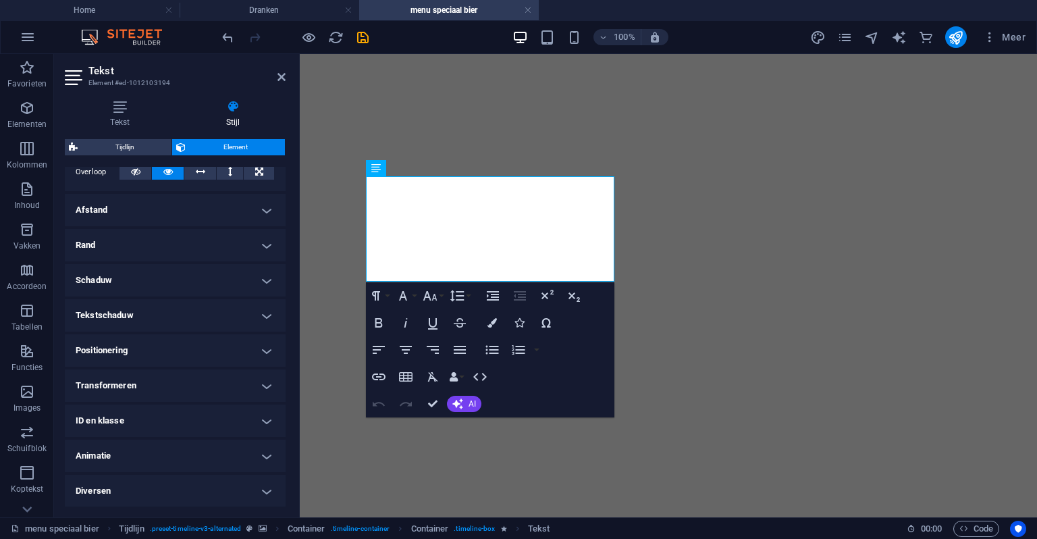
click at [111, 445] on h4 "Animatie" at bounding box center [175, 456] width 221 height 32
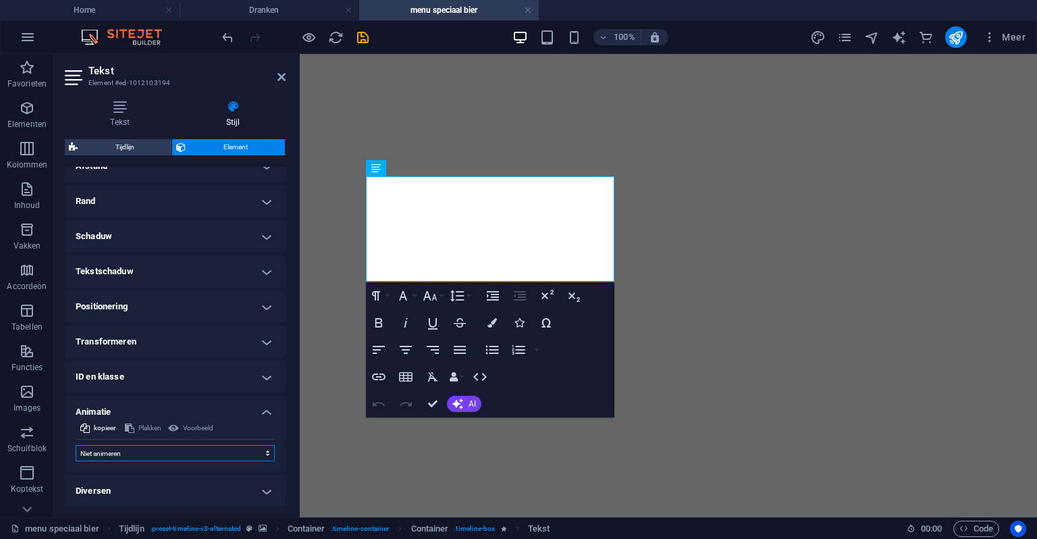
click at [111, 447] on select "Niet animeren Tonen/verbergen Naar boven of beneden schuiven In- en uitzoomen V…" at bounding box center [175, 453] width 199 height 16
select select "move-top-to-bottom"
click at [76, 445] on select "Niet animeren Tonen/verbergen Naar boven of beneden schuiven In- en uitzoomen V…" at bounding box center [175, 453] width 199 height 16
select select "scroll"
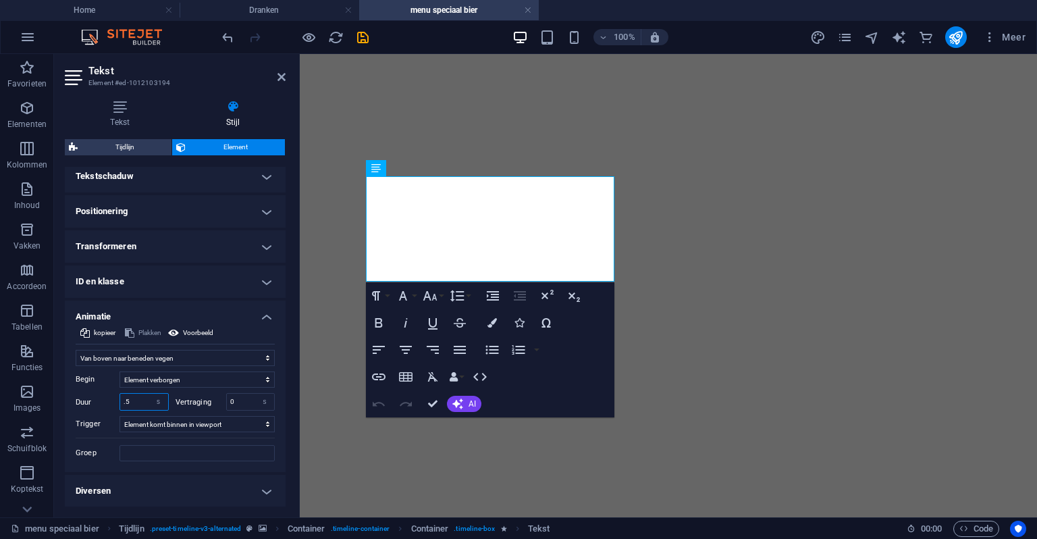
click at [143, 395] on input ".5" at bounding box center [144, 402] width 48 height 16
type input "1"
type input "1.5"
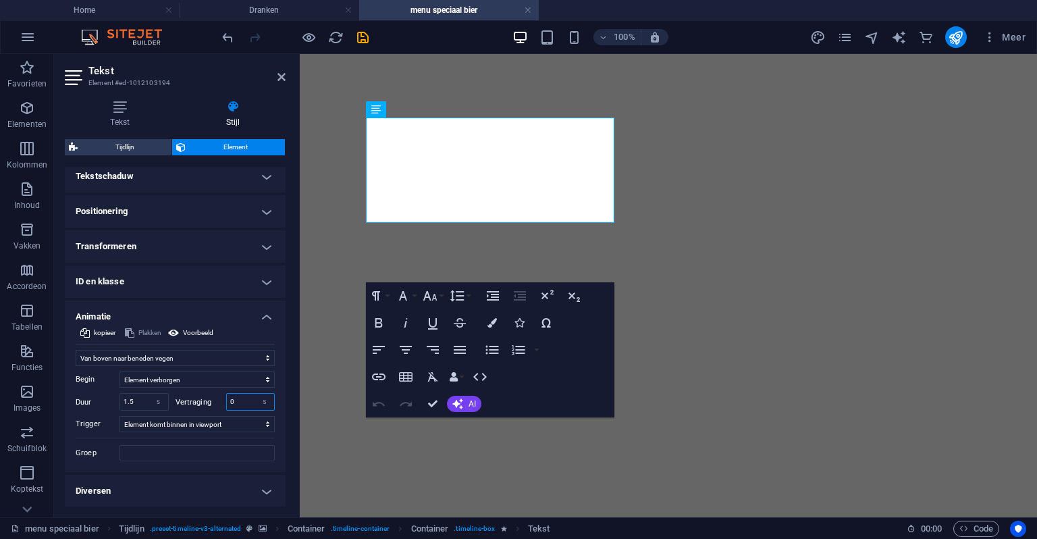
click at [228, 396] on input "0" at bounding box center [251, 402] width 48 height 16
type input ".5"
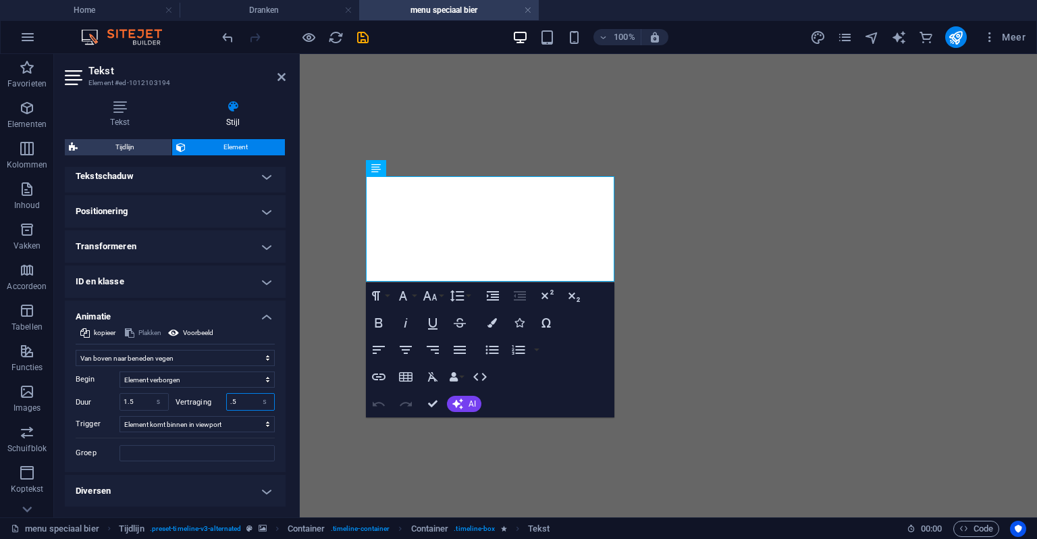
click at [234, 397] on input ".5" at bounding box center [251, 402] width 48 height 16
type input "0"
type input "0.5"
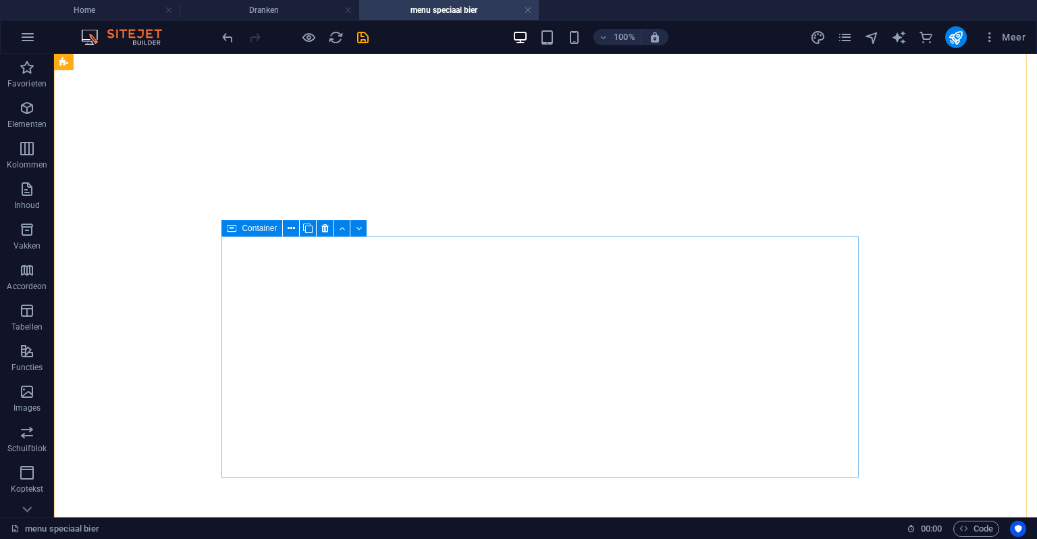
scroll to position [2639, 0]
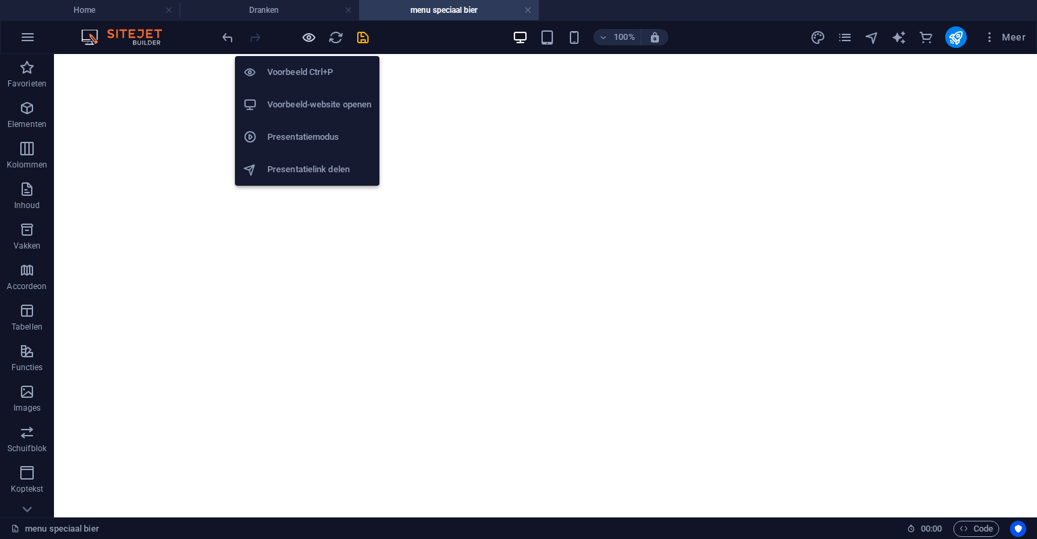
drag, startPoint x: 304, startPoint y: 32, endPoint x: 511, endPoint y: 242, distance: 294.7
click at [304, 32] on icon "button" at bounding box center [309, 38] width 16 height 16
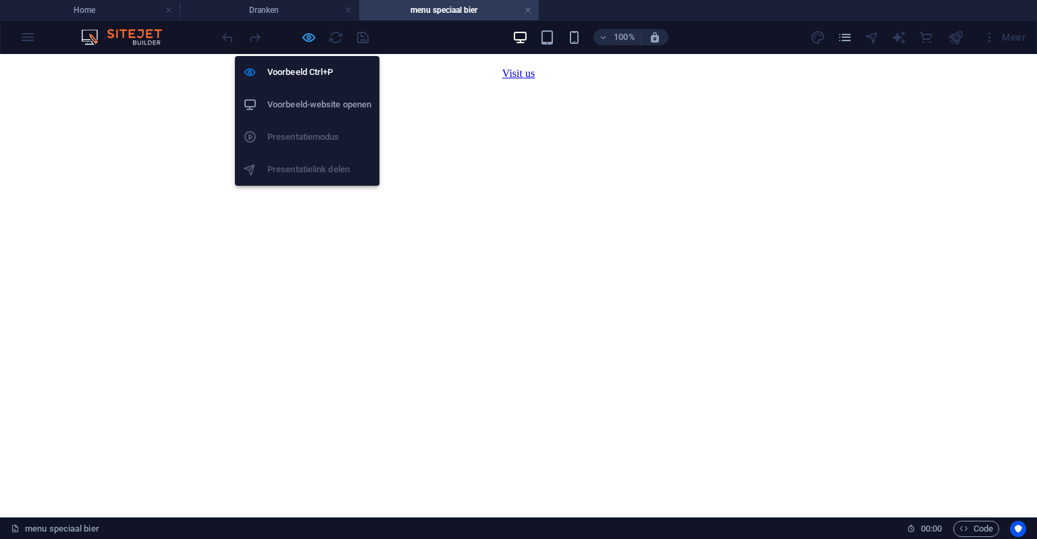
click at [313, 44] on icon "button" at bounding box center [309, 38] width 16 height 16
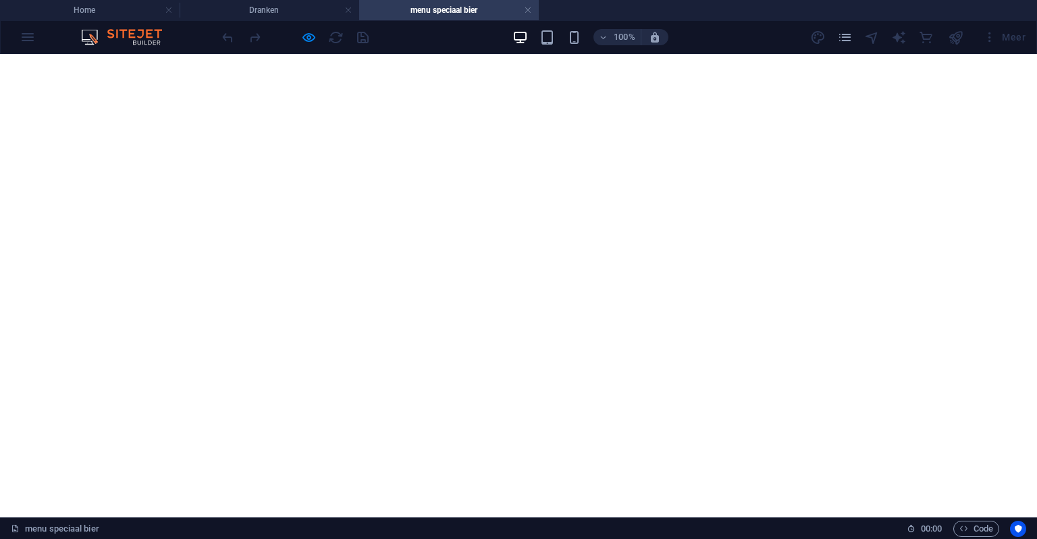
scroll to position [2369, 0]
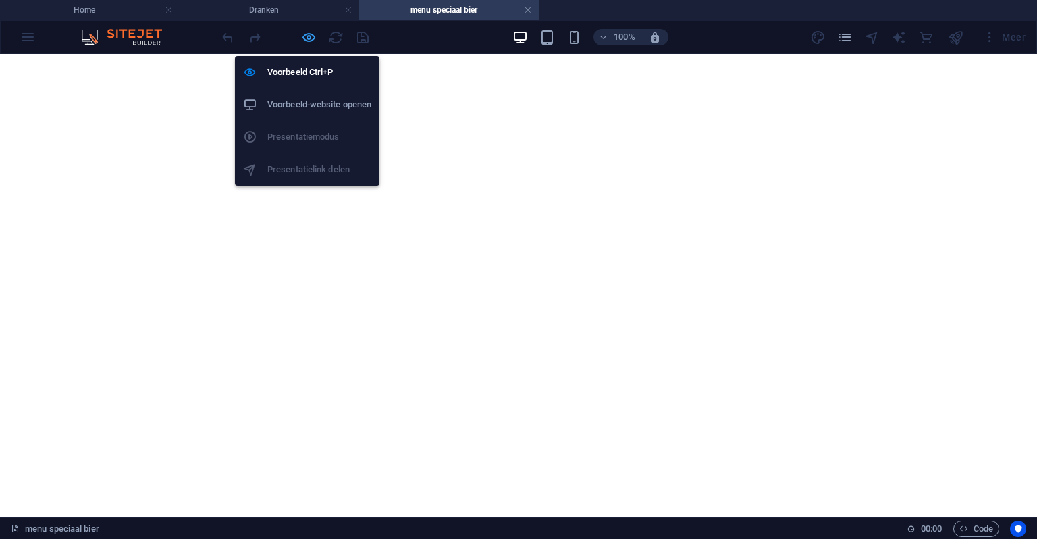
drag, startPoint x: 311, startPoint y: 38, endPoint x: 310, endPoint y: 401, distance: 362.7
click at [311, 38] on icon "button" at bounding box center [309, 38] width 16 height 16
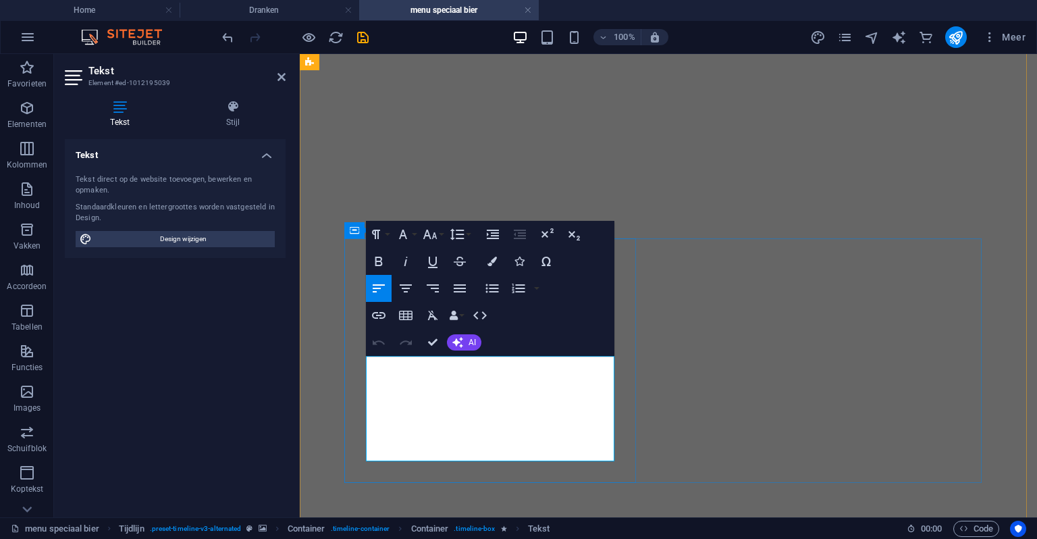
click at [232, 115] on h4 "Stijl" at bounding box center [233, 114] width 105 height 28
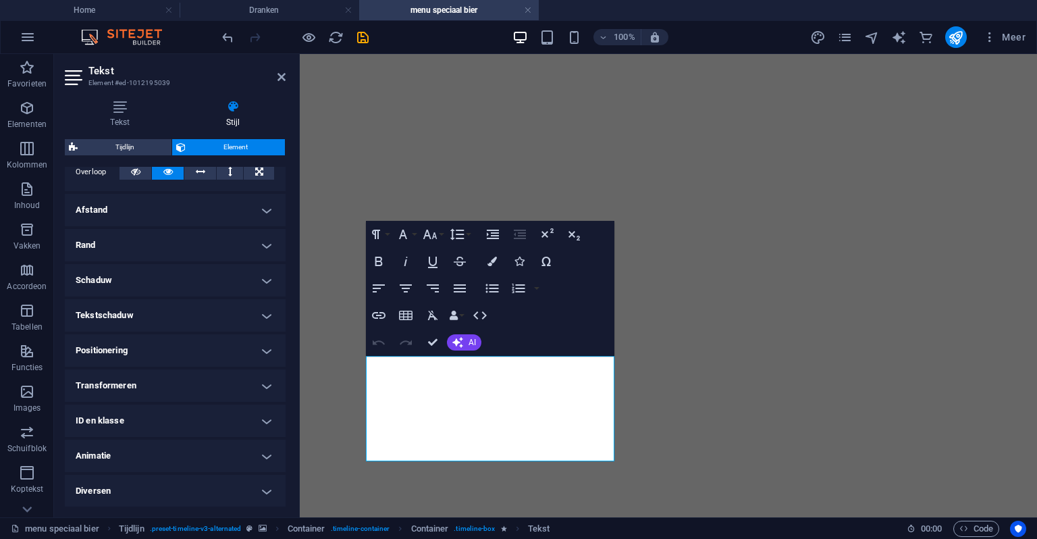
click at [111, 453] on h4 "Animatie" at bounding box center [175, 456] width 221 height 32
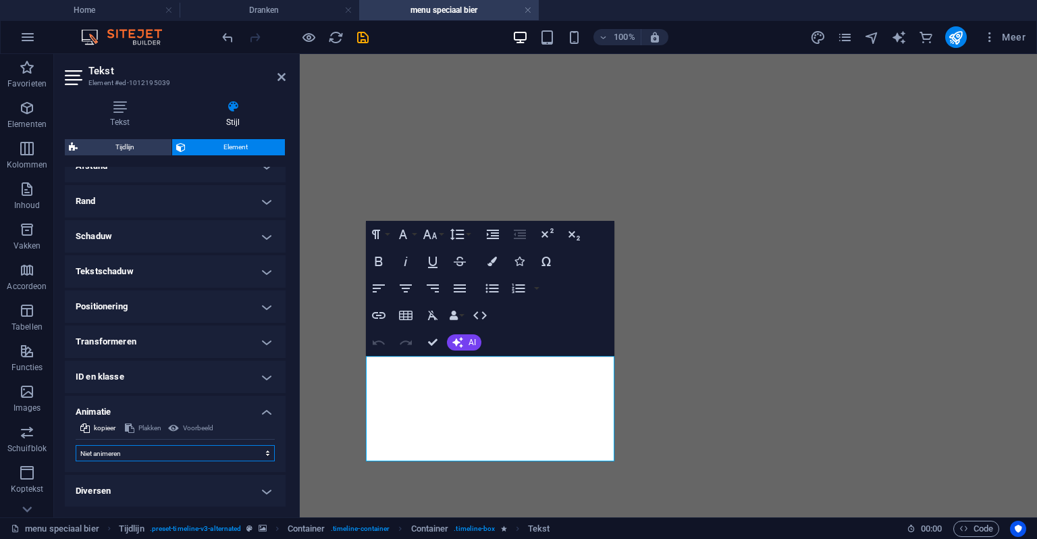
click at [118, 450] on select "Niet animeren Tonen/verbergen Naar boven of beneden schuiven In- en uitzoomen V…" at bounding box center [175, 453] width 199 height 16
select select "move-top-to-bottom"
click at [76, 445] on select "Niet animeren Tonen/verbergen Naar boven of beneden schuiven In- en uitzoomen V…" at bounding box center [175, 453] width 199 height 16
select select "scroll"
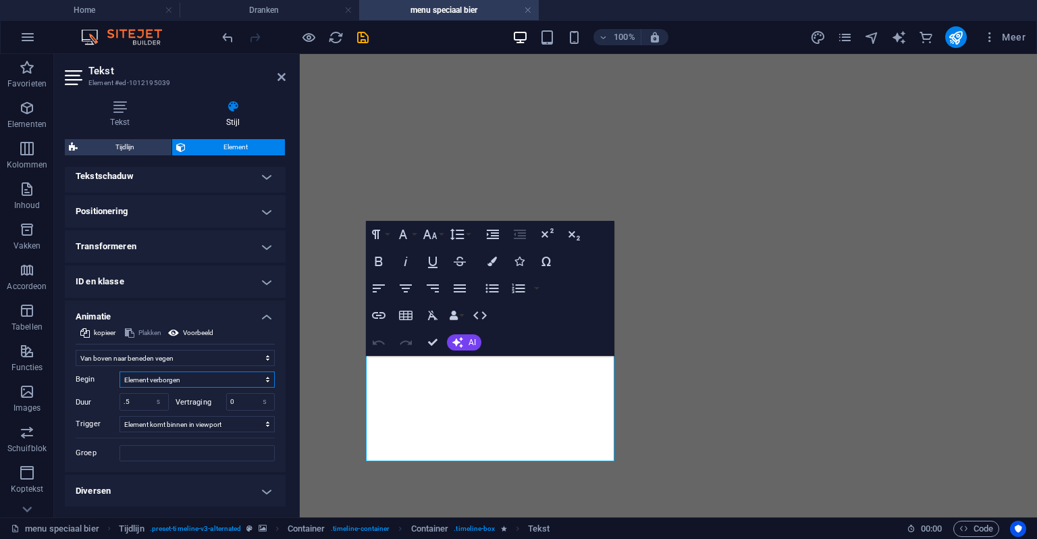
drag, startPoint x: 170, startPoint y: 380, endPoint x: 156, endPoint y: 384, distance: 14.1
click at [170, 380] on select "Element verborgen Element getoond" at bounding box center [197, 379] width 155 height 16
click at [148, 379] on select "Element verborgen Element getoond" at bounding box center [197, 379] width 155 height 16
click at [132, 405] on input ".5" at bounding box center [144, 402] width 48 height 16
type input "1"
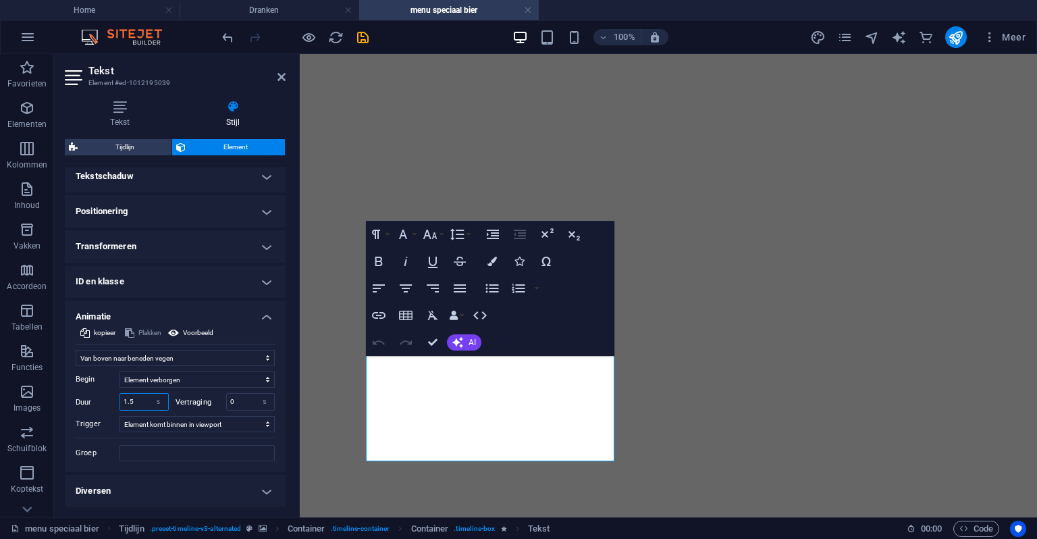
type input "1.5"
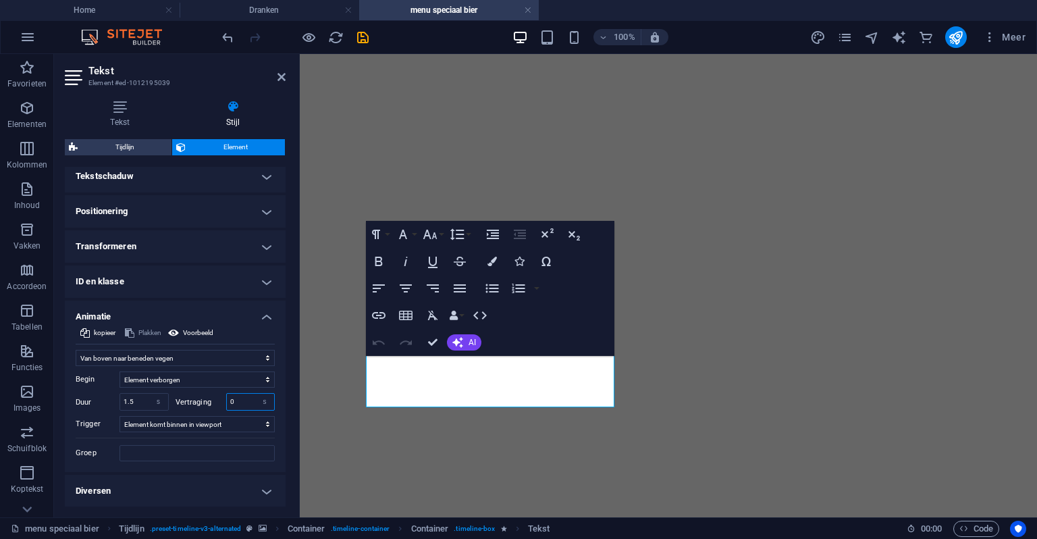
click at [233, 398] on input "0" at bounding box center [251, 402] width 48 height 16
type input "0.5"
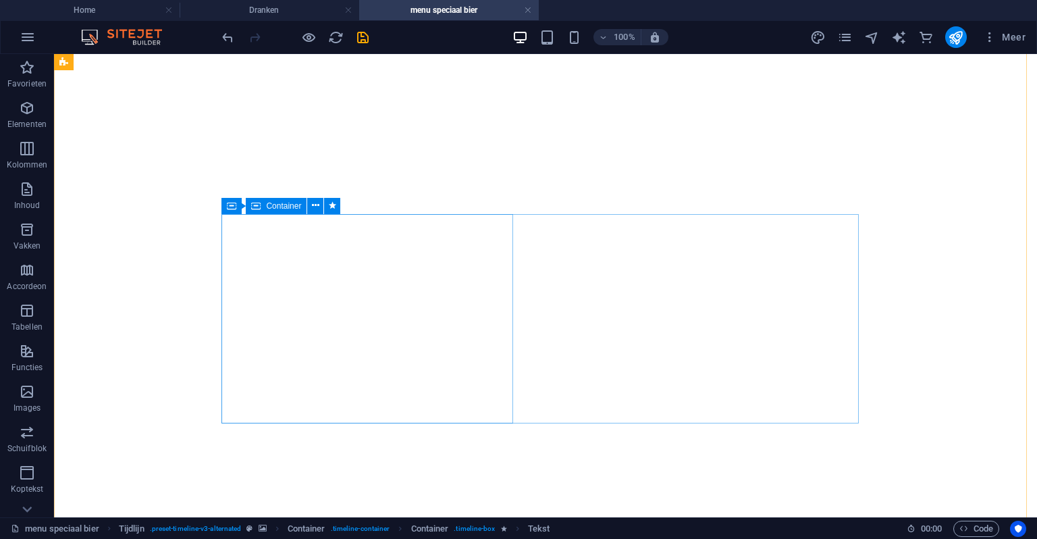
scroll to position [2842, 0]
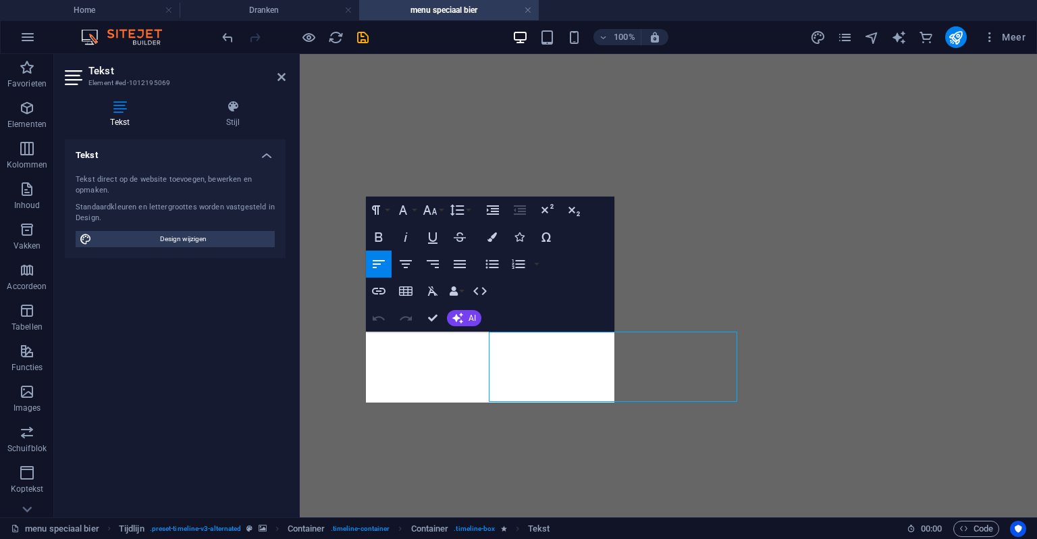
click at [235, 90] on div "Tekst Stijl Tekst Tekst direct op de website toevoegen, bewerken en opmaken. St…" at bounding box center [175, 303] width 242 height 428
click at [242, 106] on icon at bounding box center [233, 107] width 105 height 14
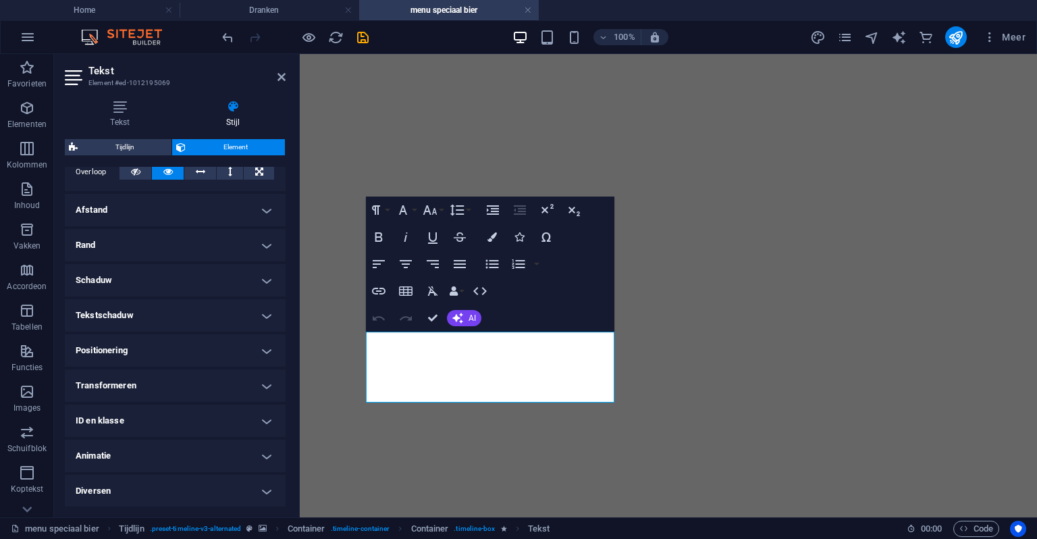
click at [96, 455] on h4 "Animatie" at bounding box center [175, 456] width 221 height 32
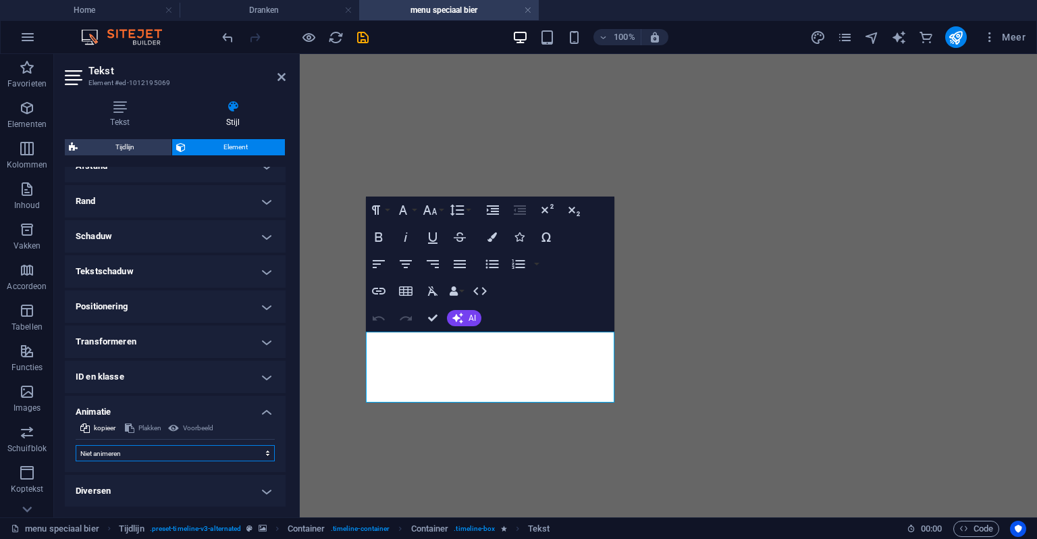
click at [122, 445] on select "Niet animeren Tonen/verbergen Naar boven of beneden schuiven In- en uitzoomen V…" at bounding box center [175, 453] width 199 height 16
click at [119, 446] on select "Niet animeren Tonen/verbergen Naar boven of beneden schuiven In- en uitzoomen V…" at bounding box center [175, 453] width 199 height 16
select select "move-top-to-bottom"
click at [76, 445] on select "Niet animeren Tonen/verbergen Naar boven of beneden schuiven In- en uitzoomen V…" at bounding box center [175, 453] width 199 height 16
select select "scroll"
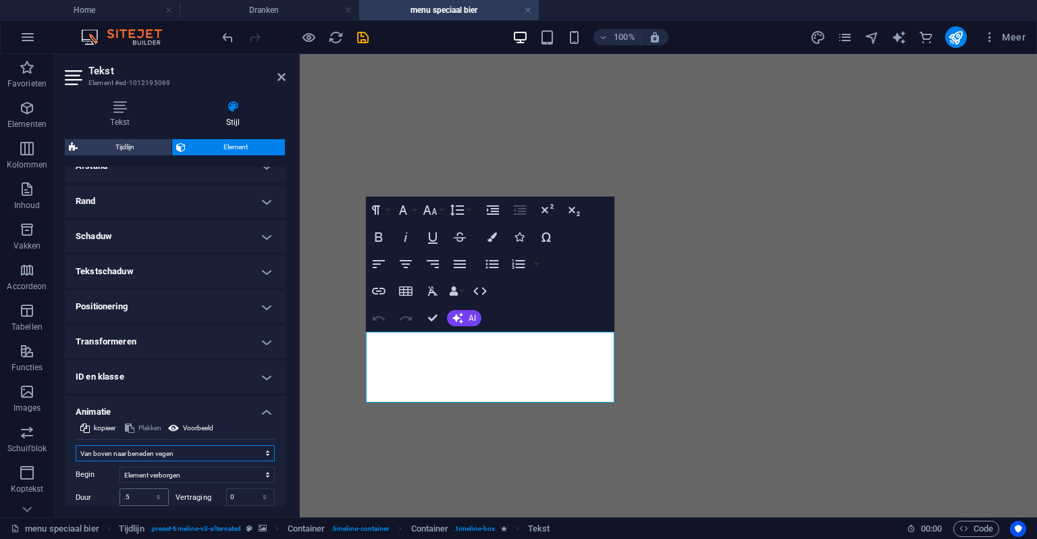
scroll to position [369, 0]
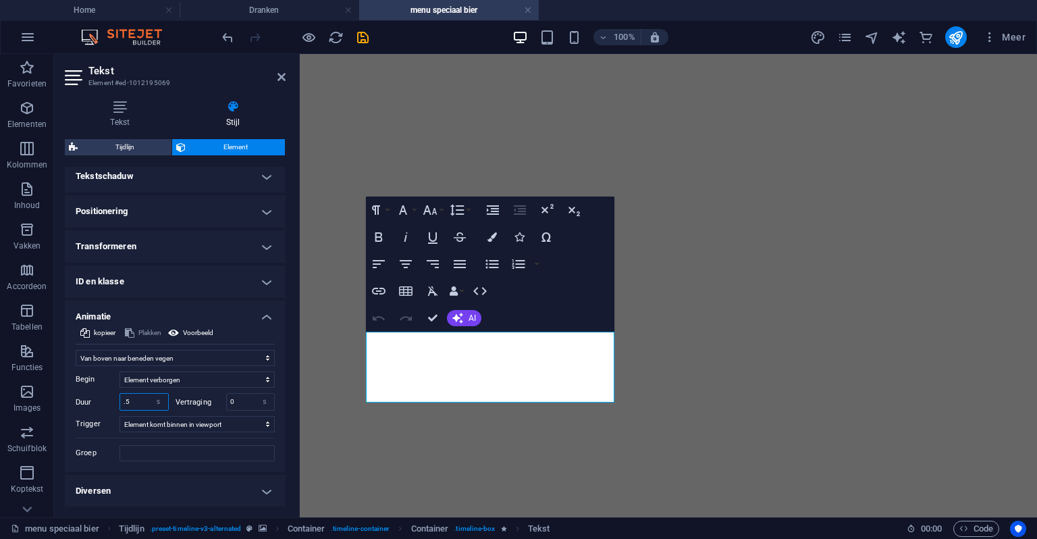
click at [143, 401] on input ".5" at bounding box center [144, 402] width 48 height 16
type input "1"
type input "1.5"
click at [234, 403] on input "0" at bounding box center [251, 402] width 48 height 16
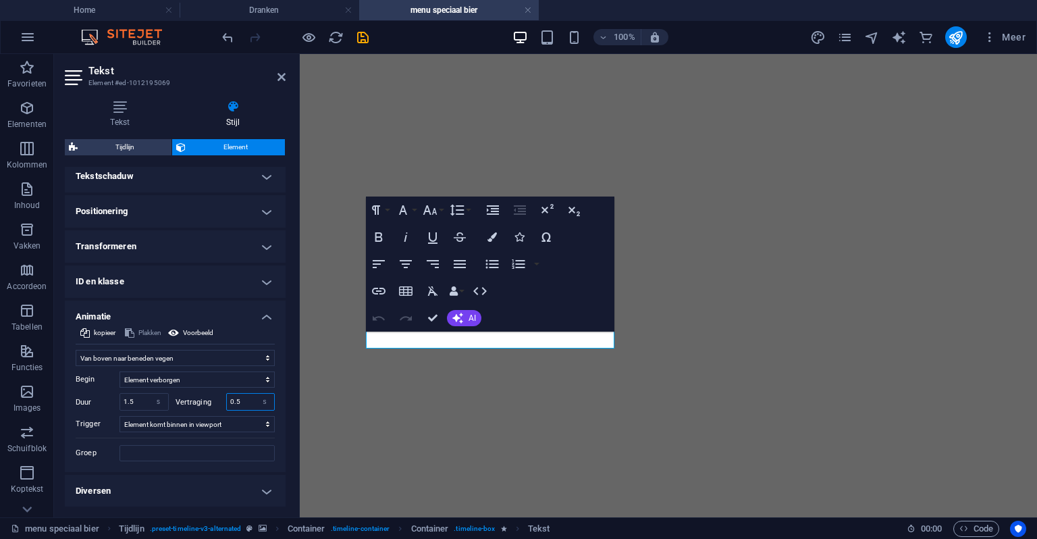
type input "0.5"
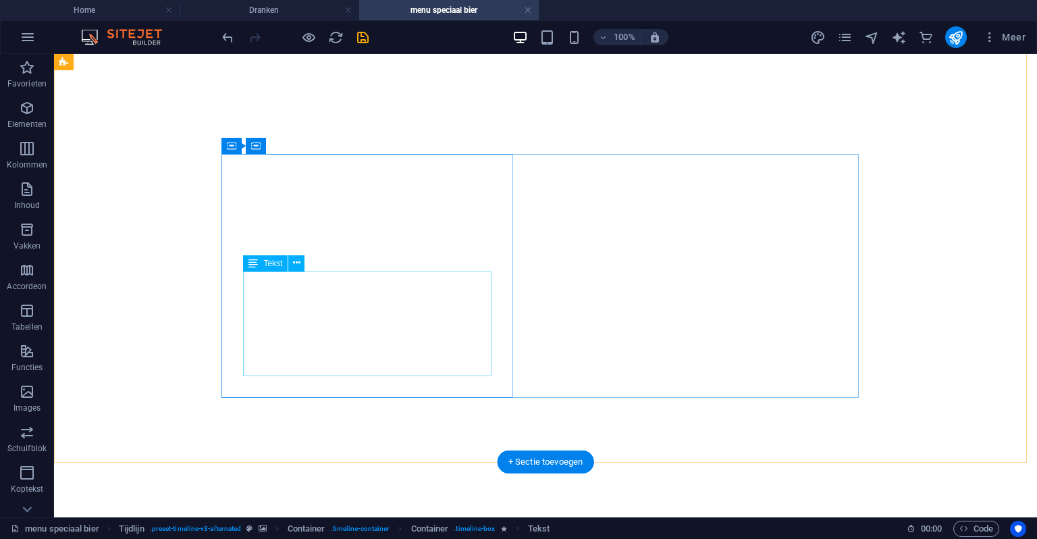
scroll to position [3450, 0]
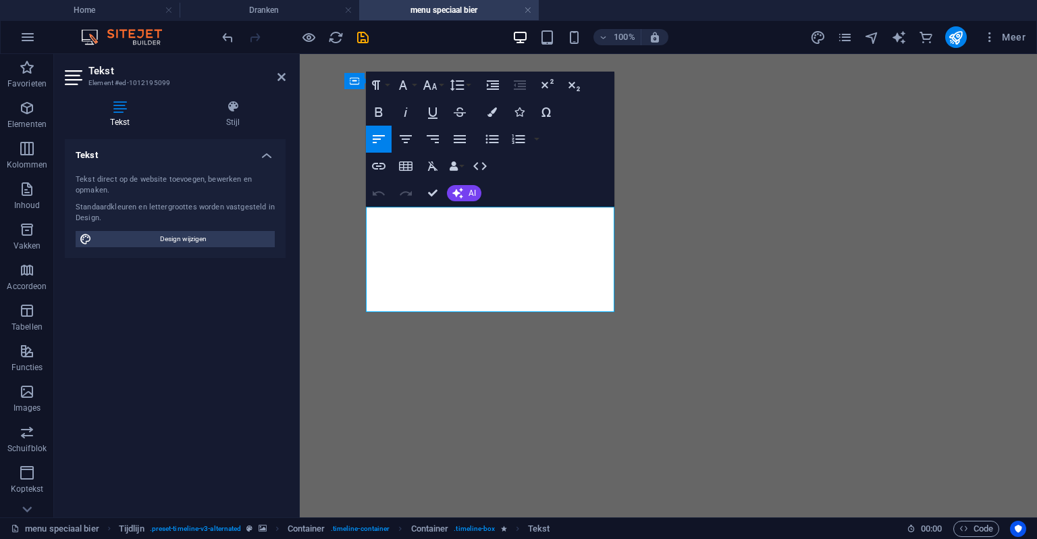
click at [238, 116] on h4 "Stijl" at bounding box center [233, 114] width 105 height 28
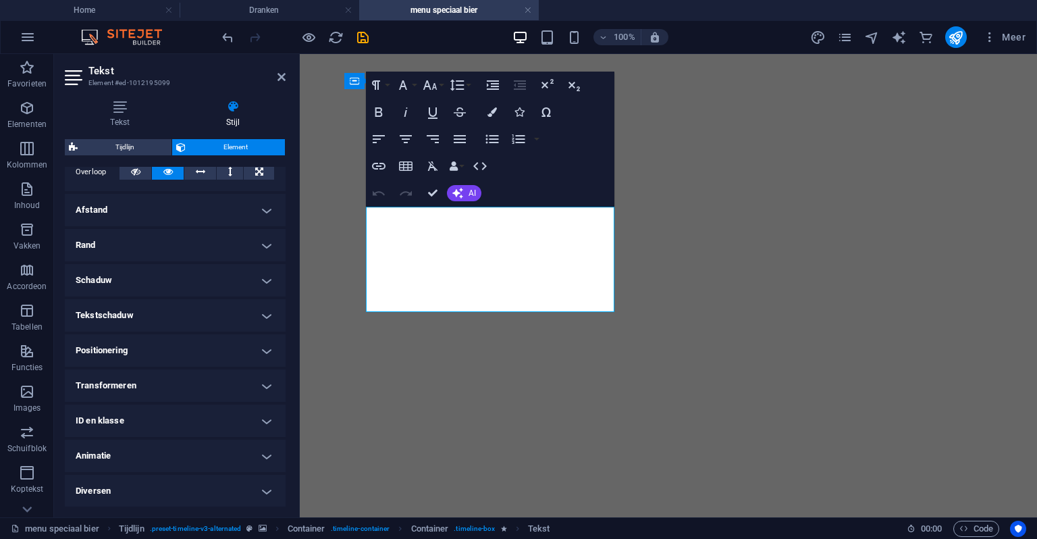
click at [99, 457] on h4 "Animatie" at bounding box center [175, 456] width 221 height 32
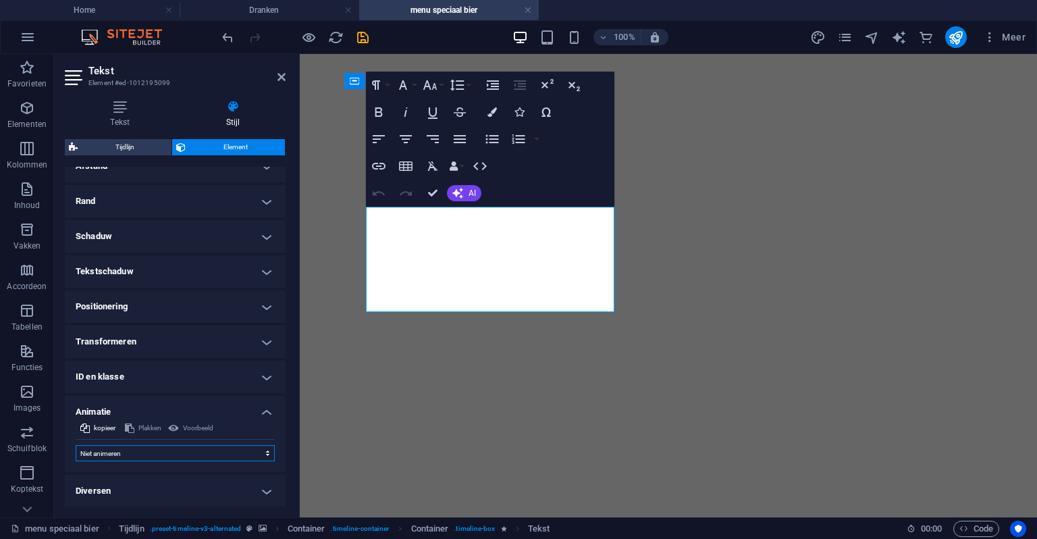
click at [122, 459] on select "Niet animeren Tonen/verbergen Naar boven of beneden schuiven In- en uitzoomen V…" at bounding box center [175, 453] width 199 height 16
click at [115, 449] on select "Niet animeren Tonen/verbergen Naar boven of beneden schuiven In- en uitzoomen V…" at bounding box center [175, 453] width 199 height 16
select select "move-top-to-bottom"
click at [76, 445] on select "Niet animeren Tonen/verbergen Naar boven of beneden schuiven In- en uitzoomen V…" at bounding box center [175, 453] width 199 height 16
select select "scroll"
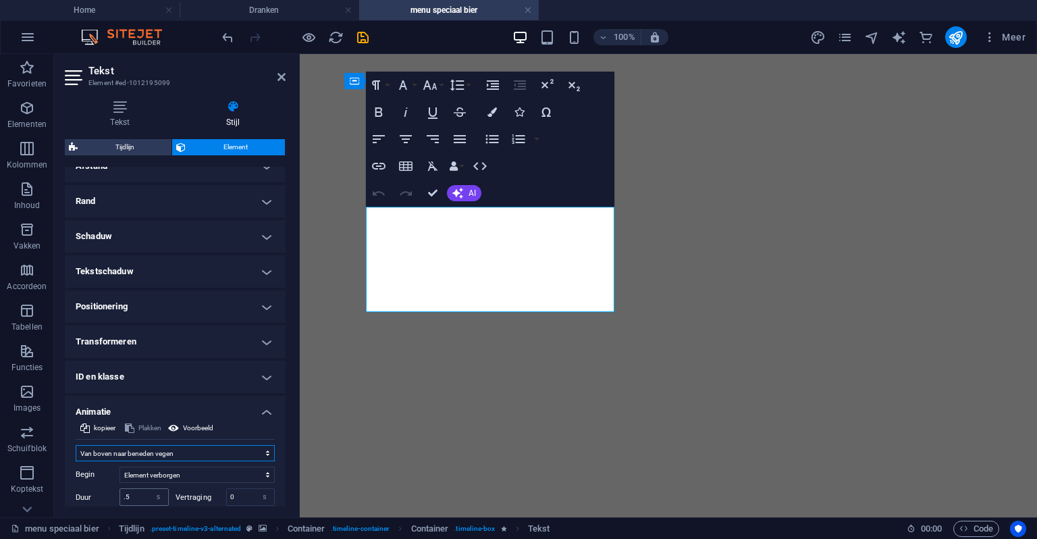
scroll to position [342, 0]
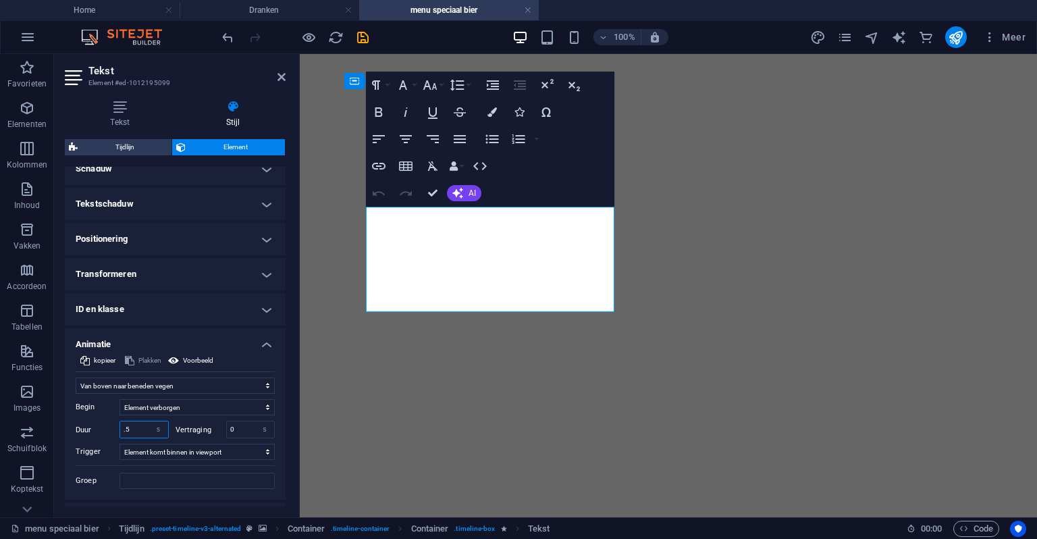
click at [136, 430] on input ".5" at bounding box center [144, 429] width 48 height 16
type input "1"
type input "1.5"
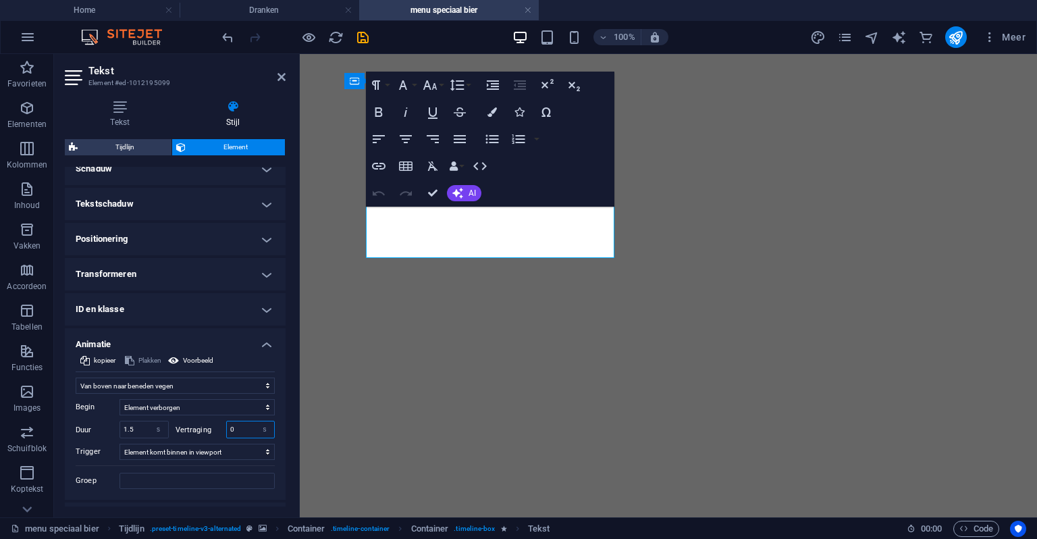
click at [238, 433] on input "0" at bounding box center [251, 429] width 48 height 16
type input "0.5"
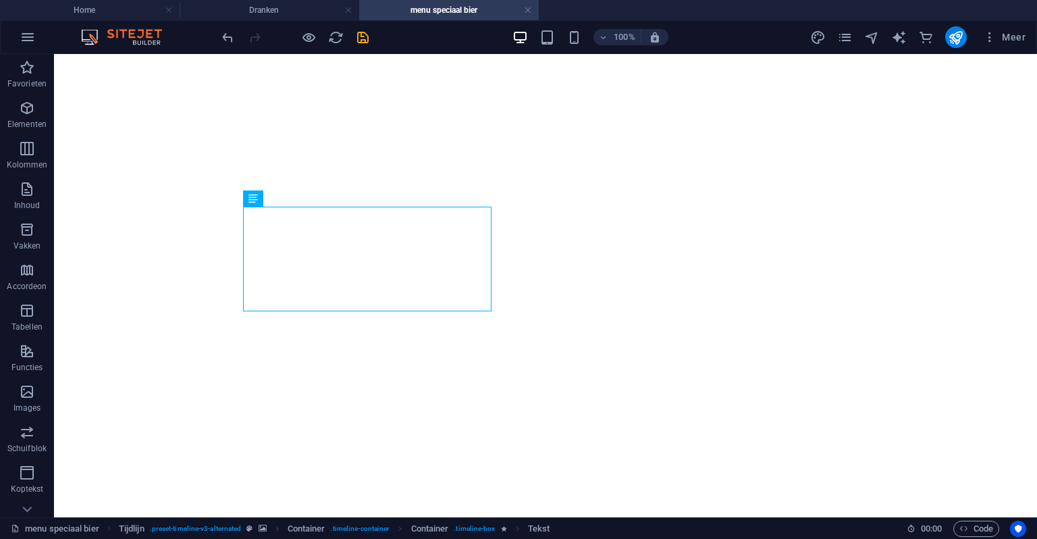
click at [353, 40] on div at bounding box center [295, 37] width 151 height 22
click at [361, 37] on icon "save" at bounding box center [363, 38] width 16 height 16
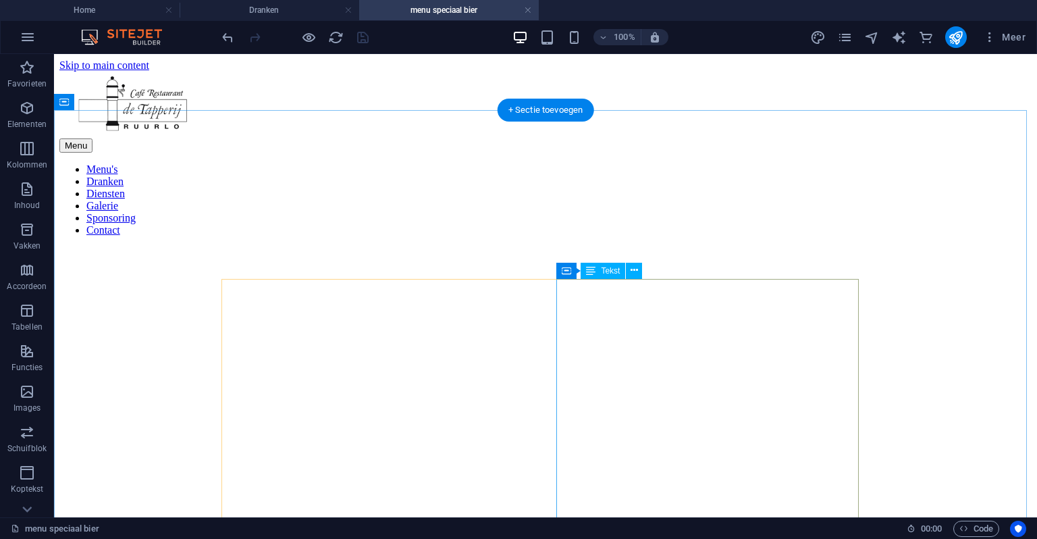
scroll to position [68, 0]
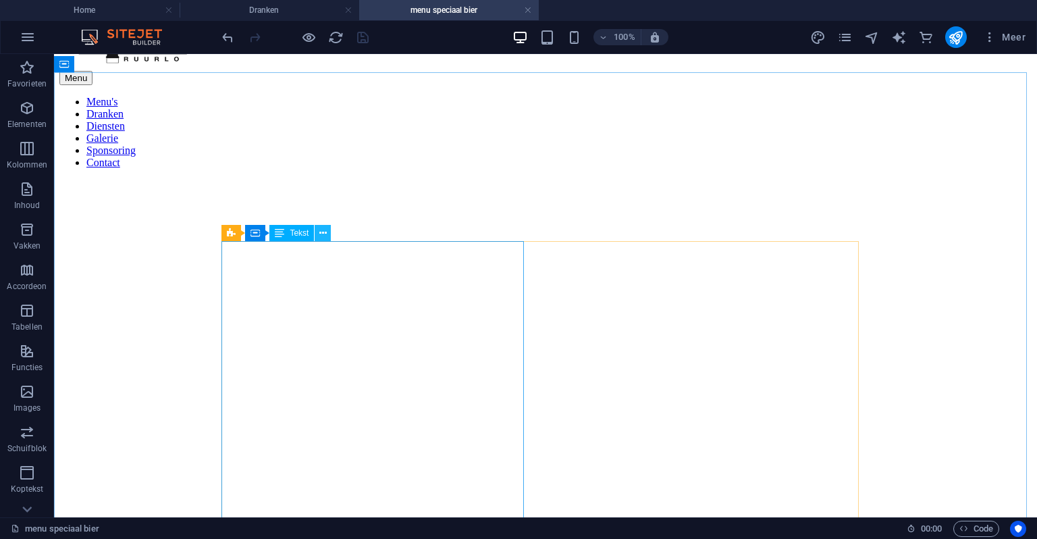
click at [324, 232] on icon at bounding box center [322, 233] width 7 height 14
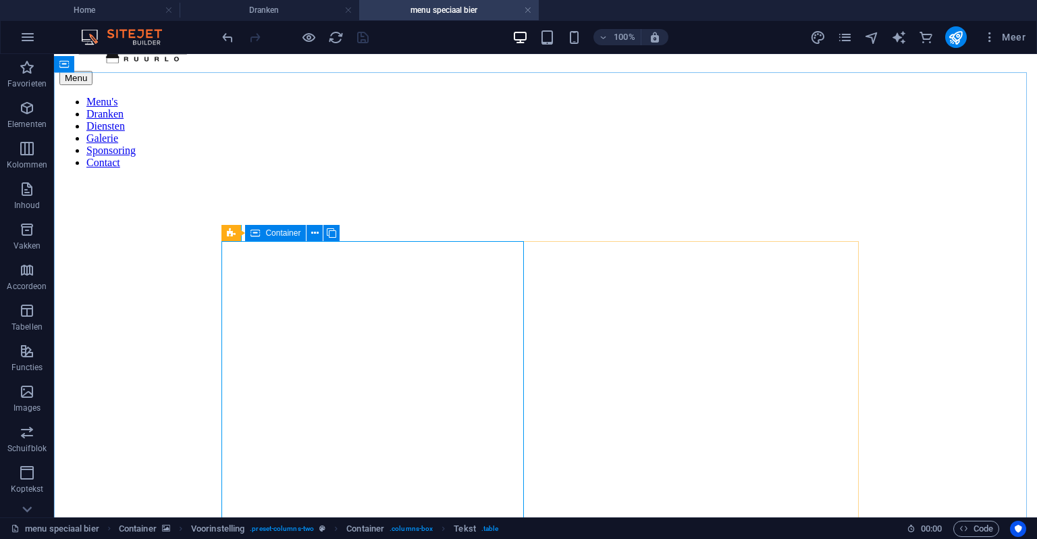
click at [255, 230] on icon at bounding box center [255, 233] width 9 height 16
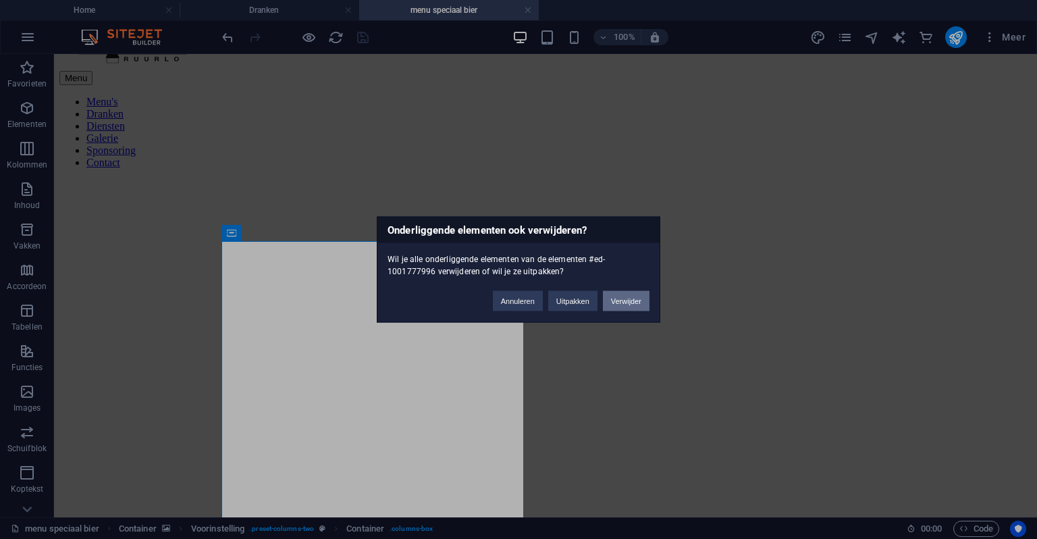
click at [621, 299] on button "Verwijder" at bounding box center [626, 301] width 47 height 20
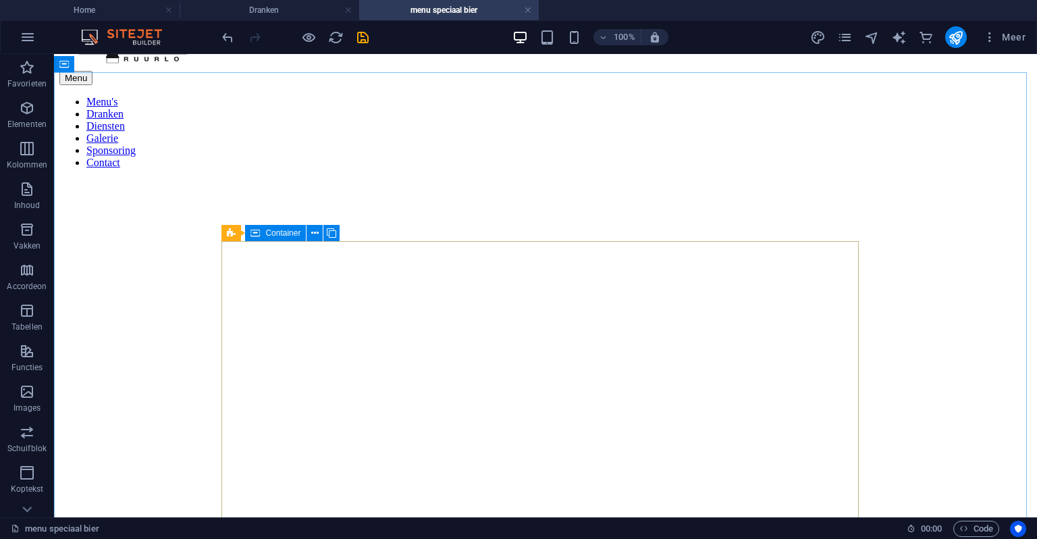
click at [261, 230] on div "Container" at bounding box center [275, 233] width 61 height 16
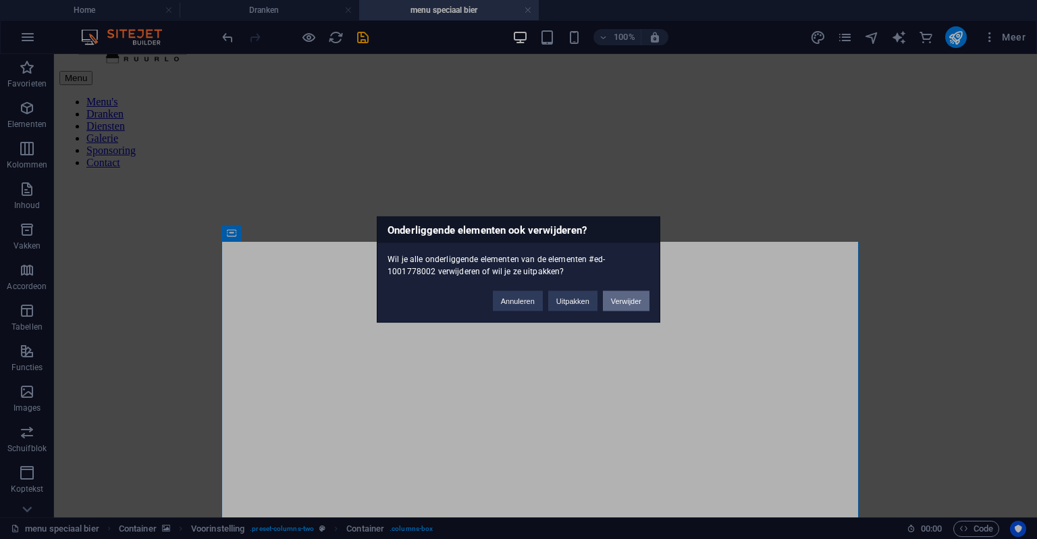
click at [621, 292] on button "Verwijder" at bounding box center [626, 301] width 47 height 20
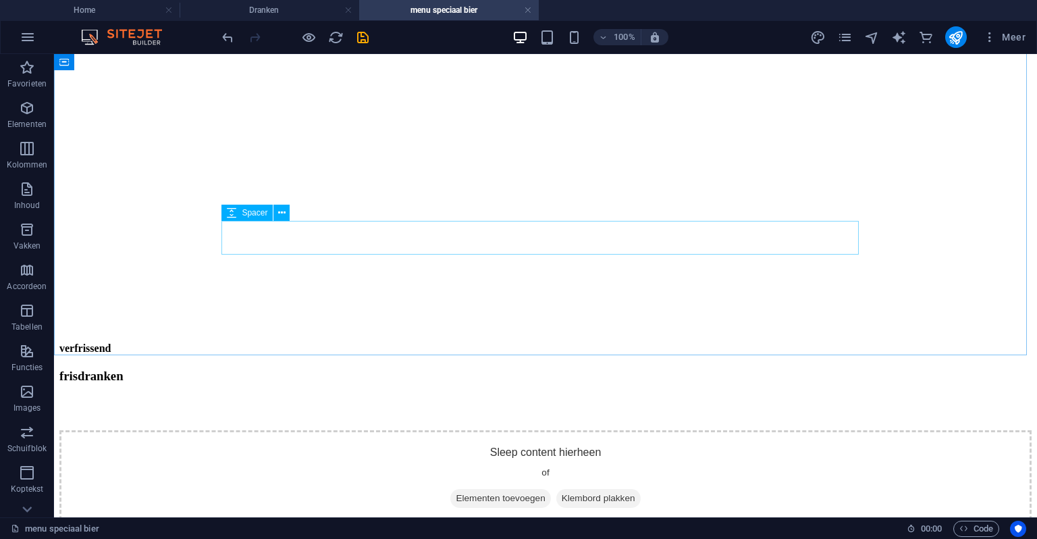
scroll to position [203, 0]
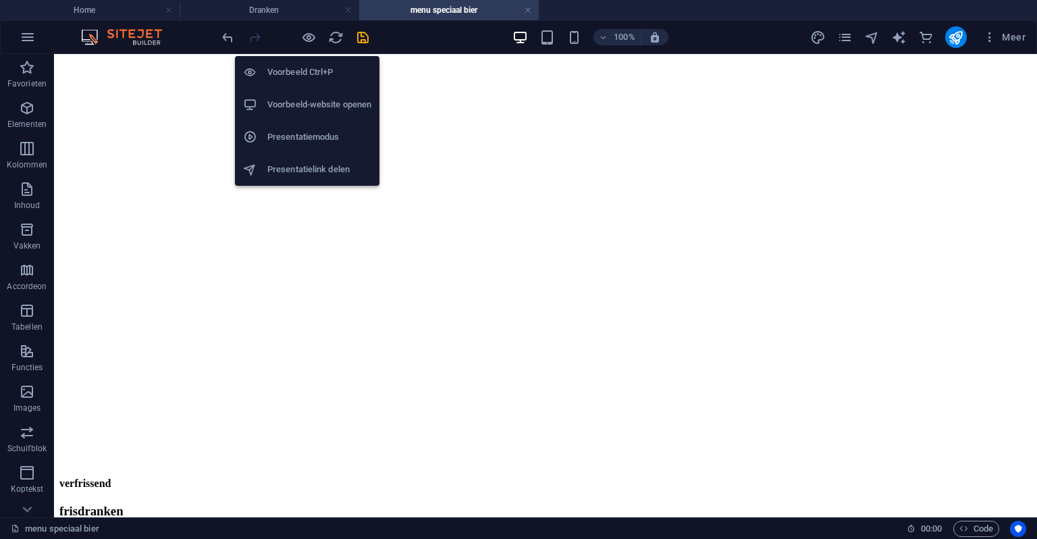
drag, startPoint x: 310, startPoint y: 43, endPoint x: 349, endPoint y: 74, distance: 50.0
click at [308, 37] on icon "button" at bounding box center [309, 38] width 16 height 16
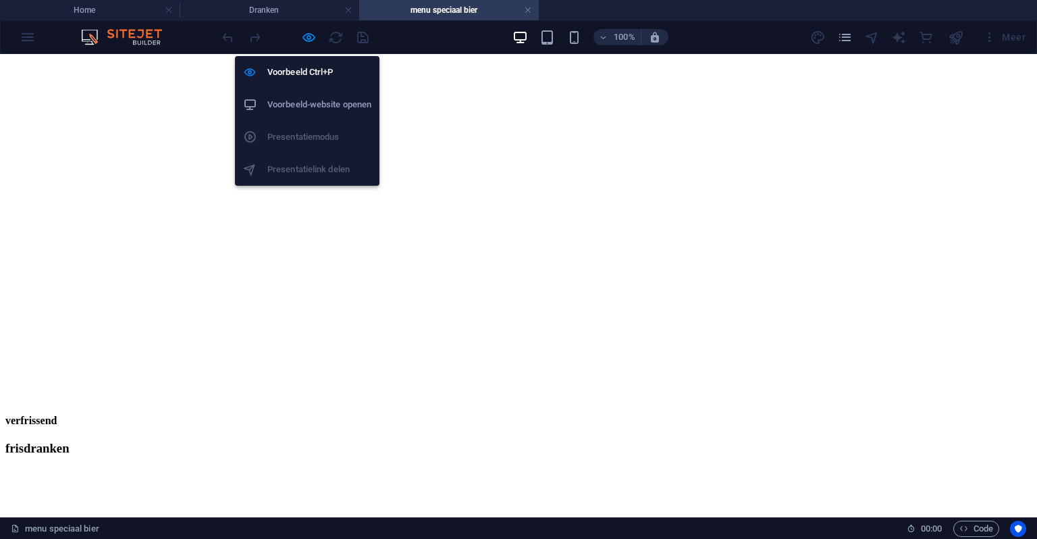
scroll to position [0, 0]
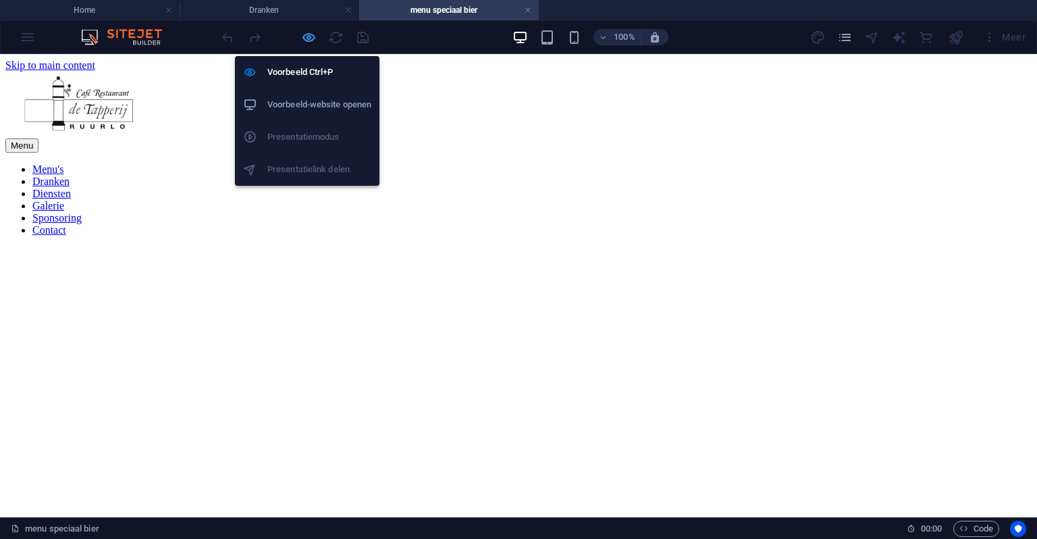
click at [305, 43] on icon "button" at bounding box center [309, 38] width 16 height 16
click at [306, 41] on icon "button" at bounding box center [309, 38] width 16 height 16
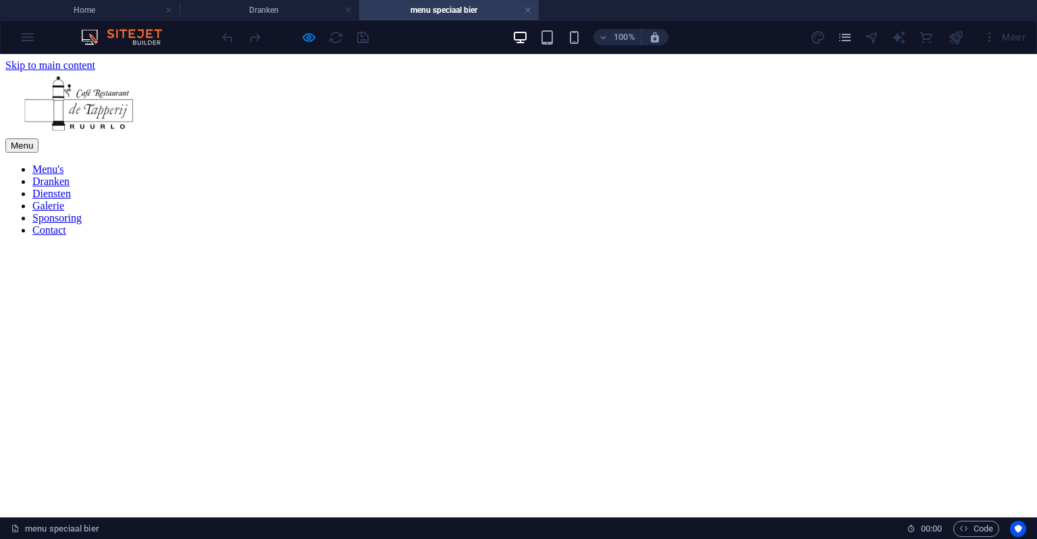
click at [63, 163] on link "Menu's" at bounding box center [47, 168] width 31 height 11
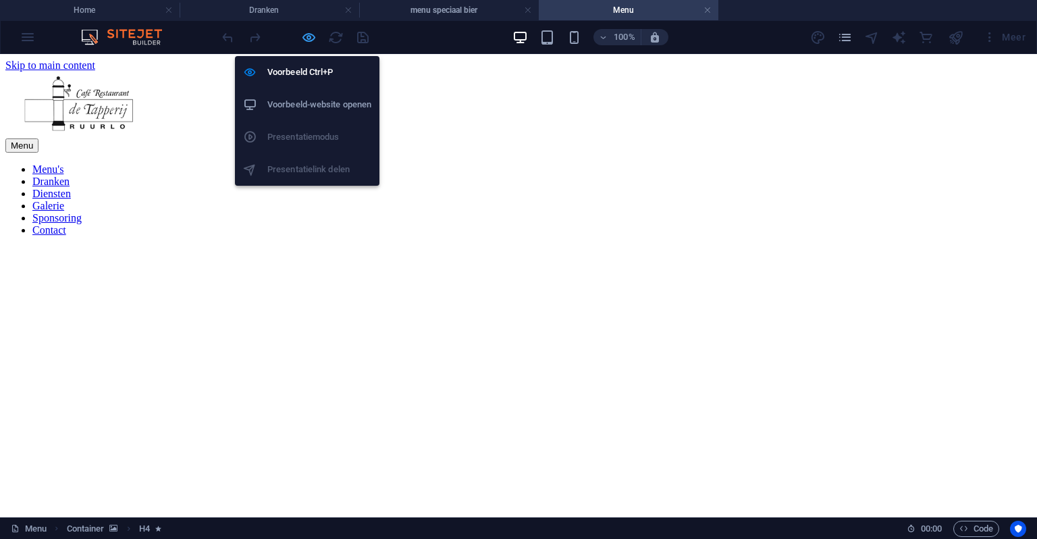
click at [311, 33] on icon "button" at bounding box center [309, 38] width 16 height 16
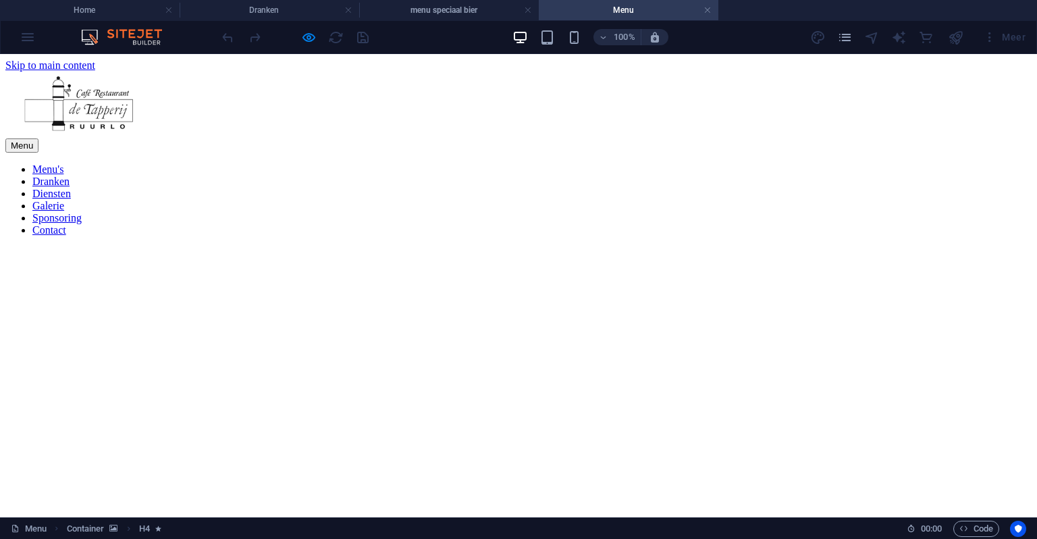
click at [70, 176] on link "Dranken" at bounding box center [50, 181] width 37 height 11
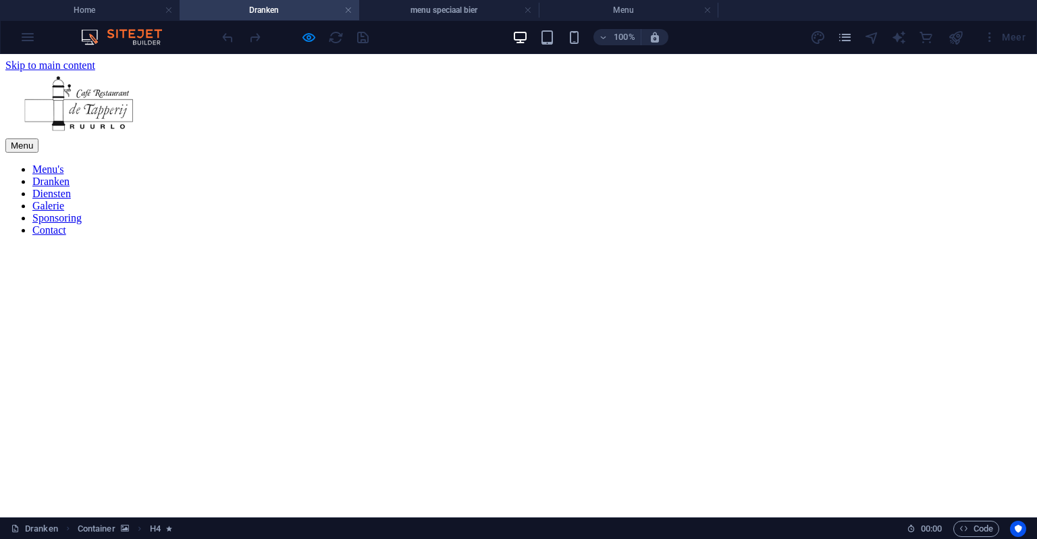
scroll to position [338, 0]
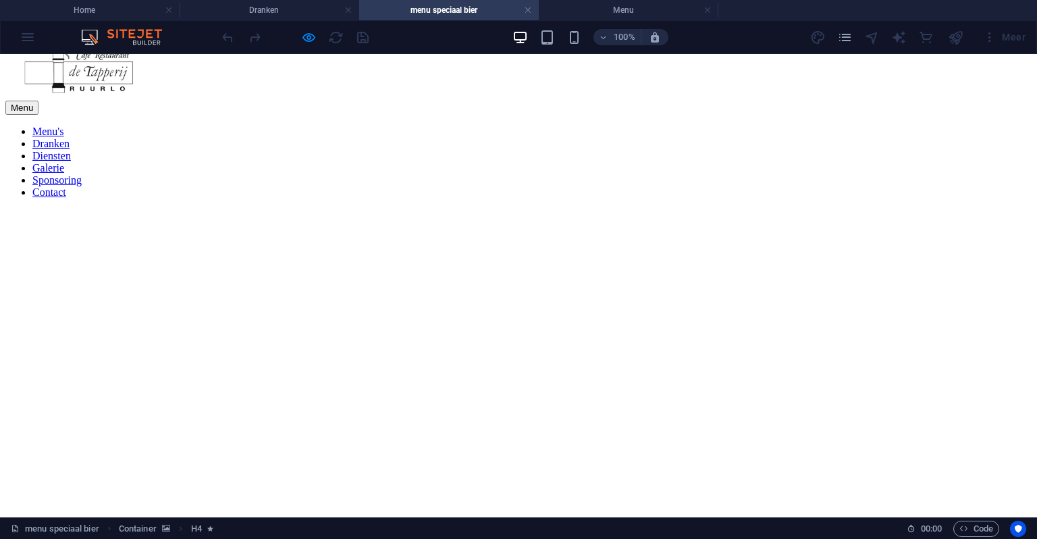
scroll to position [135, 0]
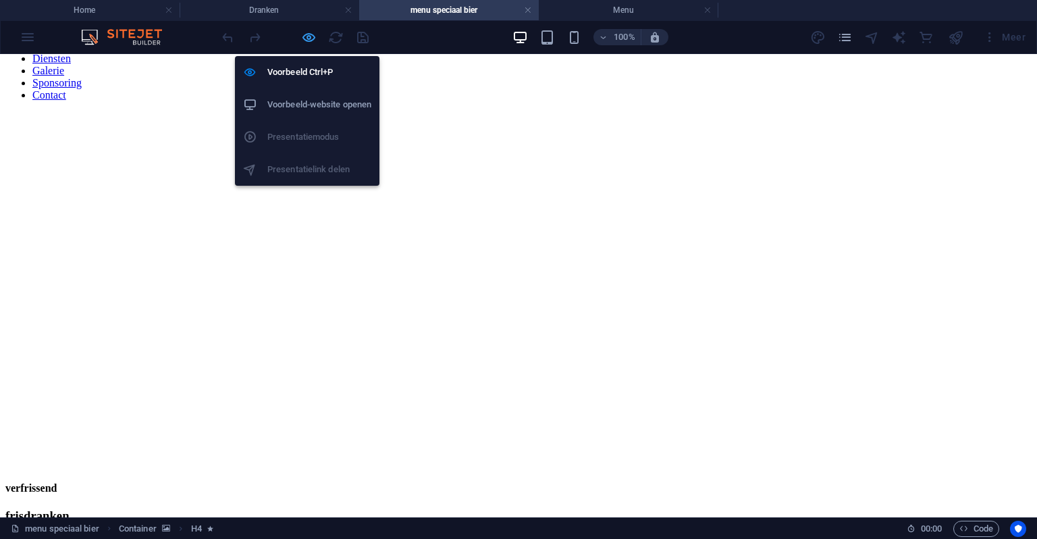
click at [302, 30] on icon "button" at bounding box center [309, 38] width 16 height 16
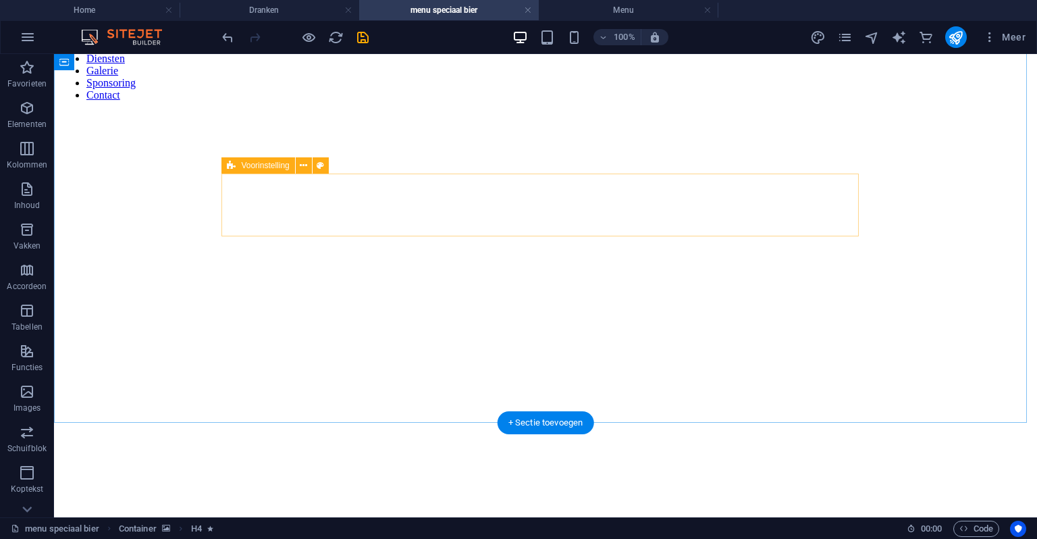
scroll to position [68, 0]
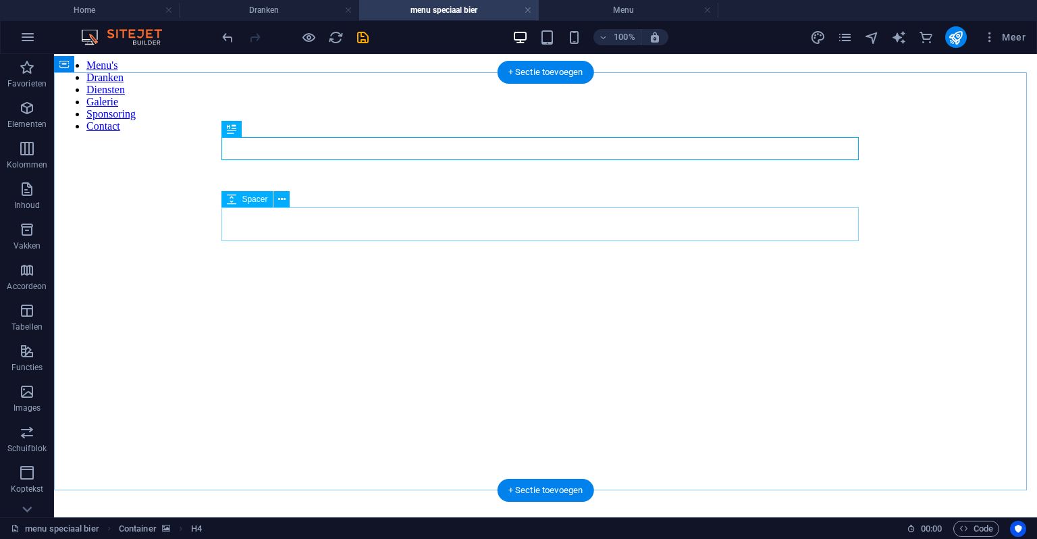
scroll to position [135, 0]
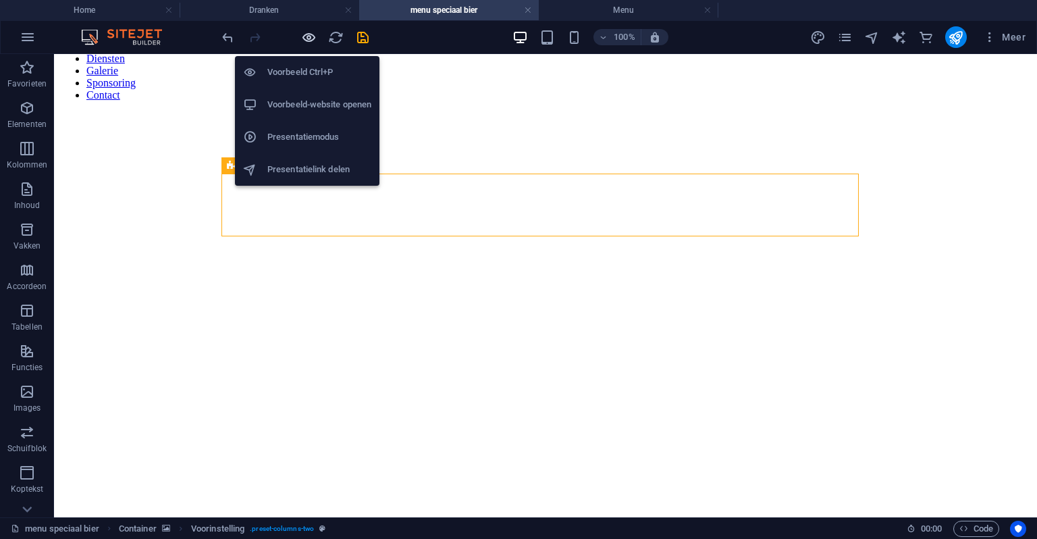
click at [311, 30] on icon "button" at bounding box center [309, 38] width 16 height 16
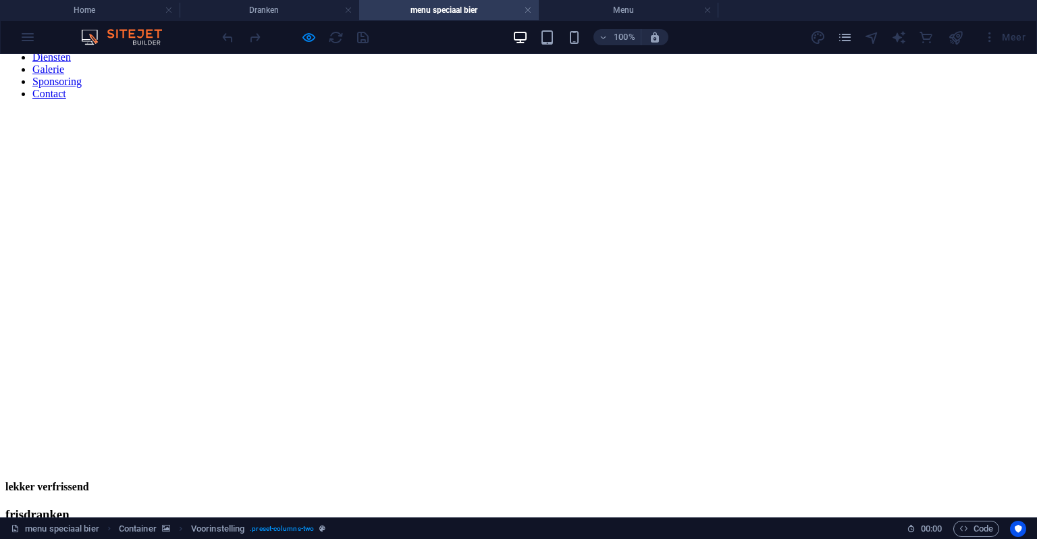
scroll to position [203, 0]
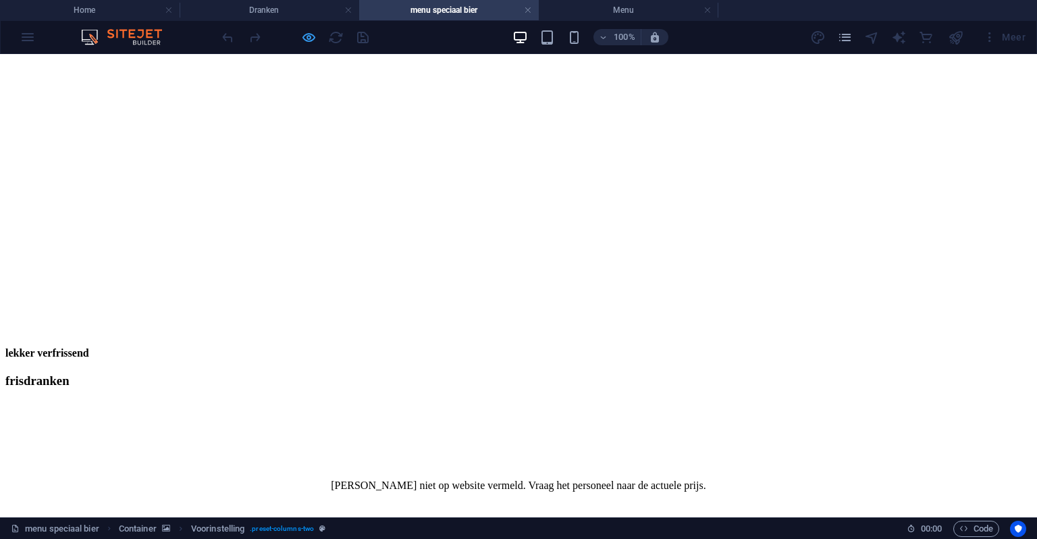
click at [304, 37] on icon "button" at bounding box center [309, 38] width 16 height 16
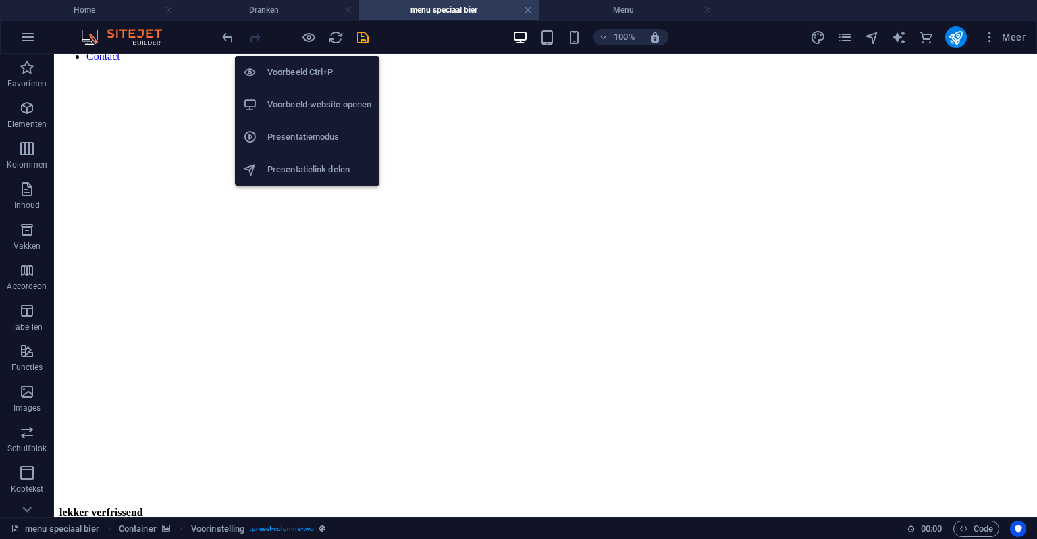
scroll to position [135, 0]
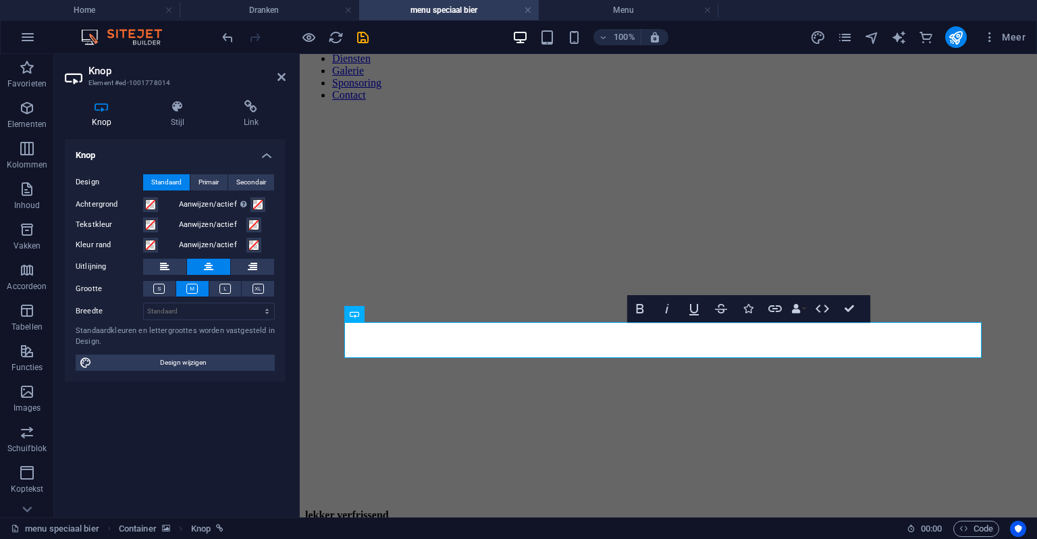
click at [197, 98] on div "Knop Stijl Link Knop Design Standaard Primair Secondair Achtergrond Aanwijzen/a…" at bounding box center [175, 303] width 242 height 428
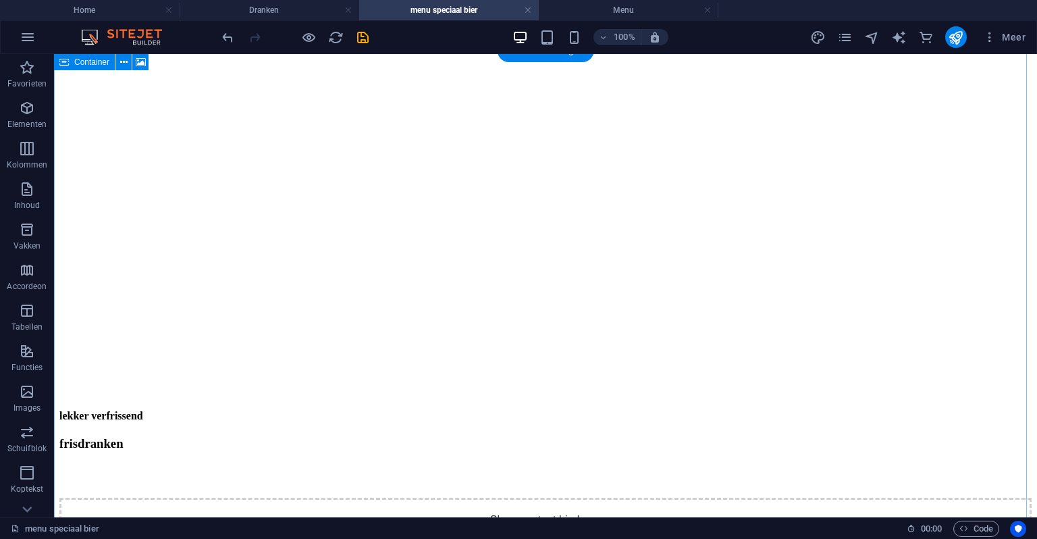
scroll to position [0, 0]
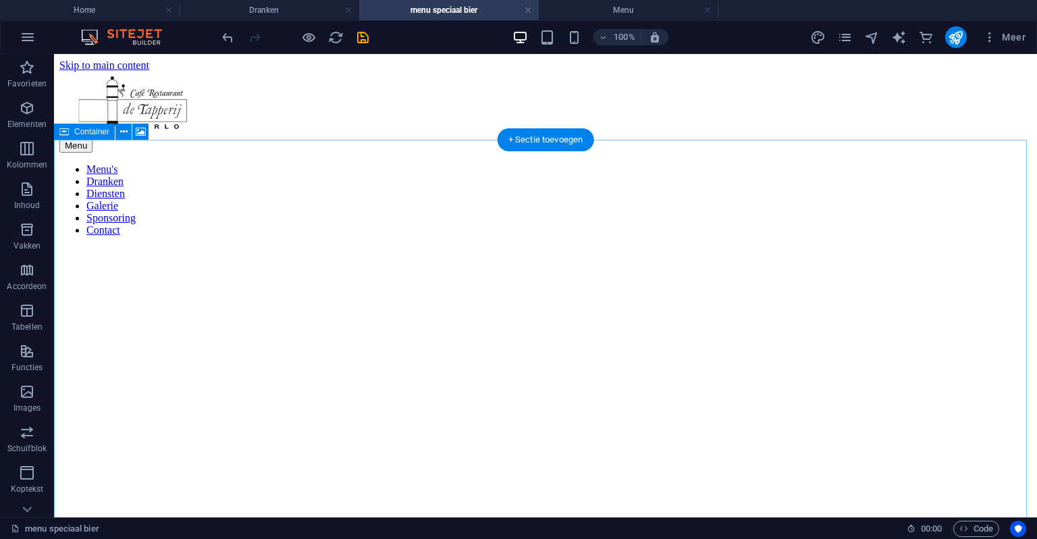
click at [962, 247] on figure at bounding box center [545, 247] width 973 height 0
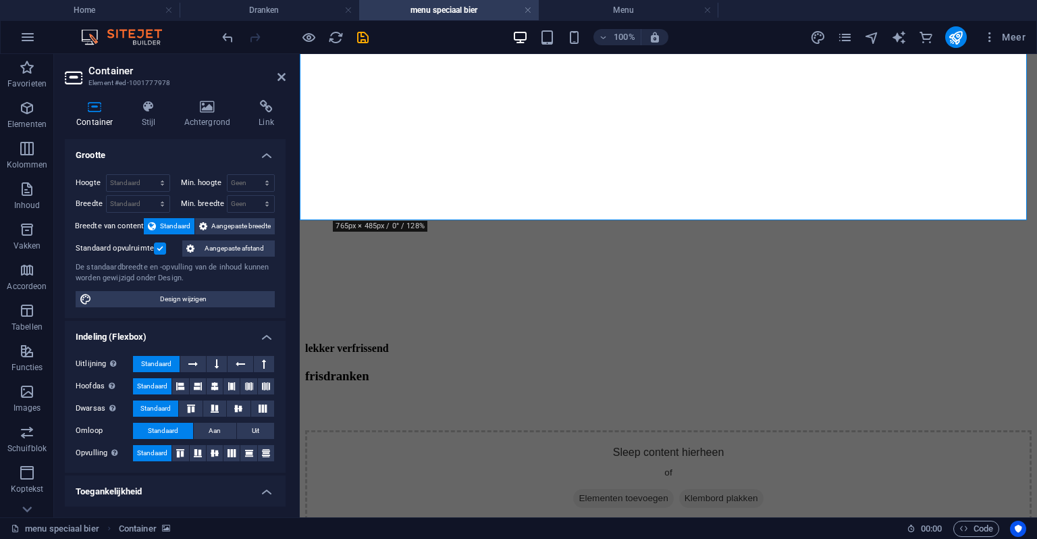
scroll to position [203, 0]
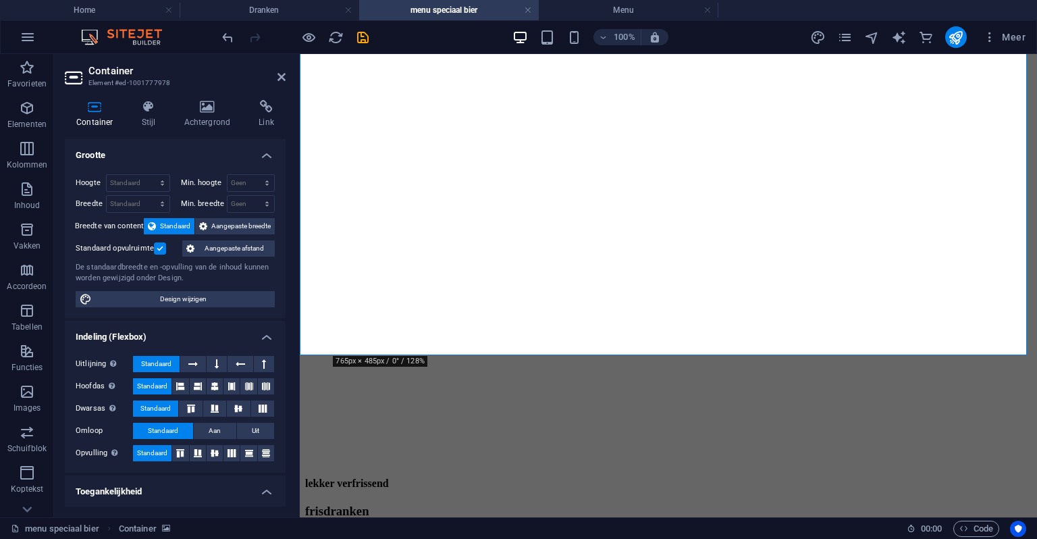
click at [276, 68] on h2 "Container" at bounding box center [186, 71] width 197 height 12
click at [276, 70] on h2 "Container" at bounding box center [186, 71] width 197 height 12
click at [273, 70] on h2 "Container" at bounding box center [186, 71] width 197 height 12
click at [287, 78] on aside "Container Element #ed-1001777978 Container Stijl Achtergrond Link Grootte Hoogt…" at bounding box center [177, 285] width 246 height 463
click at [273, 78] on header "Container Element #ed-1001777978" at bounding box center [175, 71] width 221 height 35
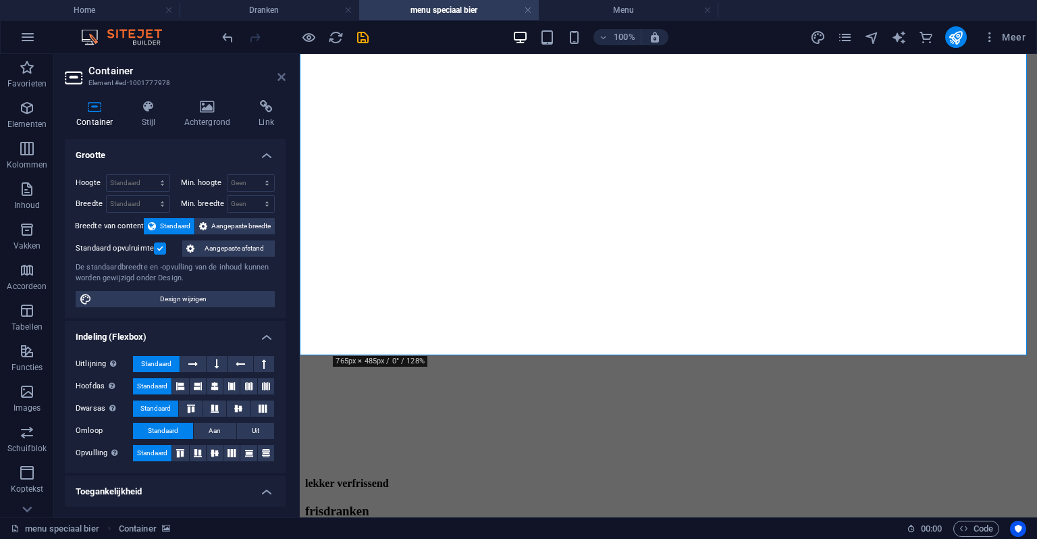
drag, startPoint x: 280, startPoint y: 77, endPoint x: 211, endPoint y: 236, distance: 173.0
click at [280, 77] on icon at bounding box center [282, 77] width 8 height 11
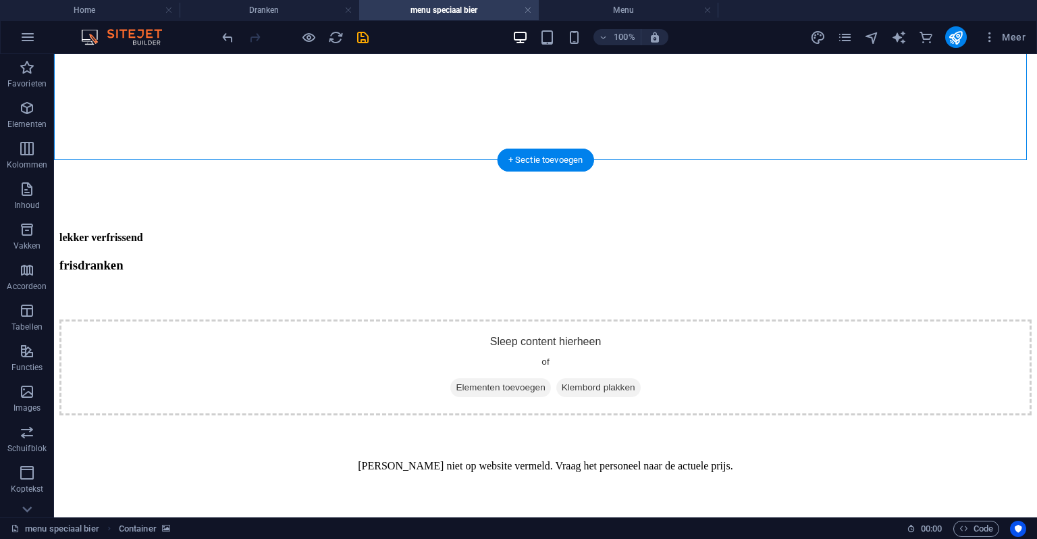
scroll to position [459, 0]
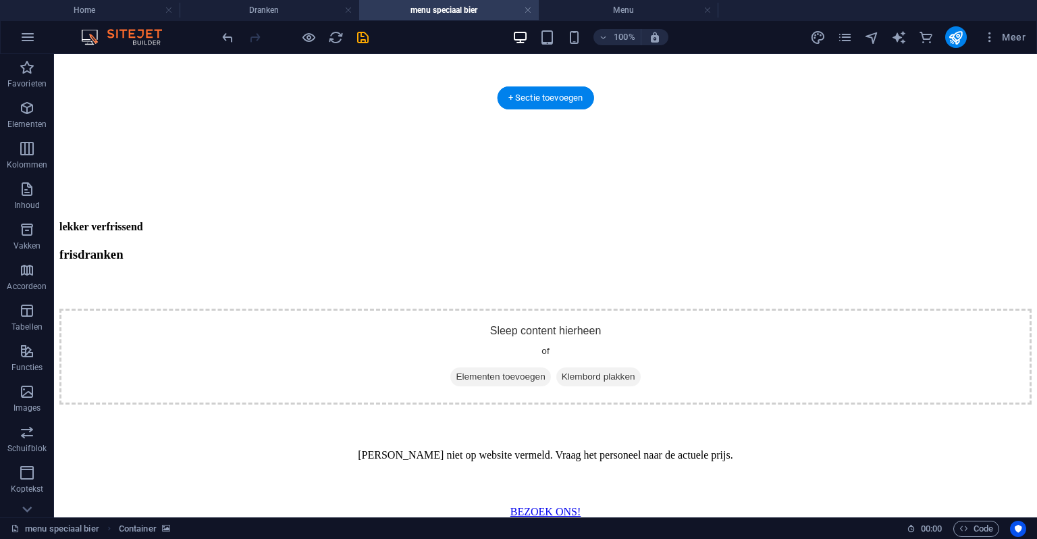
click at [127, 518] on figure at bounding box center [545, 518] width 973 height 0
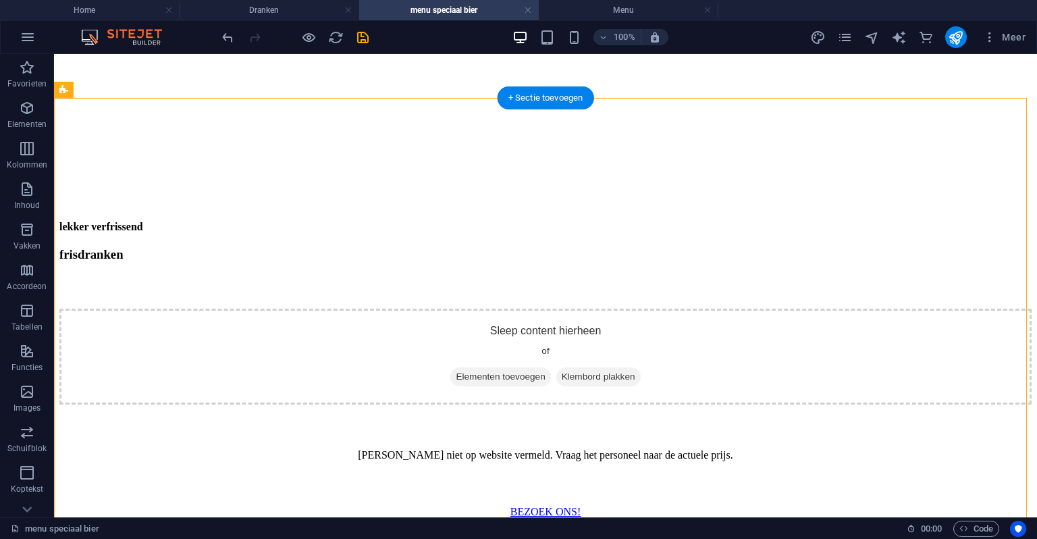
click at [127, 518] on figure at bounding box center [545, 518] width 973 height 0
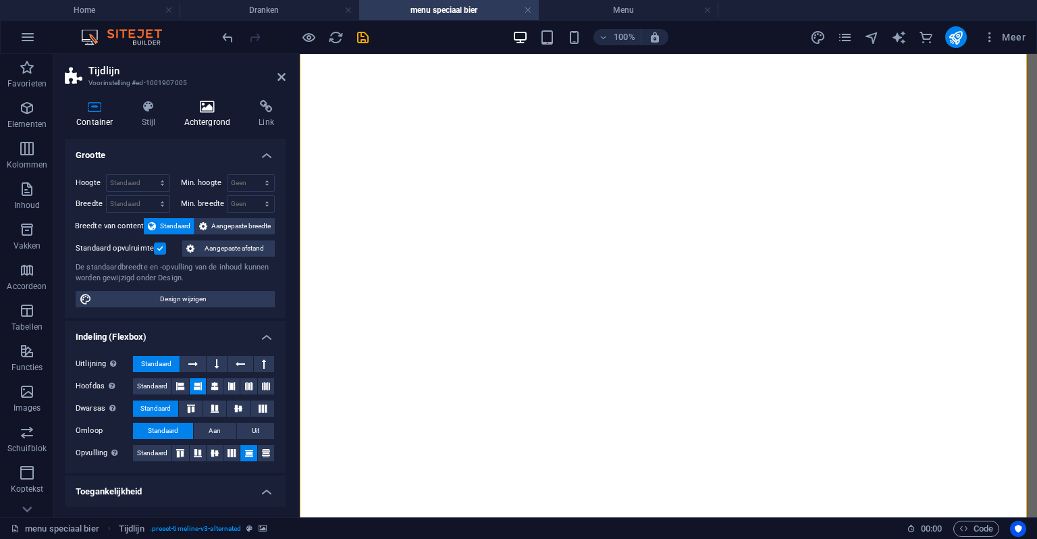
scroll to position [1135, 0]
click at [231, 123] on h4 "Achtergrond" at bounding box center [209, 114] width 75 height 28
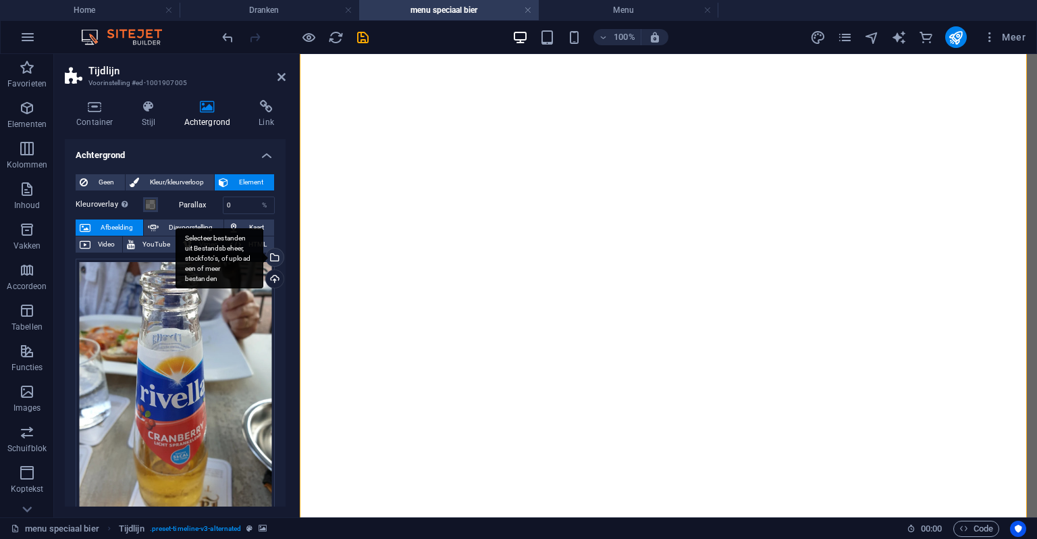
click at [263, 261] on div "Selecteer bestanden uit Bestandsbeheer, stockfoto's, of upload een of meer best…" at bounding box center [220, 258] width 88 height 61
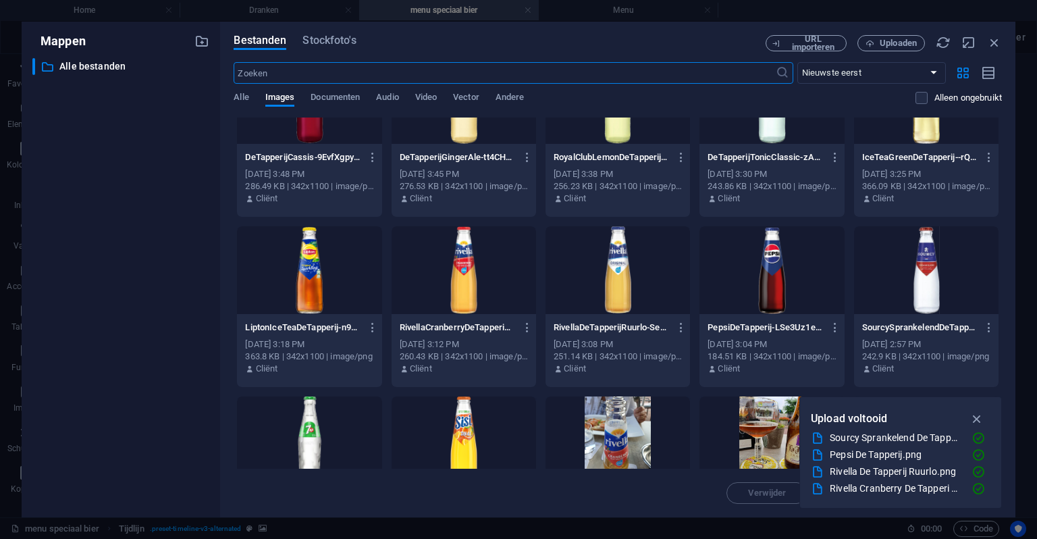
scroll to position [135, 0]
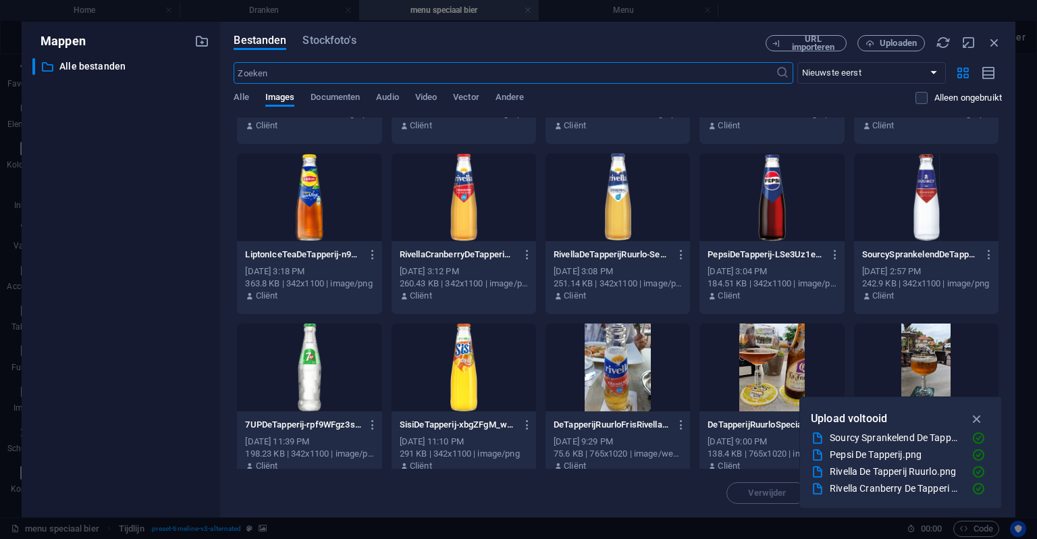
click at [305, 205] on div at bounding box center [309, 197] width 145 height 88
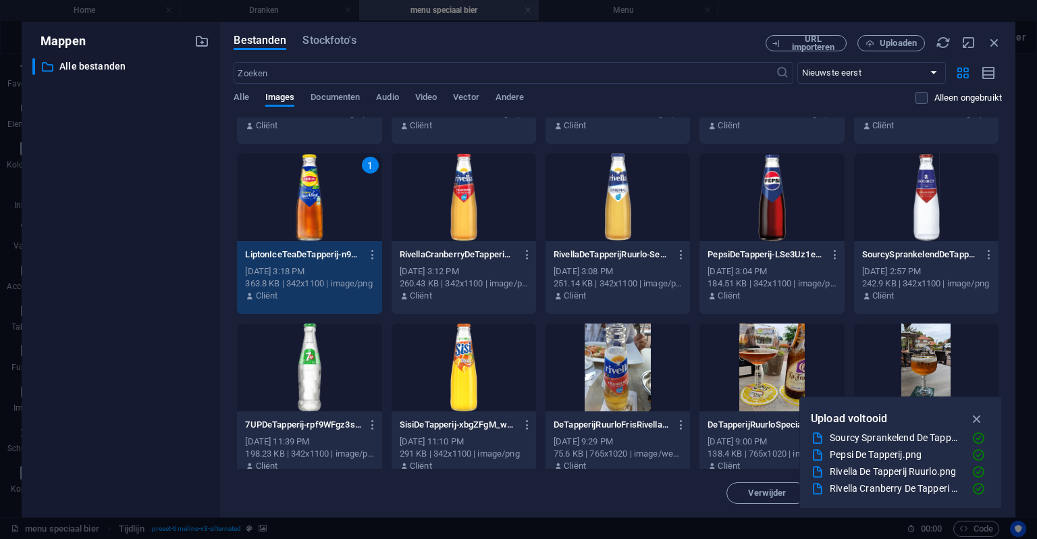
click at [305, 205] on div "1" at bounding box center [309, 197] width 145 height 88
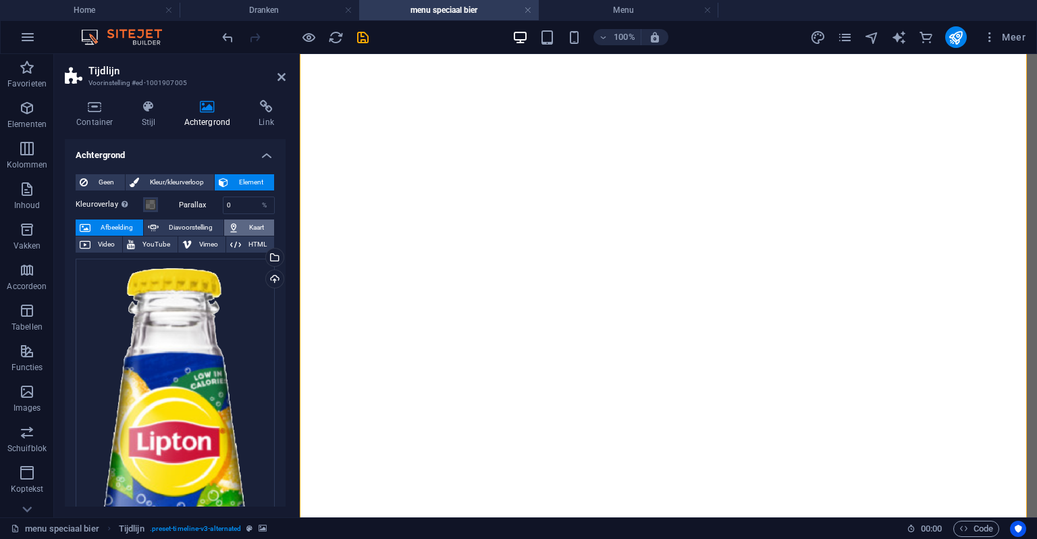
scroll to position [1270, 0]
click at [272, 252] on div "Selecteer bestanden uit Bestandsbeheer, stockfoto's, of upload een of meer best…" at bounding box center [273, 259] width 20 height 20
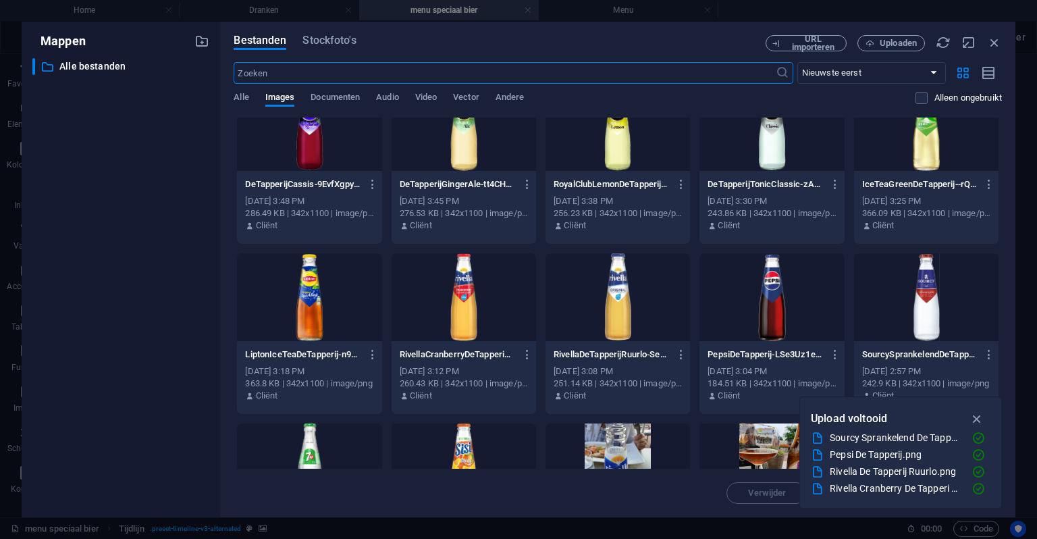
scroll to position [0, 0]
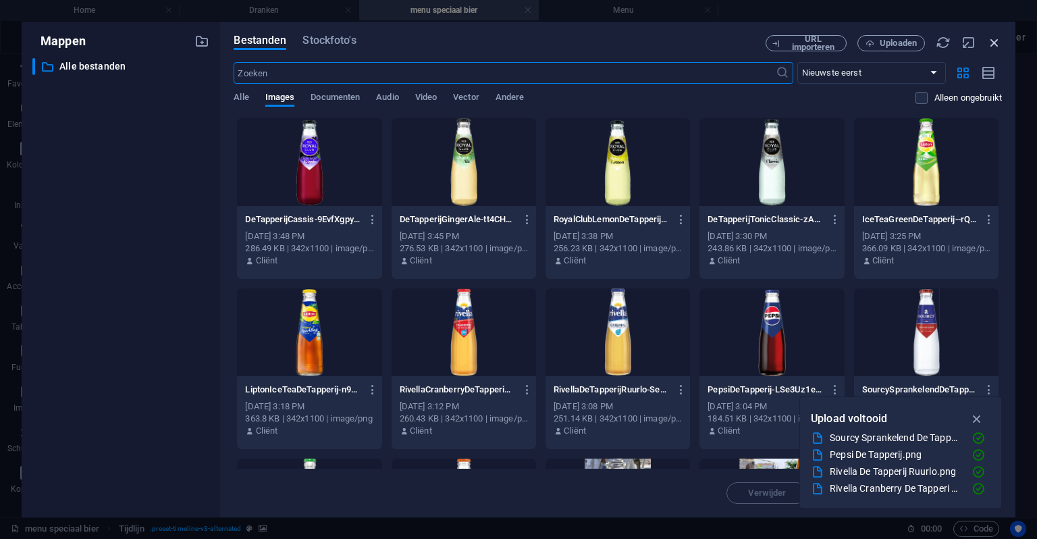
click at [998, 41] on icon "button" at bounding box center [994, 42] width 15 height 15
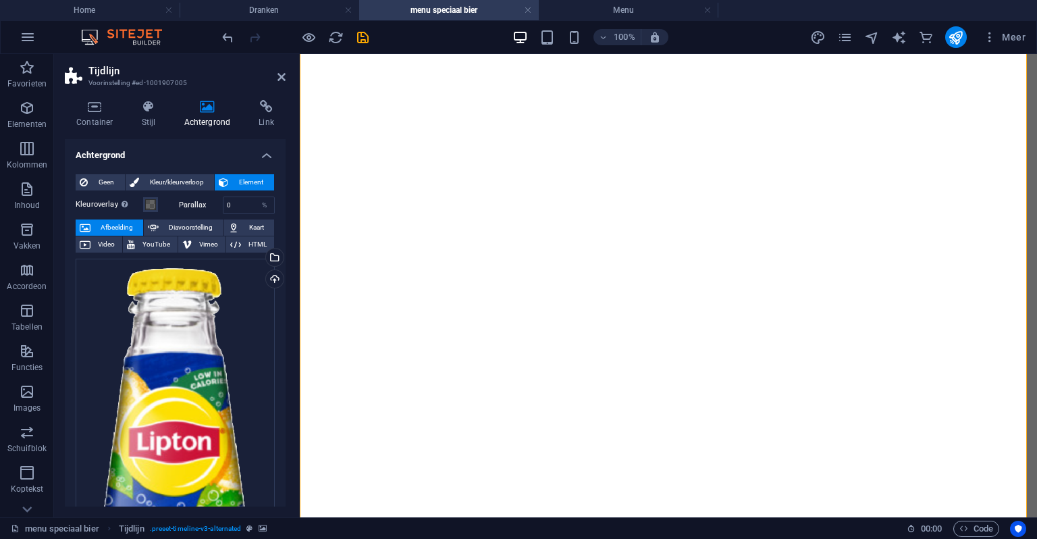
click at [270, 252] on div "Selecteer bestanden uit Bestandsbeheer, stockfoto's, of upload een of meer best…" at bounding box center [273, 259] width 20 height 20
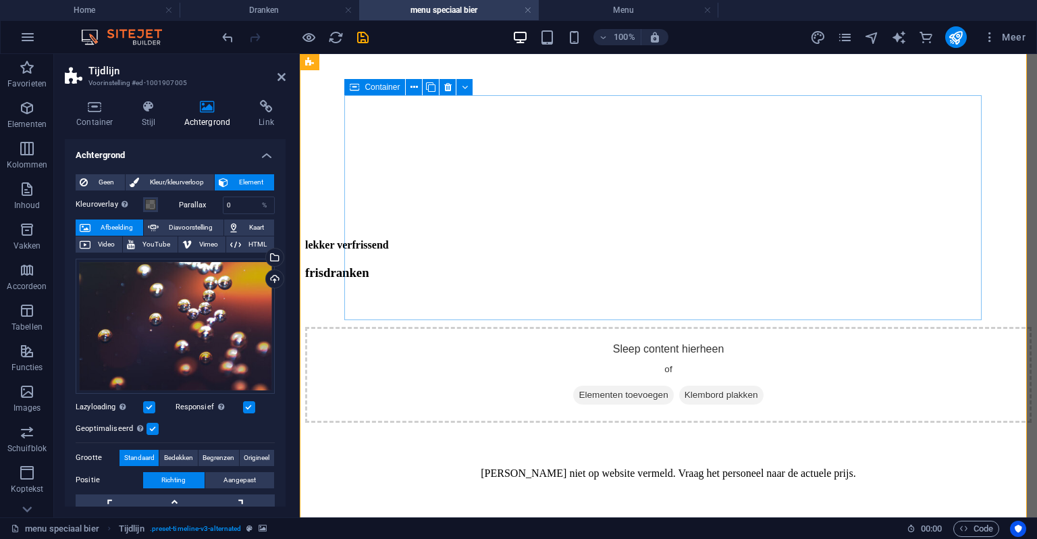
scroll to position [189, 0]
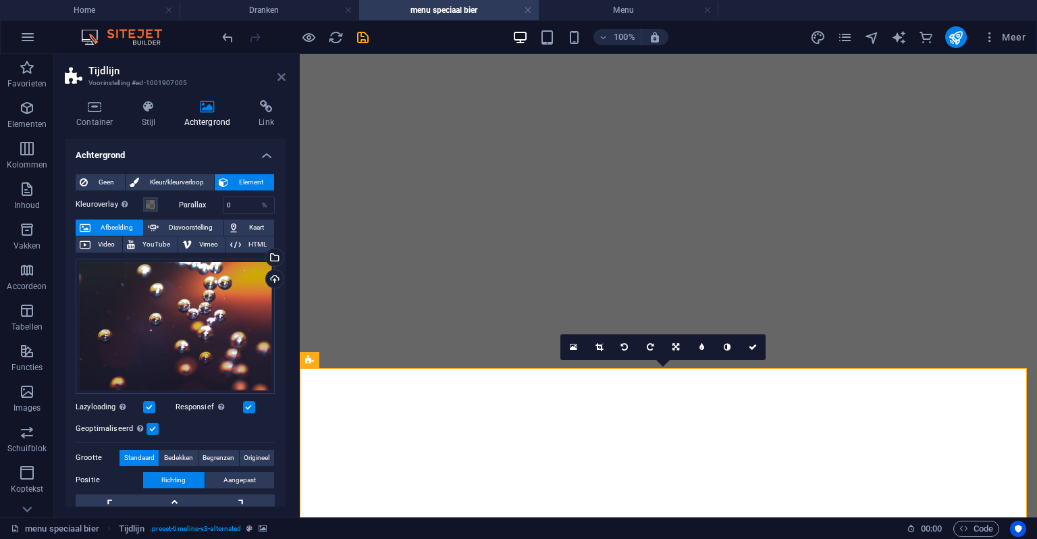
click at [279, 78] on icon at bounding box center [282, 77] width 8 height 11
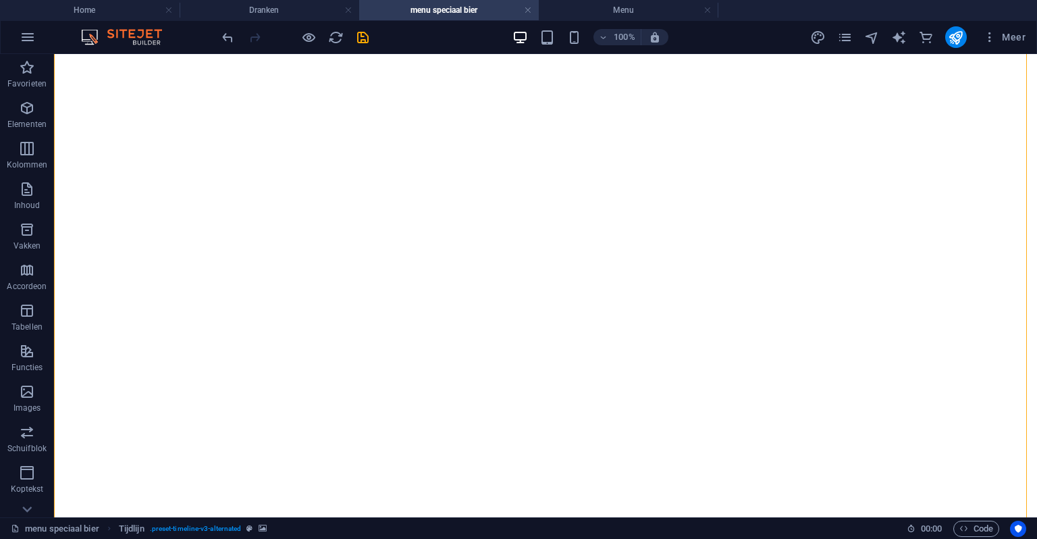
scroll to position [1081, 0]
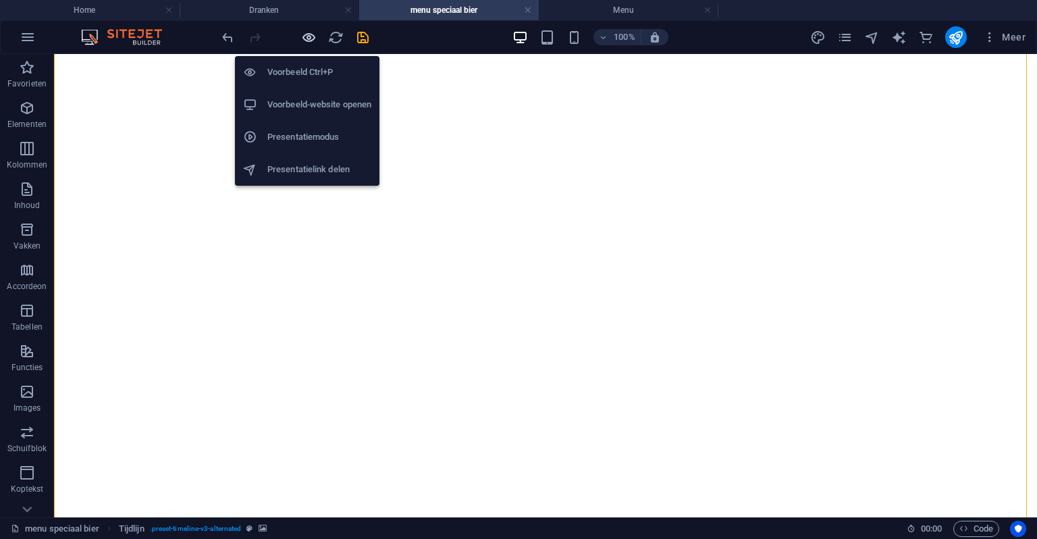
click at [310, 34] on icon "button" at bounding box center [309, 38] width 16 height 16
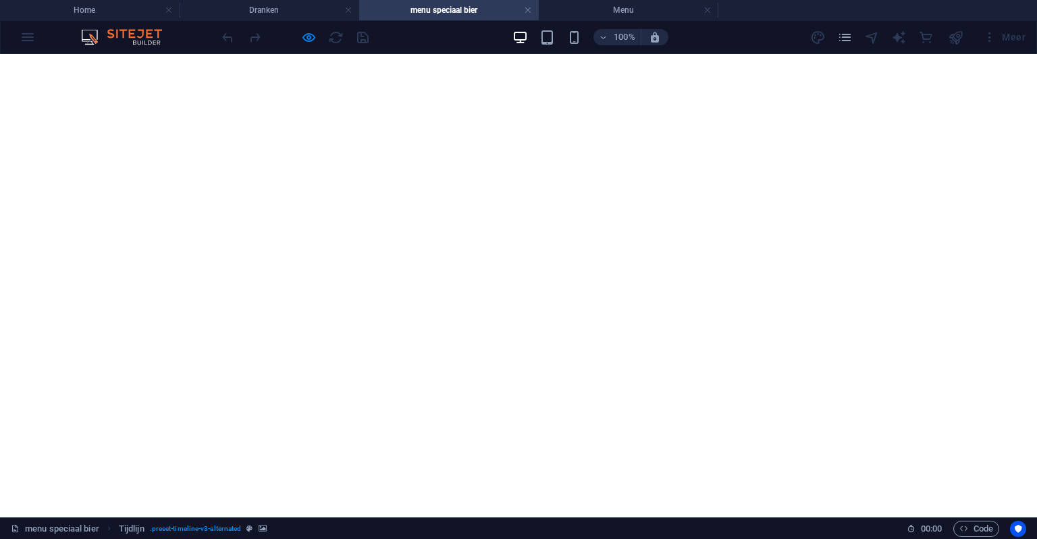
scroll to position [3174, 0]
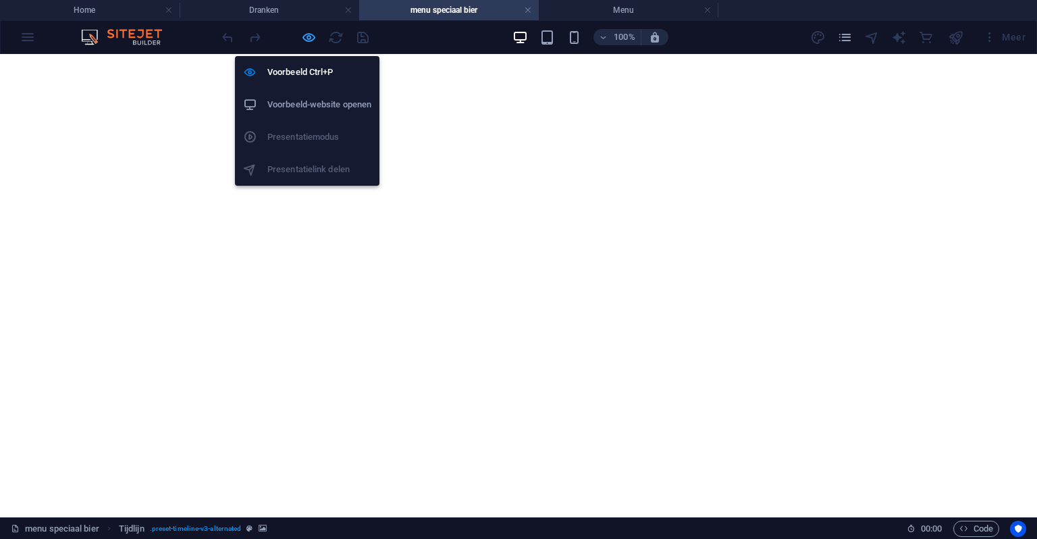
click at [314, 41] on icon "button" at bounding box center [309, 38] width 16 height 16
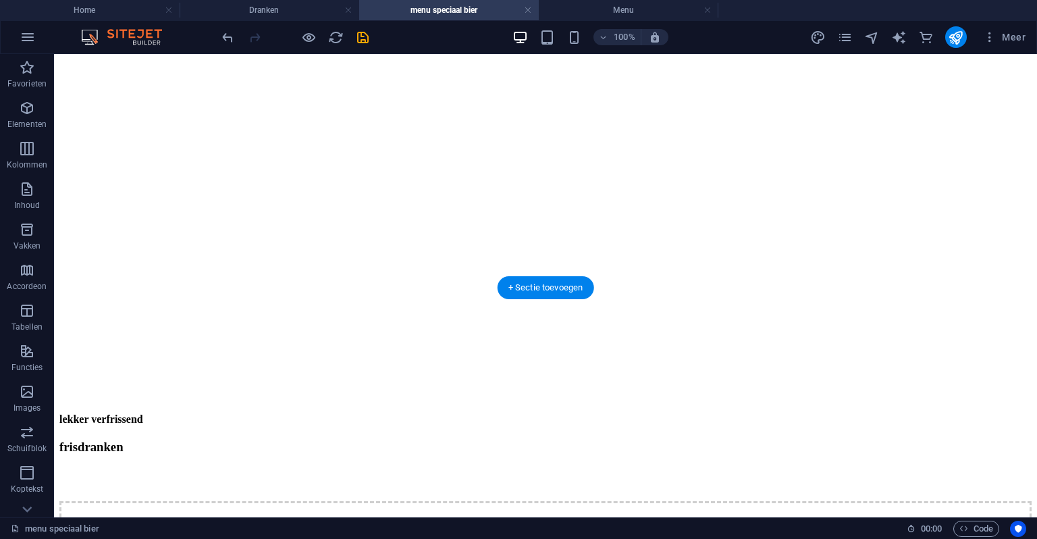
scroll to position [270, 0]
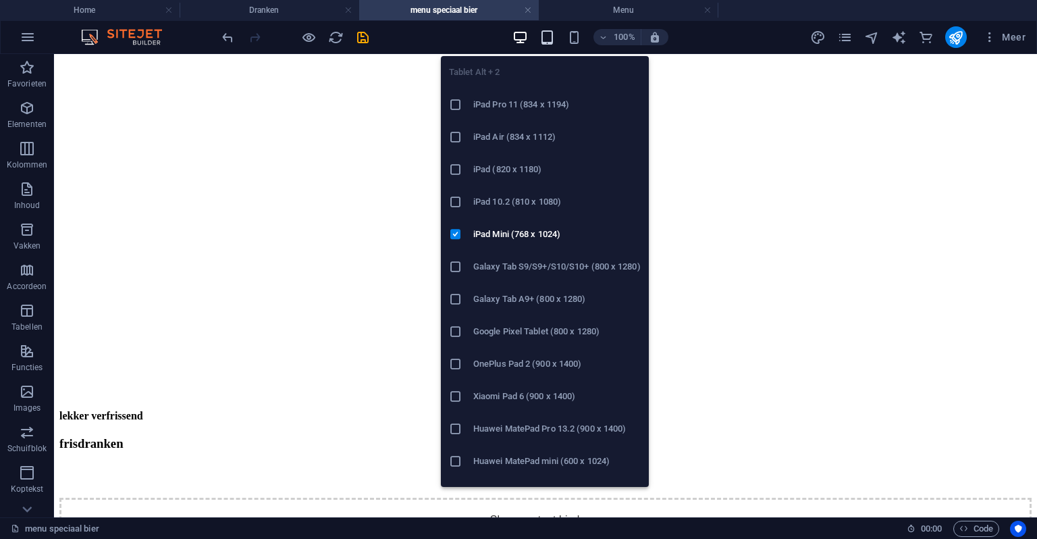
click at [550, 36] on icon "button" at bounding box center [548, 38] width 16 height 16
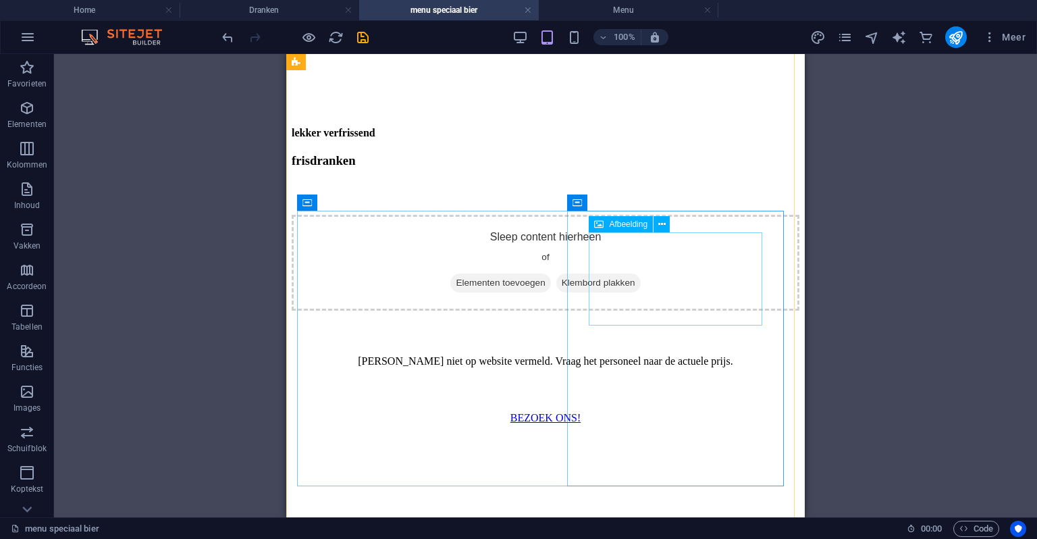
scroll to position [878, 0]
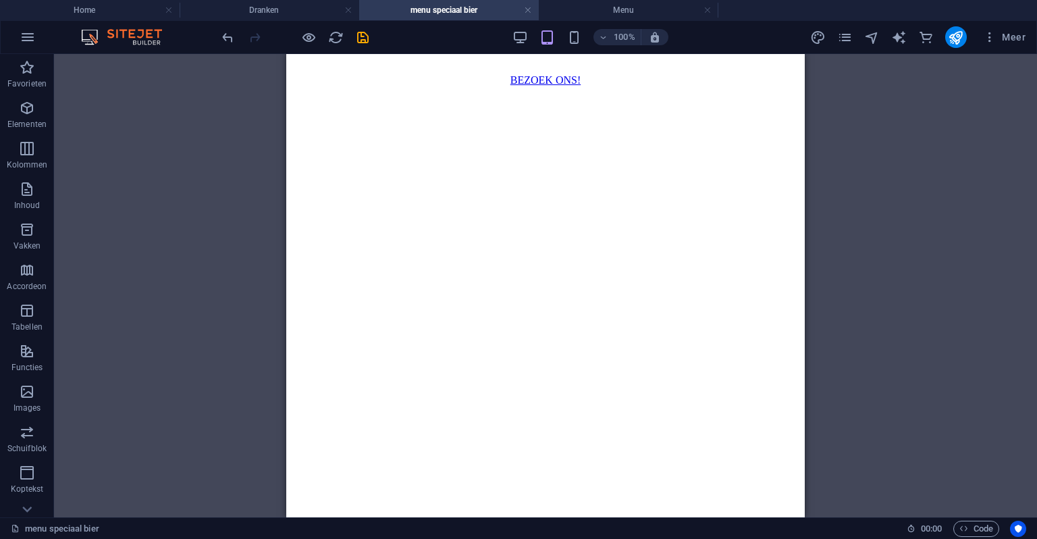
click at [521, 25] on div "100% Meer" at bounding box center [519, 37] width 1036 height 32
click at [563, 36] on div "100%" at bounding box center [591, 37] width 156 height 22
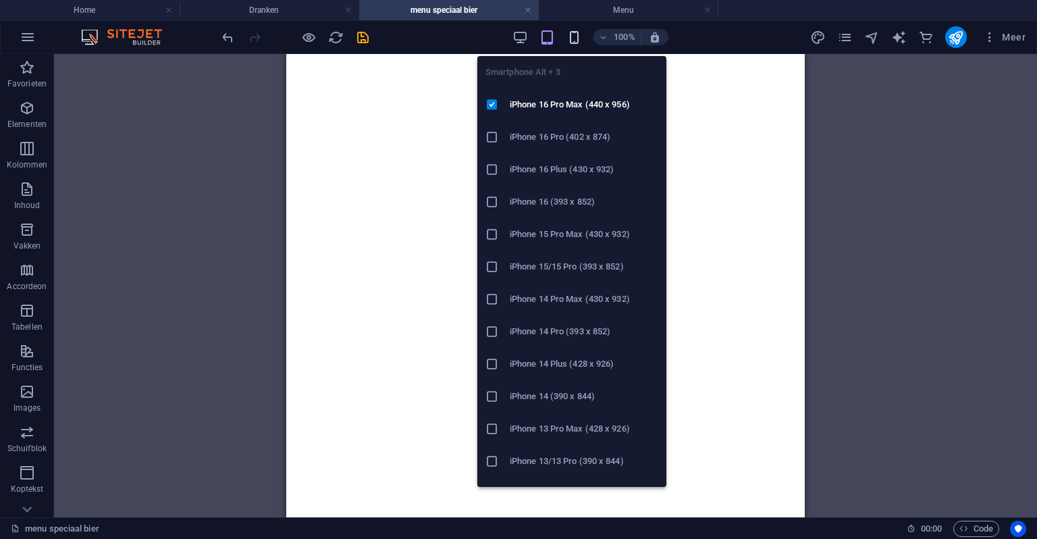
click at [573, 36] on icon "button" at bounding box center [575, 38] width 16 height 16
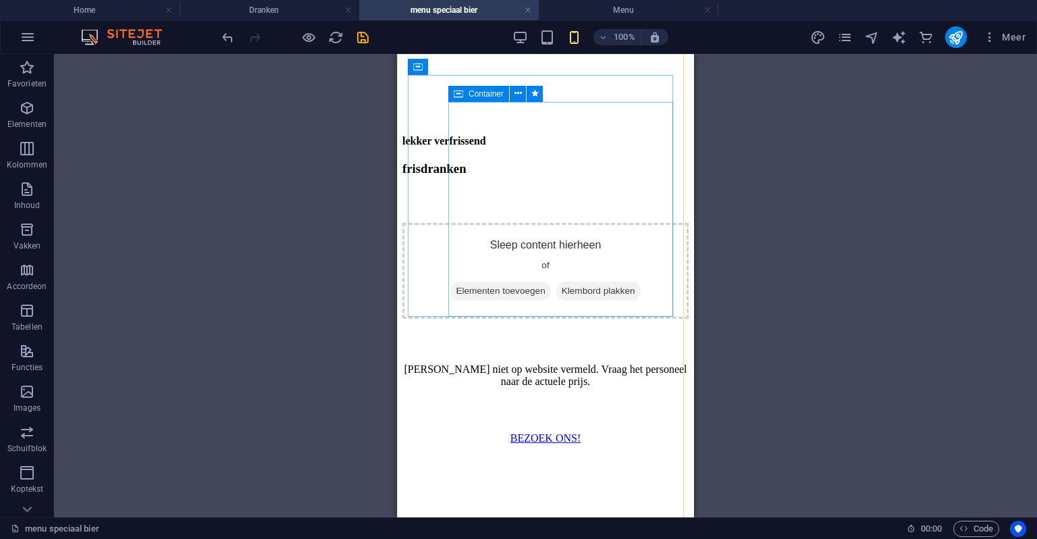
scroll to position [946, 0]
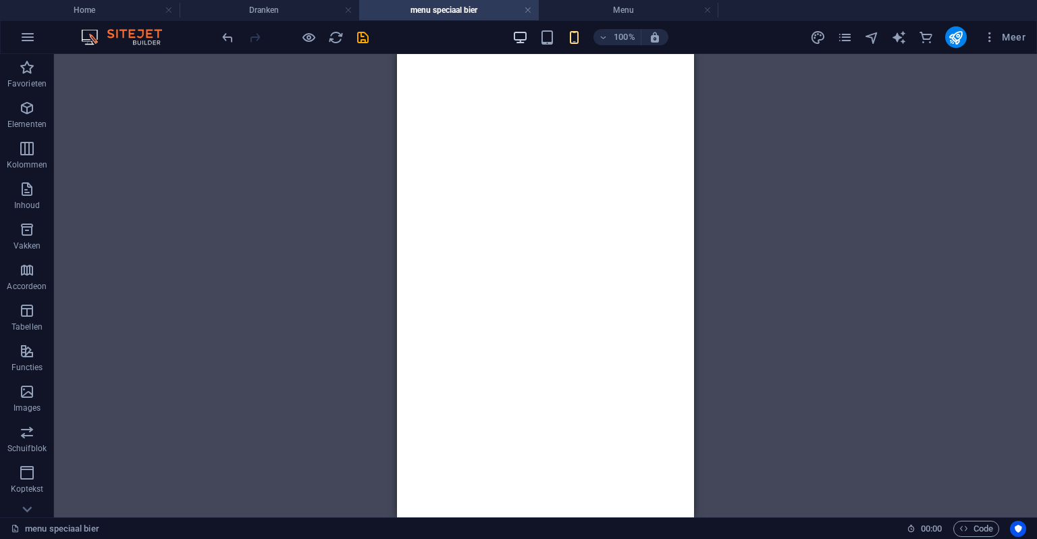
drag, startPoint x: 504, startPoint y: 38, endPoint x: 519, endPoint y: 36, distance: 15.1
click at [515, 36] on div "100% Meer" at bounding box center [626, 37] width 812 height 22
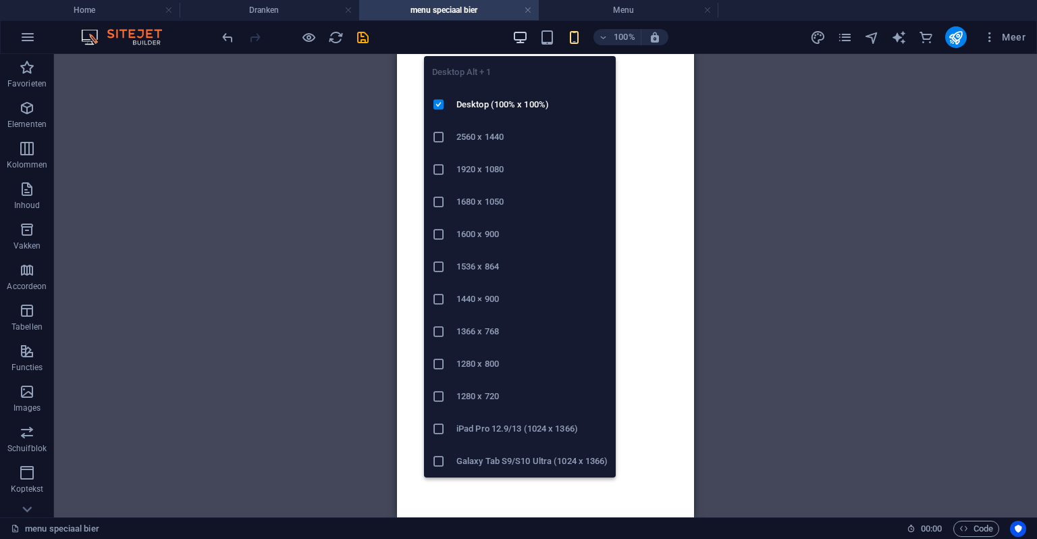
click at [519, 36] on icon "button" at bounding box center [521, 38] width 16 height 16
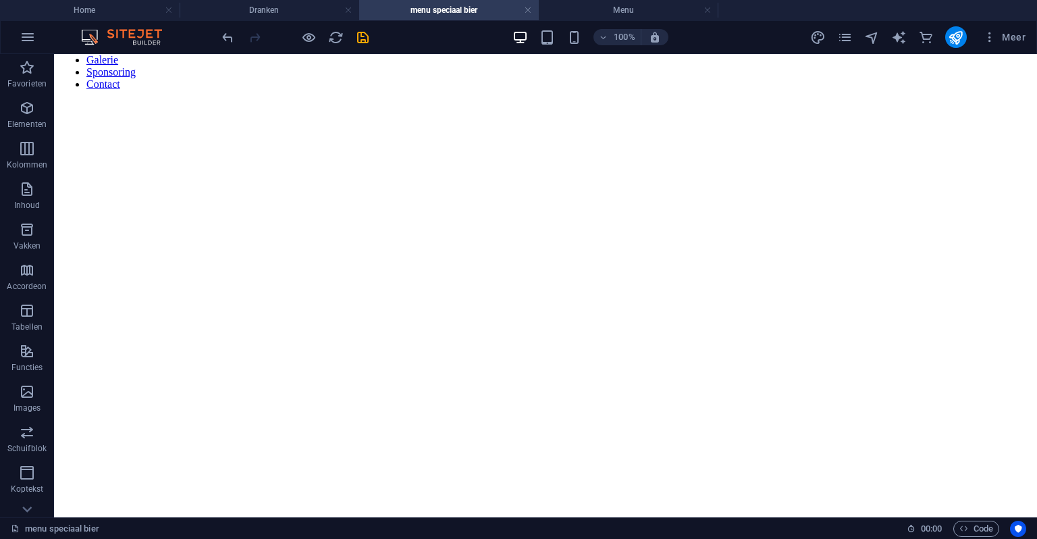
scroll to position [0, 0]
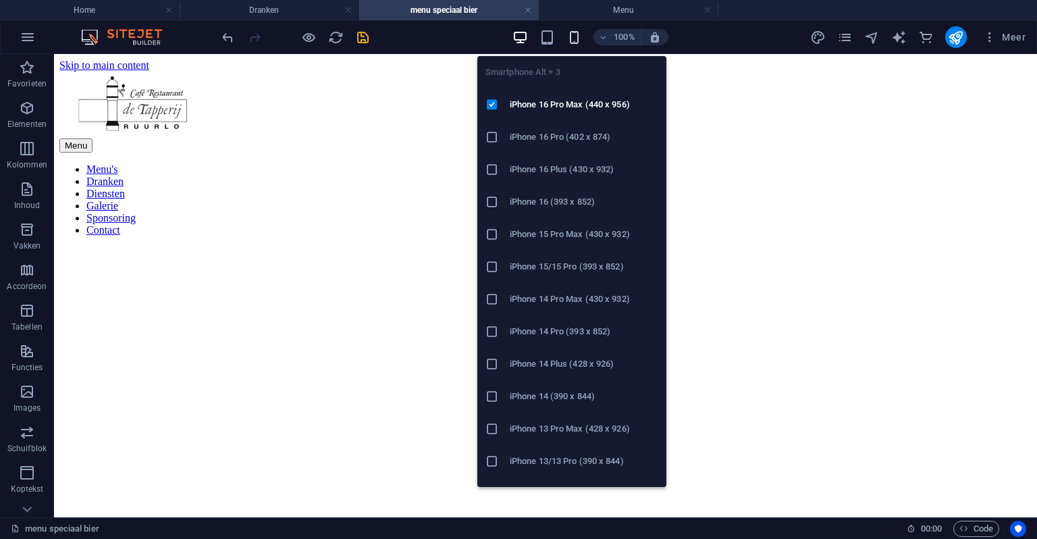
click at [569, 31] on icon "button" at bounding box center [575, 38] width 16 height 16
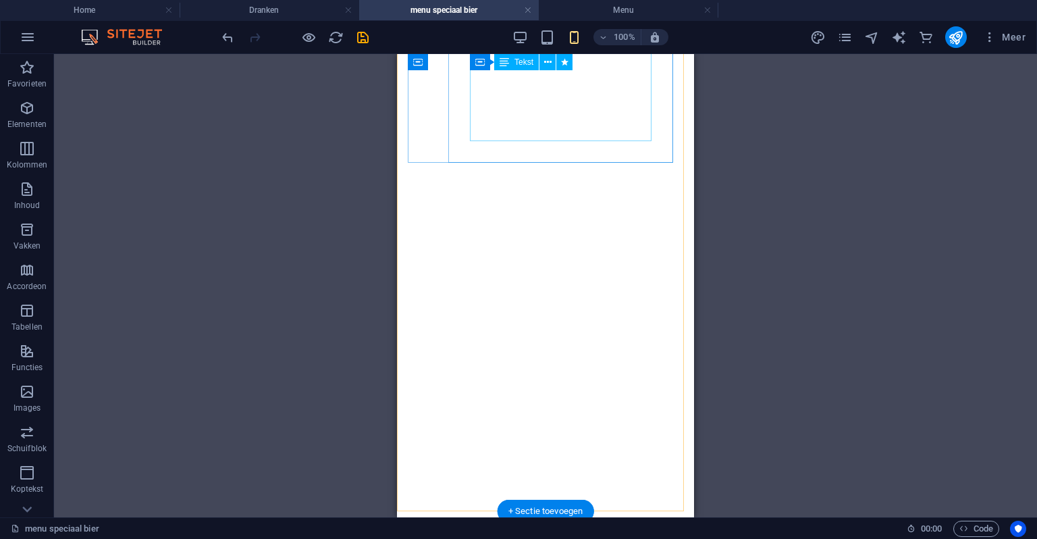
scroll to position [3512, 0]
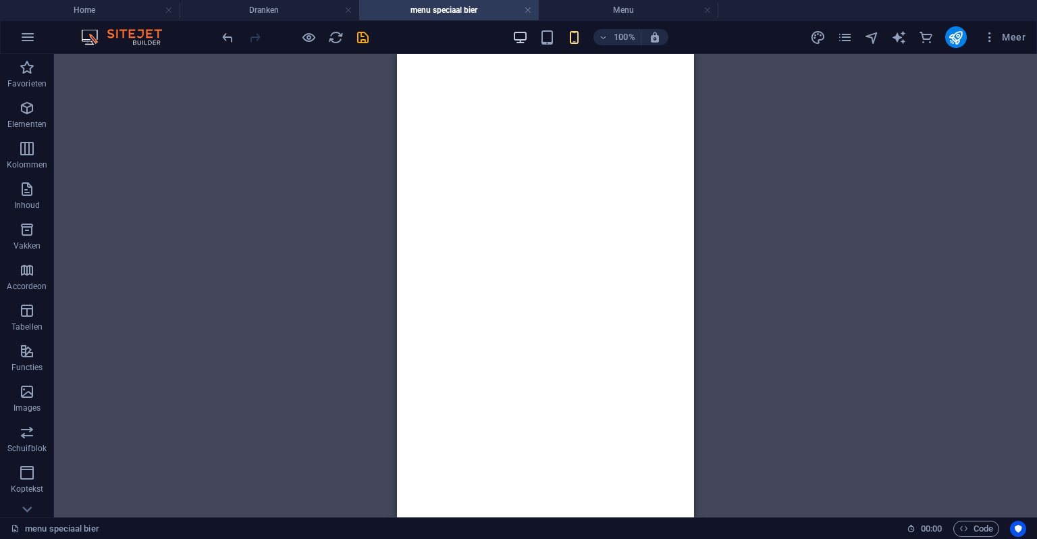
click at [530, 44] on div "100%" at bounding box center [591, 37] width 156 height 22
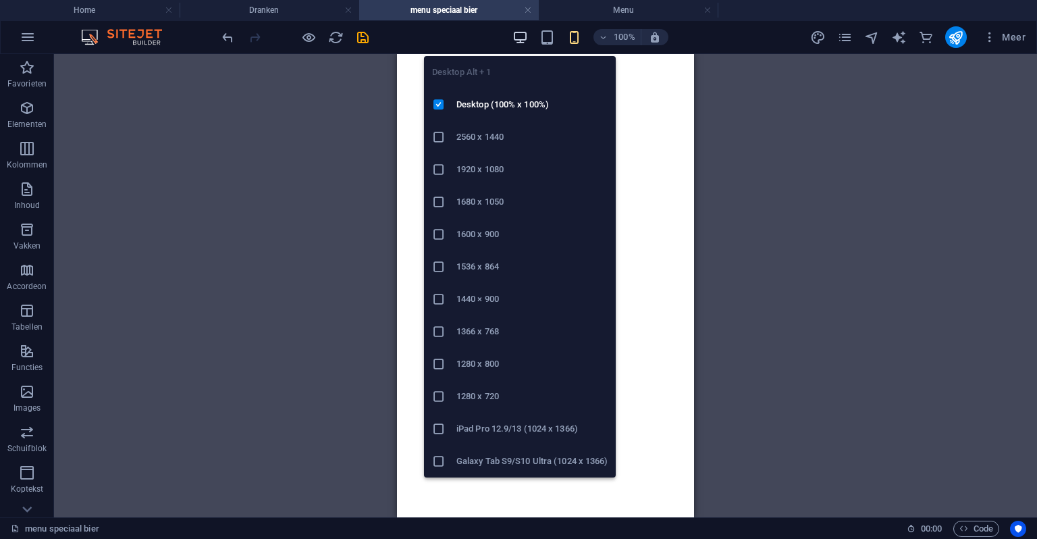
click at [524, 43] on icon "button" at bounding box center [521, 38] width 16 height 16
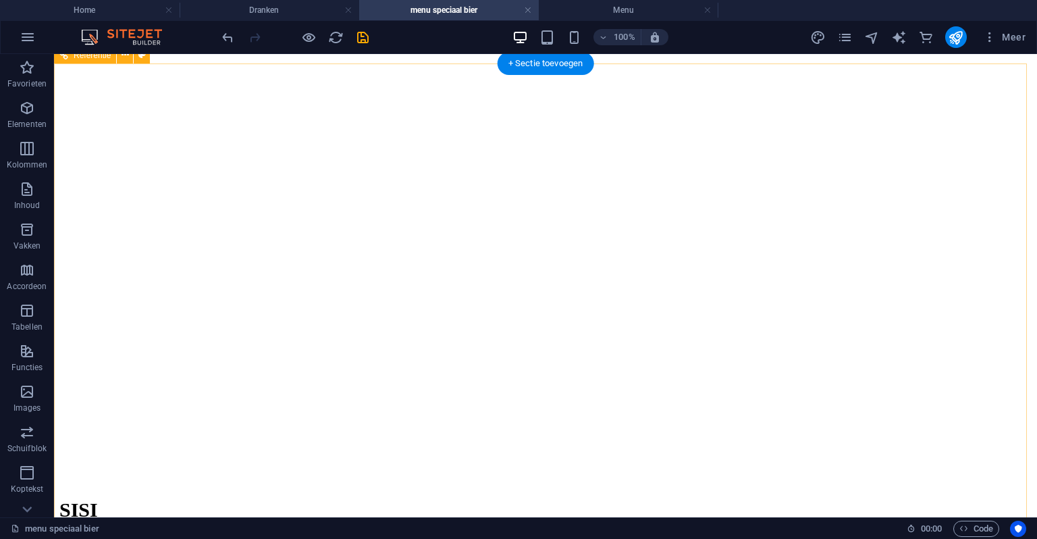
scroll to position [3507, 0]
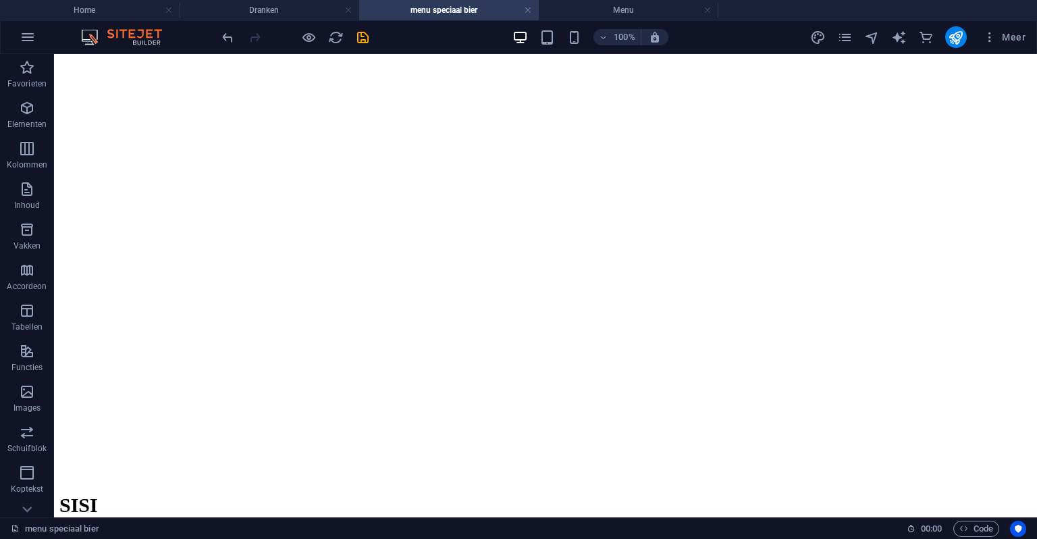
click at [370, 41] on div "100% Meer" at bounding box center [626, 37] width 812 height 22
click at [365, 38] on icon "save" at bounding box center [363, 38] width 16 height 16
click at [848, 38] on icon "pages" at bounding box center [846, 38] width 16 height 16
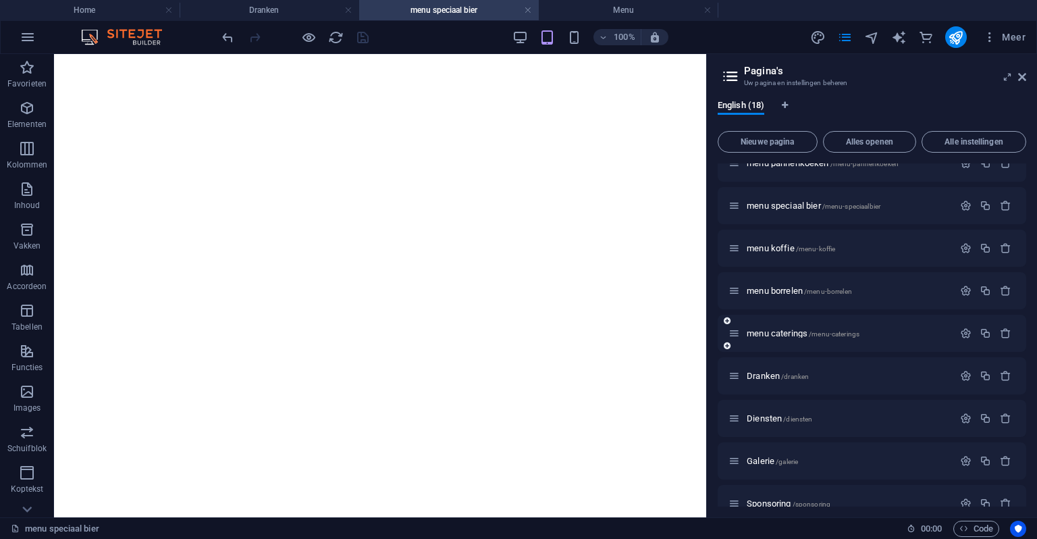
scroll to position [270, 0]
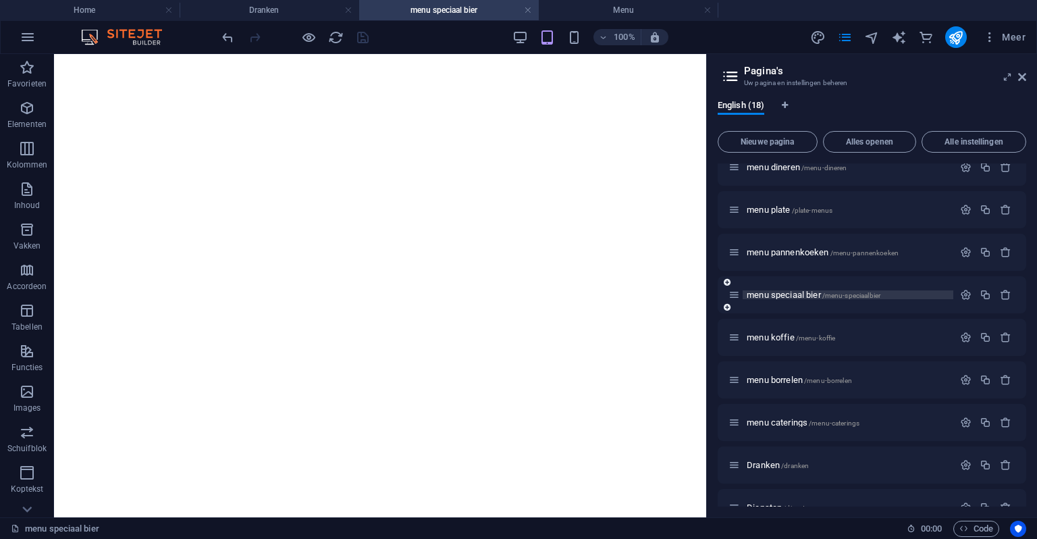
click at [821, 292] on span "menu speciaal bier /menu-speciaalbier" at bounding box center [814, 295] width 134 height 10
click at [969, 297] on button "button" at bounding box center [966, 294] width 20 height 11
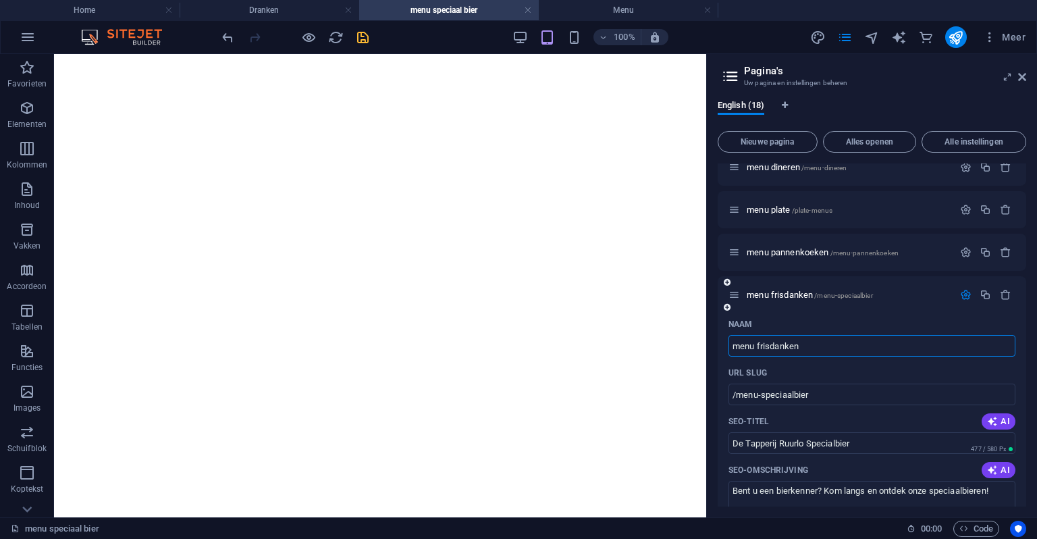
scroll to position [338, 0]
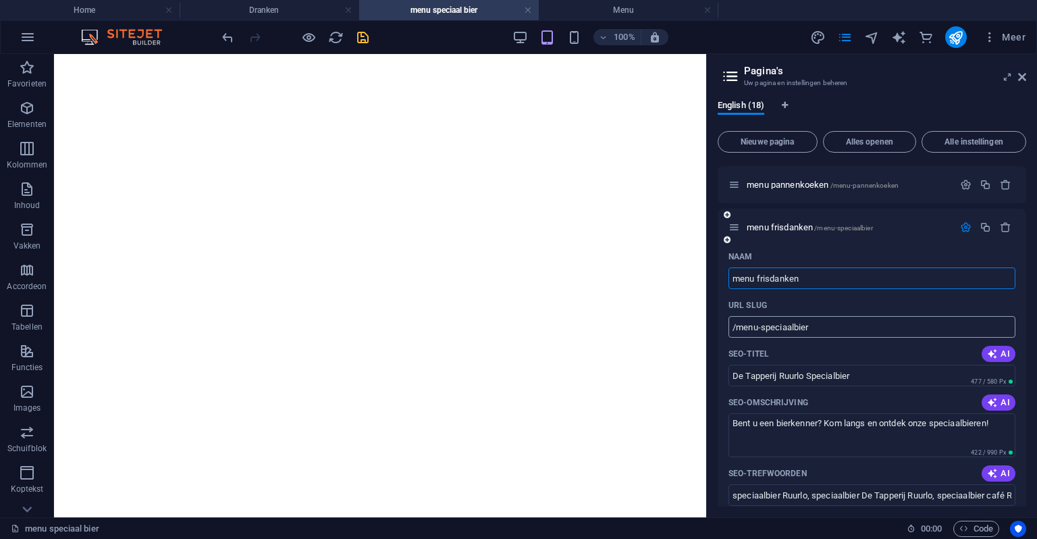
type input "menu frisdanken"
click at [819, 328] on input "/menu-speciaalbier" at bounding box center [872, 327] width 287 height 22
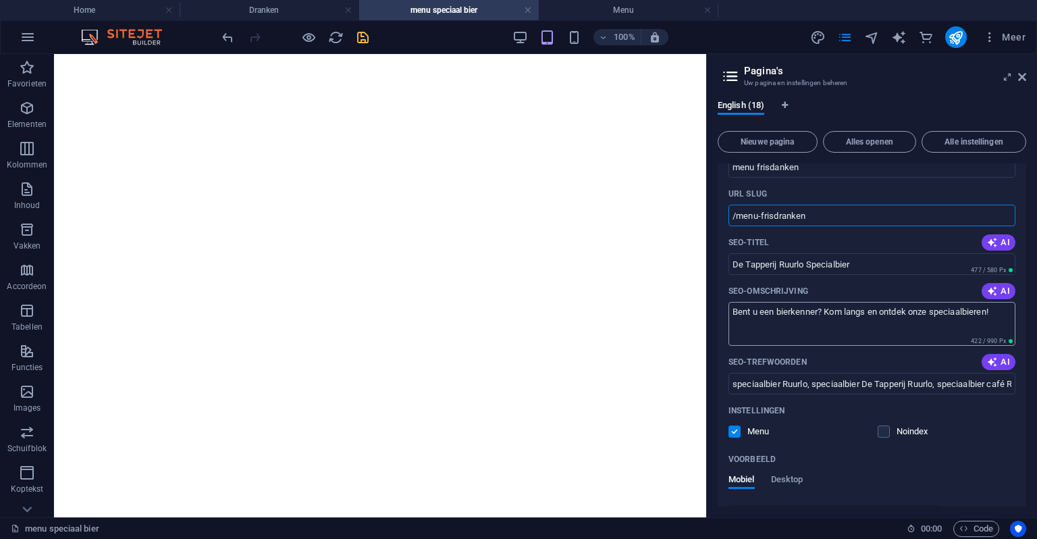
scroll to position [473, 0]
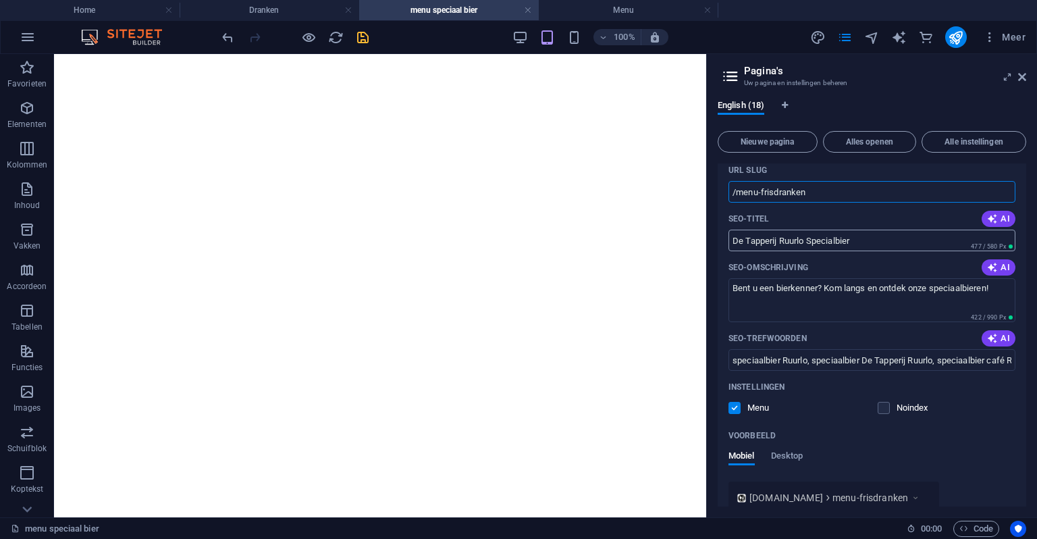
type input "/menu-frisdranken"
drag, startPoint x: 863, startPoint y: 247, endPoint x: 817, endPoint y: 240, distance: 47.1
click at [817, 240] on input "De Tapperij Ruurlo Specialbier" at bounding box center [872, 241] width 287 height 22
click at [829, 240] on input "De Tapperij Ruurlo Frisdanken" at bounding box center [872, 241] width 287 height 22
type input "De Tapperij Ruurlo Frisdranken"
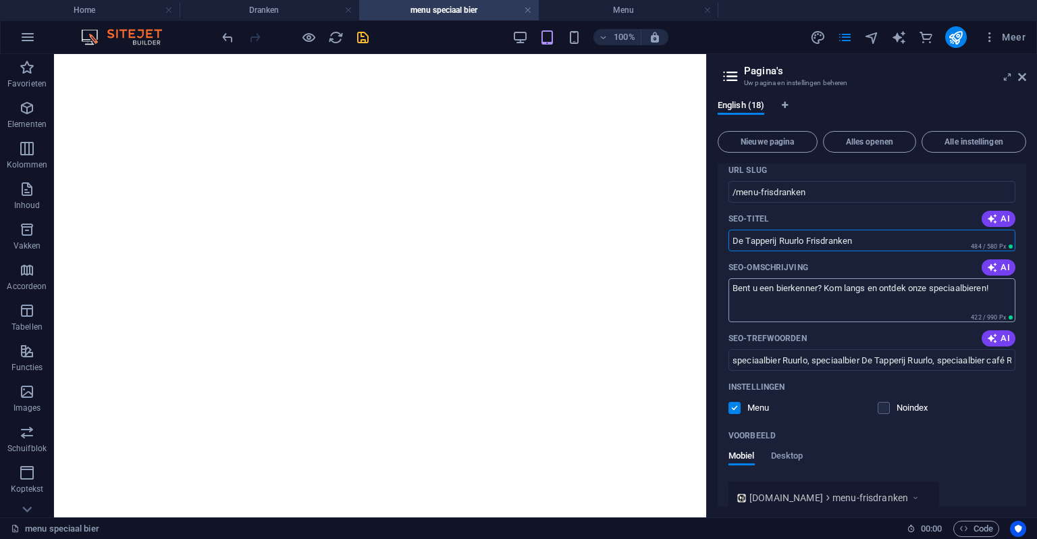
drag, startPoint x: 820, startPoint y: 308, endPoint x: 783, endPoint y: 301, distance: 37.9
click at [820, 307] on textarea "Bent u een bierkenner? Kom langs en ontdek onze speciaalbieren!" at bounding box center [872, 300] width 287 height 44
click at [971, 291] on textarea "Bent u een bierkenner? Kom langs en ontdek onze speciaalbieren!" at bounding box center [872, 300] width 287 height 44
click at [971, 290] on textarea "Bent u een bierkenner? Kom langs en ontdek onze speciaalbieren!" at bounding box center [872, 300] width 287 height 44
drag, startPoint x: 817, startPoint y: 290, endPoint x: 717, endPoint y: 292, distance: 100.7
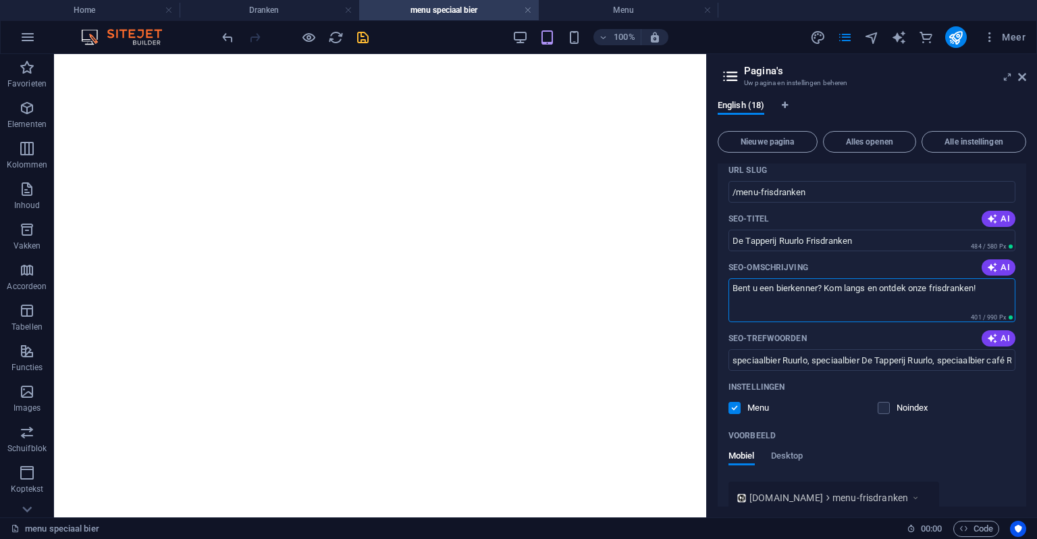
click at [717, 292] on div "English (18) Nieuwe pagina Alles openen Alle instellingen Home / Menu /menu aut…" at bounding box center [872, 303] width 330 height 428
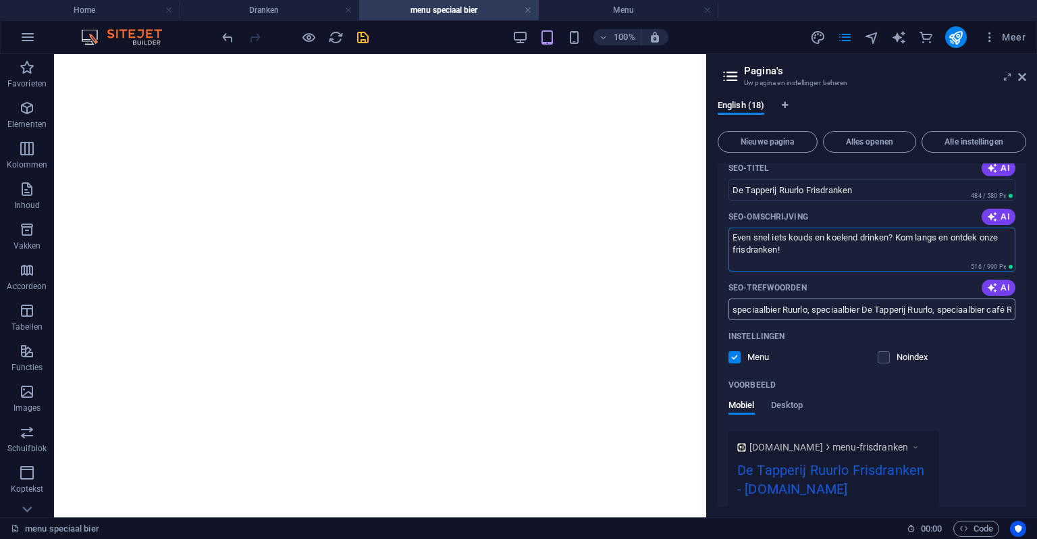
scroll to position [540, 0]
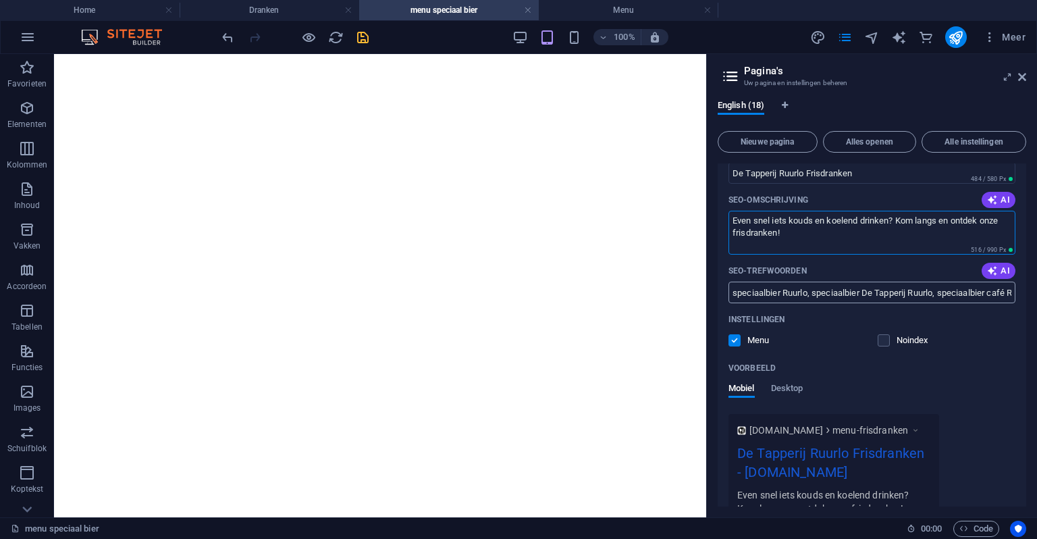
type textarea "Even snel iets kouds en koelend drinken? Kom langs en ontdek onze frisdranken!"
drag, startPoint x: 751, startPoint y: 295, endPoint x: 1037, endPoint y: 297, distance: 285.7
click at [1037, 297] on div "English (18) Nieuwe pagina Alles openen Alle instellingen Home / Menu /menu aut…" at bounding box center [872, 303] width 330 height 428
drag, startPoint x: 732, startPoint y: 298, endPoint x: 1037, endPoint y: 290, distance: 304.7
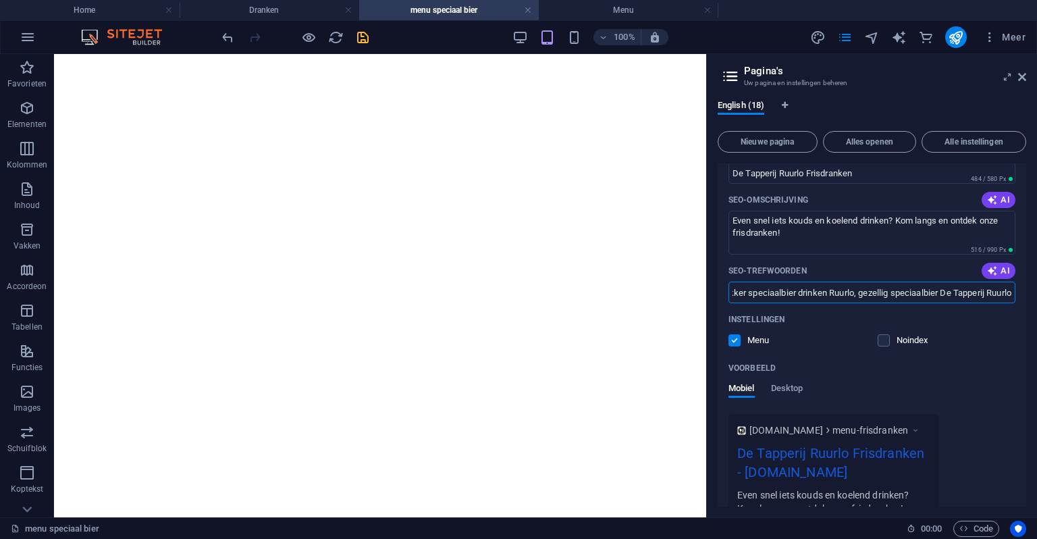
click at [1037, 290] on div "English (18) Nieuwe pagina Alles openen Alle instellingen Home / Menu /menu aut…" at bounding box center [872, 303] width 330 height 428
paste input "frisdranken Ruurlo, frisdranken De Tapperij Ruurlo, frisdranken café Ruurlo, le…"
type input "frisdranken Ruurlo, frisdranken De Tapperij Ruurlo, frisdranken café Ruurlo, le…"
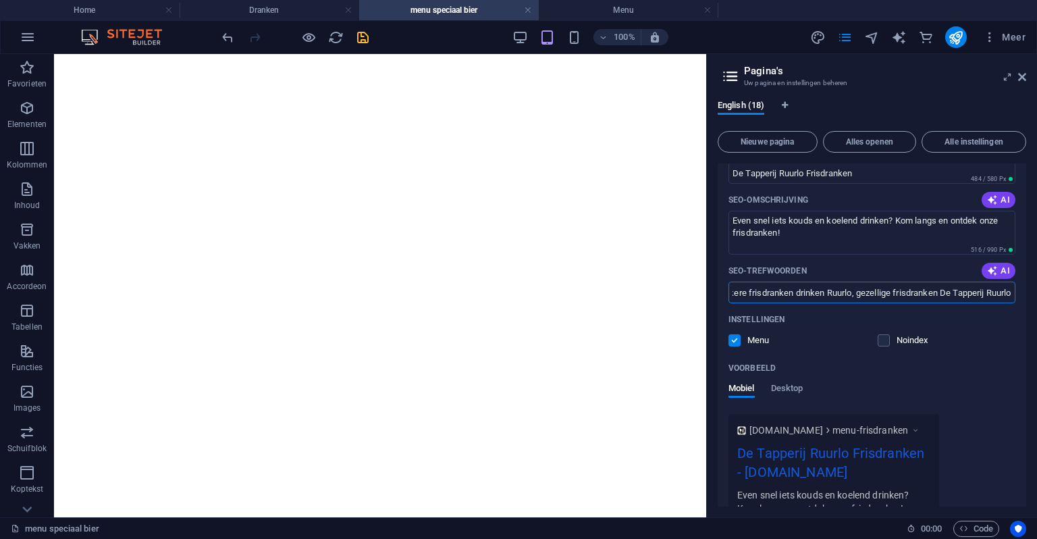
click at [1020, 346] on div "Naam menu frisdanken ​ URL SLUG /menu-frisdranken ​ SEO-titel AI De Tapperij Ru…" at bounding box center [872, 311] width 309 height 536
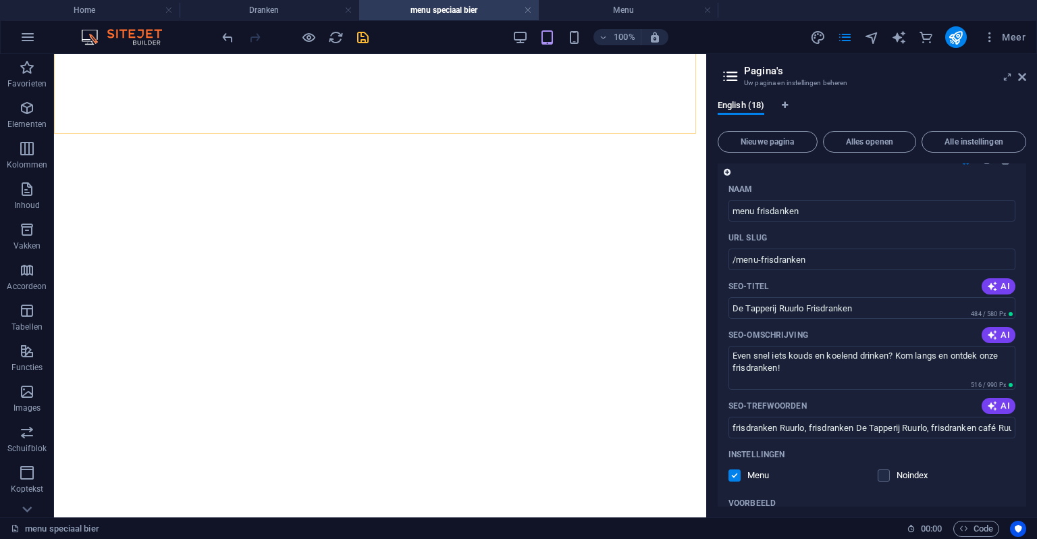
scroll to position [2697, 0]
drag, startPoint x: 1022, startPoint y: 74, endPoint x: 625, endPoint y: 55, distance: 396.9
click at [1022, 74] on icon at bounding box center [1023, 77] width 8 height 11
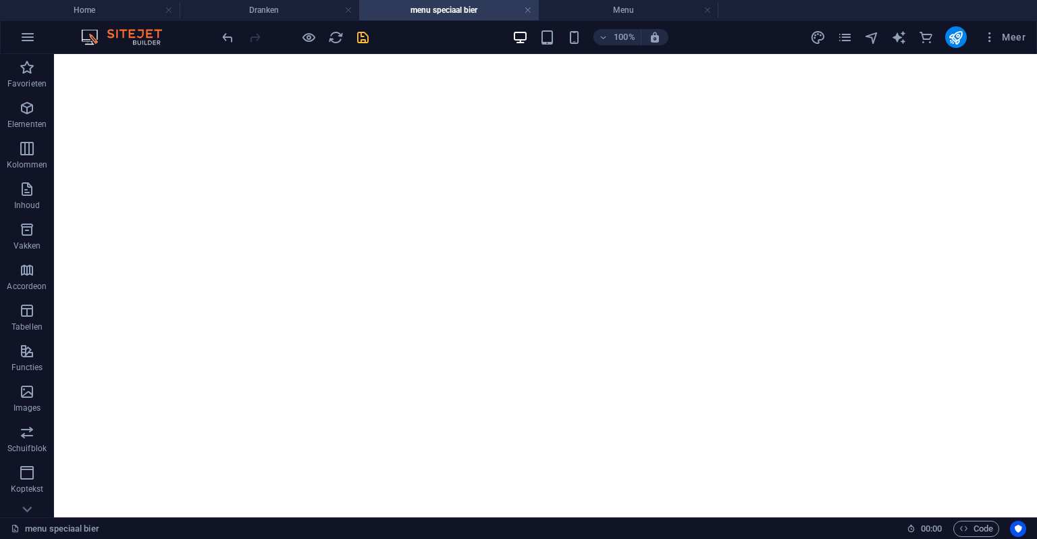
scroll to position [2089, 0]
click at [459, 6] on h4 "menu speciaal bier" at bounding box center [449, 10] width 180 height 15
click at [362, 42] on icon "save" at bounding box center [363, 38] width 16 height 16
click at [312, 13] on h4 "Dranken" at bounding box center [270, 10] width 180 height 15
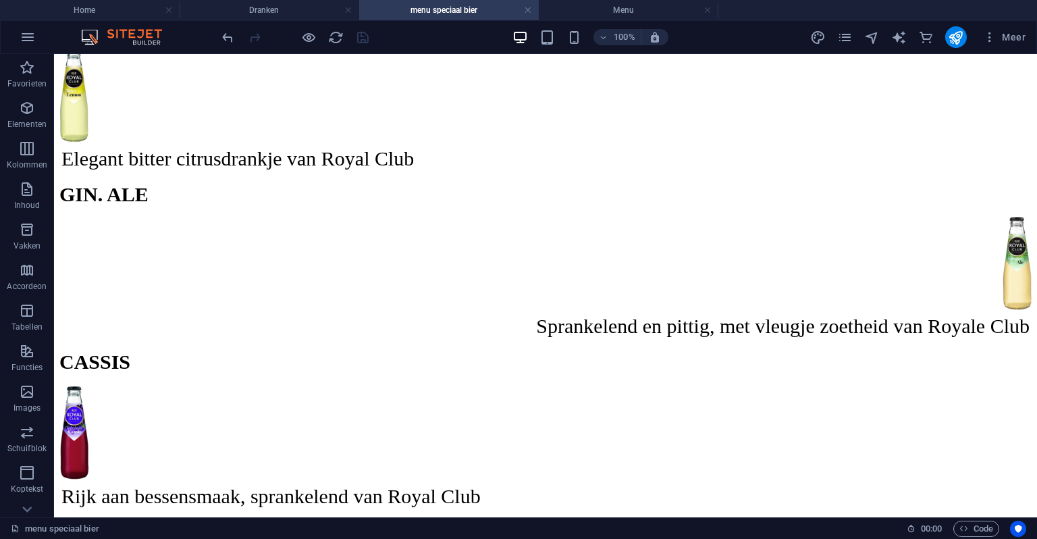
scroll to position [0, 0]
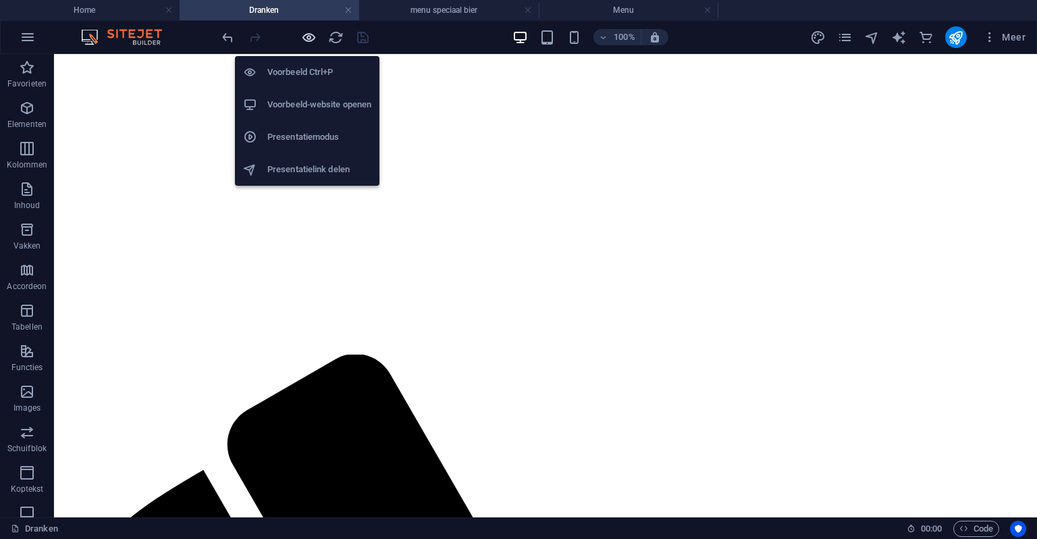
click at [309, 37] on icon "button" at bounding box center [309, 38] width 16 height 16
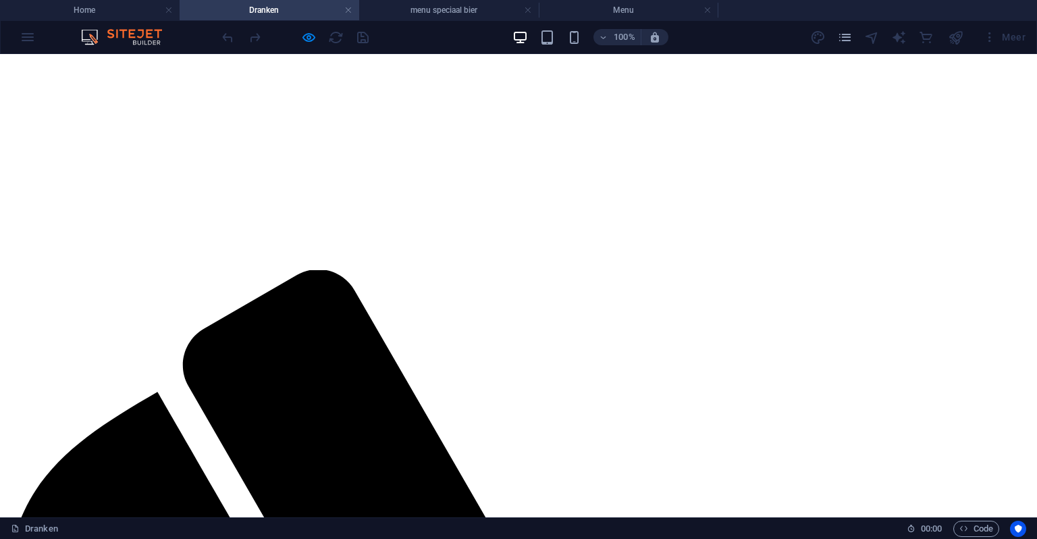
scroll to position [473, 0]
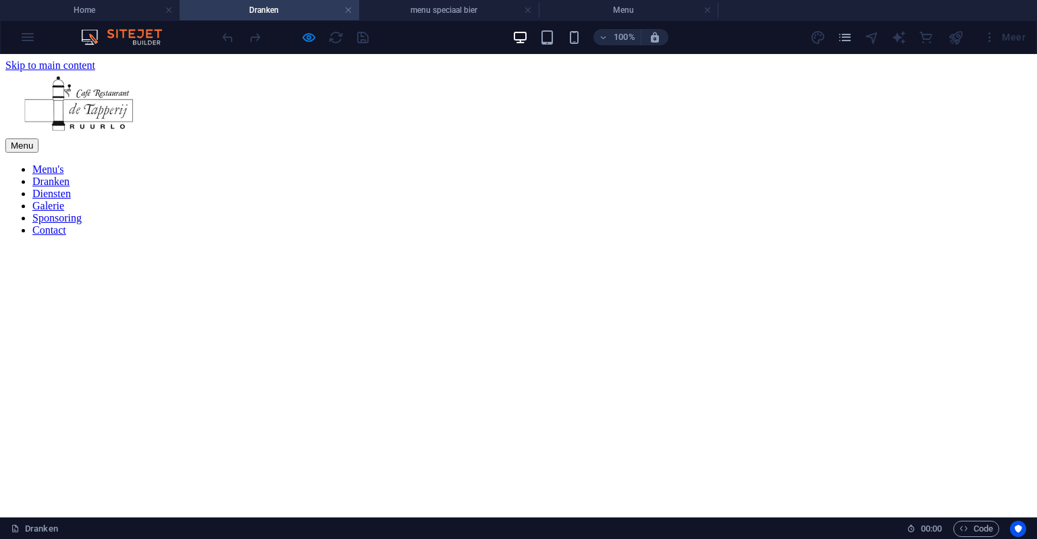
scroll to position [2089, 0]
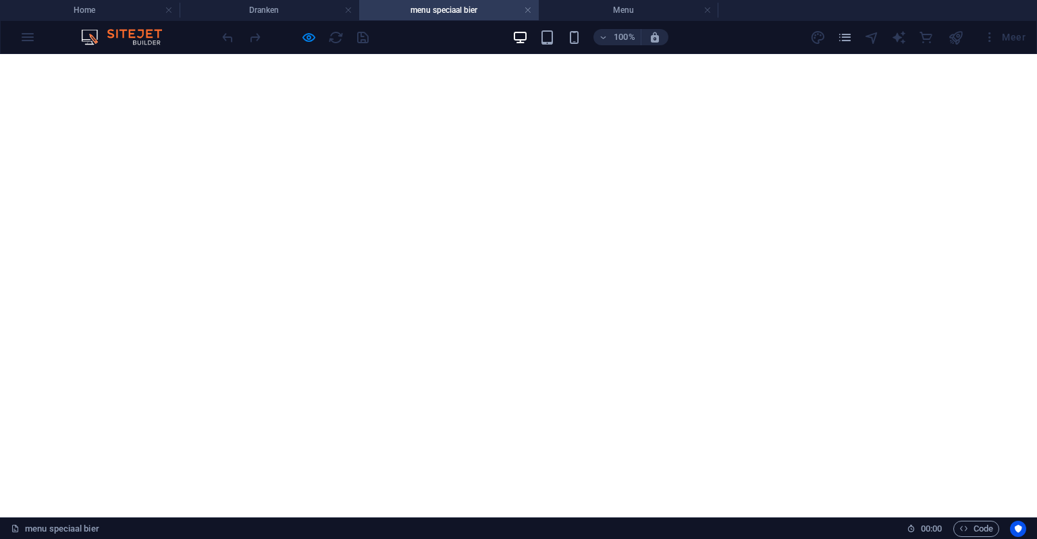
click at [473, 13] on h4 "menu speciaal bier" at bounding box center [449, 10] width 180 height 15
click at [527, 9] on link at bounding box center [528, 10] width 8 height 13
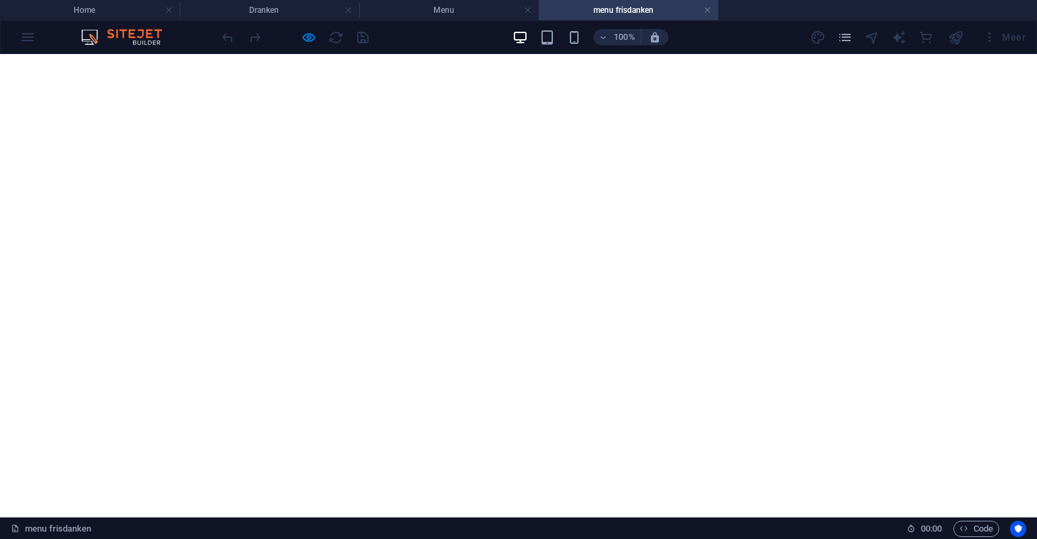
scroll to position [0, 0]
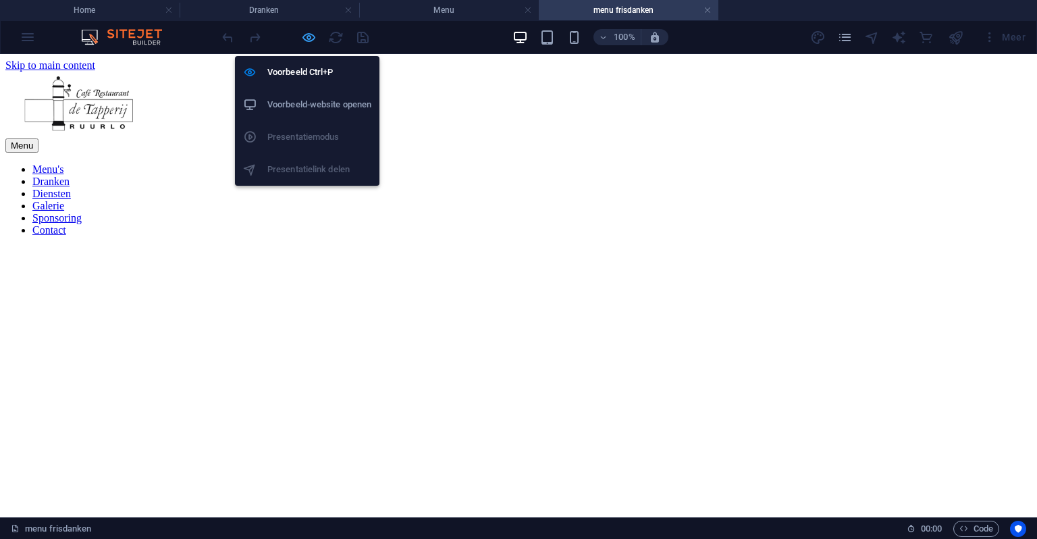
click at [302, 34] on icon "button" at bounding box center [309, 38] width 16 height 16
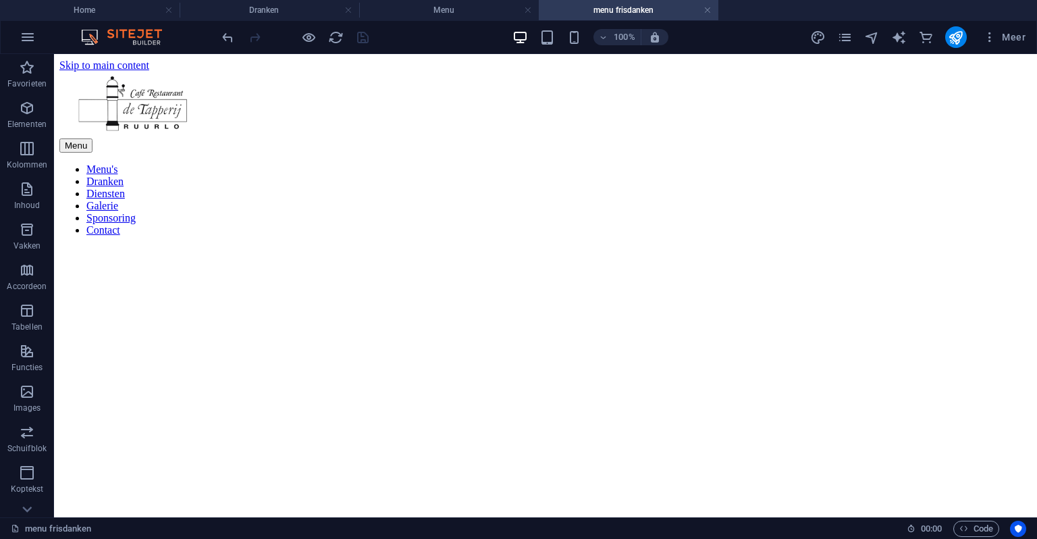
drag, startPoint x: 1037, startPoint y: 165, endPoint x: 1026, endPoint y: 100, distance: 65.7
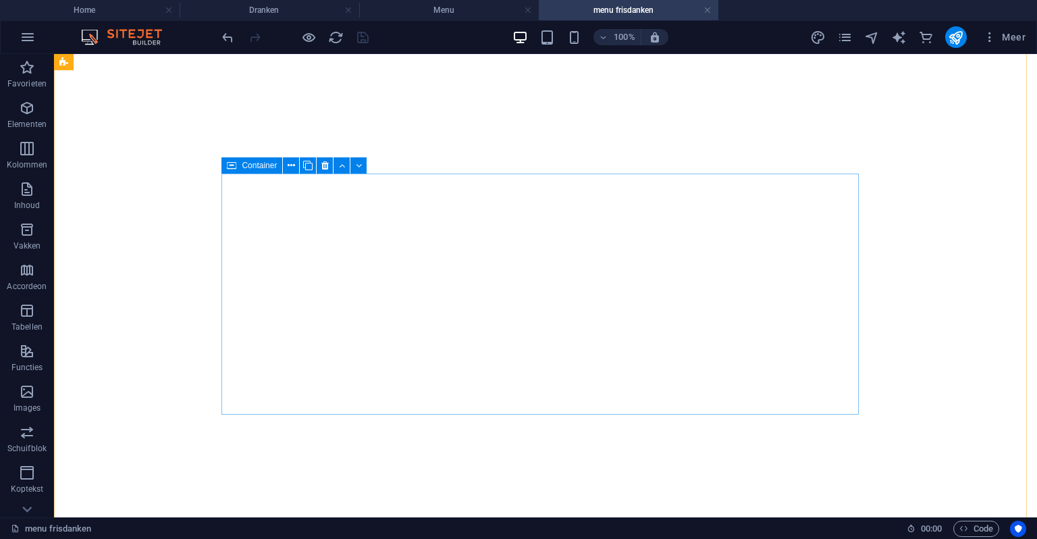
scroll to position [2858, 0]
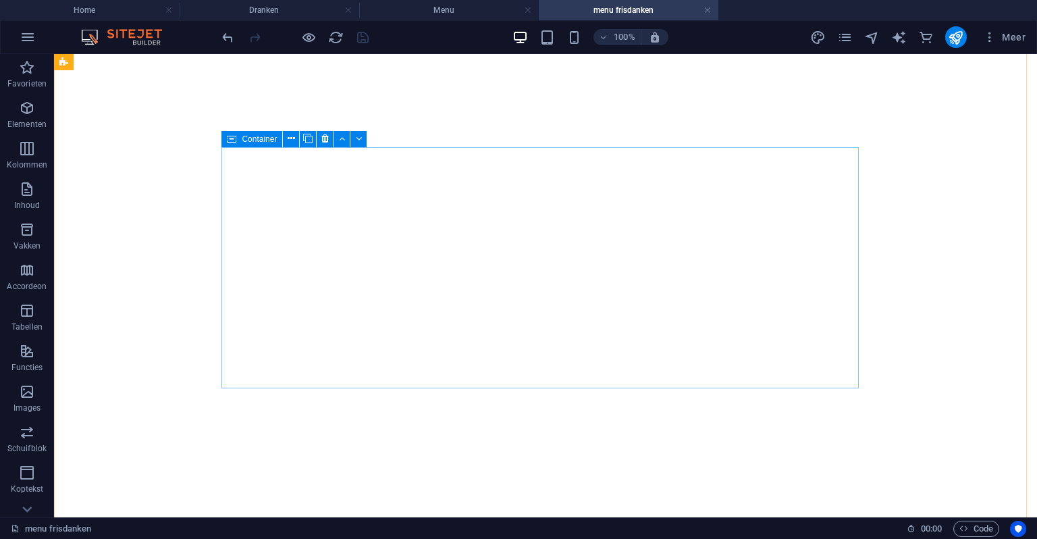
click at [243, 140] on span "Container" at bounding box center [259, 139] width 35 height 8
click at [305, 134] on icon at bounding box center [307, 139] width 9 height 14
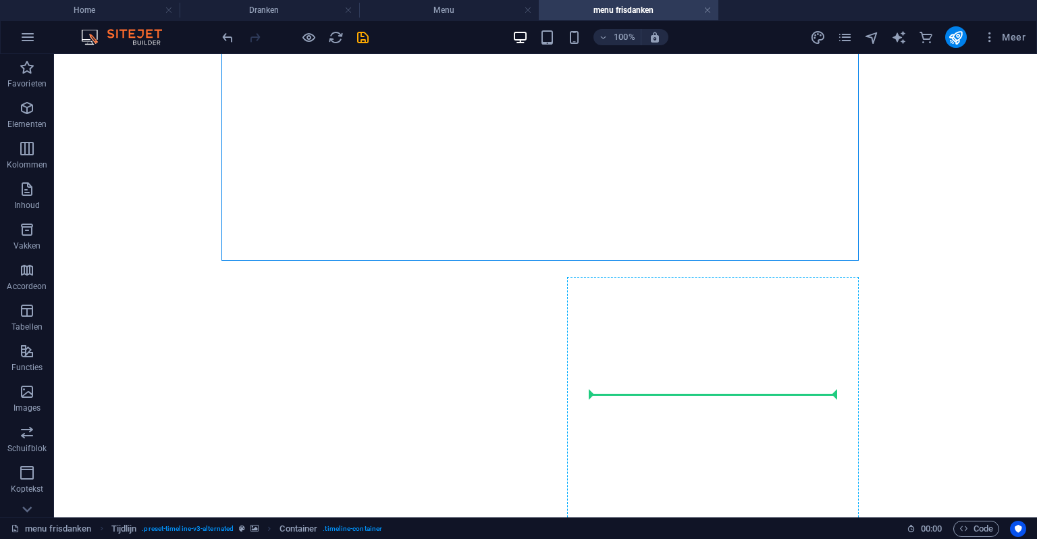
scroll to position [3466, 0]
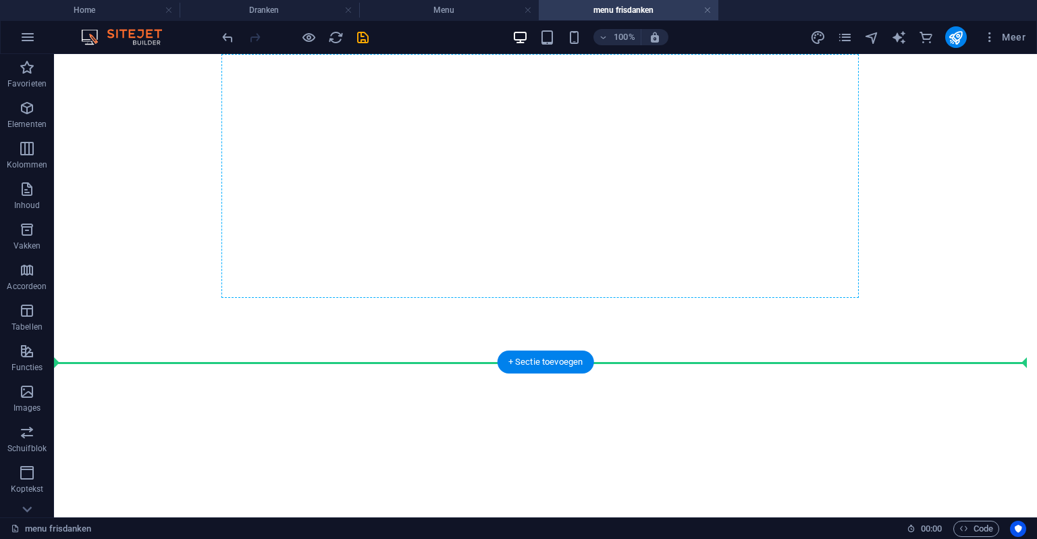
drag, startPoint x: 293, startPoint y: 249, endPoint x: 677, endPoint y: 281, distance: 384.9
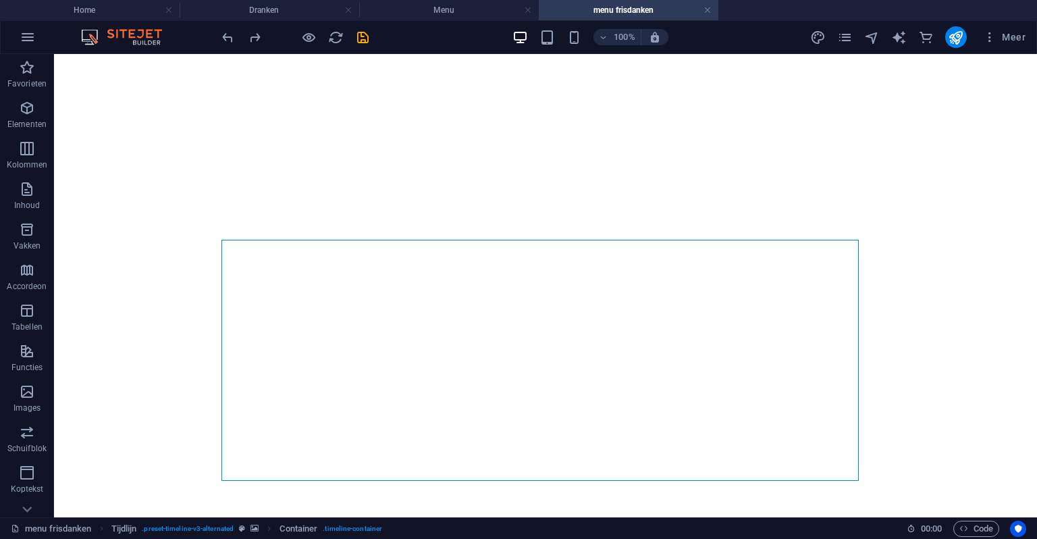
scroll to position [3061, 0]
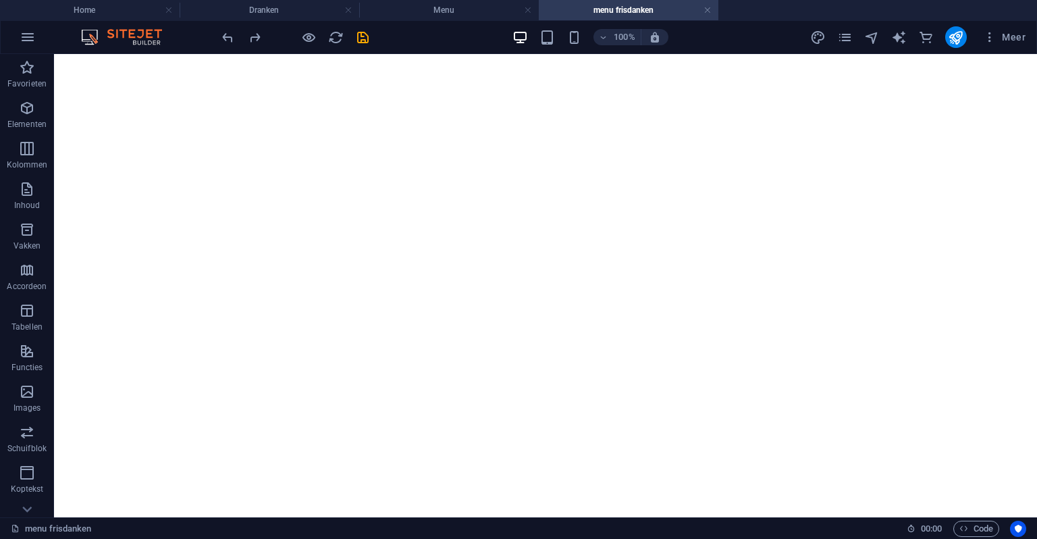
drag, startPoint x: 283, startPoint y: 247, endPoint x: 565, endPoint y: 367, distance: 306.2
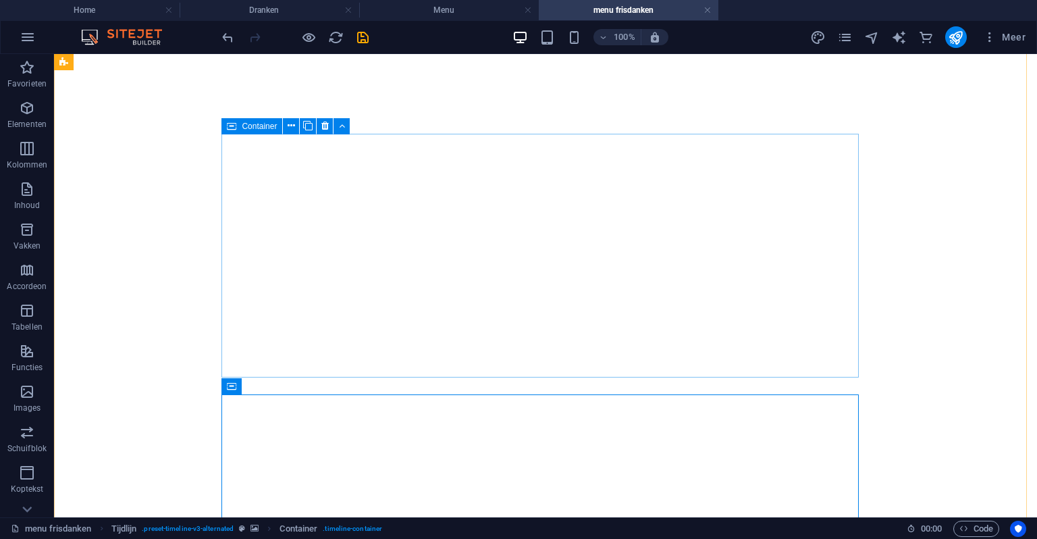
scroll to position [3331, 0]
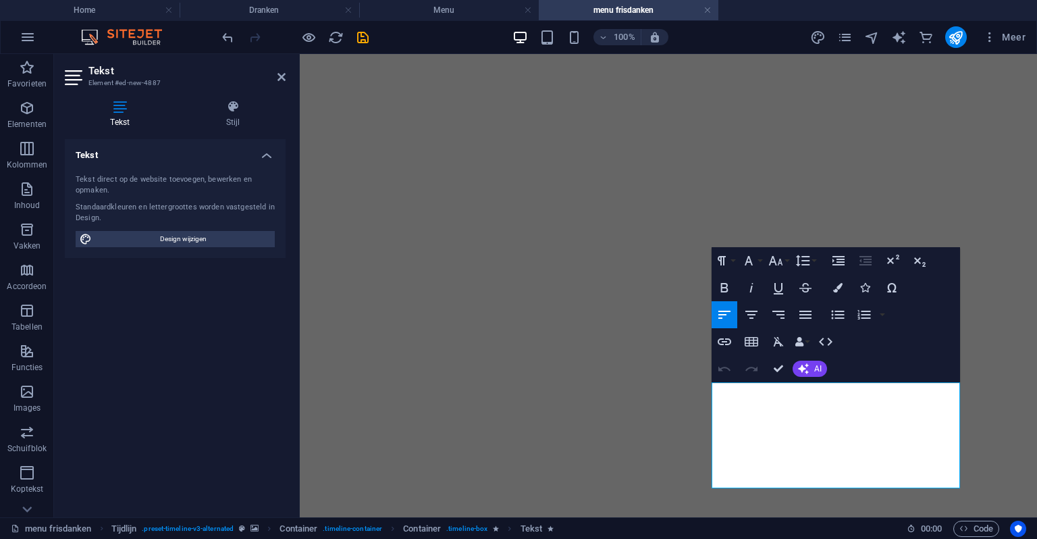
scroll to position [3399, 0]
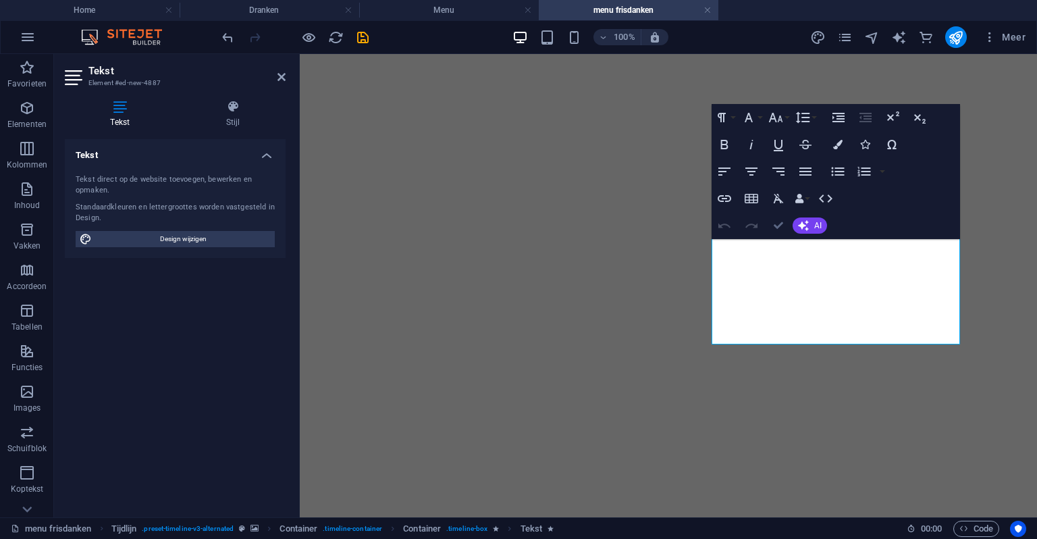
drag, startPoint x: 775, startPoint y: 232, endPoint x: 764, endPoint y: 174, distance: 59.2
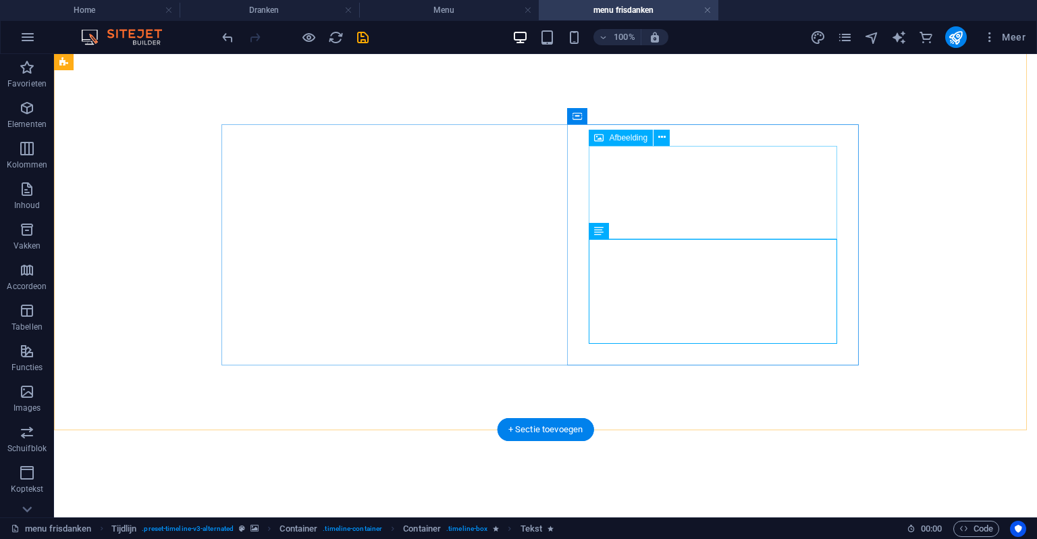
select select "px"
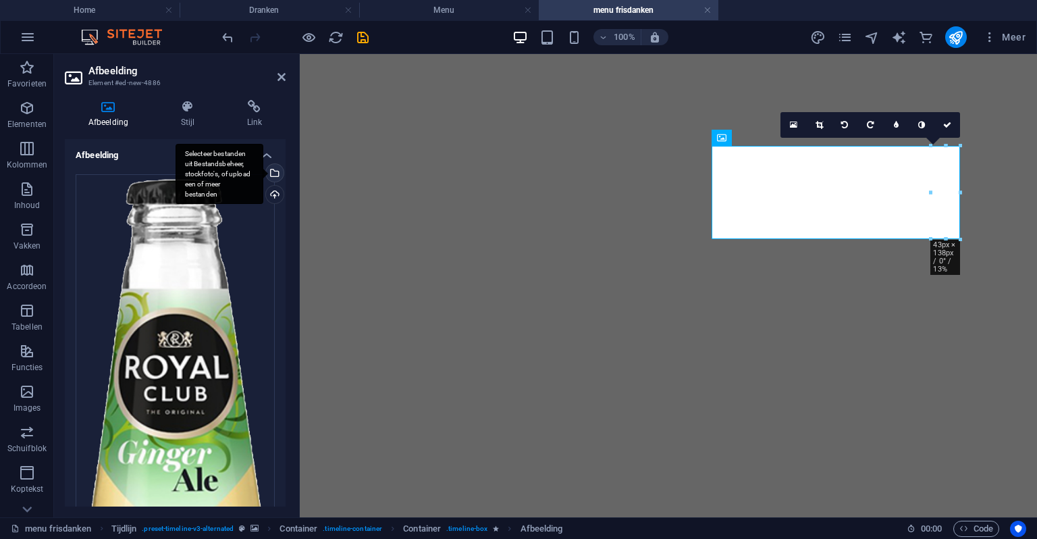
click at [276, 165] on div "Selecteer bestanden uit Bestandsbeheer, stockfoto's, of upload een of meer best…" at bounding box center [273, 174] width 20 height 20
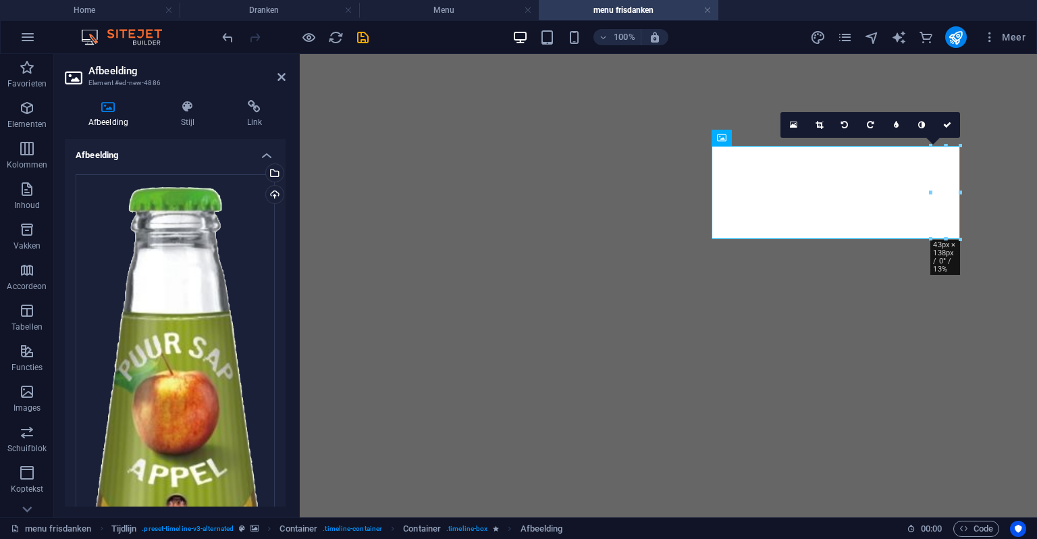
click at [948, 133] on link at bounding box center [948, 125] width 26 height 26
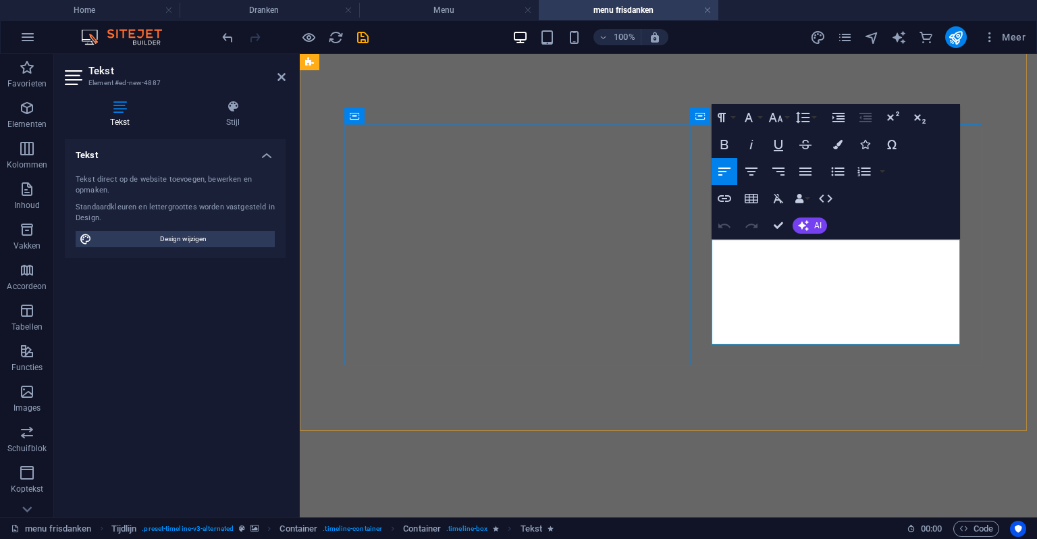
drag, startPoint x: 723, startPoint y: 263, endPoint x: 937, endPoint y: 314, distance: 220.7
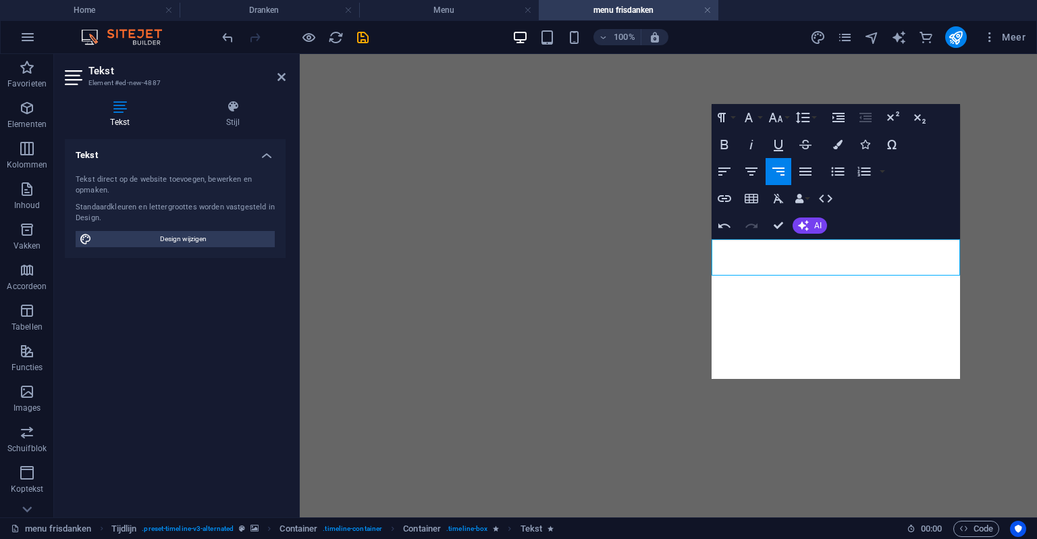
scroll to position [519, 1]
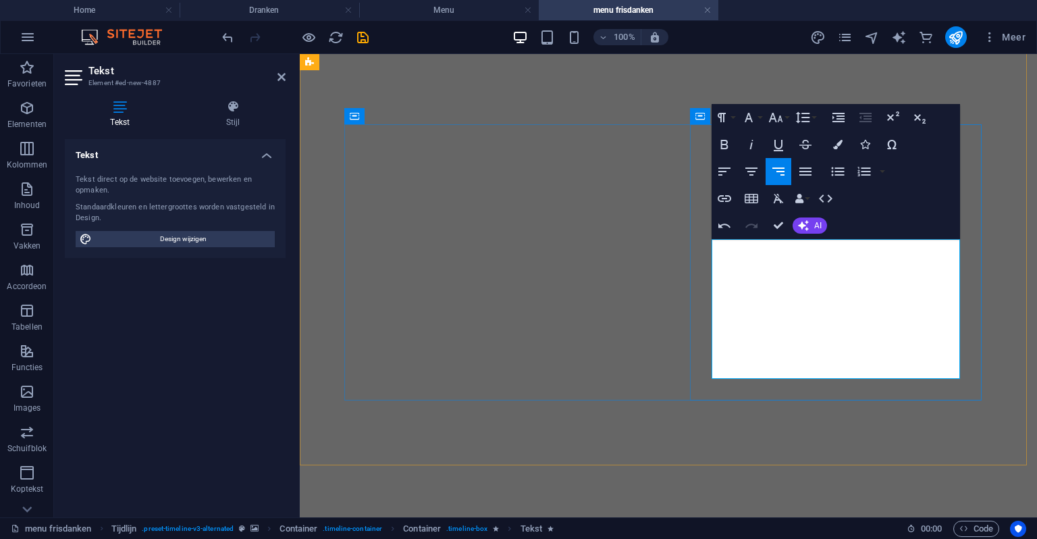
drag, startPoint x: 813, startPoint y: 256, endPoint x: 876, endPoint y: 257, distance: 62.8
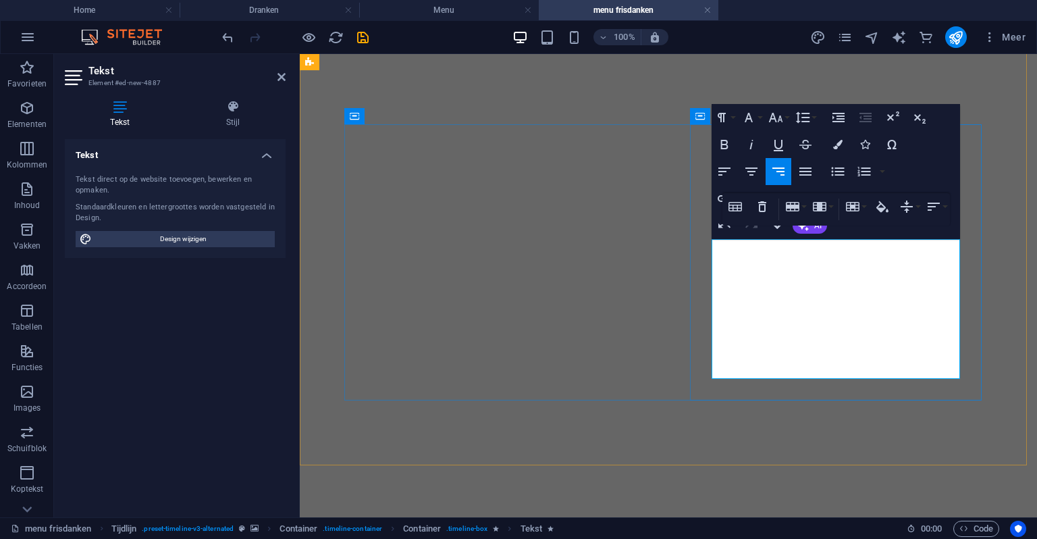
drag, startPoint x: 939, startPoint y: 349, endPoint x: 946, endPoint y: 351, distance: 6.9
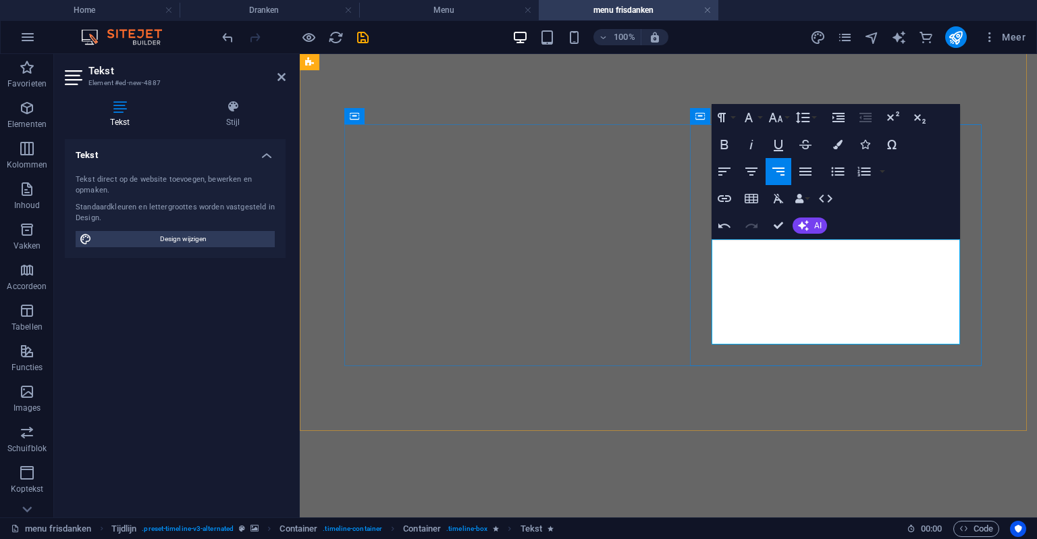
drag, startPoint x: 771, startPoint y: 220, endPoint x: 721, endPoint y: 165, distance: 73.6
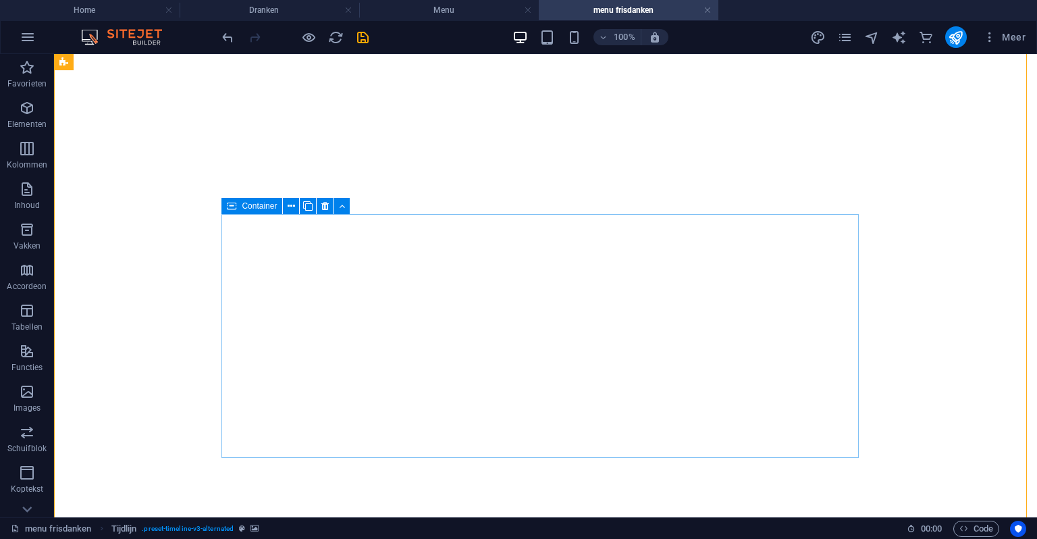
scroll to position [2791, 0]
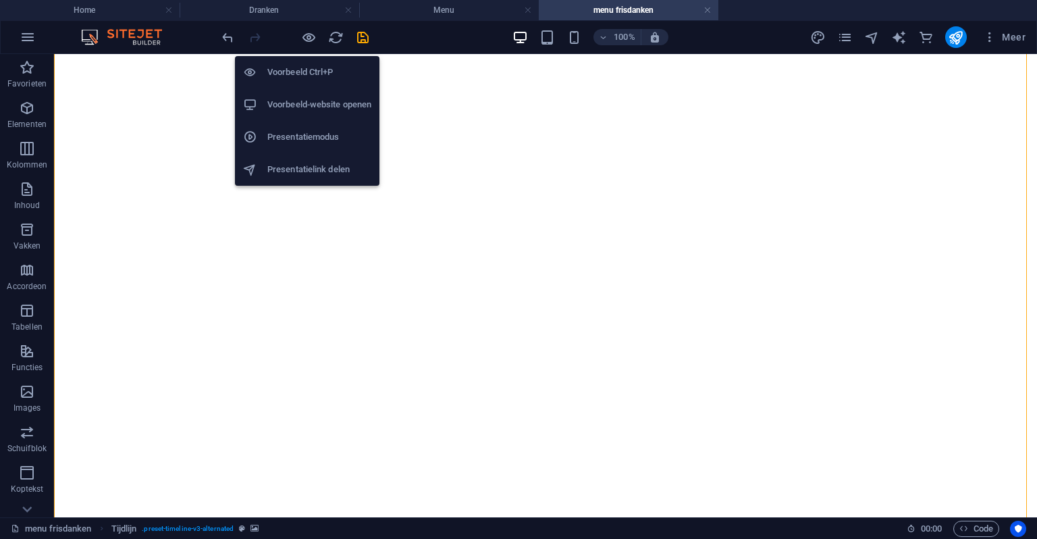
drag, startPoint x: 311, startPoint y: 40, endPoint x: 327, endPoint y: 52, distance: 19.7
click at [311, 41] on icon "button" at bounding box center [309, 38] width 16 height 16
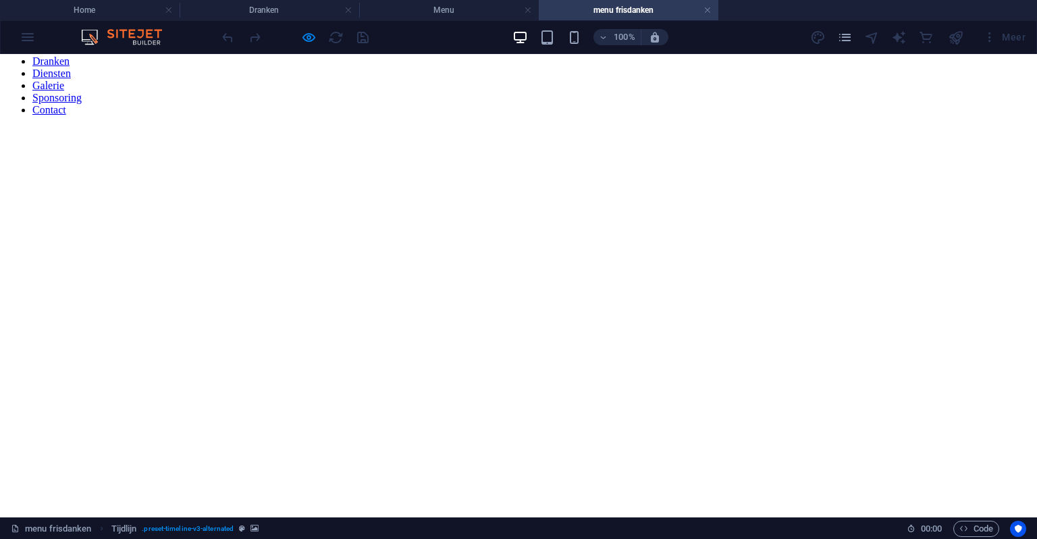
scroll to position [0, 0]
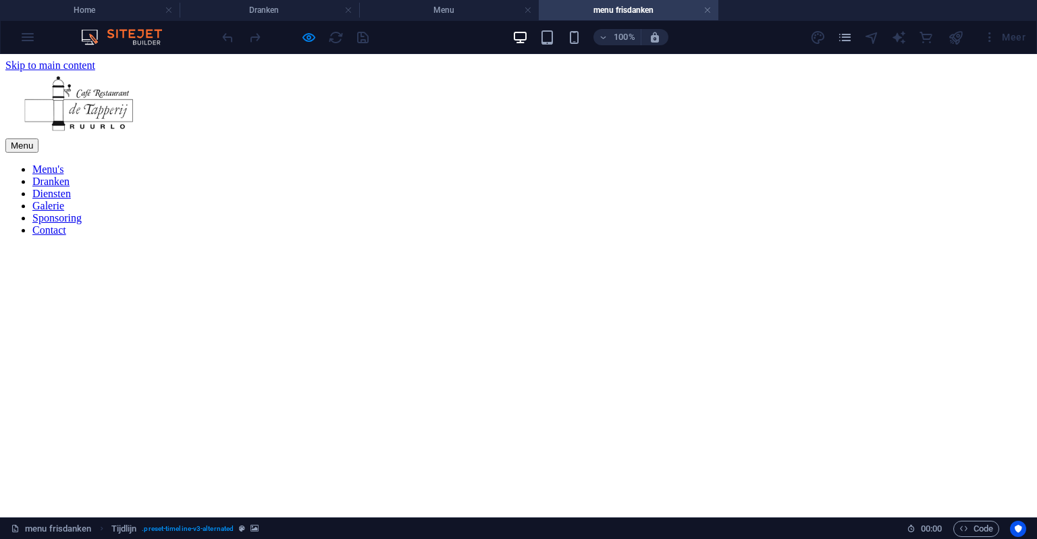
click at [317, 37] on div at bounding box center [295, 37] width 151 height 22
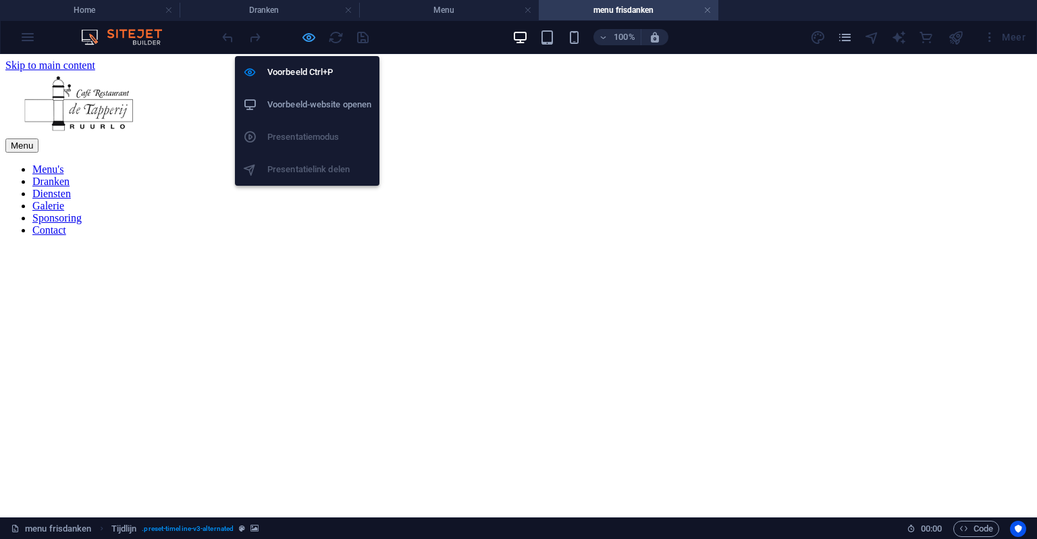
click at [313, 36] on icon "button" at bounding box center [309, 38] width 16 height 16
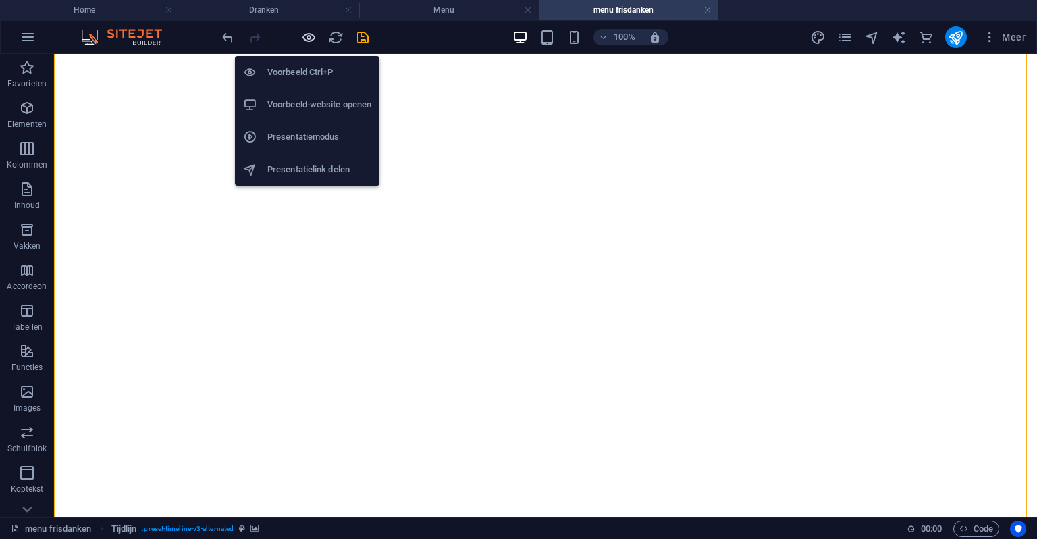
click at [313, 36] on icon "button" at bounding box center [309, 38] width 16 height 16
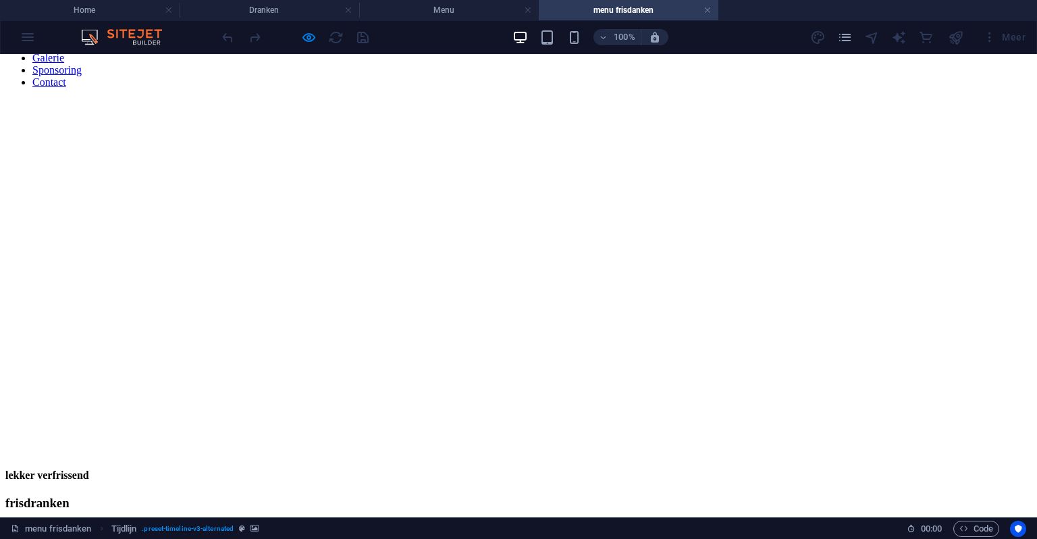
scroll to position [151, 0]
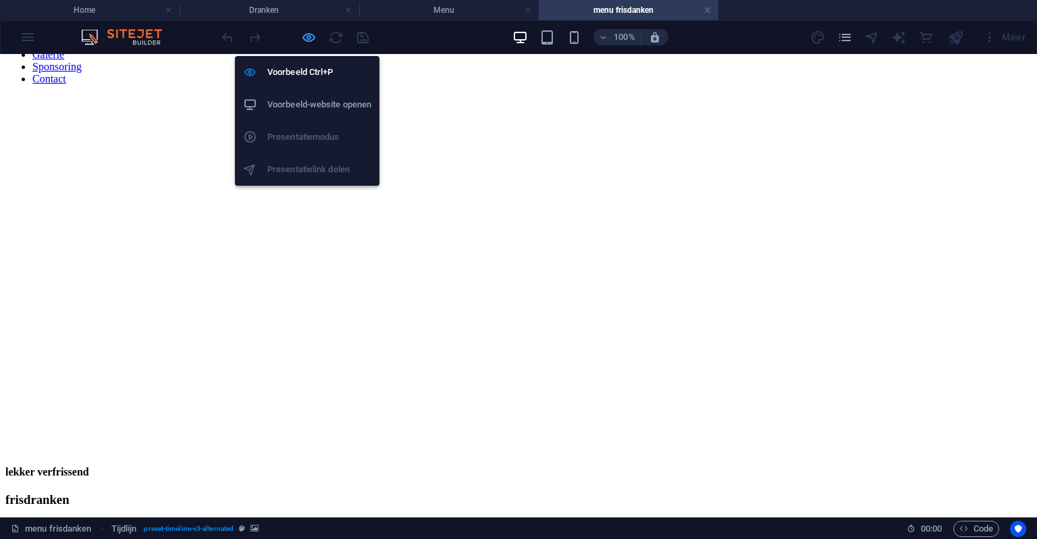
click at [304, 38] on icon "button" at bounding box center [309, 38] width 16 height 16
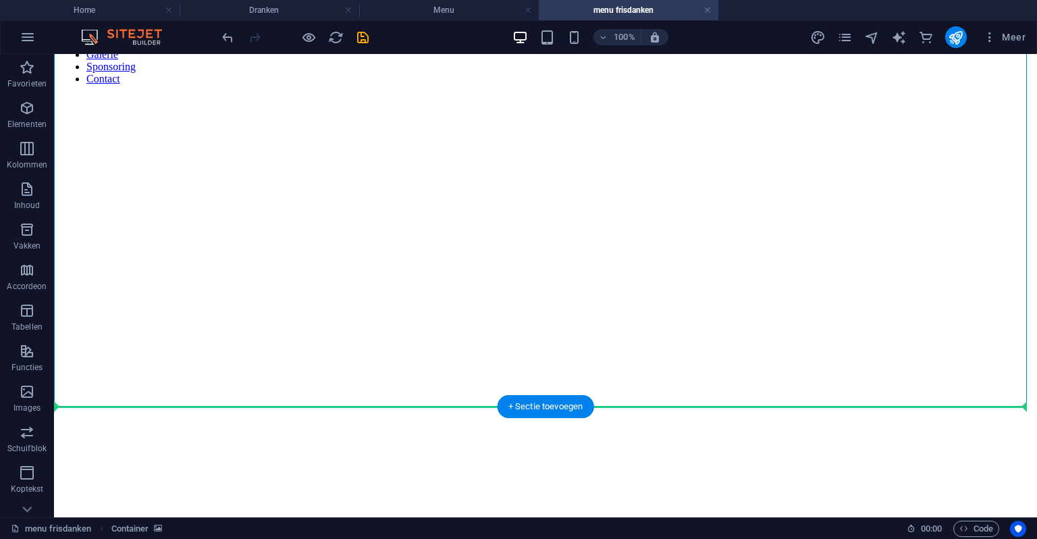
drag, startPoint x: 527, startPoint y: 324, endPoint x: 509, endPoint y: 434, distance: 112.2
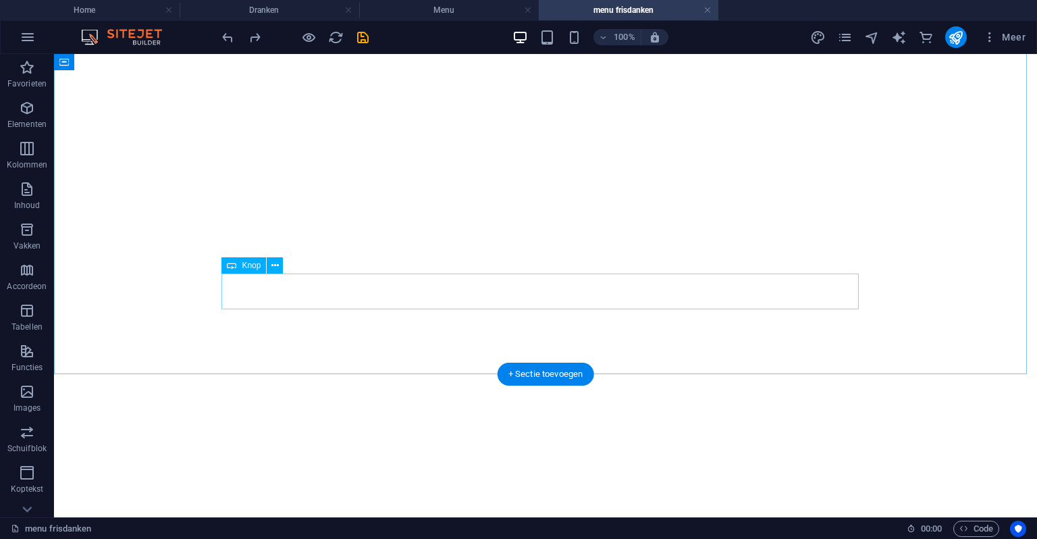
scroll to position [0, 0]
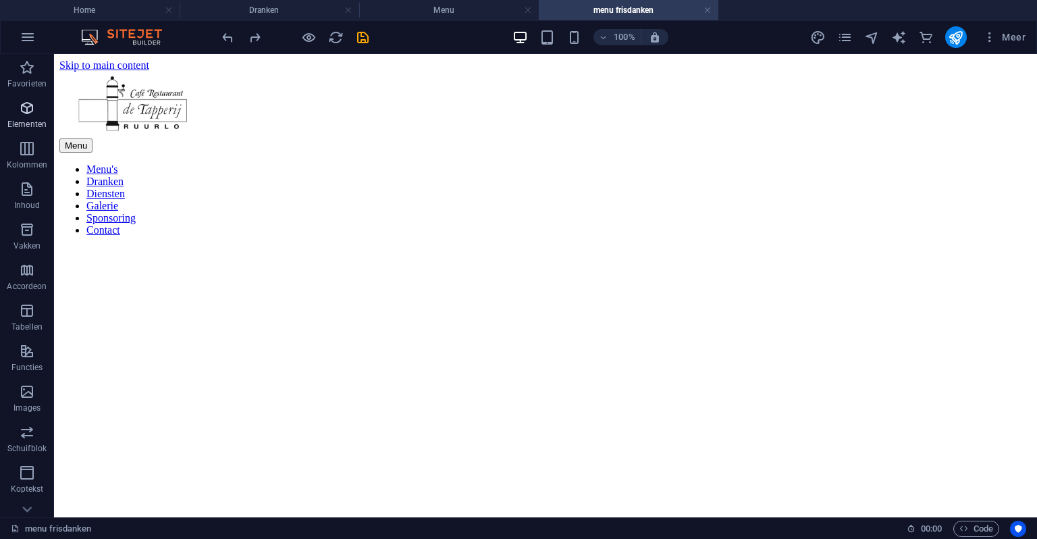
drag, startPoint x: 24, startPoint y: 123, endPoint x: 13, endPoint y: 180, distance: 58.4
click at [24, 123] on p "Elementen" at bounding box center [26, 124] width 39 height 11
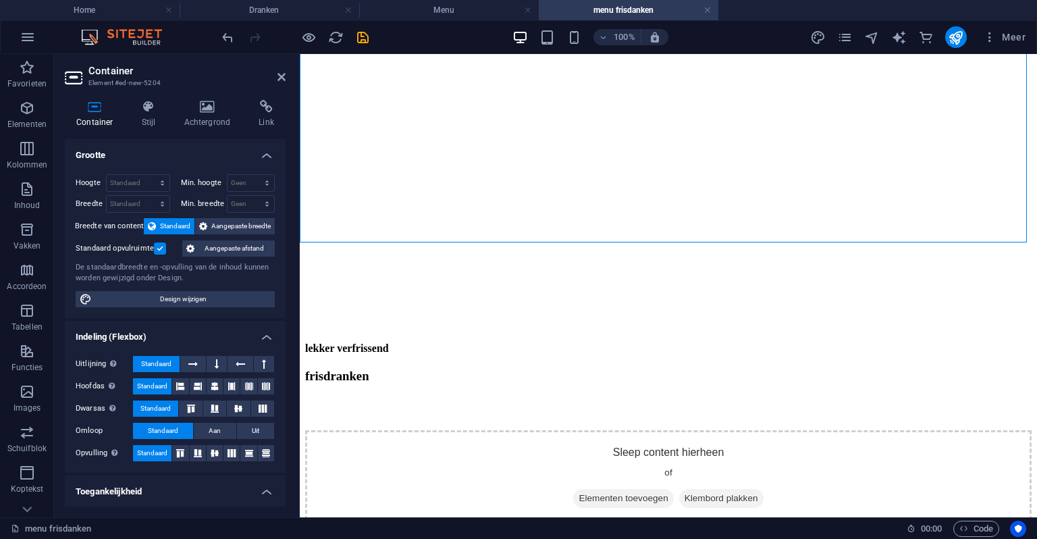
scroll to position [540, 0]
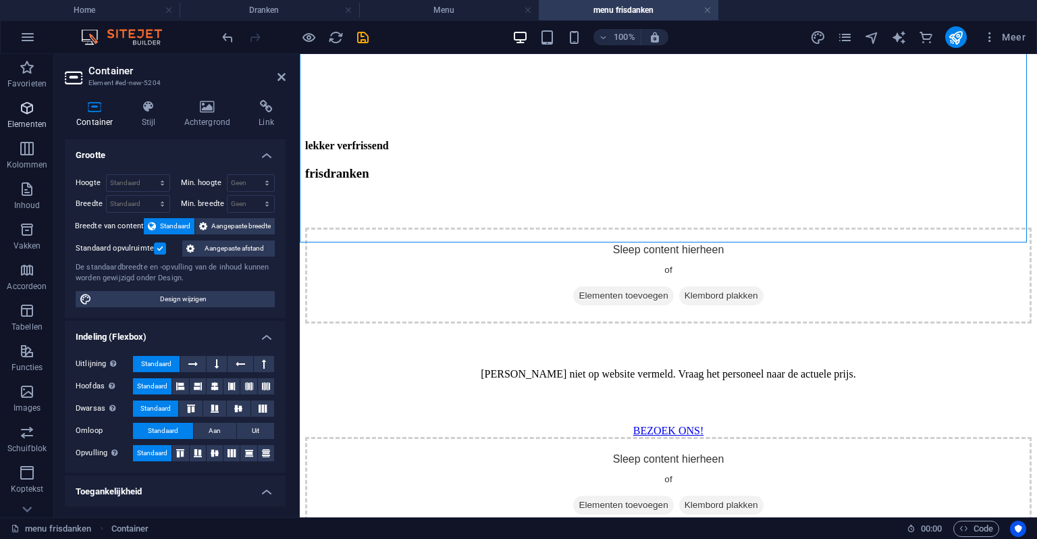
click at [16, 122] on p "Elementen" at bounding box center [26, 124] width 39 height 11
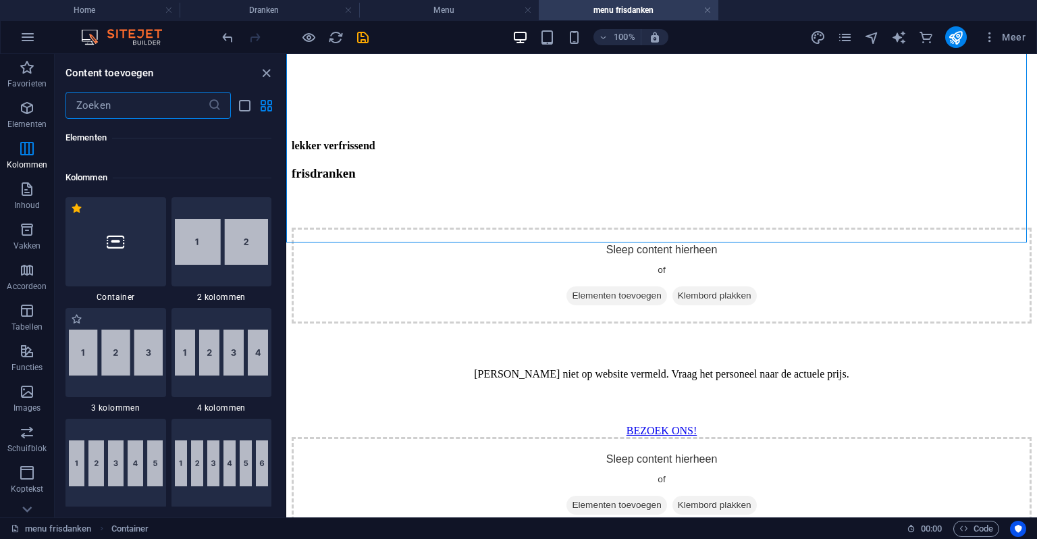
scroll to position [616, 0]
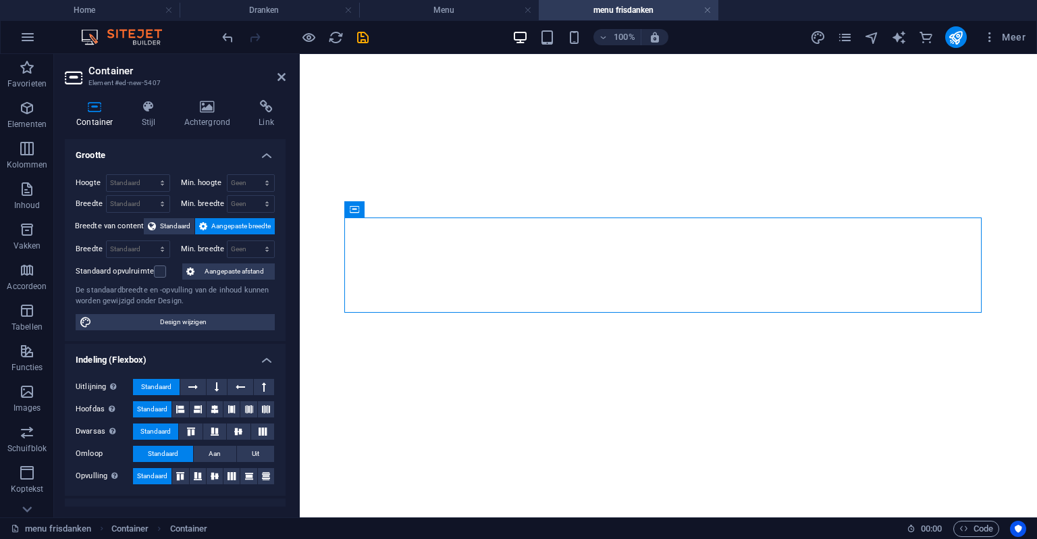
click at [281, 80] on icon at bounding box center [282, 77] width 8 height 11
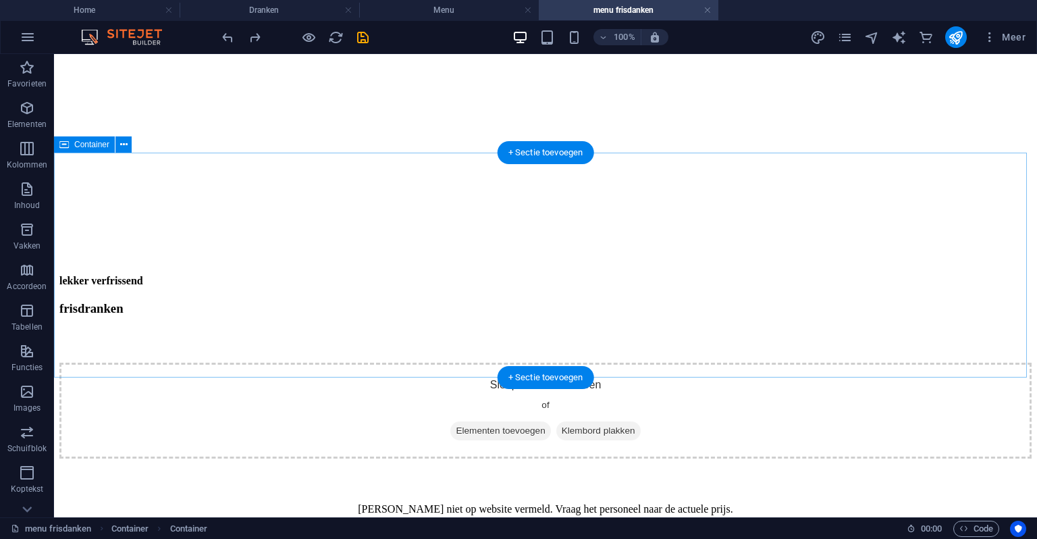
scroll to position [405, 0]
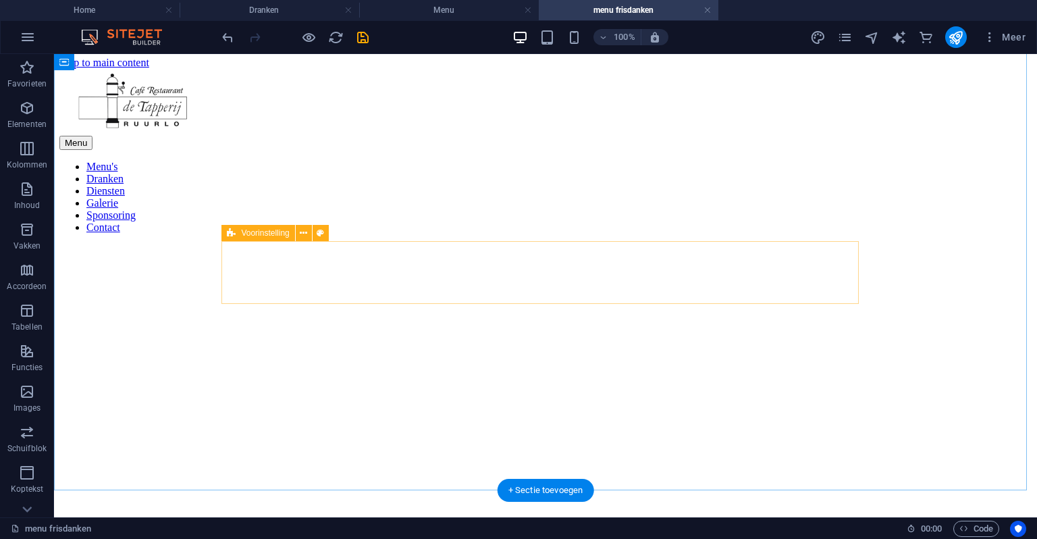
scroll to position [0, 0]
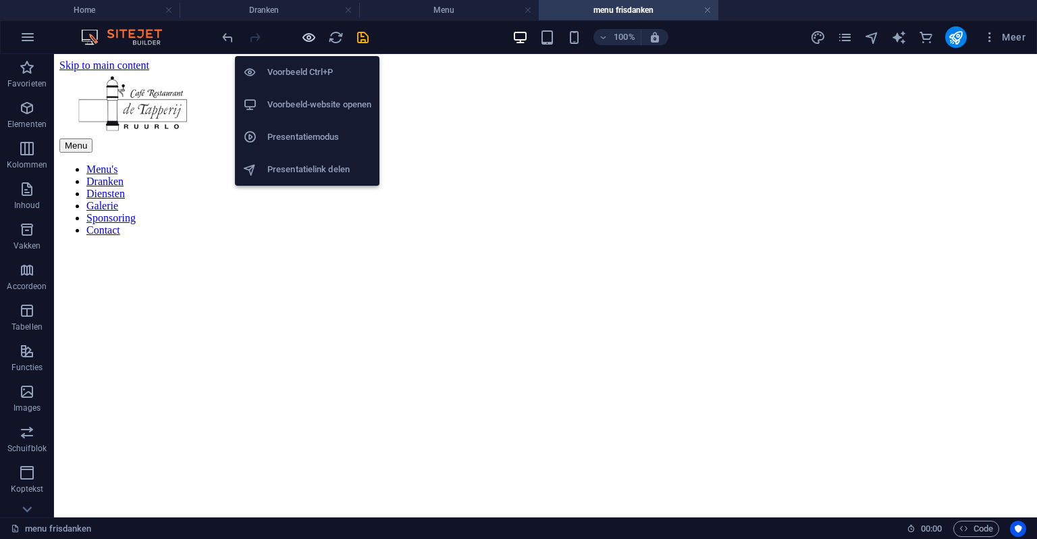
click at [315, 30] on icon "button" at bounding box center [309, 38] width 16 height 16
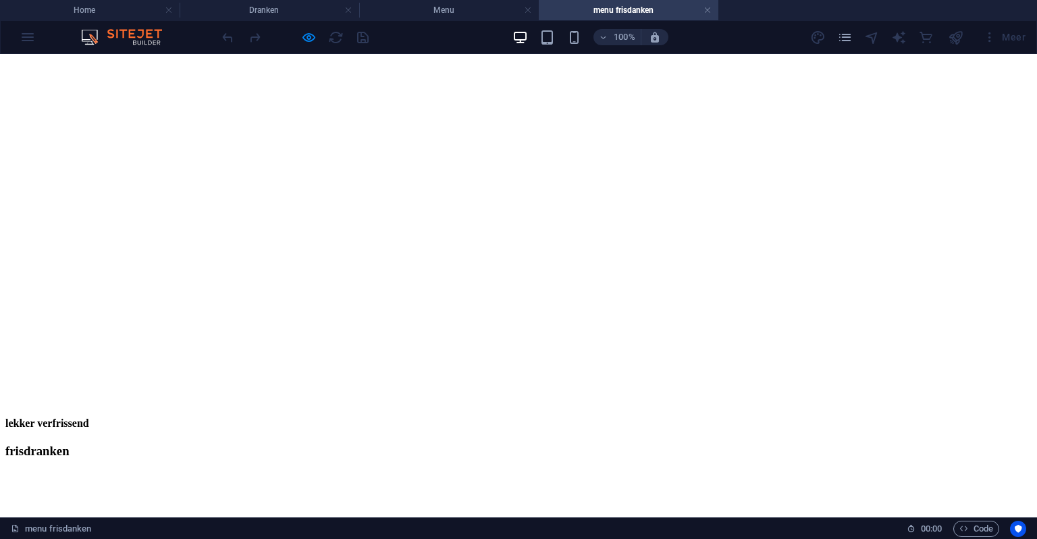
scroll to position [203, 0]
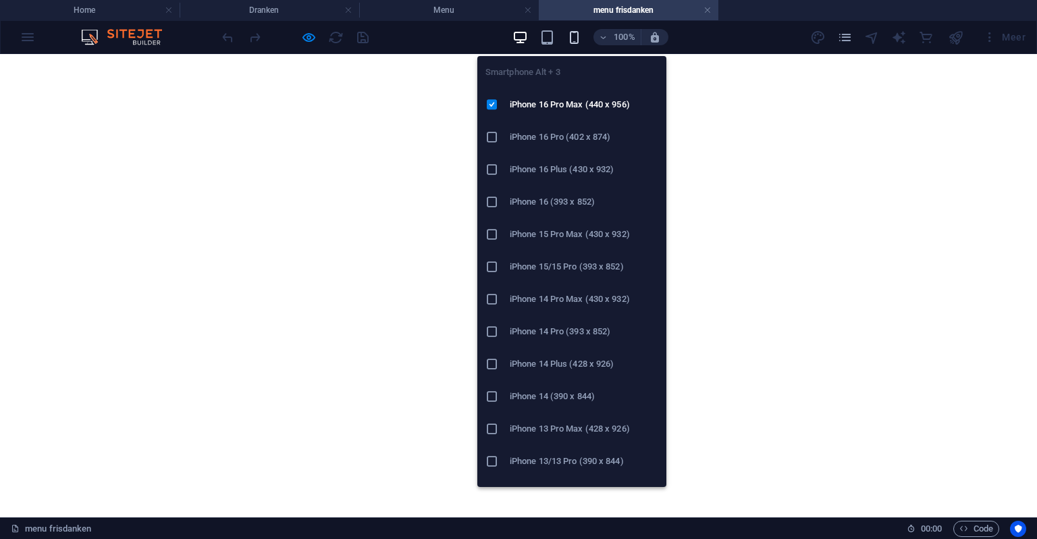
click at [573, 44] on icon "button" at bounding box center [575, 38] width 16 height 16
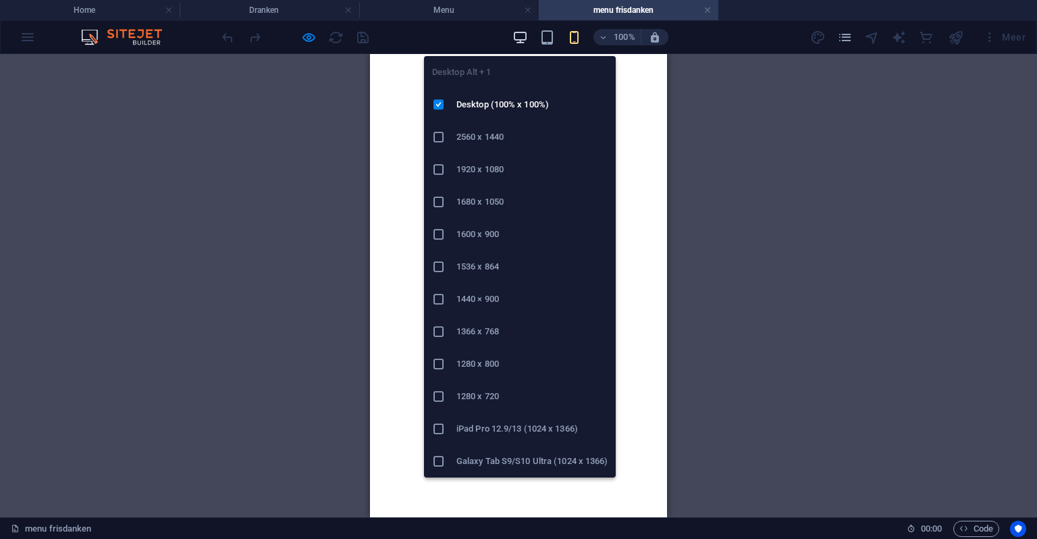
click at [521, 34] on icon "button" at bounding box center [521, 38] width 16 height 16
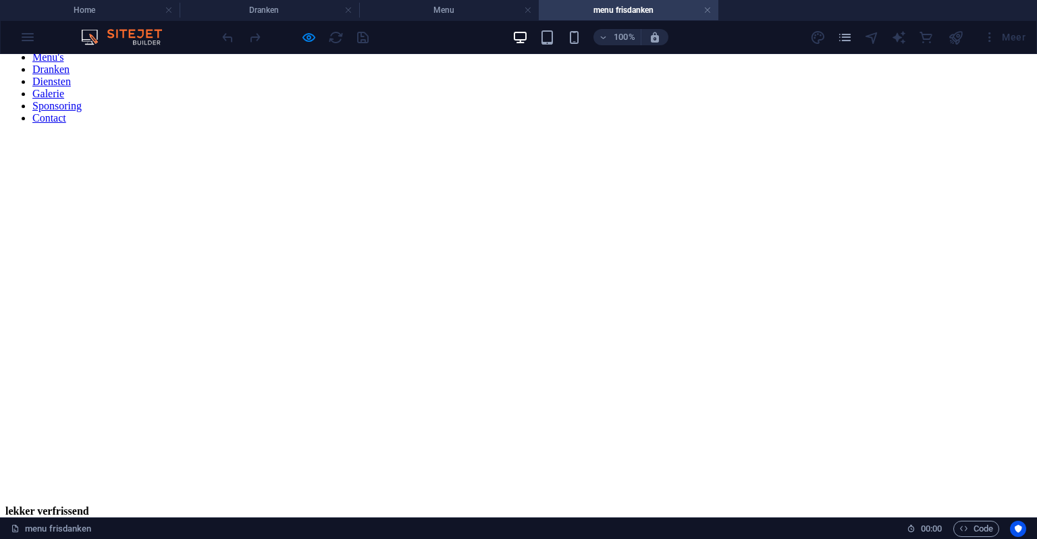
scroll to position [68, 0]
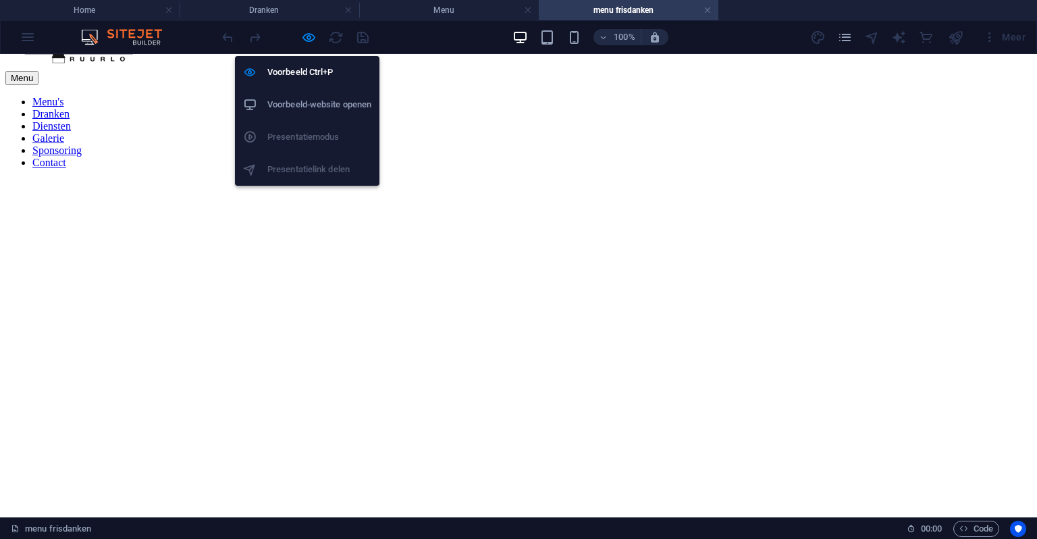
drag, startPoint x: 303, startPoint y: 30, endPoint x: 334, endPoint y: 49, distance: 37.0
click at [303, 30] on icon "button" at bounding box center [309, 38] width 16 height 16
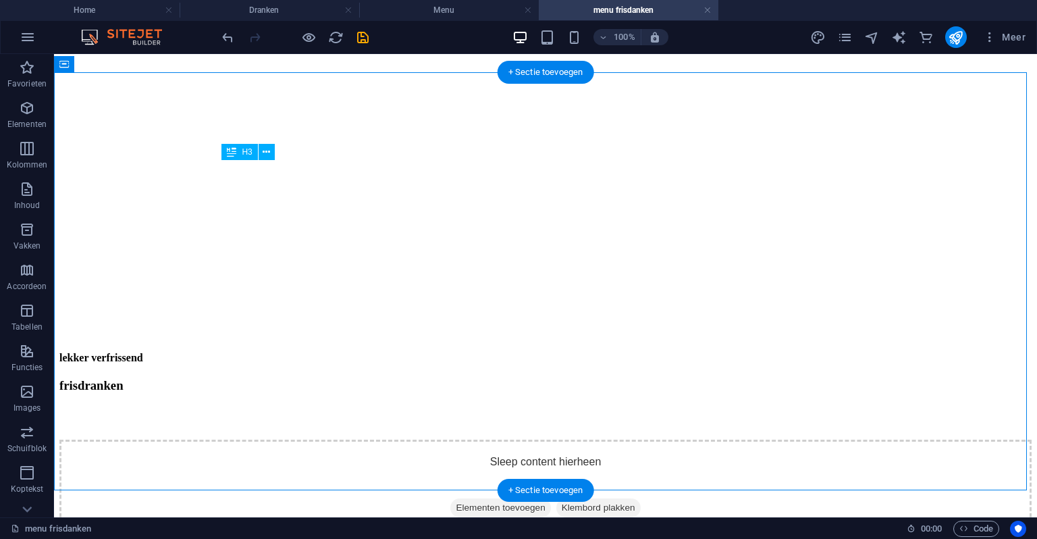
scroll to position [338, 0]
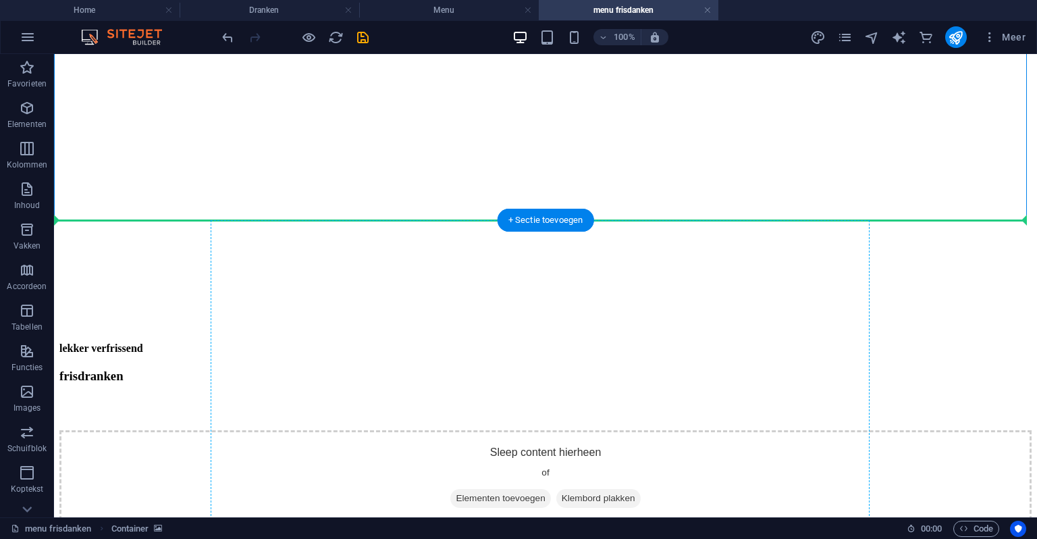
drag, startPoint x: 548, startPoint y: 174, endPoint x: 580, endPoint y: 242, distance: 75.2
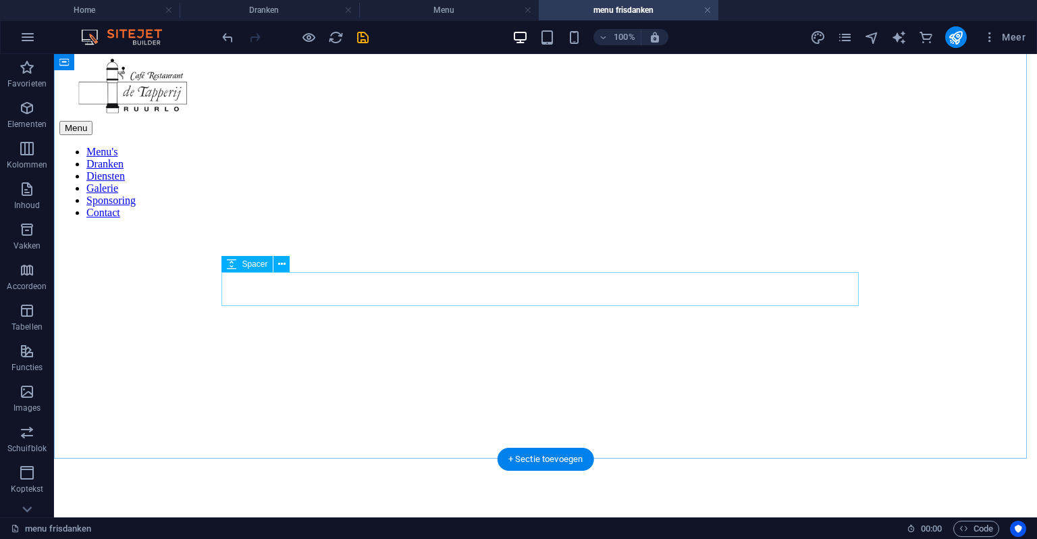
scroll to position [0, 0]
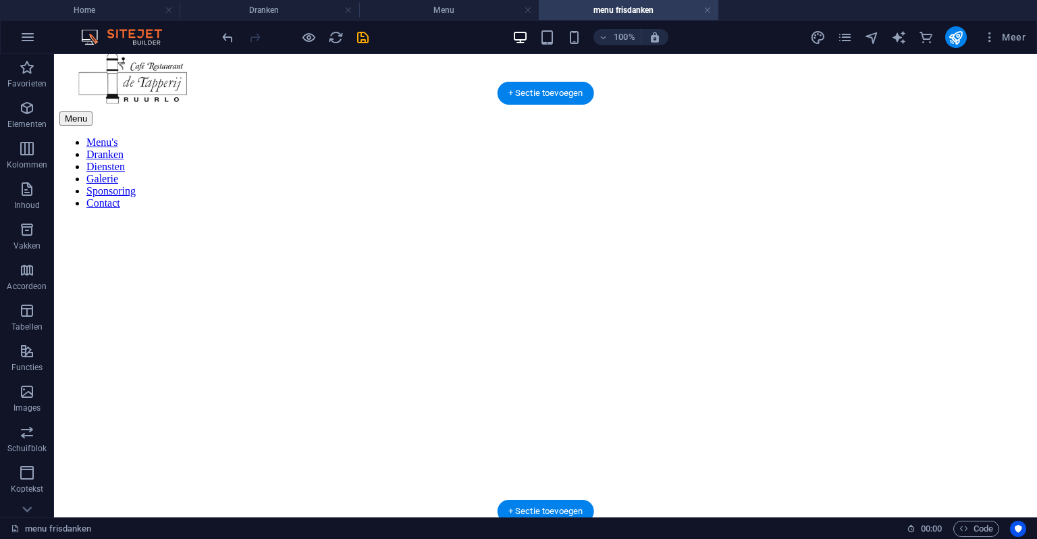
scroll to position [0, 0]
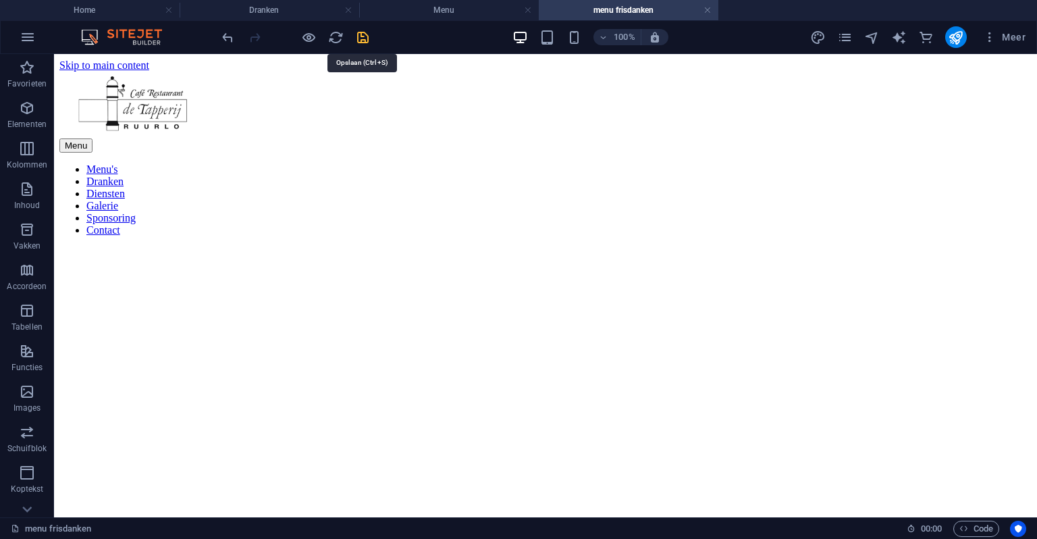
click at [365, 32] on icon "save" at bounding box center [363, 38] width 16 height 16
click at [704, 9] on link at bounding box center [708, 10] width 8 height 13
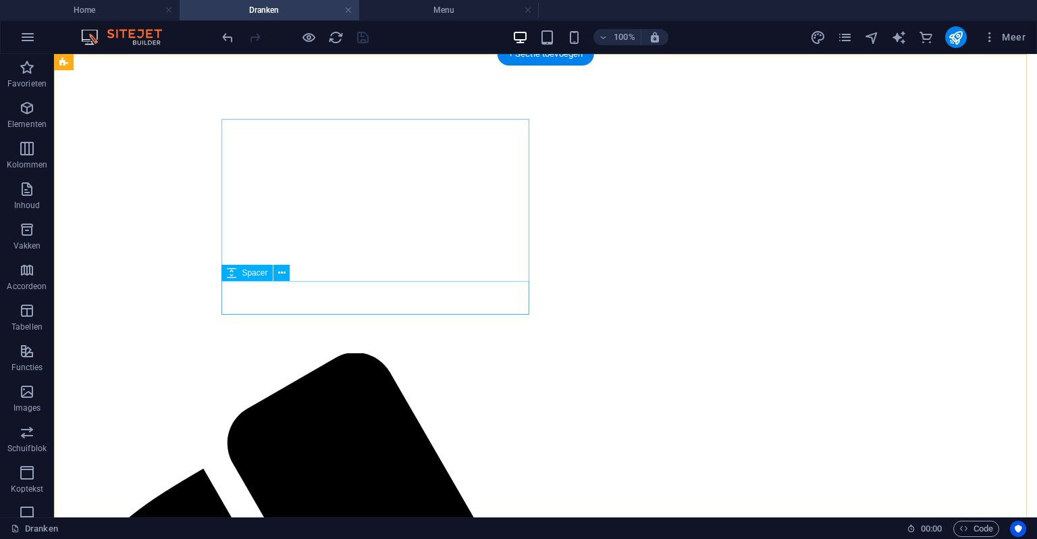
scroll to position [338, 0]
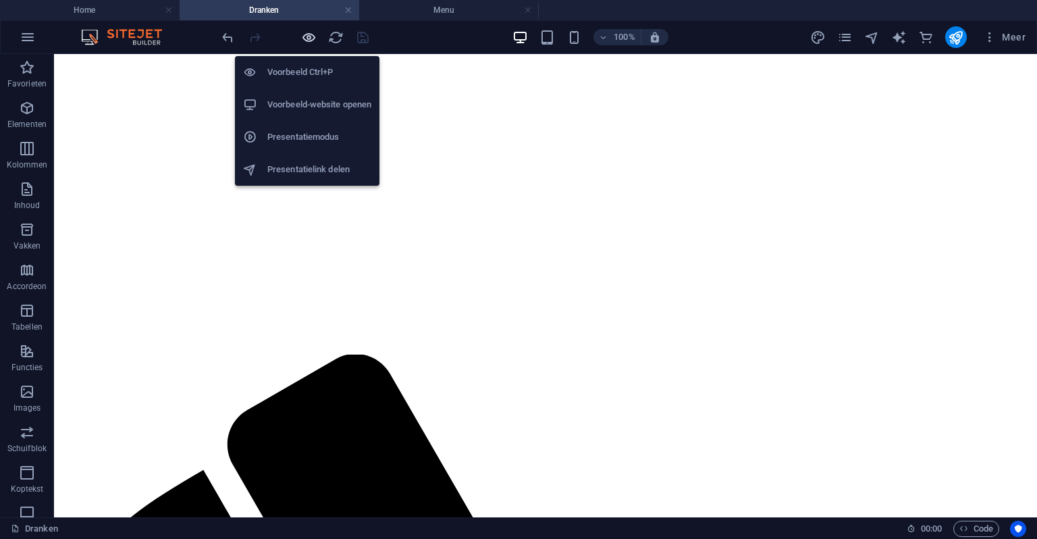
click at [311, 30] on icon "button" at bounding box center [309, 38] width 16 height 16
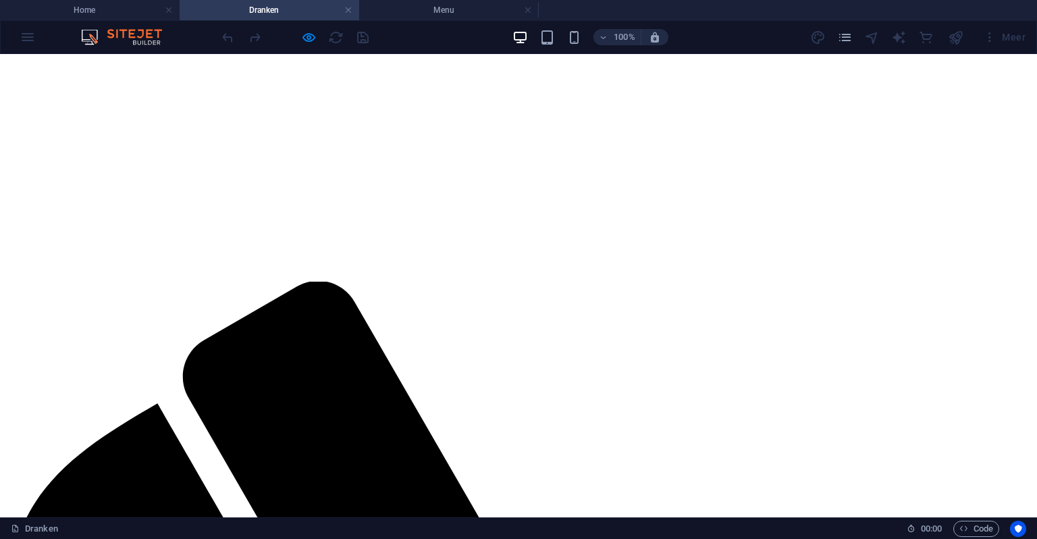
scroll to position [540, 0]
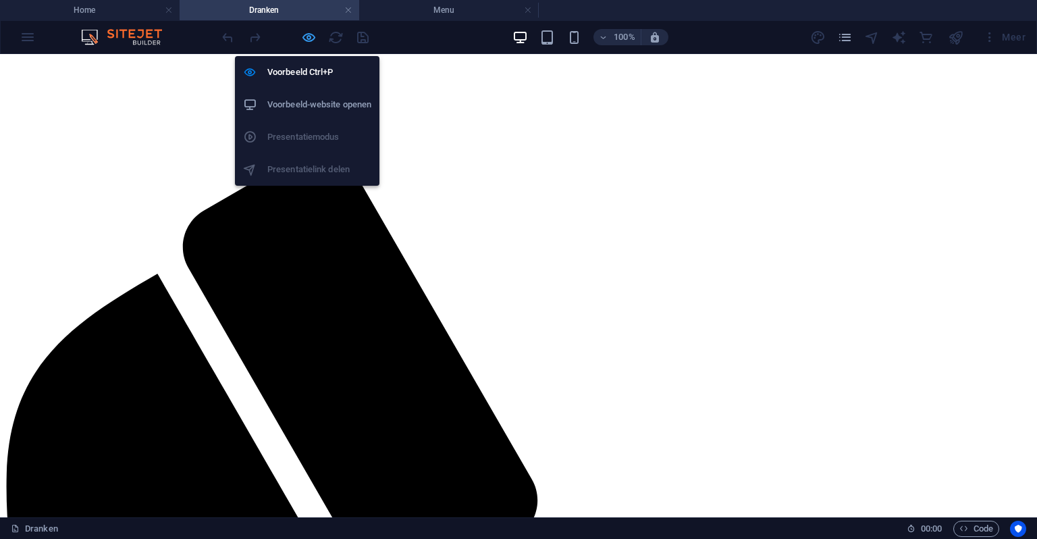
drag, startPoint x: 305, startPoint y: 39, endPoint x: 359, endPoint y: 263, distance: 230.2
click at [305, 39] on icon "button" at bounding box center [309, 38] width 16 height 16
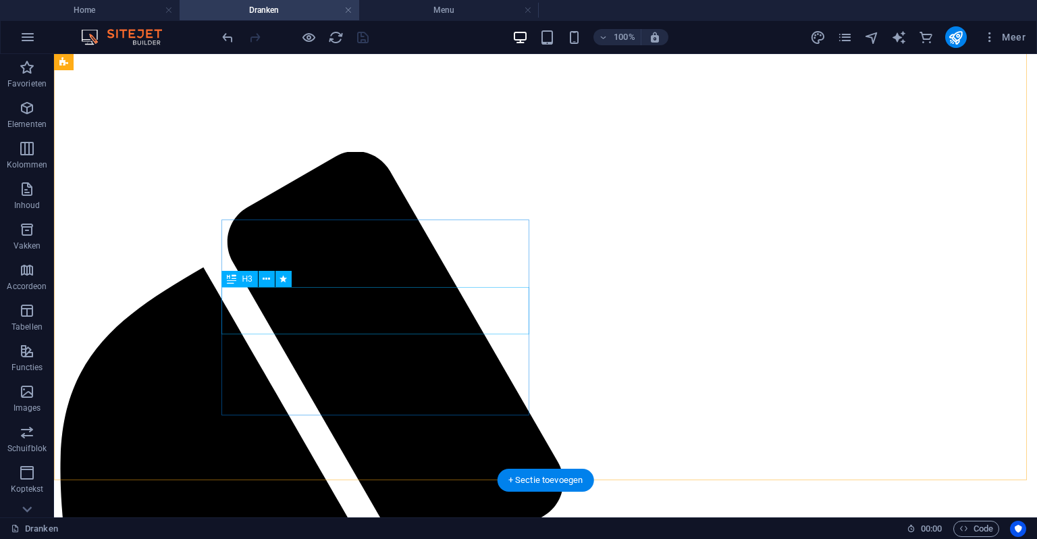
select select
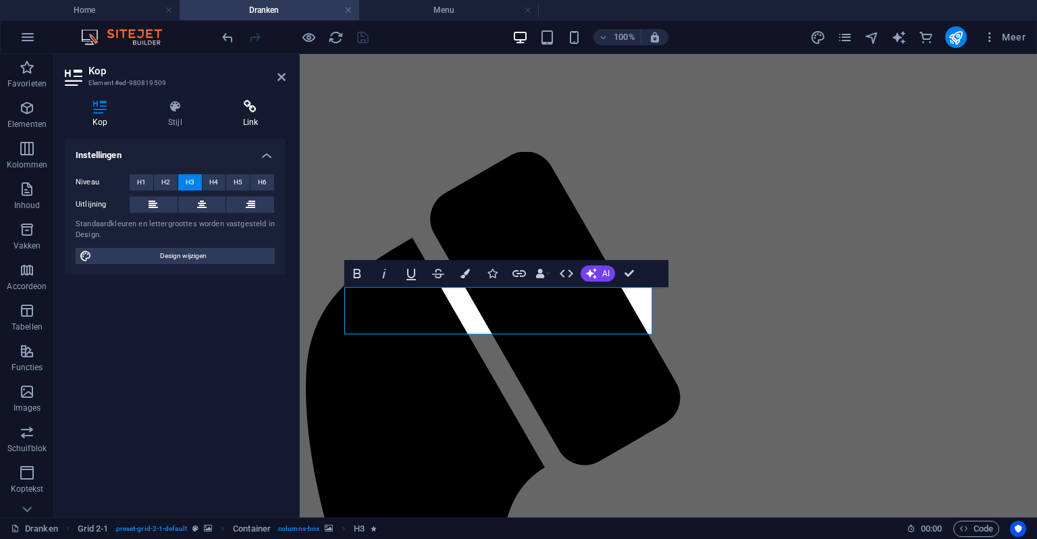
click at [231, 115] on h4 "Link" at bounding box center [250, 114] width 70 height 28
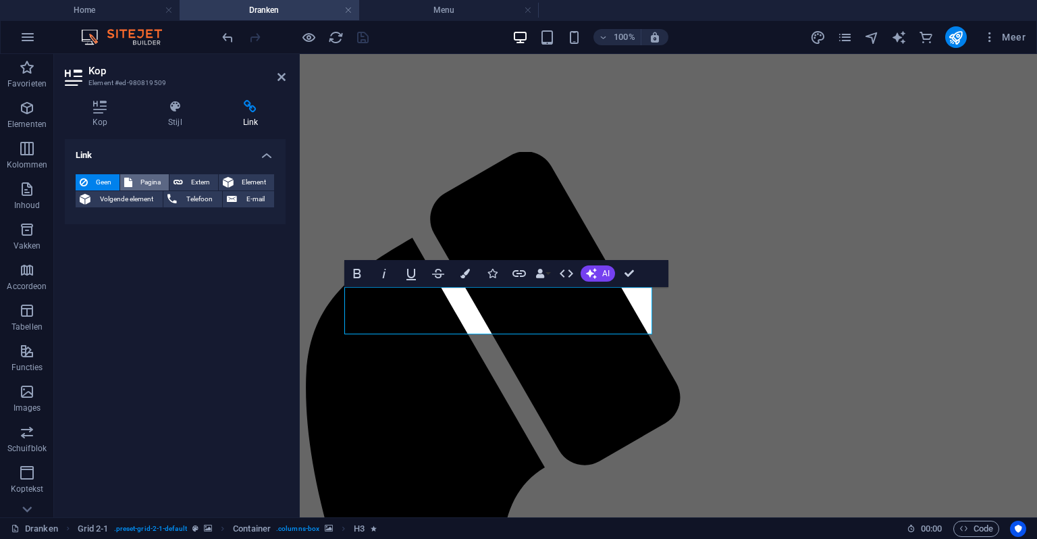
click at [157, 178] on span "Pagina" at bounding box center [150, 182] width 28 height 16
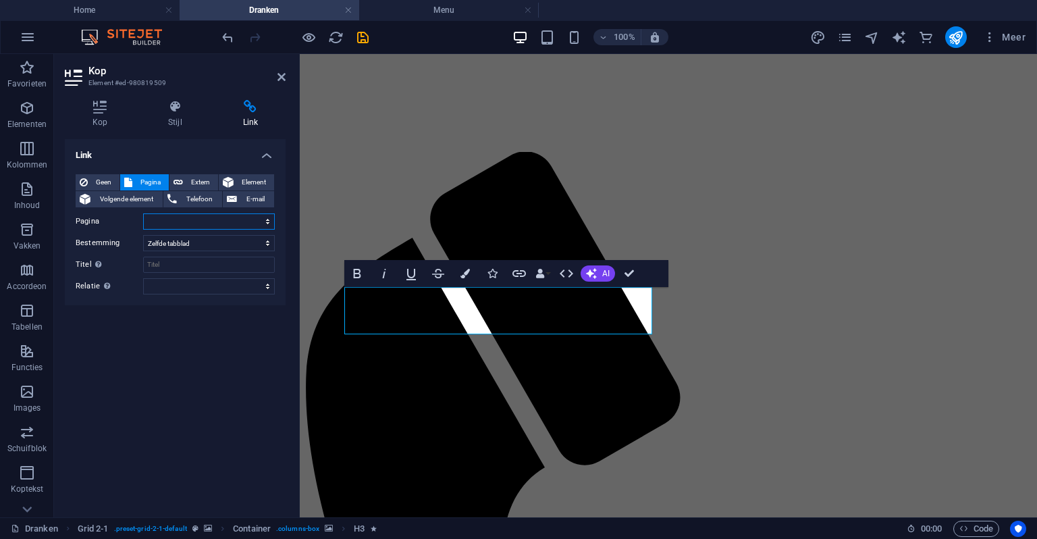
click at [230, 228] on select "Home Menu auteursrechten juridisch Privacybeleid en Cookies menu lunchen menu d…" at bounding box center [209, 221] width 132 height 16
select select "9"
click at [143, 213] on select "Home Menu auteursrechten juridisch Privacybeleid en Cookies menu lunchen menu d…" at bounding box center [209, 221] width 132 height 16
click at [281, 79] on icon at bounding box center [282, 77] width 8 height 11
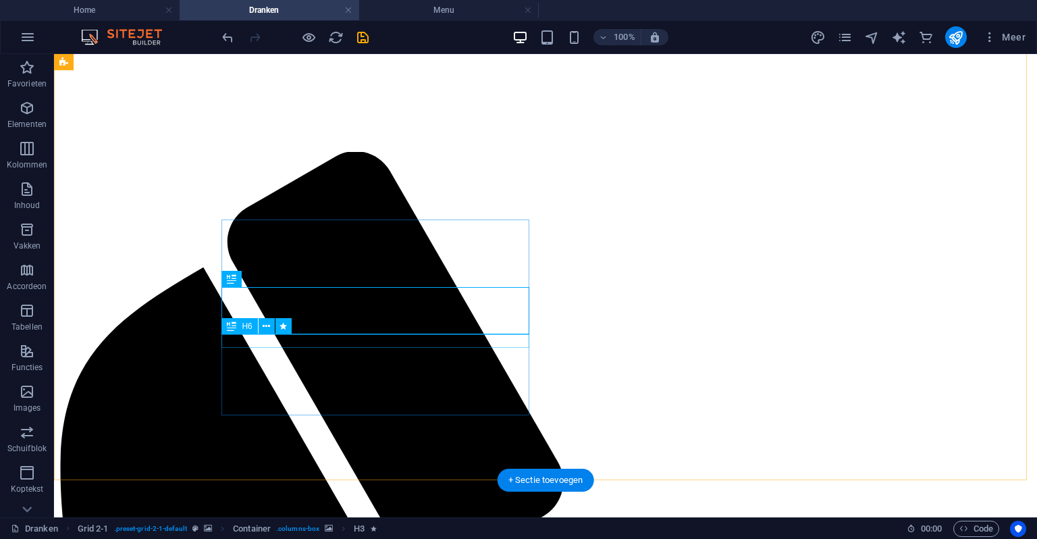
select select "9"
select select
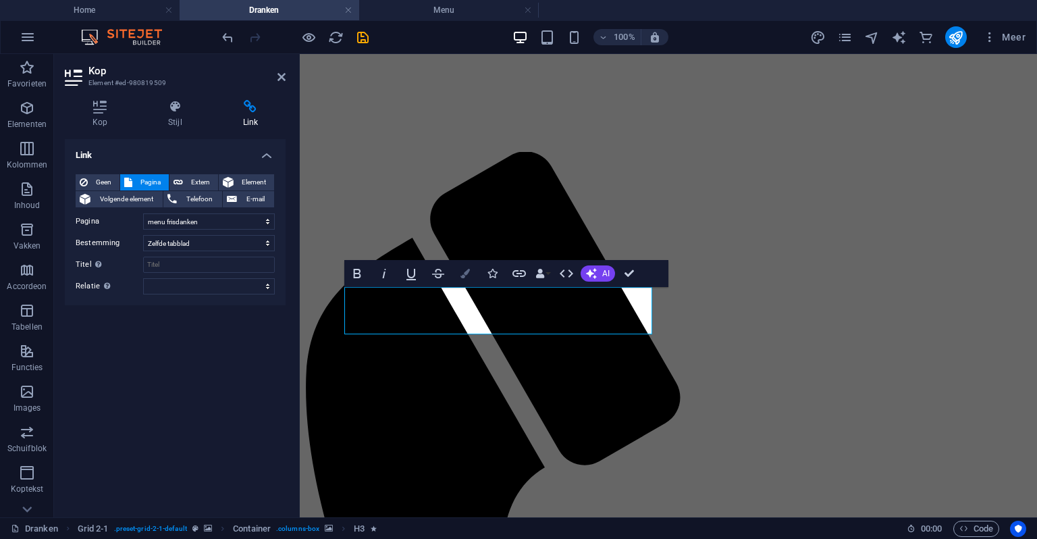
click at [465, 282] on button "Colors" at bounding box center [466, 273] width 26 height 27
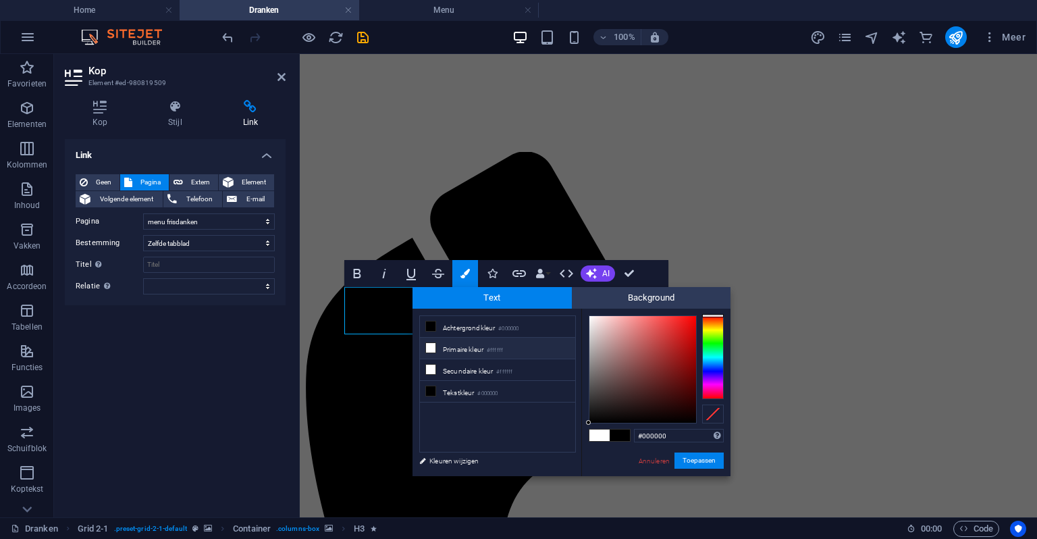
drag, startPoint x: 478, startPoint y: 341, endPoint x: 483, endPoint y: 346, distance: 7.2
click at [478, 341] on li "Primaire kleur #ffffff" at bounding box center [497, 349] width 155 height 22
type input "#ffffff"
drag, startPoint x: 704, startPoint y: 465, endPoint x: 398, endPoint y: 411, distance: 310.0
click at [704, 465] on button "Toepassen" at bounding box center [699, 461] width 49 height 16
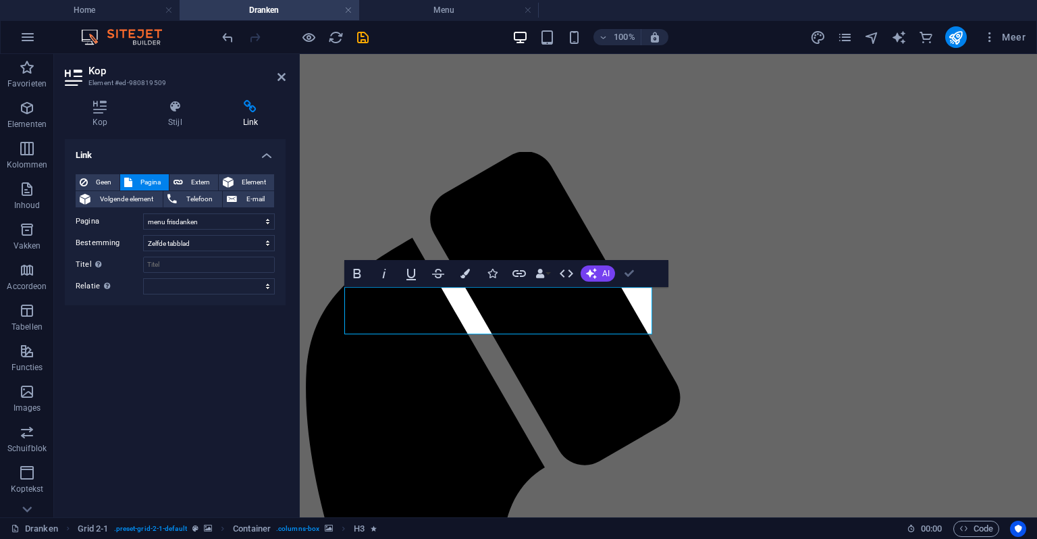
drag, startPoint x: 631, startPoint y: 278, endPoint x: 560, endPoint y: 278, distance: 70.9
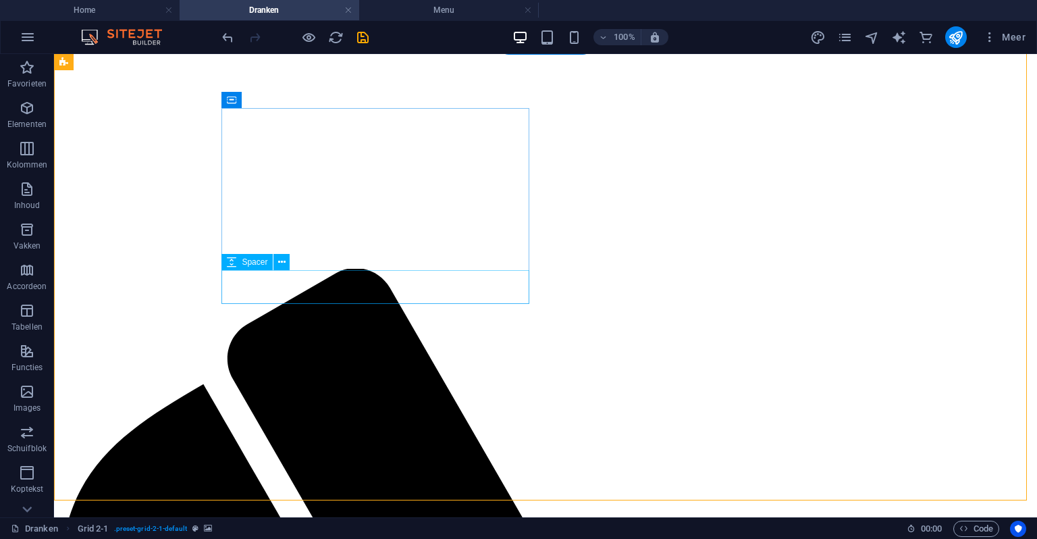
scroll to position [457, 0]
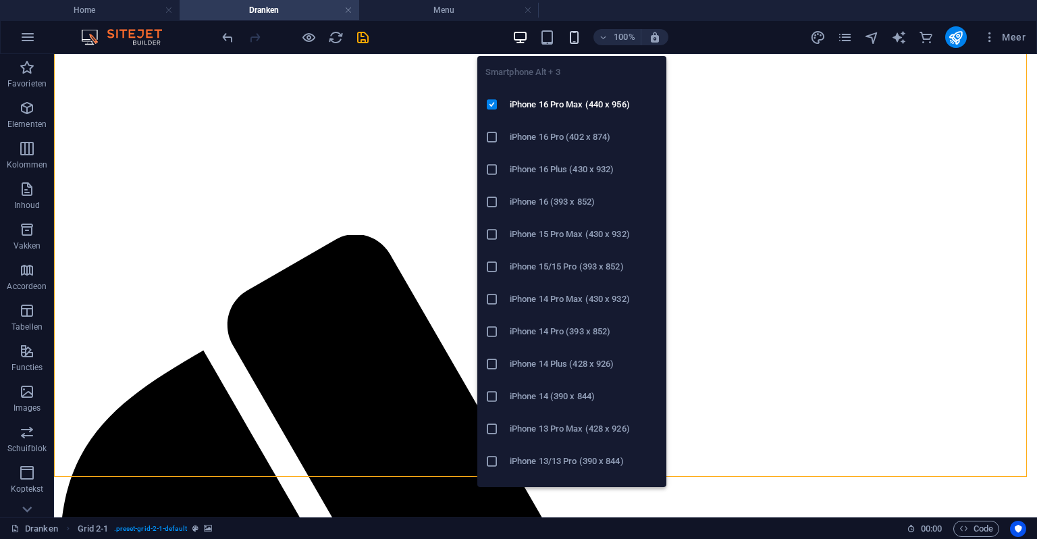
click at [580, 34] on icon "button" at bounding box center [575, 38] width 16 height 16
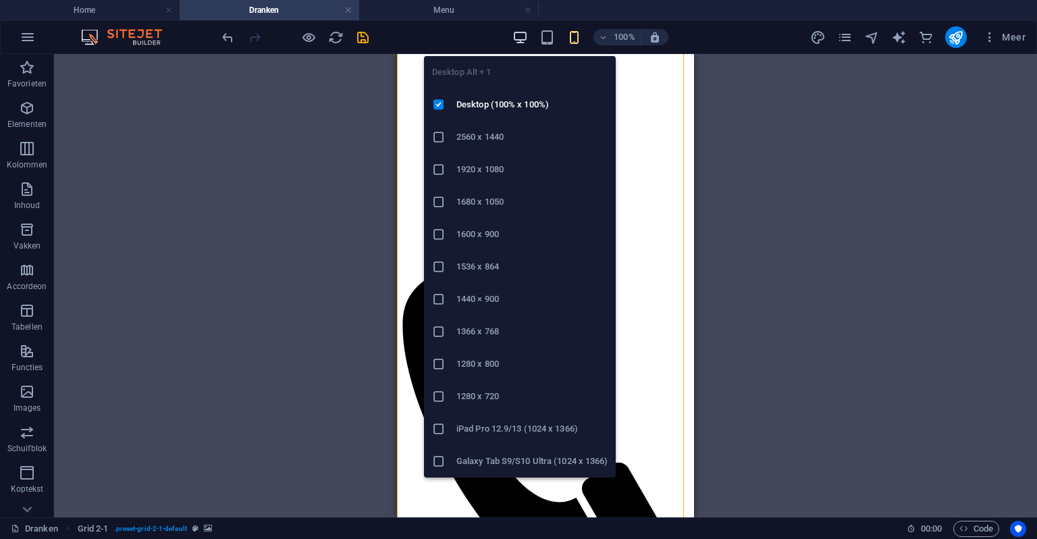
click at [519, 36] on icon "button" at bounding box center [521, 38] width 16 height 16
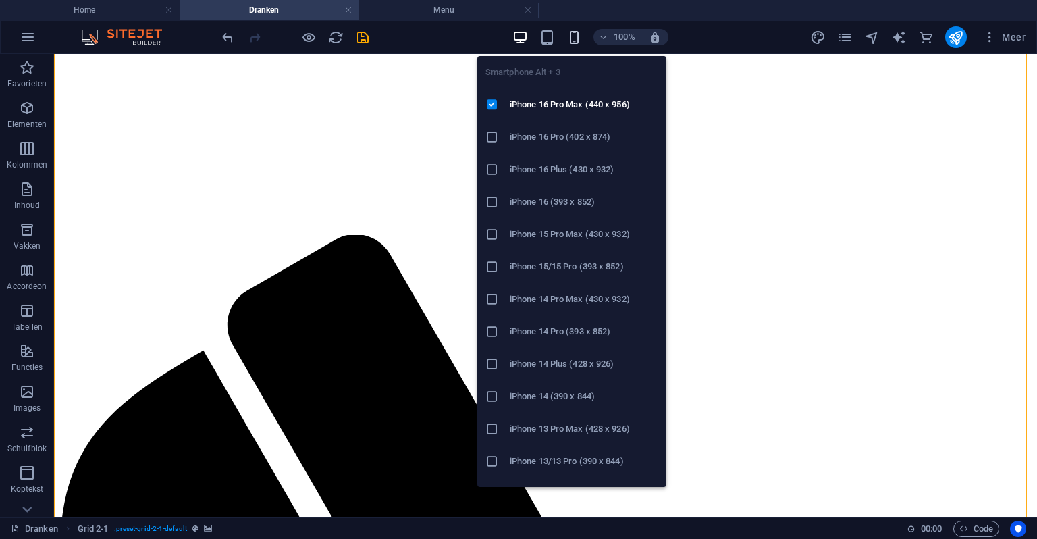
drag, startPoint x: 577, startPoint y: 37, endPoint x: 0, endPoint y: 102, distance: 580.4
click at [577, 37] on icon "button" at bounding box center [575, 38] width 16 height 16
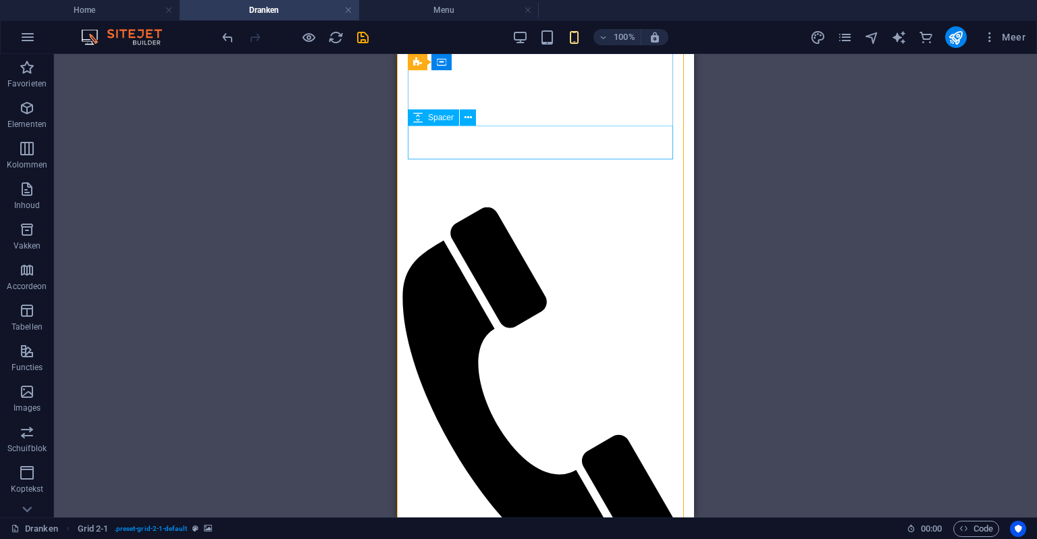
scroll to position [525, 0]
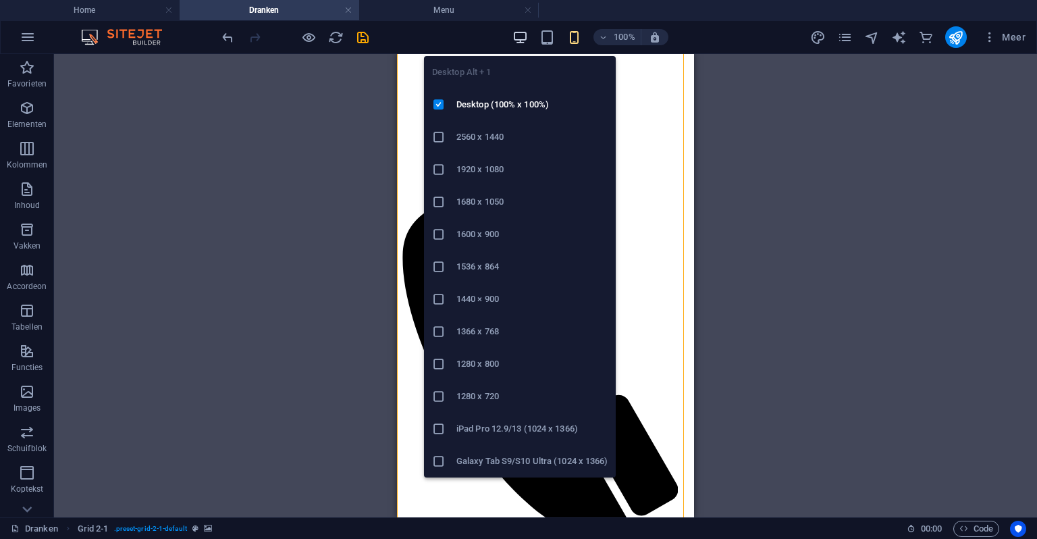
click at [520, 30] on icon "button" at bounding box center [521, 38] width 16 height 16
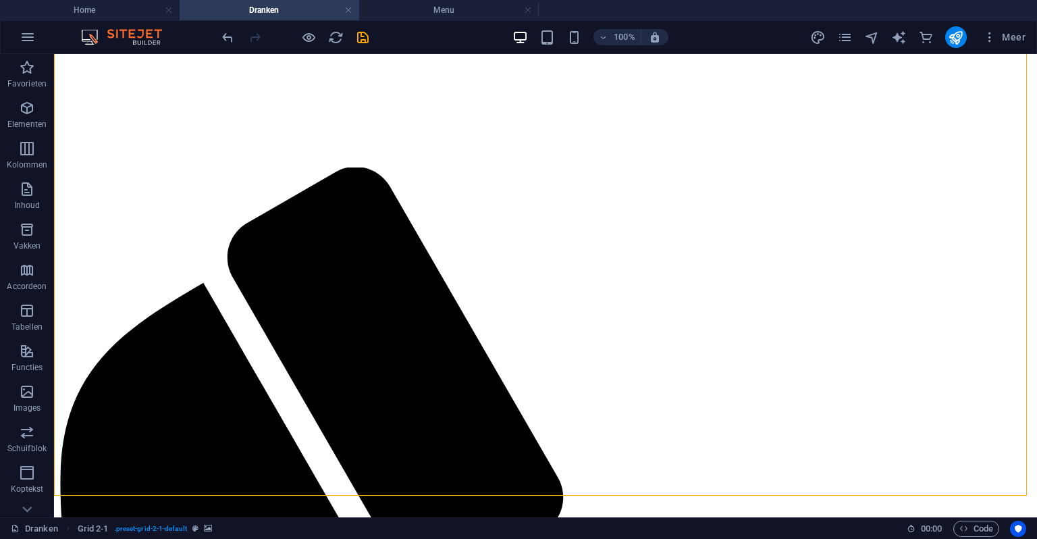
click at [313, 30] on icon "button" at bounding box center [309, 38] width 16 height 16
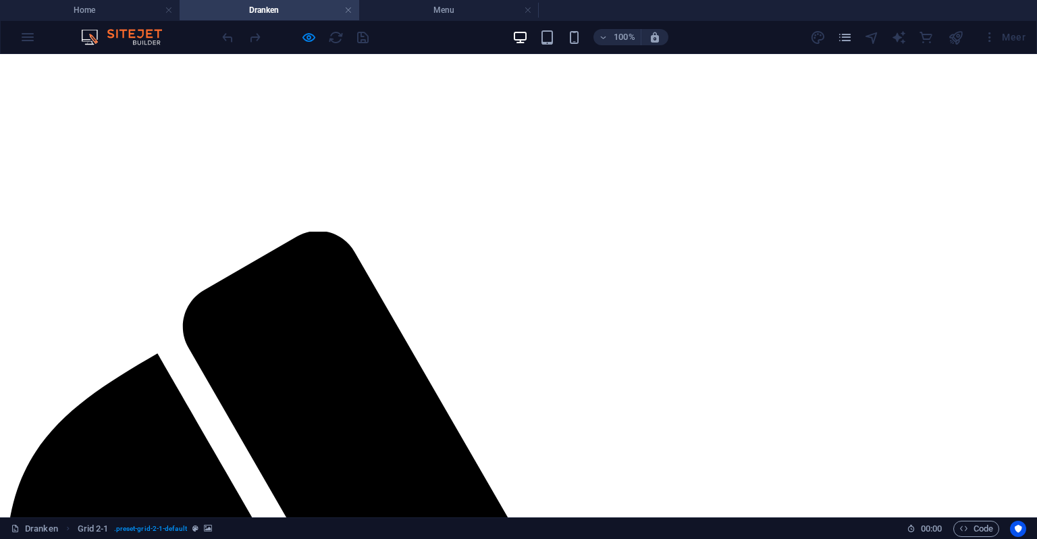
scroll to position [457, 0]
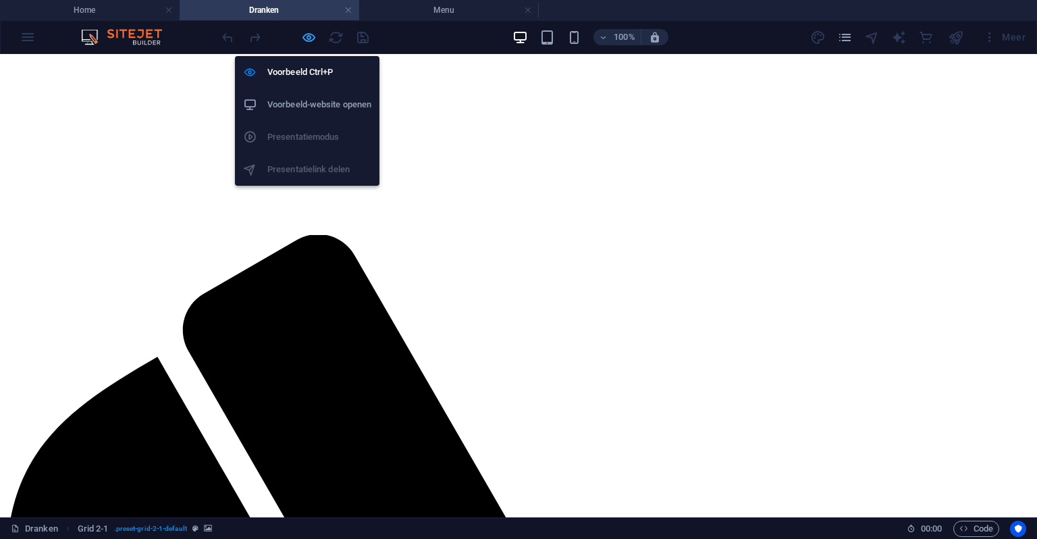
click at [311, 30] on icon "button" at bounding box center [309, 38] width 16 height 16
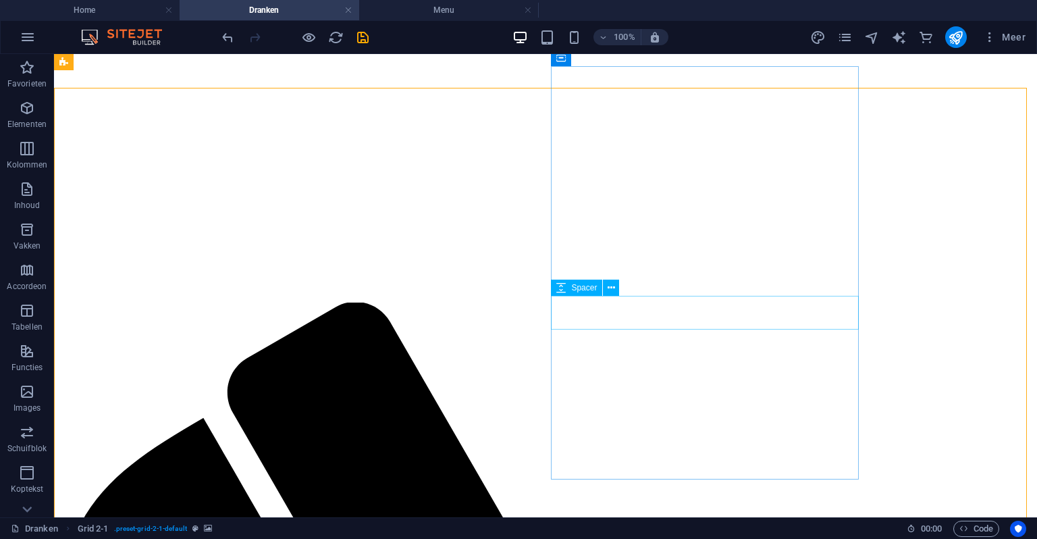
scroll to position [322, 0]
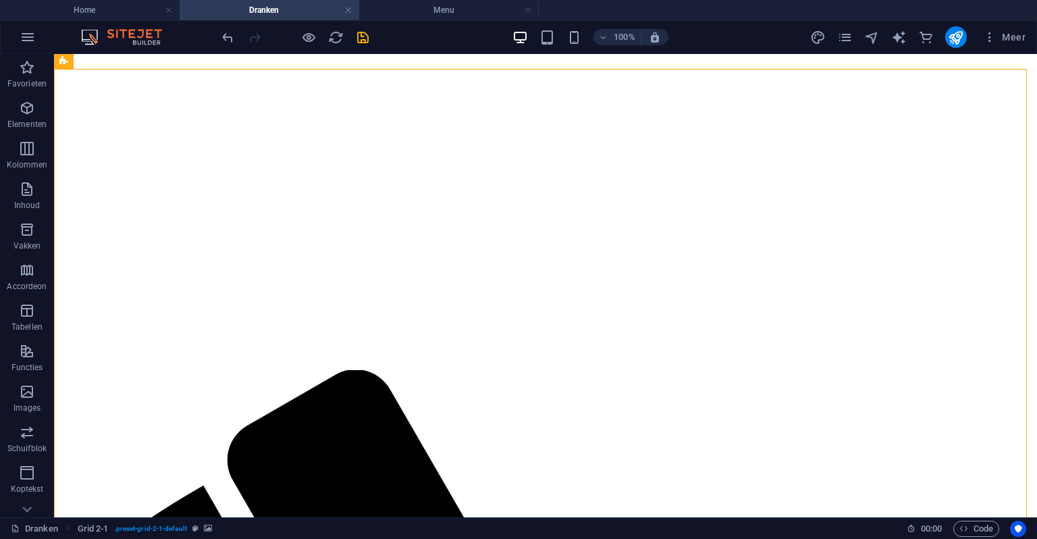
click at [349, 36] on div at bounding box center [295, 37] width 151 height 22
click at [365, 36] on icon "save" at bounding box center [363, 38] width 16 height 16
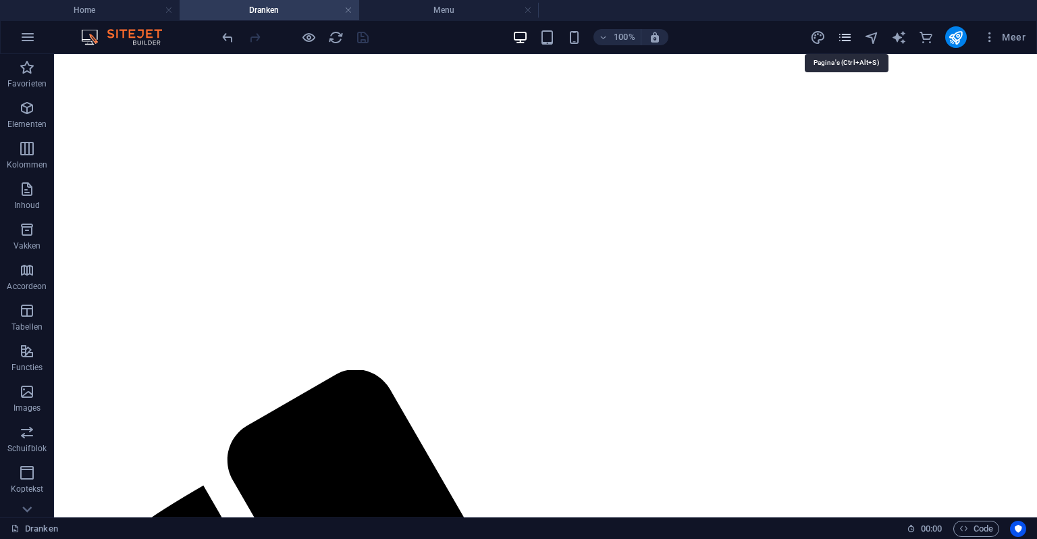
click at [849, 36] on icon "pages" at bounding box center [846, 38] width 16 height 16
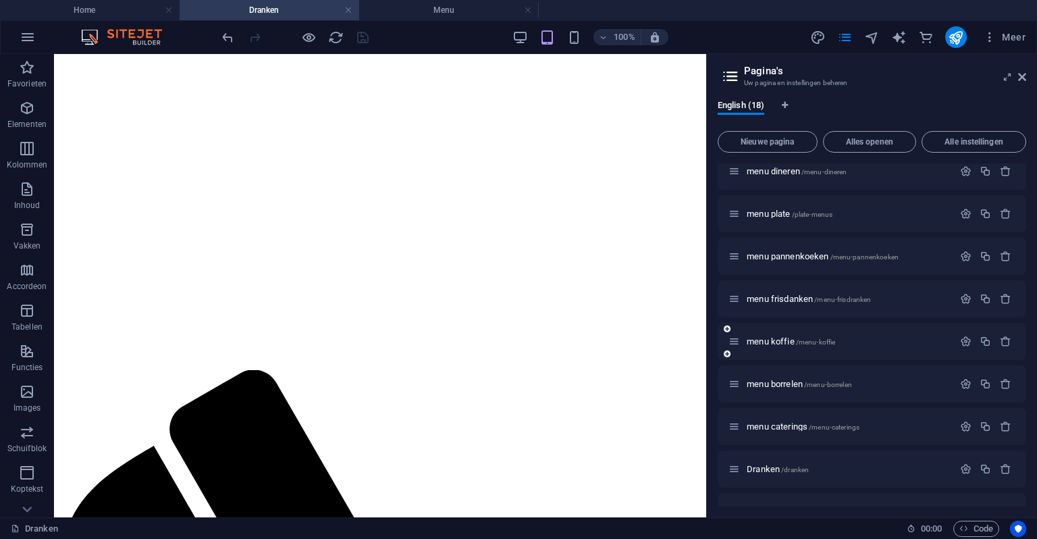
scroll to position [270, 0]
click at [985, 289] on icon "button" at bounding box center [985, 294] width 11 height 11
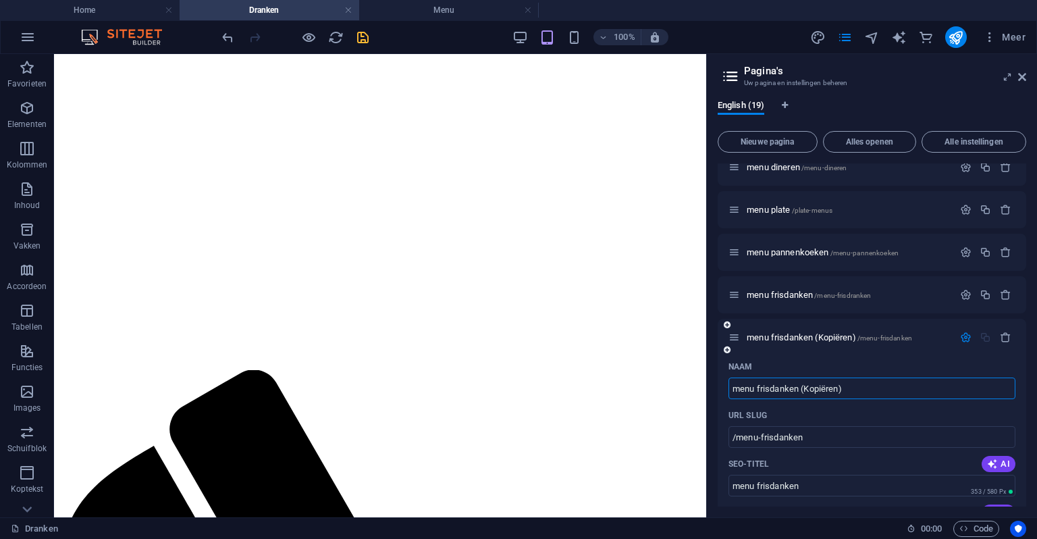
click at [829, 386] on input "menu frisdanken (Kopiëren)" at bounding box center [872, 389] width 287 height 22
drag, startPoint x: 865, startPoint y: 393, endPoint x: 761, endPoint y: 384, distance: 103.7
click at [761, 384] on input "menu frisdanken (Kopiëren)" at bounding box center [872, 389] width 287 height 22
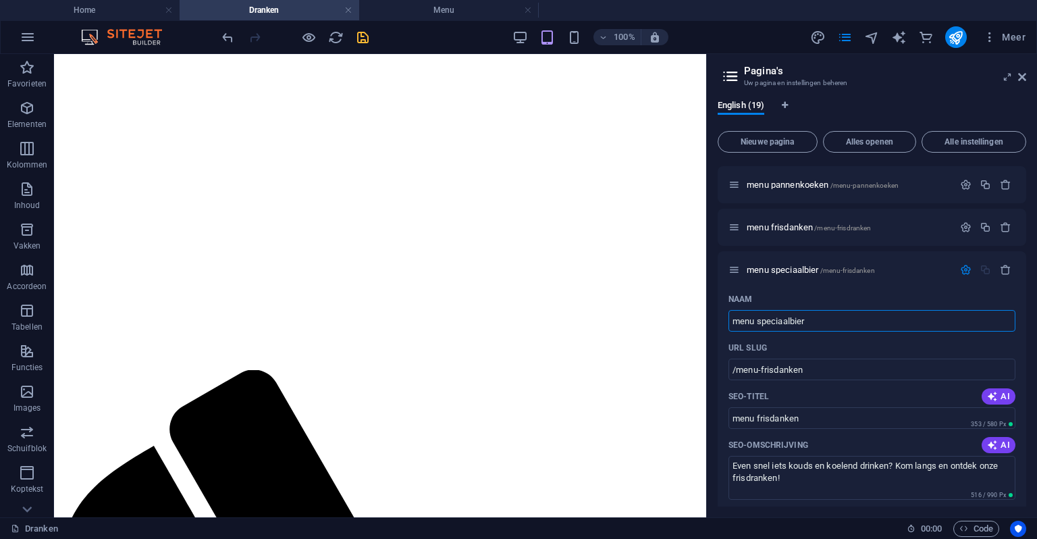
type input "menu speciaalbier"
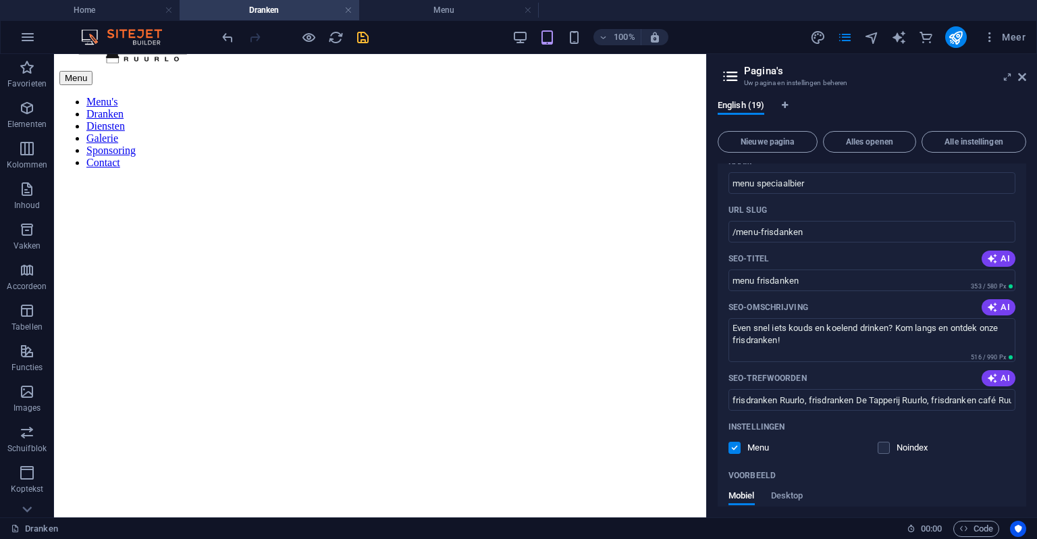
scroll to position [405, 0]
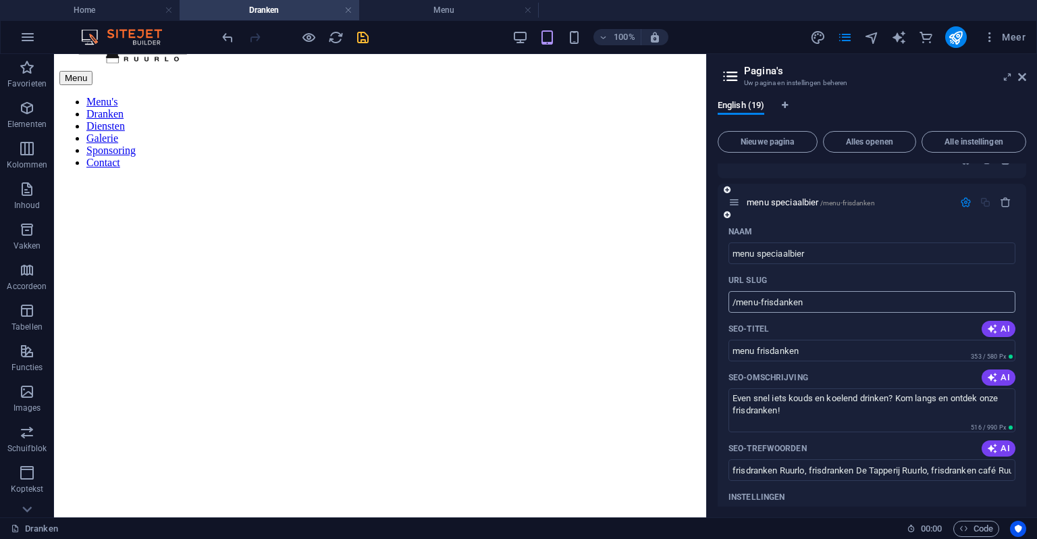
click at [810, 295] on input "/menu-frisdanken" at bounding box center [872, 302] width 287 height 22
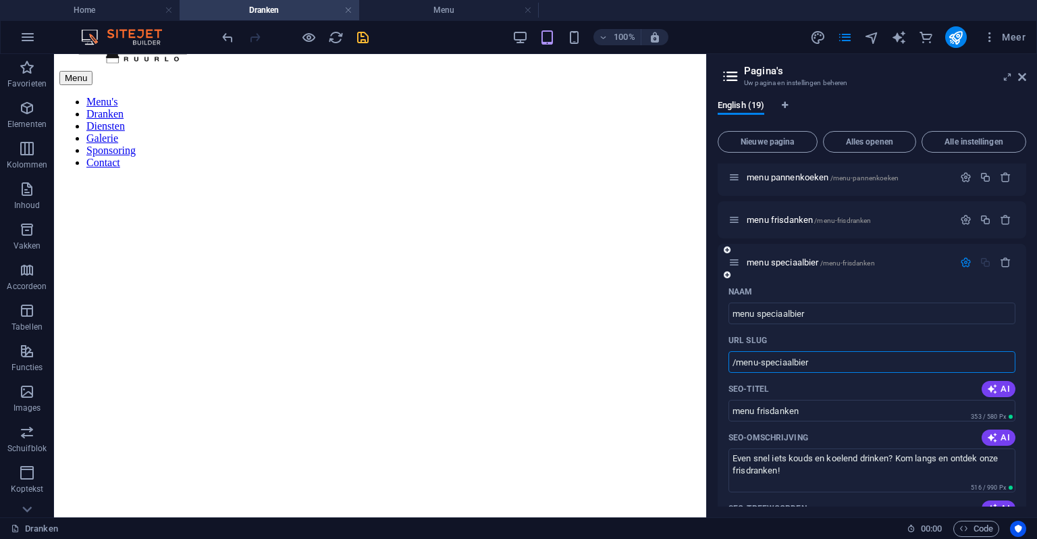
scroll to position [338, 0]
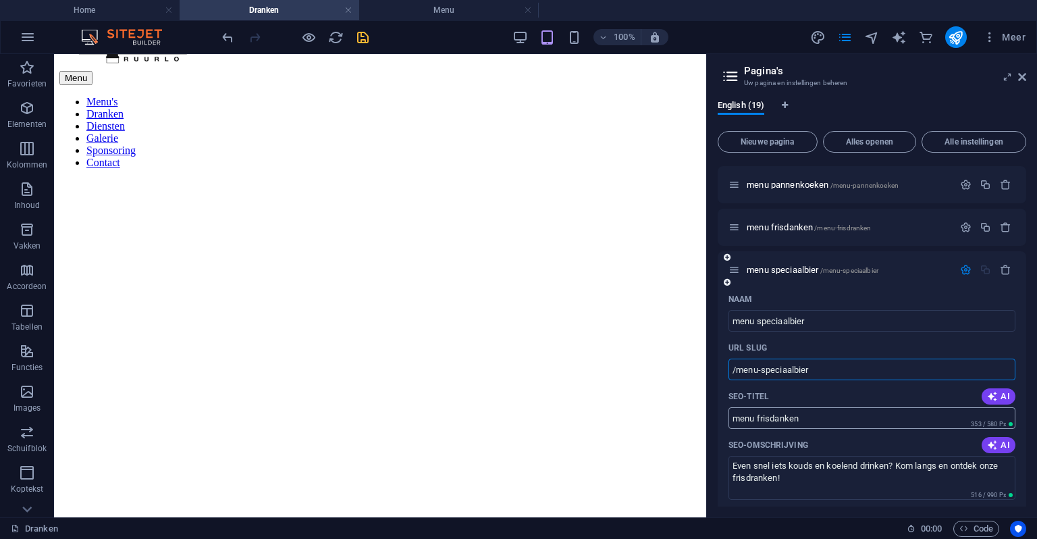
type input "/menu-speciaalbier"
click at [799, 428] on input "menu frisdanken" at bounding box center [872, 418] width 287 height 22
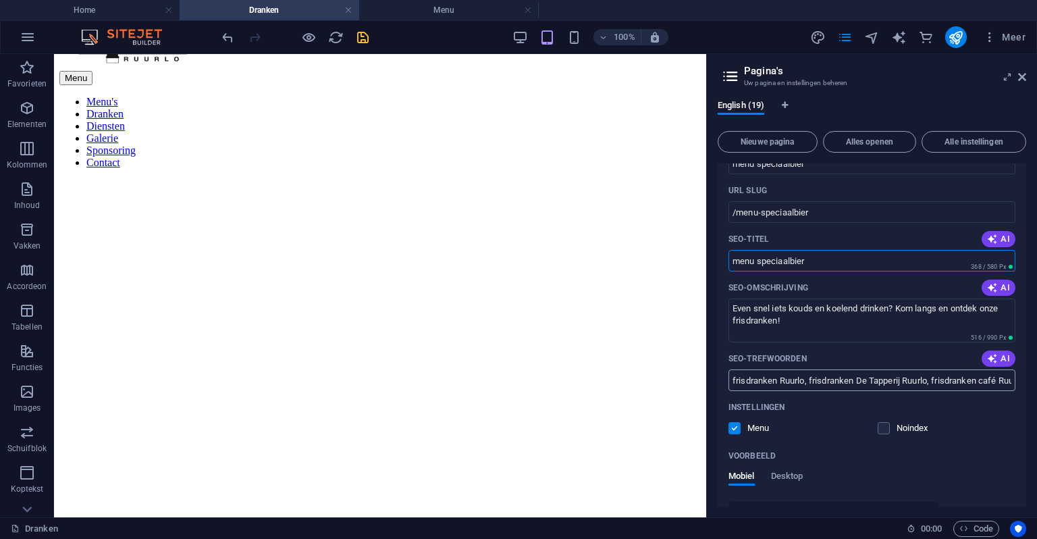
scroll to position [473, 0]
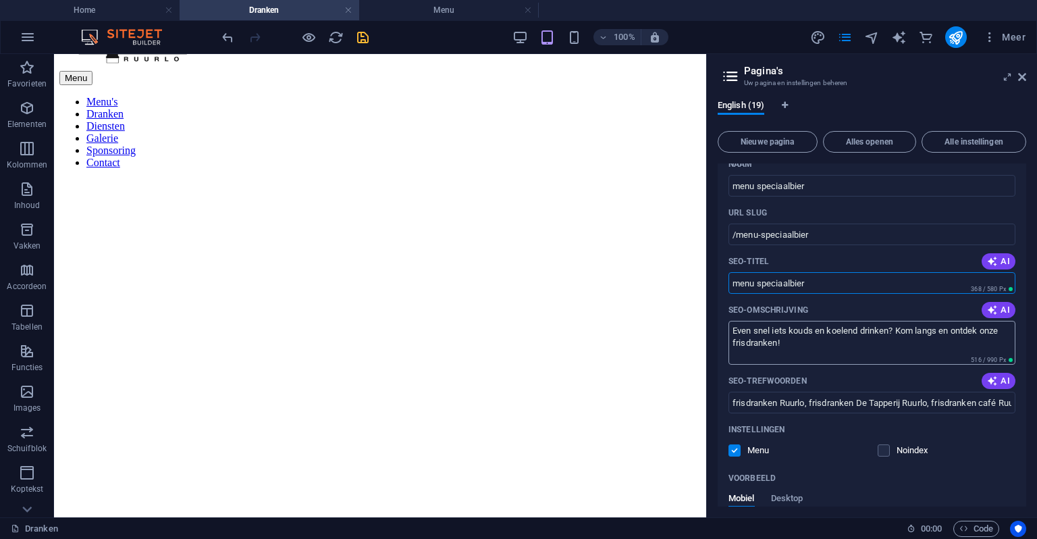
type input "menu speciaalbier"
drag, startPoint x: 796, startPoint y: 336, endPoint x: 781, endPoint y: 334, distance: 15.6
click at [781, 334] on textarea "Even snel iets kouds en koelend drinken? Kom langs en ontdek onze frisdranken!" at bounding box center [872, 343] width 287 height 44
click at [780, 338] on textarea "Even snel iets kouds en koelend drinken? Kom langs en ontdek onze frisdranken!" at bounding box center [872, 343] width 287 height 44
click at [802, 352] on textarea "Even snel iets kouds en koelend drinken? Kom langs en ontdek onze frisdranken!" at bounding box center [872, 343] width 287 height 44
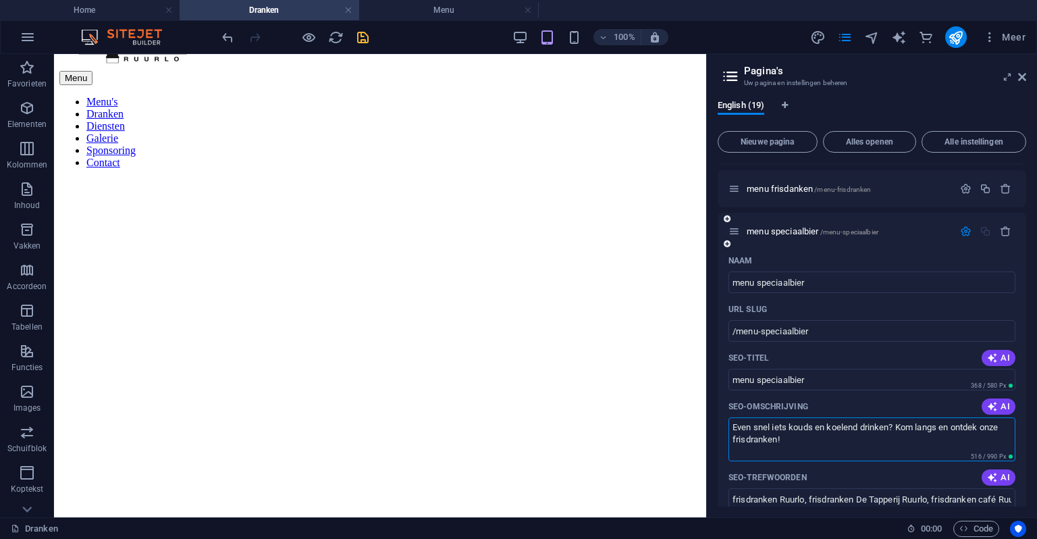
scroll to position [405, 0]
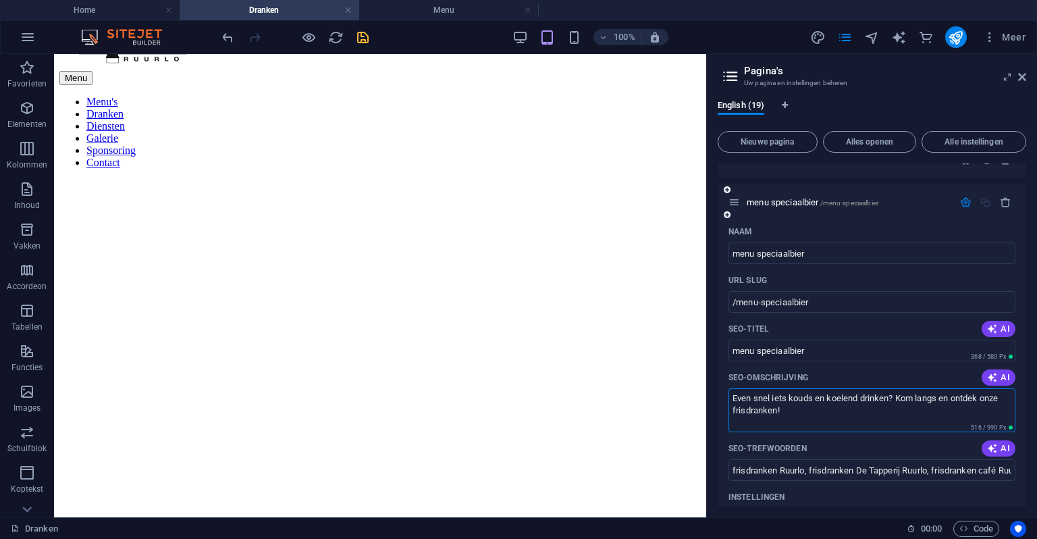
click at [895, 397] on textarea "Even snel iets kouds en koelend drinken? Kom langs en ontdek onze frisdranken!" at bounding box center [872, 410] width 287 height 44
drag, startPoint x: 891, startPoint y: 398, endPoint x: 645, endPoint y: 346, distance: 251.2
click at [713, 392] on div "English (19) Nieuwe pagina Alles openen Alle instellingen Home / Menu /menu aut…" at bounding box center [872, 303] width 330 height 428
click at [848, 406] on textarea "Ben u een echte bierkenner? Kom langs en ontdek onze frisdranken!" at bounding box center [872, 410] width 287 height 44
click at [888, 398] on textarea "Ben u een echte bierkenner? Kom langs en ontdek onze frisdranken!" at bounding box center [872, 410] width 287 height 44
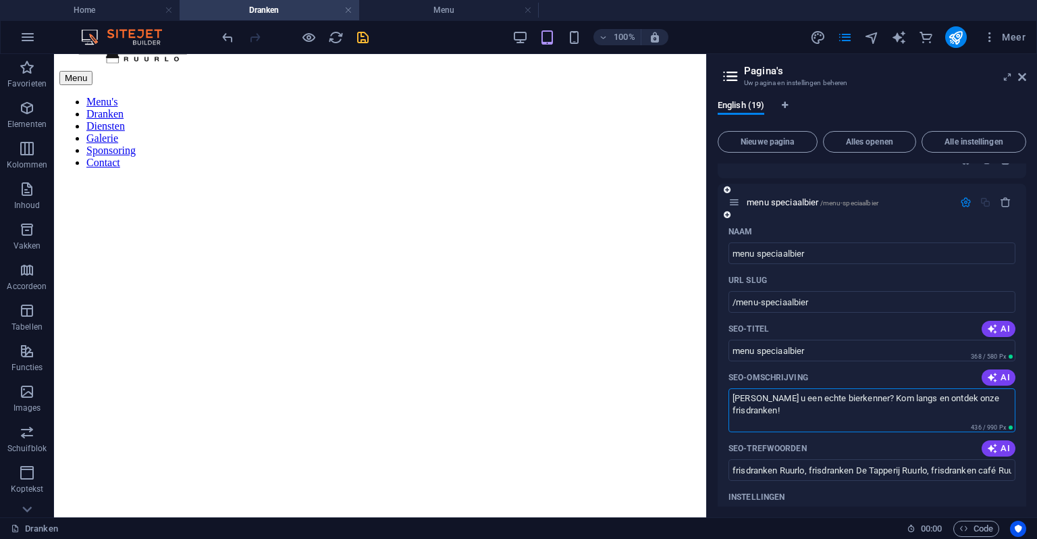
click at [973, 398] on textarea "Ben u een echte bierkenner? Kom langs en ontdek onze frisdranken!" at bounding box center [872, 410] width 287 height 44
type textarea "Ben u een echte bierkenner? Kom langs en ontdek onze speciaalbieren!"
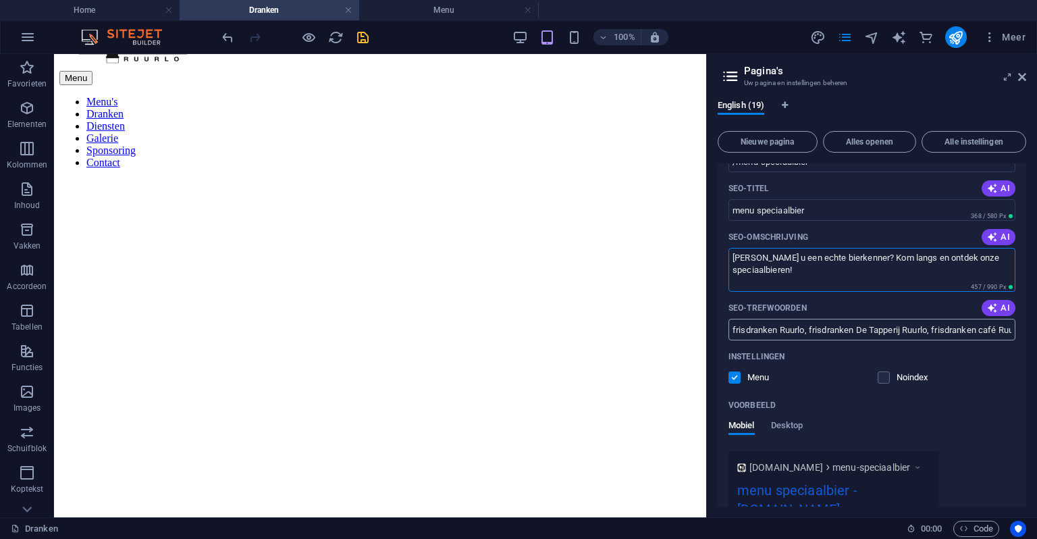
scroll to position [540, 0]
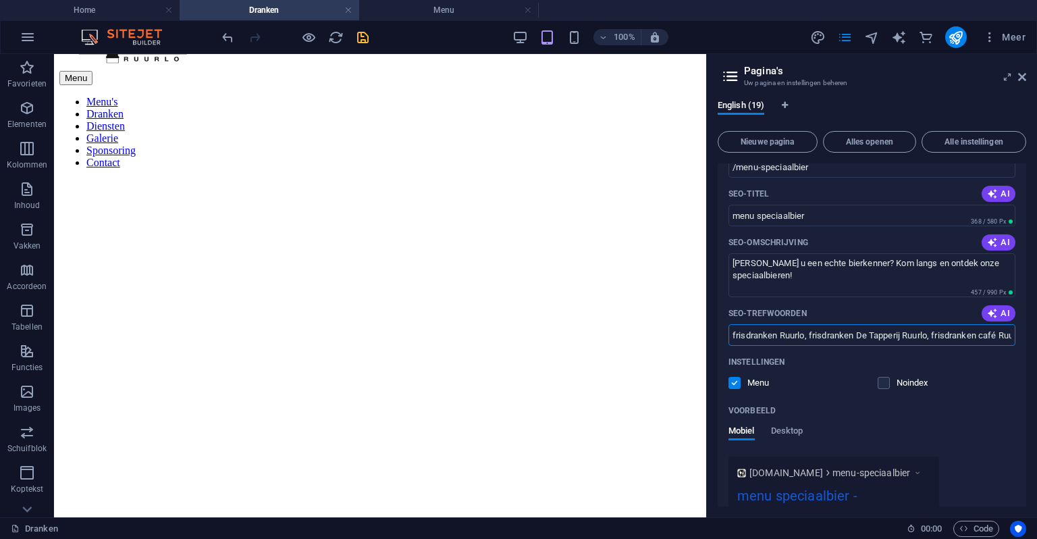
drag, startPoint x: 800, startPoint y: 339, endPoint x: 844, endPoint y: 308, distance: 53.2
click at [855, 330] on input "frisdranken Ruurlo, frisdranken De Tapperij Ruurlo, frisdranken café Ruurlo, le…" at bounding box center [872, 335] width 287 height 22
drag, startPoint x: 732, startPoint y: 335, endPoint x: 1033, endPoint y: 334, distance: 300.6
click at [1033, 334] on div "English (19) Nieuwe pagina Alles openen Alle instellingen Home / Menu /menu aut…" at bounding box center [872, 303] width 330 height 428
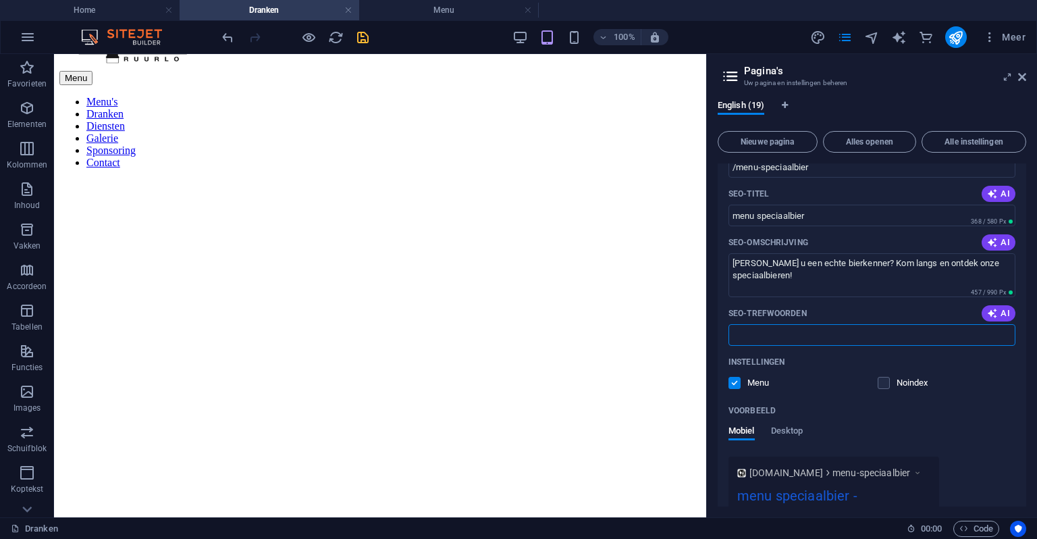
scroll to position [0, 0]
paste input "speciaalbier Ruurlo, speciaalbier De Tapperij Ruurlo, speciaalbier café Ruurlo,…"
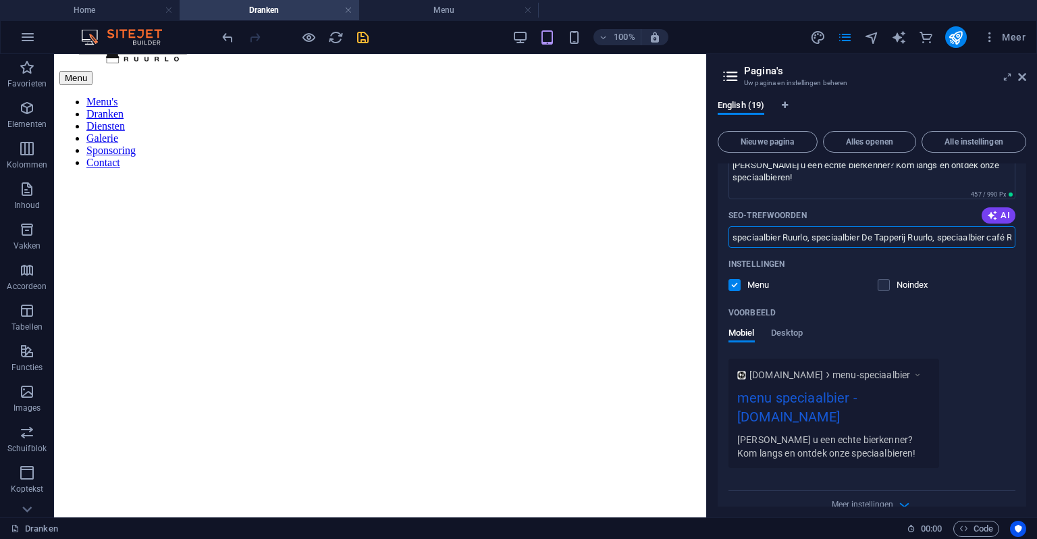
type input "speciaalbier Ruurlo, speciaalbier De Tapperij Ruurlo, speciaalbier café Ruurlo,…"
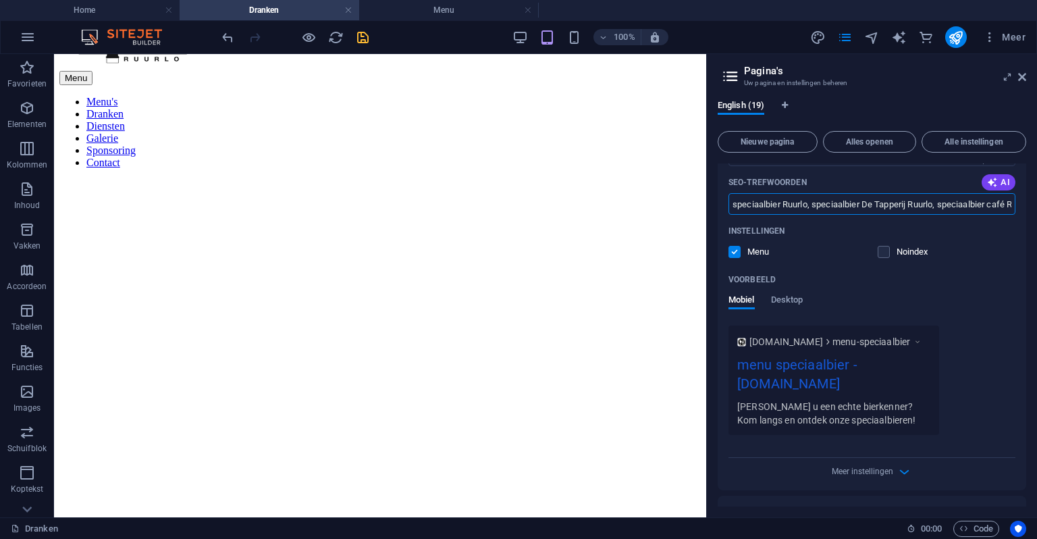
click at [994, 357] on div "Naam menu speciaalbier ​ URL SLUG /menu-speciaalbier ​ SEO-titel AI menu specia…" at bounding box center [872, 223] width 309 height 536
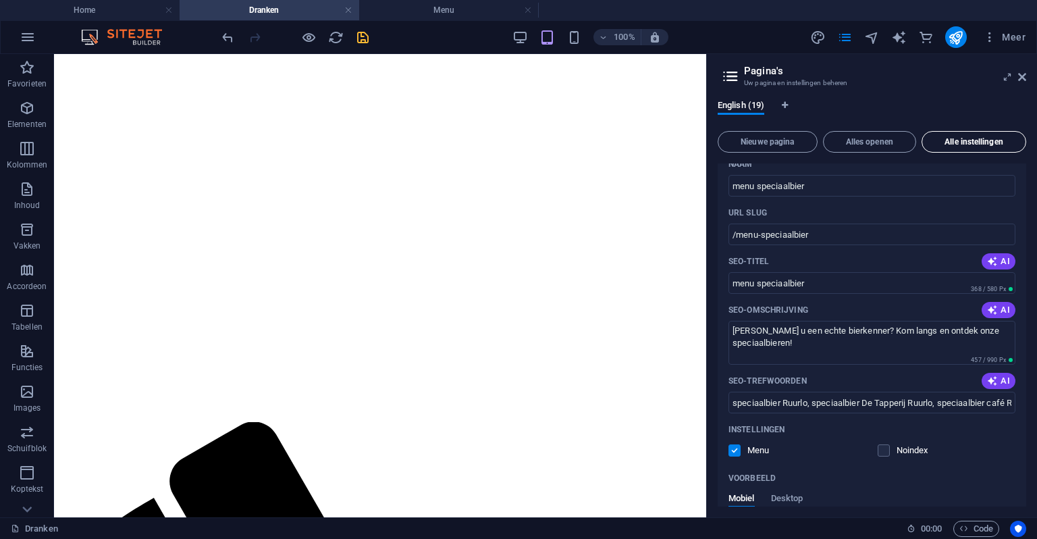
scroll to position [270, 0]
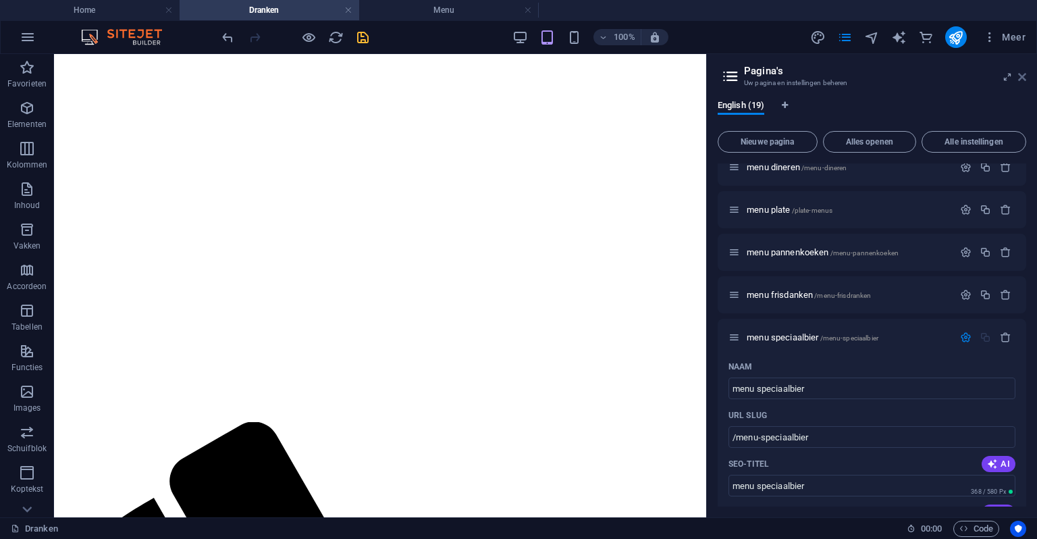
drag, startPoint x: 919, startPoint y: 66, endPoint x: 1023, endPoint y: 77, distance: 104.6
click at [1023, 77] on icon at bounding box center [1023, 77] width 8 height 11
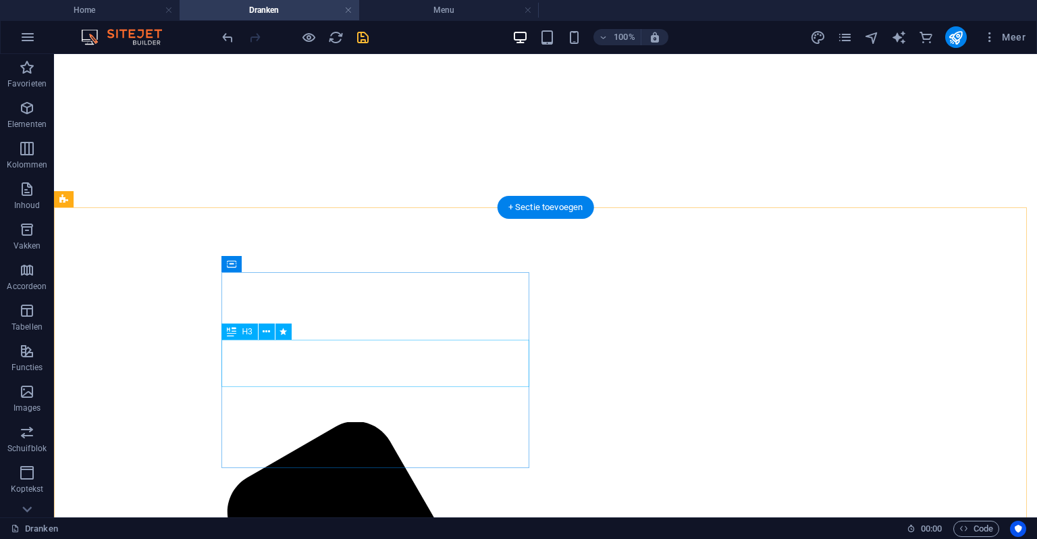
select select "9"
select select
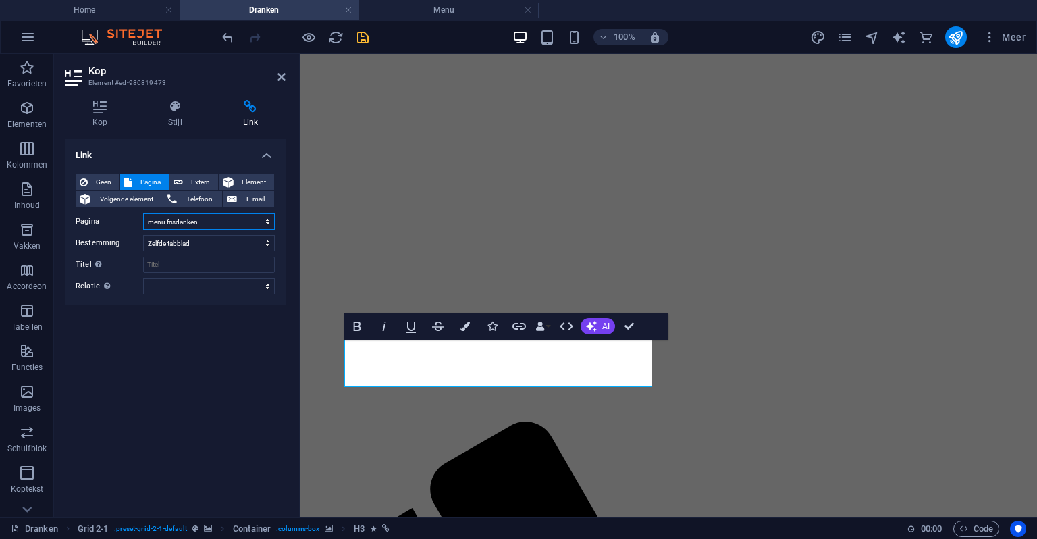
click at [209, 227] on select "Home Menu auteursrechten juridisch Privacybeleid en Cookies menu lunchen menu d…" at bounding box center [209, 221] width 132 height 16
select select "10"
click at [143, 213] on select "Home Menu auteursrechten juridisch Privacybeleid en Cookies menu lunchen menu d…" at bounding box center [209, 221] width 132 height 16
click at [255, 233] on div "Geen Pagina Extern Element Volgende element Telefoon E-mail Pagina Home Menu au…" at bounding box center [175, 234] width 199 height 120
click at [240, 246] on select "Nieuw tabblad Zelfde tabblad Overlay" at bounding box center [209, 243] width 132 height 16
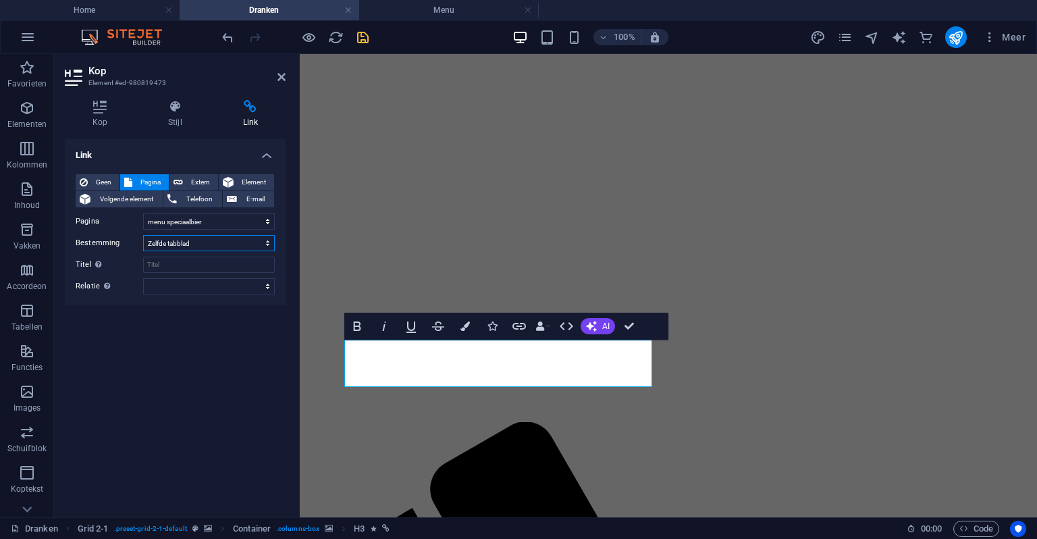
select select "blank"
click at [143, 235] on select "Nieuw tabblad Zelfde tabblad Overlay" at bounding box center [209, 243] width 132 height 16
click at [361, 30] on icon "save" at bounding box center [363, 38] width 16 height 16
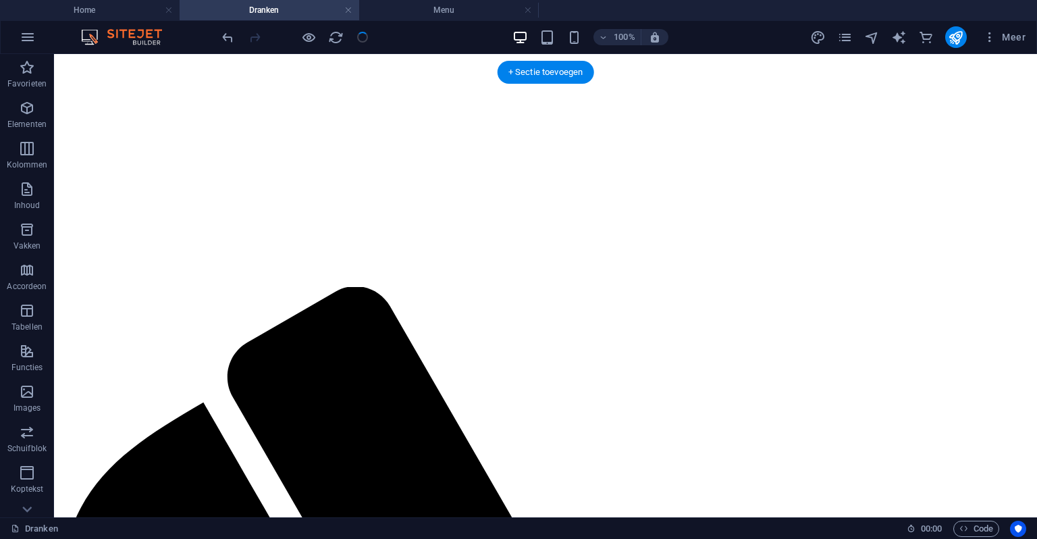
scroll to position [473, 0]
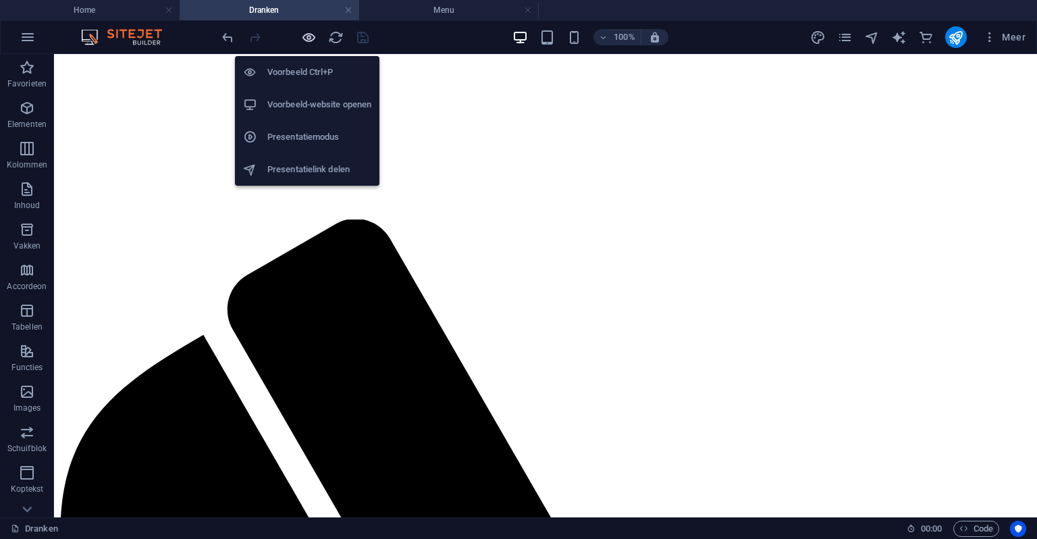
click at [313, 33] on icon "button" at bounding box center [309, 38] width 16 height 16
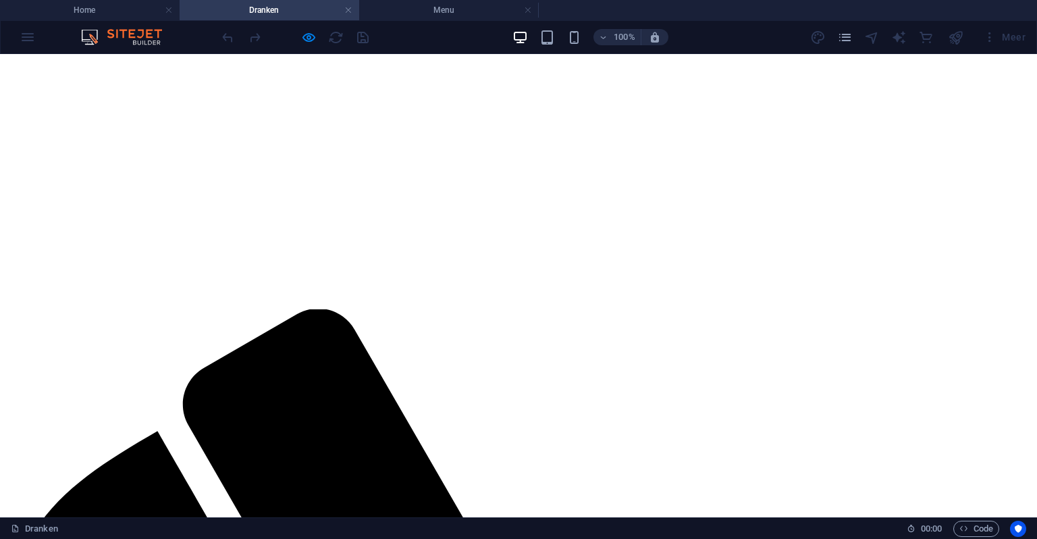
scroll to position [338, 0]
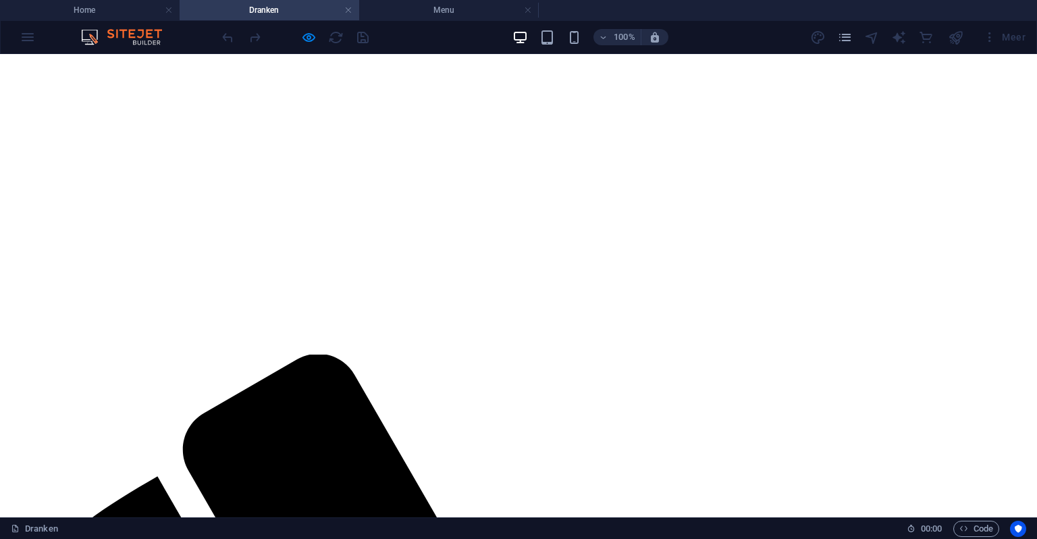
click at [848, 40] on icon "pages" at bounding box center [846, 38] width 16 height 16
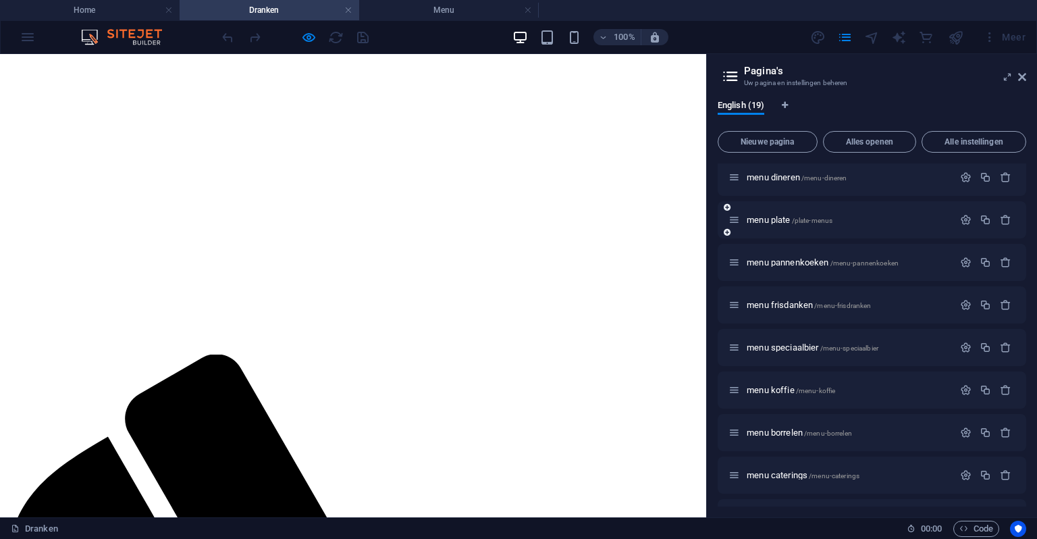
scroll to position [270, 0]
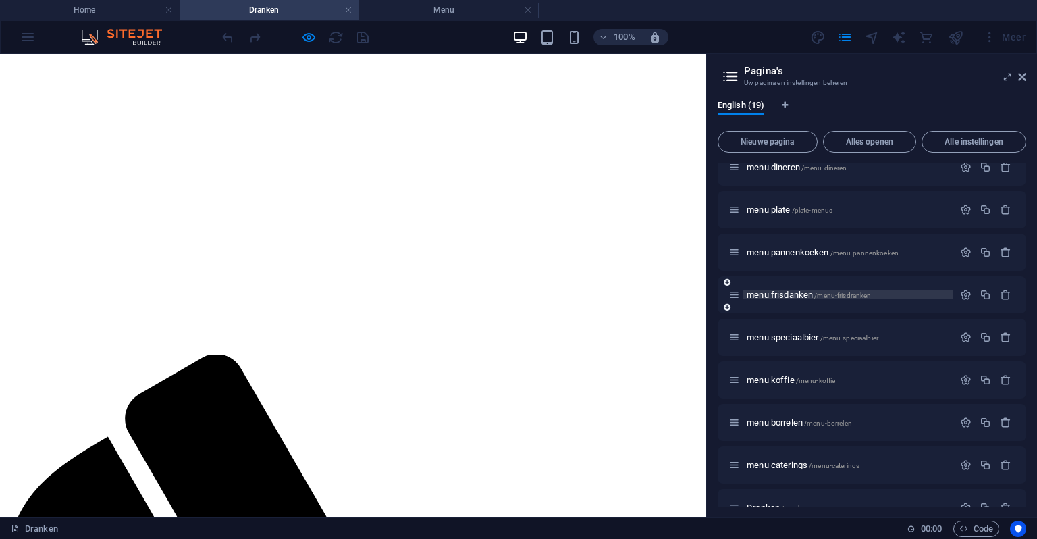
click at [809, 295] on span "menu frisdanken /menu-frisdranken" at bounding box center [809, 295] width 124 height 10
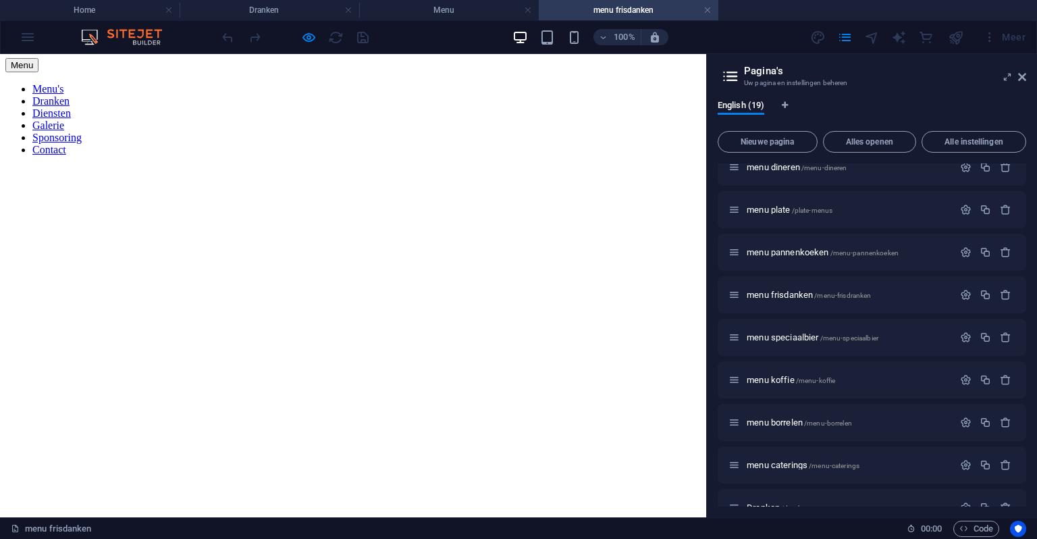
scroll to position [0, 0]
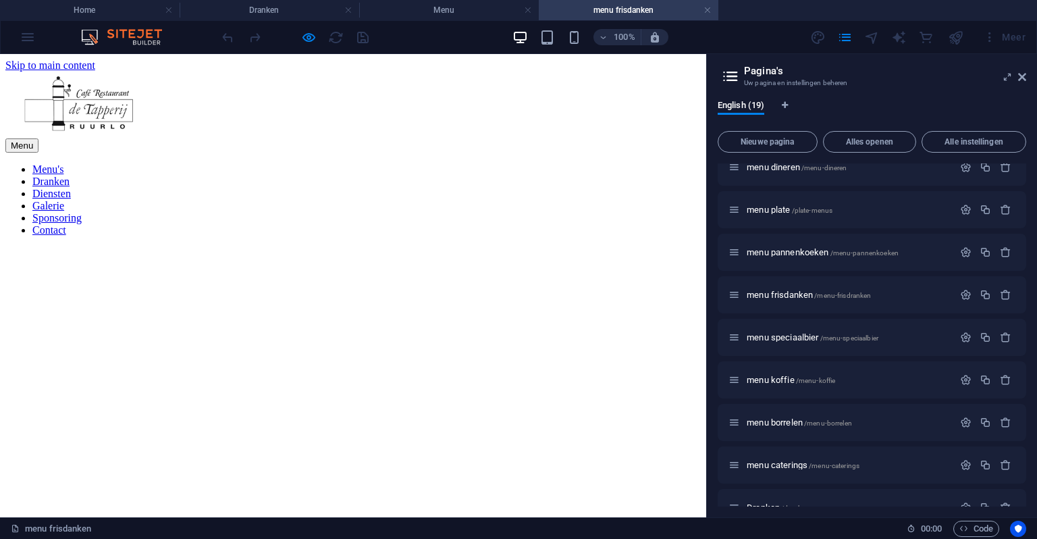
click at [1027, 80] on aside "Pagina's Uw pagina en instellingen beheren English (19) Nieuwe pagina Alles ope…" at bounding box center [871, 285] width 331 height 463
click at [1023, 78] on icon at bounding box center [1023, 77] width 8 height 11
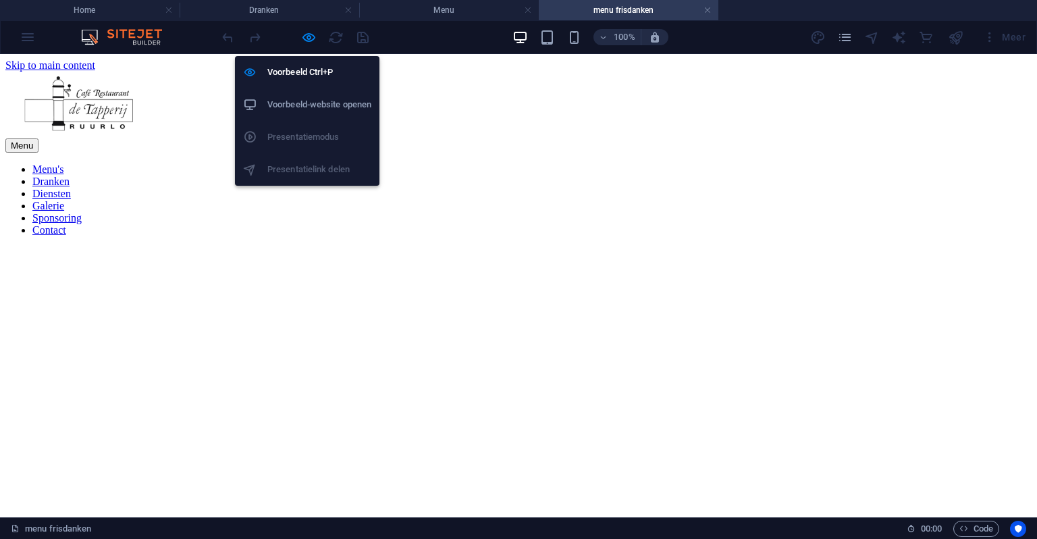
click at [317, 30] on div at bounding box center [295, 37] width 151 height 22
click at [311, 34] on icon "button" at bounding box center [309, 38] width 16 height 16
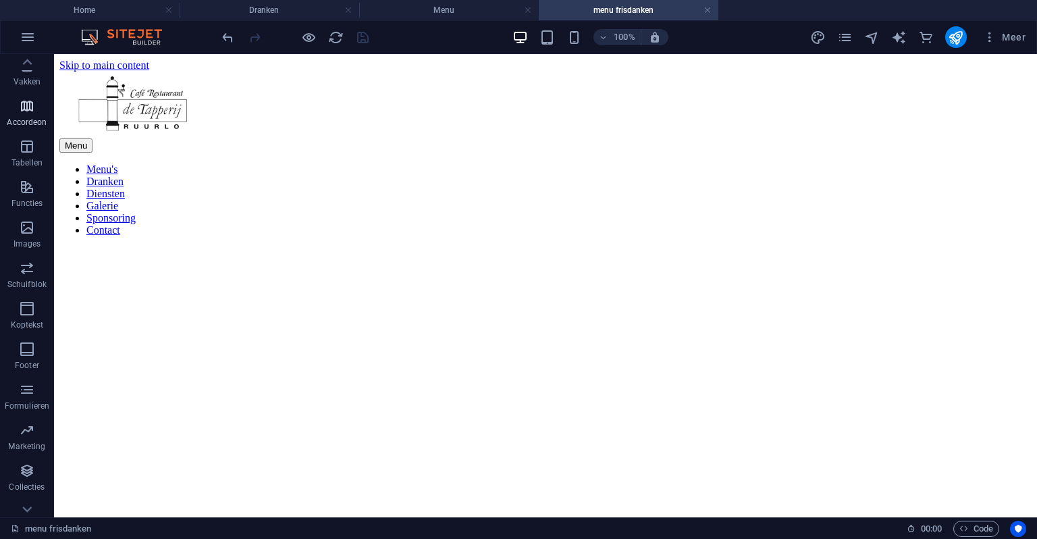
scroll to position [185, 0]
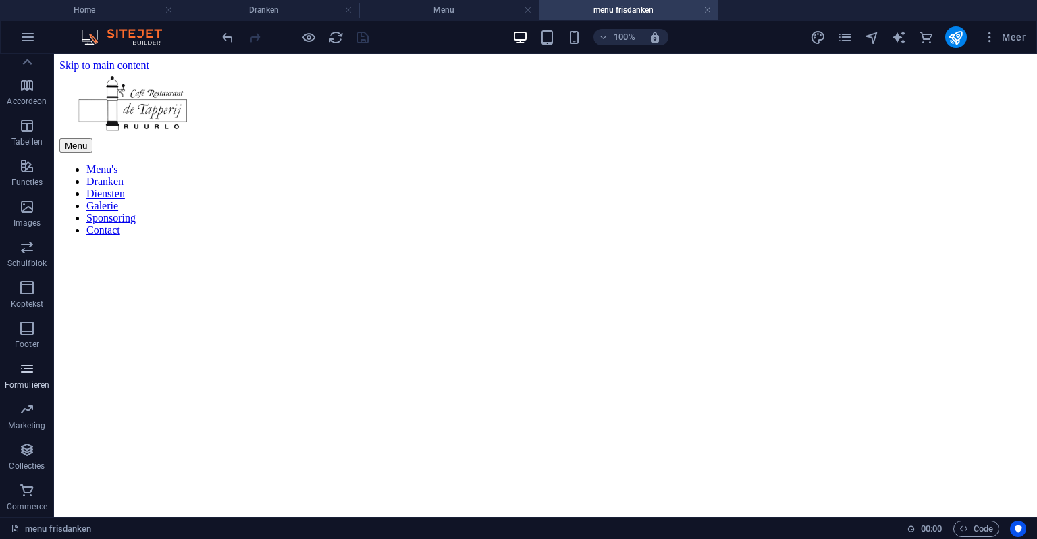
click at [26, 367] on icon "button" at bounding box center [27, 369] width 16 height 16
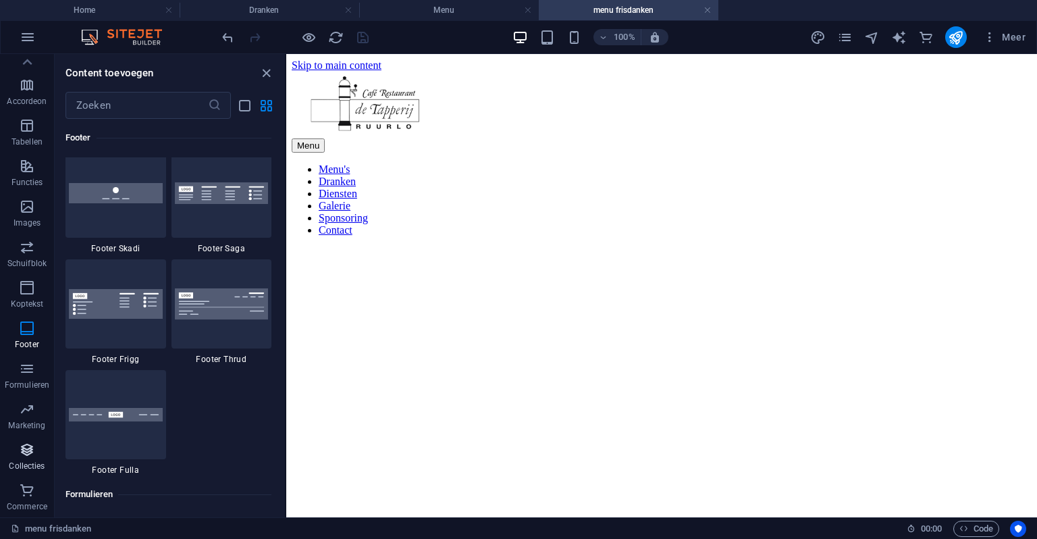
click at [28, 452] on icon "button" at bounding box center [27, 450] width 16 height 16
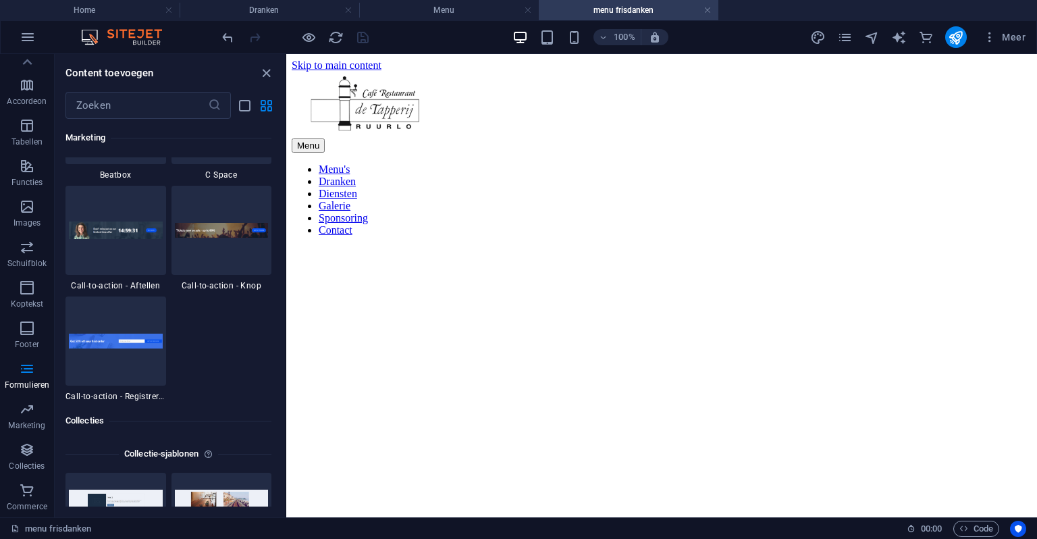
scroll to position [12363, 0]
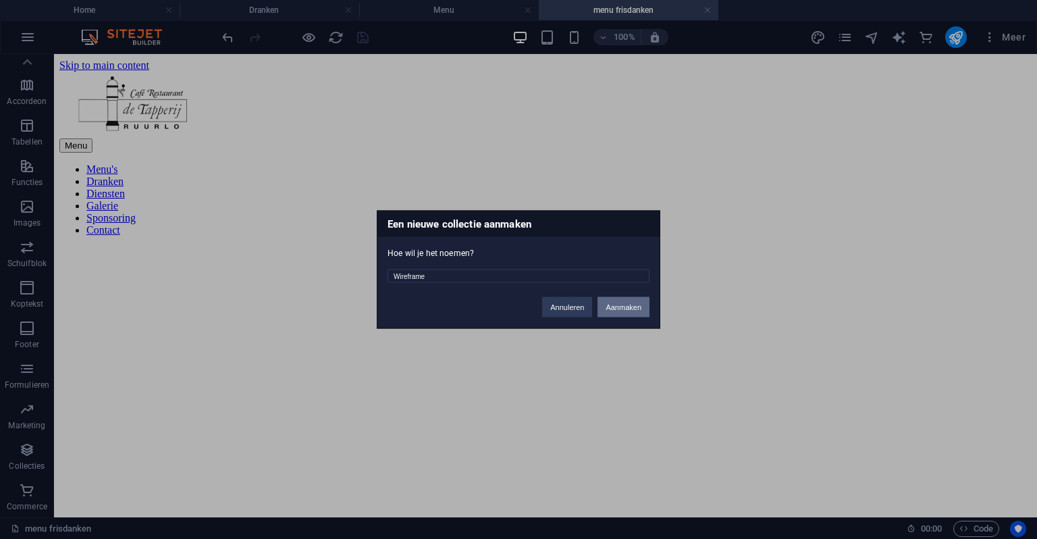
click at [634, 302] on button "Aanmaken" at bounding box center [624, 307] width 52 height 20
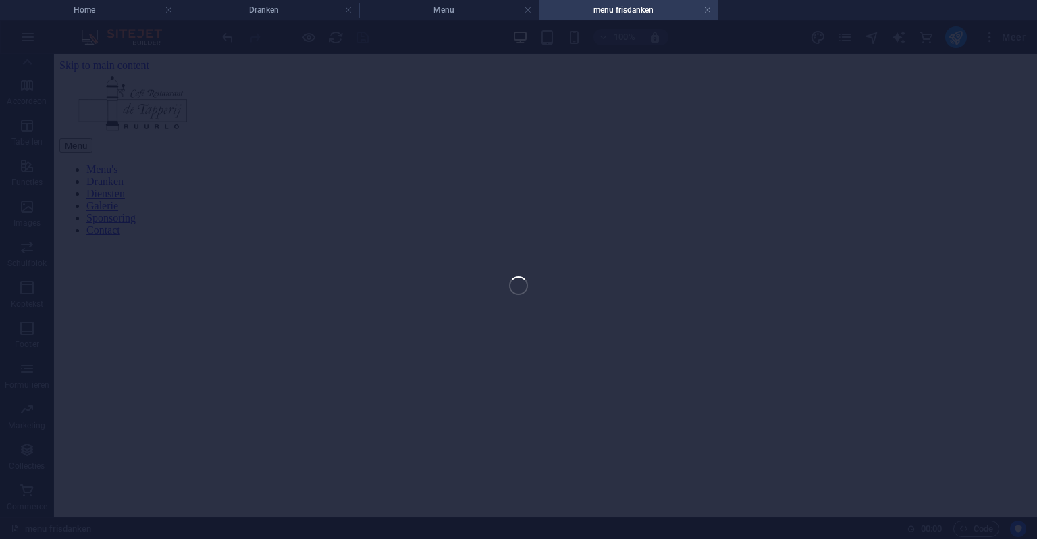
scroll to position [270, 0]
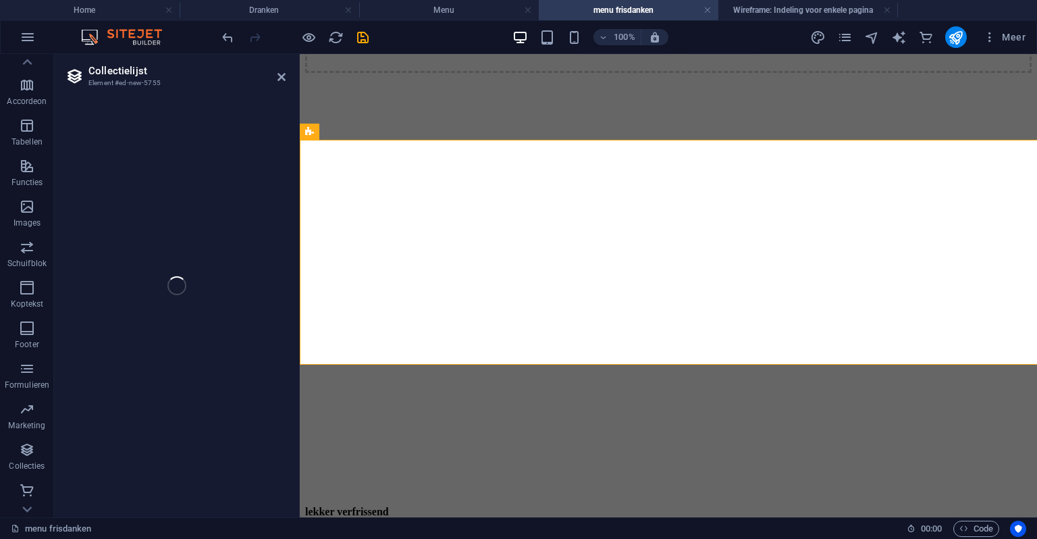
click at [794, 11] on ul "Home Dranken Menu menu frisdanken Wireframe: Indeling voor enkele pagina" at bounding box center [518, 10] width 1037 height 20
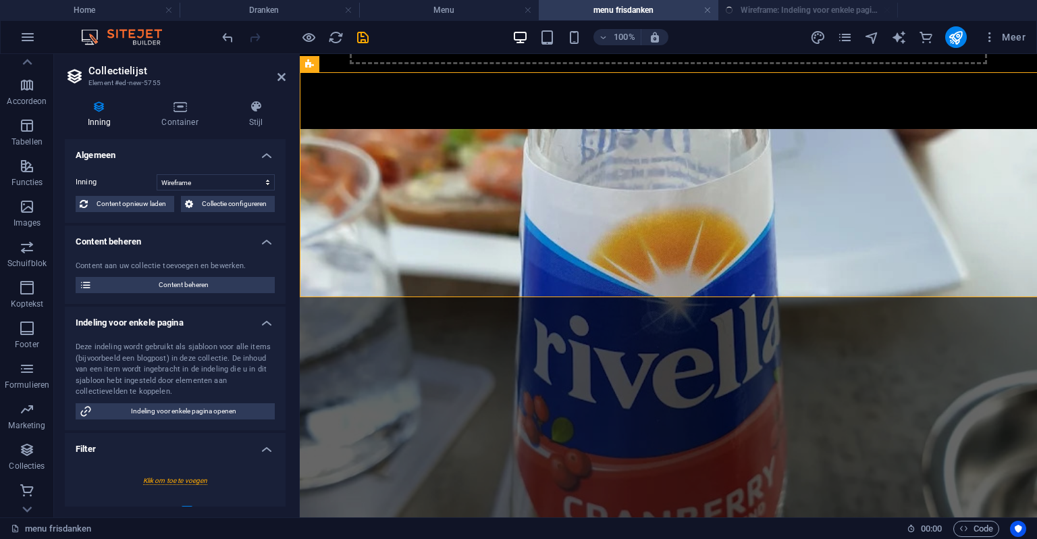
click at [794, 11] on ul "Home Dranken Menu menu frisdanken Wireframe: Indeling voor enkele pagina" at bounding box center [518, 10] width 1037 height 20
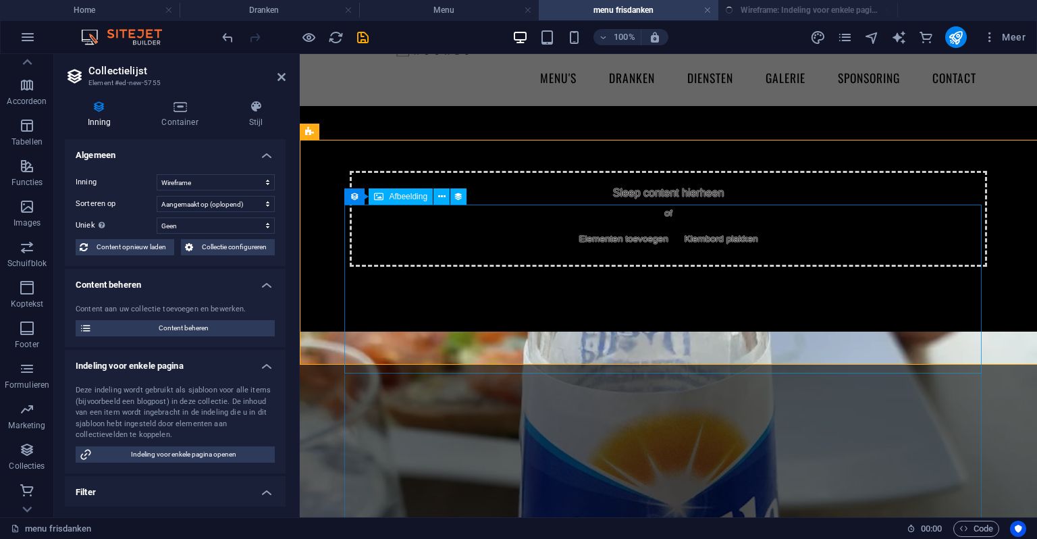
select select "createdAt_DESC"
click at [591, 332] on div "Sleep content hierheen of Elementen toevoegen Klembord plakken" at bounding box center [668, 219] width 659 height 226
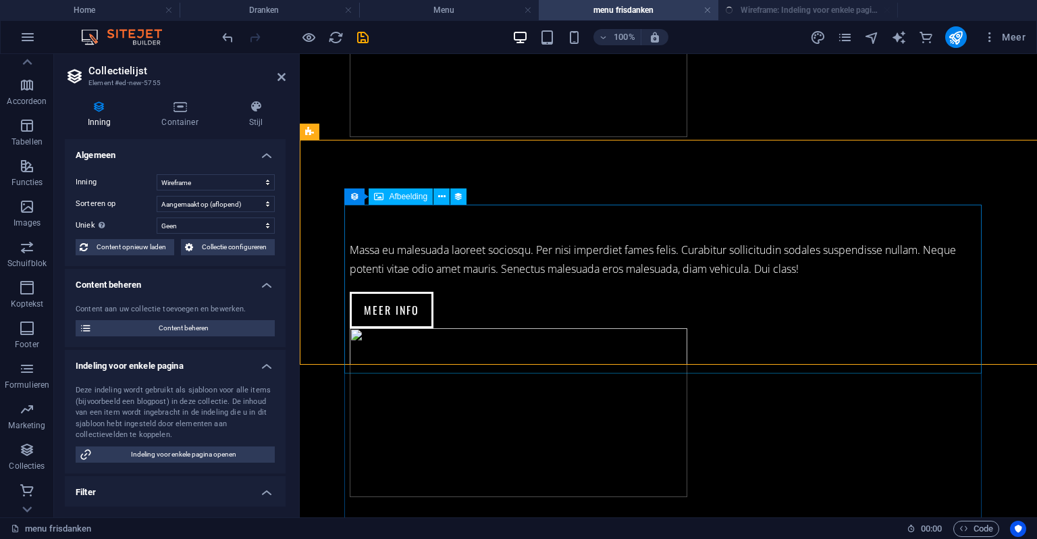
scroll to position [0, 0]
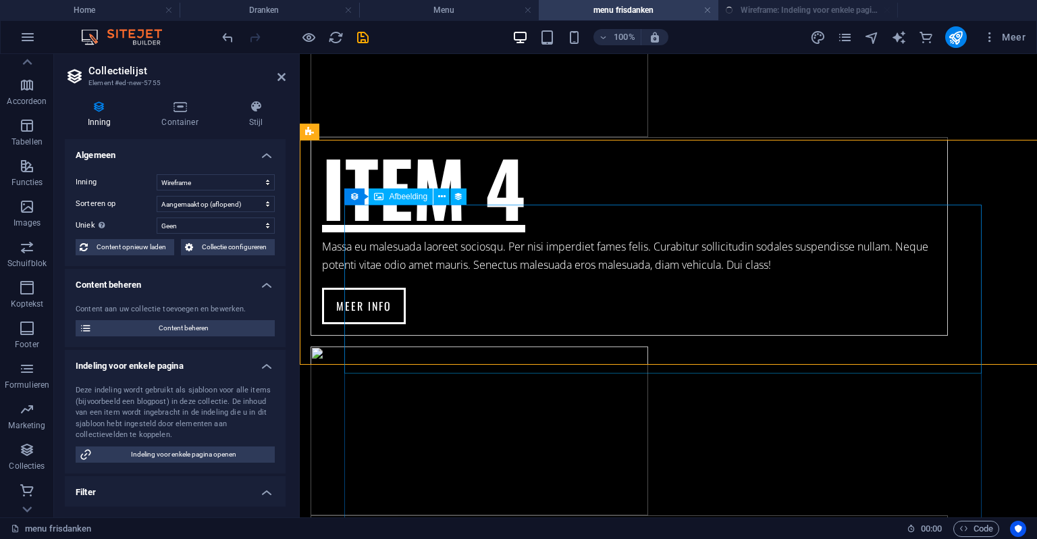
select select "68e12b607b5fa00fb501406f"
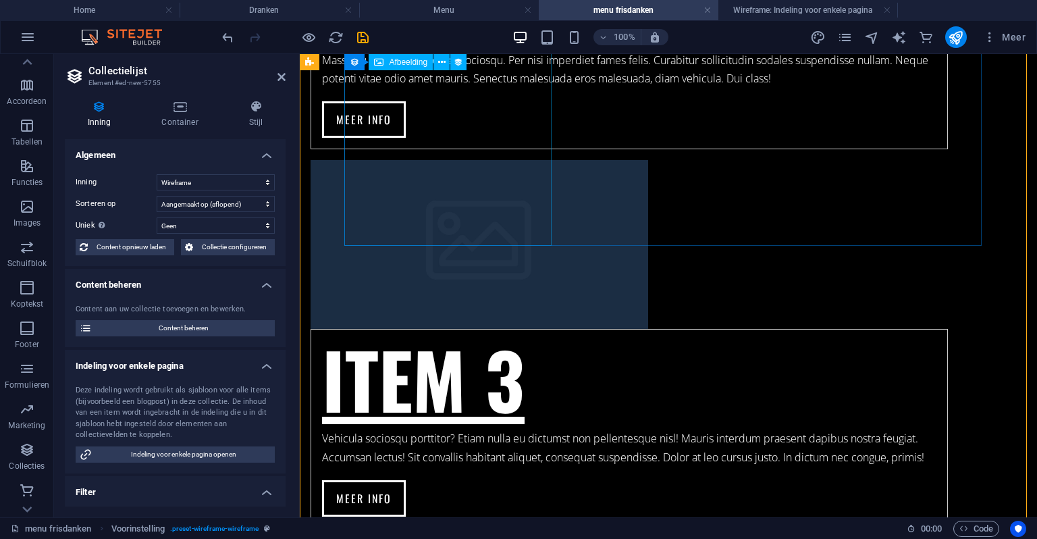
scroll to position [862, 0]
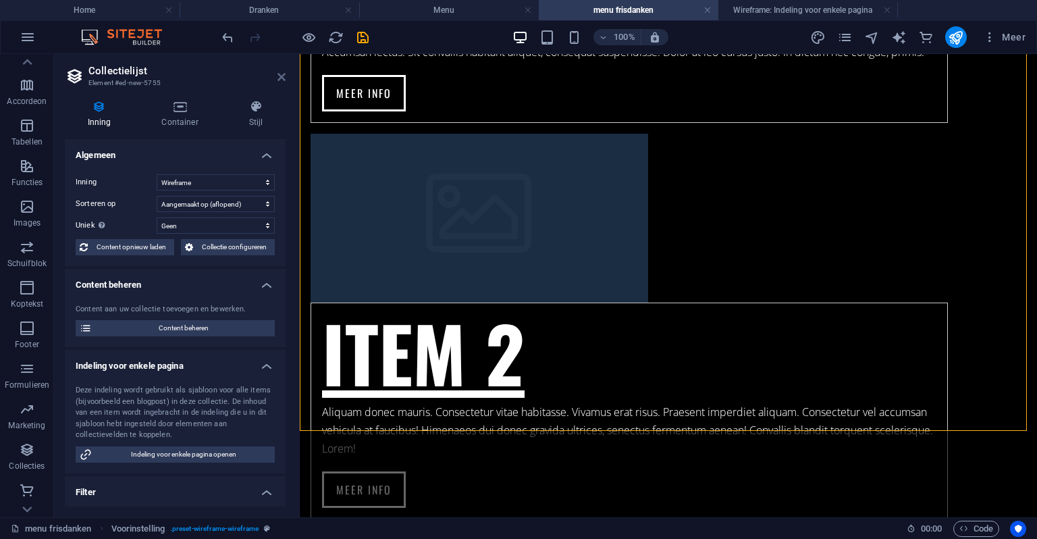
click at [278, 75] on icon at bounding box center [282, 77] width 8 height 11
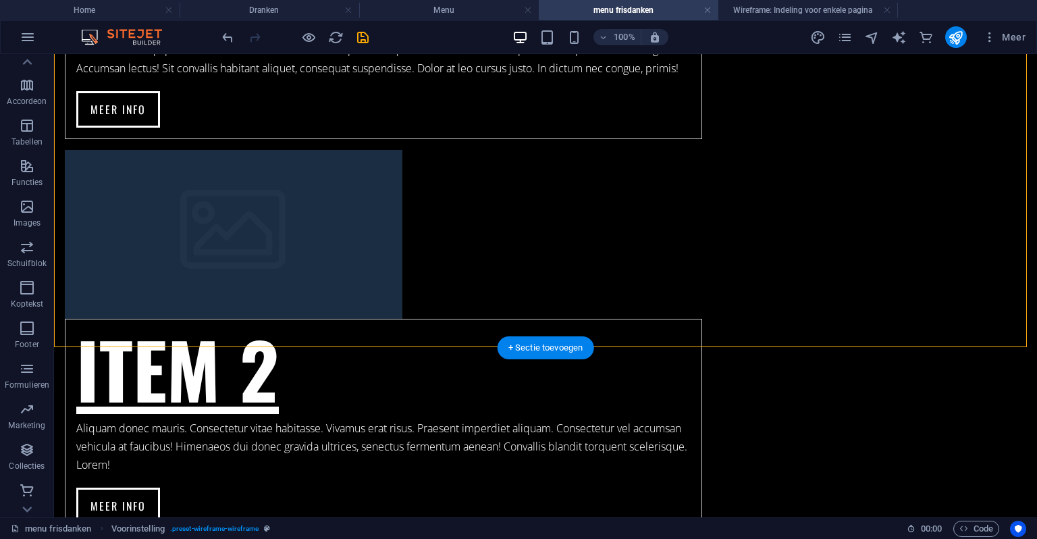
scroll to position [946, 0]
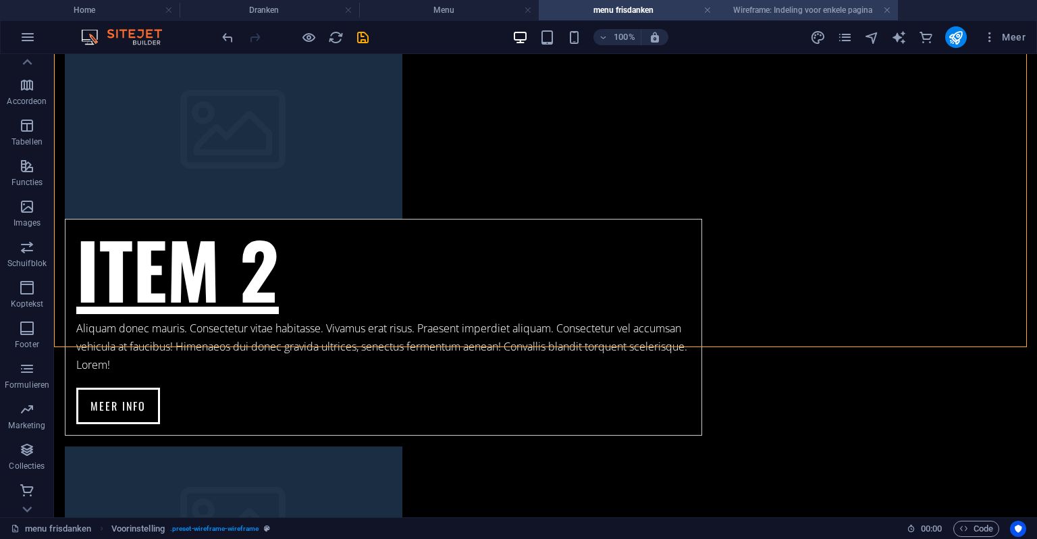
click at [748, 3] on h4 "Wireframe: Indeling voor enkele pagina" at bounding box center [809, 10] width 180 height 15
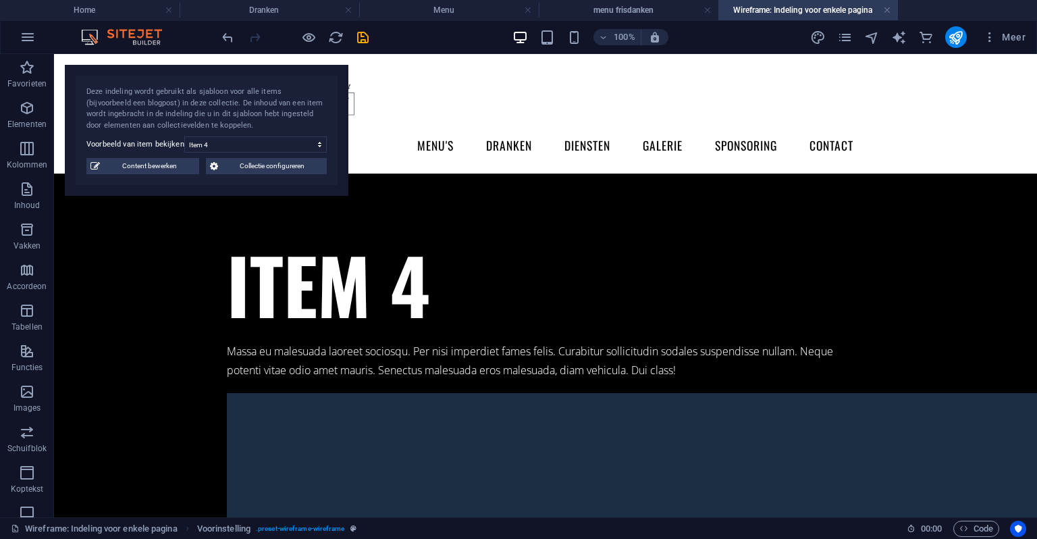
scroll to position [0, 0]
click at [748, 3] on h4 "Wireframe: Indeling voor enkele pagina" at bounding box center [809, 10] width 180 height 15
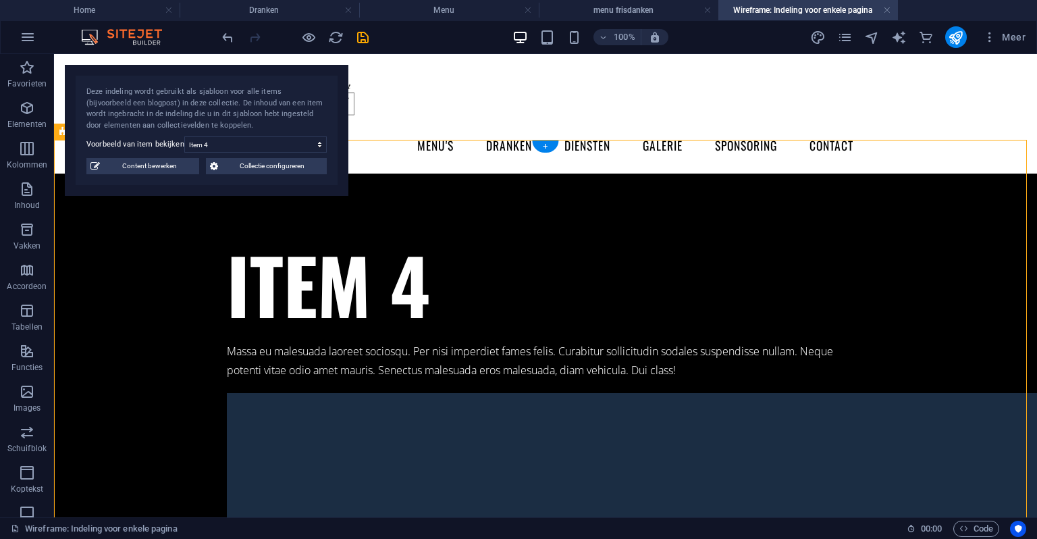
click at [886, 7] on link at bounding box center [887, 10] width 8 height 13
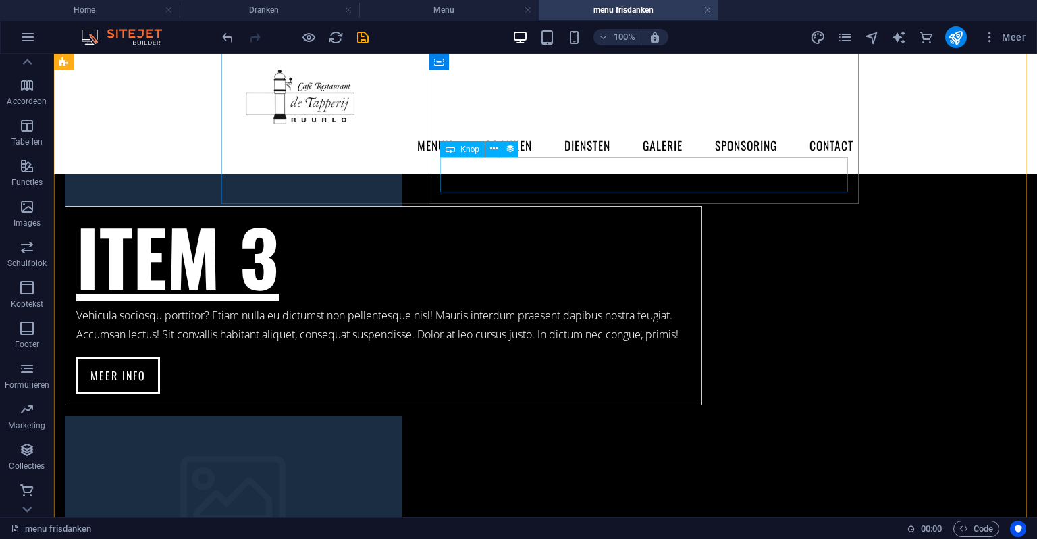
scroll to position [473, 0]
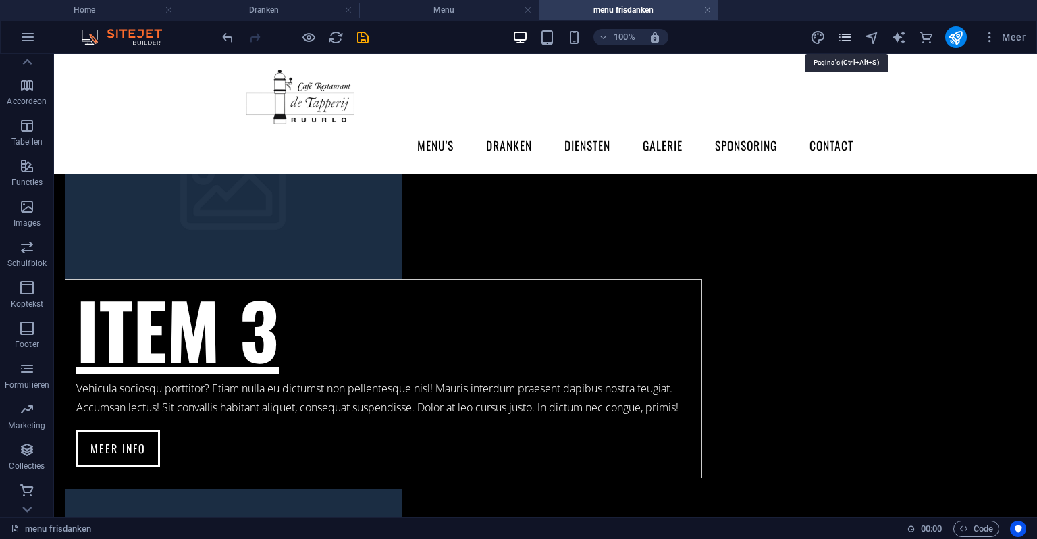
click at [844, 34] on icon "pages" at bounding box center [846, 38] width 16 height 16
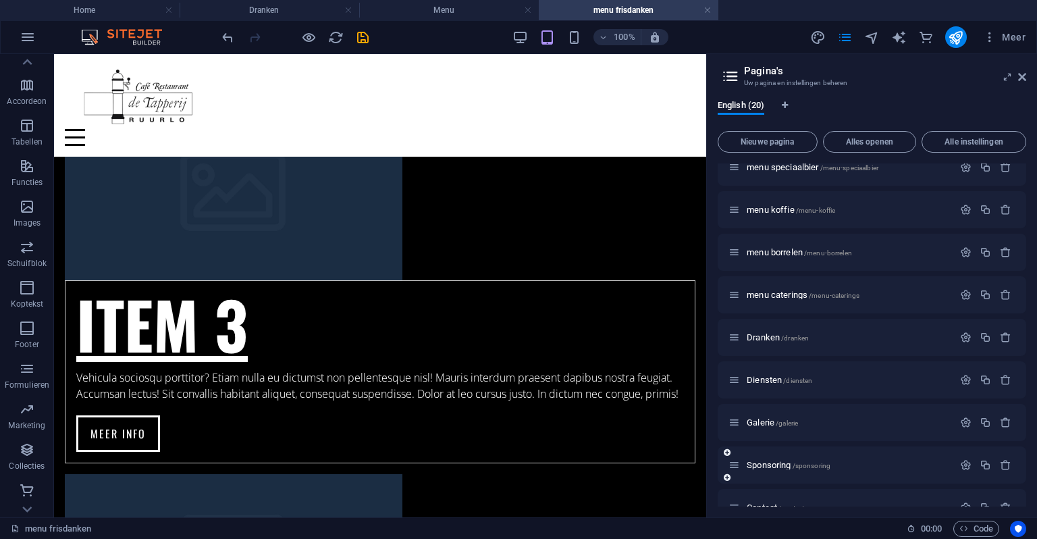
scroll to position [508, 0]
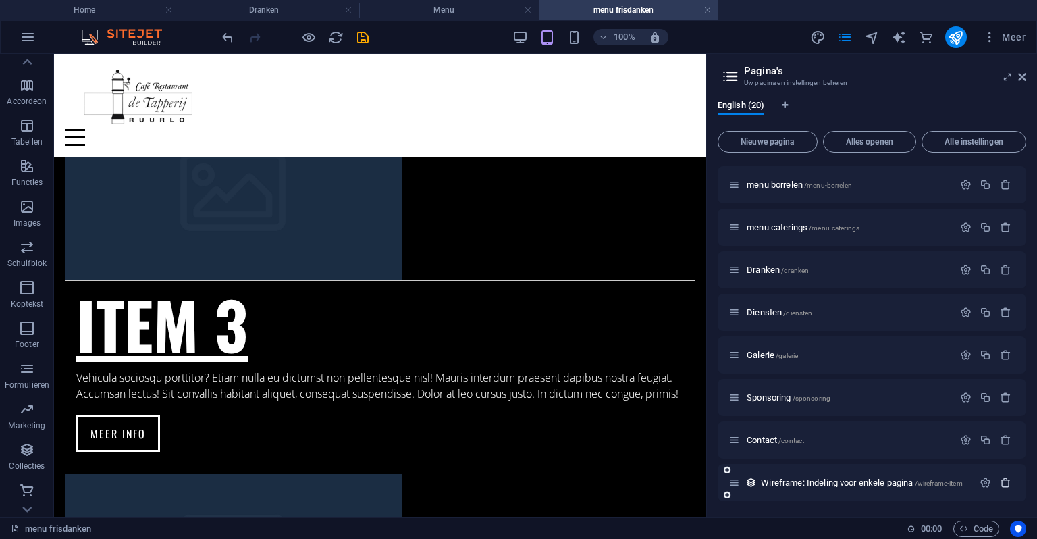
click at [1006, 480] on icon "button" at bounding box center [1005, 482] width 11 height 11
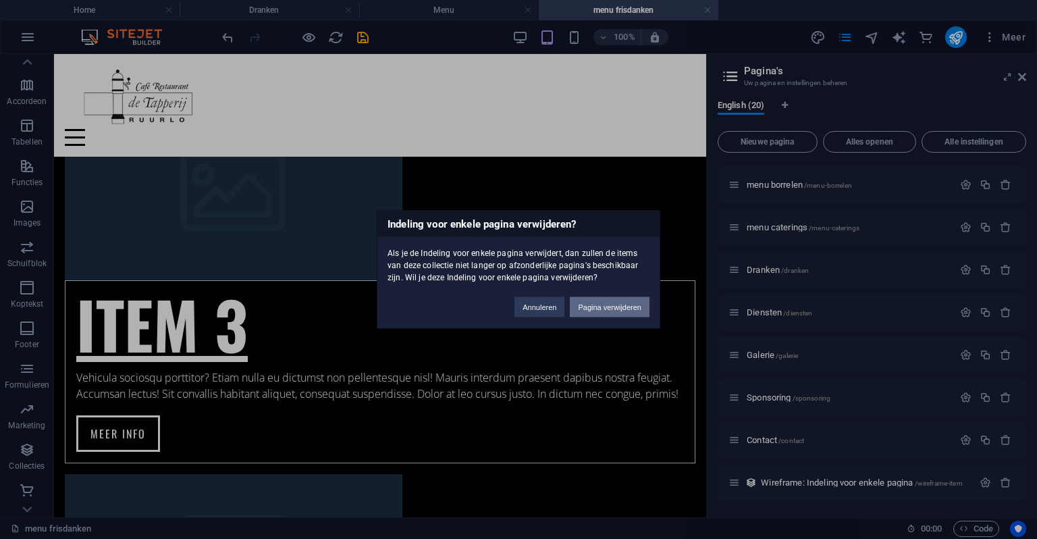
drag, startPoint x: 637, startPoint y: 299, endPoint x: 581, endPoint y: 245, distance: 77.9
click at [637, 299] on button "Pagina verwijderen" at bounding box center [610, 307] width 80 height 20
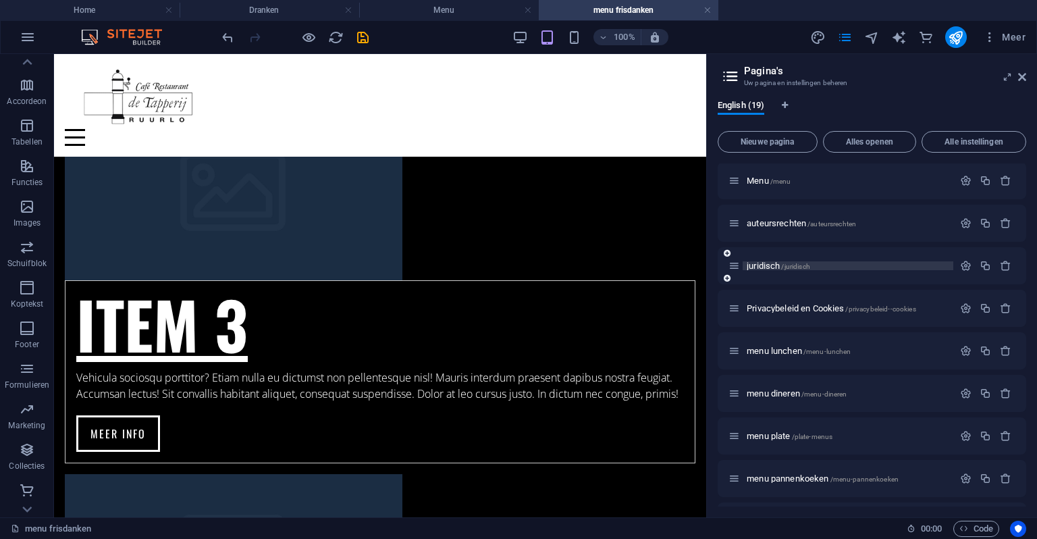
scroll to position [0, 0]
click at [1023, 74] on icon at bounding box center [1023, 77] width 8 height 11
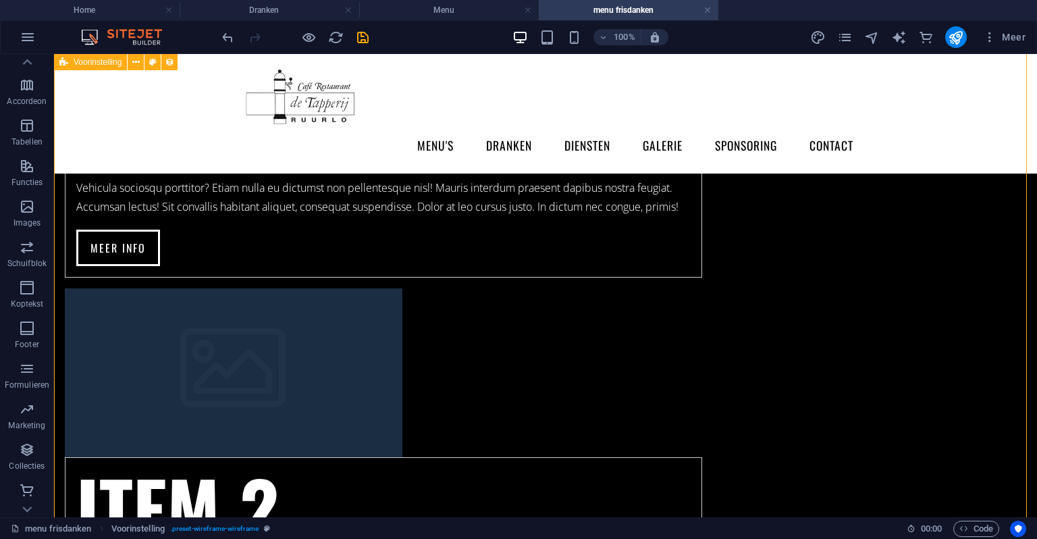
scroll to position [338, 0]
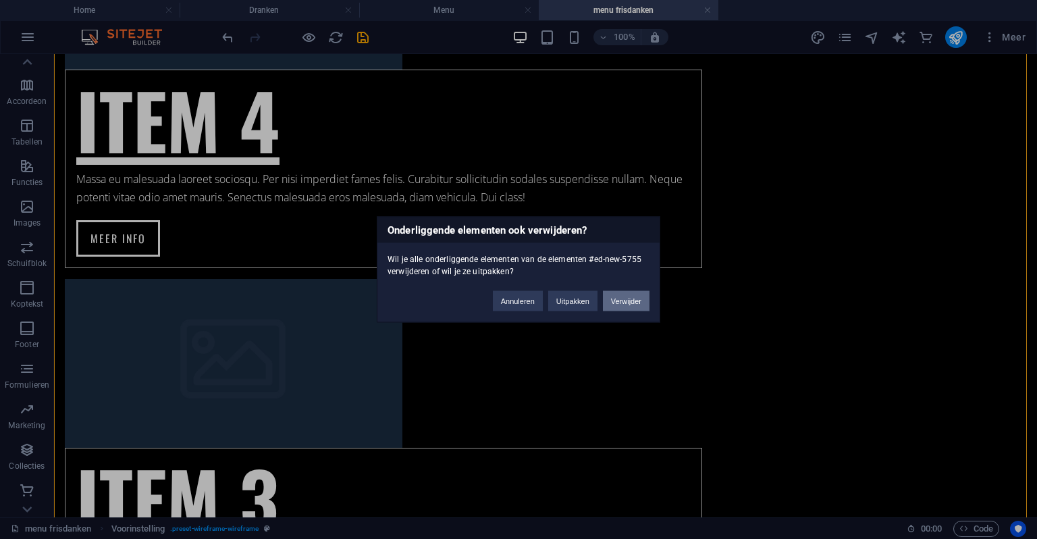
drag, startPoint x: 629, startPoint y: 294, endPoint x: 575, endPoint y: 240, distance: 76.4
click at [629, 294] on button "Verwijder" at bounding box center [626, 301] width 47 height 20
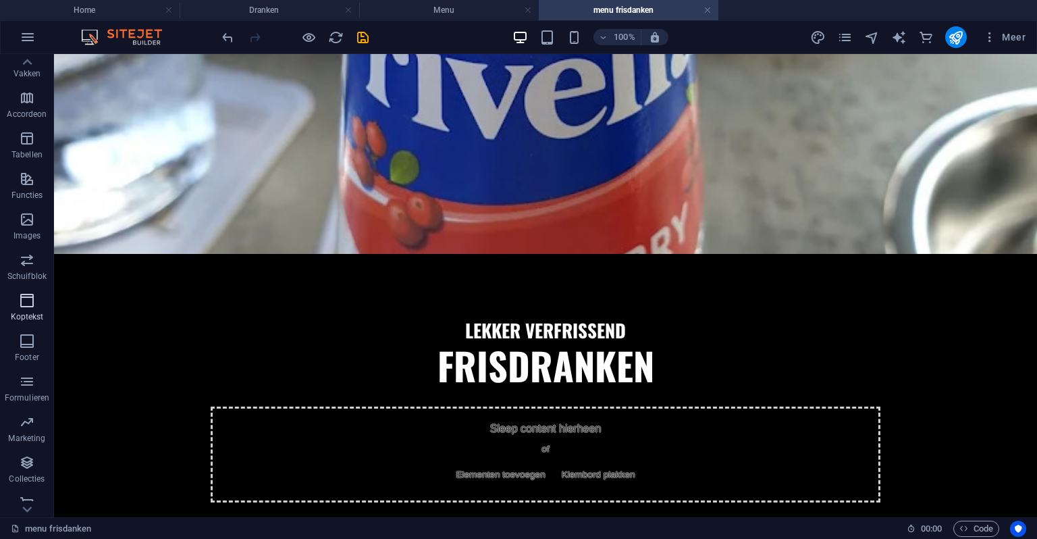
scroll to position [185, 0]
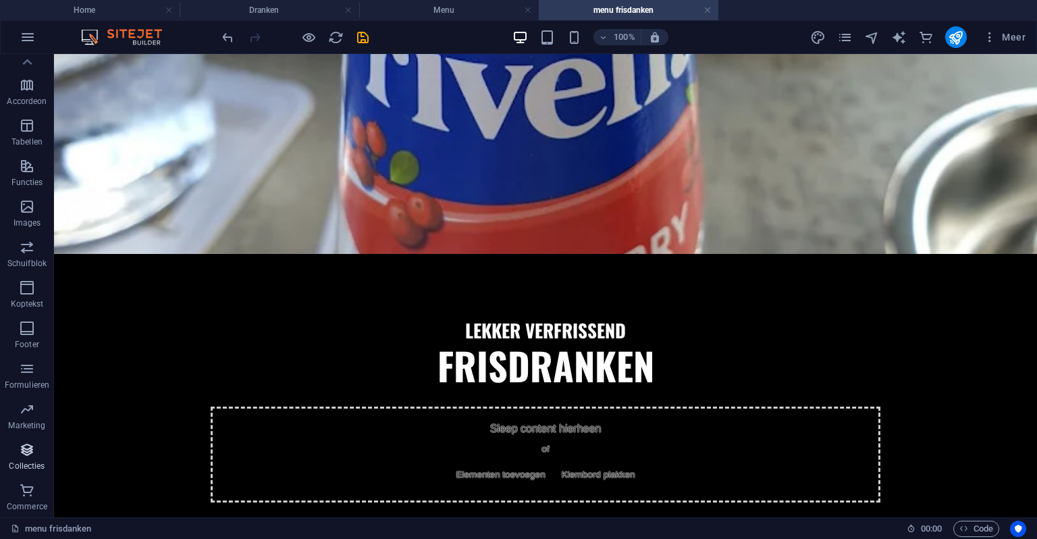
click at [11, 359] on button "Formulieren" at bounding box center [27, 375] width 54 height 41
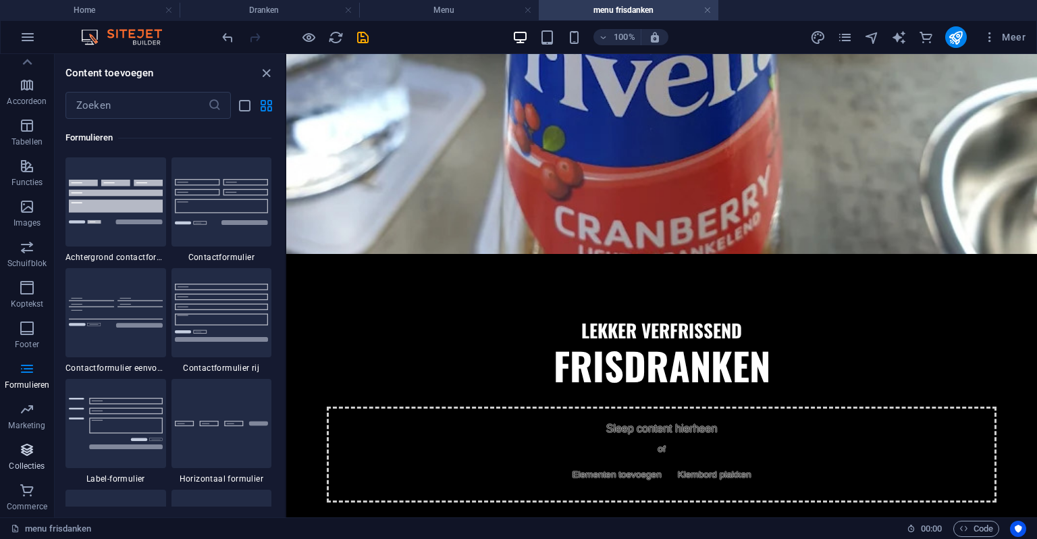
click at [26, 452] on icon "button" at bounding box center [27, 450] width 16 height 16
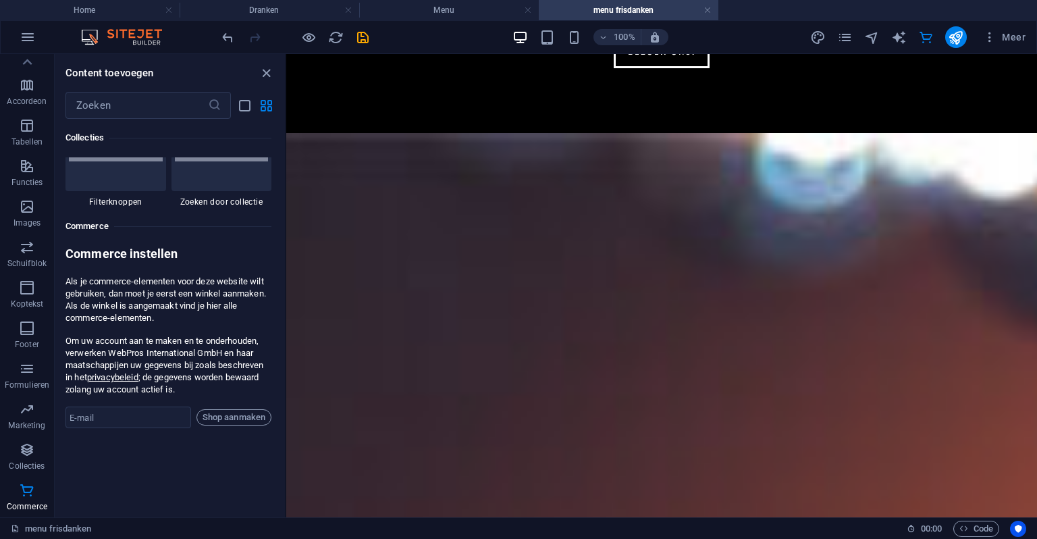
scroll to position [13039, 0]
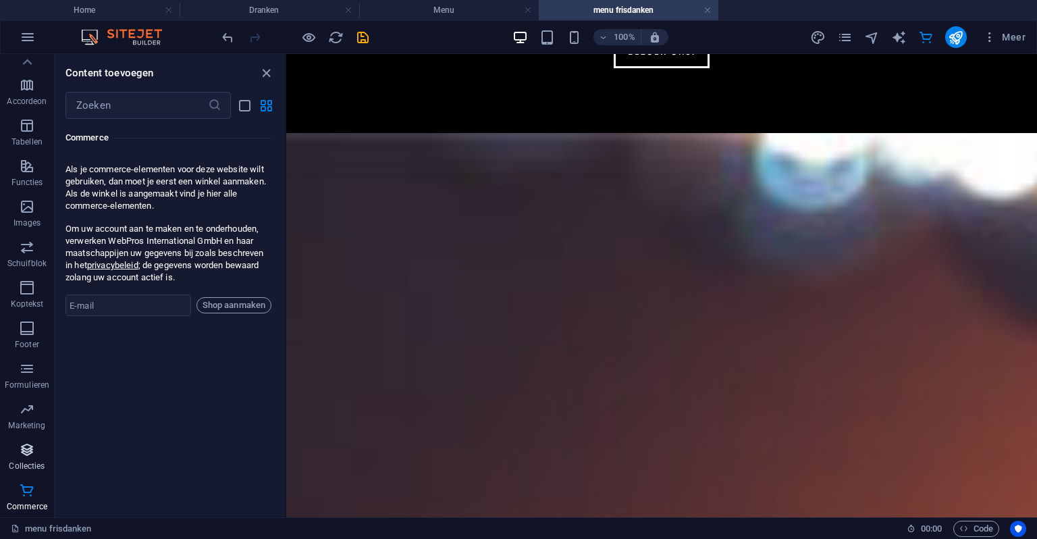
click at [24, 445] on icon "button" at bounding box center [27, 450] width 16 height 16
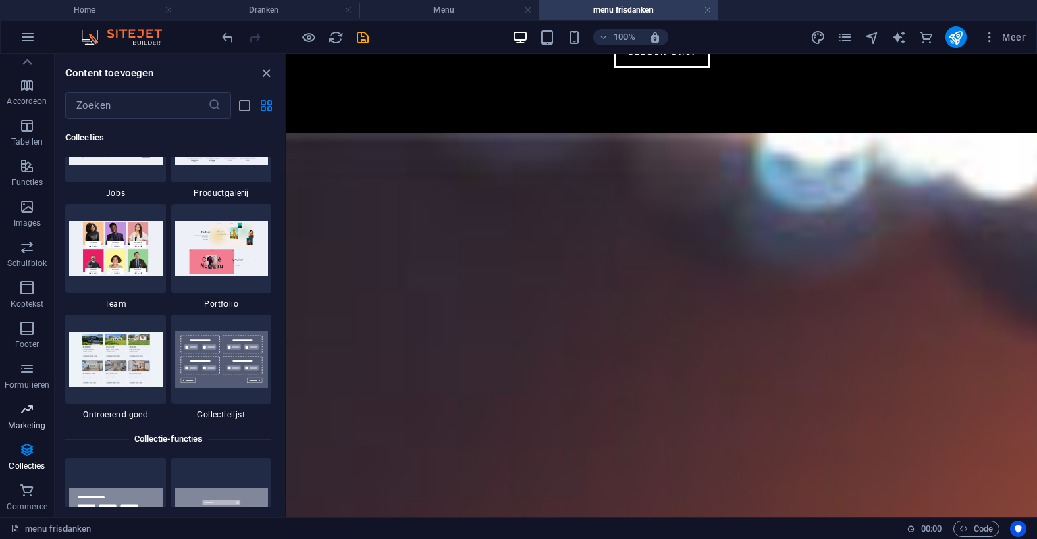
click at [32, 413] on icon "button" at bounding box center [27, 409] width 16 height 16
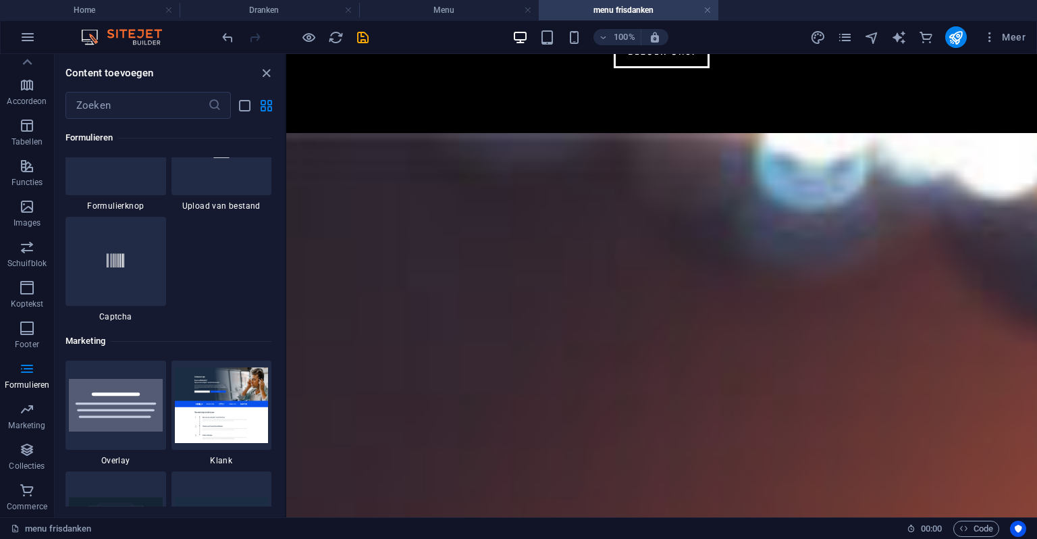
scroll to position [10934, 0]
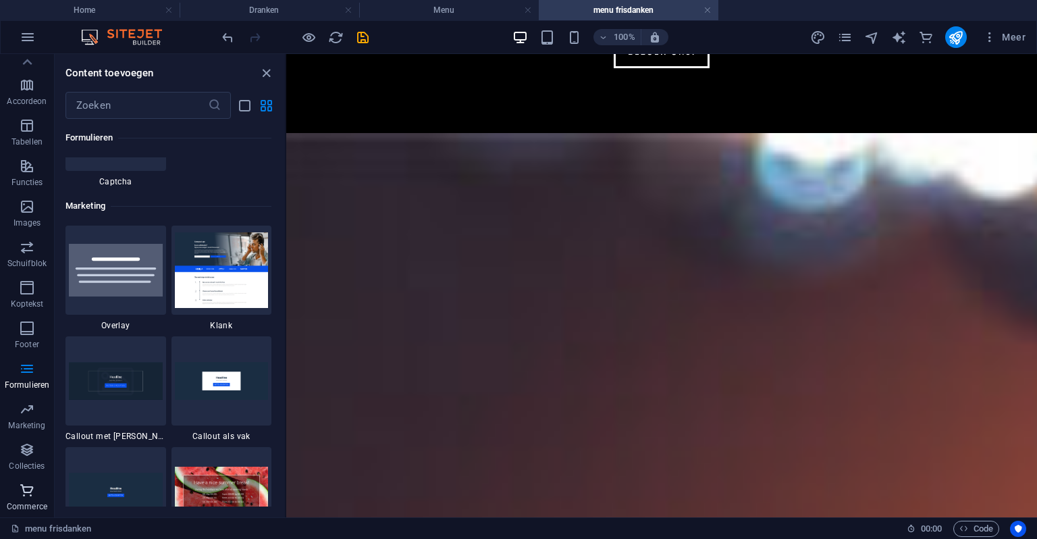
click at [23, 480] on button "Commerce" at bounding box center [27, 497] width 54 height 41
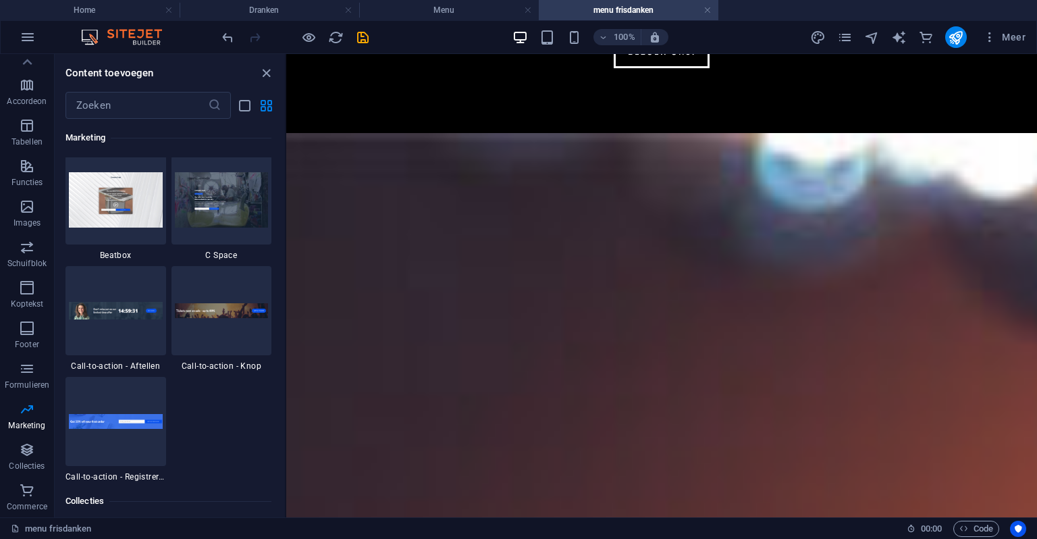
scroll to position [12003, 0]
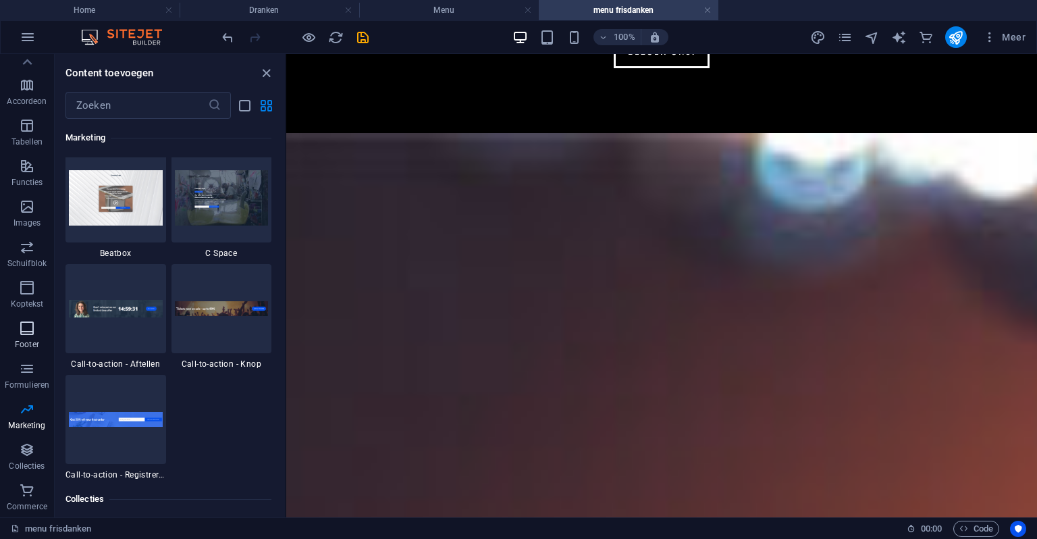
click at [30, 348] on p "Footer" at bounding box center [27, 344] width 24 height 11
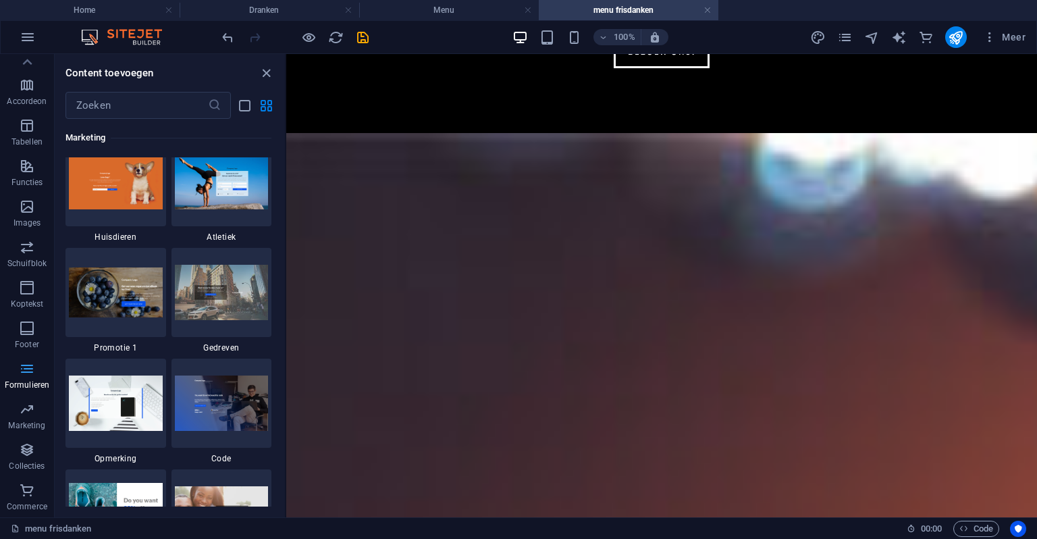
scroll to position [8942, 0]
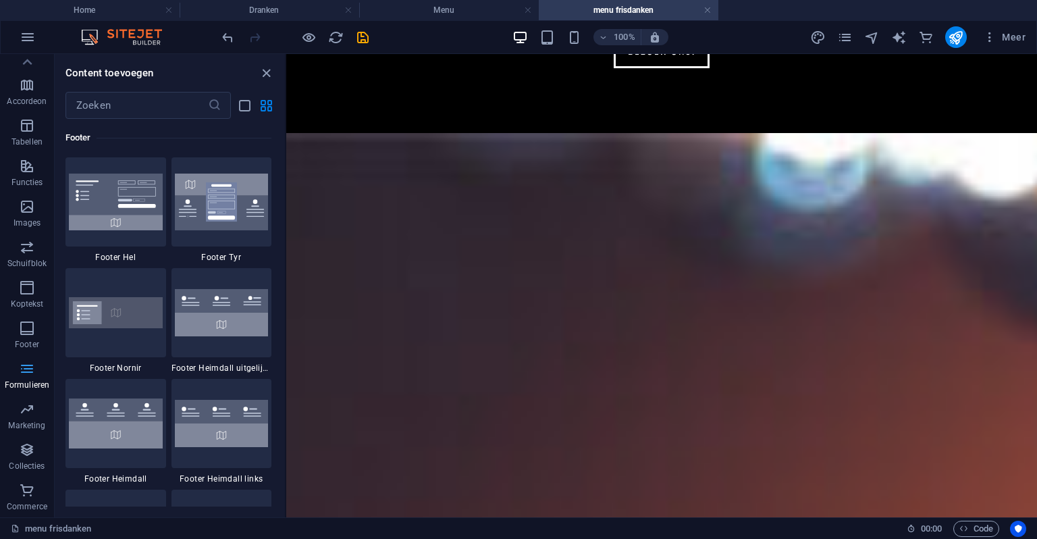
click at [39, 366] on span "Formulieren" at bounding box center [27, 377] width 54 height 32
click at [4, 351] on span "Footer" at bounding box center [27, 336] width 54 height 32
click at [15, 369] on span "Formulieren" at bounding box center [27, 377] width 54 height 32
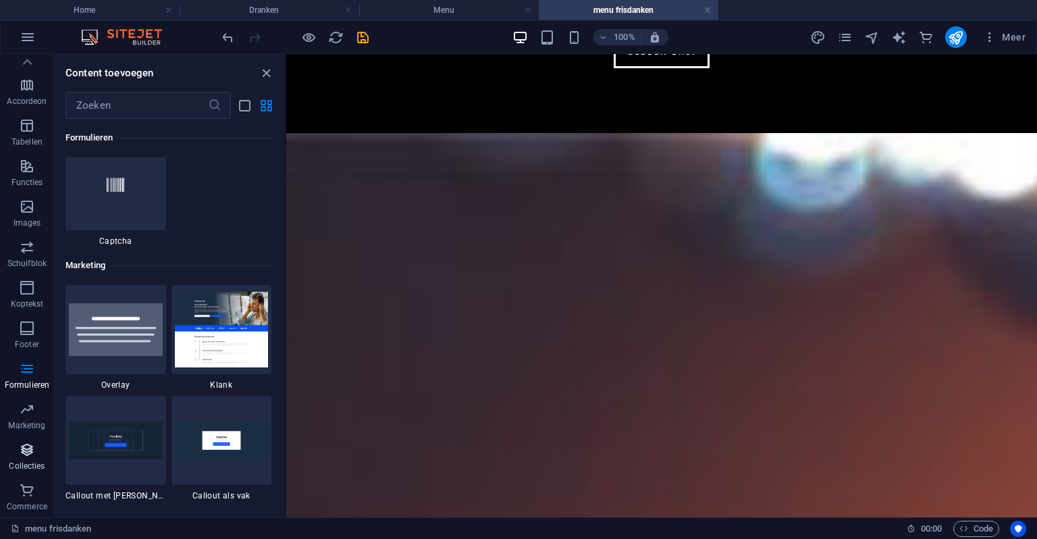
click at [35, 456] on icon "button" at bounding box center [27, 450] width 16 height 16
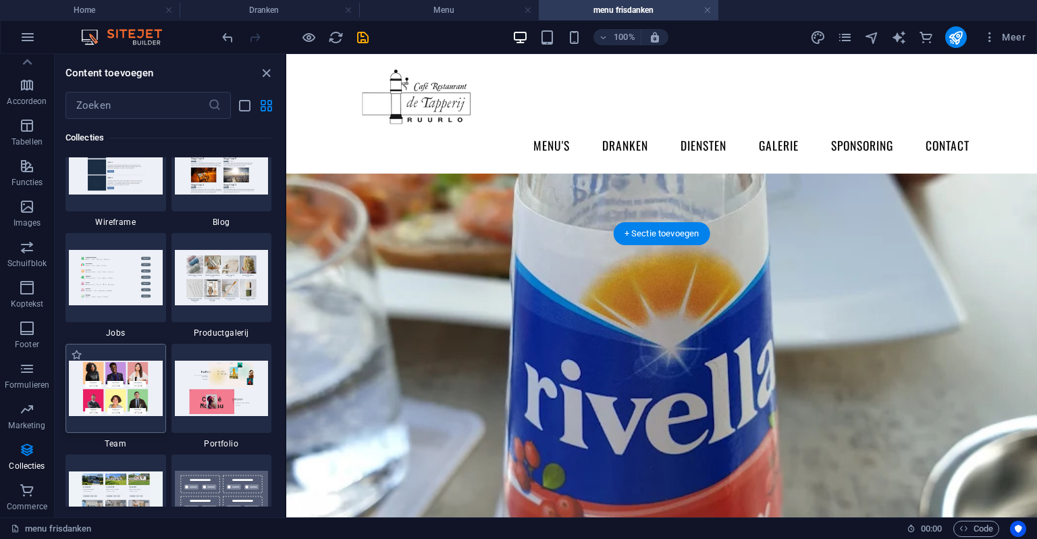
scroll to position [338, 0]
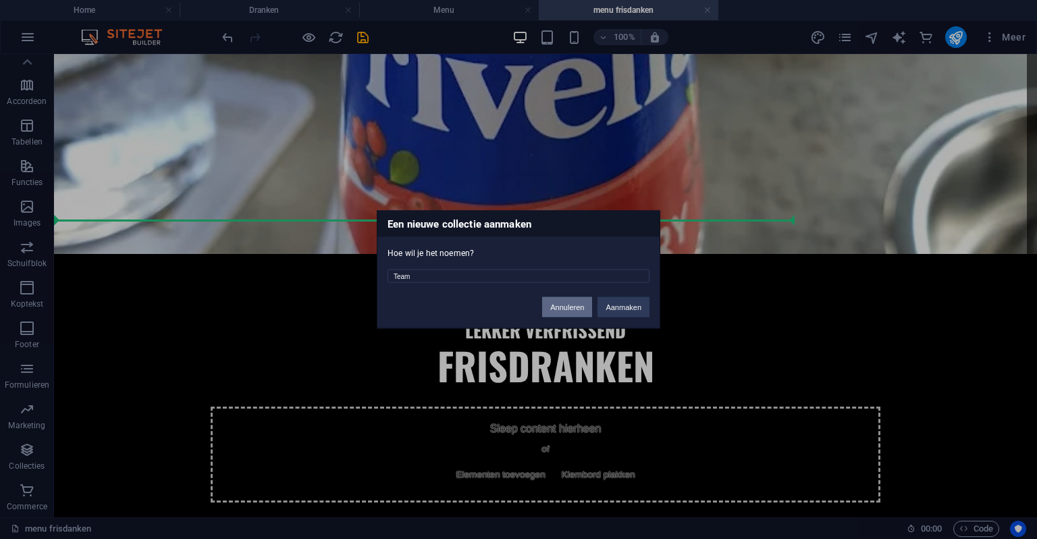
drag, startPoint x: 569, startPoint y: 309, endPoint x: 636, endPoint y: 287, distance: 69.8
click at [636, 287] on div "Annuleren Aanmaken" at bounding box center [596, 301] width 128 height 34
click at [627, 303] on button "Aanmaken" at bounding box center [624, 307] width 52 height 20
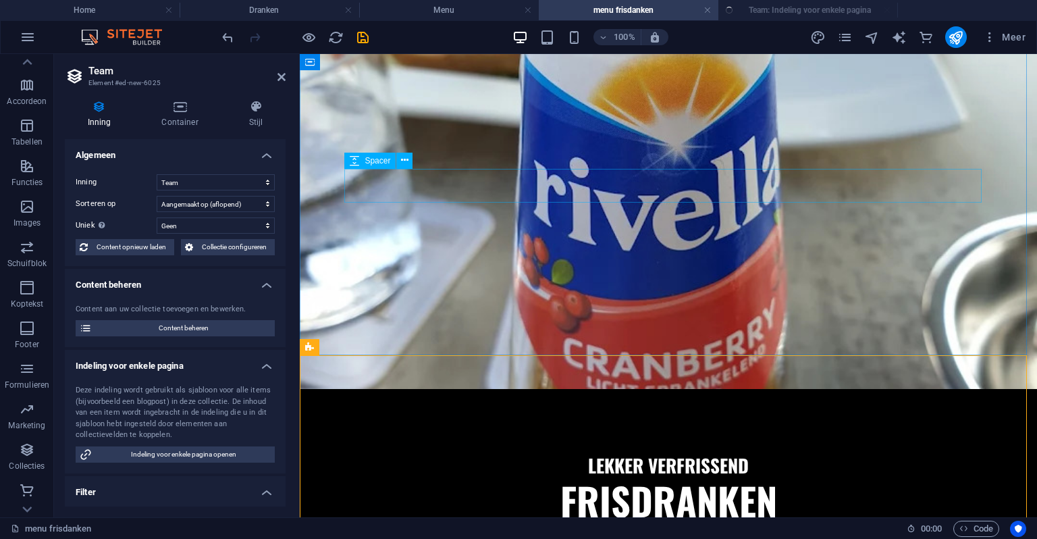
select select "createdAt_DESC"
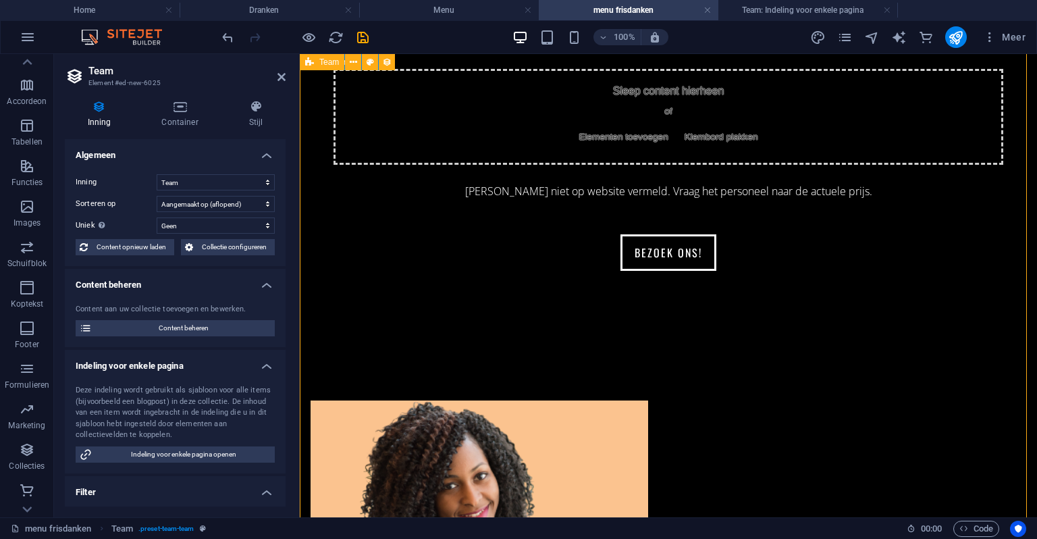
scroll to position [878, 0]
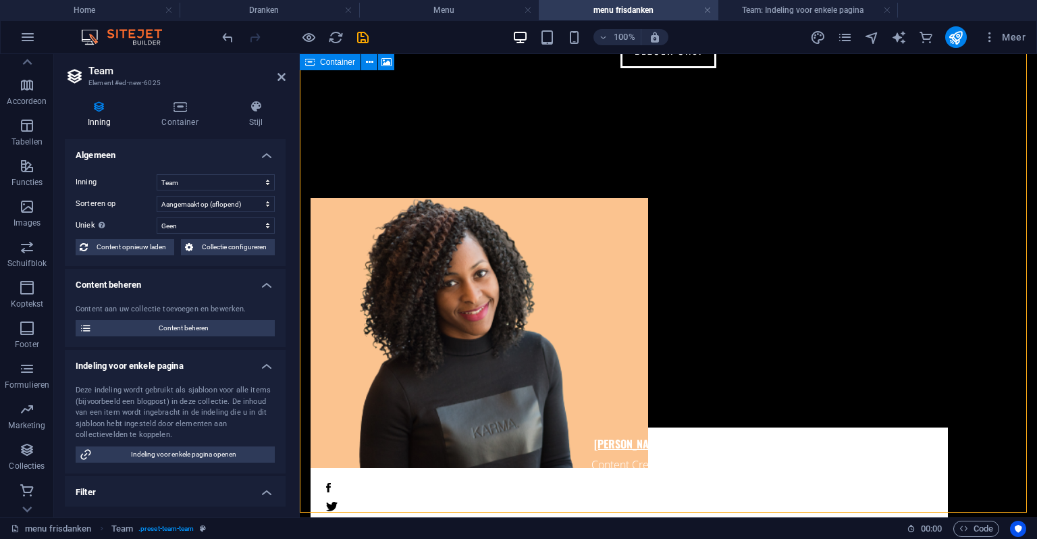
click at [281, 84] on header "Team Element #ed-new-6025" at bounding box center [175, 71] width 221 height 35
click at [285, 74] on icon at bounding box center [282, 77] width 8 height 11
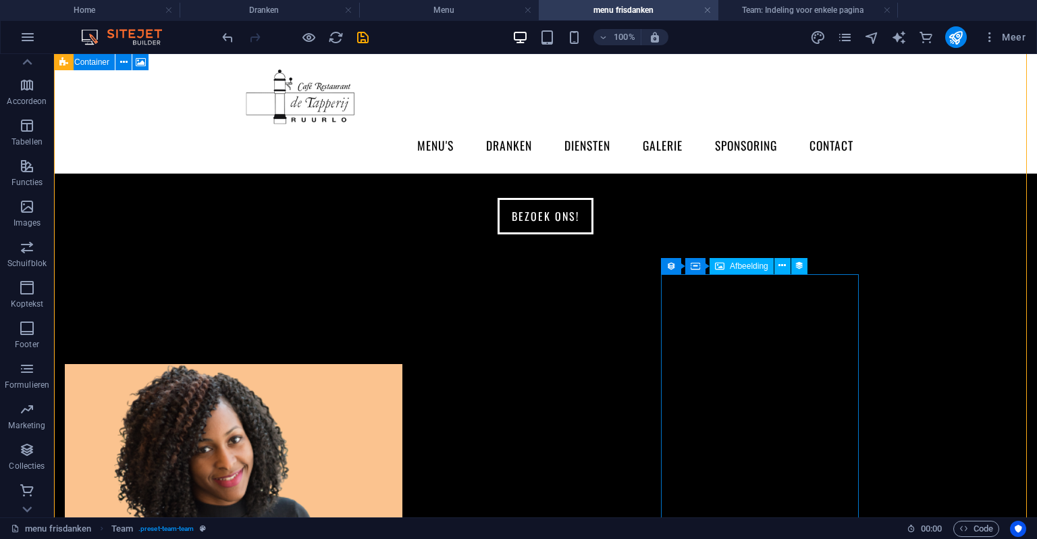
scroll to position [675, 0]
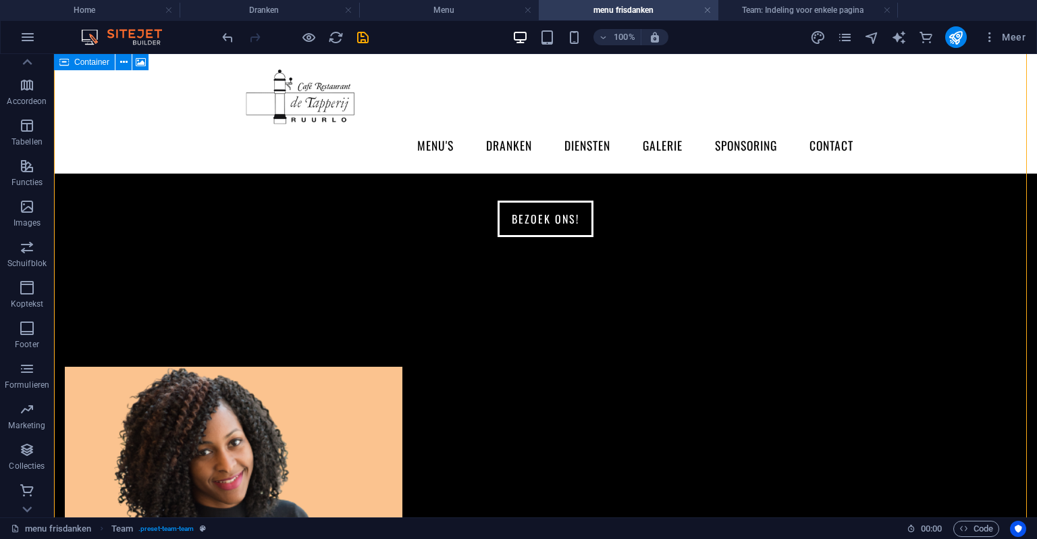
click at [843, 14] on h4 "Team: Indeling voor enkele pagina" at bounding box center [809, 10] width 180 height 15
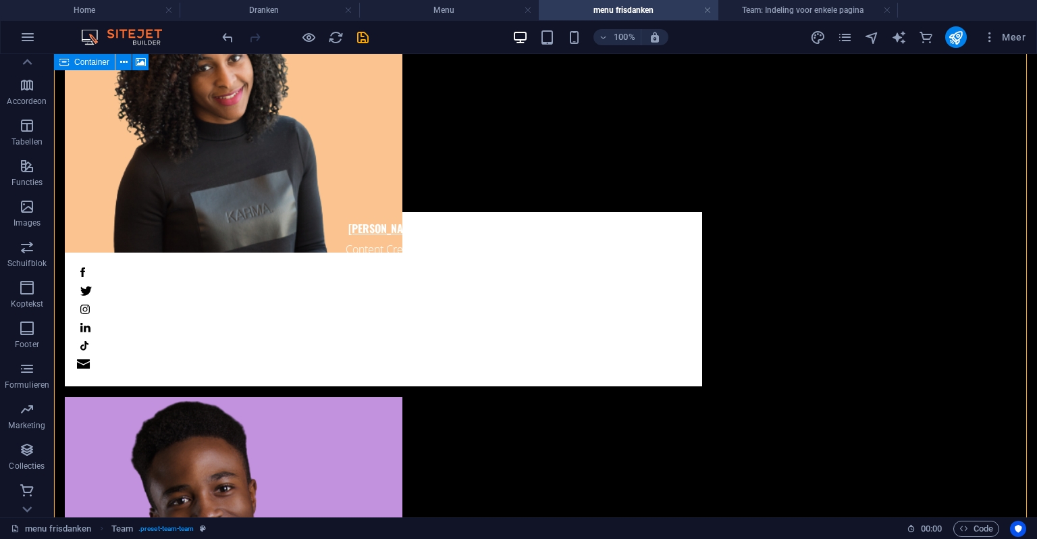
scroll to position [0, 0]
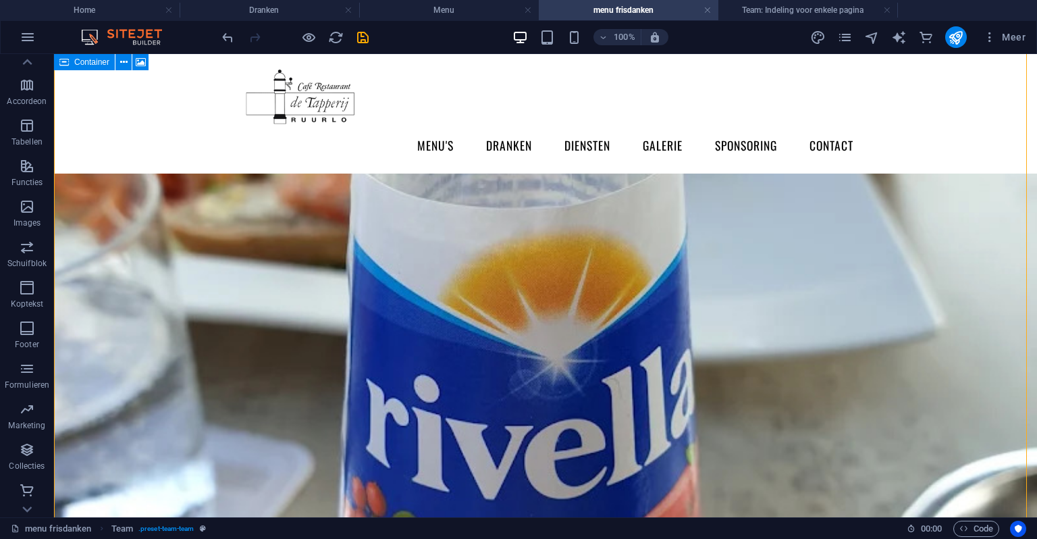
click at [843, 14] on h4 "Team: Indeling voor enkele pagina" at bounding box center [809, 10] width 180 height 15
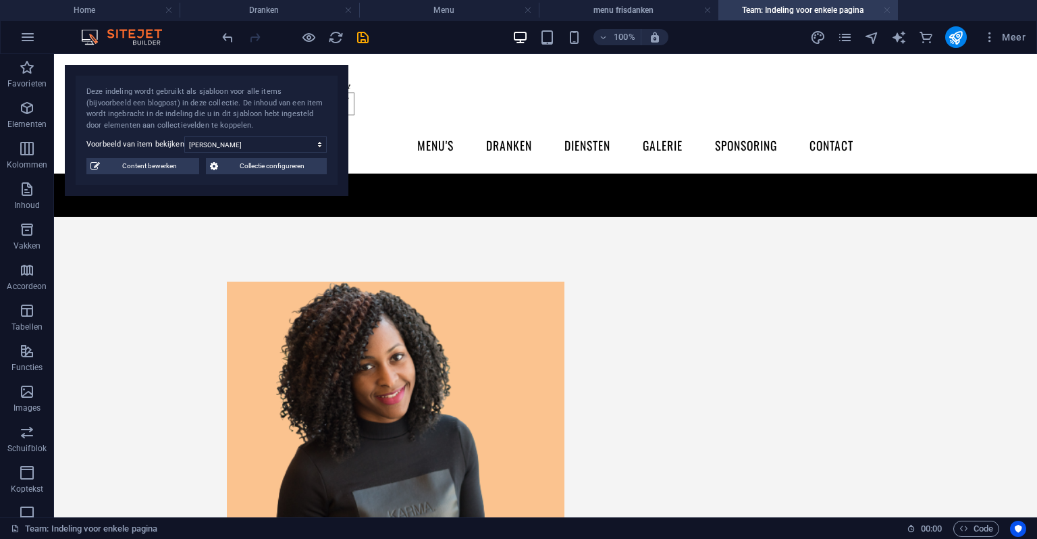
click at [888, 9] on link at bounding box center [887, 10] width 8 height 13
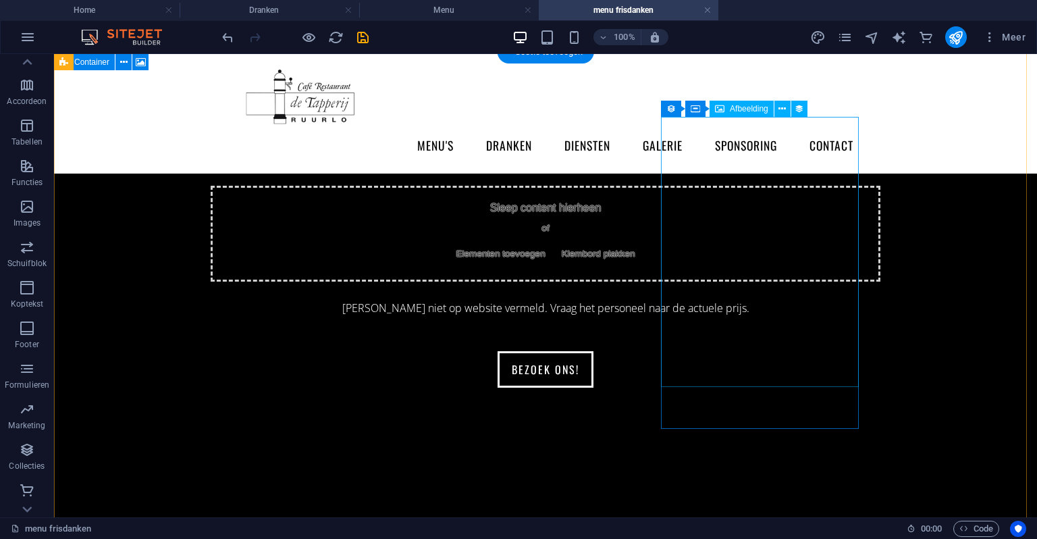
scroll to position [473, 0]
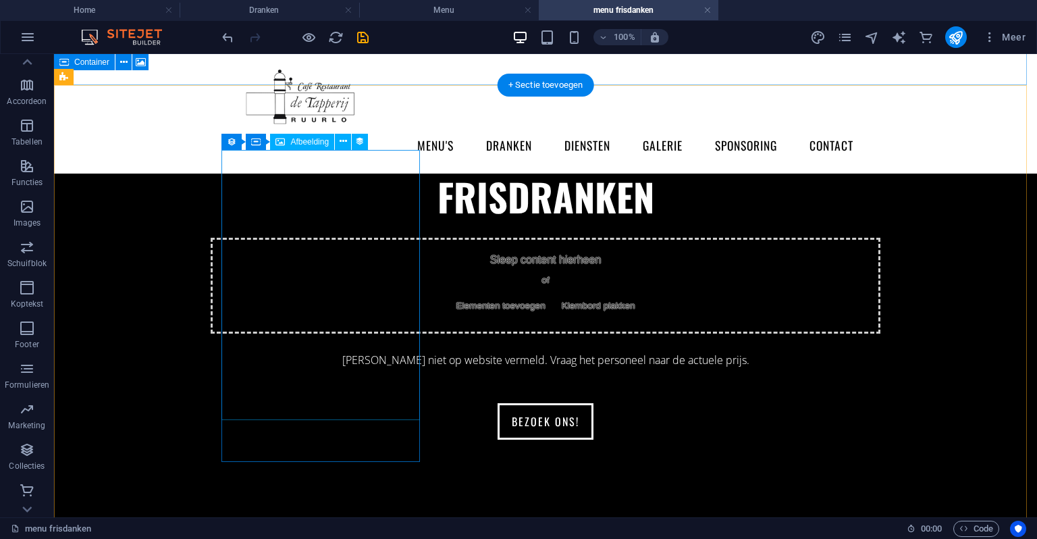
drag, startPoint x: 338, startPoint y: 217, endPoint x: 92, endPoint y: 217, distance: 245.8
select select "px"
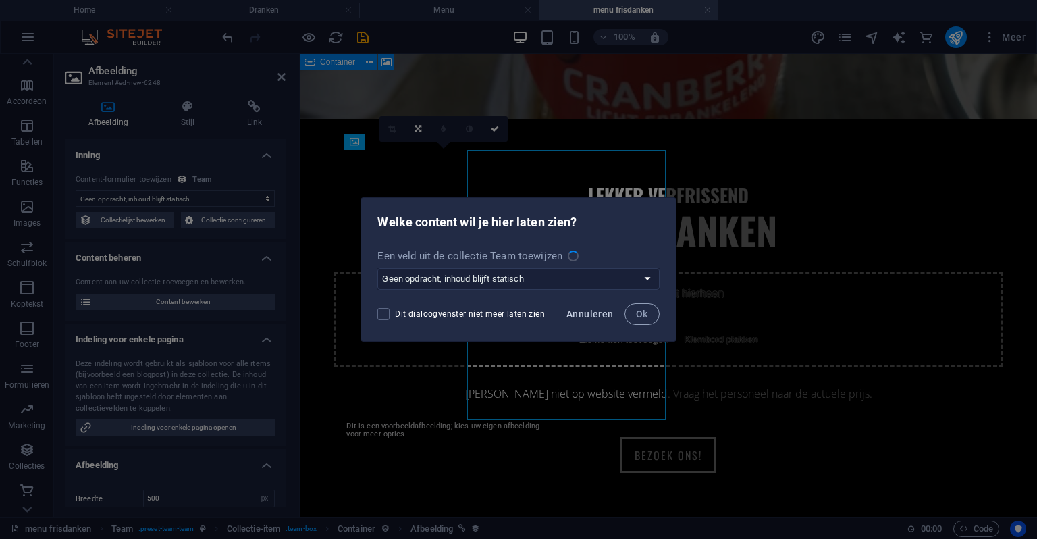
select select "image"
click at [614, 271] on select "Geen opdracht, inhoud blijft statisch Een nieuwe veld aanmaken Aangemaakt op (D…" at bounding box center [519, 279] width 282 height 22
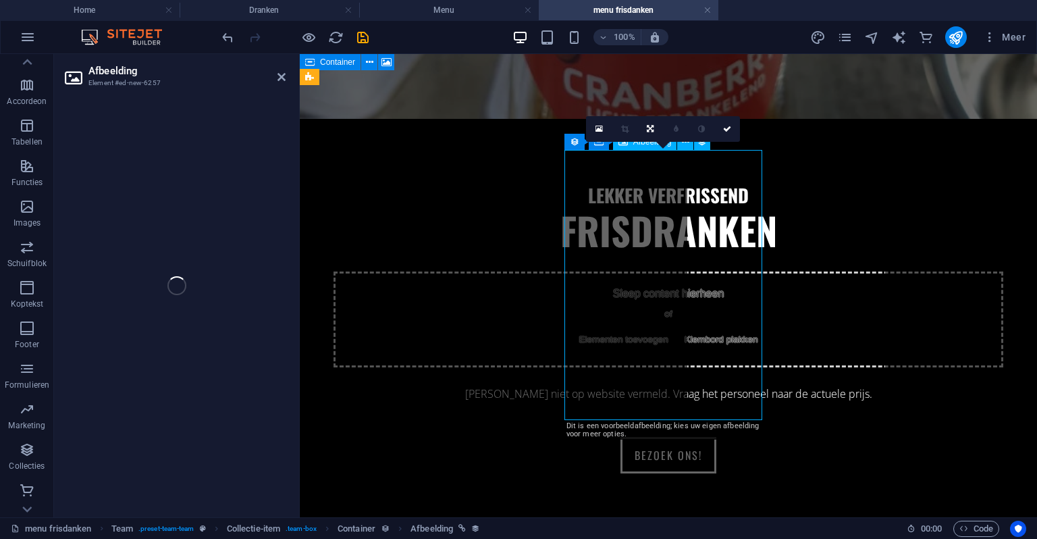
select select "image"
select select "px"
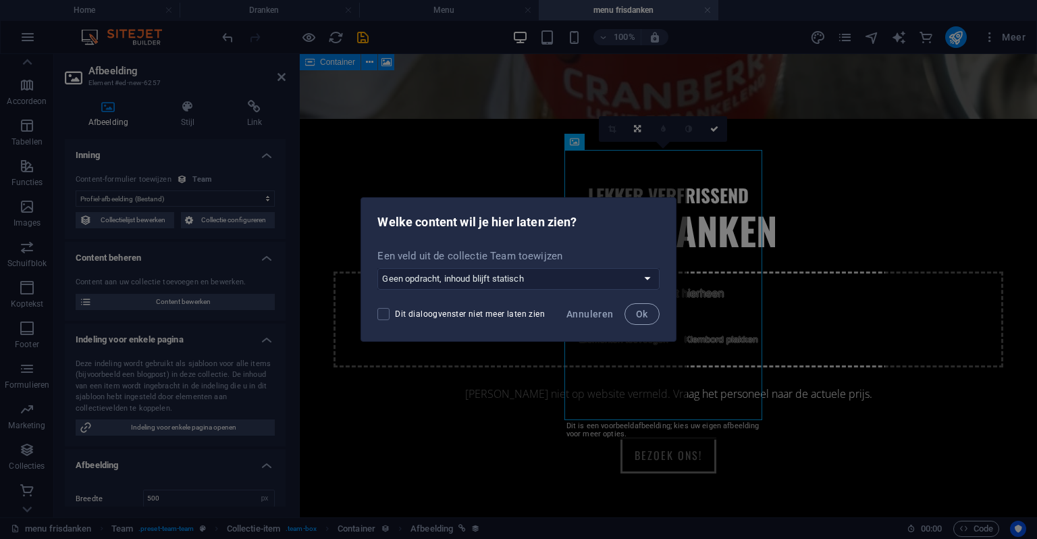
drag, startPoint x: 211, startPoint y: 82, endPoint x: 511, endPoint y: 136, distance: 304.7
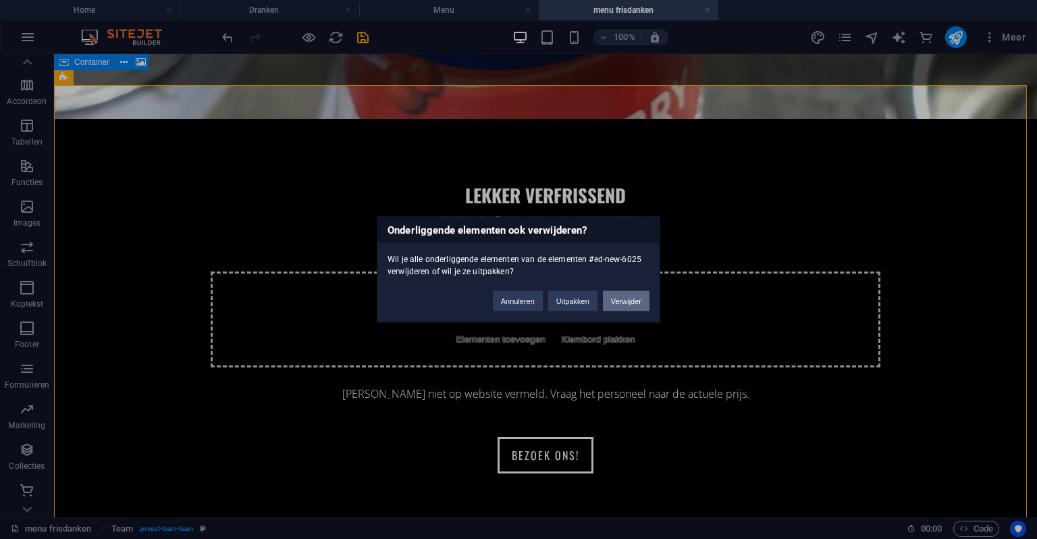
click at [615, 296] on button "Verwijder" at bounding box center [626, 301] width 47 height 20
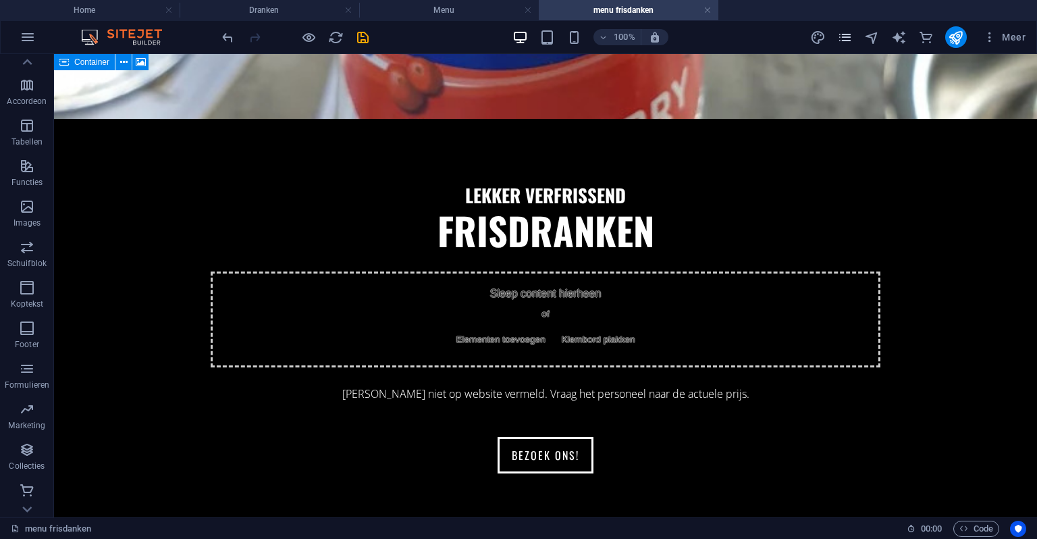
click at [843, 36] on icon "pages" at bounding box center [846, 38] width 16 height 16
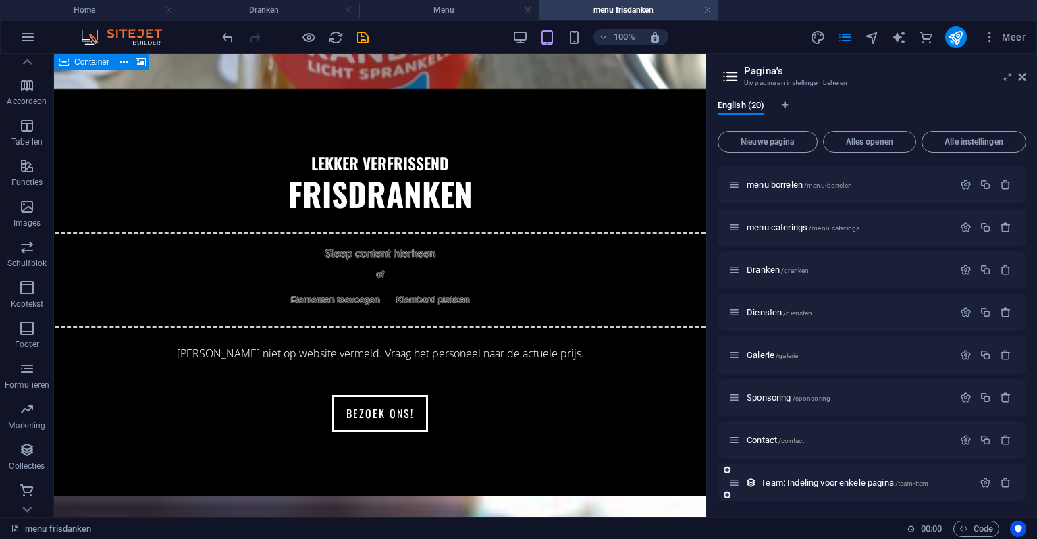
scroll to position [508, 0]
click at [1006, 485] on icon "button" at bounding box center [1005, 482] width 11 height 11
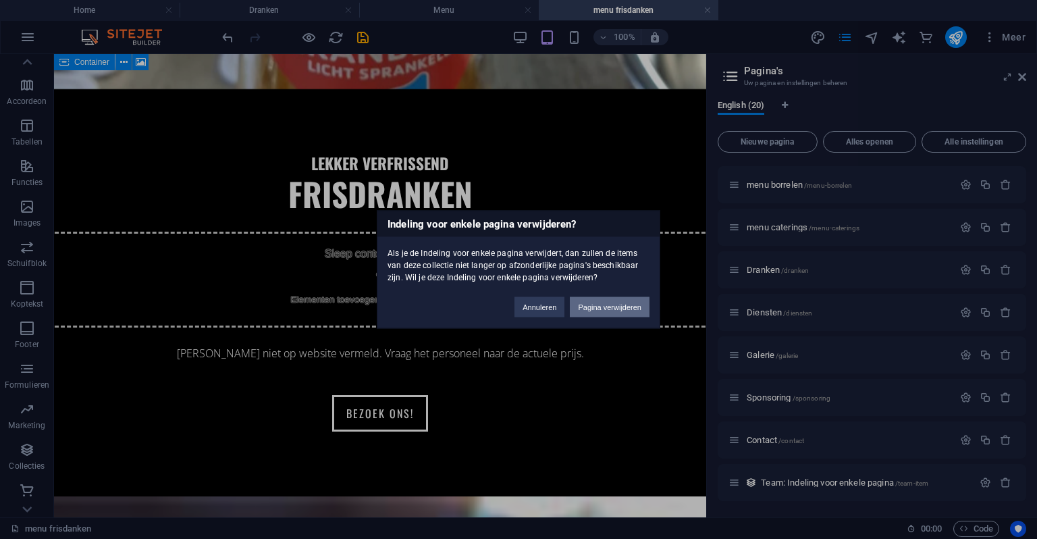
click at [629, 301] on button "Pagina verwijderen" at bounding box center [610, 307] width 80 height 20
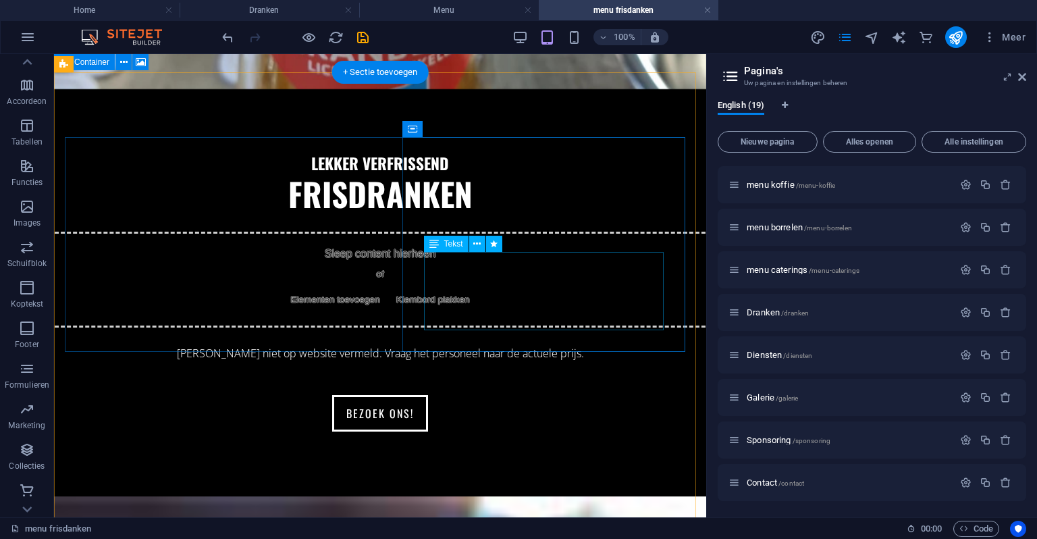
scroll to position [465, 0]
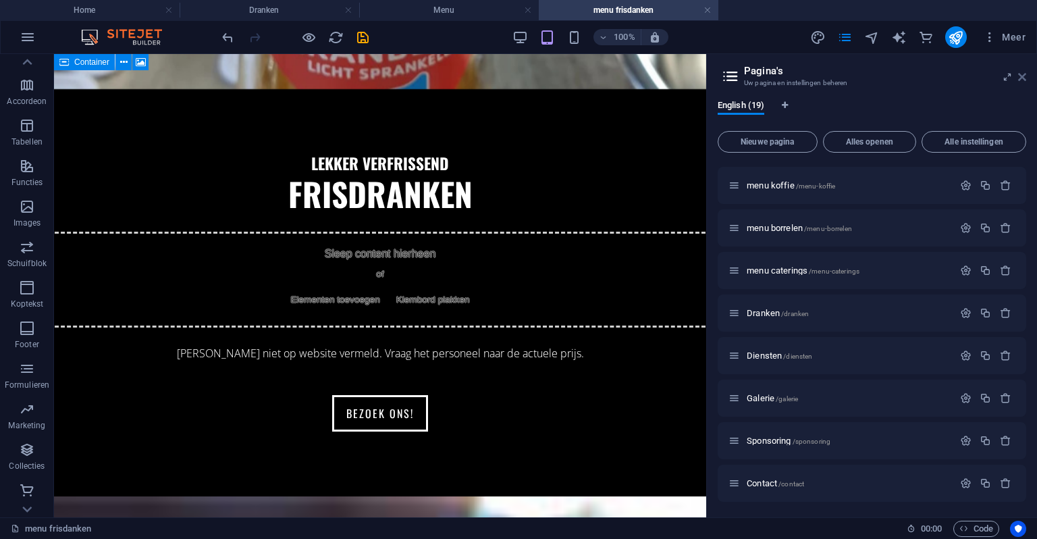
click at [1021, 76] on icon at bounding box center [1023, 77] width 8 height 11
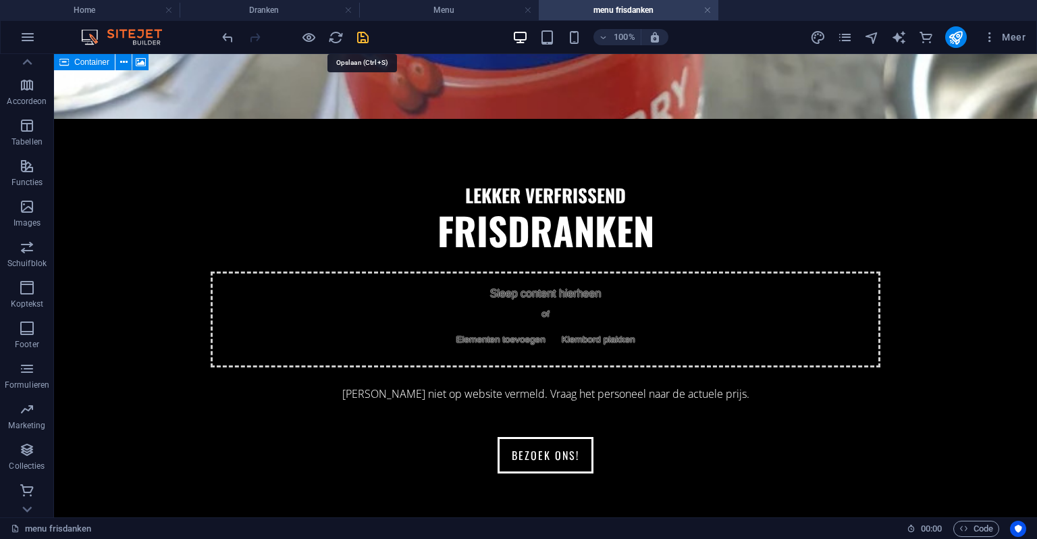
click at [361, 38] on icon "save" at bounding box center [363, 38] width 16 height 16
click at [444, 3] on h4 "Menu" at bounding box center [449, 10] width 180 height 15
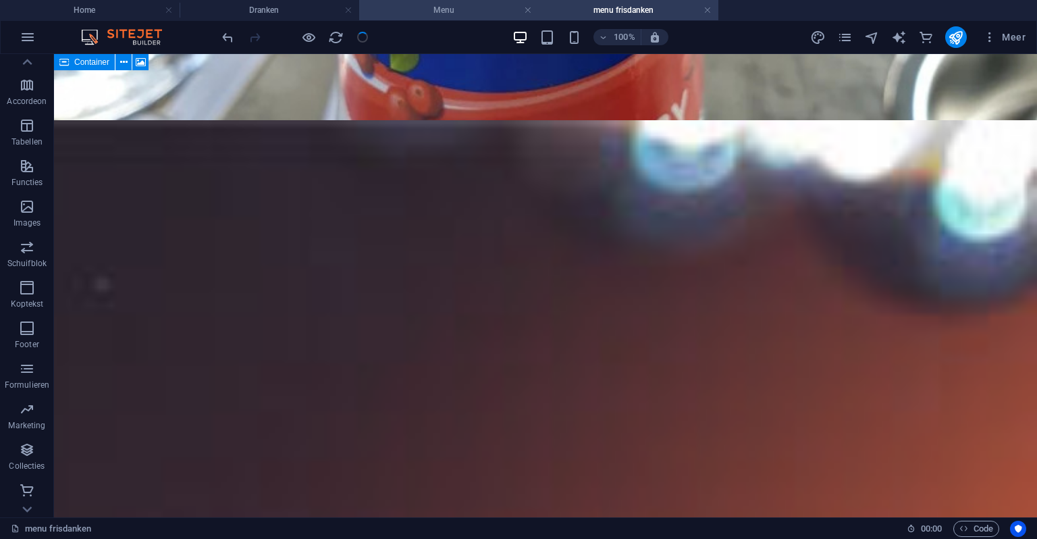
scroll to position [0, 0]
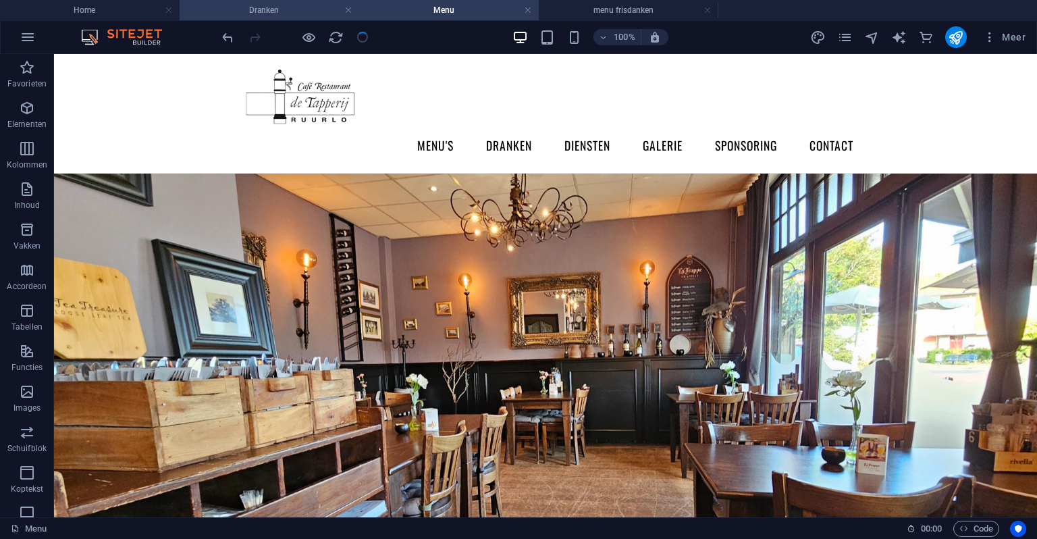
click at [290, 11] on h4 "Dranken" at bounding box center [270, 10] width 180 height 15
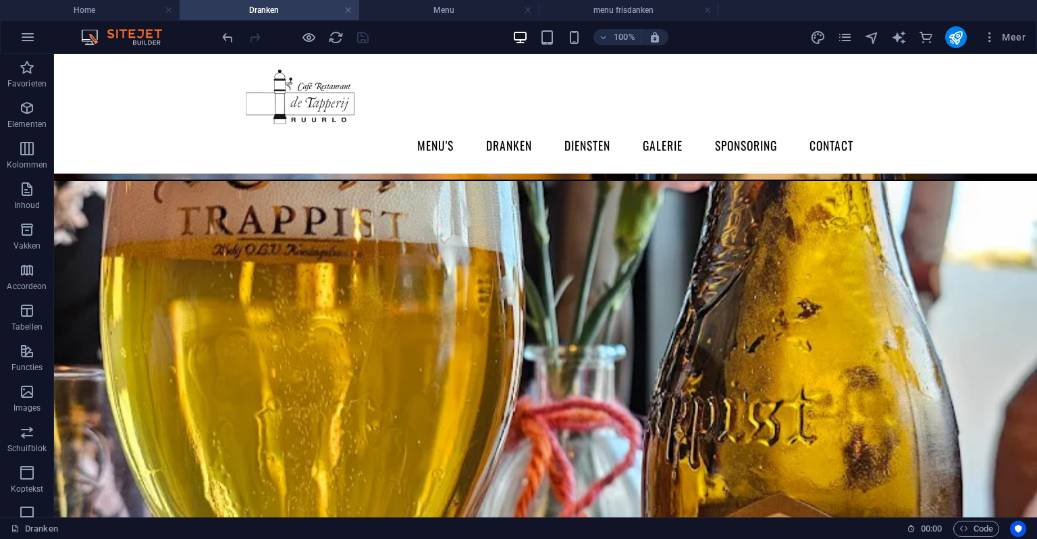
scroll to position [135, 0]
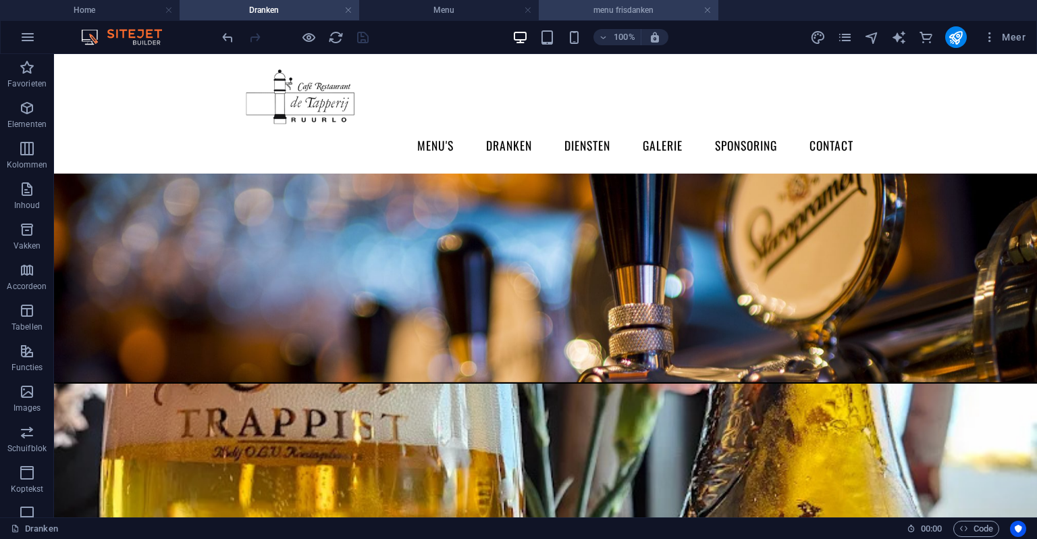
drag, startPoint x: 603, startPoint y: 5, endPoint x: 594, endPoint y: 6, distance: 9.5
click at [421, 9] on h4 "Menu" at bounding box center [449, 10] width 180 height 15
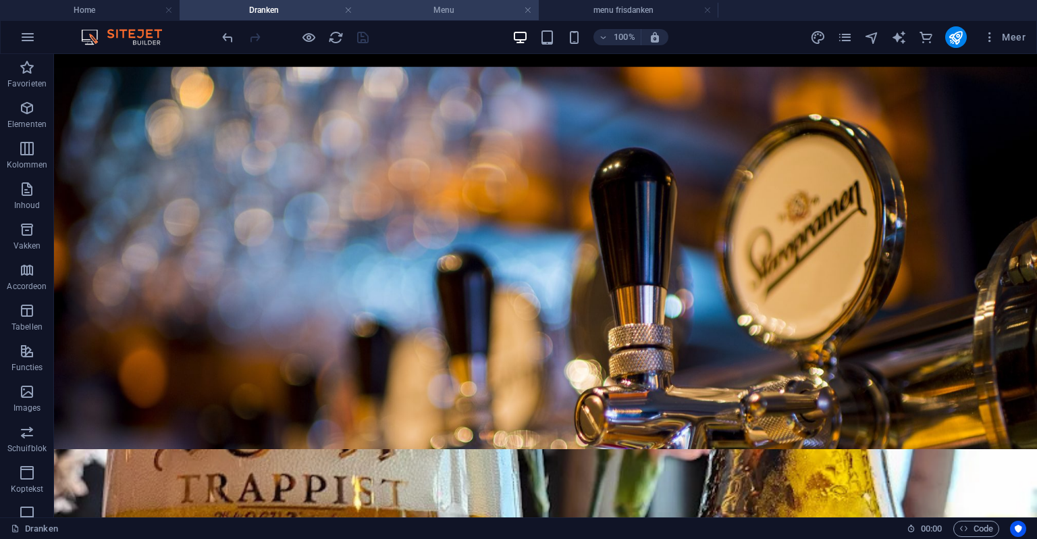
scroll to position [0, 0]
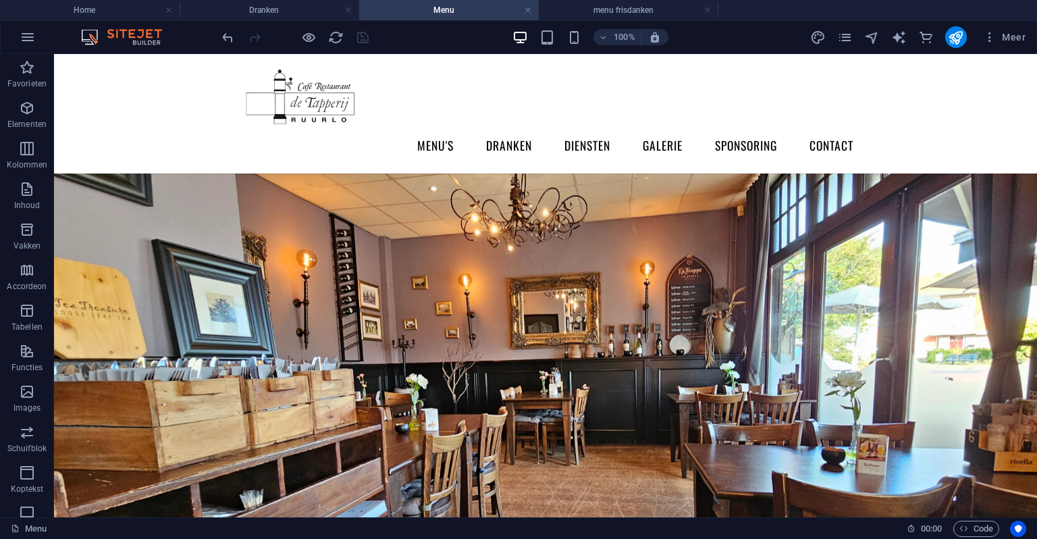
click at [115, 93] on div "Menu Menu's Dranken Diensten Galerie Sponsoring Contact" at bounding box center [545, 114] width 983 height 120
